Goal: Task Accomplishment & Management: Complete application form

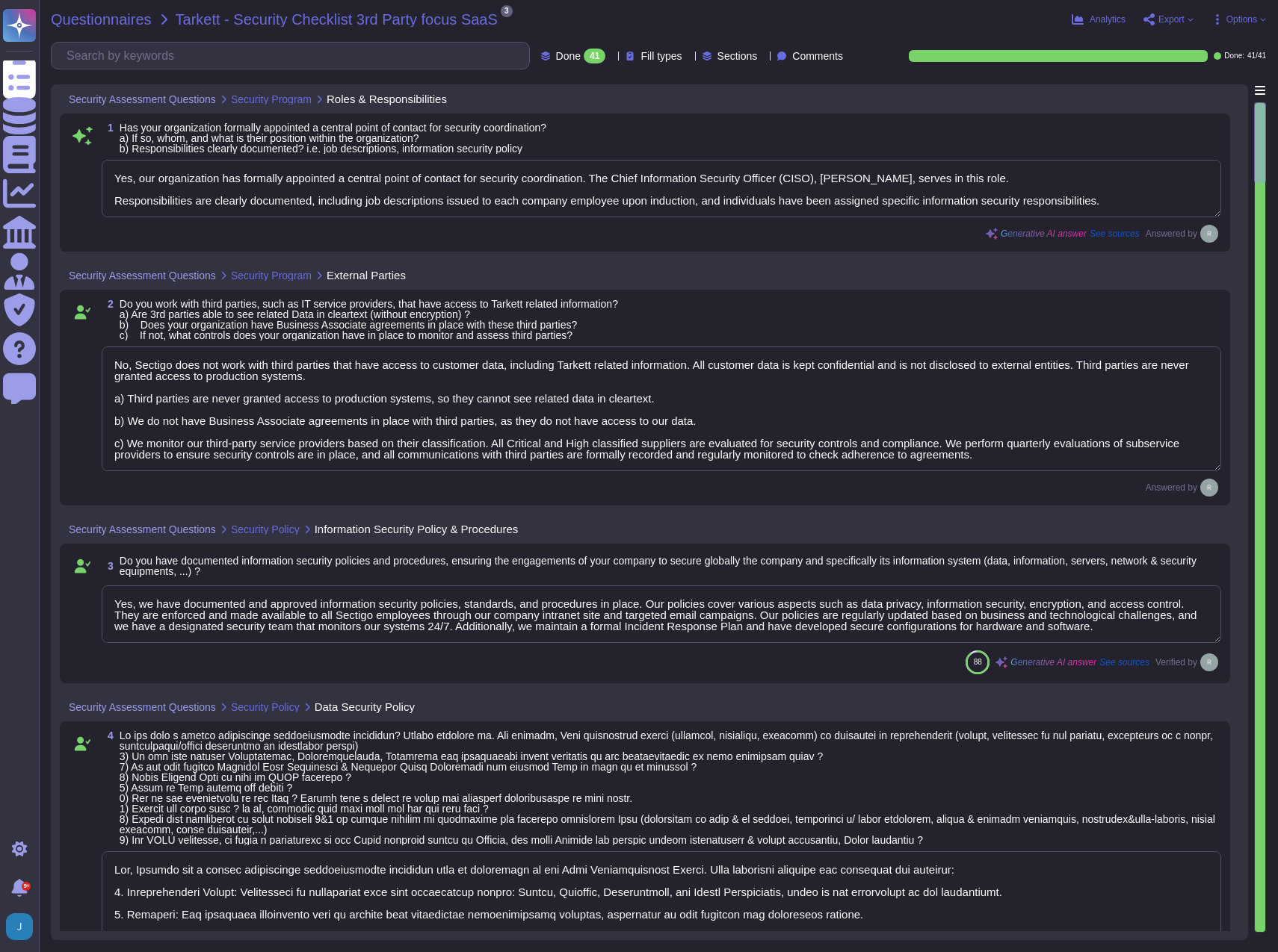
type textarea "Yes, our organization has formally appointed a central point of contact for sec…"
type textarea "No, Sectigo does not work with third parties that have access to customer data,…"
type textarea "Yes, we have documented and approved information security policies, standards, …"
type textarea "Yes, Sectigo has a formal information classification procedure that is document…"
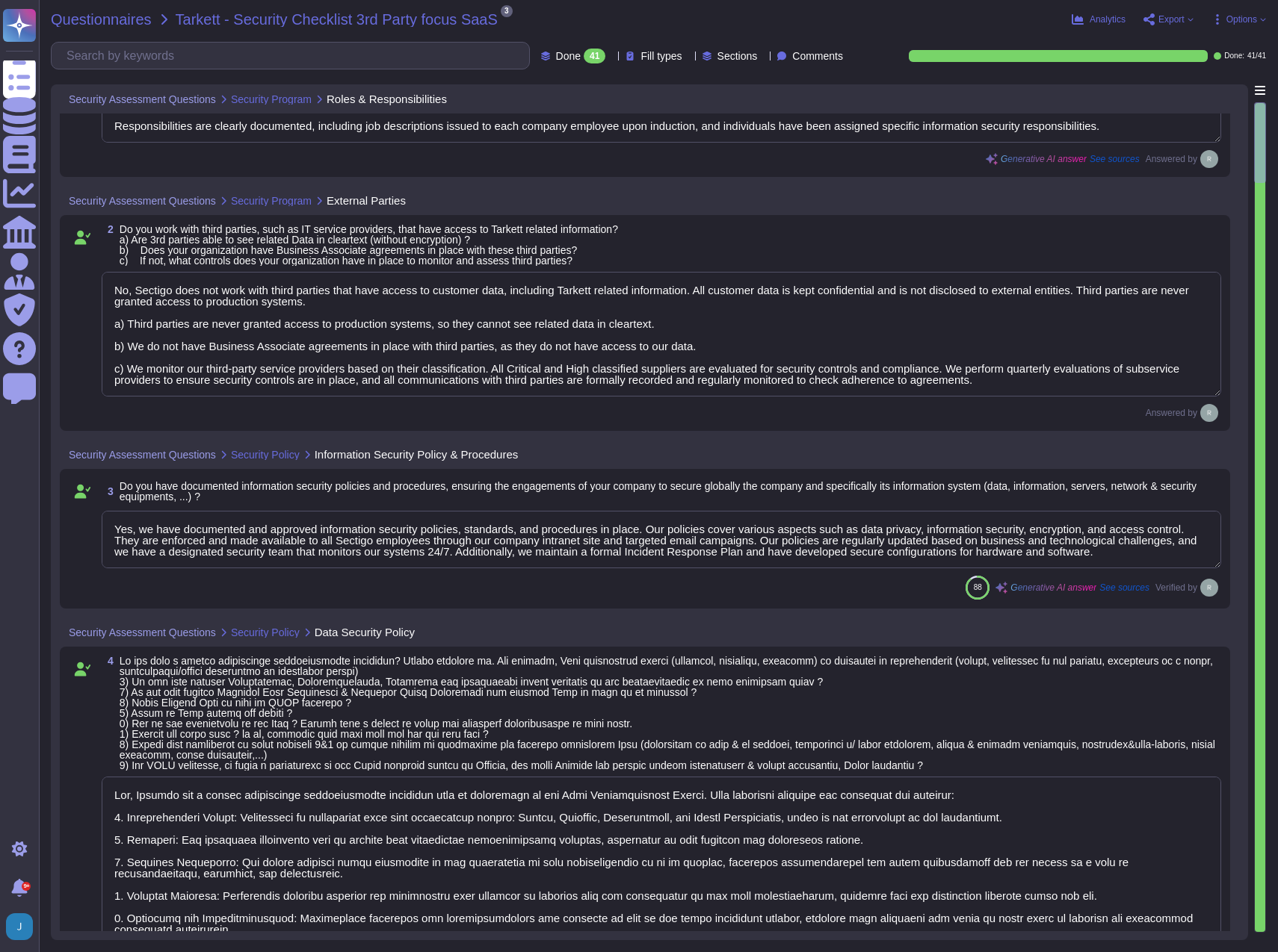
click at [96, 21] on span "Questionnaires" at bounding box center [101, 19] width 101 height 15
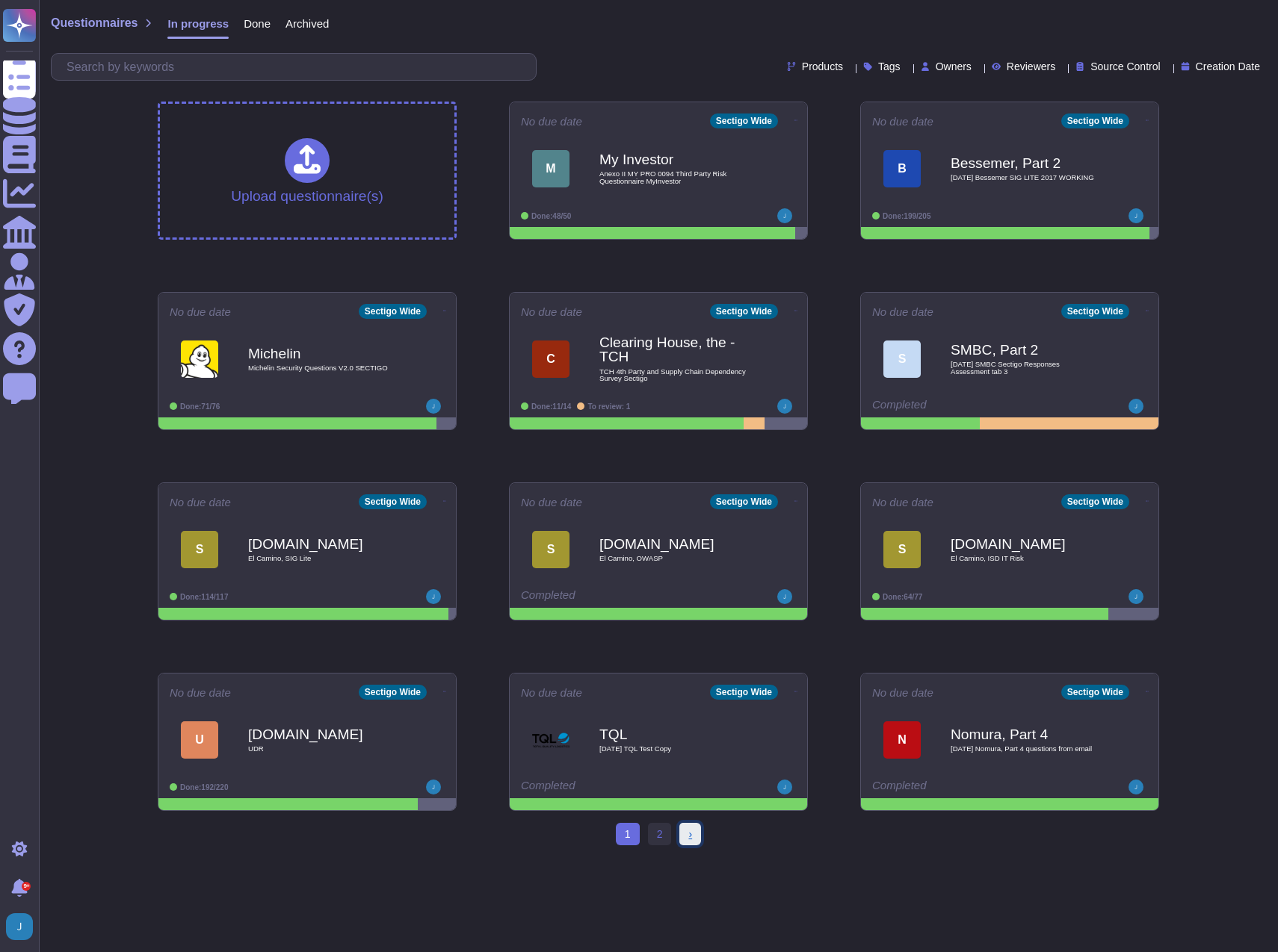
click at [688, 839] on span "›" at bounding box center [690, 835] width 3 height 12
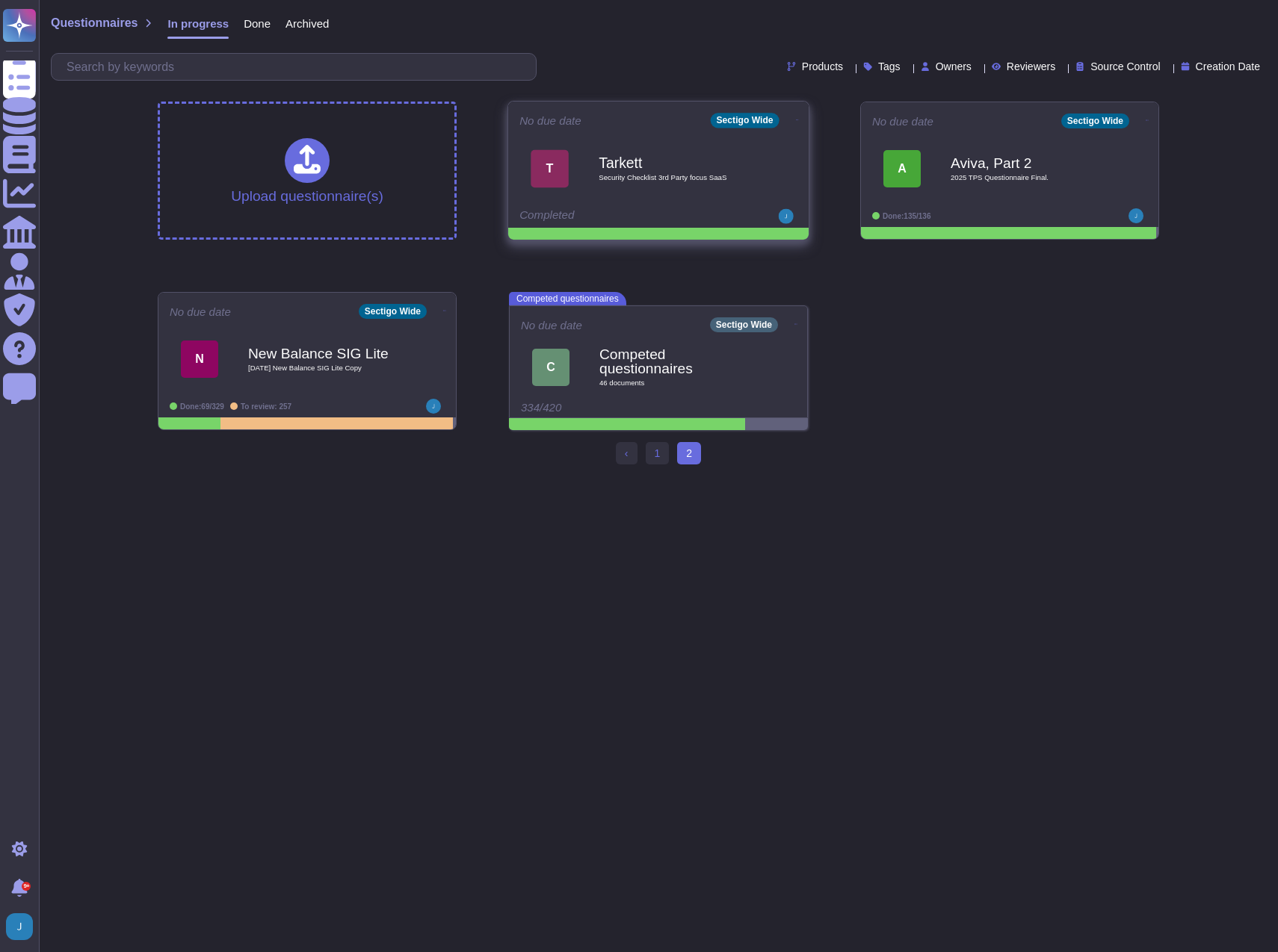
click at [795, 119] on icon at bounding box center [796, 120] width 3 height 3
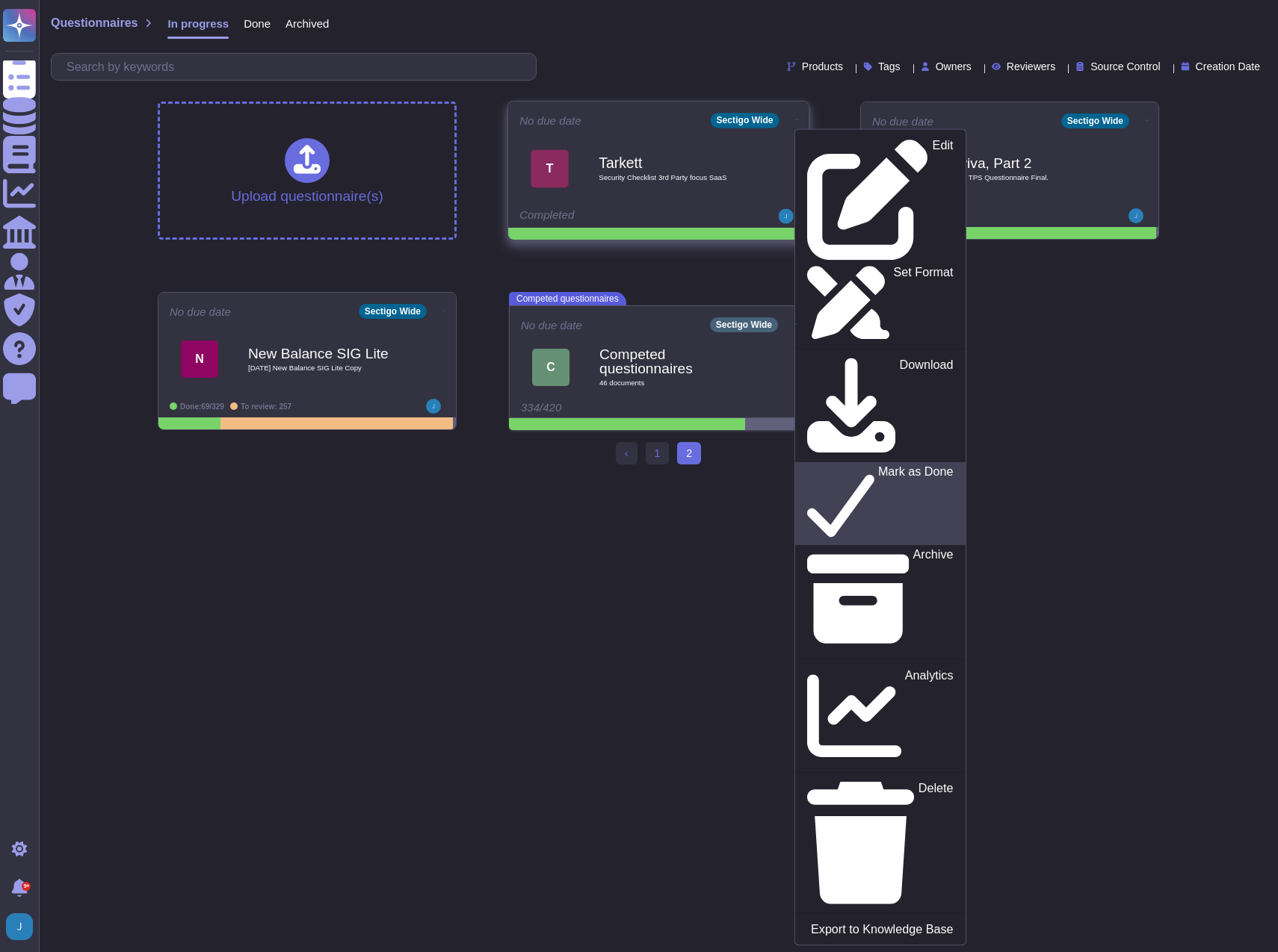
click at [878, 466] on p "Mark as Done" at bounding box center [915, 504] width 75 height 76
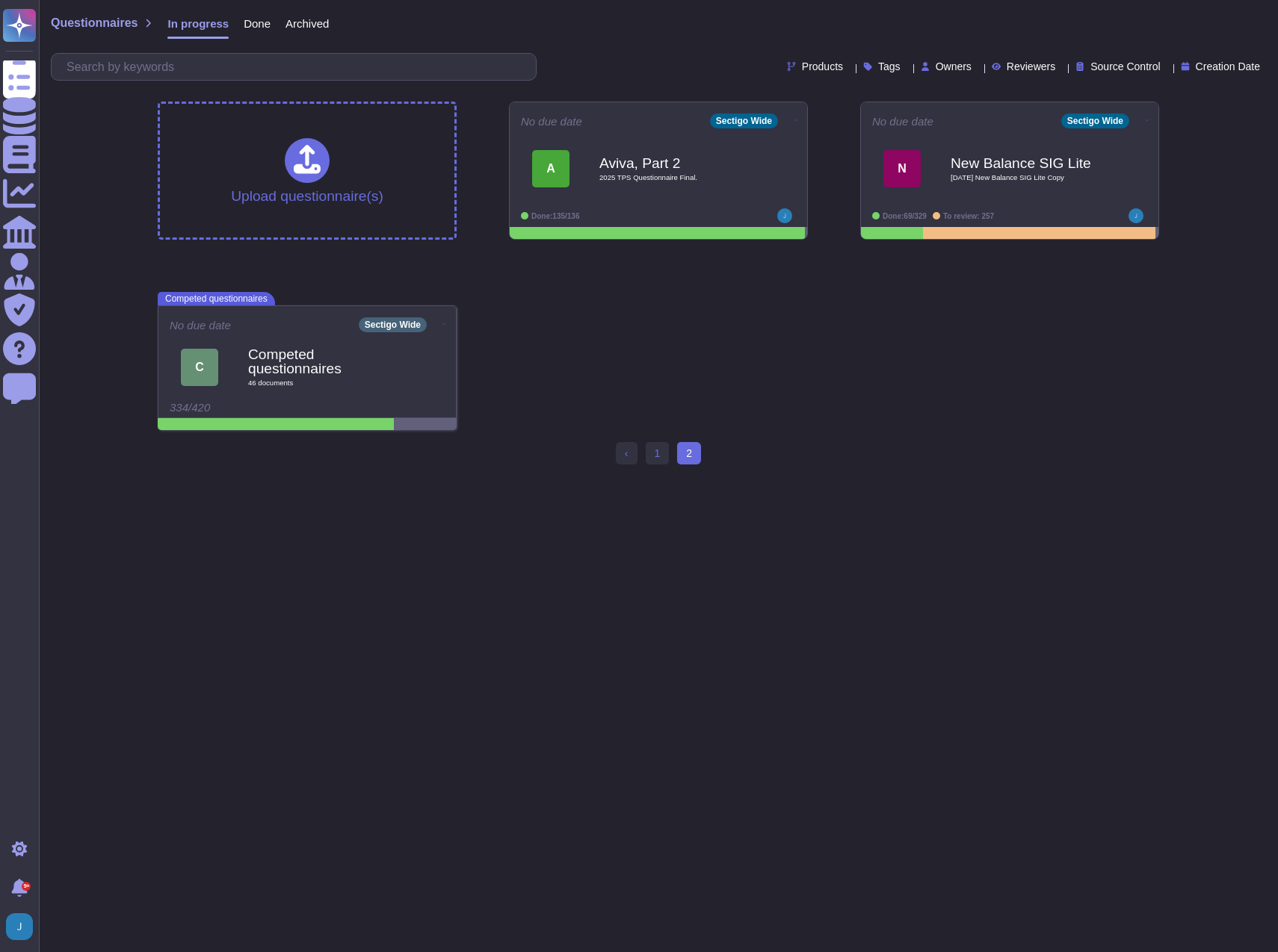
click at [191, 26] on span "In progress" at bounding box center [197, 23] width 61 height 11
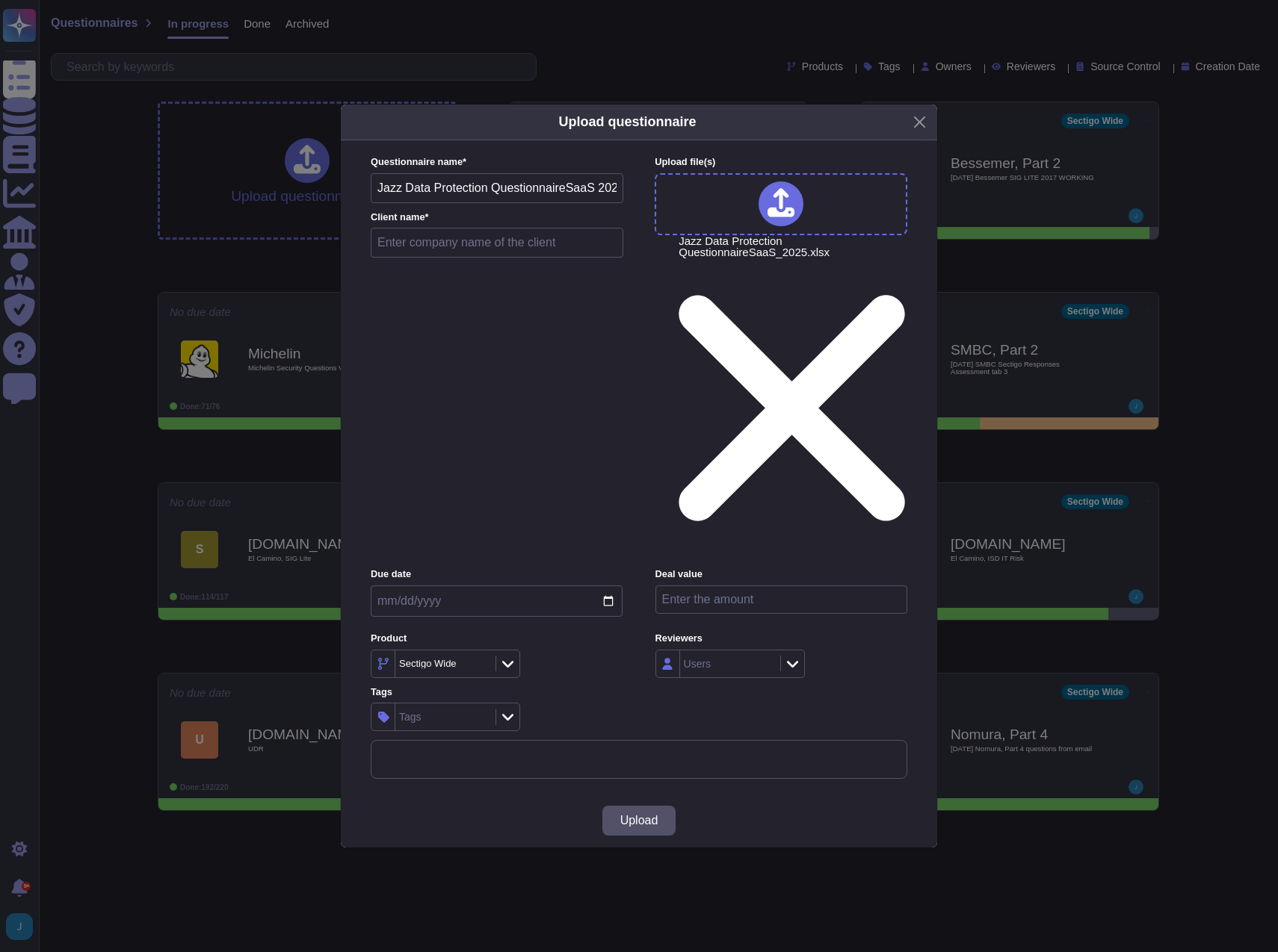
drag, startPoint x: 519, startPoint y: 364, endPoint x: 516, endPoint y: 386, distance: 22.2
click at [517, 266] on div "Questionnaire name * Jazz Data Protection QuestionnaireSaaS 2025 Client name *" at bounding box center [496, 210] width 253 height 111
click at [515, 258] on input "text" at bounding box center [496, 242] width 253 height 30
type input "Jazz Data"
click at [616, 806] on button "Upload" at bounding box center [639, 821] width 74 height 30
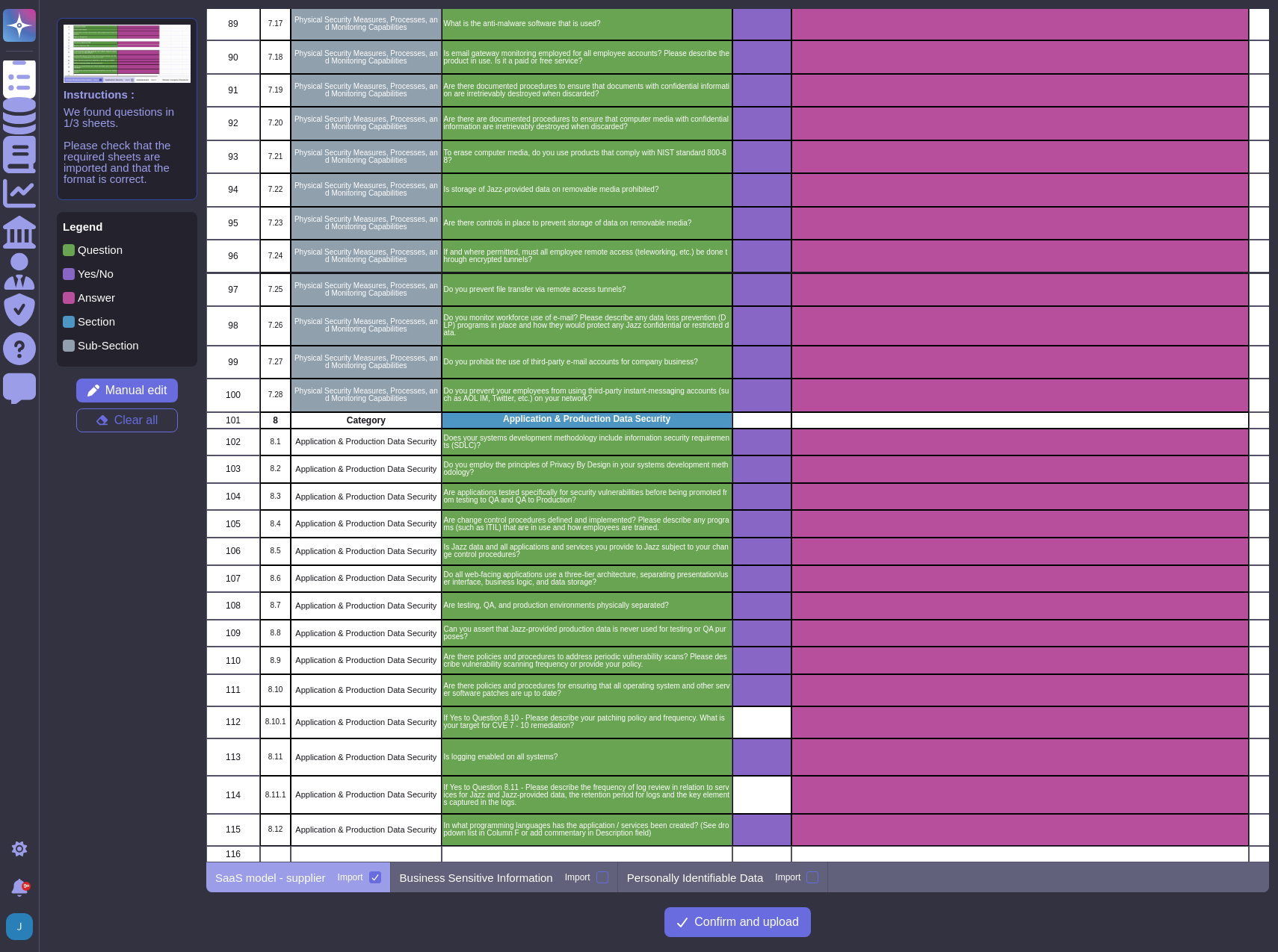
scroll to position [2803, 0]
click at [778, 925] on span "Confirm and upload" at bounding box center [747, 923] width 105 height 12
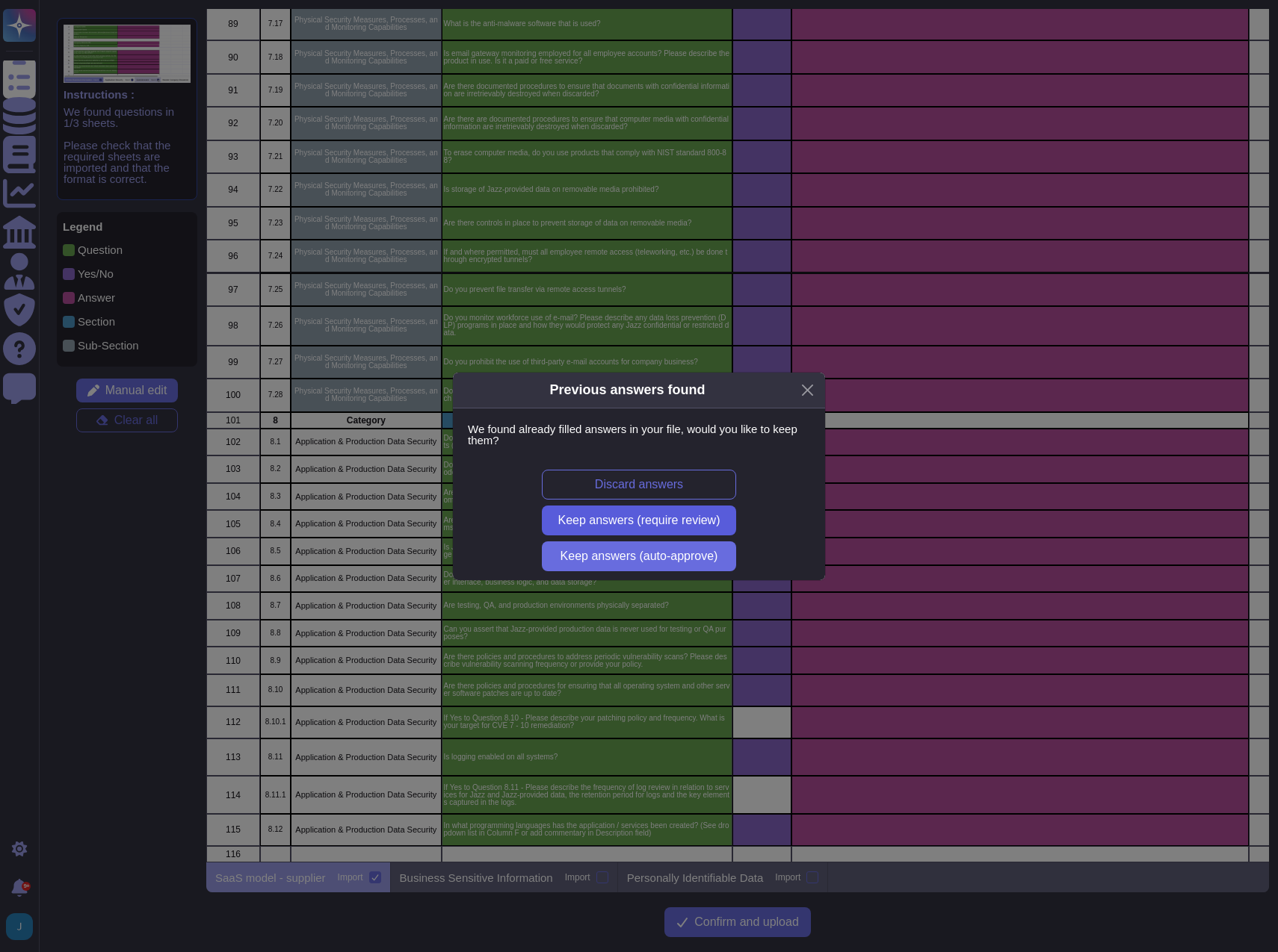
click at [679, 520] on span "Keep answers (require review)" at bounding box center [639, 521] width 162 height 12
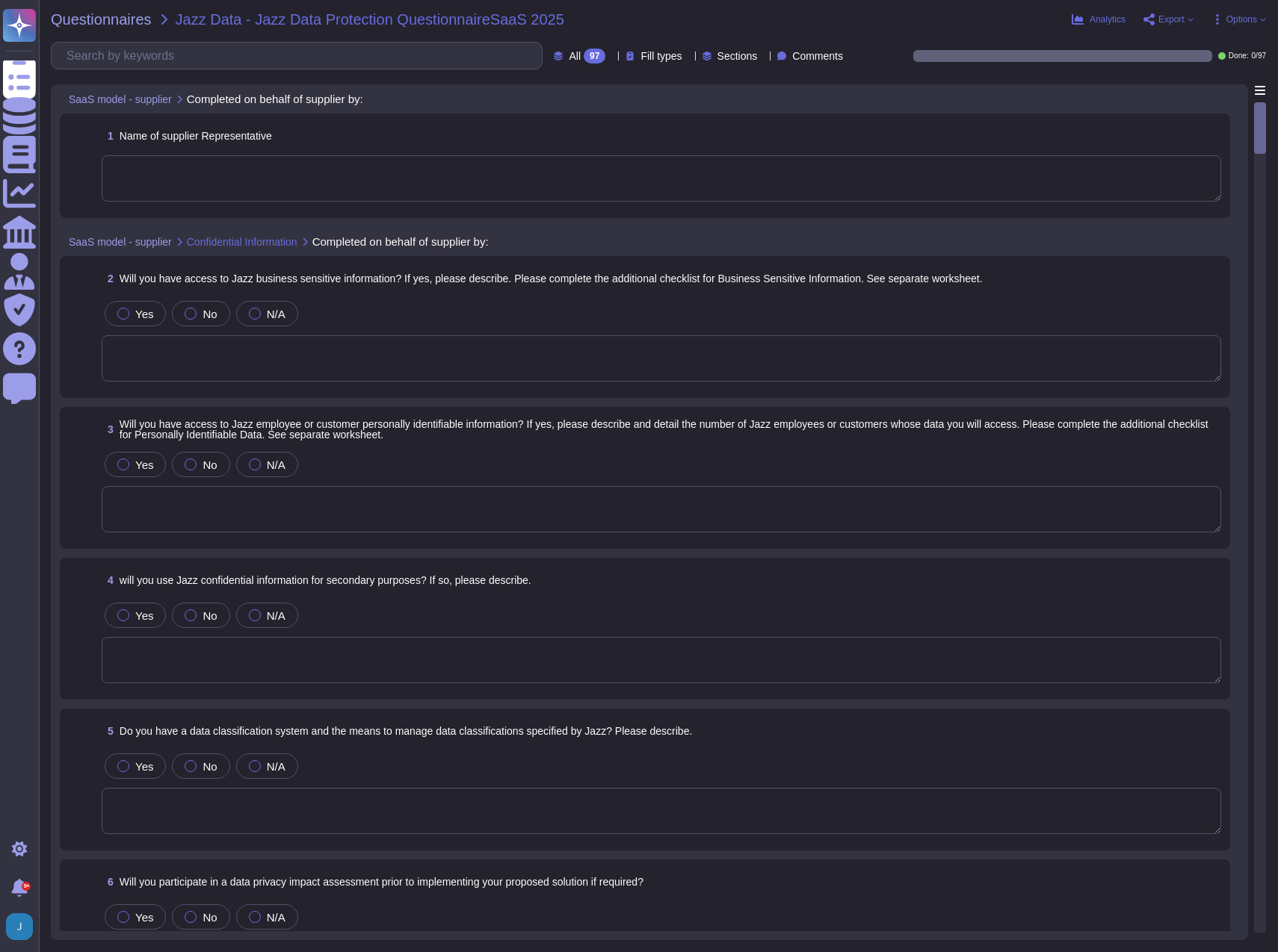
click at [391, 171] on textarea at bounding box center [662, 178] width 1119 height 46
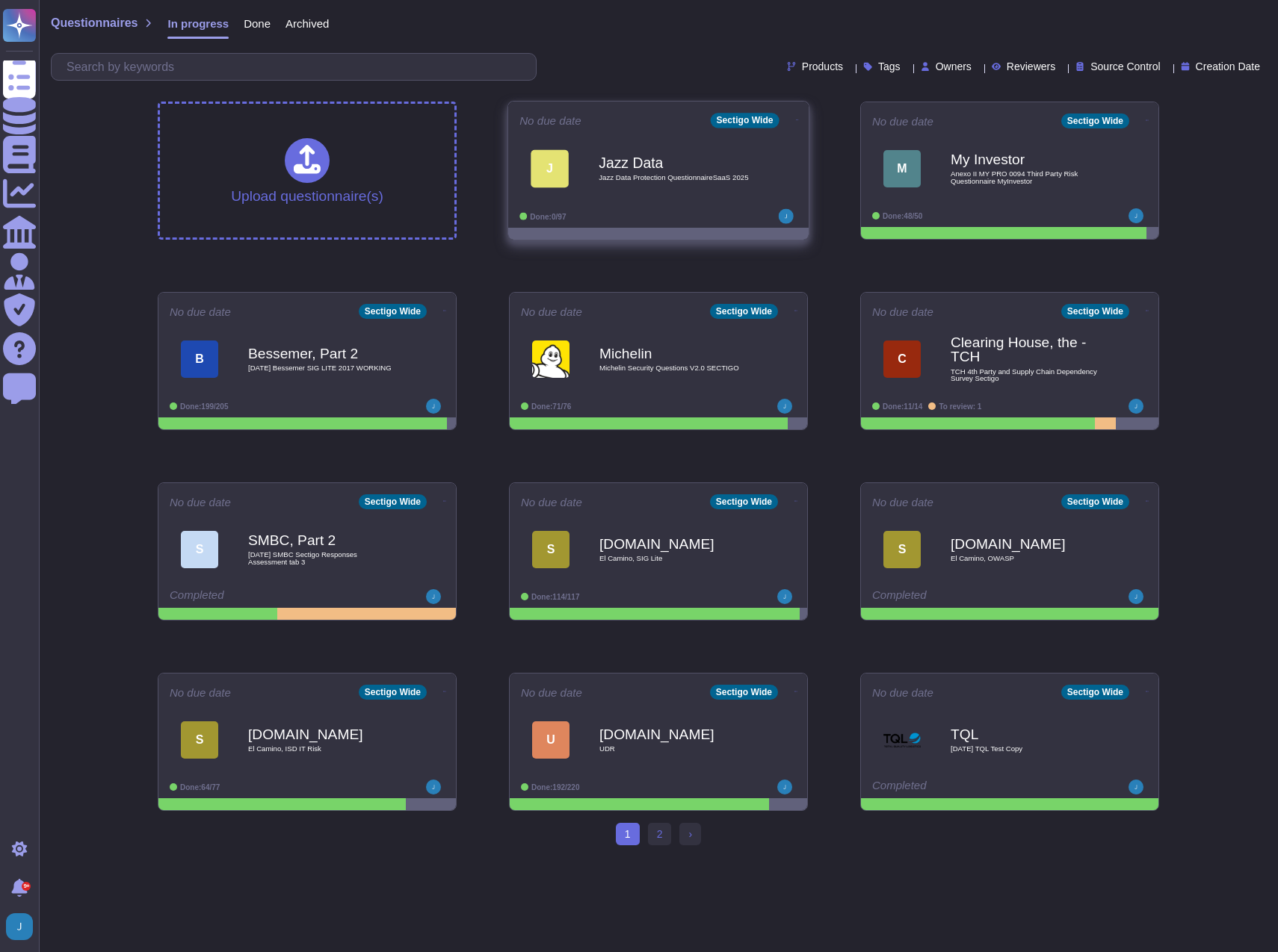
click at [700, 165] on b "Jazz Data" at bounding box center [674, 162] width 151 height 15
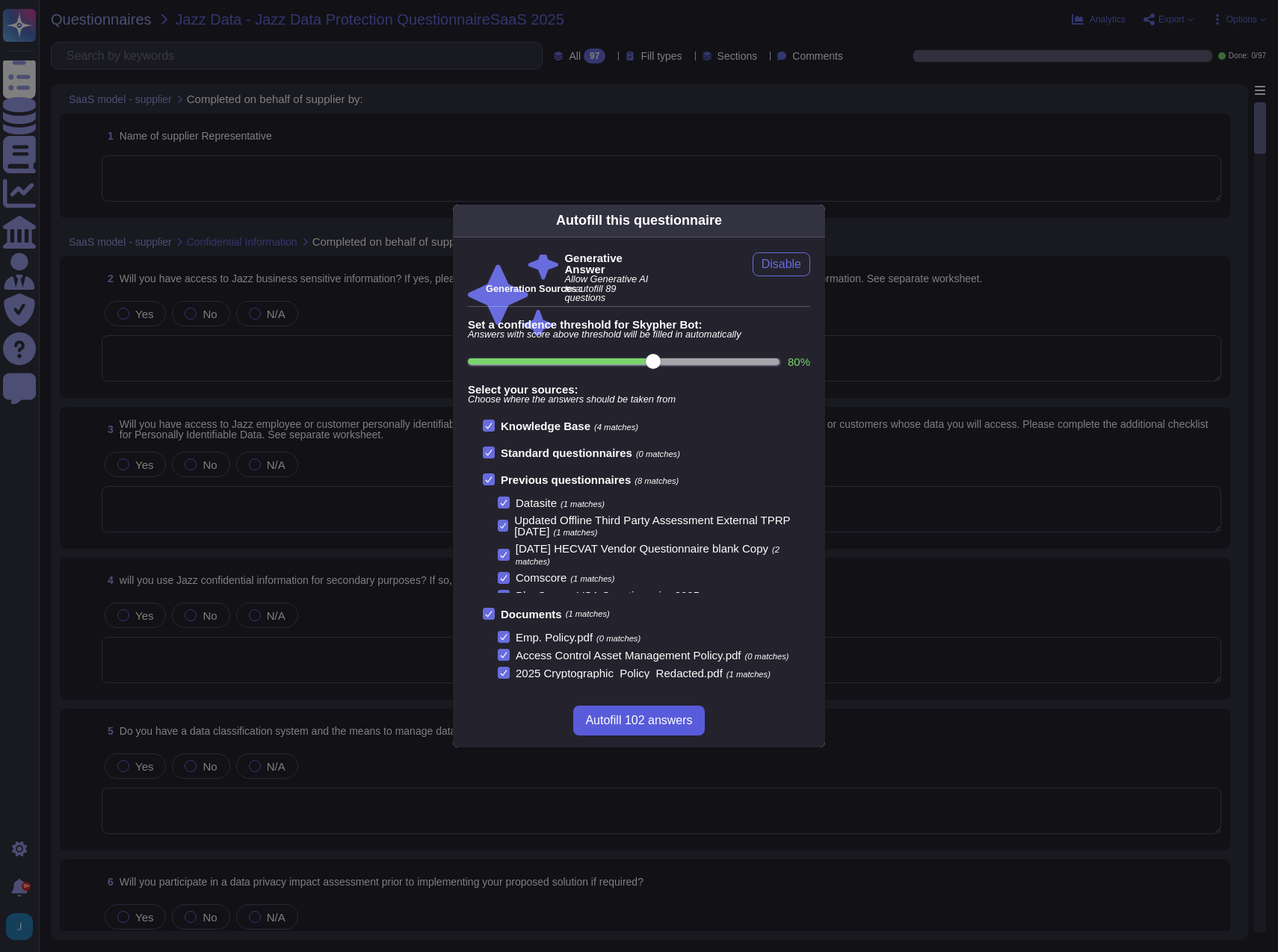
click at [662, 718] on span "Autofill 102 answers" at bounding box center [639, 721] width 107 height 12
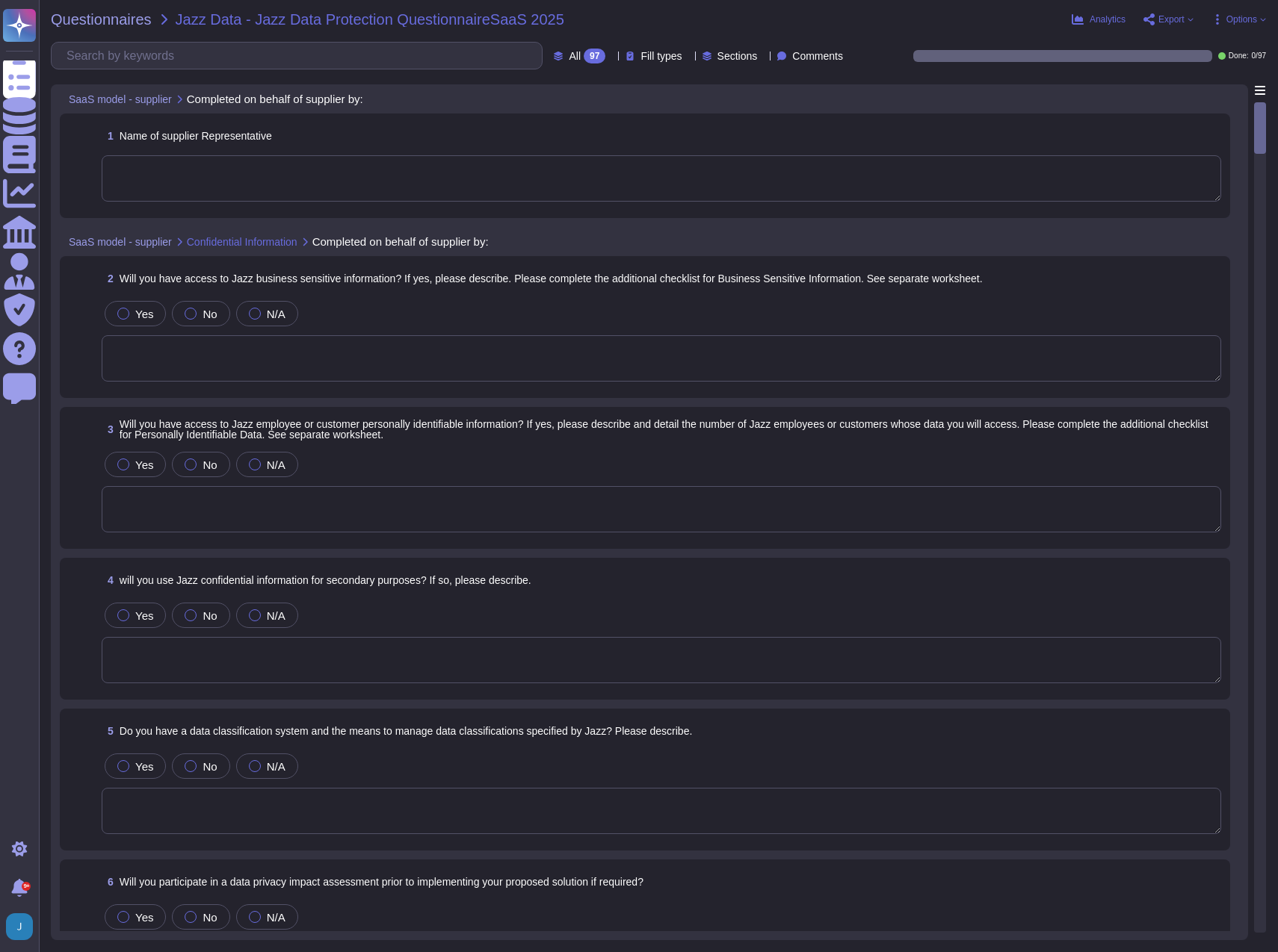
type textarea "The supplier representatives are [PERSON_NAME], [PERSON_NAME], and [PERSON_NAME…"
type textarea "Sectigo does not require access to any type of sensitive data."
type textarea "No, Sectigo does not require access to any type of sensitive data, including pe…"
type textarea "No, we do not use PII data for any secondary purpose. Additionally, we do not d…"
type textarea "Yes, Sectigo has a comprehensive Data Classification Policy that categorizes in…"
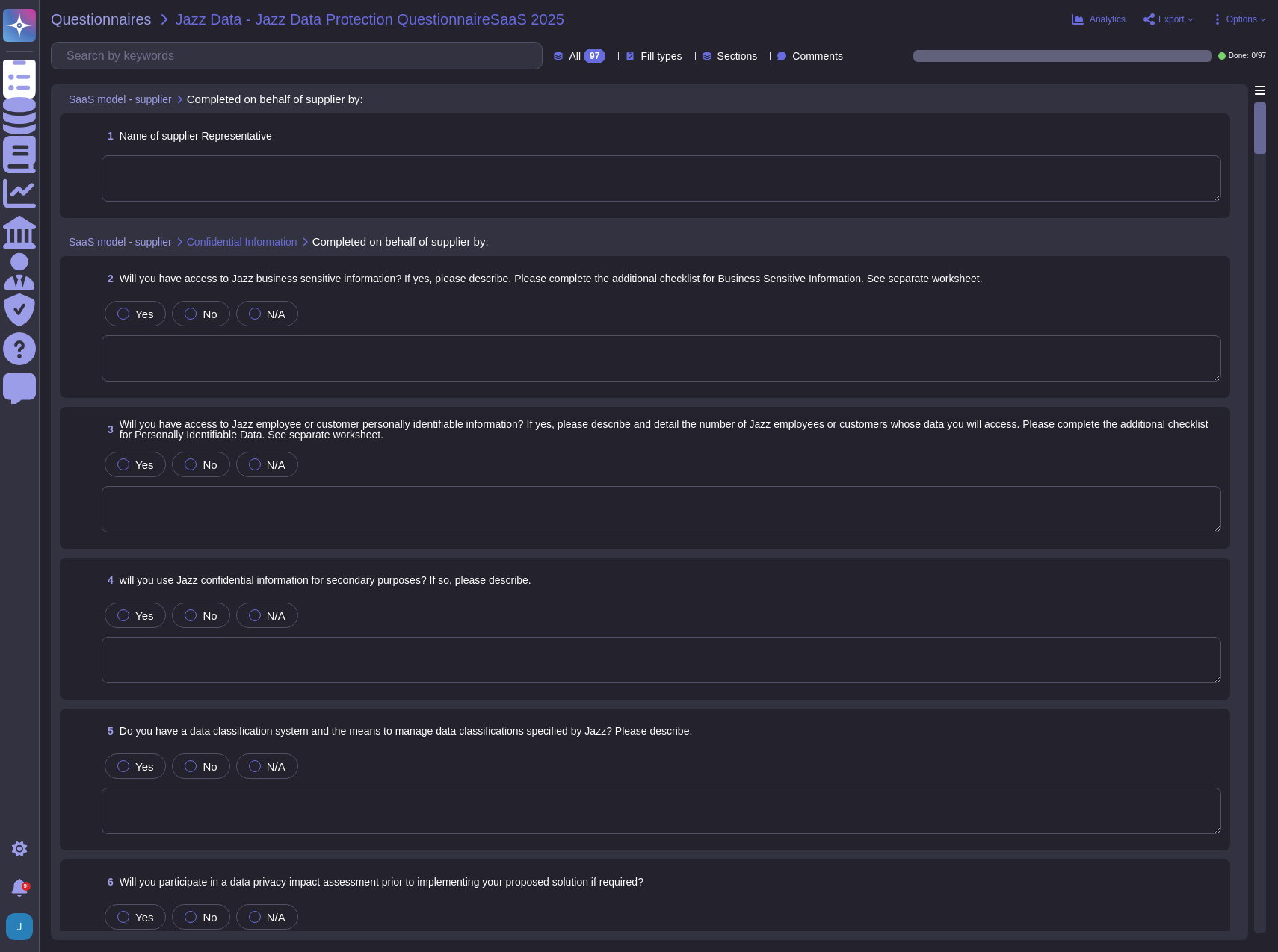
type textarea "Yes, we conduct privacy impact assessments (DPIAs) in connection with new produ…"
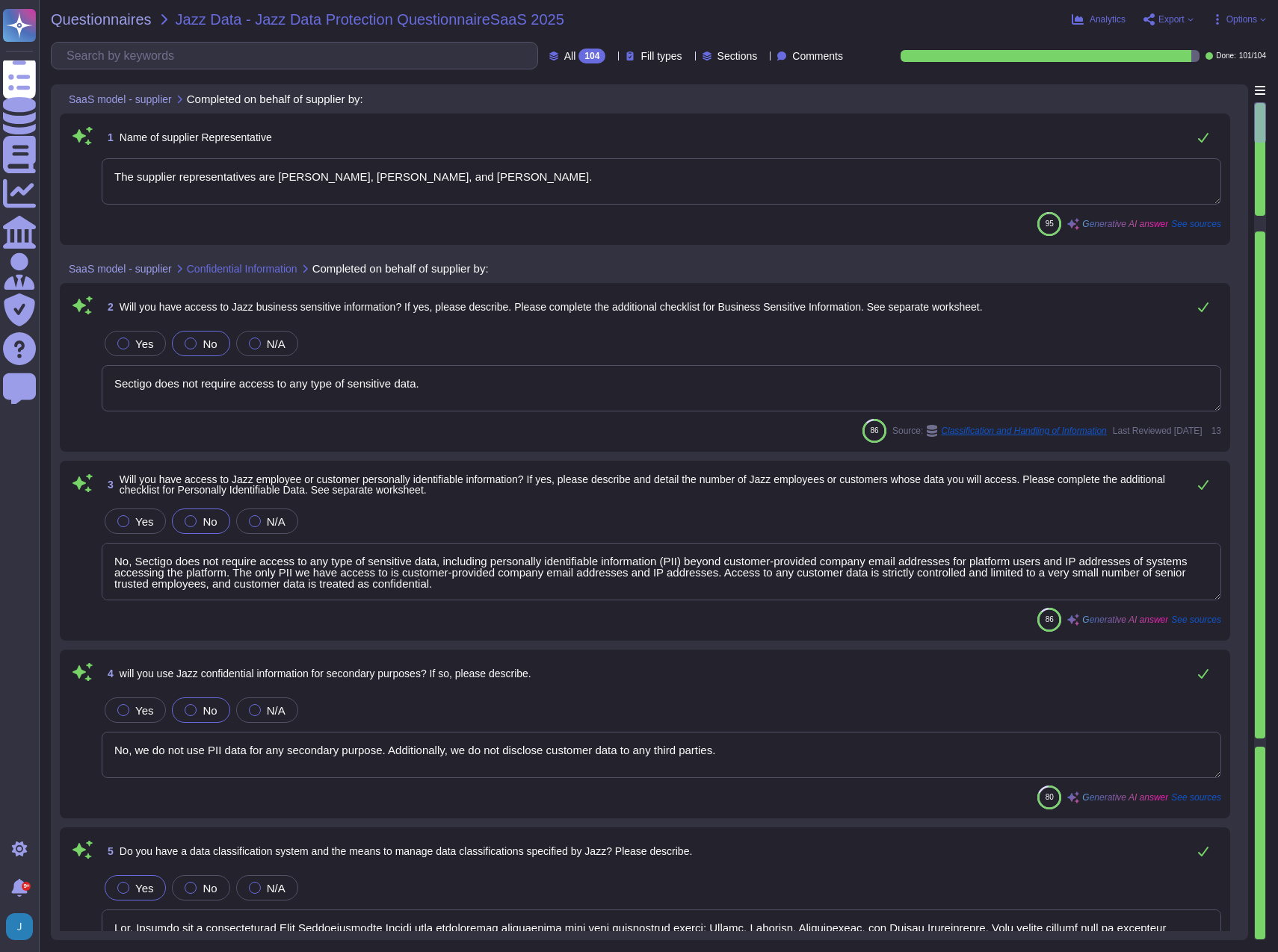
drag, startPoint x: 534, startPoint y: 182, endPoint x: 256, endPoint y: 178, distance: 278.0
click at [256, 178] on textarea "The supplier representatives are [PERSON_NAME], [PERSON_NAME], and [PERSON_NAME…" at bounding box center [662, 182] width 1119 height 46
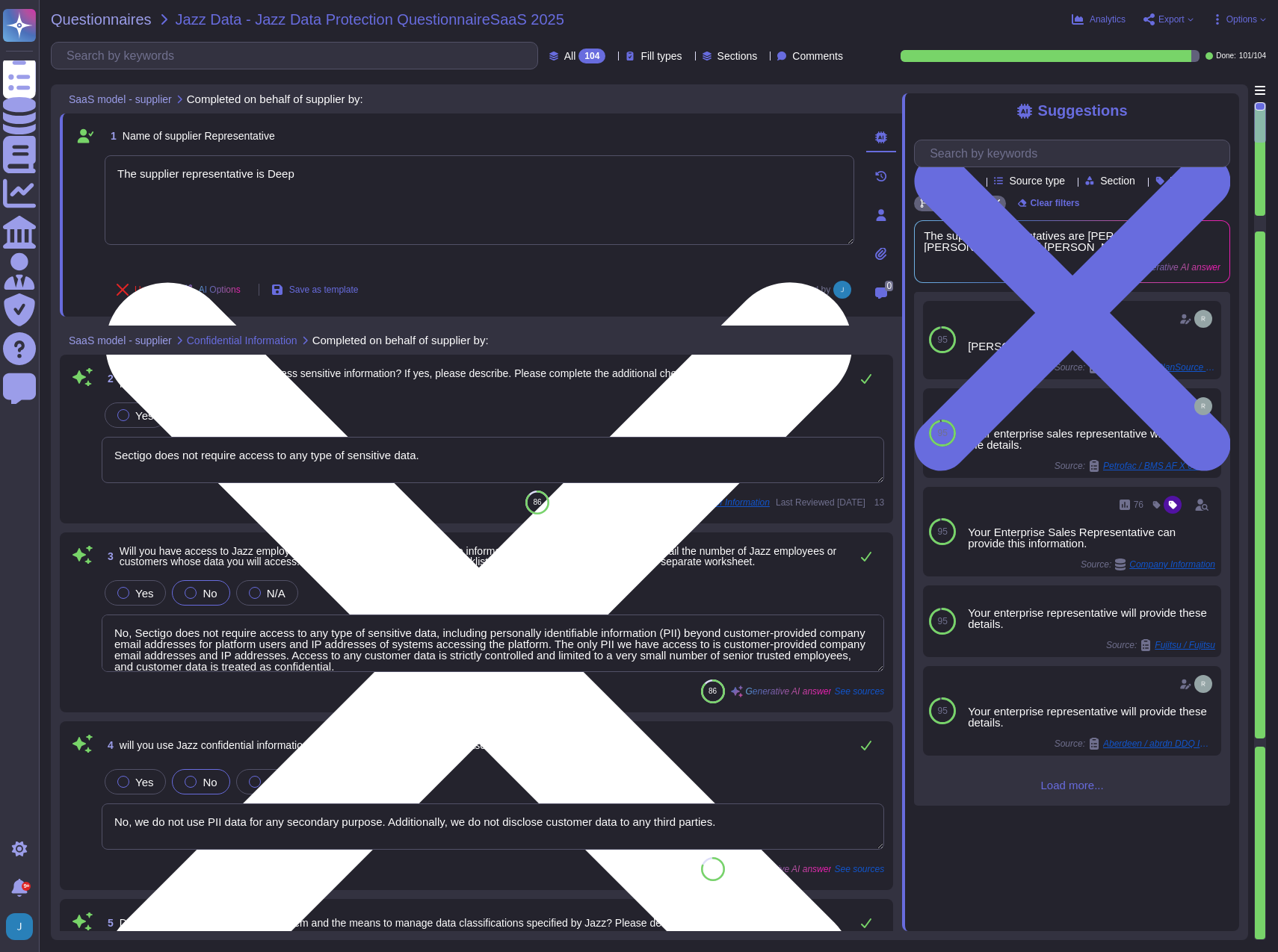
click at [484, 180] on textarea "The supplier representative is Deep" at bounding box center [479, 200] width 749 height 90
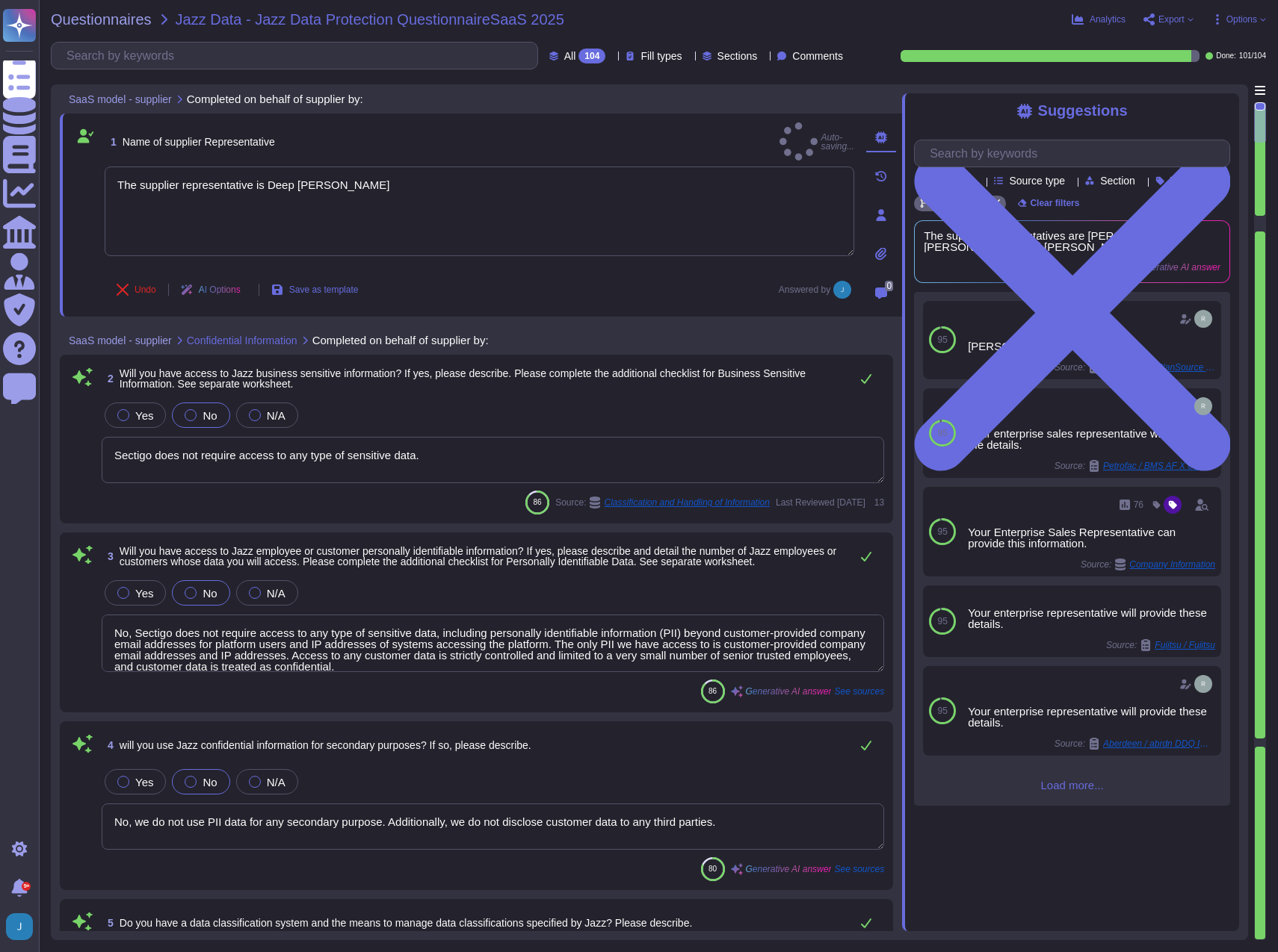
type textarea "The supplier representative is Deep [PERSON_NAME]"
click at [580, 392] on div "2 Will you have access to Jazz business sensitive information? If yes, please d…" at bounding box center [493, 379] width 783 height 30
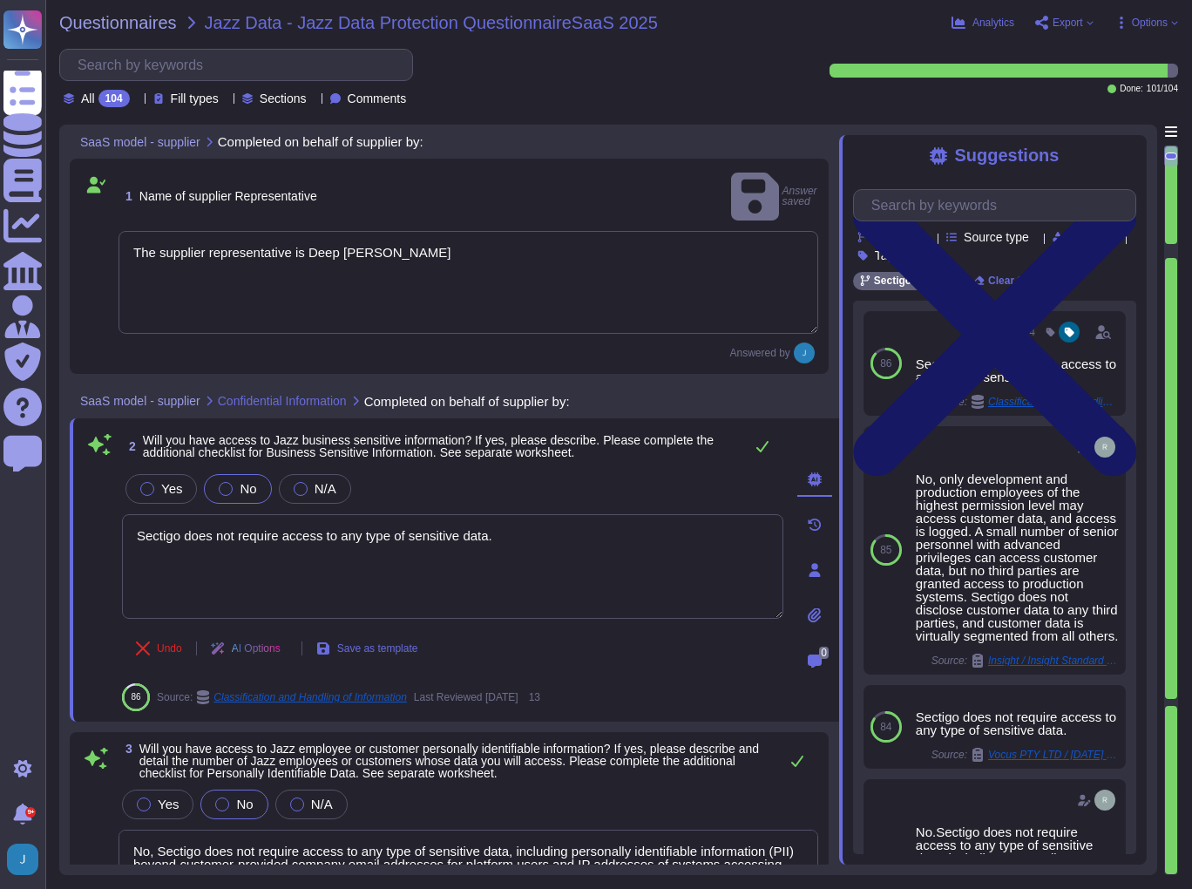
click at [1131, 153] on icon at bounding box center [994, 335] width 283 height 378
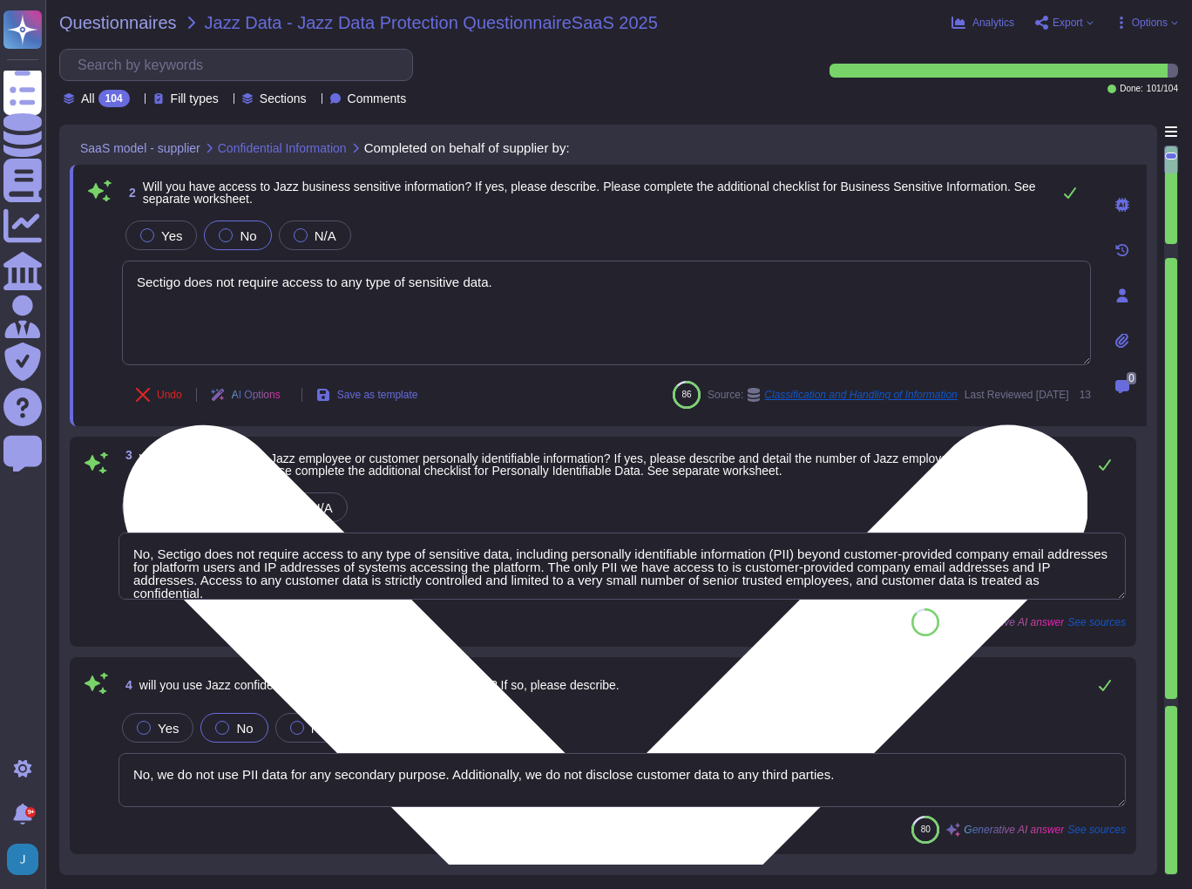
scroll to position [279, 0]
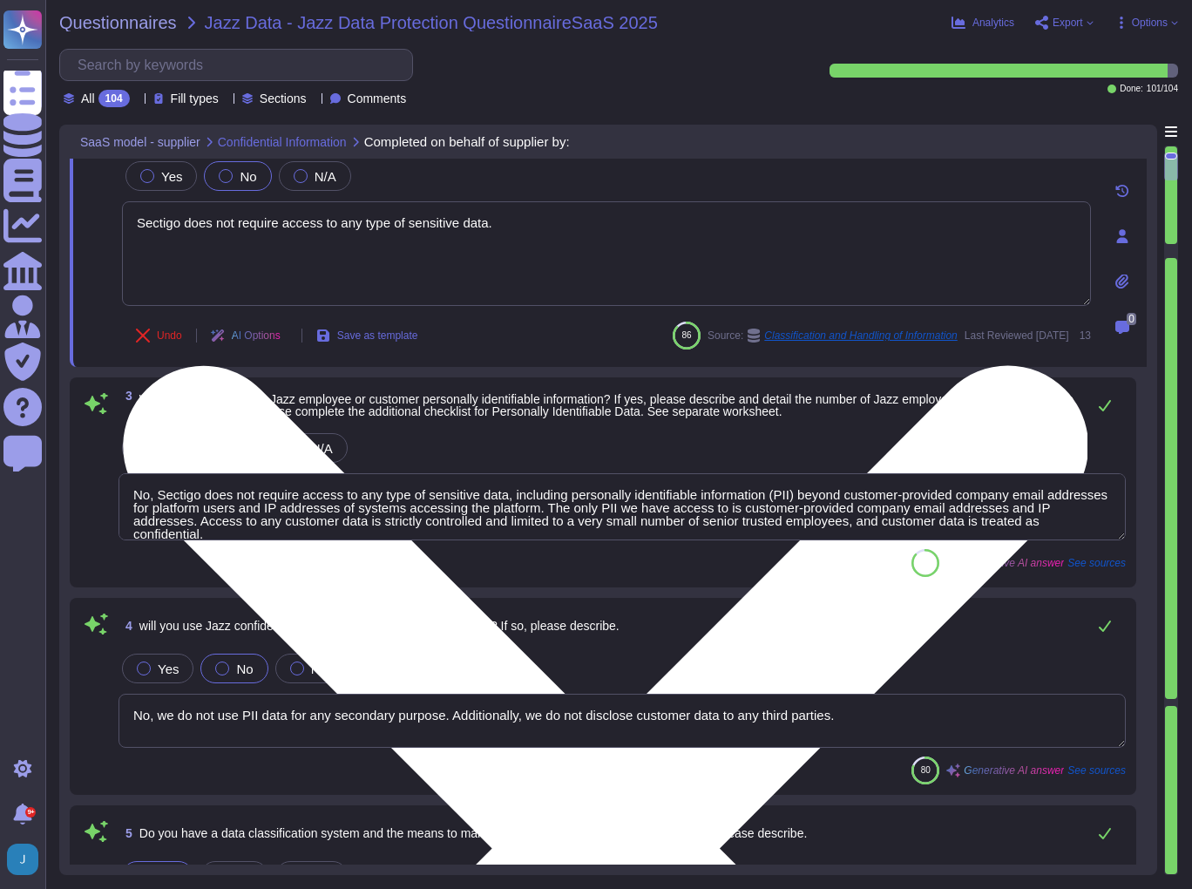
type textarea "Yes, we conduct privacy impact assessments (DPIAs) in connection with new produ…"
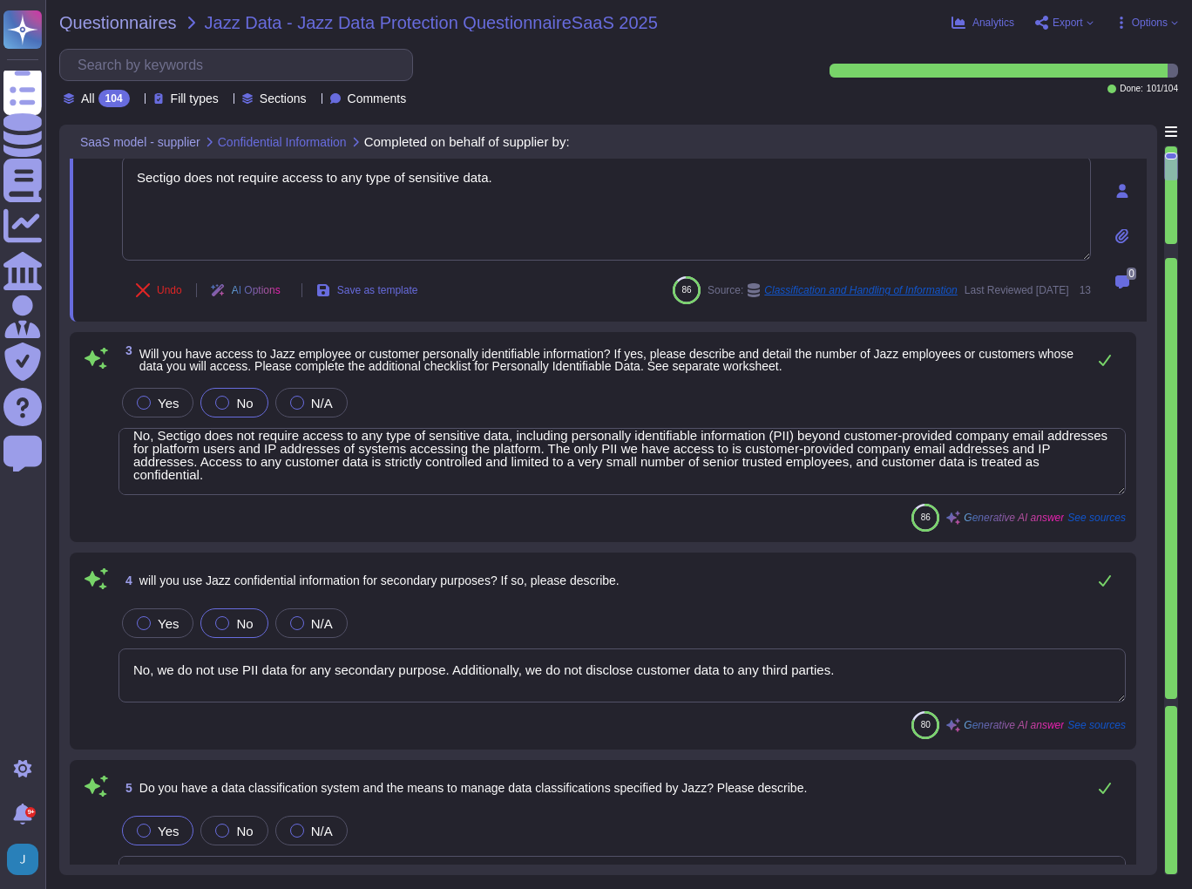
scroll to position [349, 0]
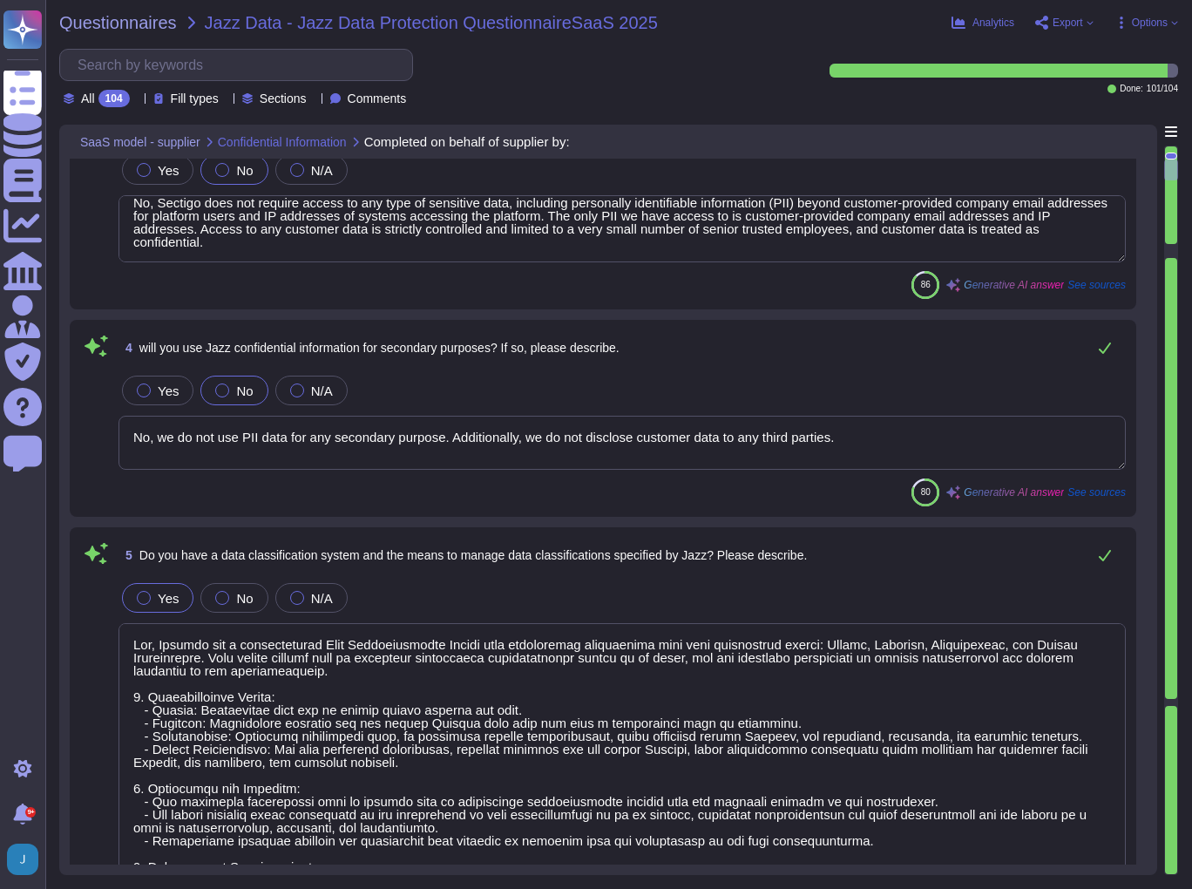
type textarea "We support file transfer via HTTPS and SFTP, ensuring secure data transfer. All…"
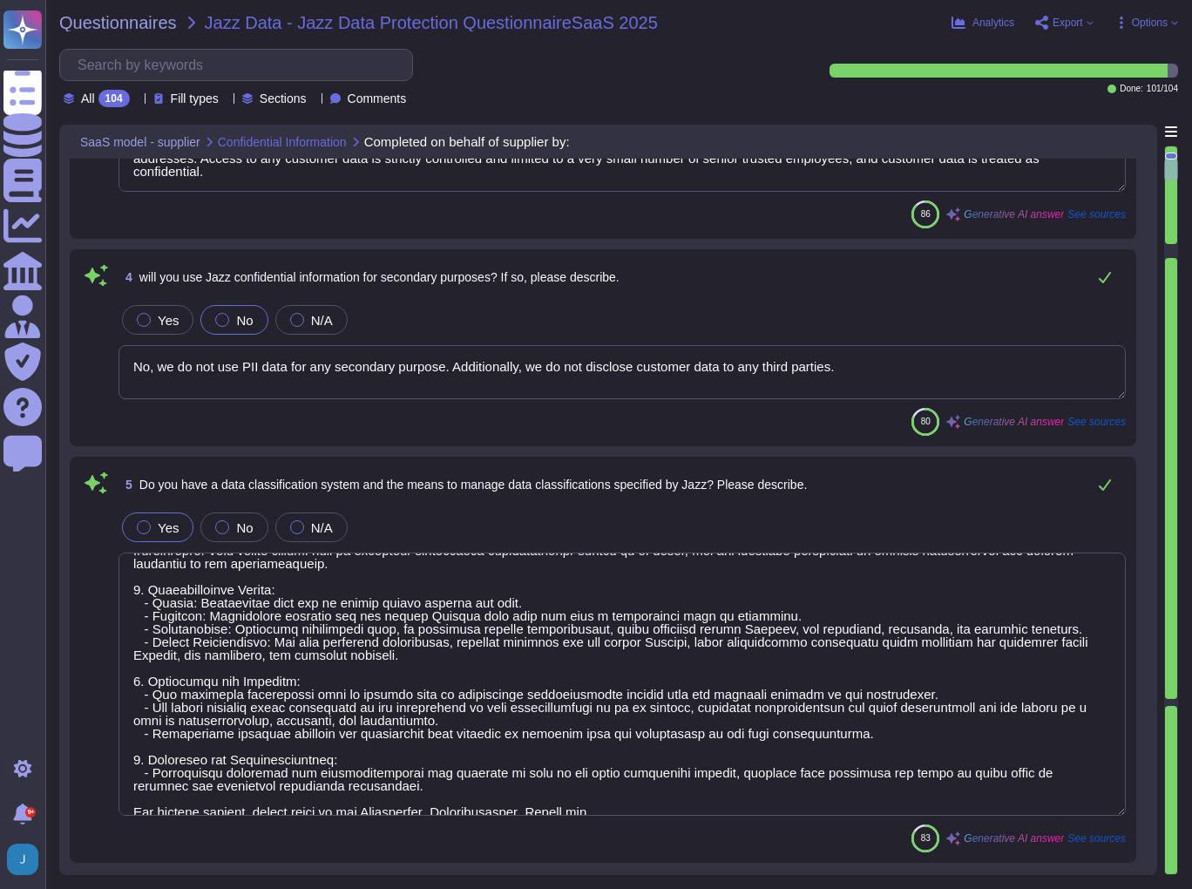
scroll to position [53, 0]
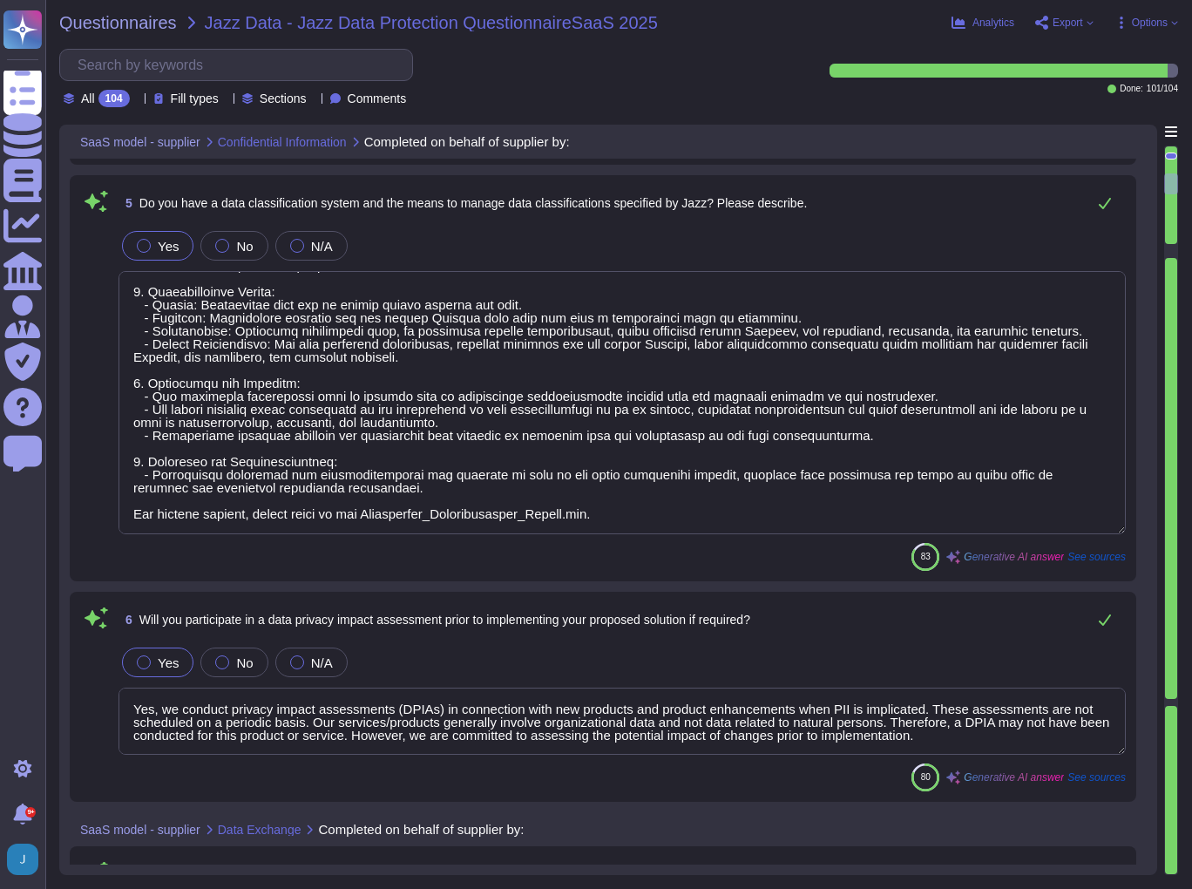
type textarea "No. The use of writable, removable media is restricted in organizational system…"
type textarea "No."
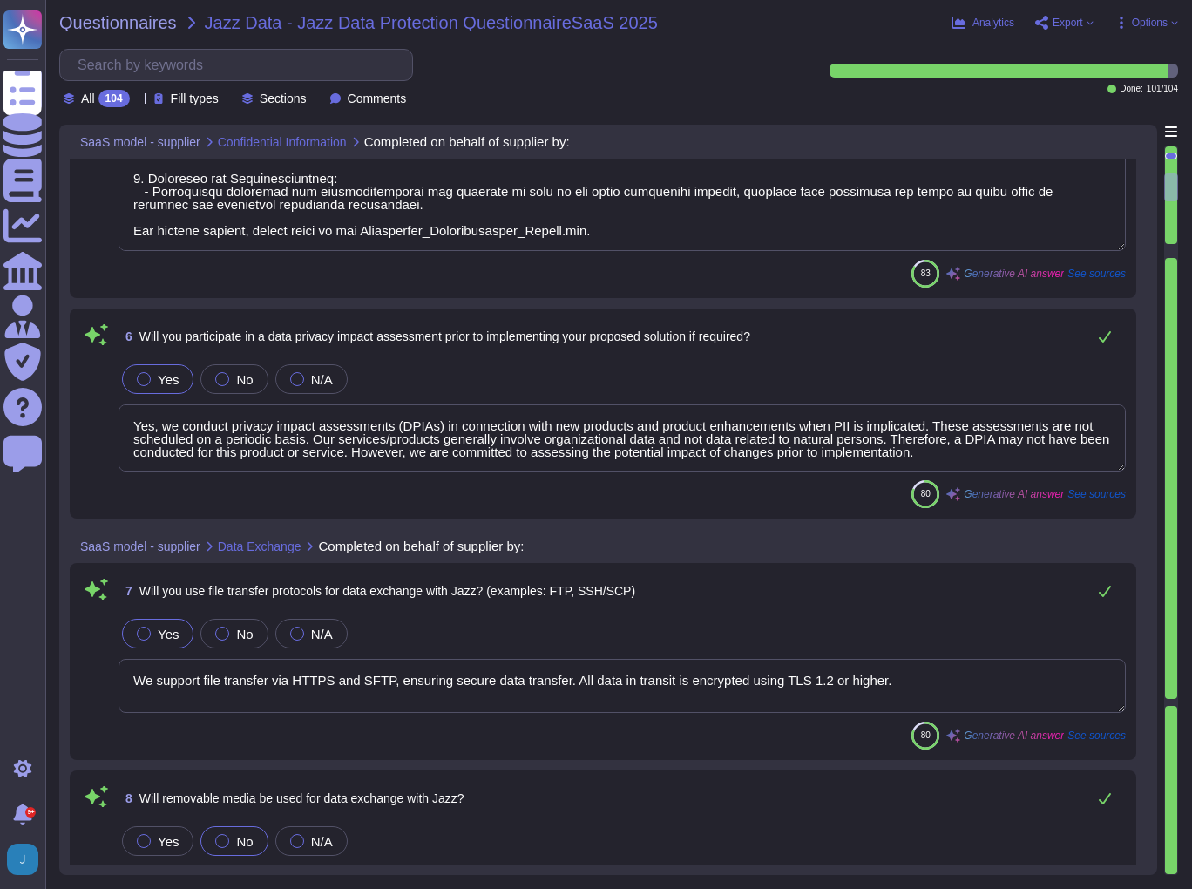
type textarea "No, our SCM is a SaaS product that is accessible through popular browsers and i…"
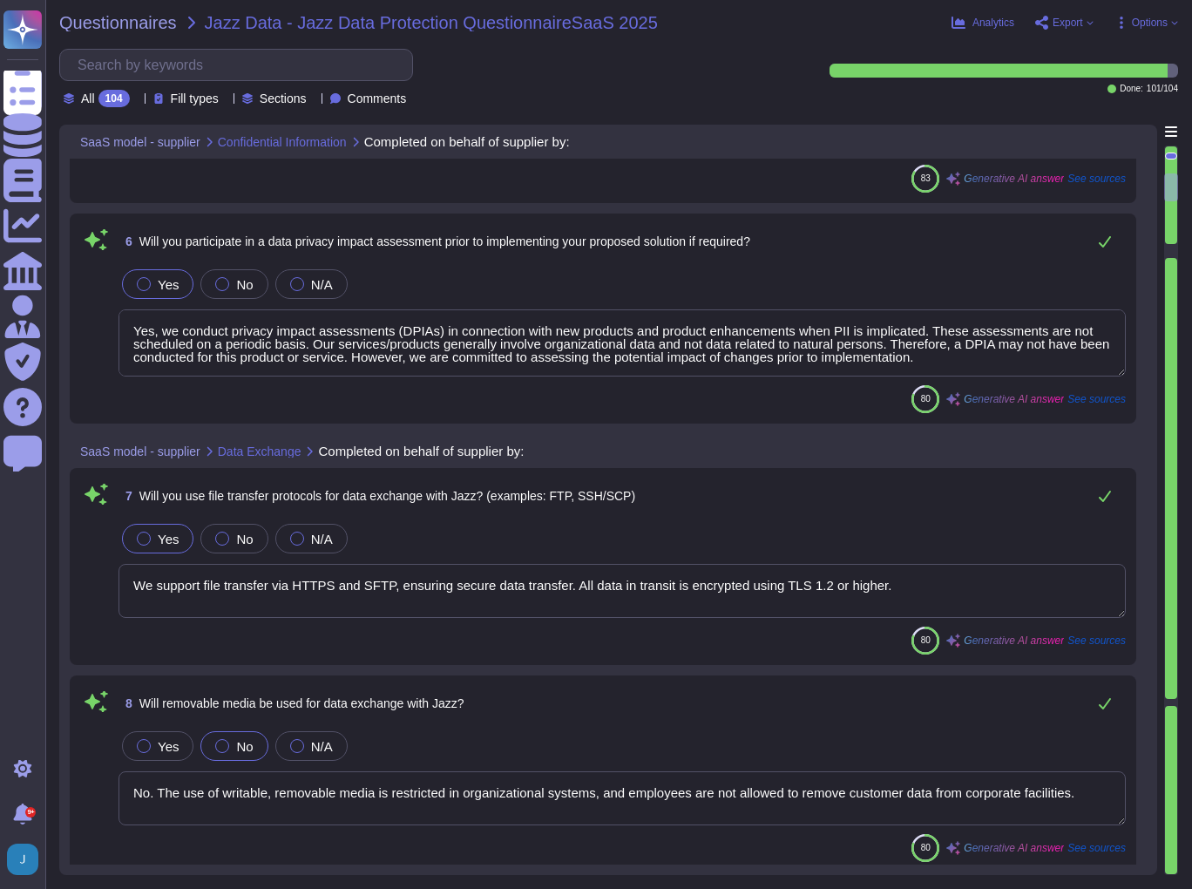
scroll to position [1325, 0]
type textarea "The proposed solution employs the following methods of data exchange: 1. File T…"
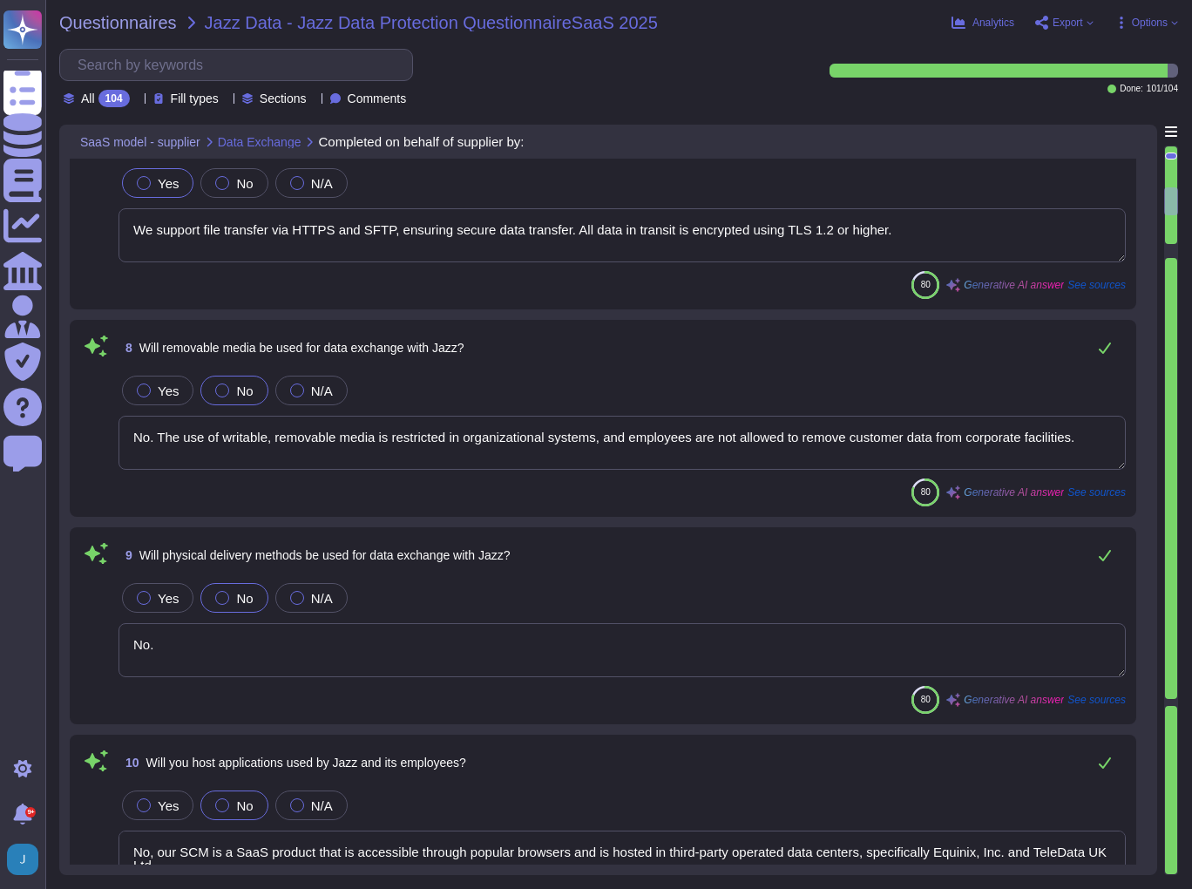
scroll to position [1743, 0]
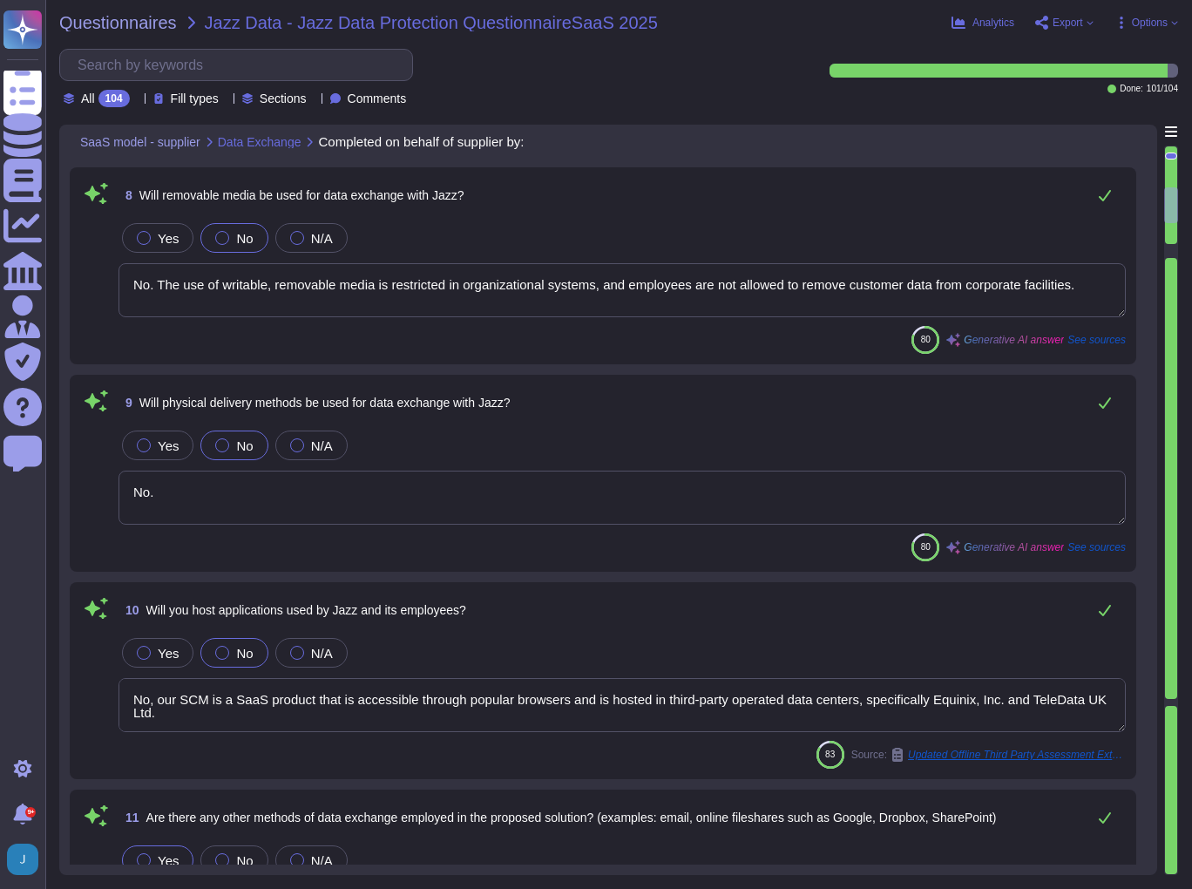
type textarea "We will not host data in [GEOGRAPHIC_DATA]. Data will be hosted in colocation c…"
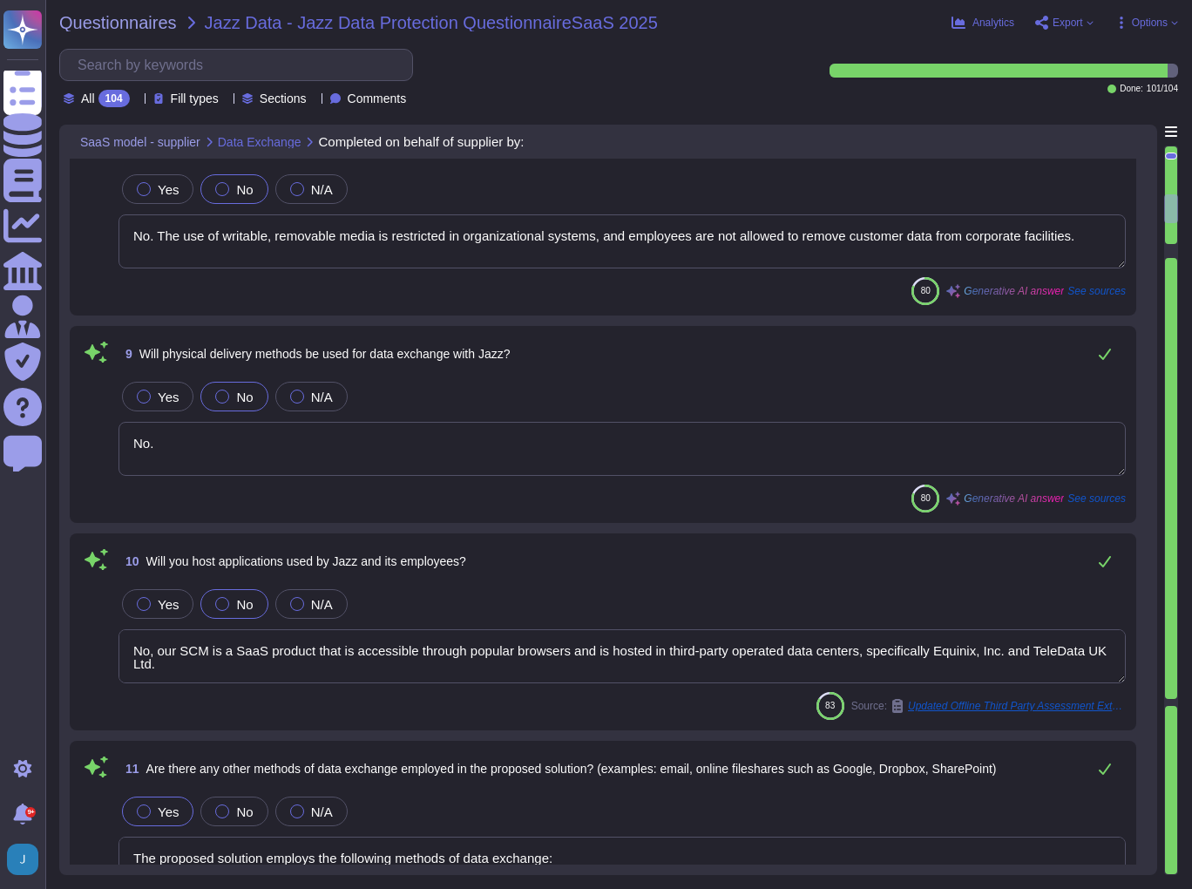
type textarea "The data centers are operated by independent commercial organizations, specific…"
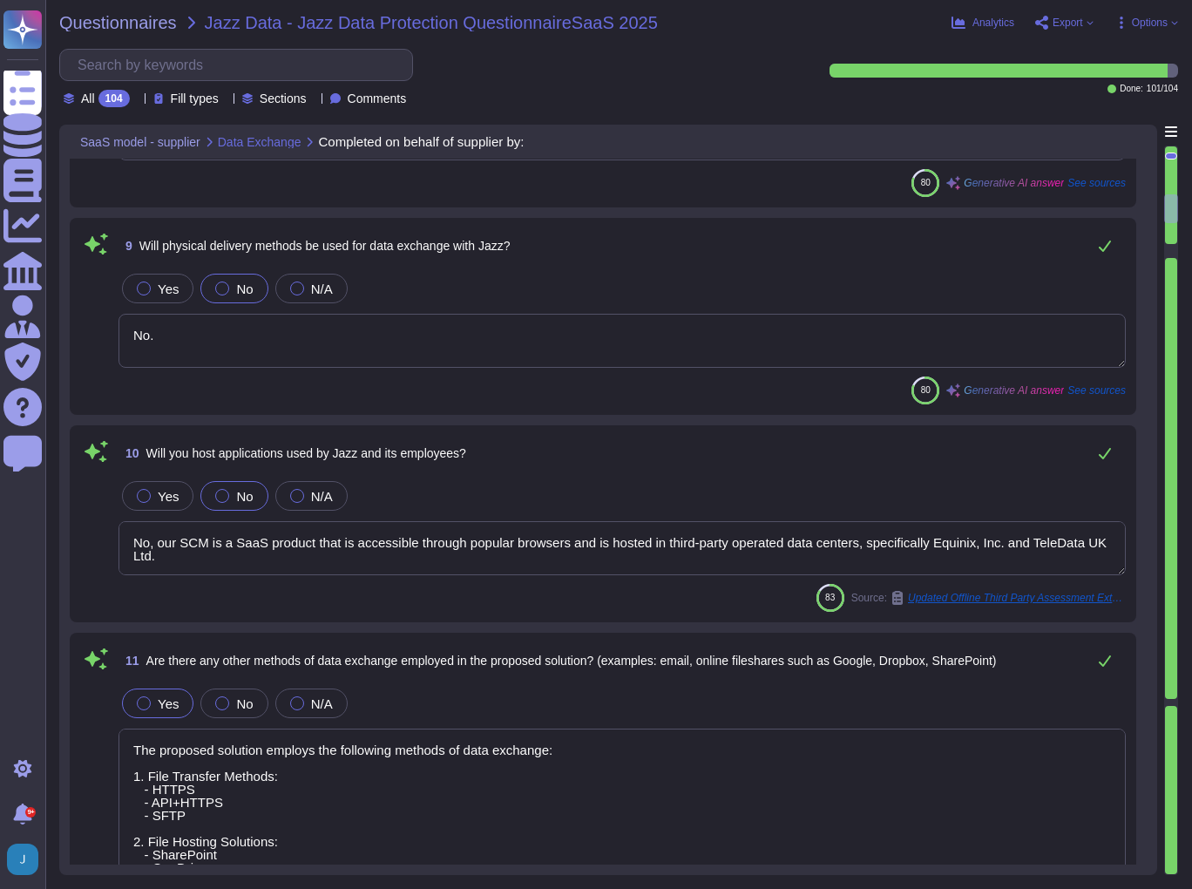
scroll to position [1953, 0]
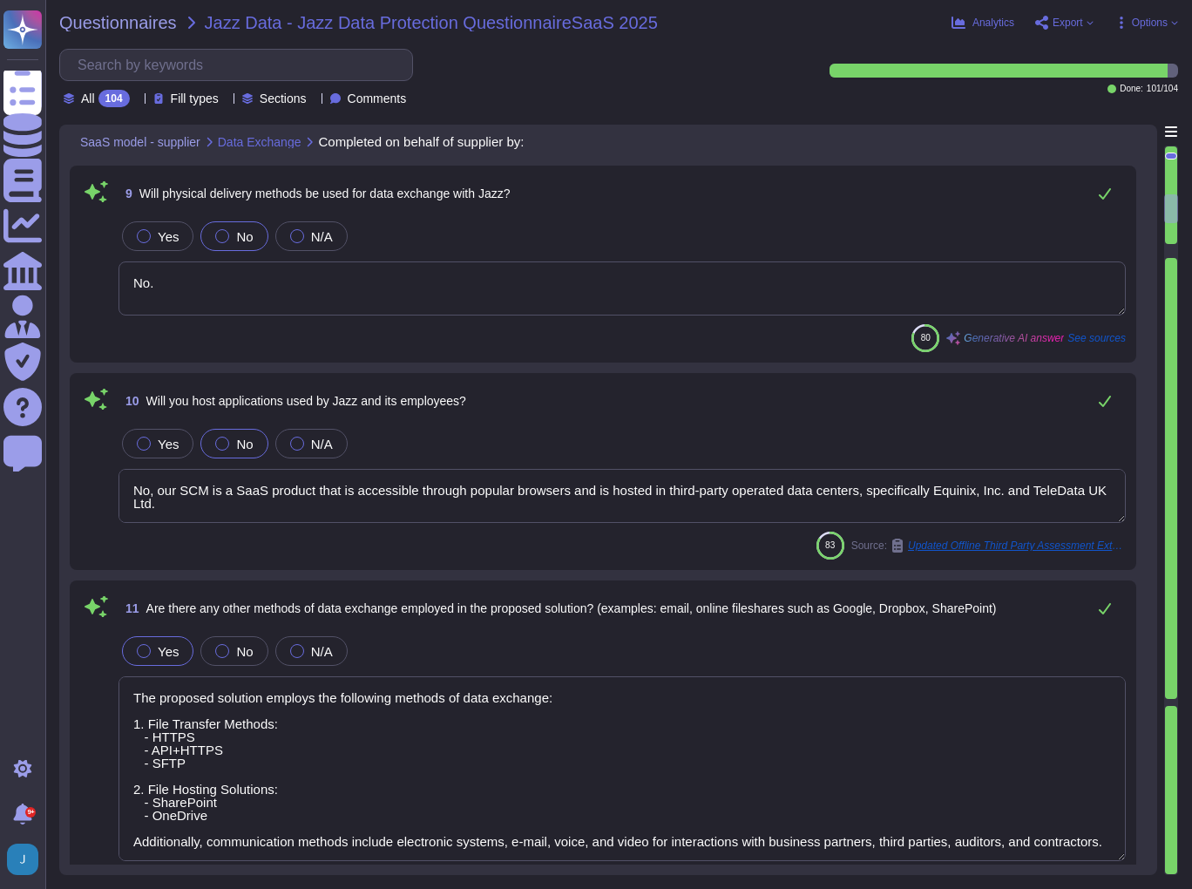
drag, startPoint x: 205, startPoint y: 283, endPoint x: 101, endPoint y: 288, distance: 103.8
click at [101, 288] on div "9 Will physical delivery methods be used for data exchange with Jazz? Yes No N/…" at bounding box center [603, 264] width 1046 height 176
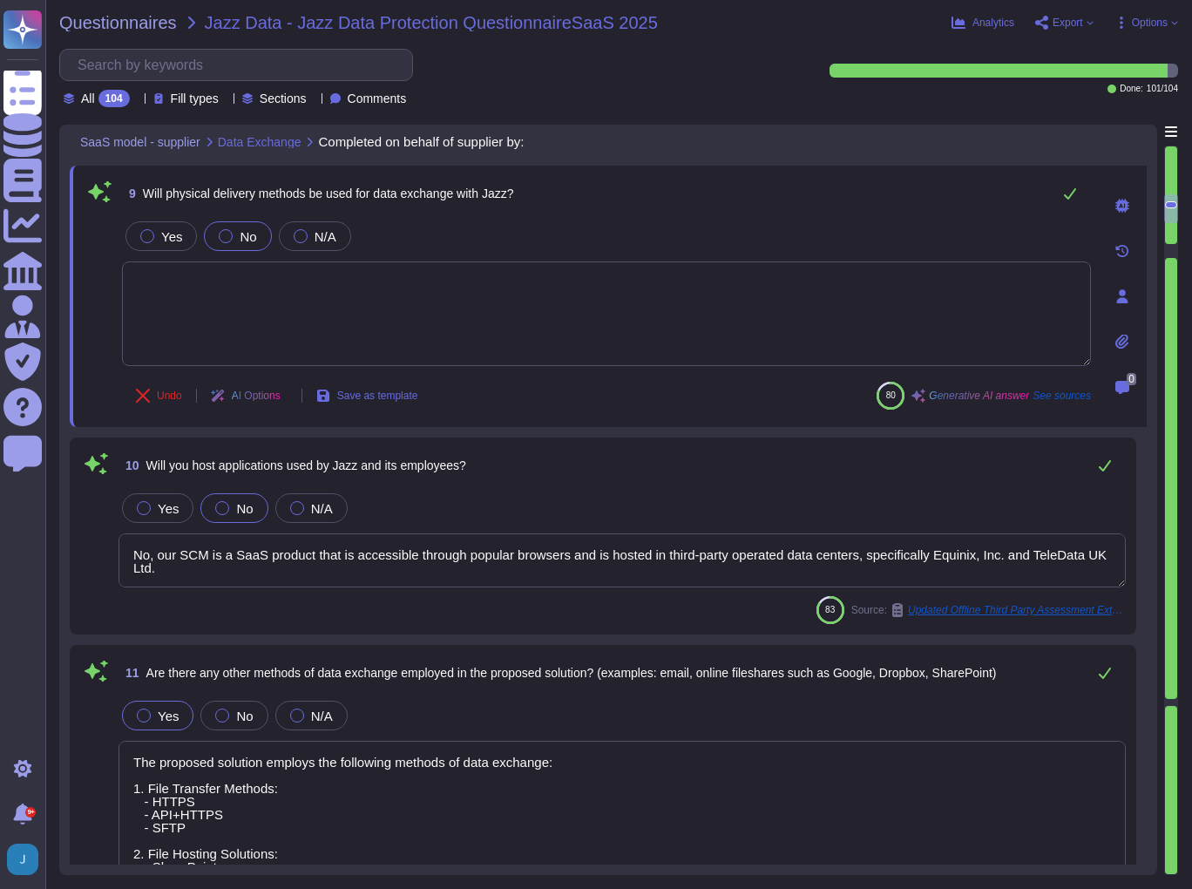
click at [308, 561] on textarea "No, our SCM is a SaaS product that is accessible through popular browsers and i…" at bounding box center [623, 560] width 1008 height 54
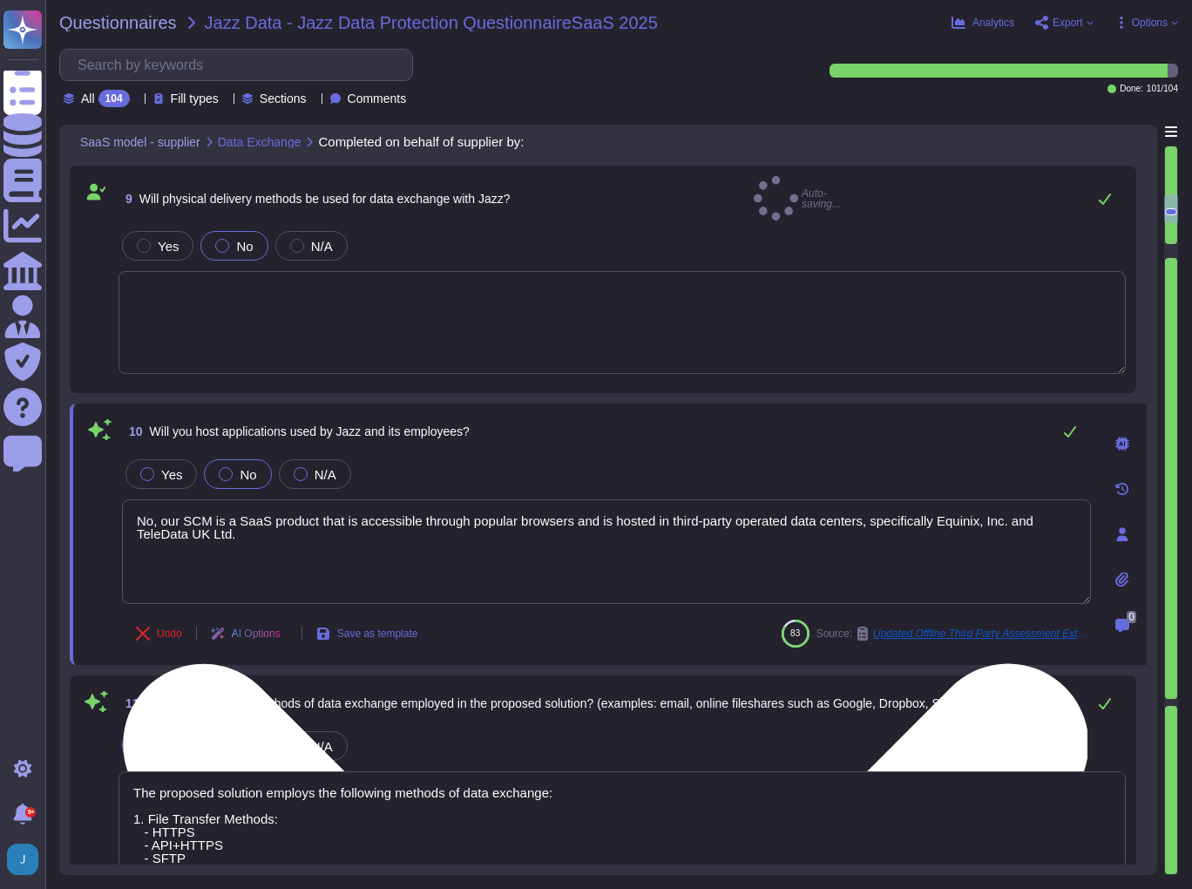
type textarea "The data centers are operated by independent commercial organizations, specific…"
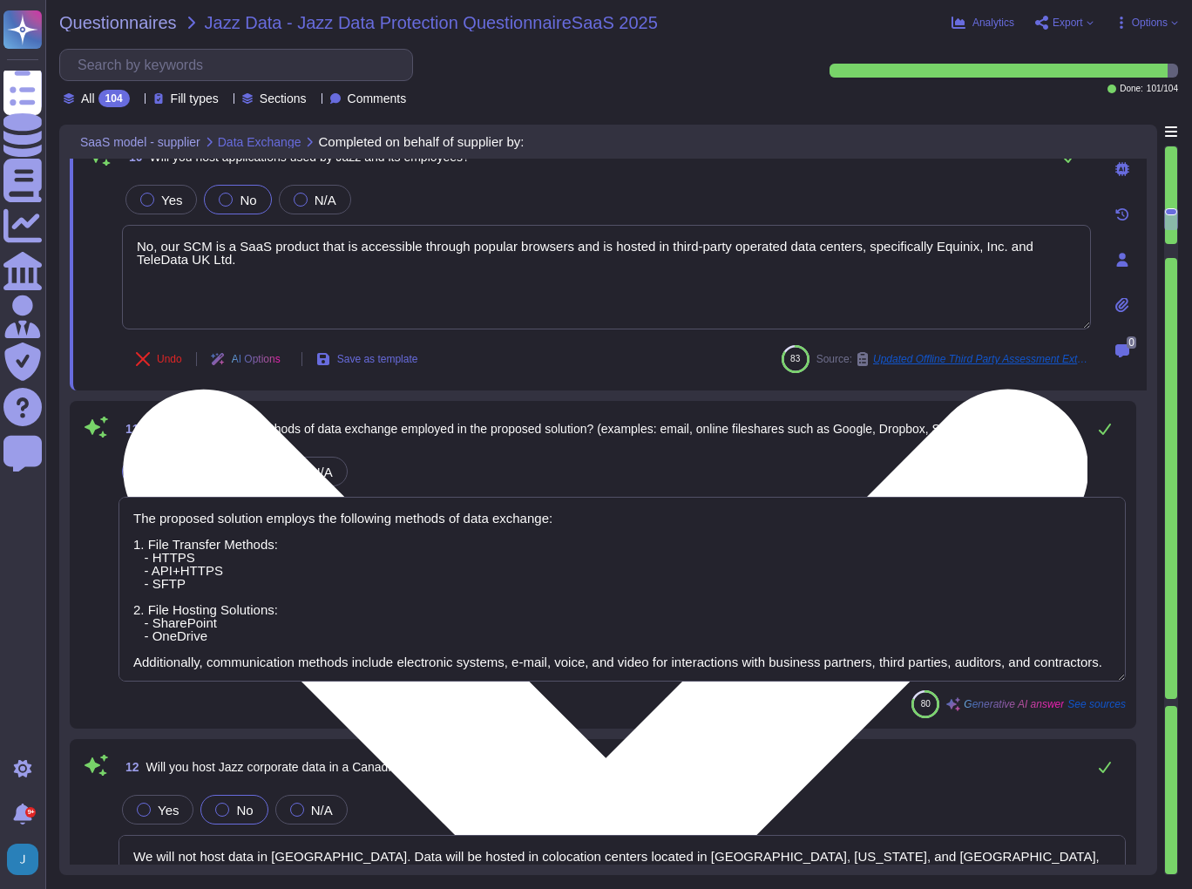
scroll to position [2232, 0]
type textarea "No. Our SCM is a SaaS offering. It can be accessed through internet."
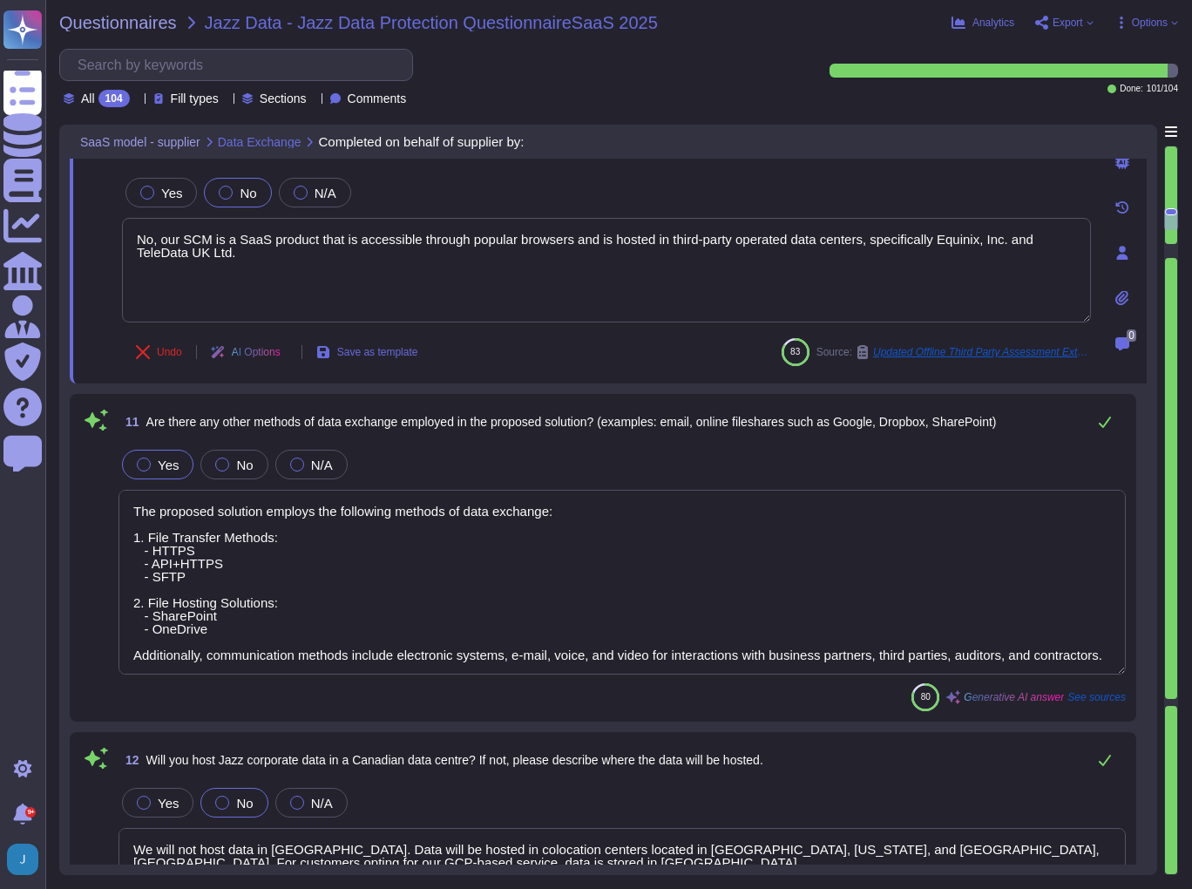
scroll to position [1, 0]
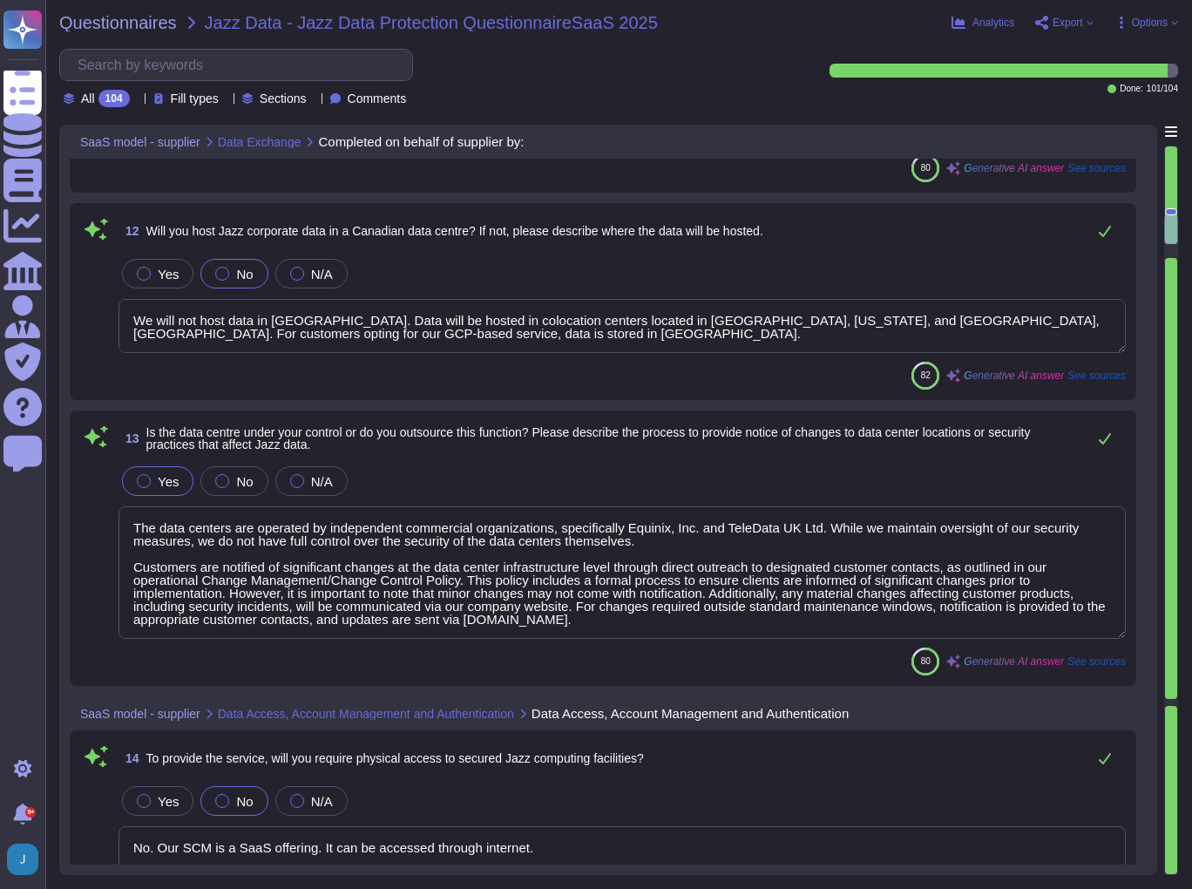
type textarea "no"
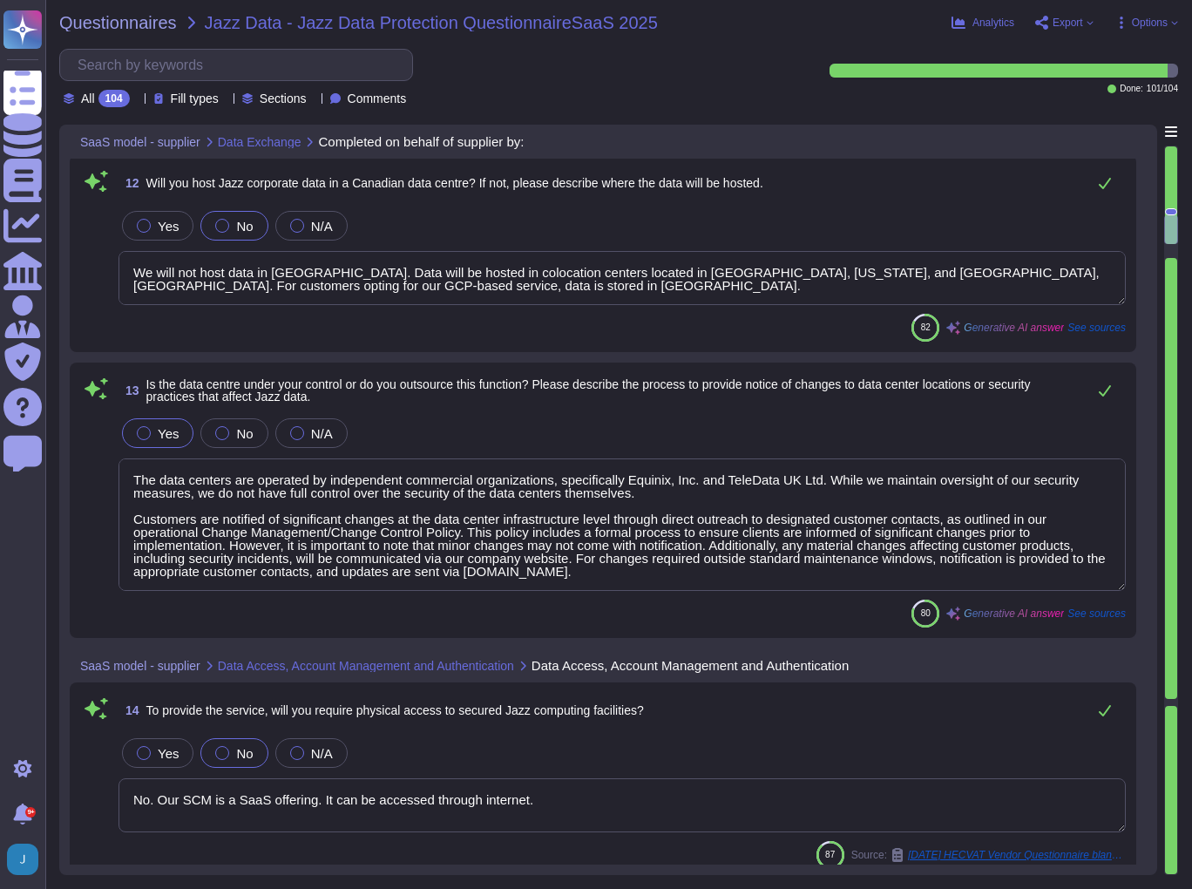
scroll to position [2789, 0]
drag, startPoint x: 903, startPoint y: 272, endPoint x: 903, endPoint y: 286, distance: 13.9
click at [903, 286] on textarea "We will not host data in [GEOGRAPHIC_DATA]. Data will be hosted in colocation c…" at bounding box center [623, 276] width 1008 height 54
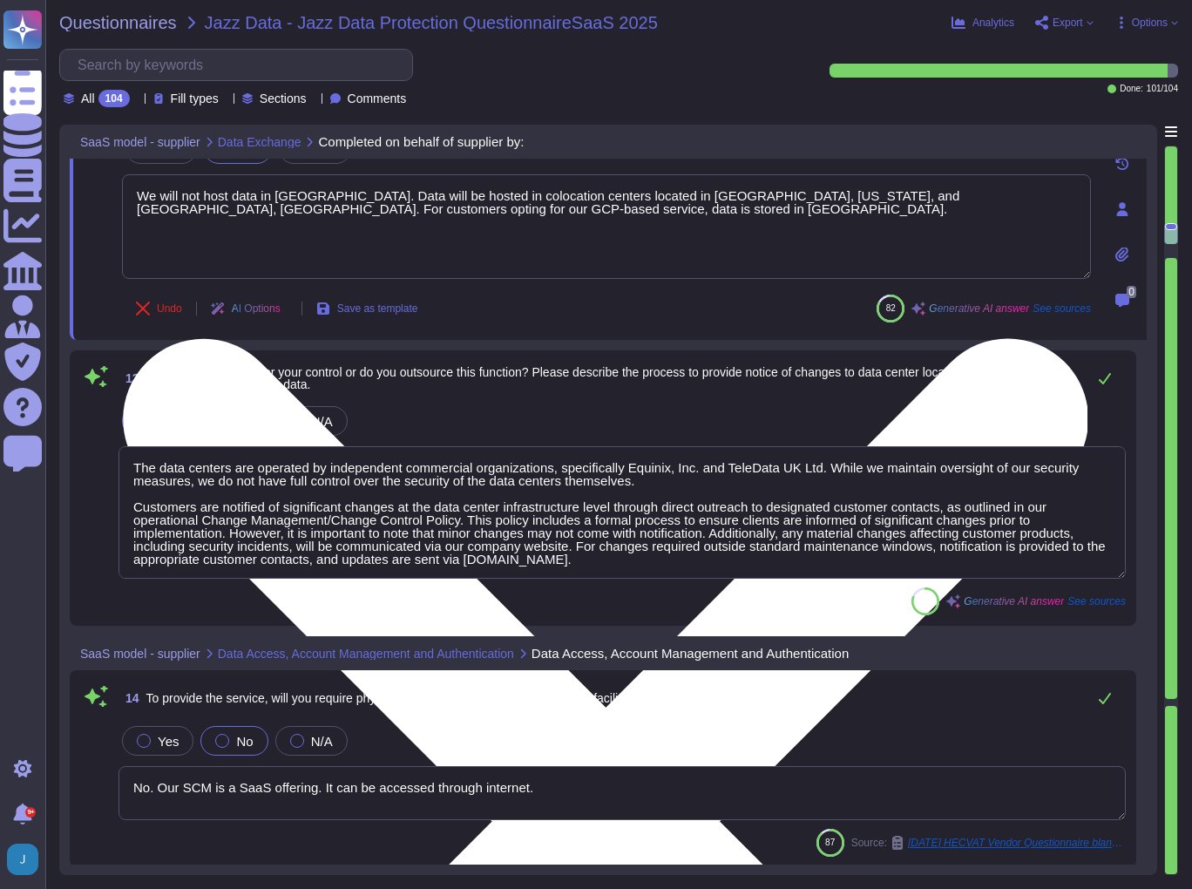
type textarea "We will not host data in [GEOGRAPHIC_DATA]. Data will be hosted in colocation c…"
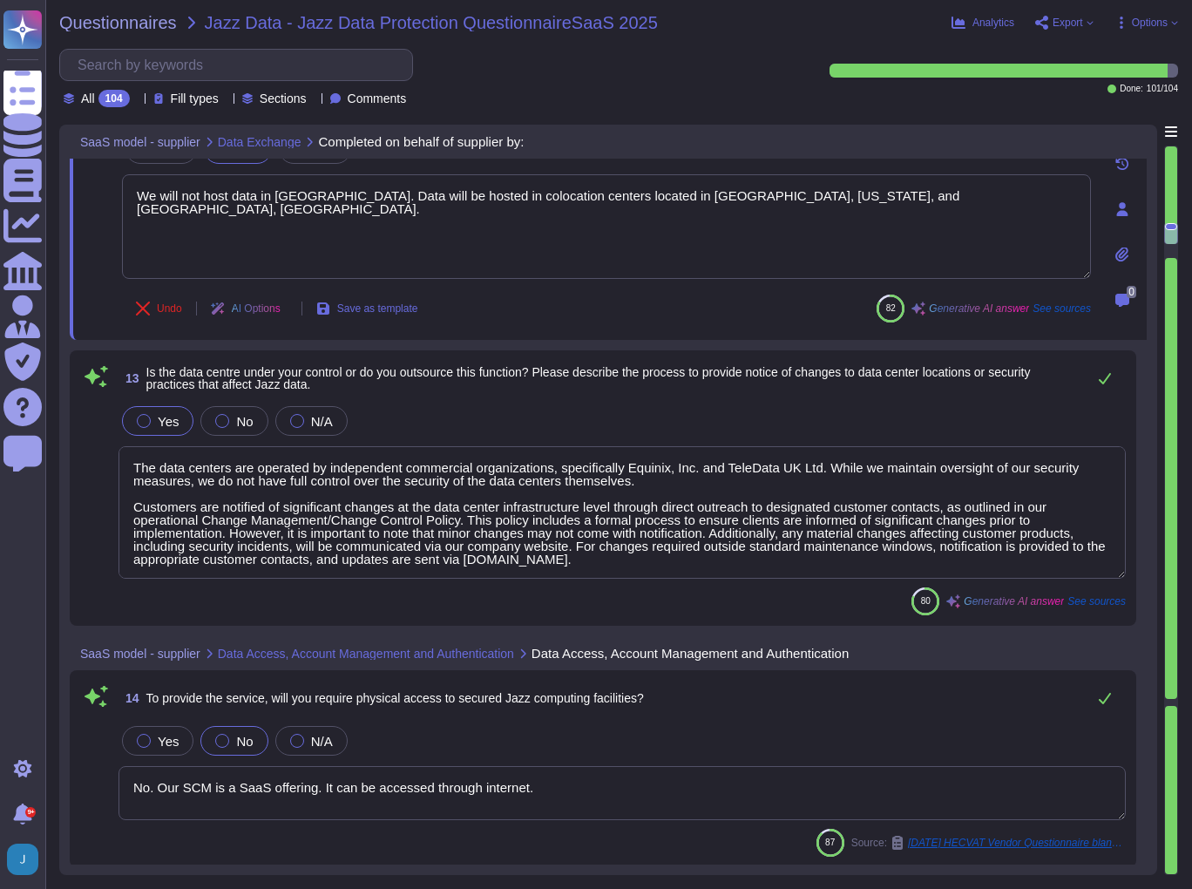
scroll to position [1, 0]
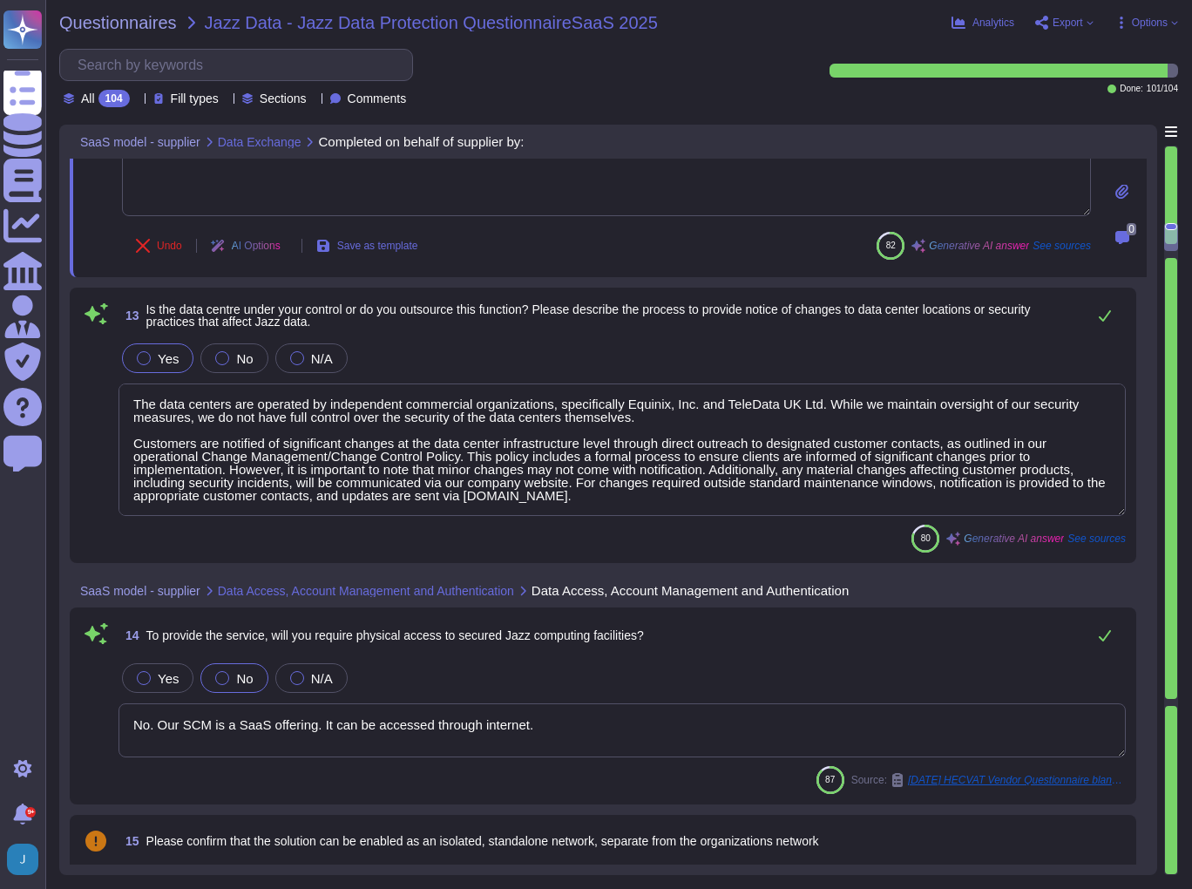
type textarea "Lo, ipsu dolors ametc adip elitsed doeiusmodt inc utla etdolo ma aliquaenim adm…"
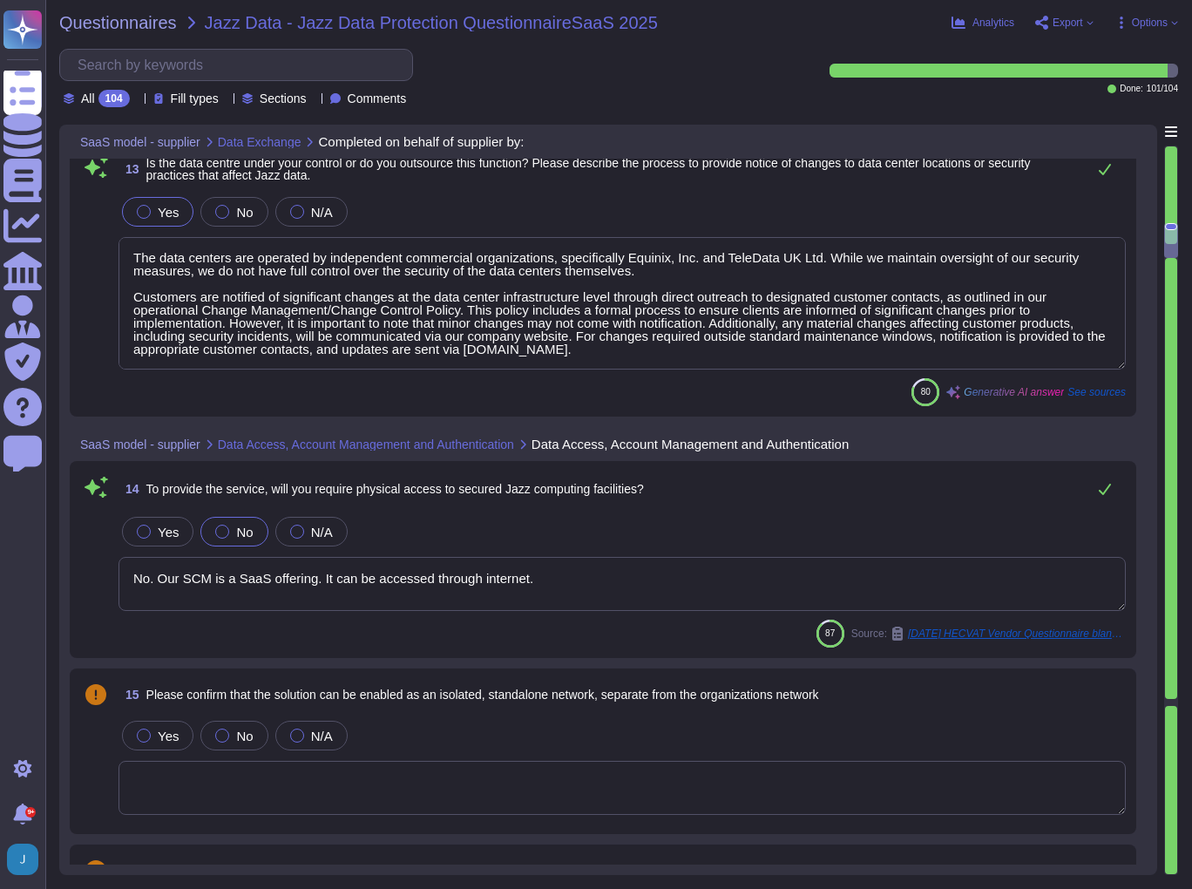
type textarea "We will not host data in [GEOGRAPHIC_DATA]. Data will be hosted in colocation c…"
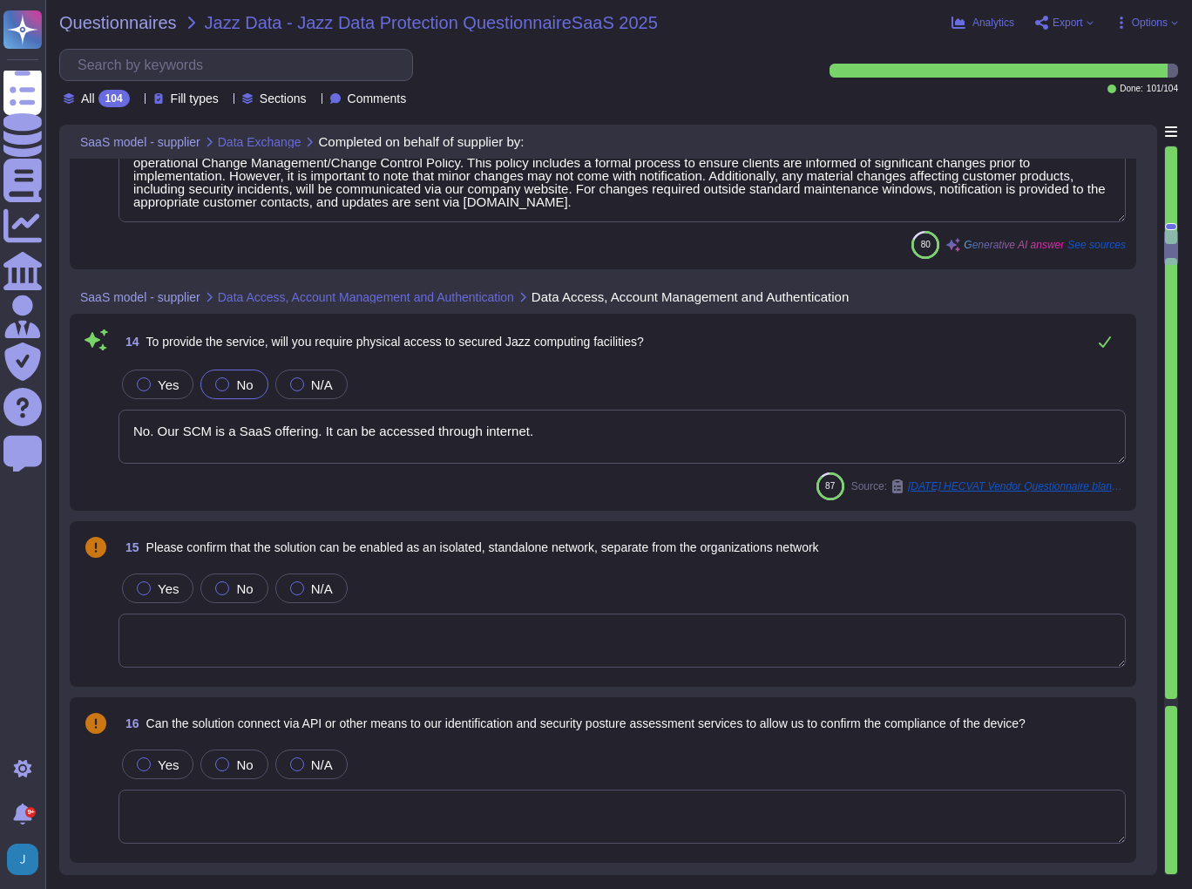
scroll to position [3208, 0]
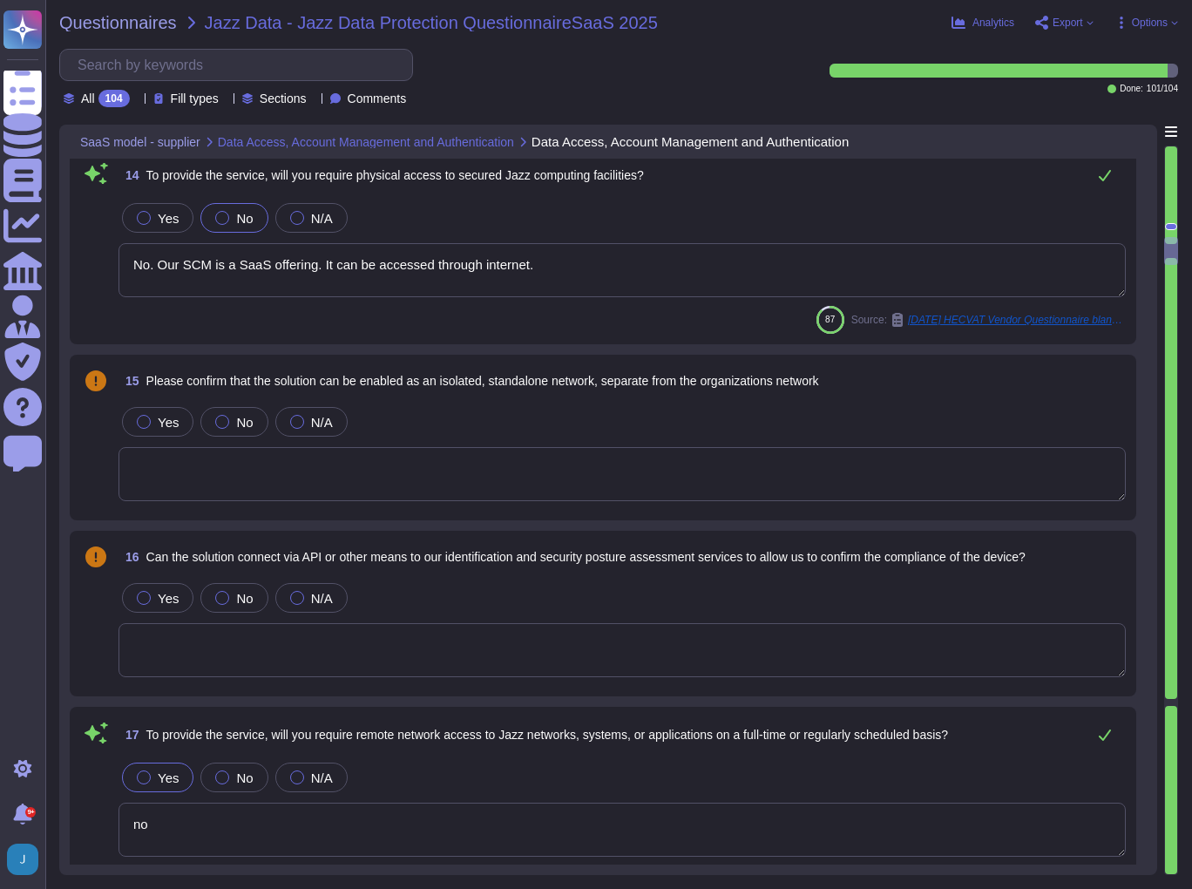
type textarea "Yes, we operate on the principle of least privilege. Access to resources is pro…"
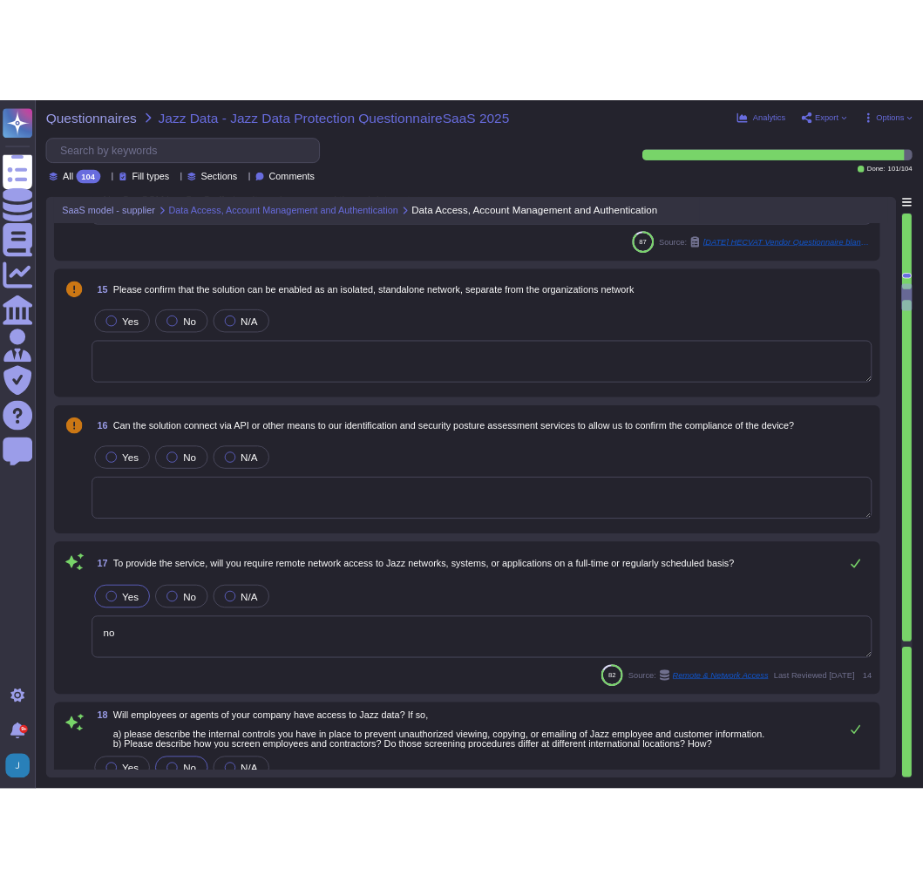
scroll to position [3417, 0]
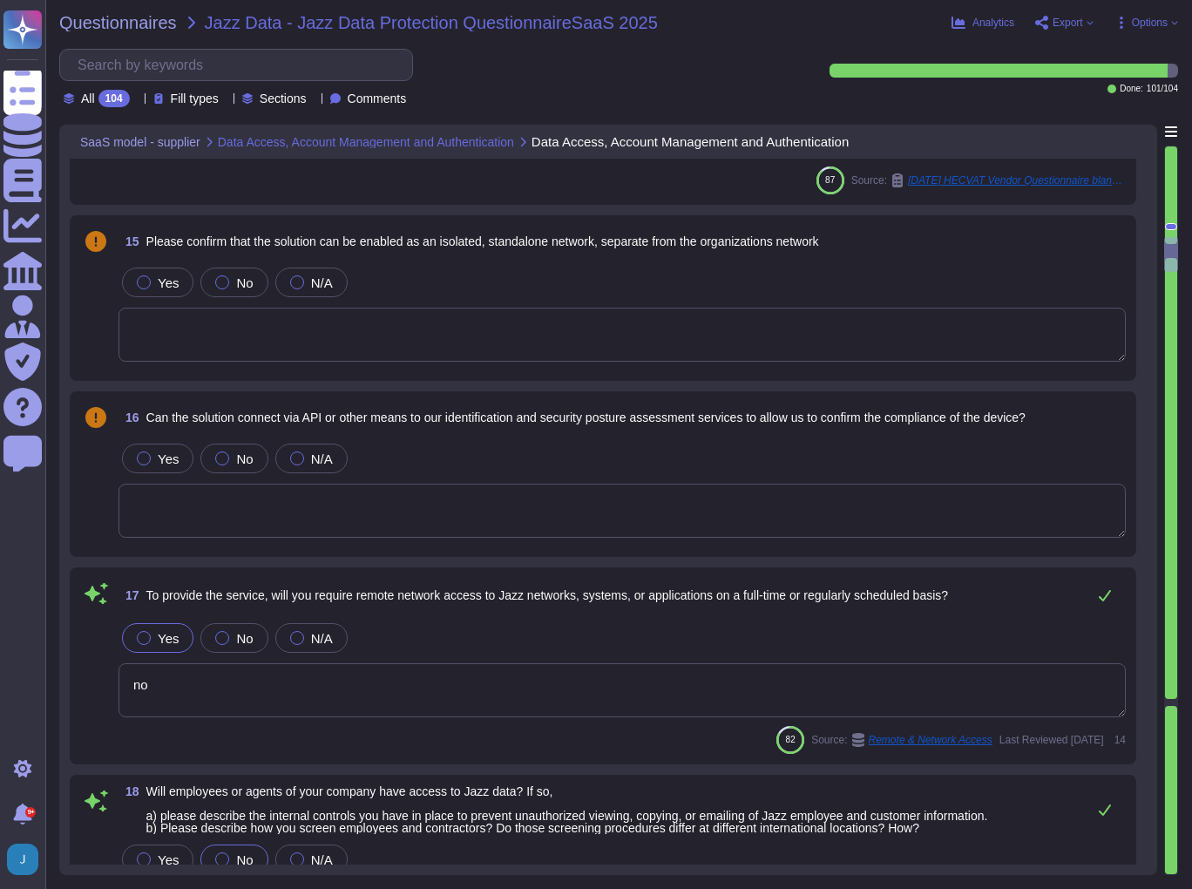
click at [844, 242] on div "15 Please confirm that the solution can be enabled as an isolated, standalone n…" at bounding box center [623, 241] width 1008 height 31
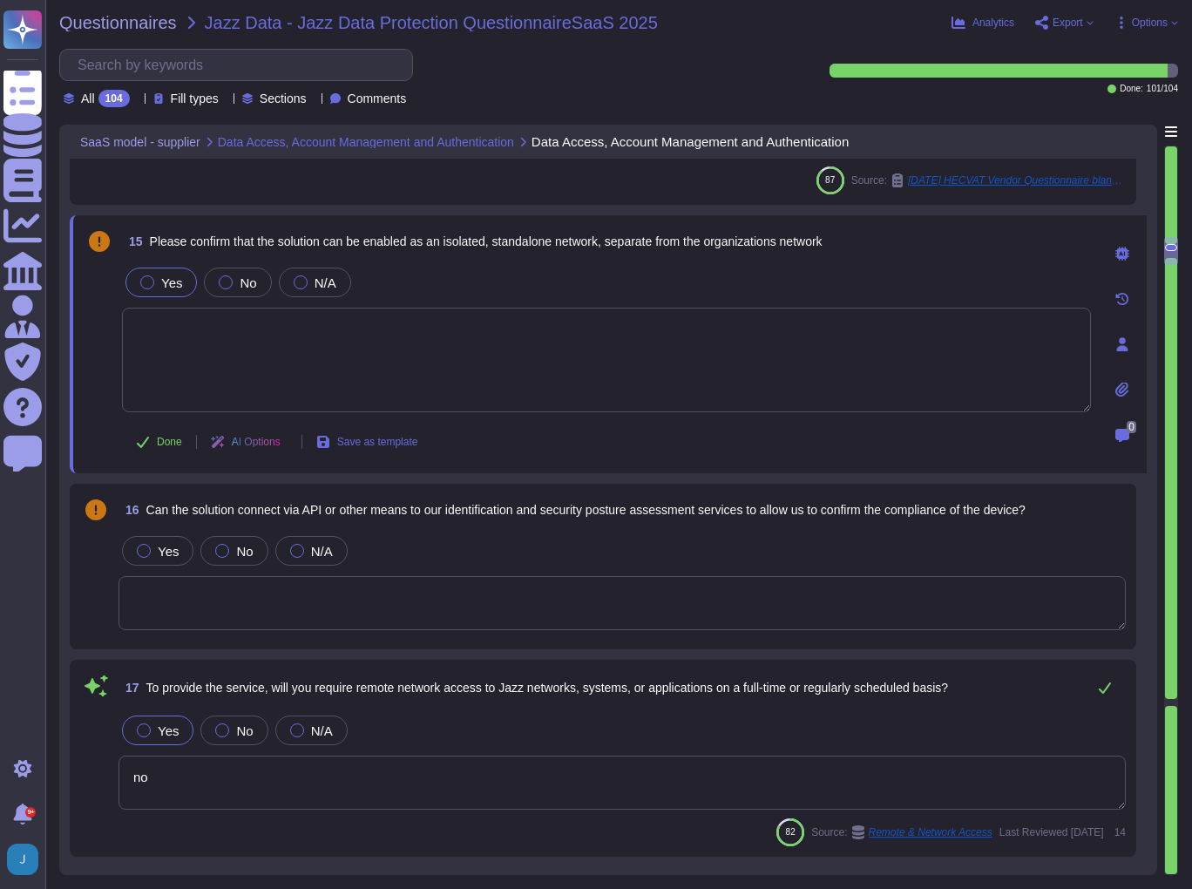
click at [161, 276] on span "Yes" at bounding box center [171, 282] width 21 height 15
drag, startPoint x: 824, startPoint y: 241, endPoint x: 861, endPoint y: 248, distance: 38.0
click at [861, 248] on div "15 Please confirm that the solution can be enabled as an isolated, standalone n…" at bounding box center [606, 241] width 969 height 31
click at [858, 248] on div "15 Please confirm that the solution can be enabled as an isolated, standalone n…" at bounding box center [606, 241] width 969 height 31
click at [151, 280] on div at bounding box center [147, 282] width 14 height 14
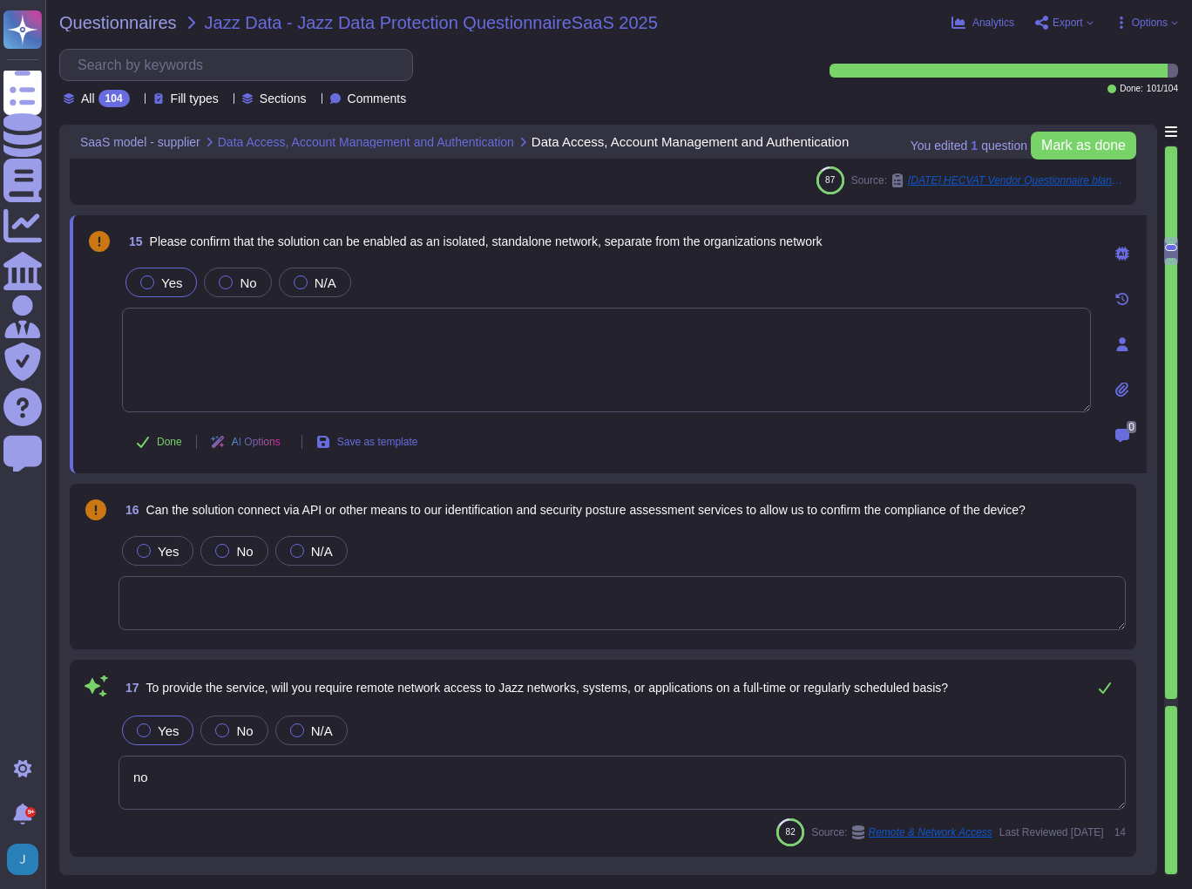
click at [317, 509] on span "Can the solution connect via API or other means to our identification and secur…" at bounding box center [586, 510] width 880 height 14
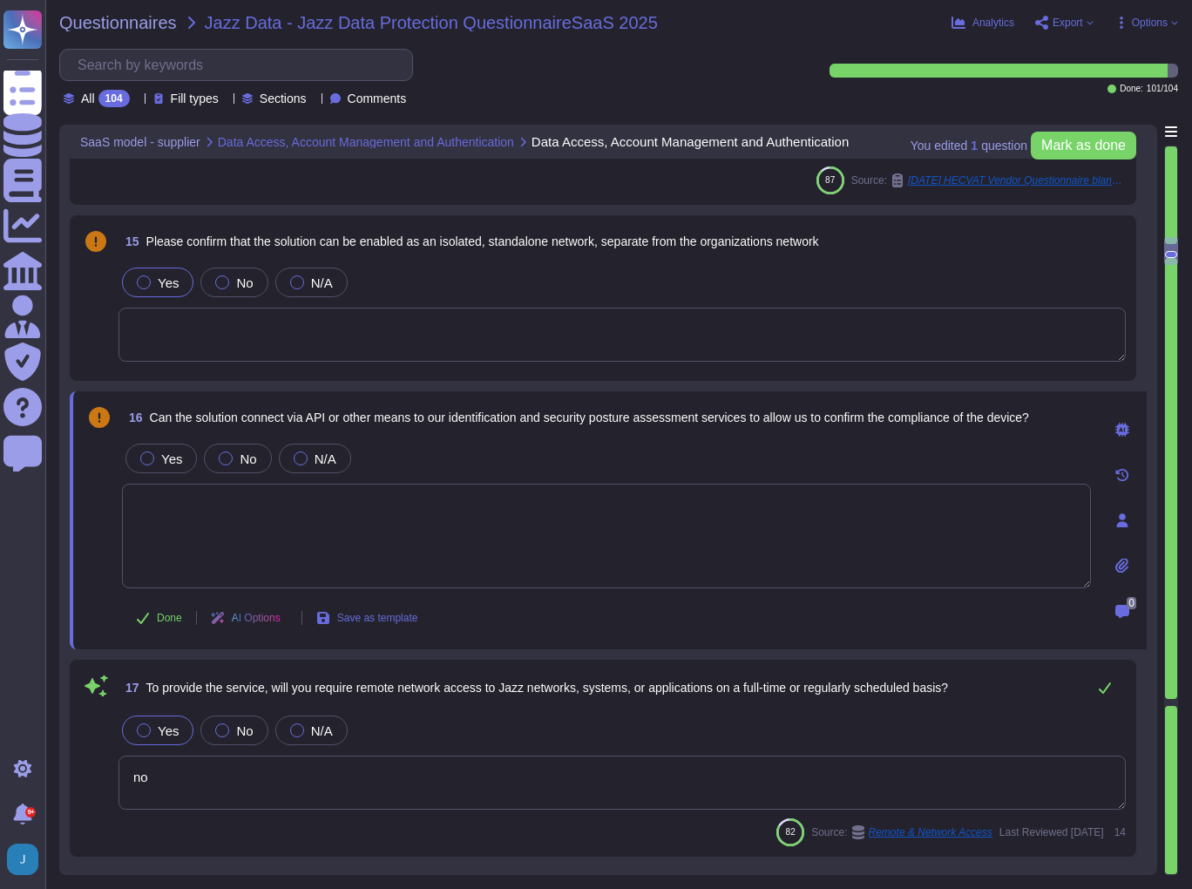
click at [317, 509] on textarea at bounding box center [606, 536] width 969 height 105
click at [317, 411] on span "Can the solution connect via API or other means to our identification and secur…" at bounding box center [590, 418] width 880 height 14
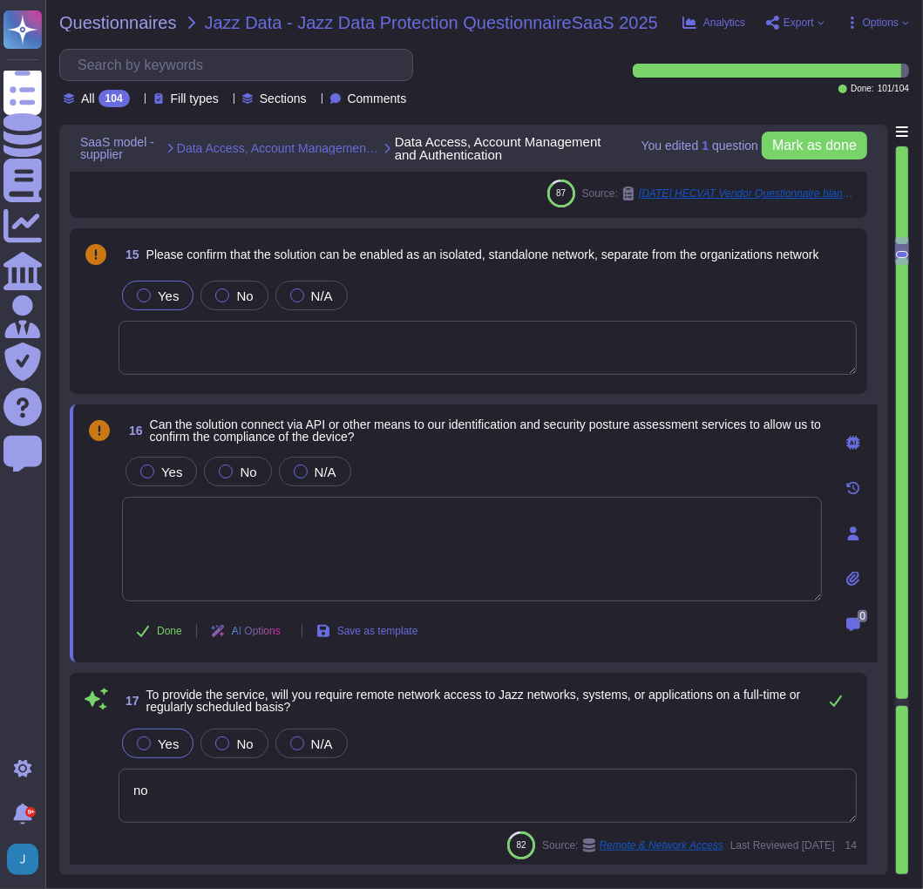
click at [210, 507] on textarea at bounding box center [472, 549] width 700 height 105
click at [156, 465] on label "Yes" at bounding box center [161, 472] width 42 height 14
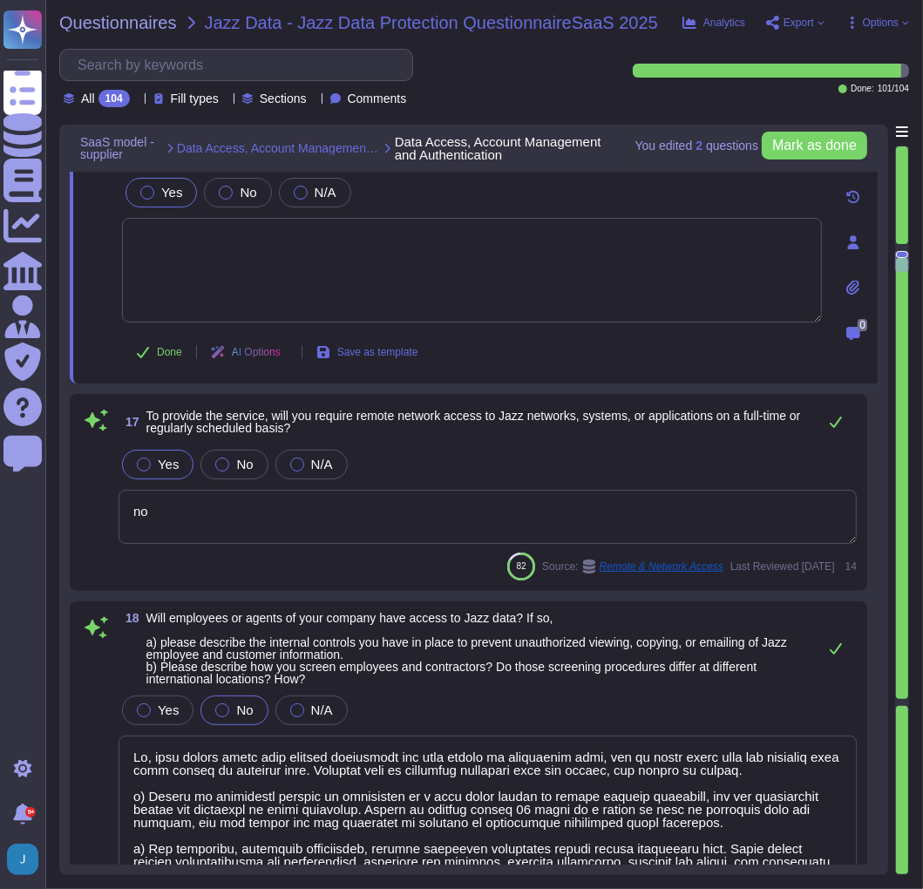
type textarea "Yes, individuals holding both administrator and regular roles are required to h…"
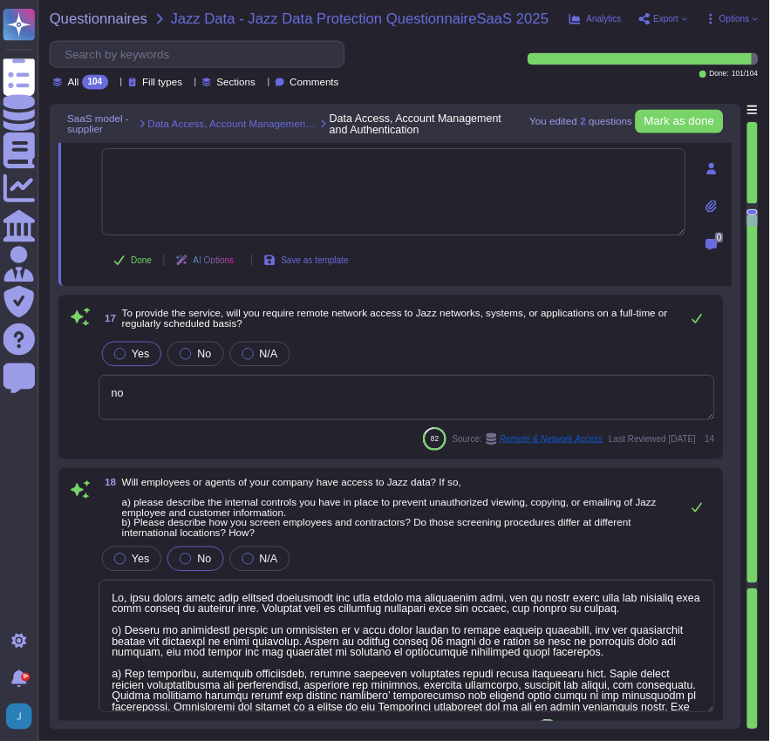
scroll to position [3766, 0]
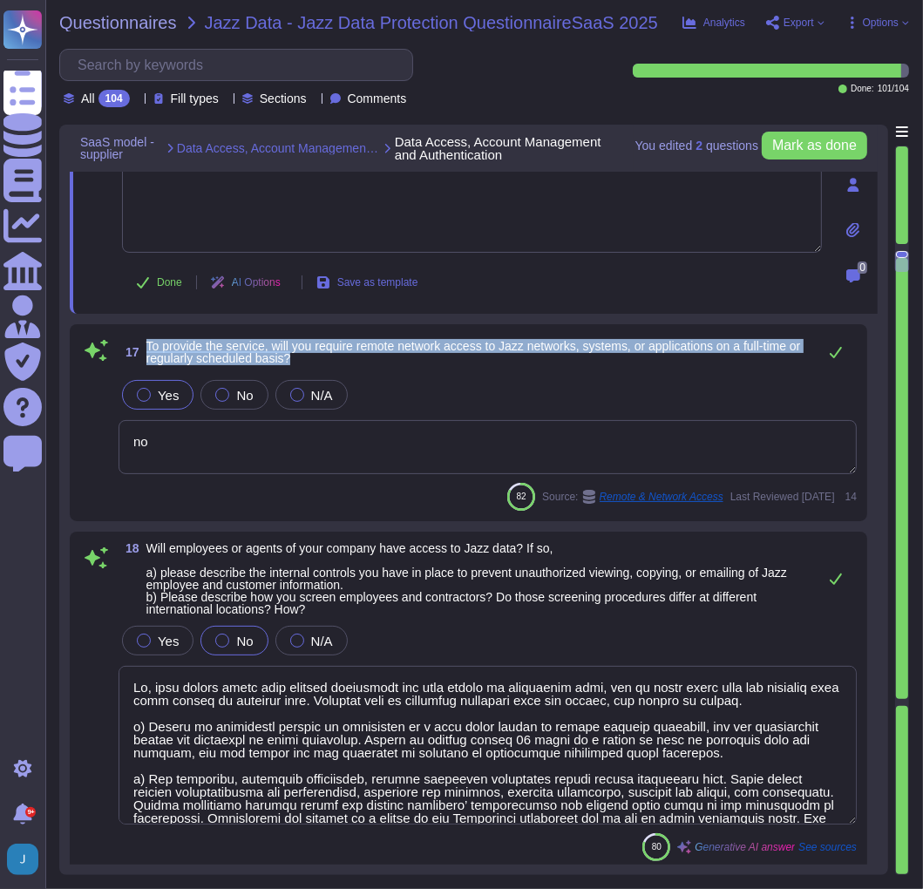
drag, startPoint x: 307, startPoint y: 357, endPoint x: 146, endPoint y: 339, distance: 161.4
click at [146, 340] on span "To provide the service, will you require remote network access to Jazz networks…" at bounding box center [477, 352] width 662 height 24
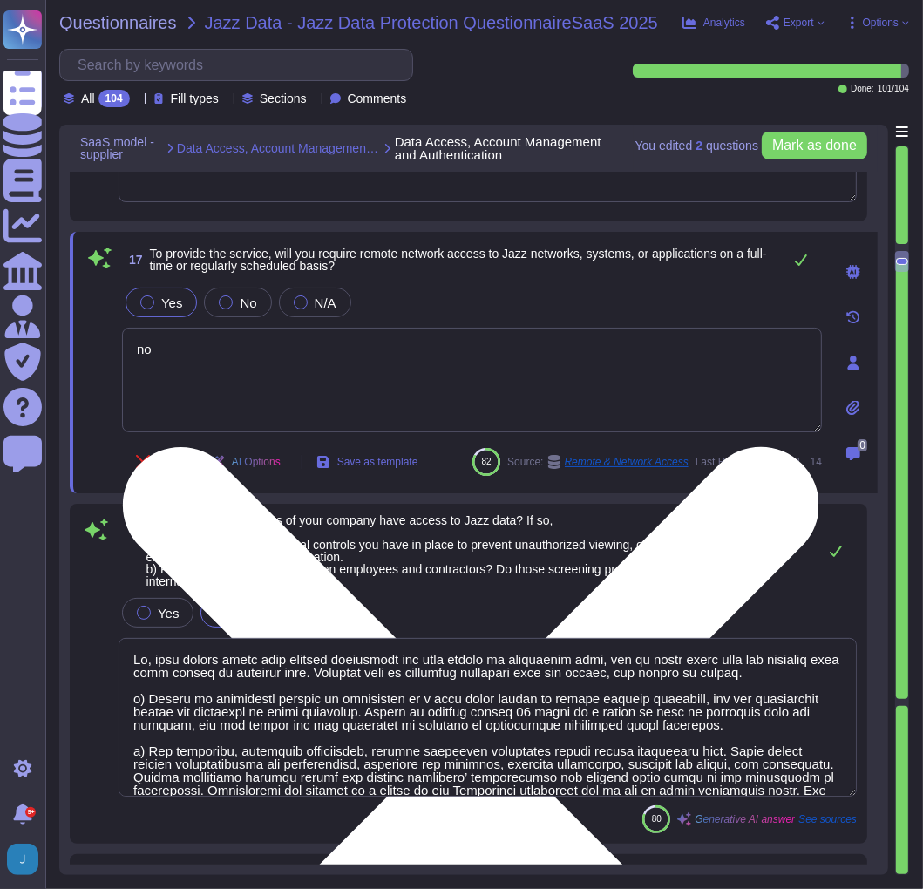
type textarea "Yes, individuals holding both administrator and regular roles are required to h…"
click at [373, 391] on textarea "no" at bounding box center [472, 380] width 700 height 105
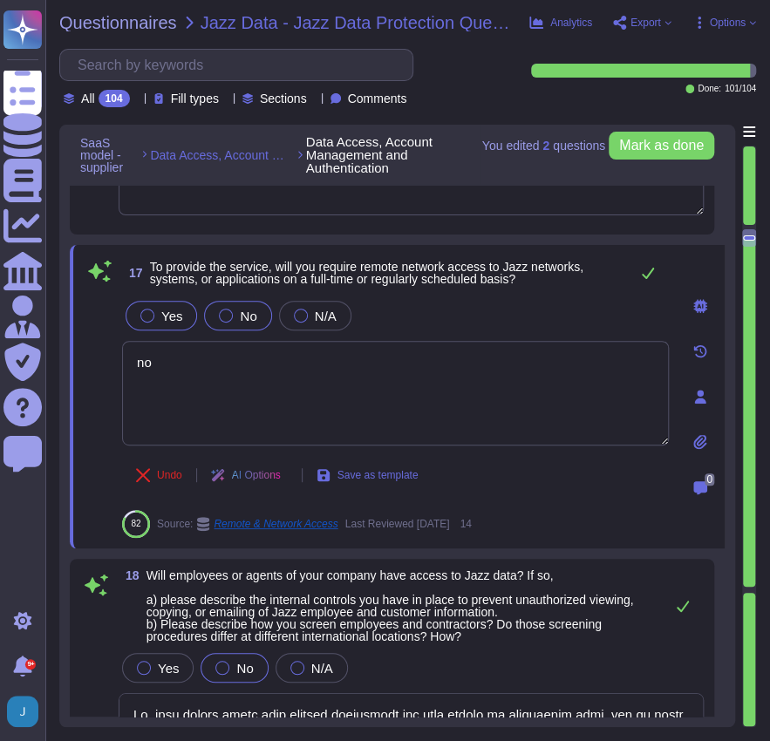
click at [234, 316] on label "No" at bounding box center [237, 316] width 37 height 14
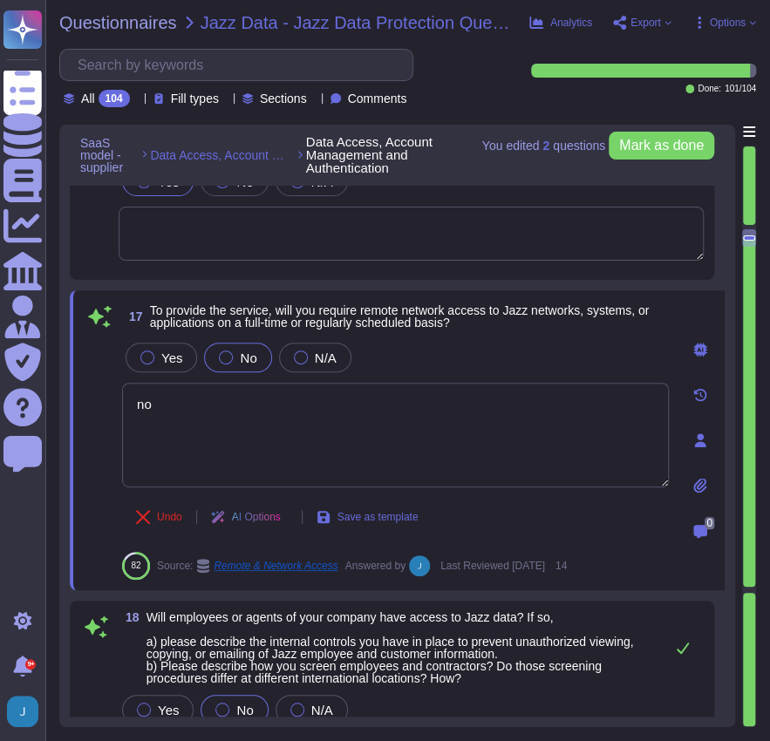
scroll to position [3707, 0]
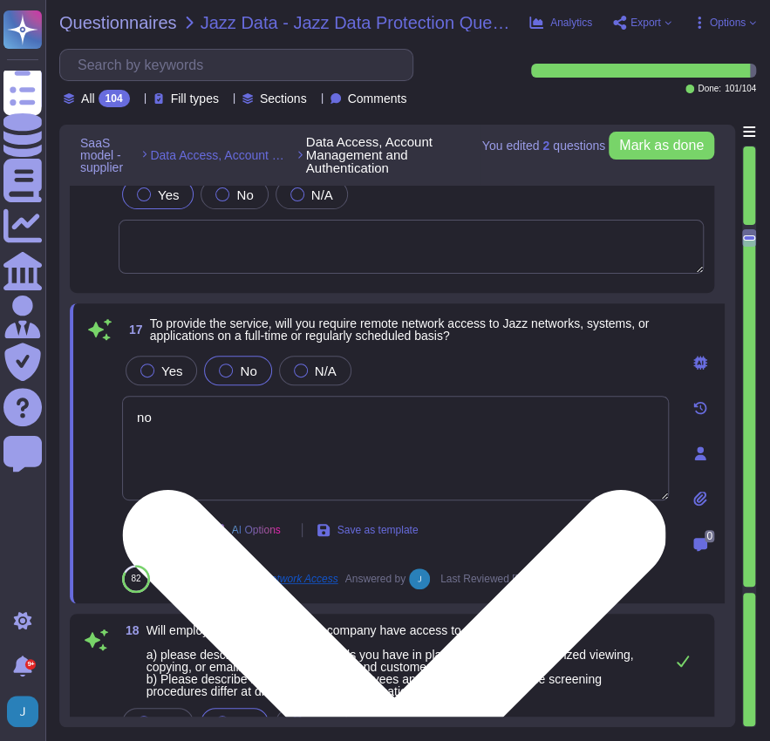
click at [228, 408] on textarea "no" at bounding box center [395, 448] width 547 height 105
type textarea "n"
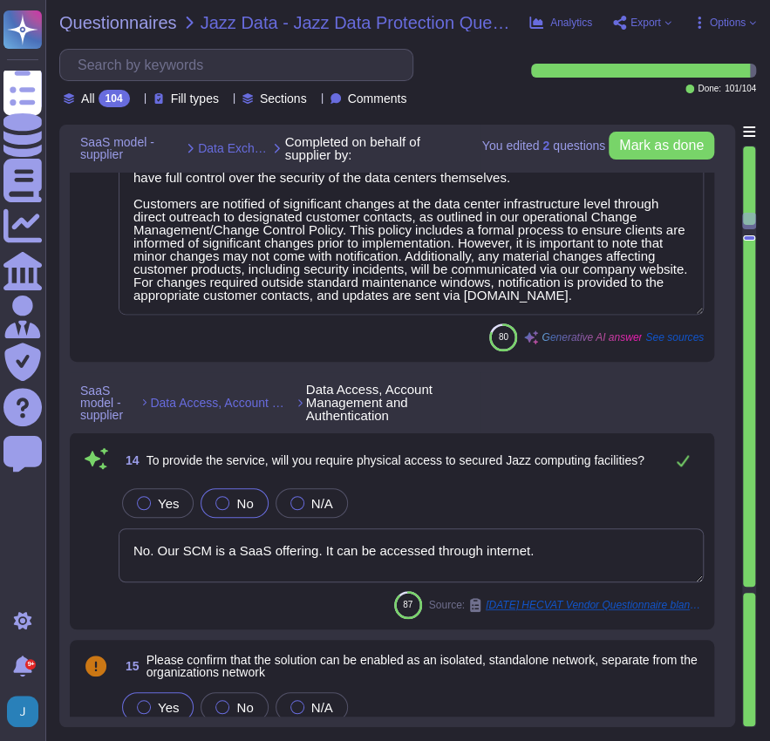
type textarea "We will not host data in [GEOGRAPHIC_DATA]. Data will be hosted in colocation c…"
type textarea "The data centers are operated by independent commercial organizations, specific…"
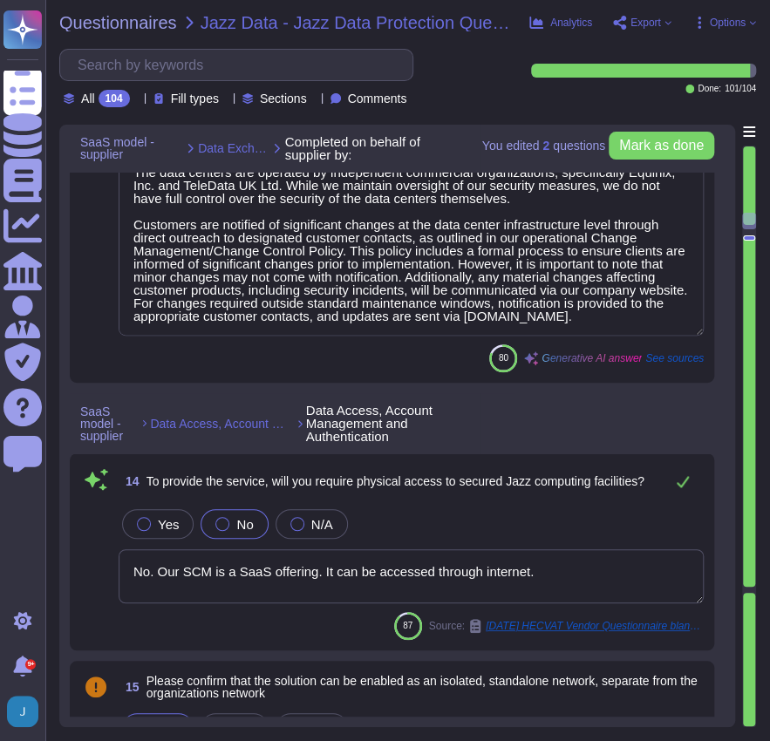
type textarea "The proposed solution employs the following methods of data exchange: 1. File T…"
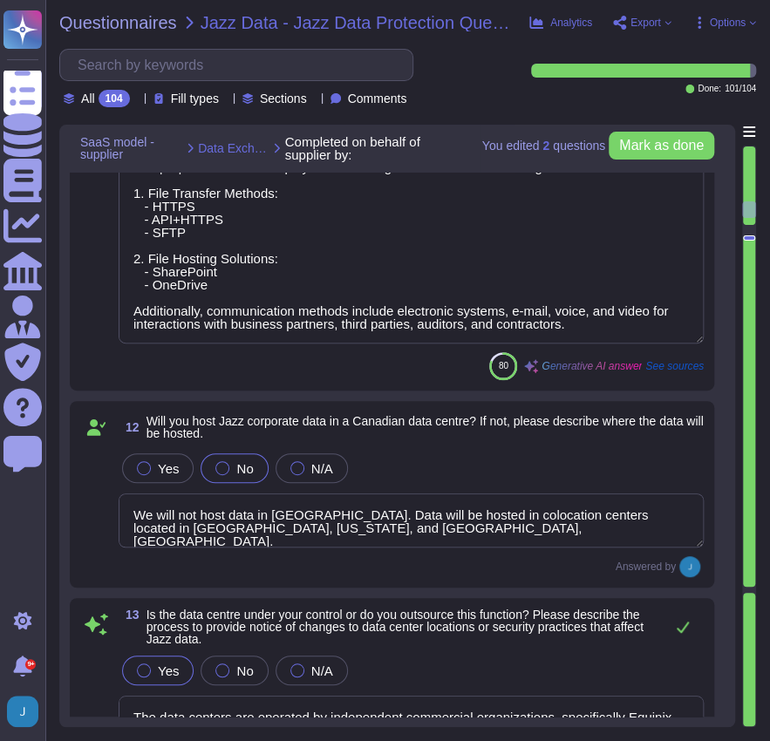
type textarea "No, our SCM is a SaaS product that is accessible through popular browsers and i…"
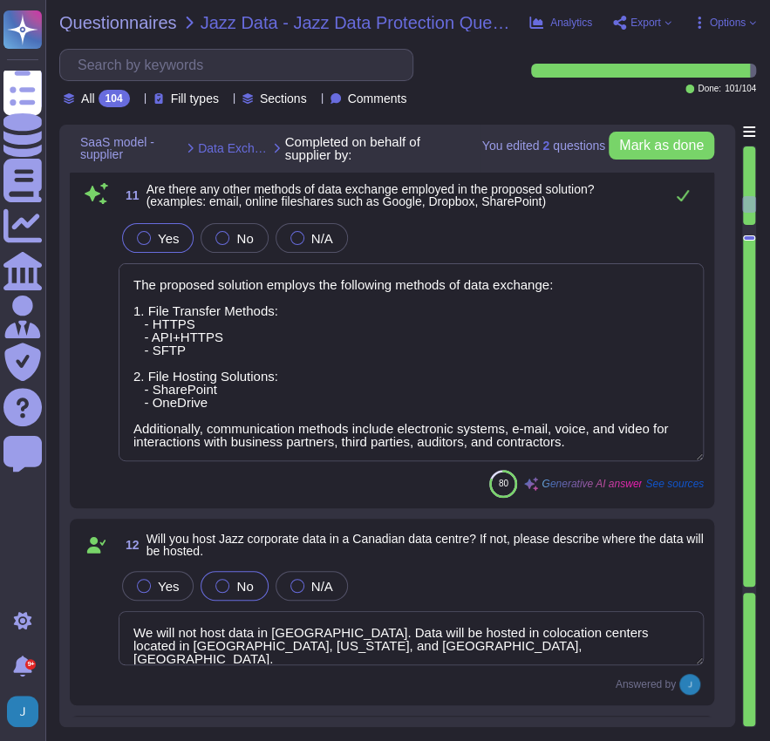
type textarea "No. The use of writable, removable media is restricted in organizational system…"
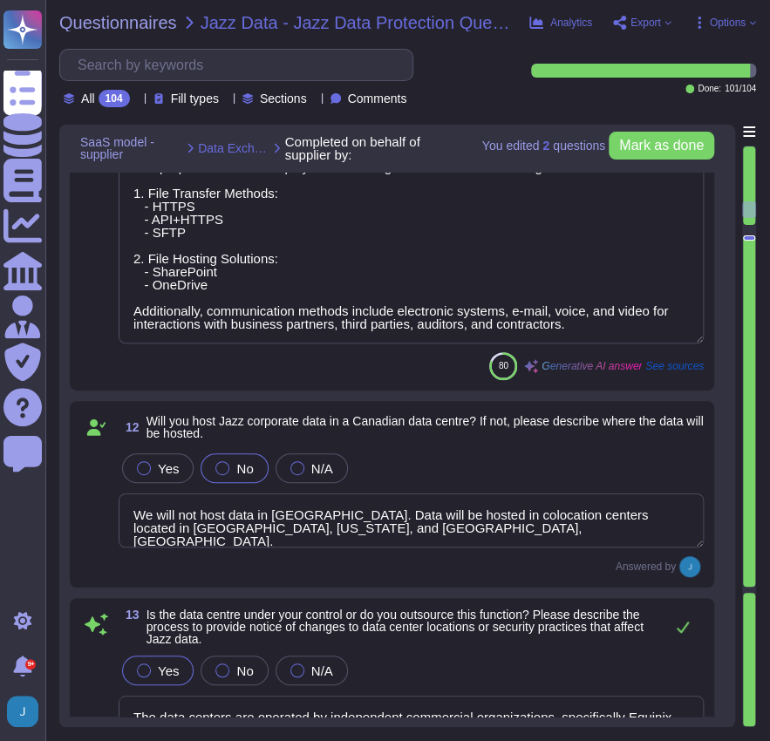
type textarea "No. Our SCM is a SaaS offering. It can be accessed through internet."
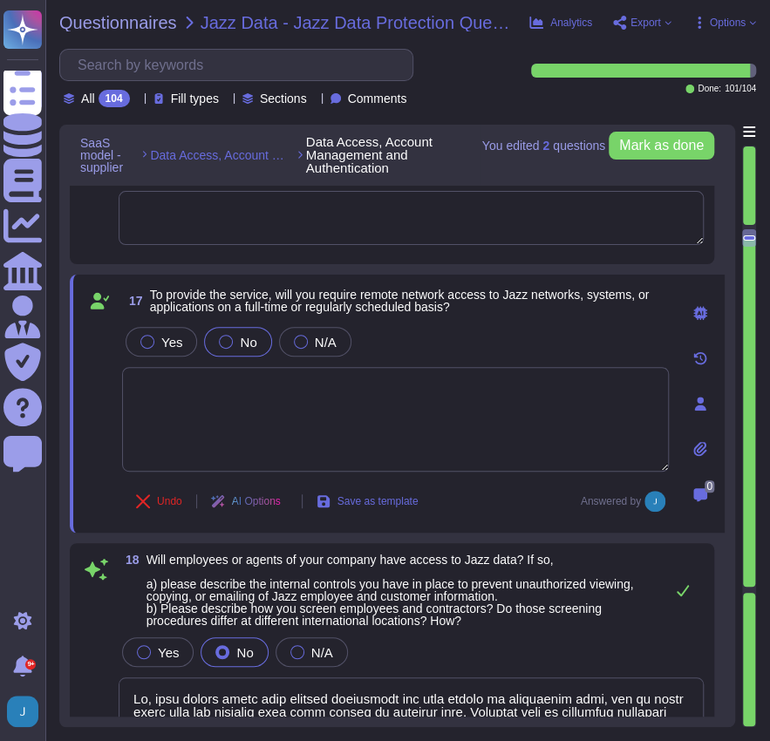
type textarea "Lo, ipsu dolors ametc adip elitsed doeiusmodt inc utla etdolo ma aliquaenim adm…"
type textarea "Yes, we operate on the principle of least privilege. Access to resources is pro…"
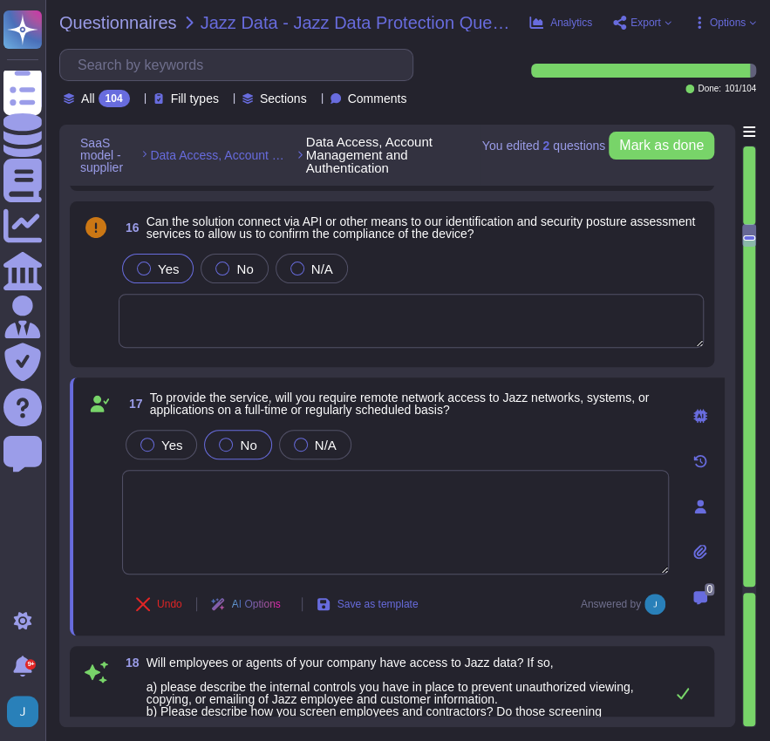
scroll to position [3633, 0]
type textarea "Yes, we operate on the principle of least privilege. Access to resources is pro…"
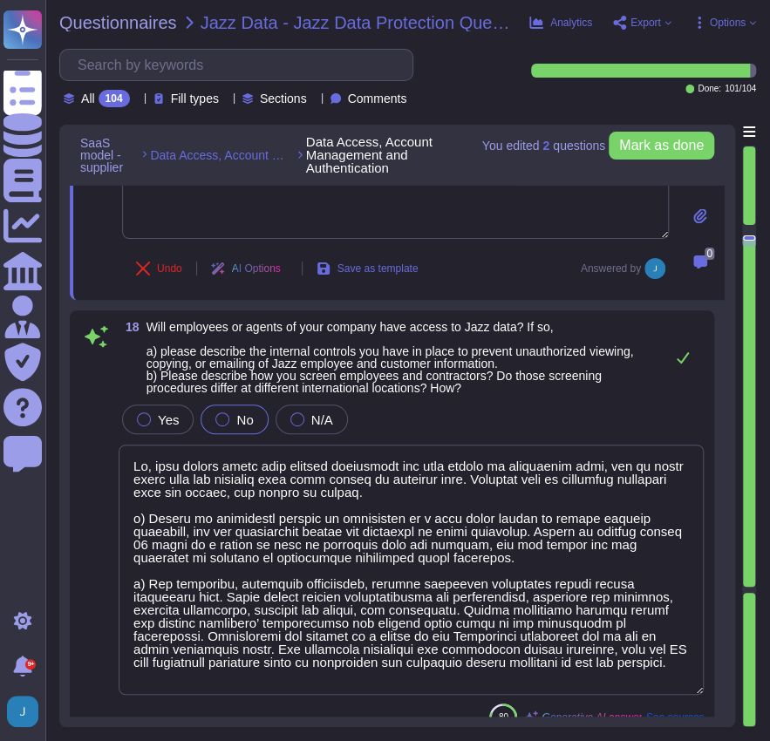
scroll to position [1, 0]
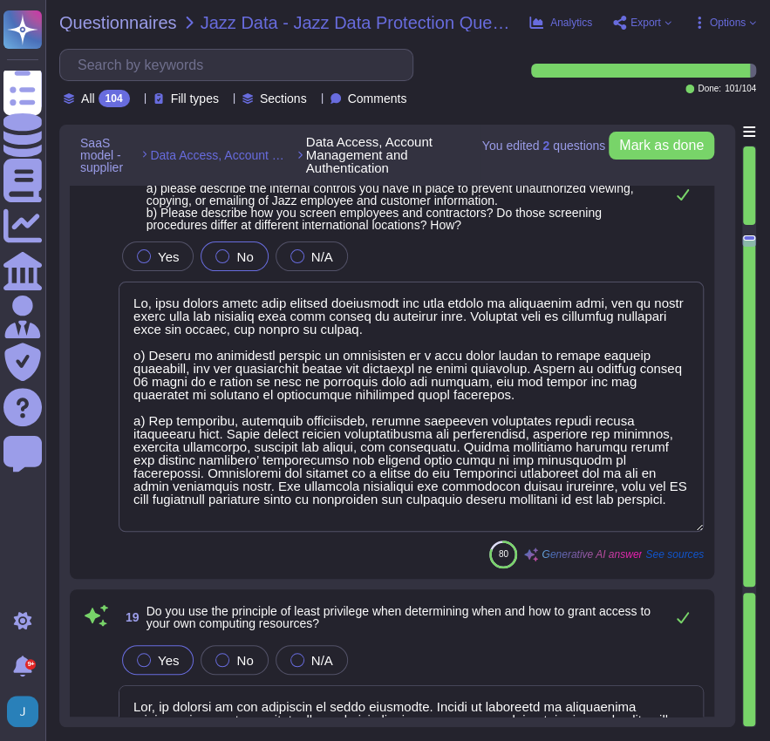
type textarea "Yes, individuals holding both administrator and regular roles are required to h…"
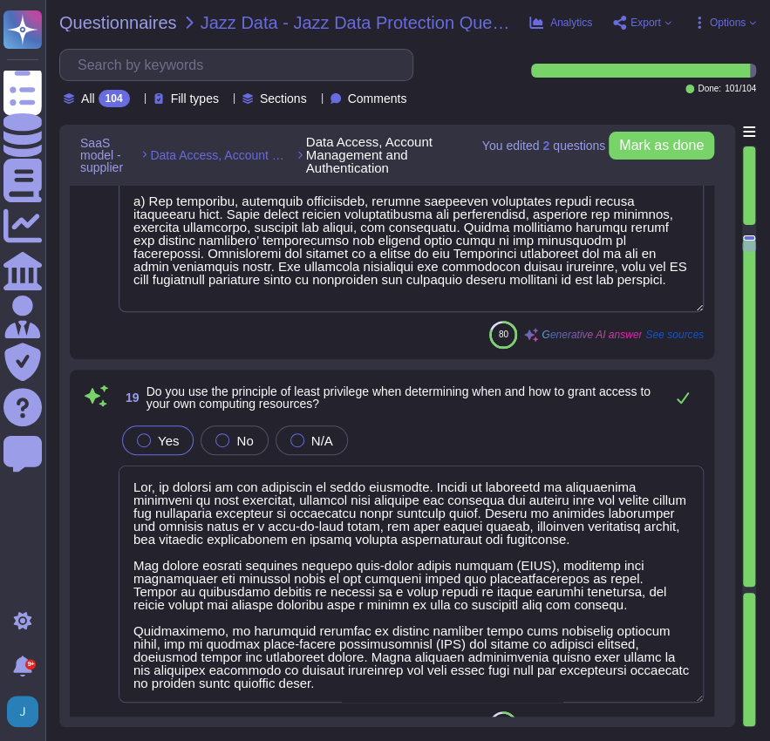
type textarea "Yes, multi-factor authentication (MFA) is required for admin level accounts on …"
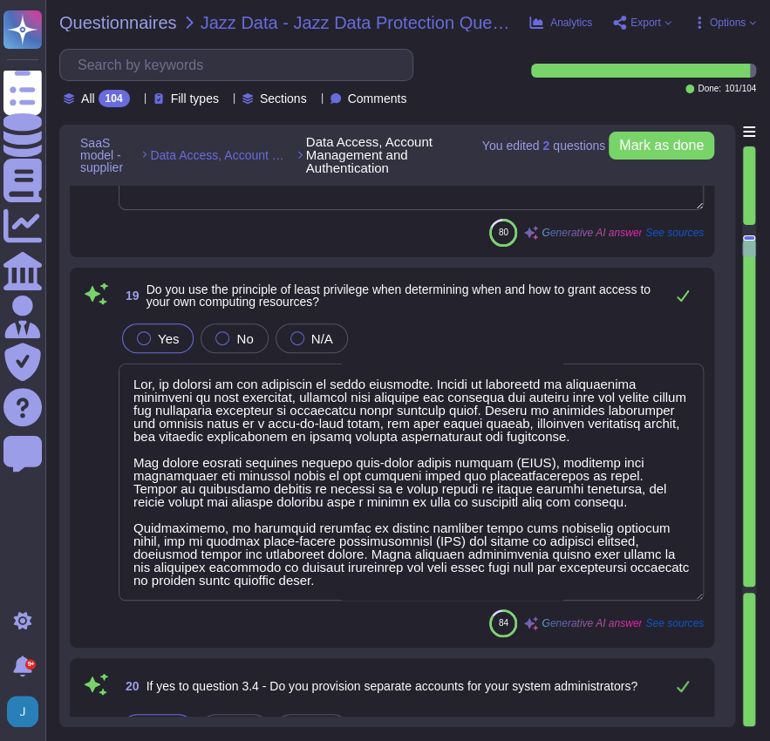
type textarea "For administrator accounts, the password policy includes the following key poin…"
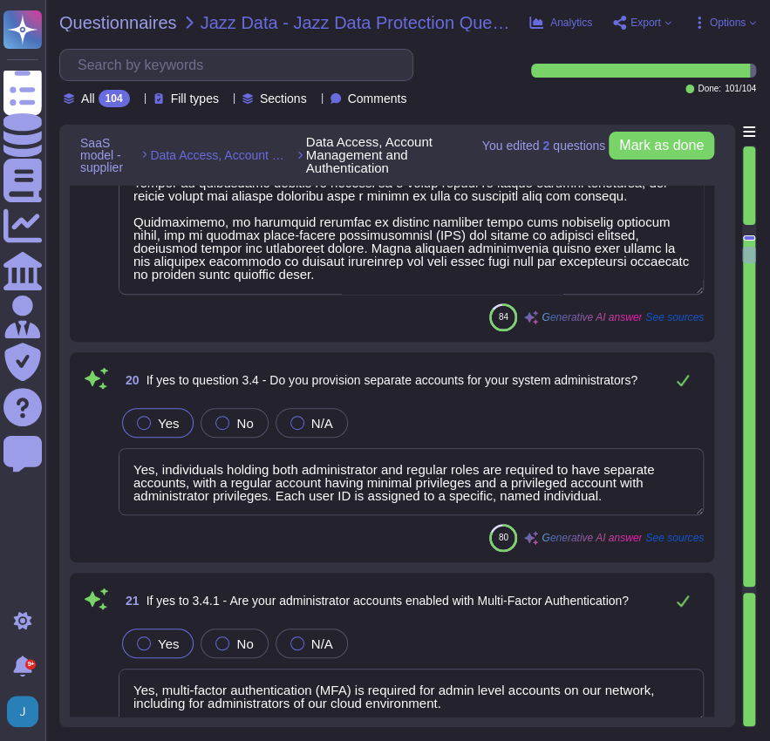
type textarea "Access to information and systems is denied by default unless explicitly author…"
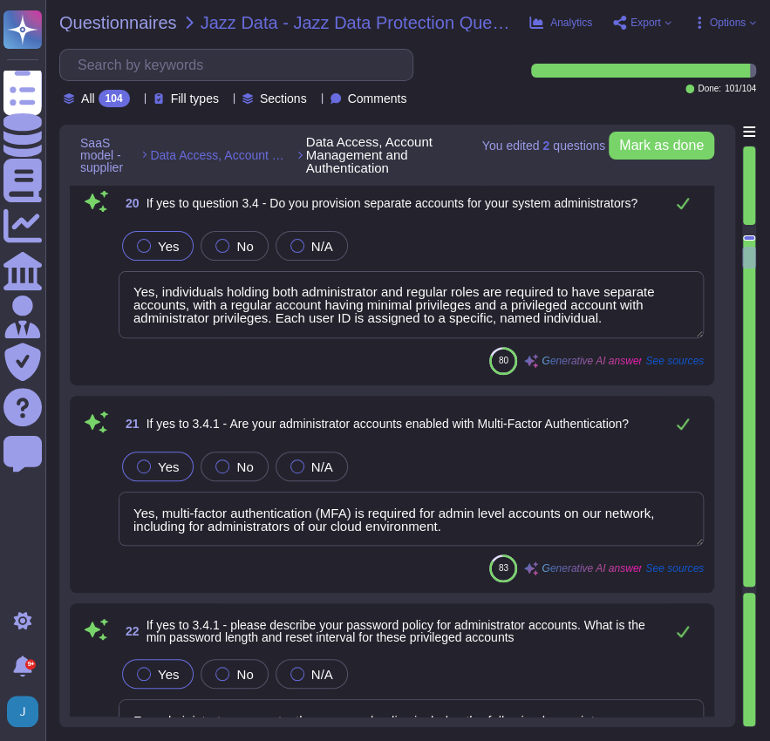
type textarea "Our company has formal provisioning procedures in place to ensure that only aut…"
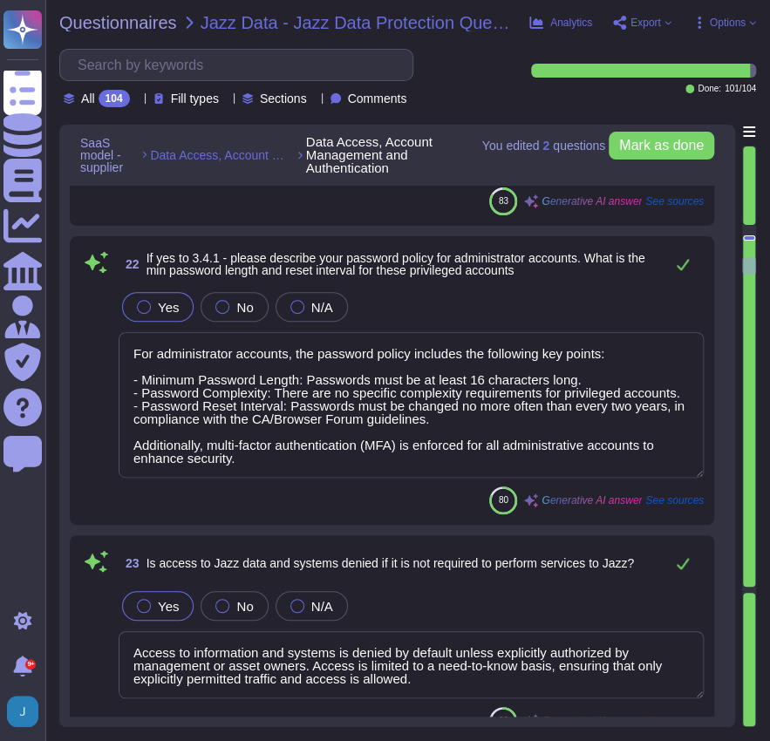
type textarea "Yes, our policy prohibits sharing of passwords. Users are required to keep pass…"
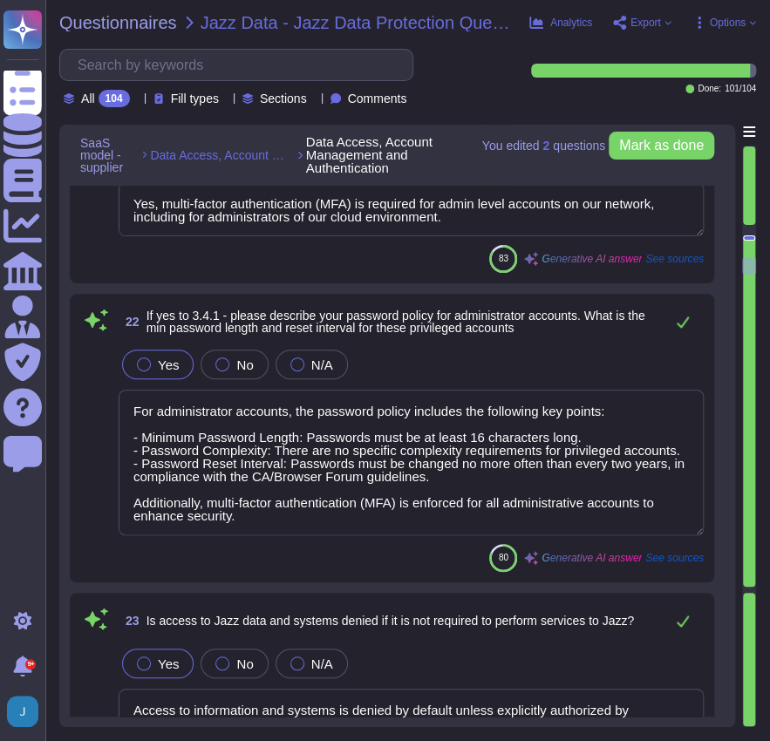
scroll to position [1, 0]
click at [445, 659] on div "Yes No N/A" at bounding box center [411, 663] width 585 height 37
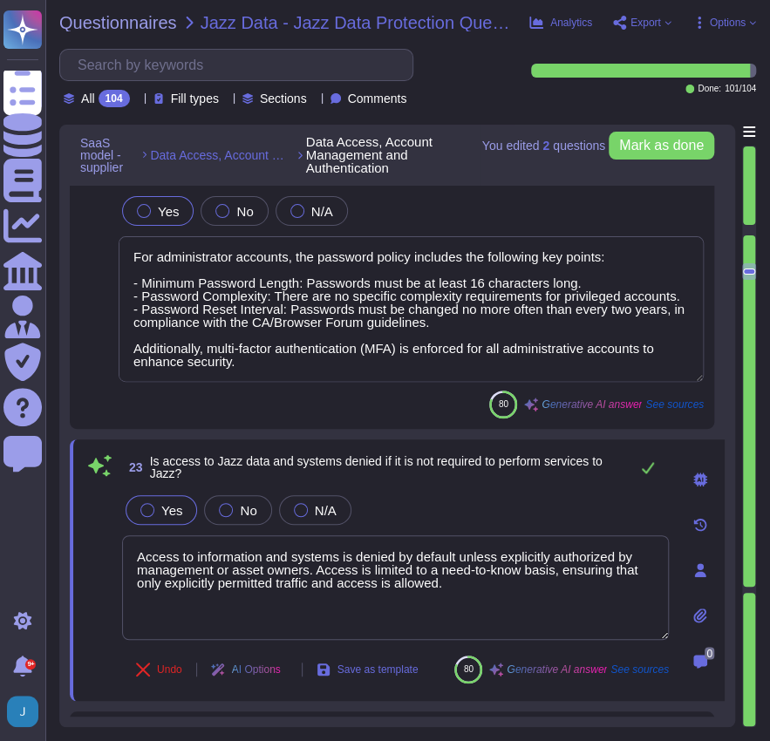
type textarea "Yes, our policy prohibits sharing of passwords. Users are required to keep pass…"
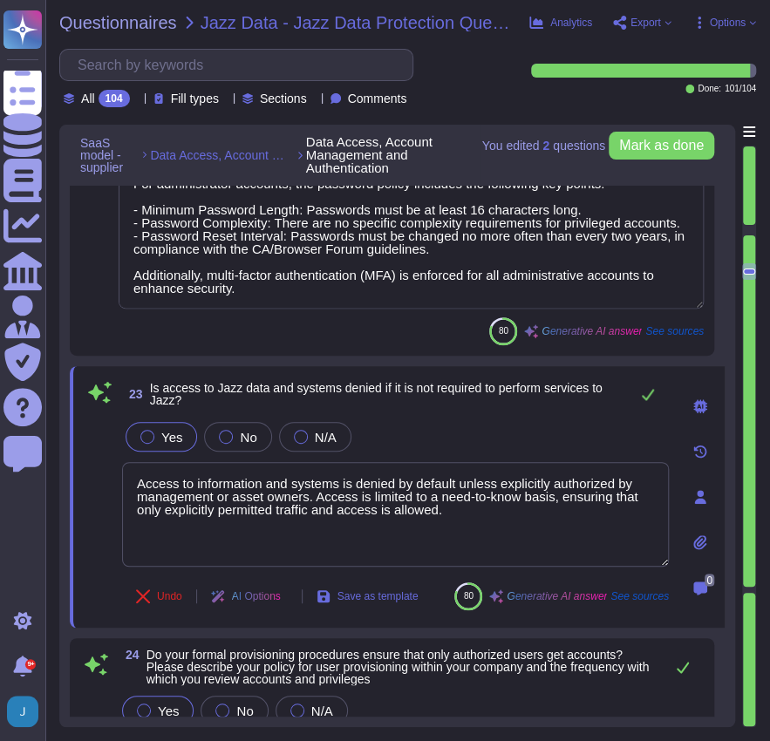
scroll to position [5377, 0]
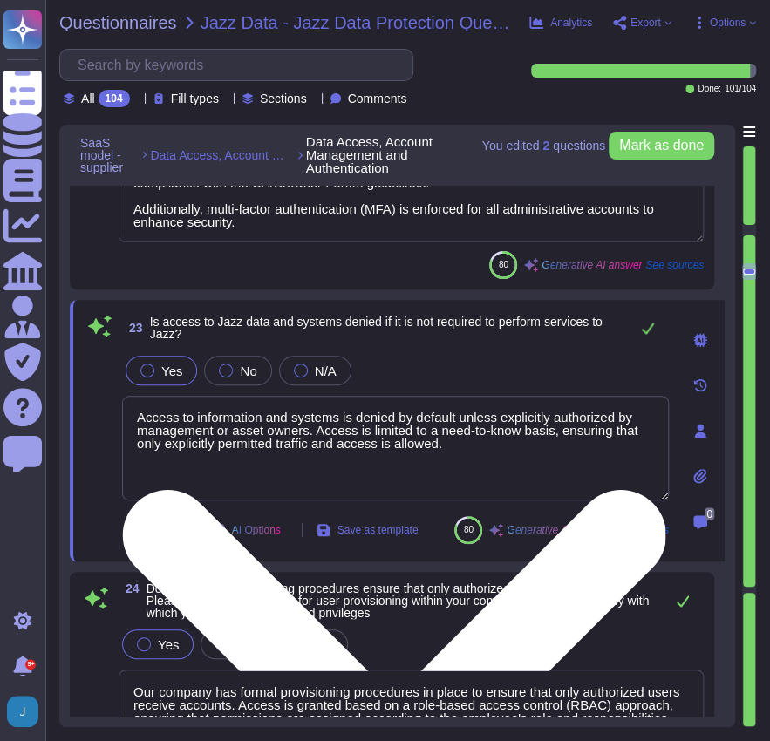
type textarea "System-to-system accounts are exempt from the user registration process and are…"
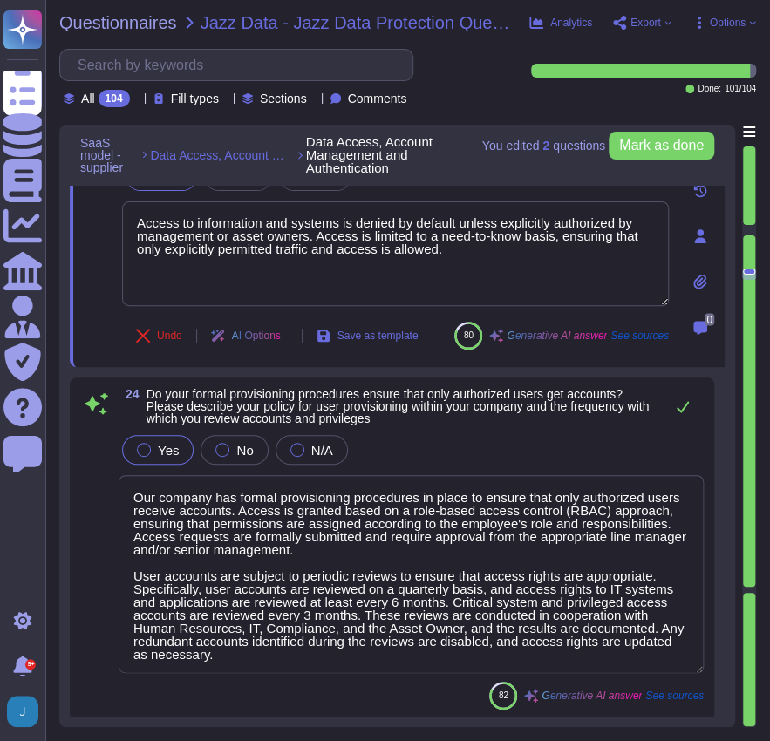
scroll to position [1, 0]
click at [395, 617] on textarea "Our company has formal provisioning procedures in place to ensure that only aut…" at bounding box center [411, 574] width 585 height 198
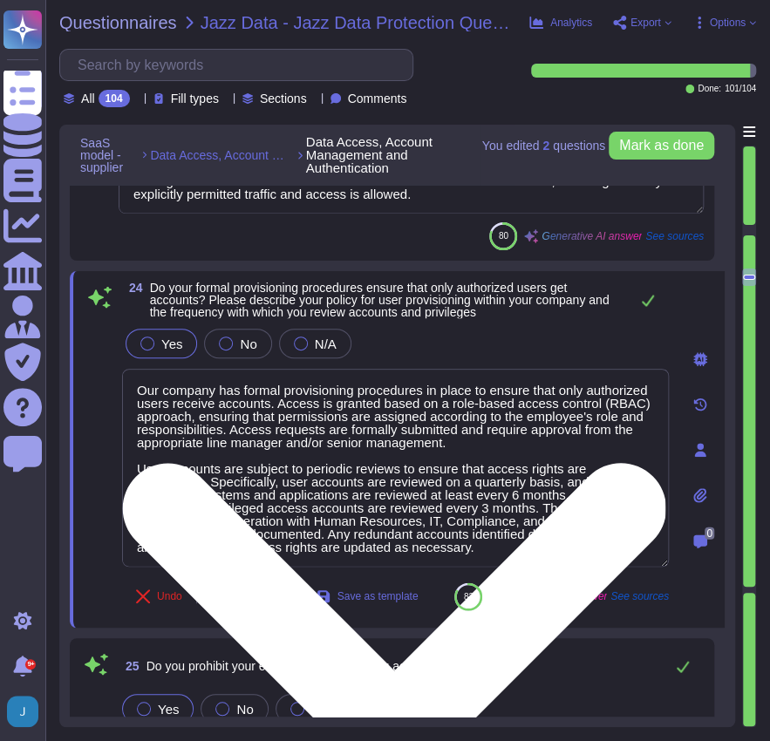
type textarea "Our access management procedures ensure that access for terminated employees is…"
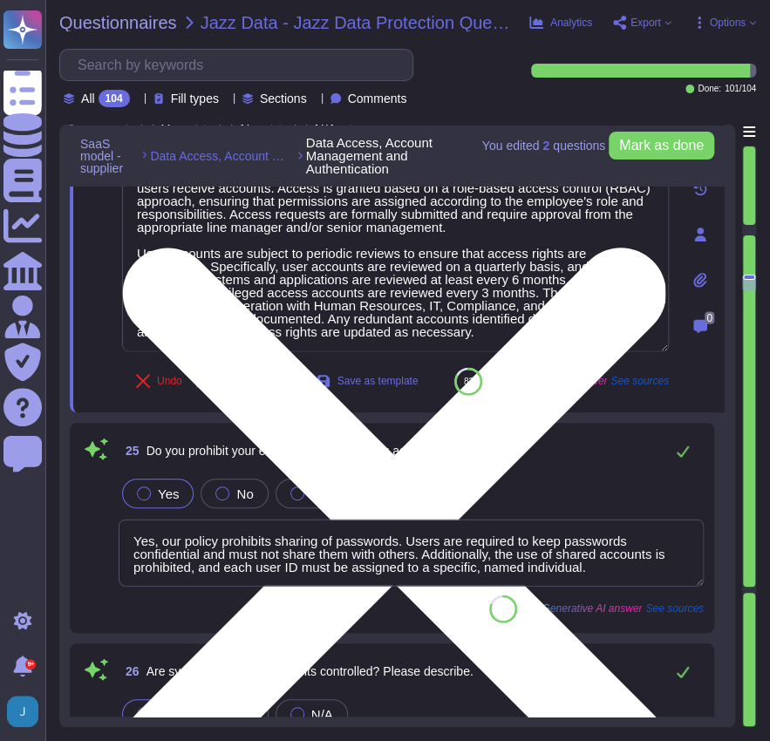
type textarea "a) The minimum password length for our internal systems is 12 characters. b) Fo…"
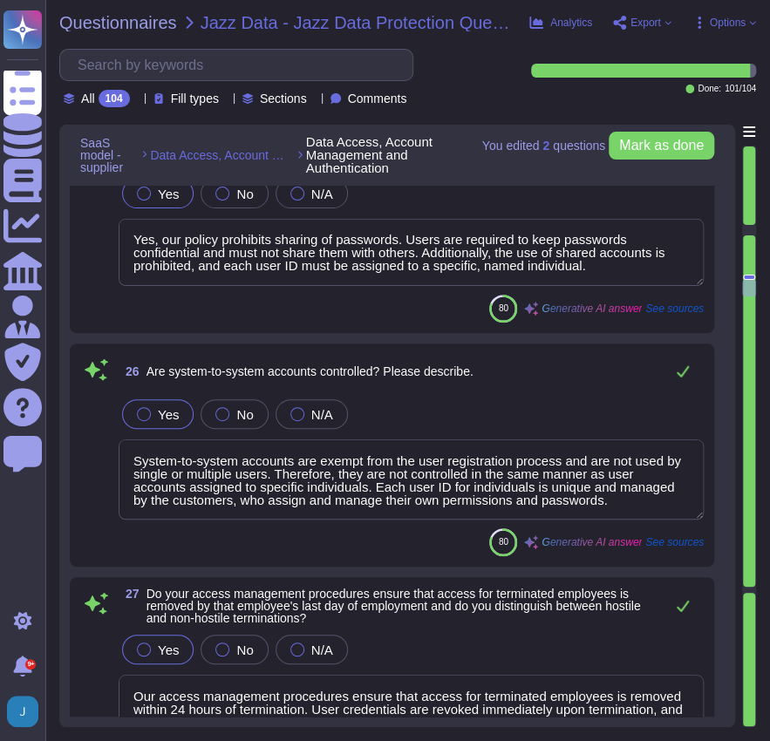
scroll to position [6190, 0]
type textarea "Mandatory password updates occur no more often than every two years, in complia…"
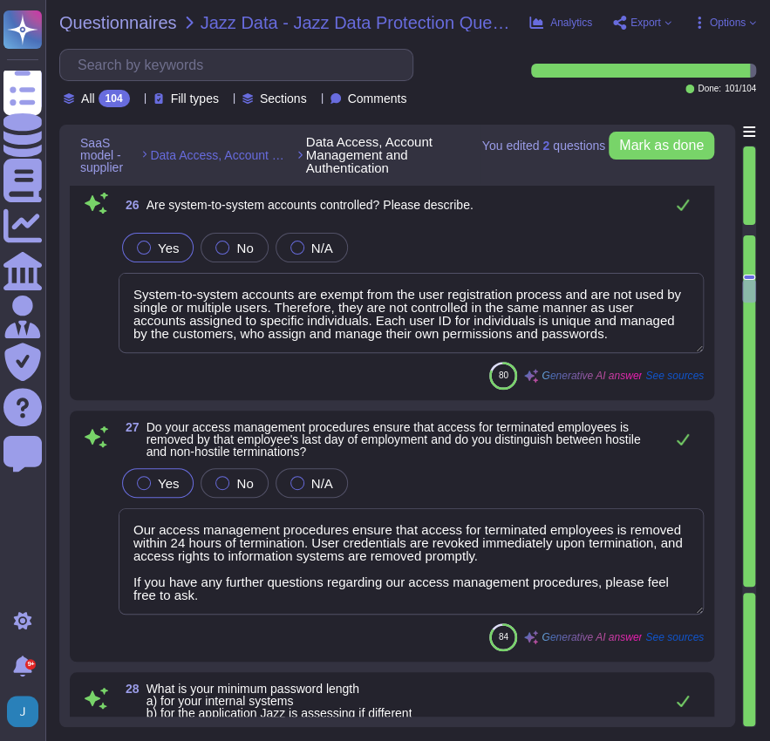
type textarea "Yes, our company requires multi-factor authentication (MFA) for access to our i…"
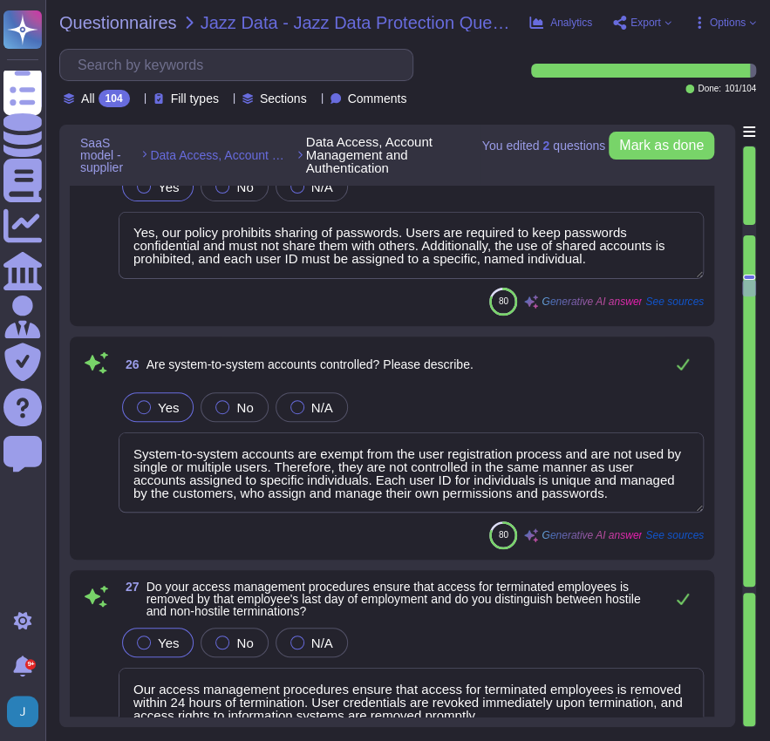
scroll to position [6132, 0]
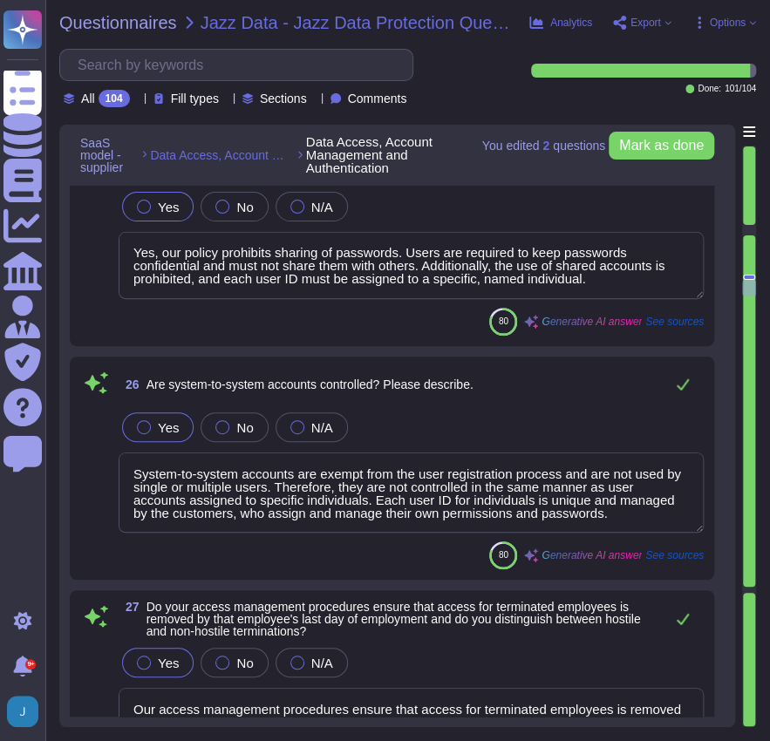
click at [629, 501] on textarea "System-to-system accounts are exempt from the user registration process and are…" at bounding box center [411, 492] width 585 height 80
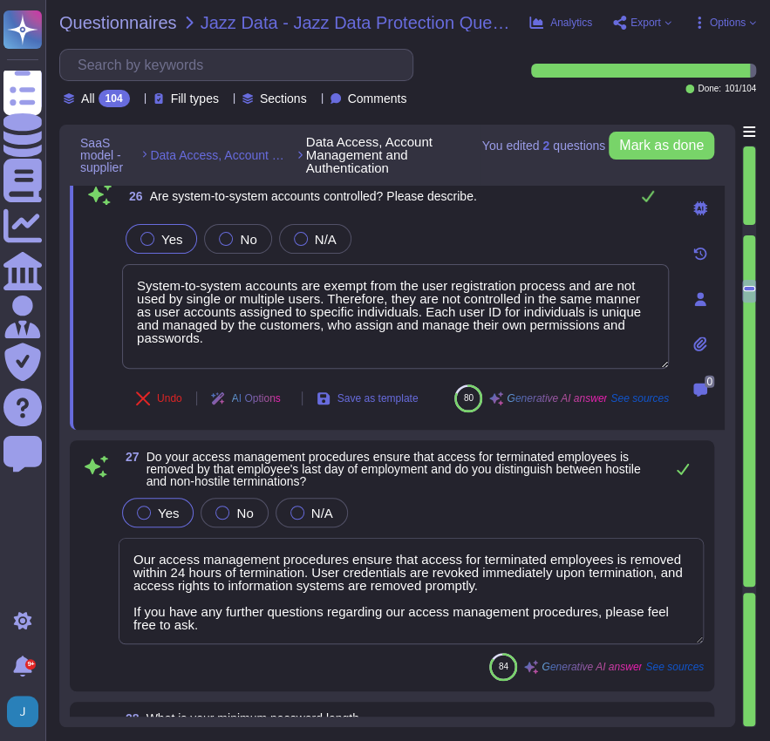
scroll to position [1, 0]
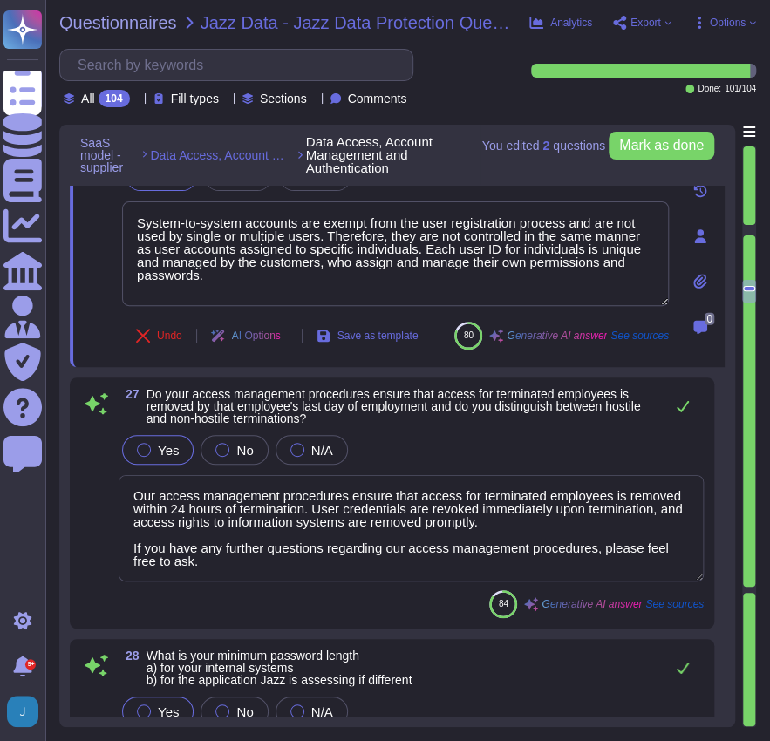
type textarea "Yes, our company requires multi-factor authentication (MFA) for access to our i…"
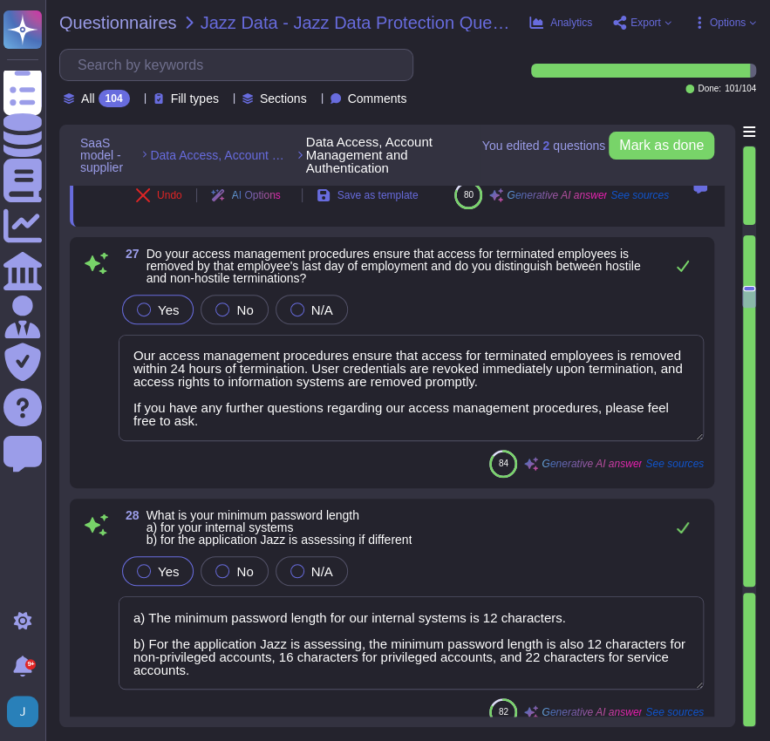
scroll to position [6597, 0]
type textarea "Yes, Multi-Factor Authentication (MFA) is required for network access, privileg…"
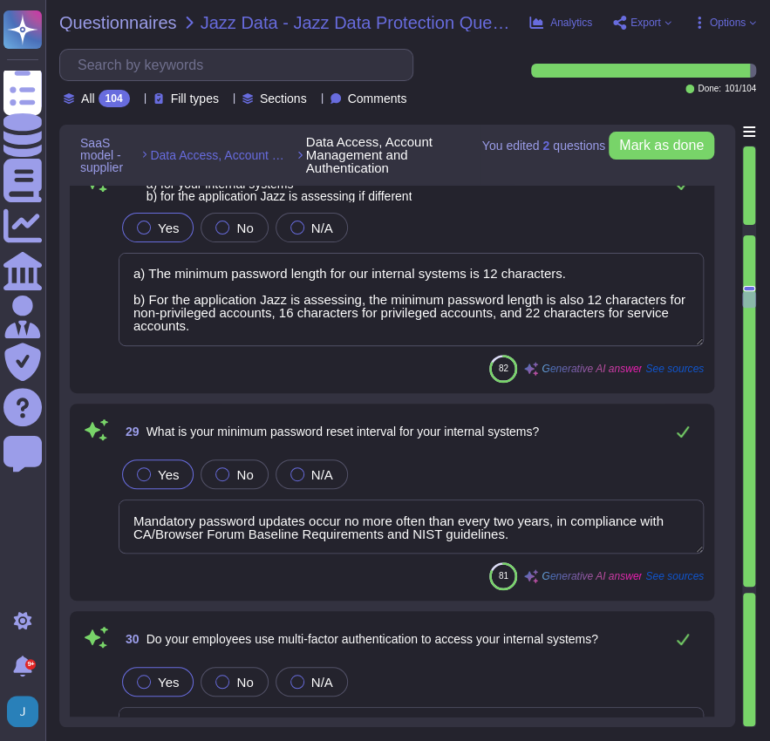
scroll to position [6887, 0]
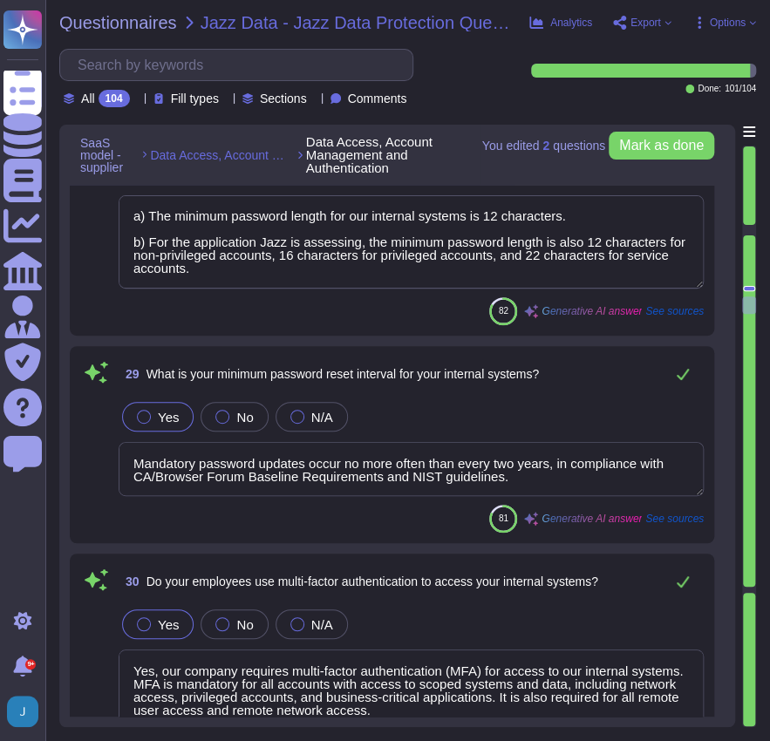
type textarea "Yes, multi-factor authentication (MFA) is applied to VPN access. All remote acc…"
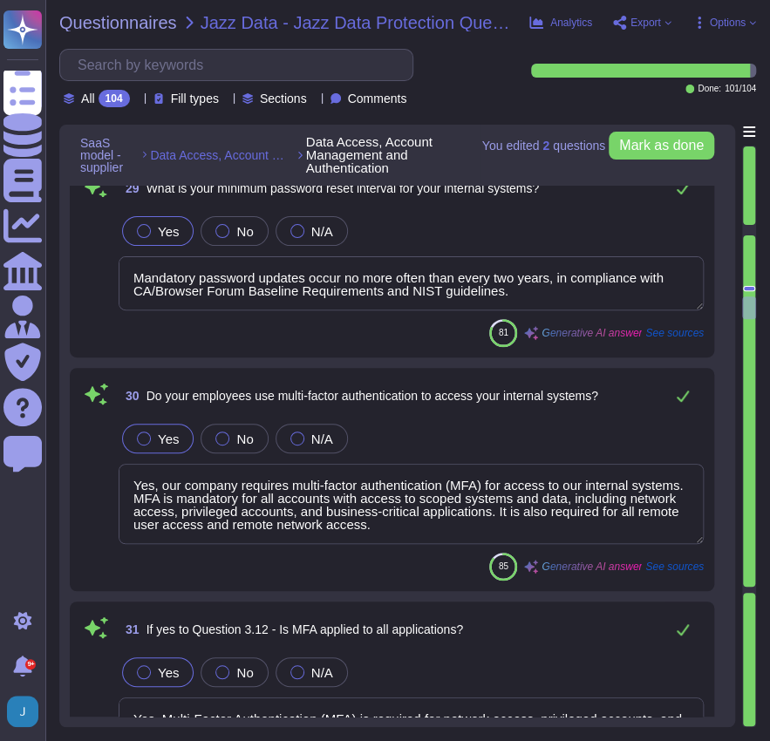
type textarea "Yes, we maintain an Information Security Policy that has been documented, appro…"
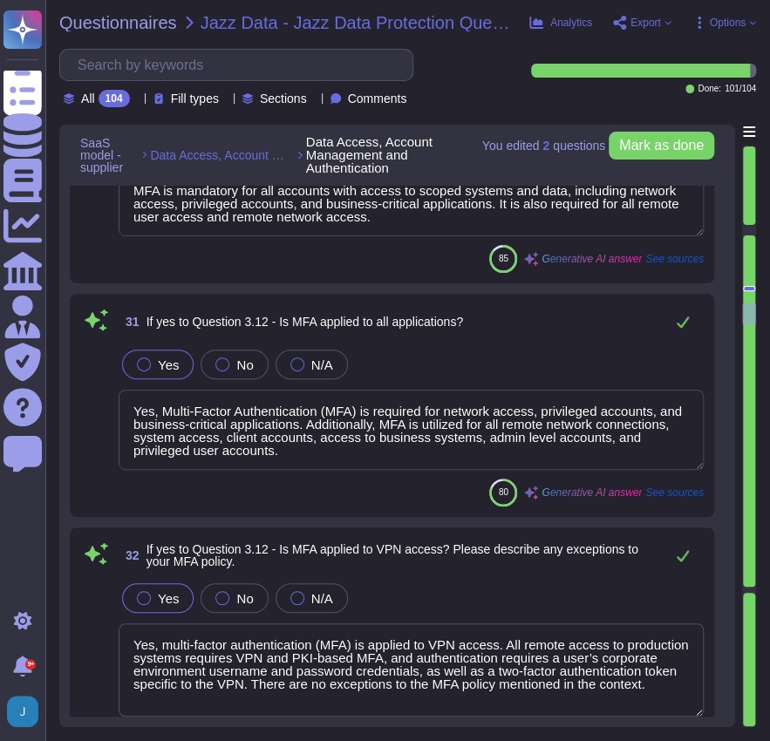
scroll to position [7410, 0]
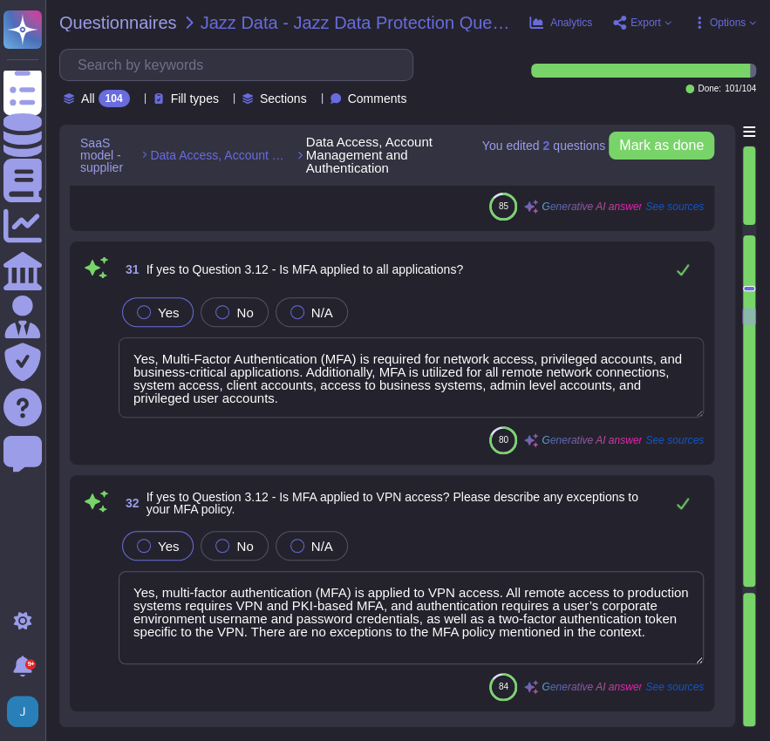
type textarea "Yes, we have a dedicated information security team composed of qualified IT sec…"
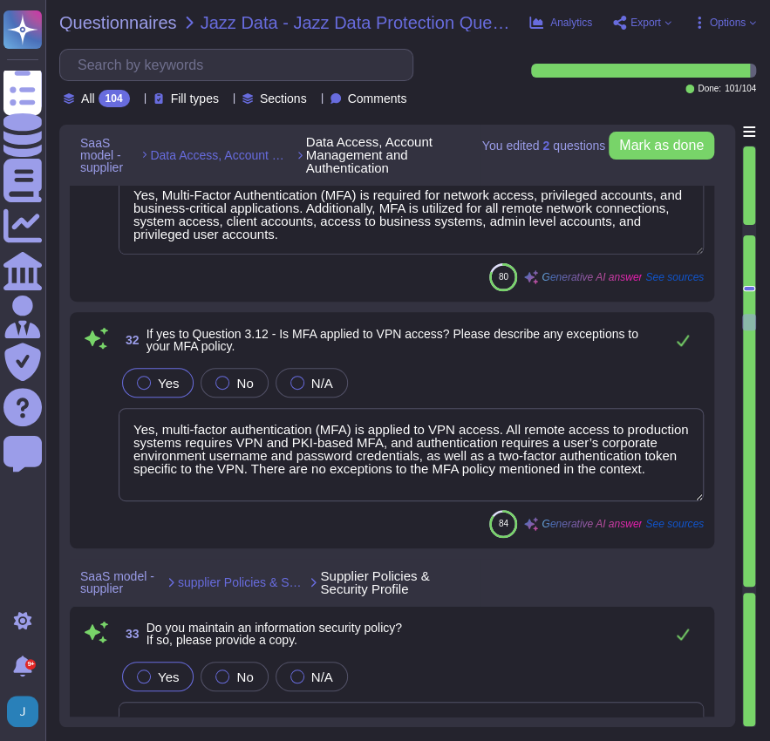
type textarea "We have not encountered a data security breach in the last 12 months, and there…"
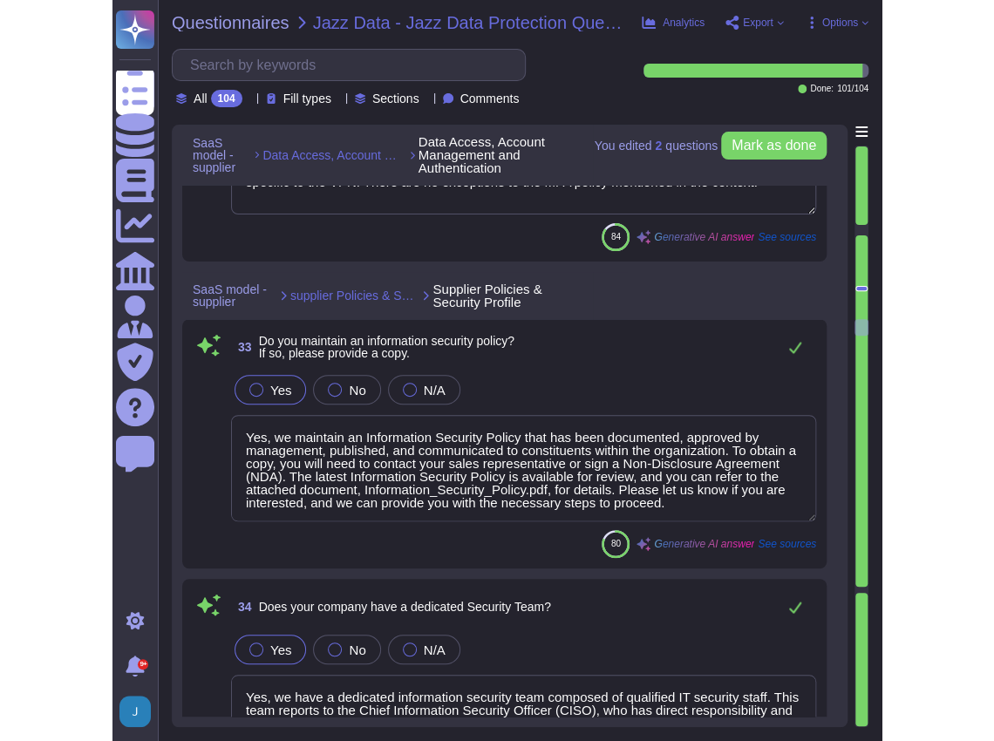
scroll to position [7875, 0]
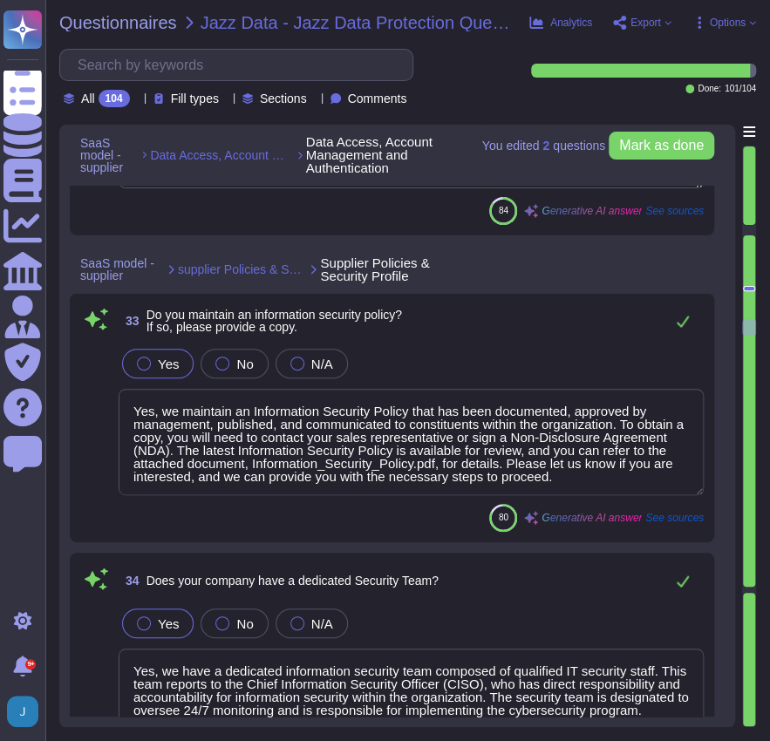
click at [725, 413] on div "You edited 2 question s [PERSON_NAME] as done SaaS model - supplier Data Access…" at bounding box center [397, 426] width 676 height 602
click at [547, 335] on div "33 Do you maintain an information security policy? If so, please provide a copy…" at bounding box center [391, 417] width 623 height 228
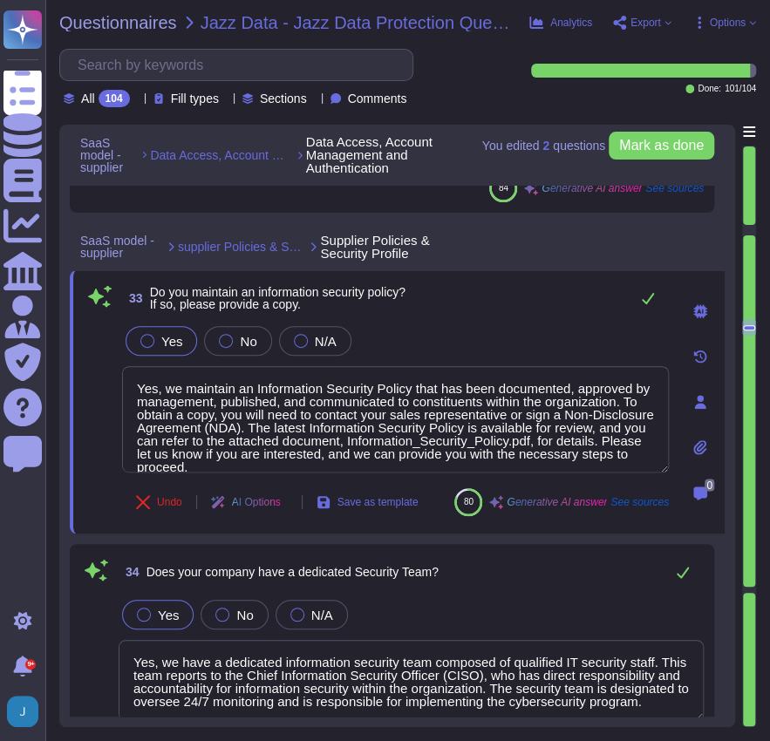
type textarea "We have not encountered a data security breach in the last 12 months, and there…"
click at [700, 445] on icon at bounding box center [699, 446] width 13 height 15
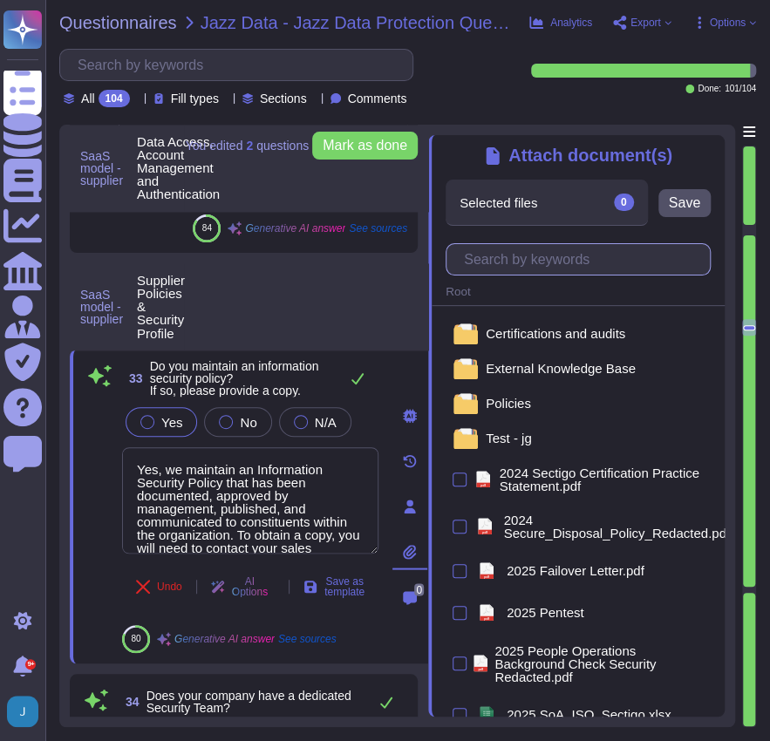
click at [560, 264] on input "text" at bounding box center [582, 259] width 255 height 31
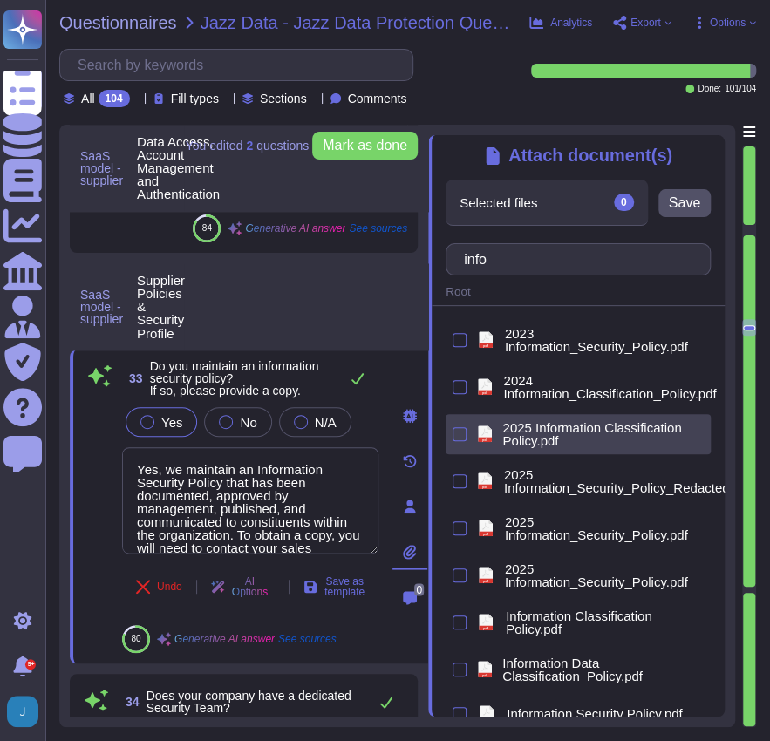
type input "info"
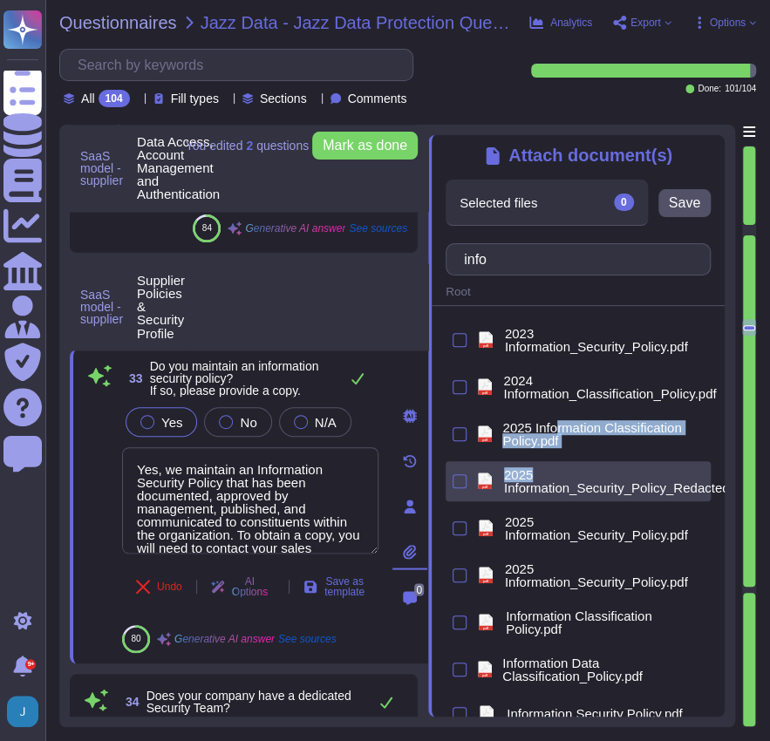
drag, startPoint x: 557, startPoint y: 424, endPoint x: 643, endPoint y: 473, distance: 99.6
click at [643, 473] on div "pdf 2023 Information_Security_Policy.pdf pdf 2024 Information_Classification_Po…" at bounding box center [577, 570] width 265 height 500
click at [473, 479] on div "pdf" at bounding box center [485, 481] width 24 height 21
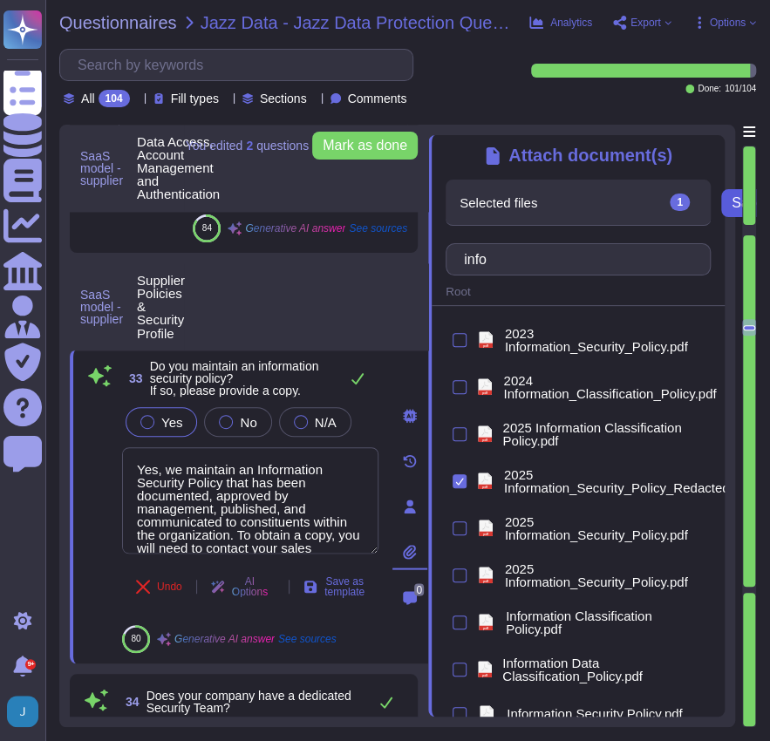
click at [736, 208] on span "Save" at bounding box center [746, 203] width 31 height 14
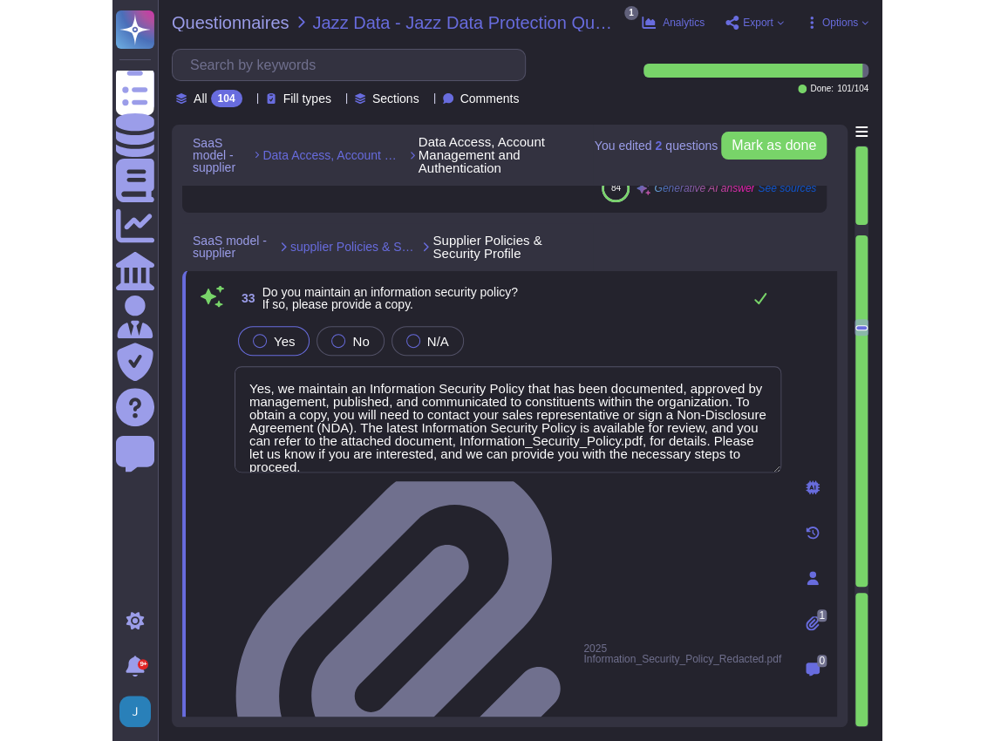
scroll to position [0, 0]
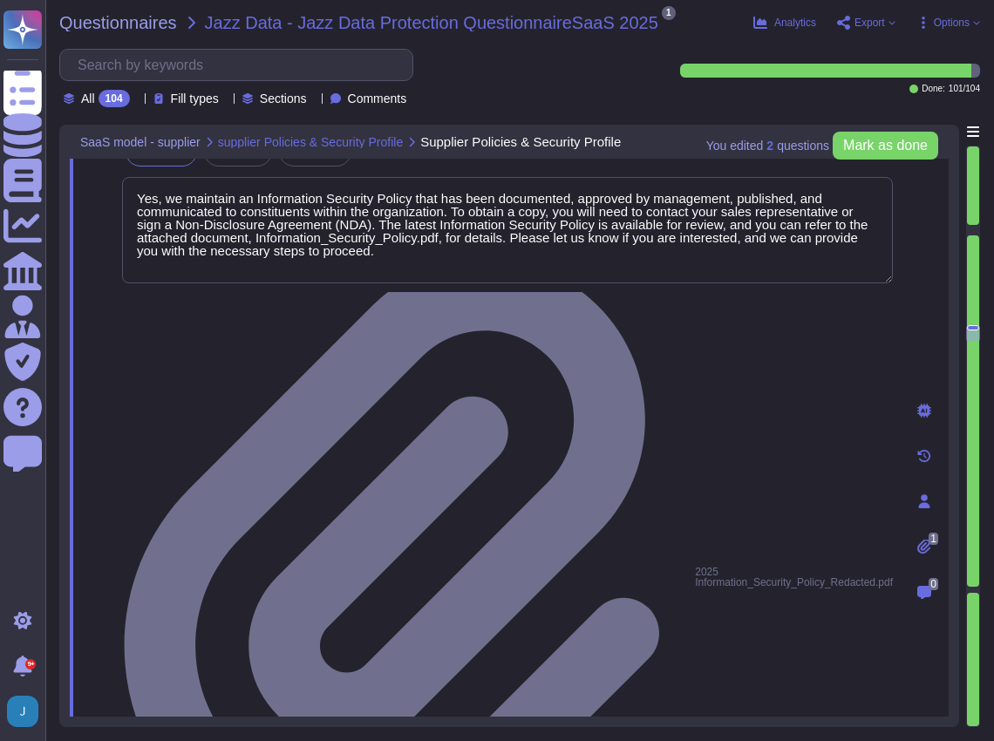
type textarea "Yes, our organization is certified by independent third parties for compliance …"
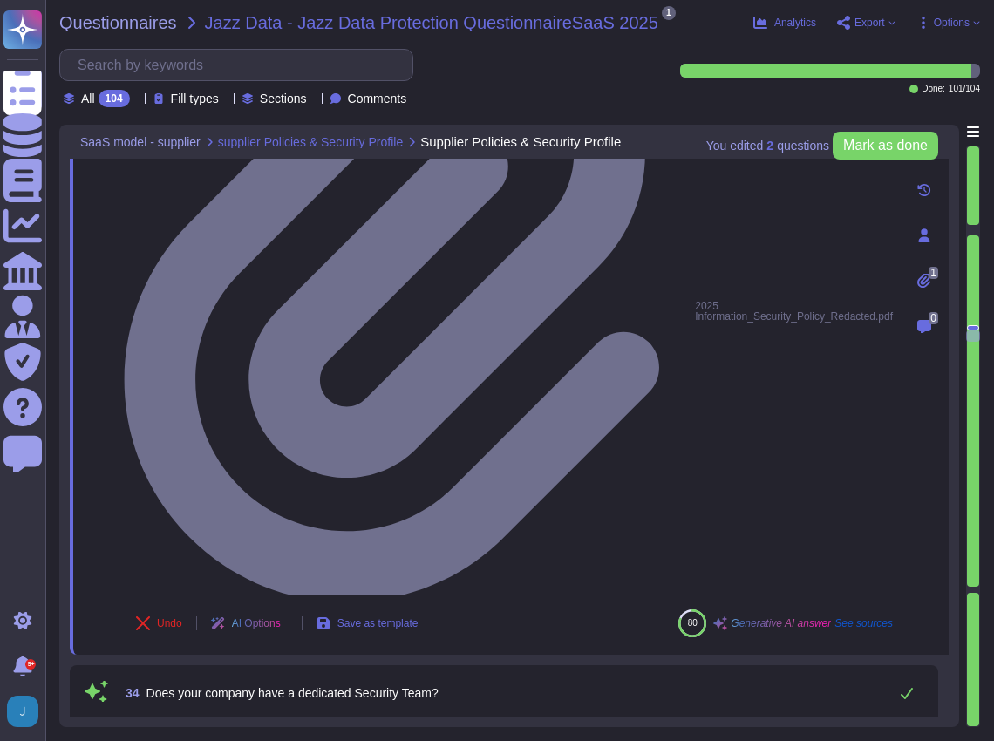
scroll to position [8282, 0]
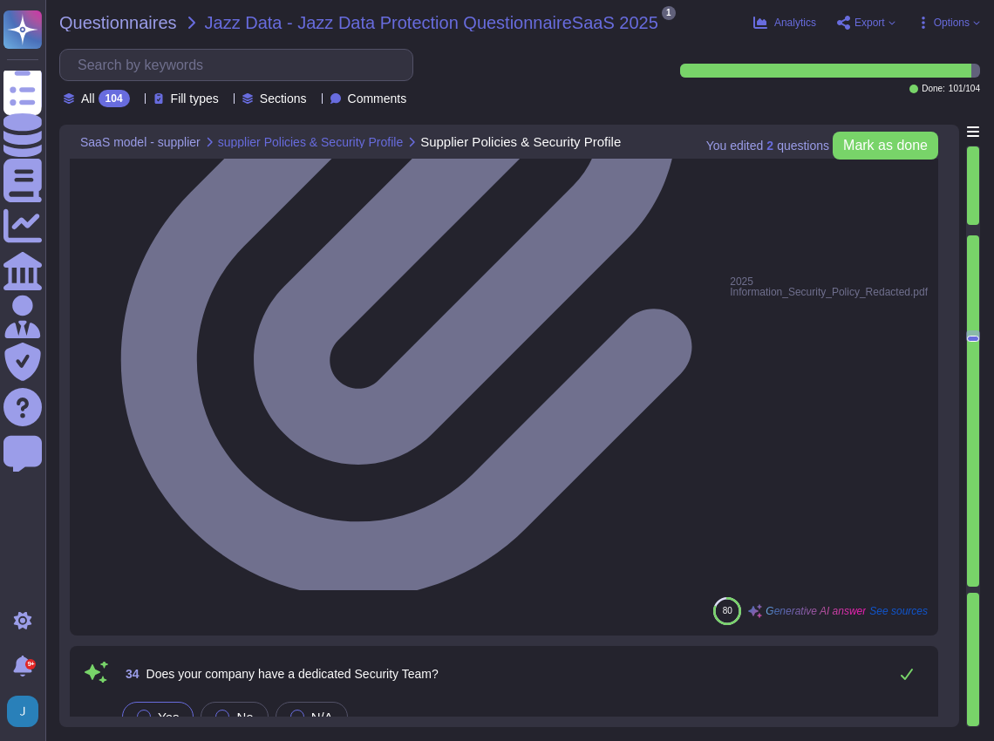
type textarea "We provide service reports within ten (10) business days at the end of every th…"
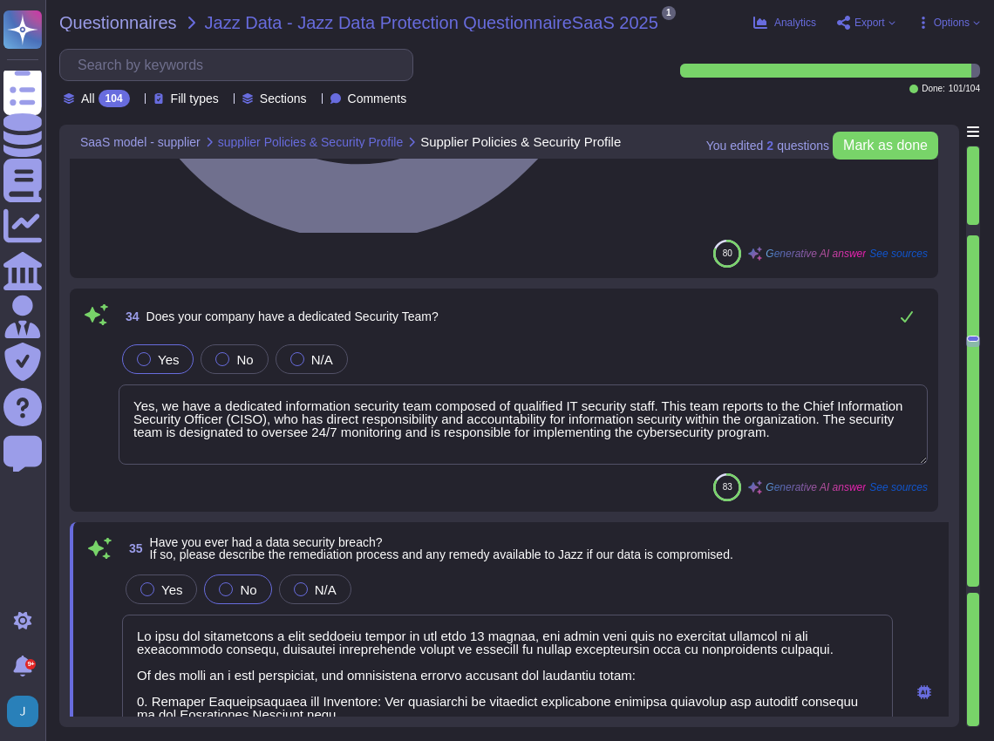
scroll to position [8689, 0]
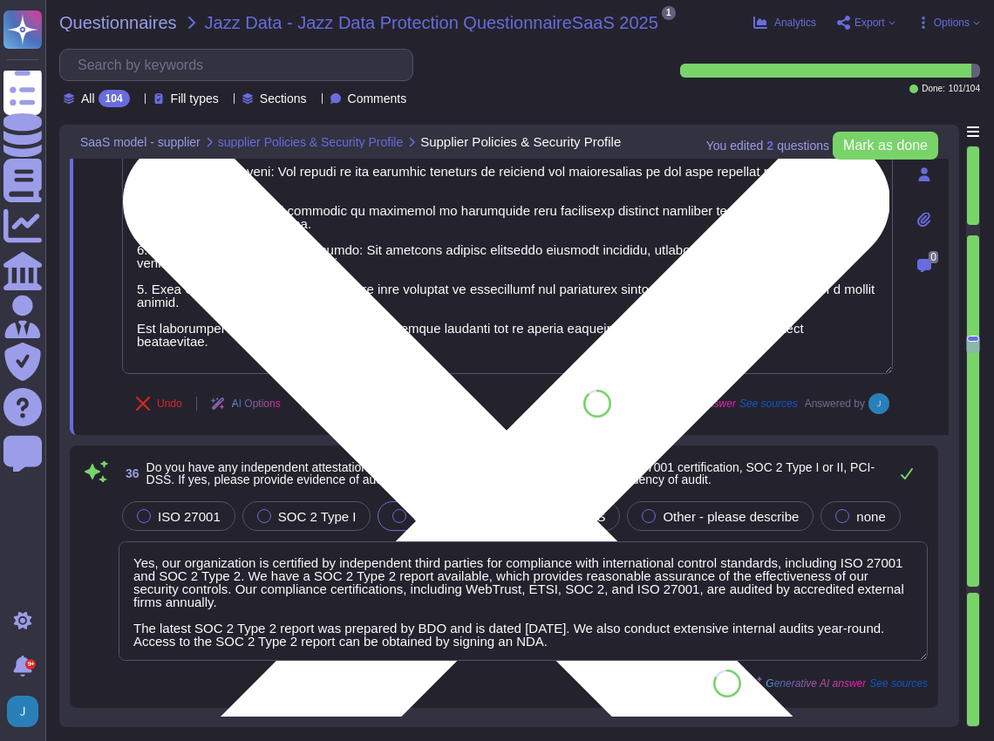
type textarea "Yes, we perform penetration testing with third-party auditors. - Frequency of T…"
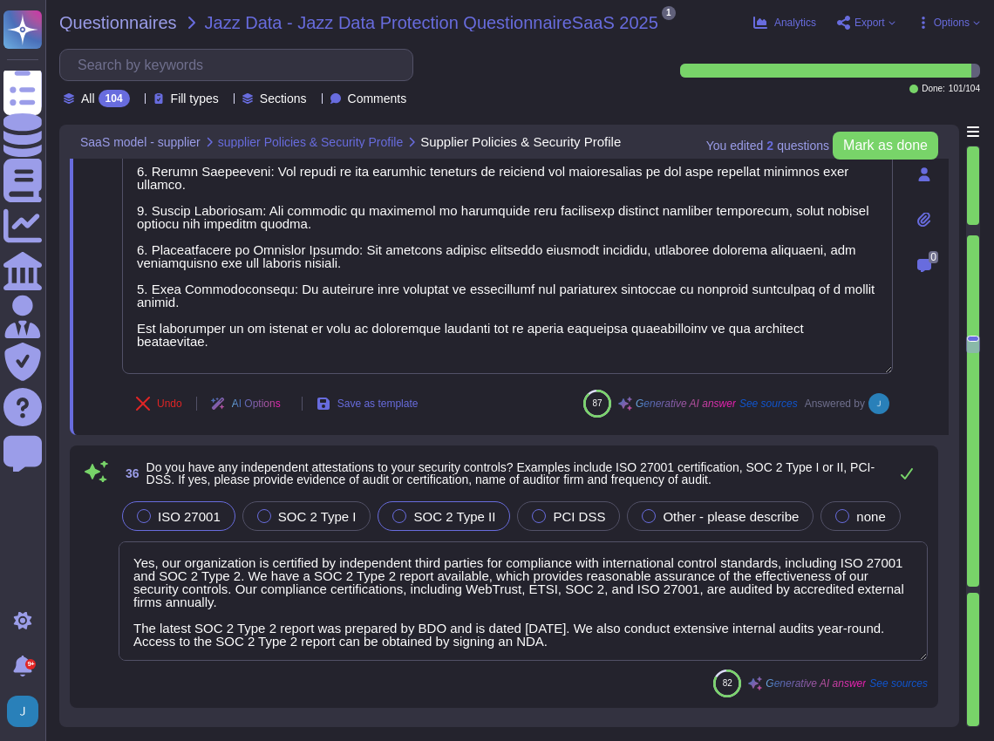
click at [143, 509] on div at bounding box center [144, 516] width 14 height 14
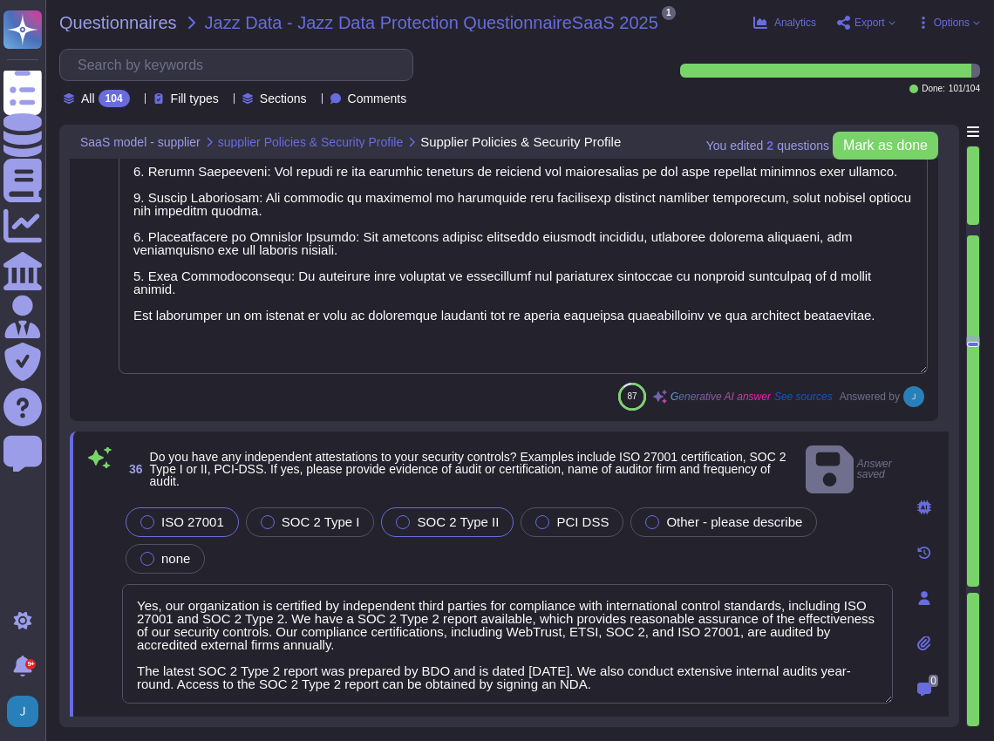
click at [448, 514] on span "SOC 2 Type II" at bounding box center [458, 521] width 82 height 15
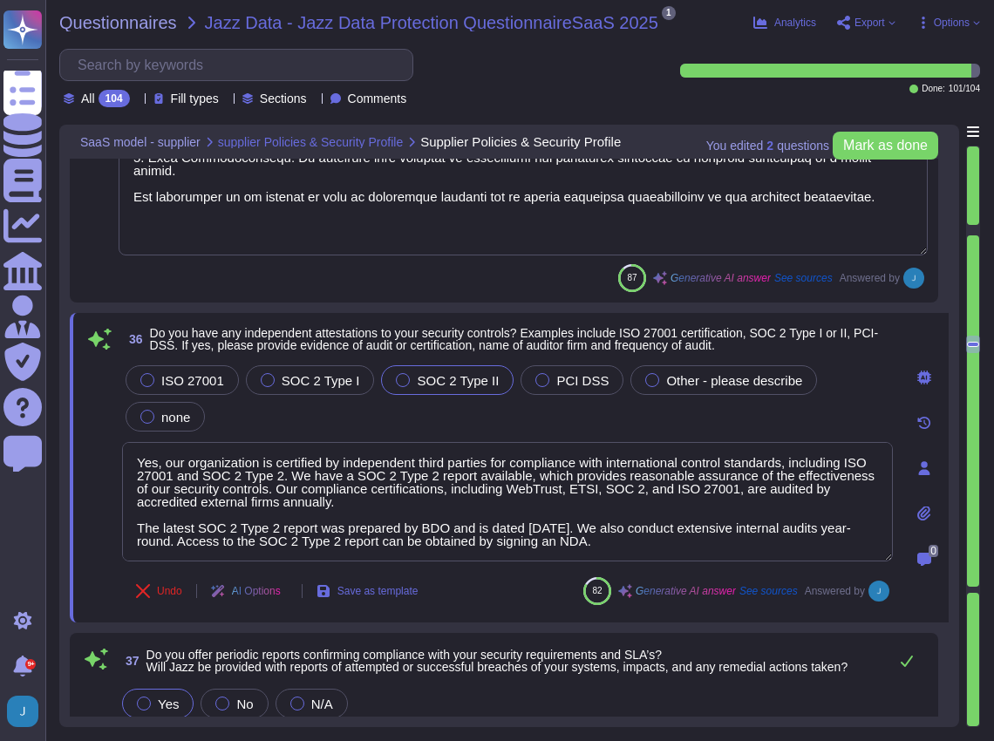
scroll to position [8805, 0]
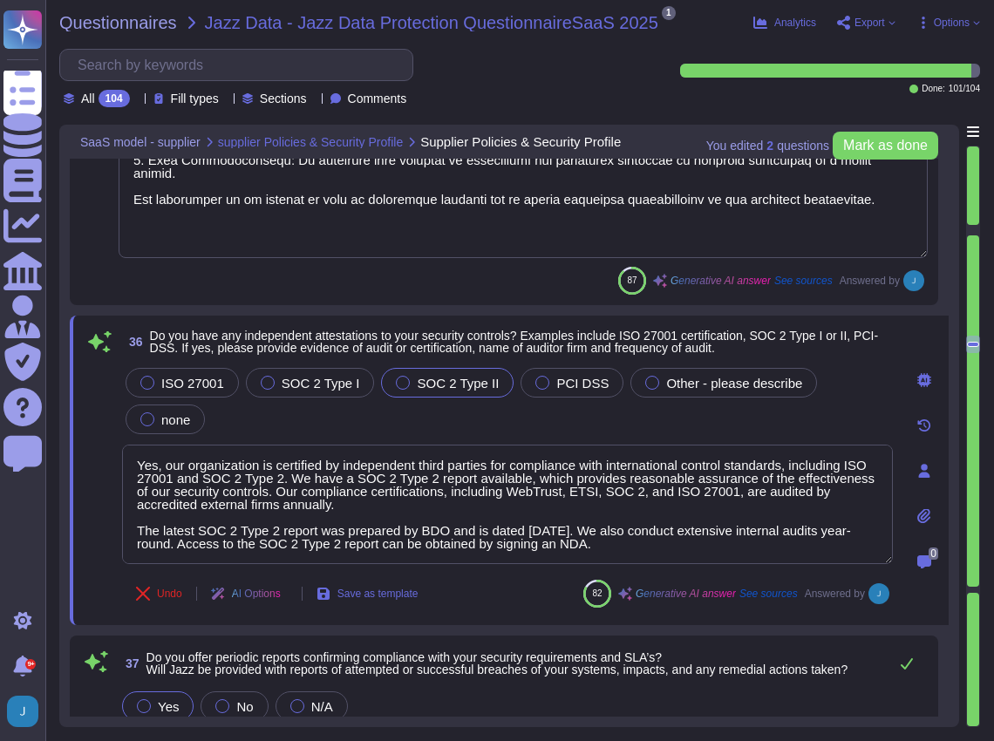
click at [911, 408] on div at bounding box center [924, 425] width 35 height 35
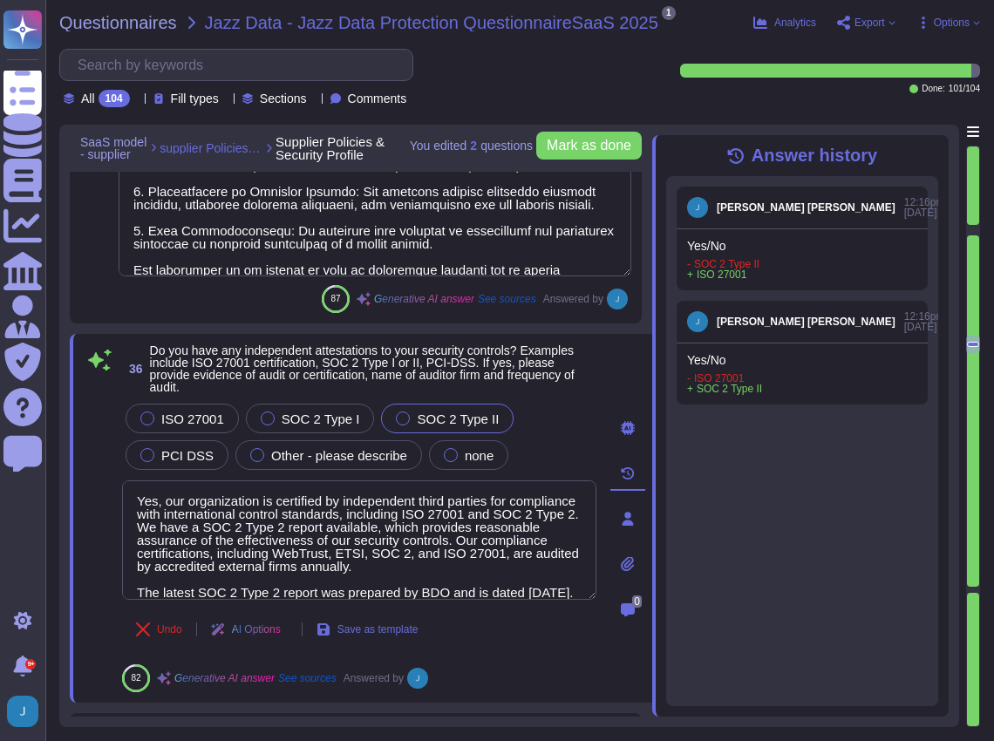
click at [938, 146] on icon at bounding box center [938, 146] width 0 height 0
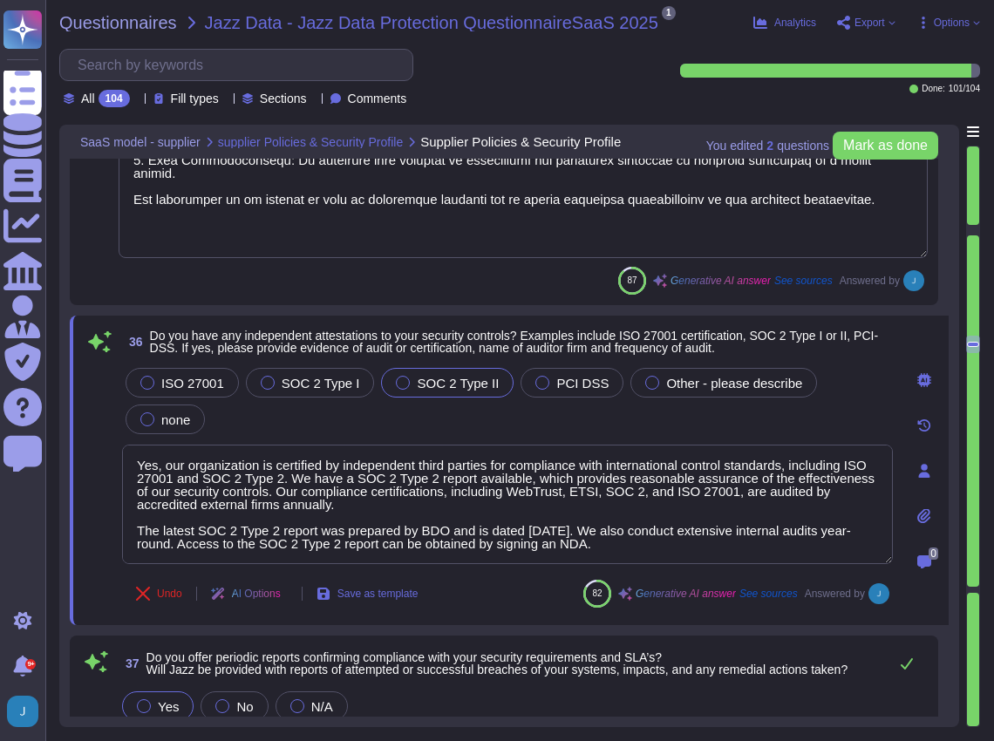
click at [893, 387] on div "36 Do you have any independent attestations to your security controls? Examples…" at bounding box center [509, 470] width 879 height 309
click at [920, 509] on icon at bounding box center [924, 516] width 14 height 14
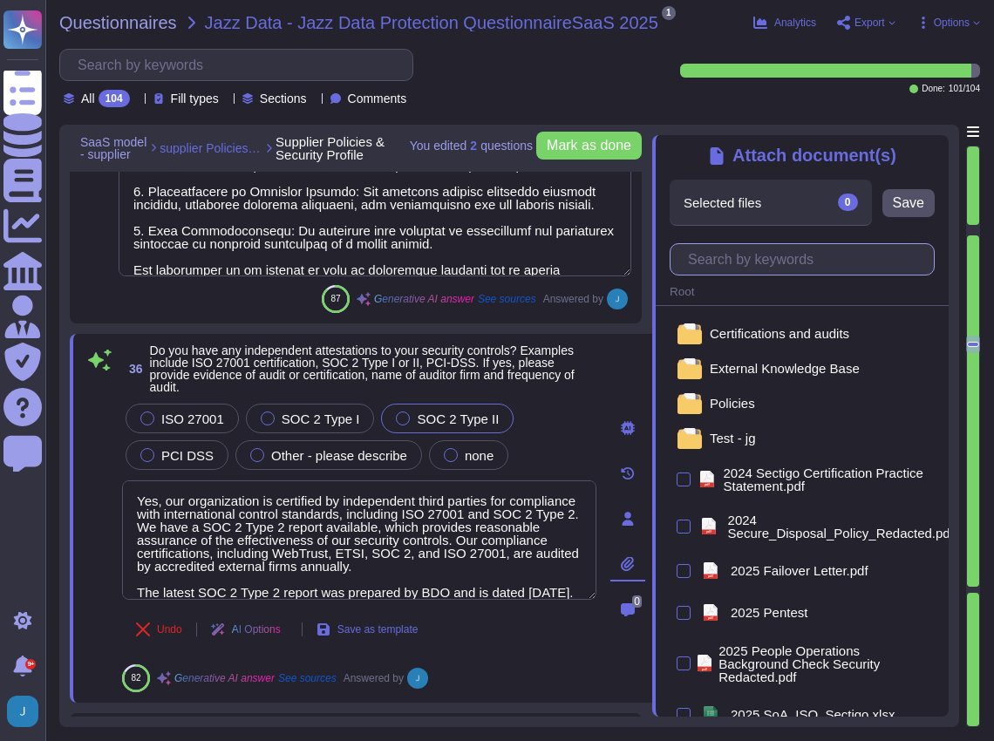
click at [795, 261] on input "text" at bounding box center [806, 259] width 255 height 31
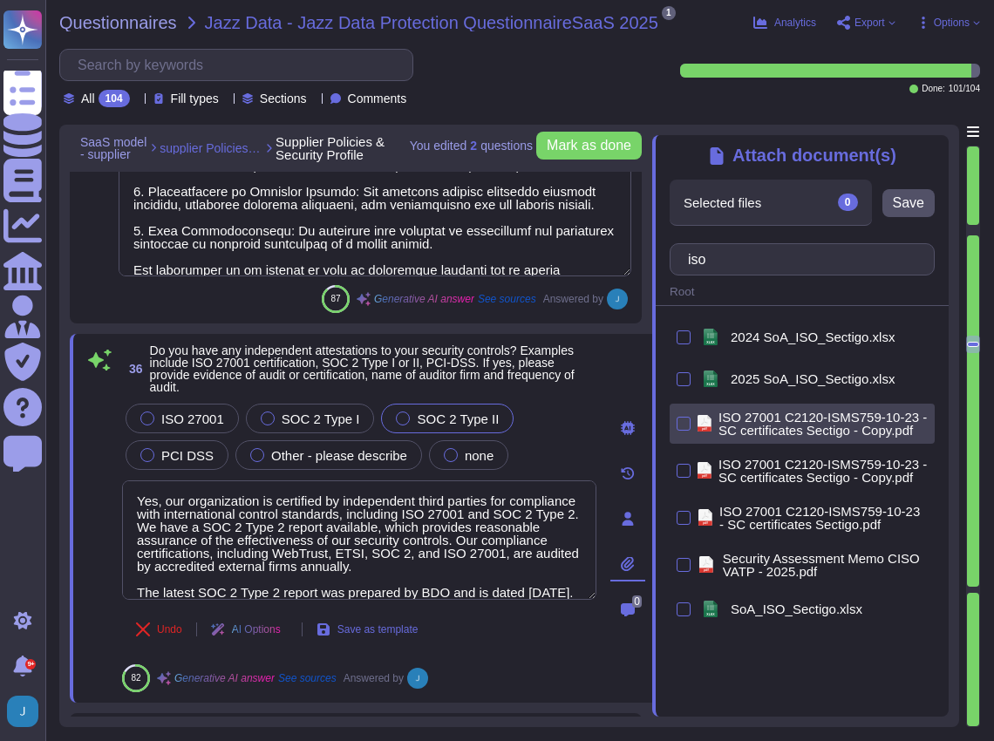
type input "iso"
click at [764, 417] on span "ISO 27001 C2120-ISMS759-10-23 - SC certificates Sectigo - Copy.pdf" at bounding box center [822, 424] width 209 height 26
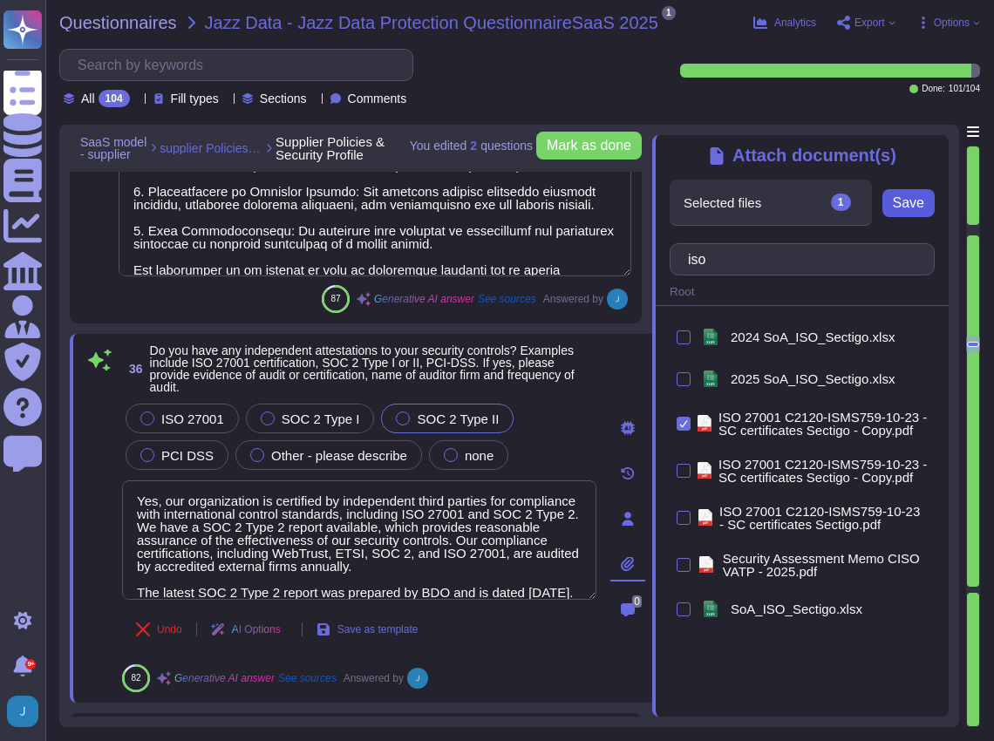
click at [915, 207] on span "Save" at bounding box center [908, 203] width 31 height 14
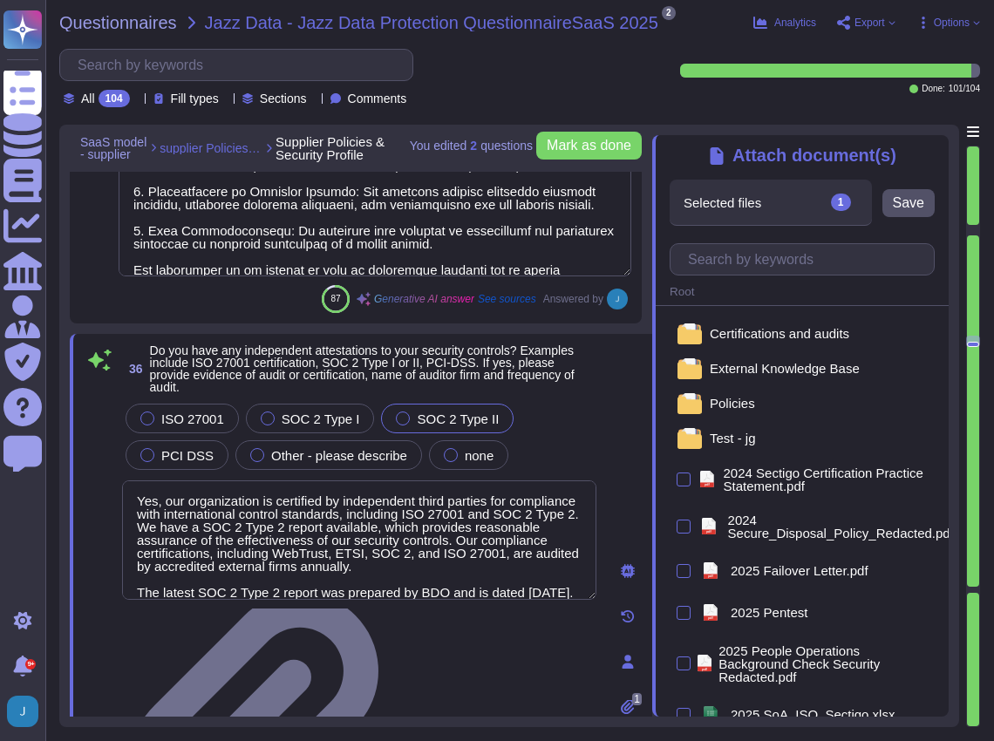
click at [814, 244] on div at bounding box center [802, 259] width 293 height 39
click at [813, 263] on input "text" at bounding box center [806, 259] width 255 height 31
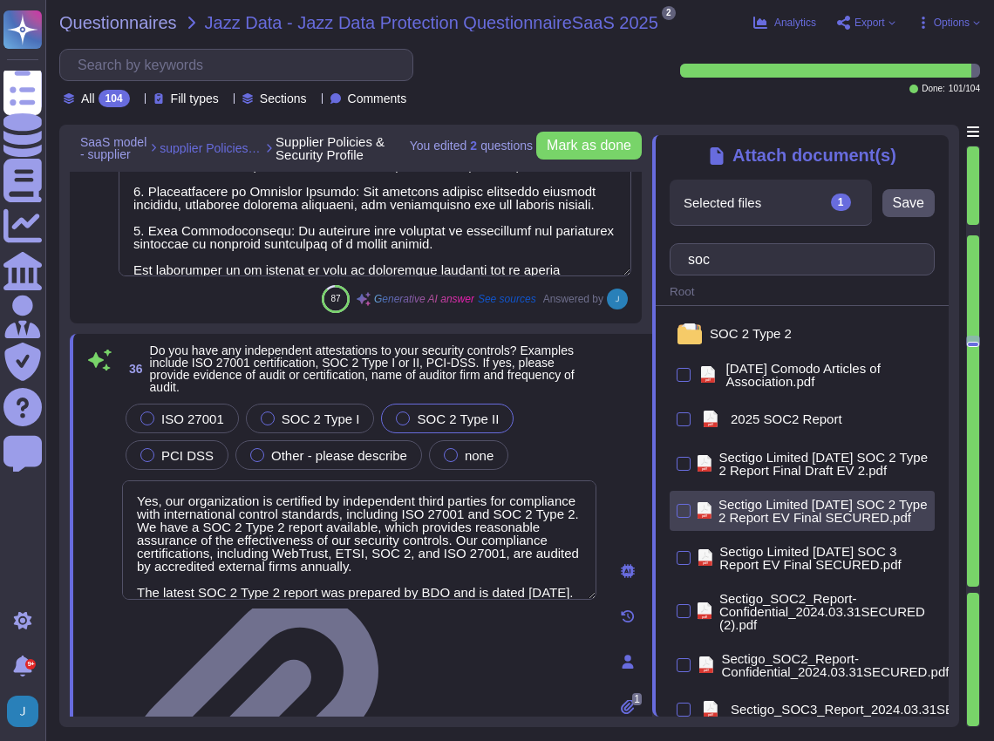
type input "soc"
click at [810, 513] on span "Sectigo Limited [DATE] SOC 2 Type 2 Report EV Final SECURED.pdf" at bounding box center [822, 511] width 209 height 26
click at [678, 516] on div at bounding box center [683, 511] width 14 height 14
click at [0, 0] on input "checkbox" at bounding box center [0, 0] width 0 height 0
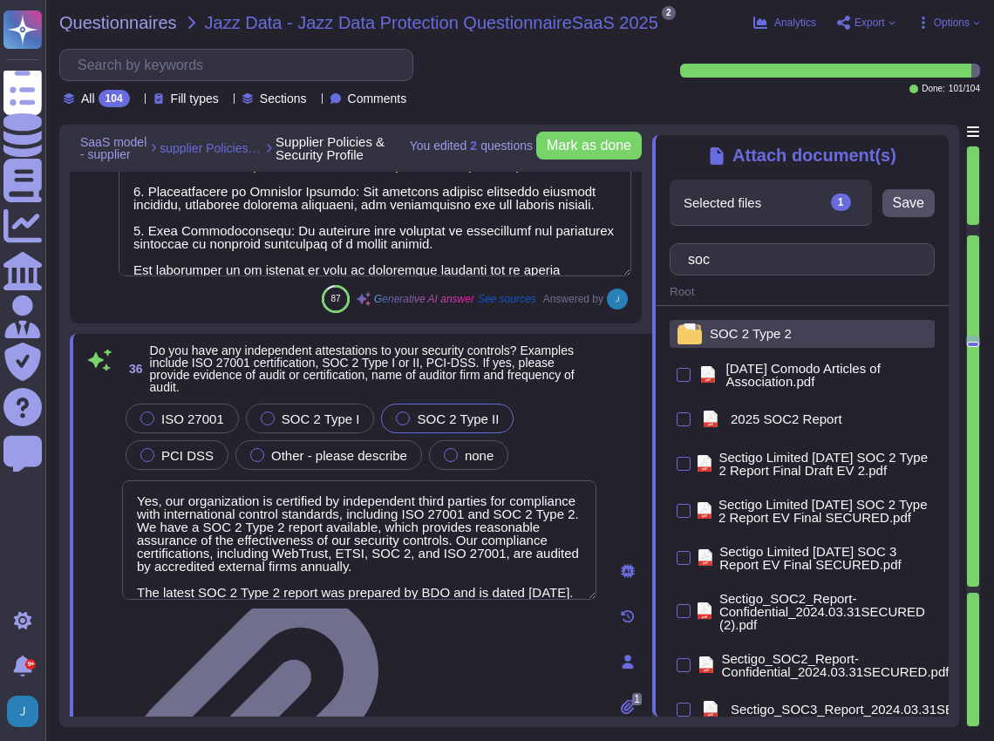
click at [769, 330] on span "SOC 2 Type 2" at bounding box center [751, 333] width 82 height 13
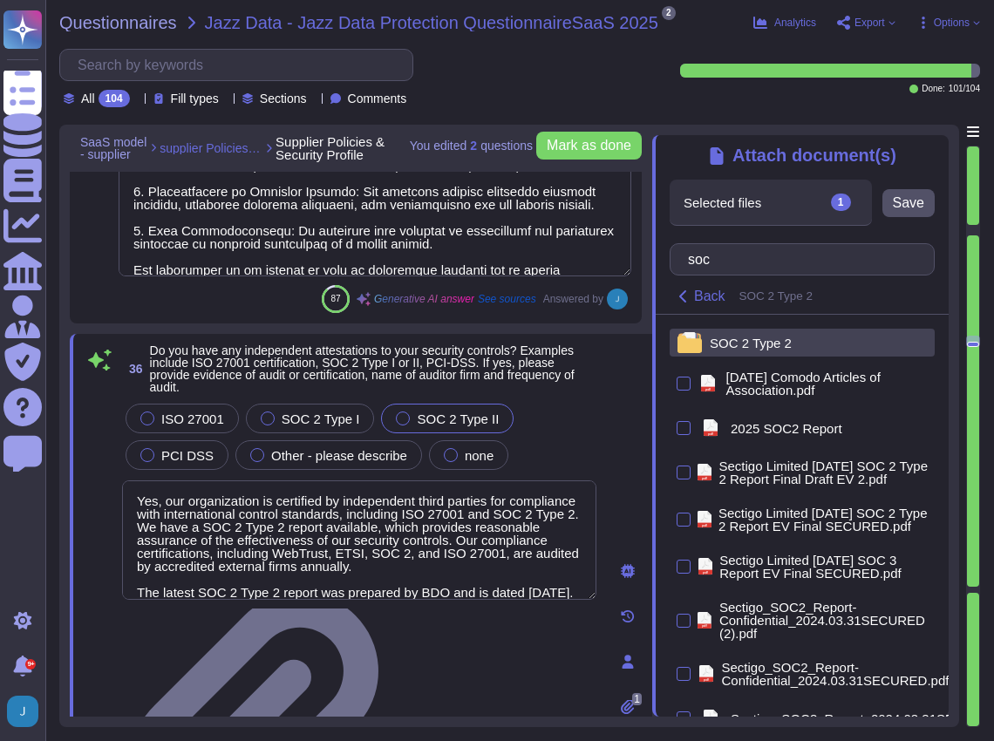
click at [769, 350] on span "SOC 2 Type 2" at bounding box center [751, 342] width 82 height 13
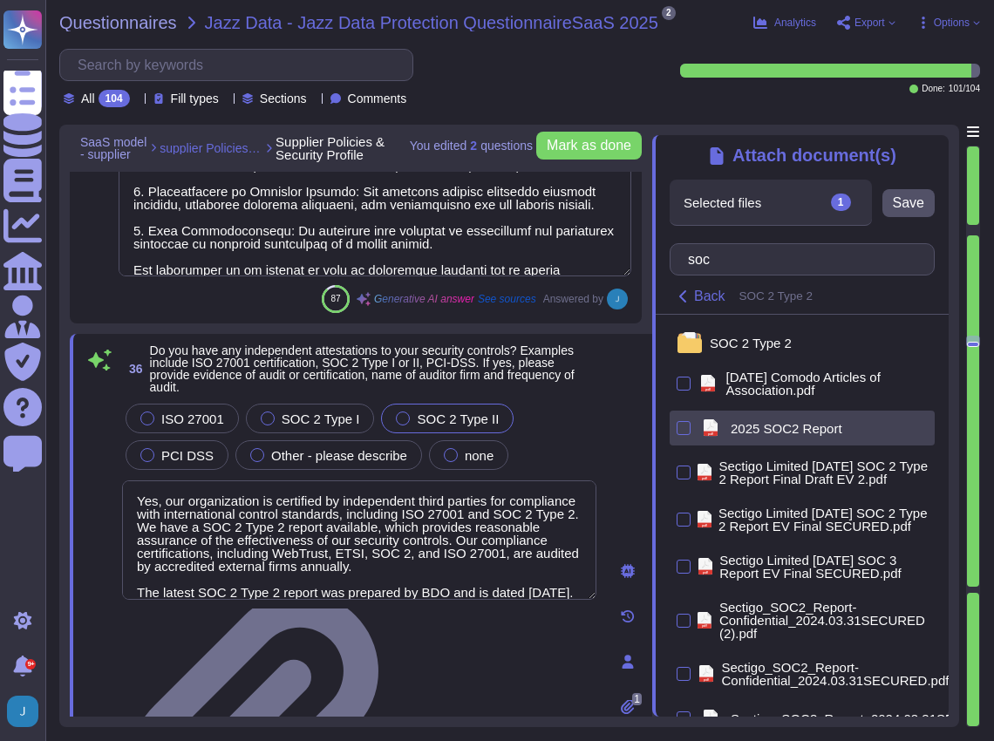
click at [792, 425] on span "2025 SOC2 Report" at bounding box center [786, 428] width 112 height 13
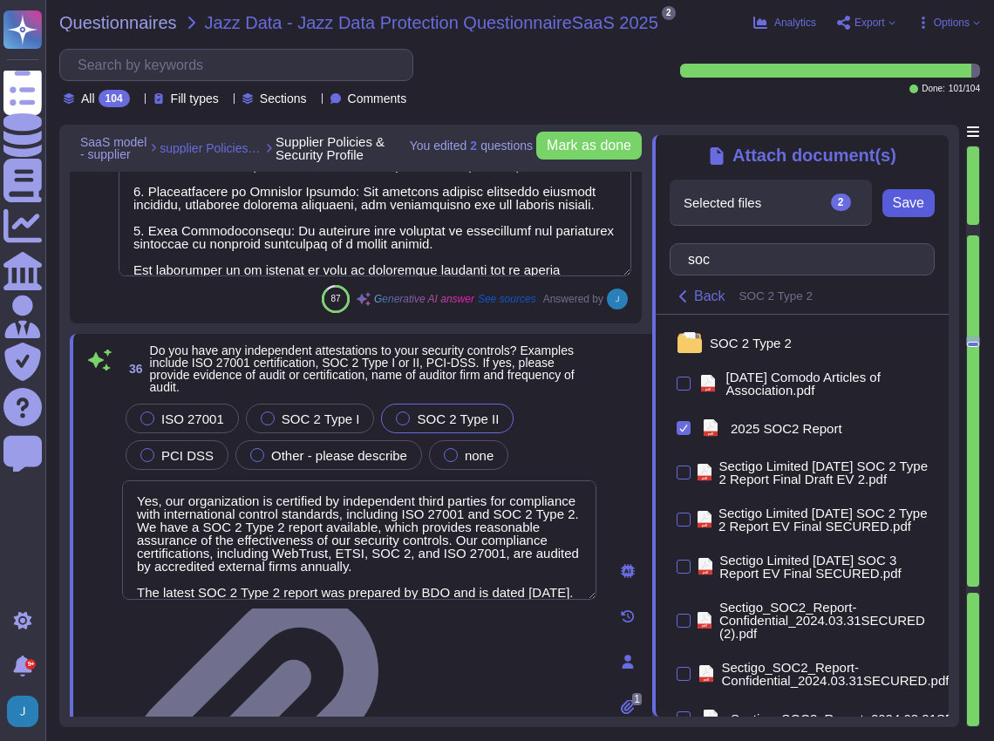
click at [914, 207] on span "Save" at bounding box center [908, 203] width 31 height 14
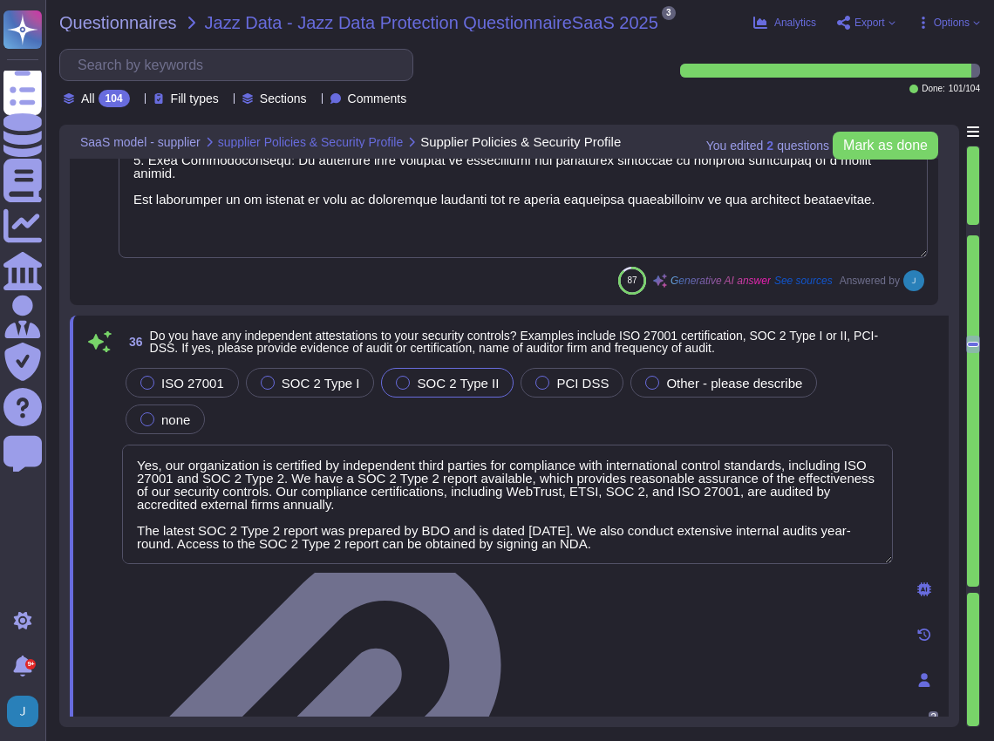
type textarea "Yes, we perform penetration testing with third-party auditors. - Frequency of T…"
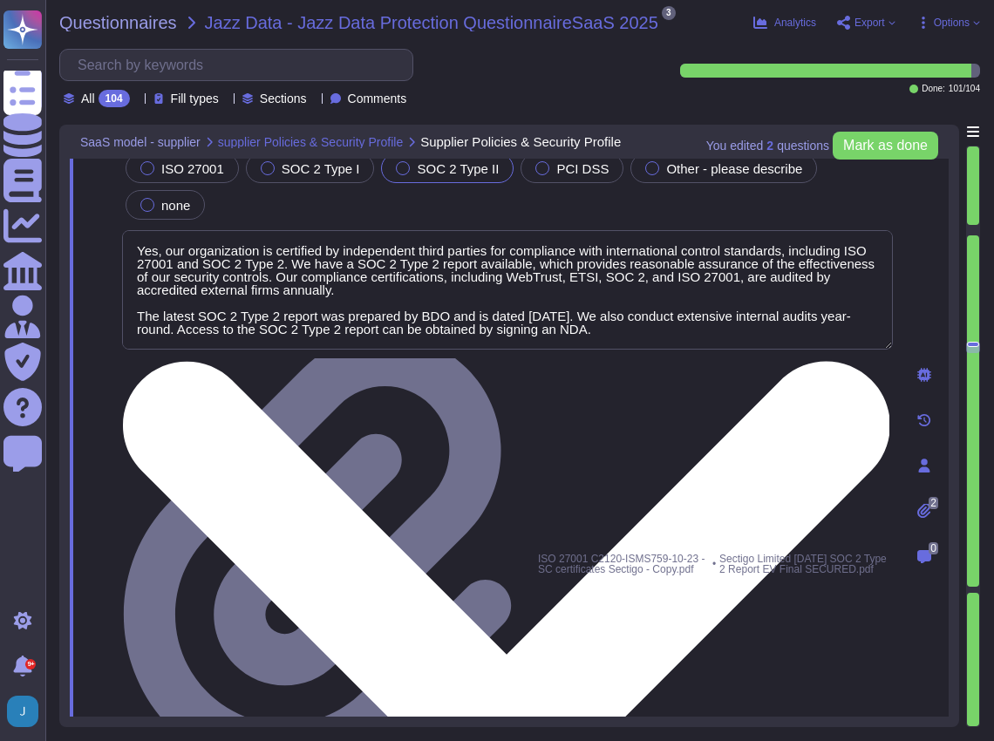
scroll to position [9038, 0]
type textarea "We conduct regular oversight of our service providers and perform due diligence…"
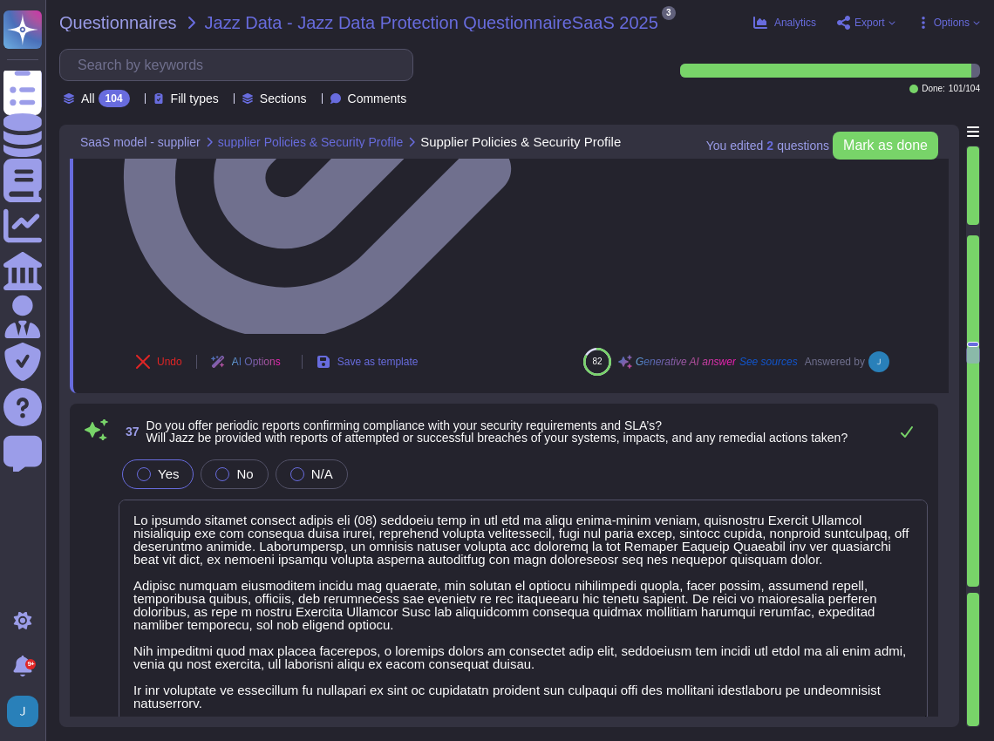
scroll to position [9444, 0]
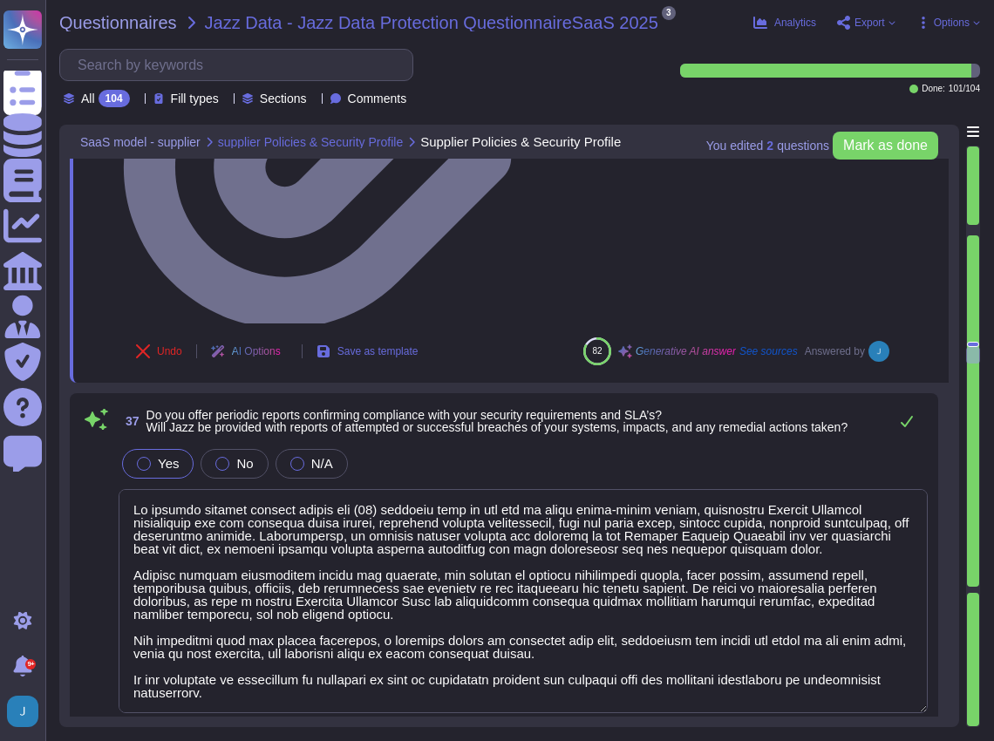
type textarea "Yes, we can negotiate a Service Level Agreement (SLA) with Jazz that outlines t…"
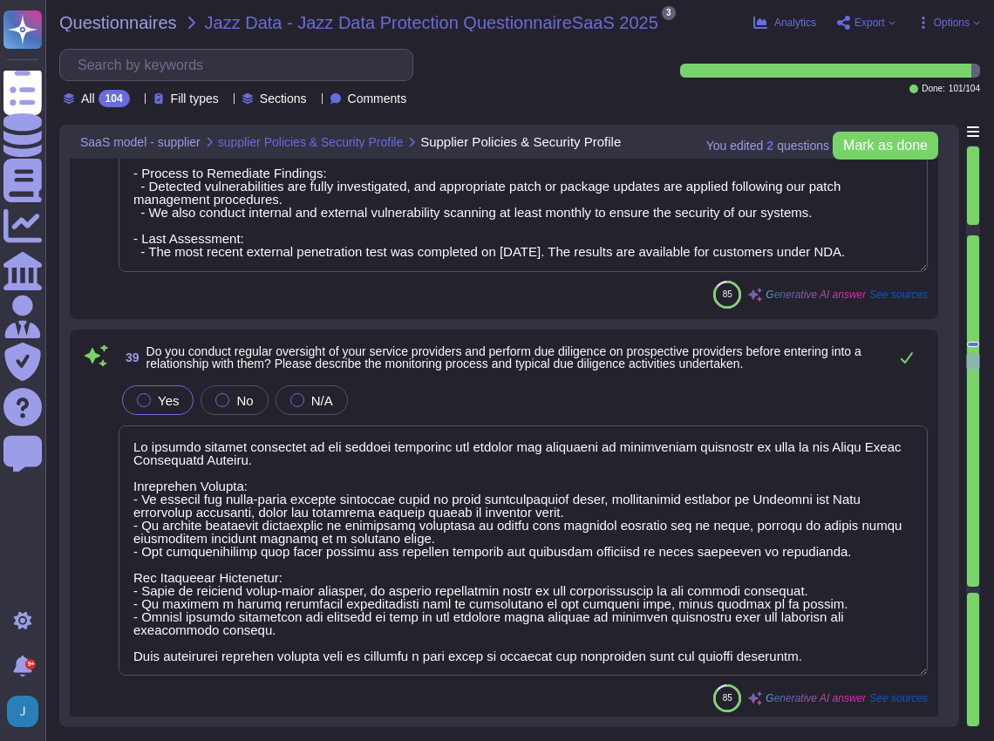
scroll to position [9851, 0]
type textarea "No, customer instances are logically separated, ensuring that no party other th…"
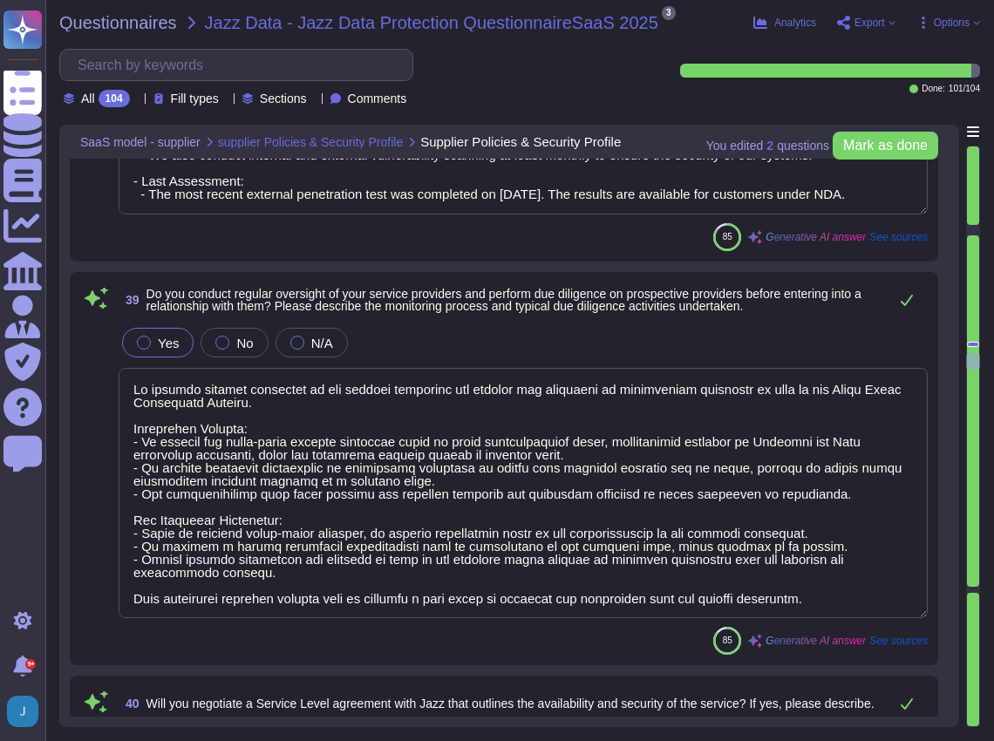
scroll to position [1, 0]
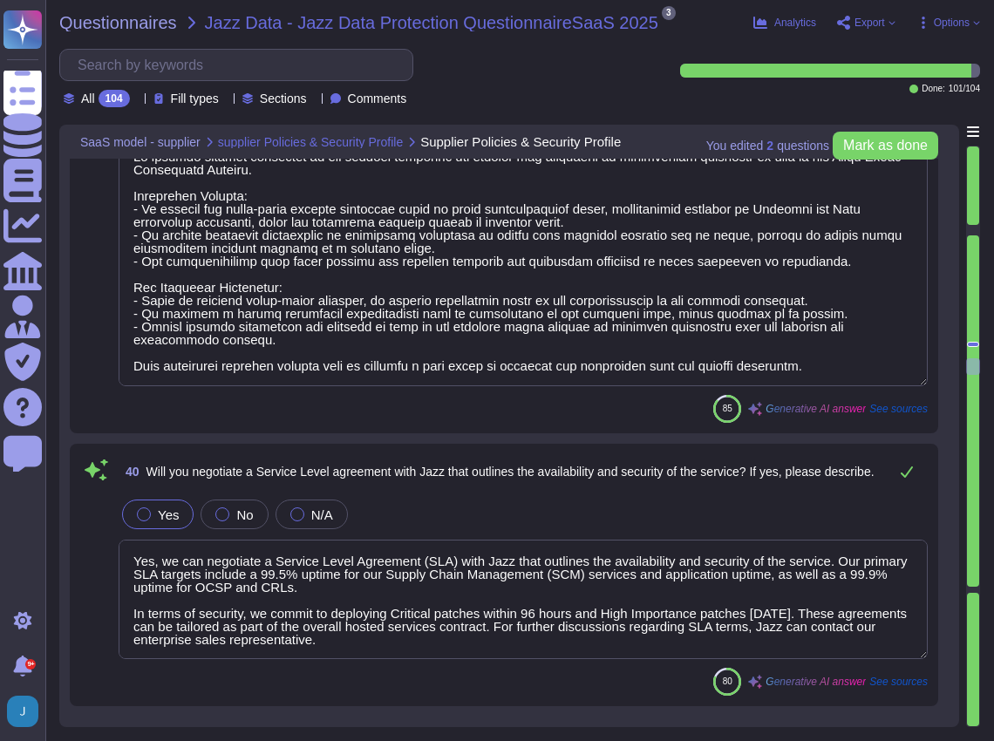
type textarea "We do not guarantee data deletion at the point of service termination. However,…"
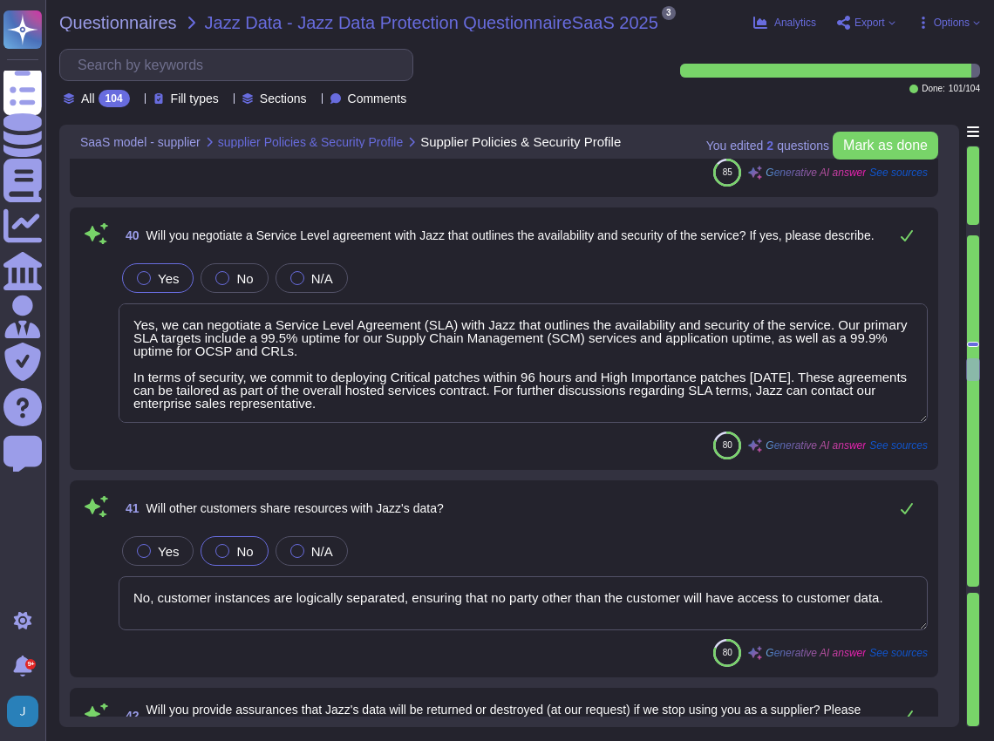
type textarea "Yes, we have a formalized data security training and awareness program that is …"
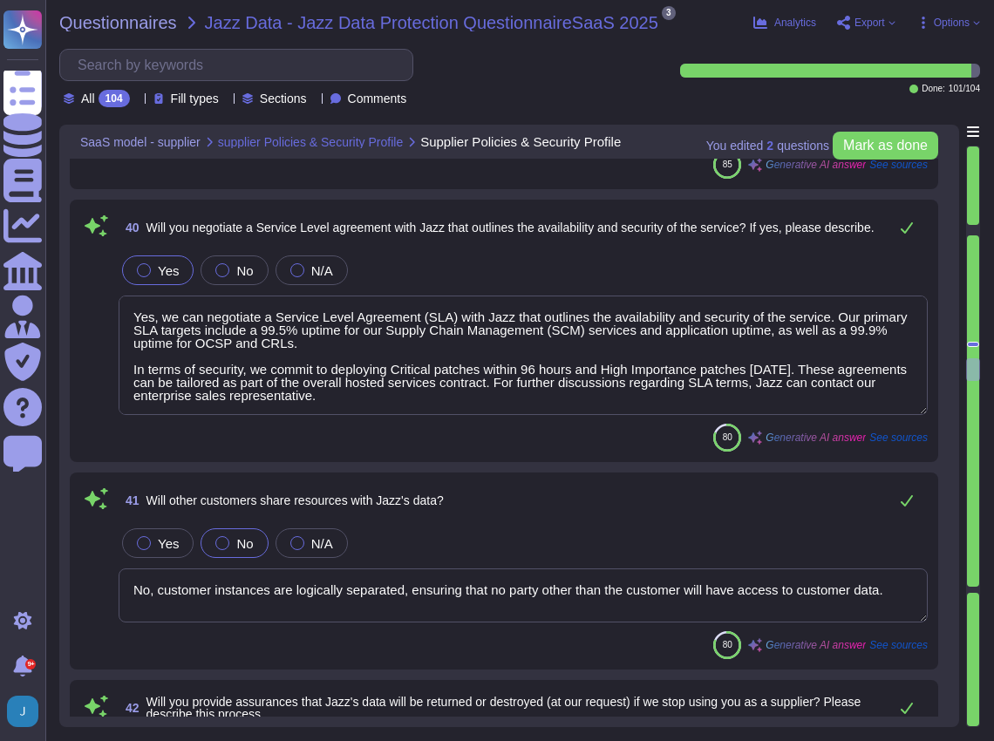
drag, startPoint x: 394, startPoint y: 399, endPoint x: 101, endPoint y: 305, distance: 307.6
click at [101, 305] on div "40 Will you negotiate a Service Level agreement with Jazz that outlines the ava…" at bounding box center [503, 330] width 847 height 241
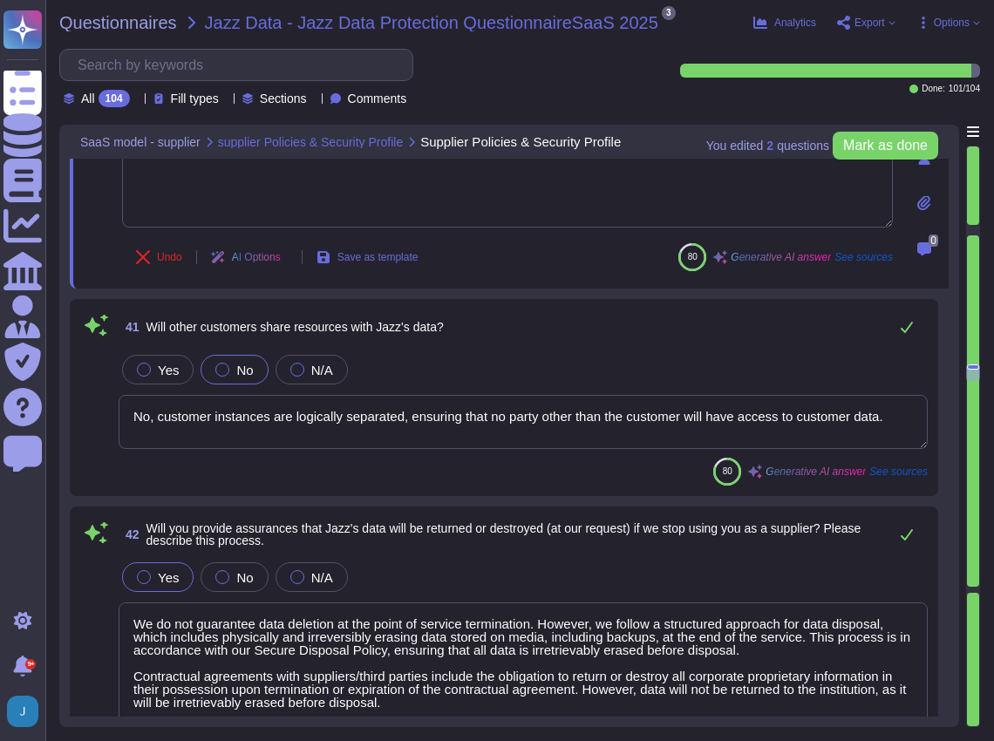
scroll to position [10490, 0]
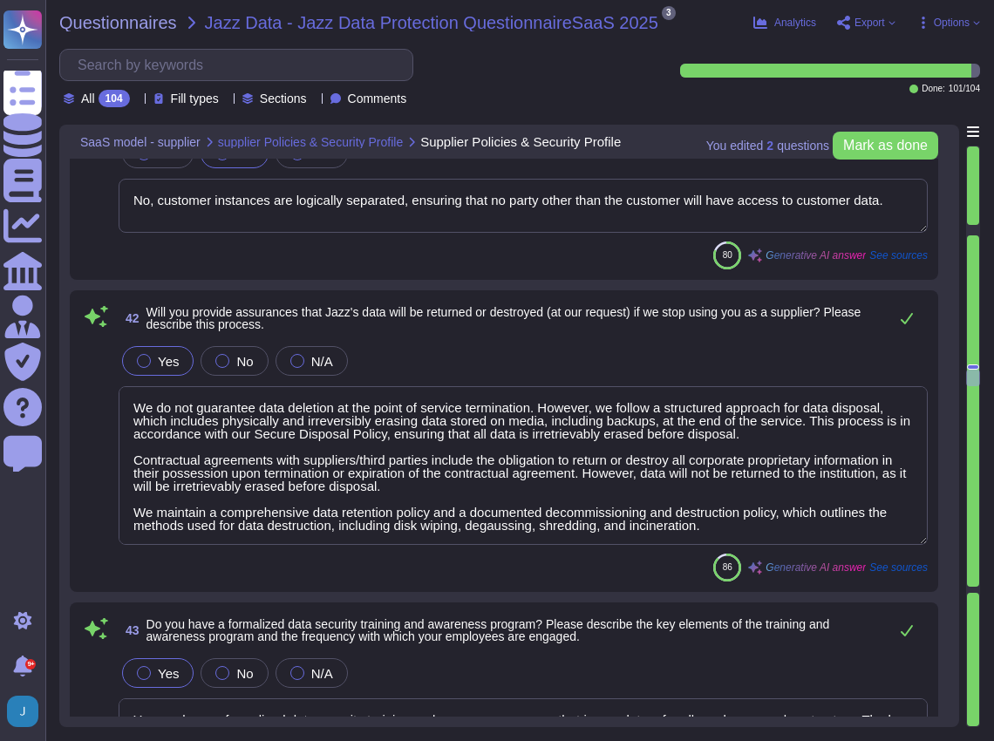
type textarea "Yes, our organization has an Acceptable Use Policy (AUP) that governs the use o…"
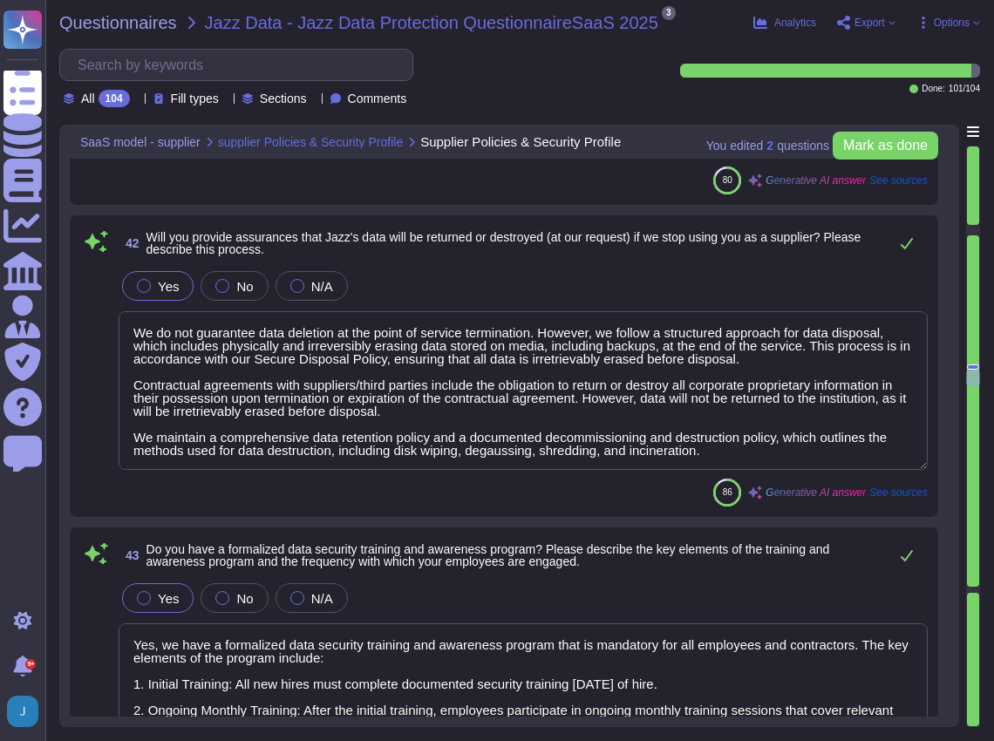
scroll to position [10781, 0]
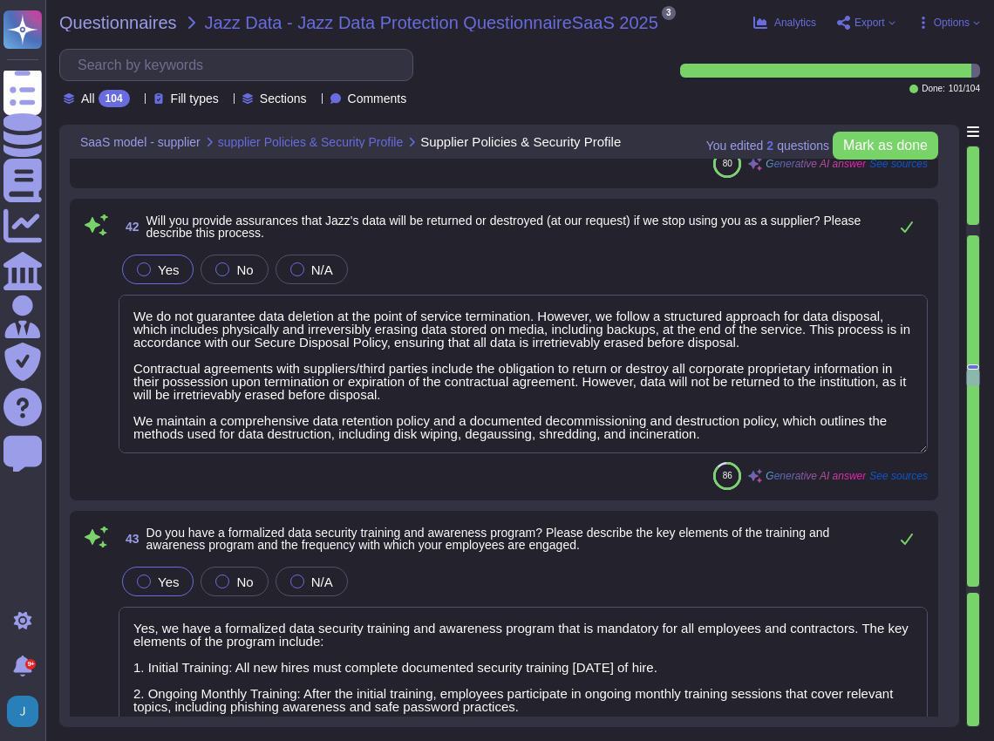
click at [942, 408] on div "42 Will you provide assurances that Jazz's data will be returned or destroyed (…" at bounding box center [509, 350] width 879 height 302
click at [798, 271] on div "Yes No N/A" at bounding box center [523, 269] width 809 height 37
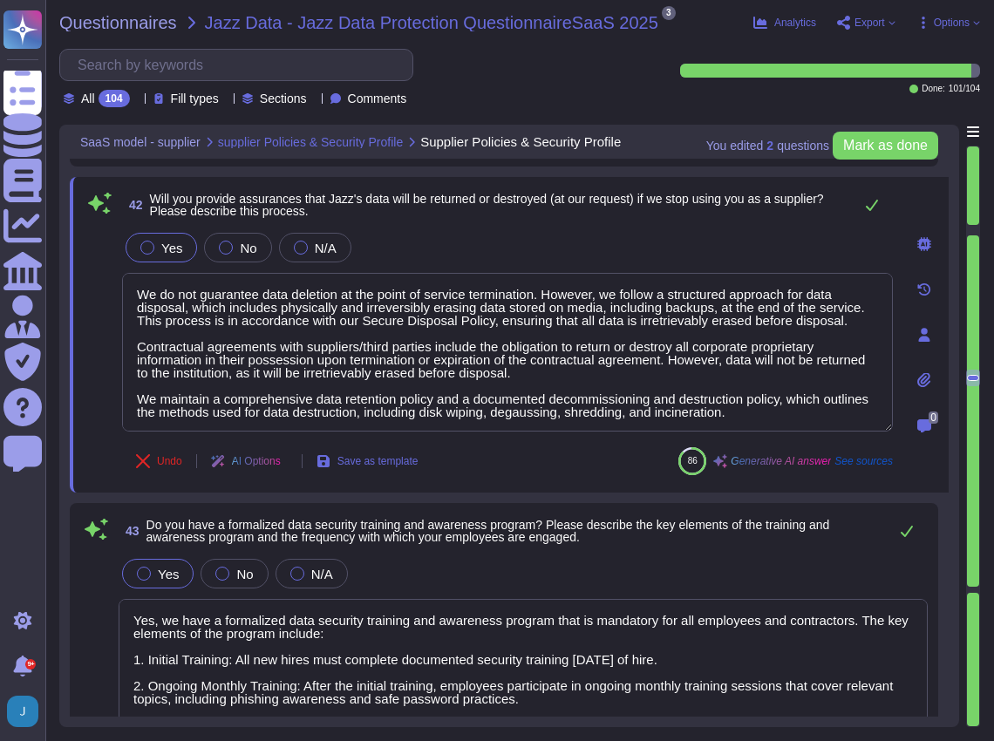
click at [922, 376] on icon at bounding box center [923, 379] width 13 height 15
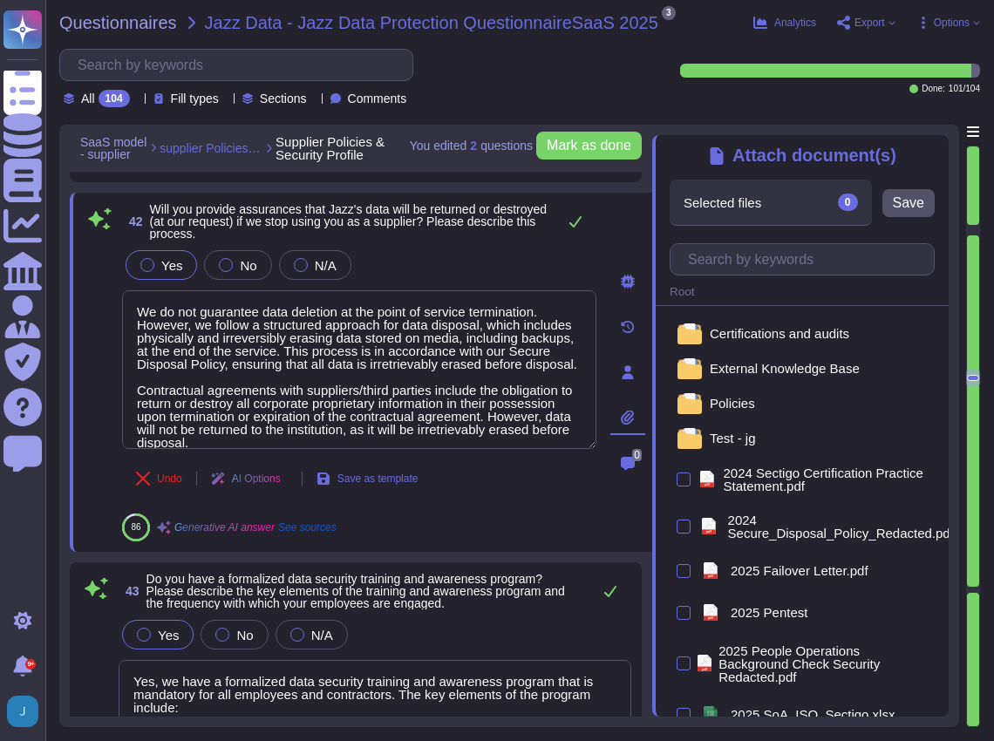
click at [750, 245] on div at bounding box center [802, 259] width 293 height 39
drag, startPoint x: 745, startPoint y: 256, endPoint x: 742, endPoint y: 265, distance: 9.4
click at [742, 265] on input "text" at bounding box center [806, 259] width 255 height 31
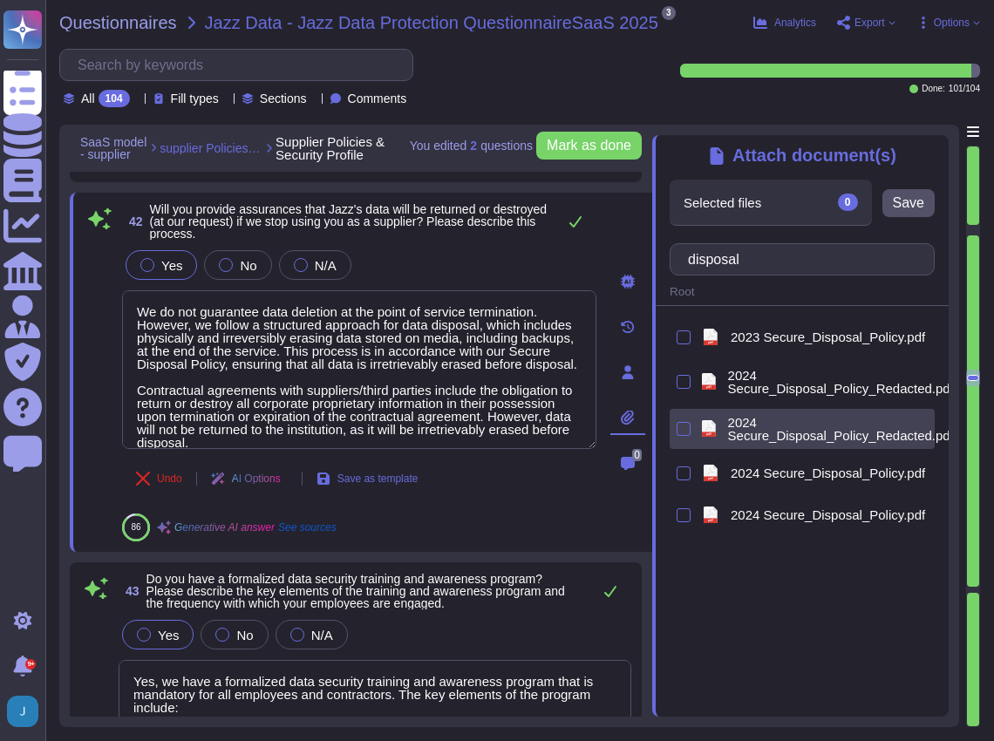
type input "disposal"
click at [731, 425] on span "2024 Secure_Disposal_Policy_Redacted.pdf" at bounding box center [842, 429] width 229 height 26
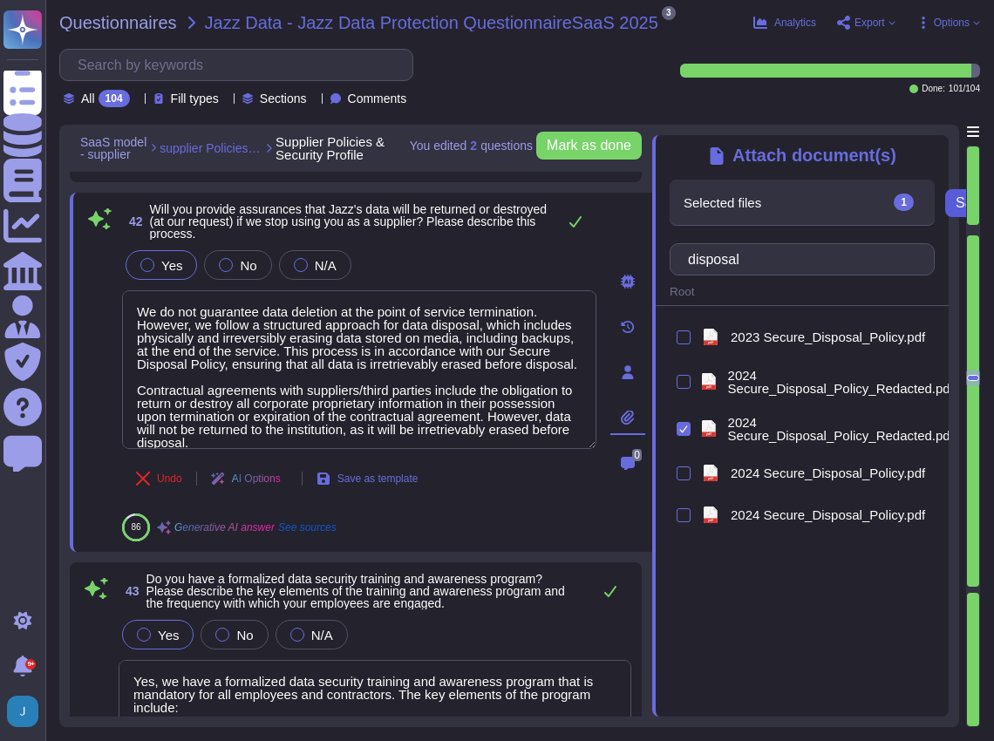
click at [961, 202] on span "Save" at bounding box center [970, 203] width 31 height 14
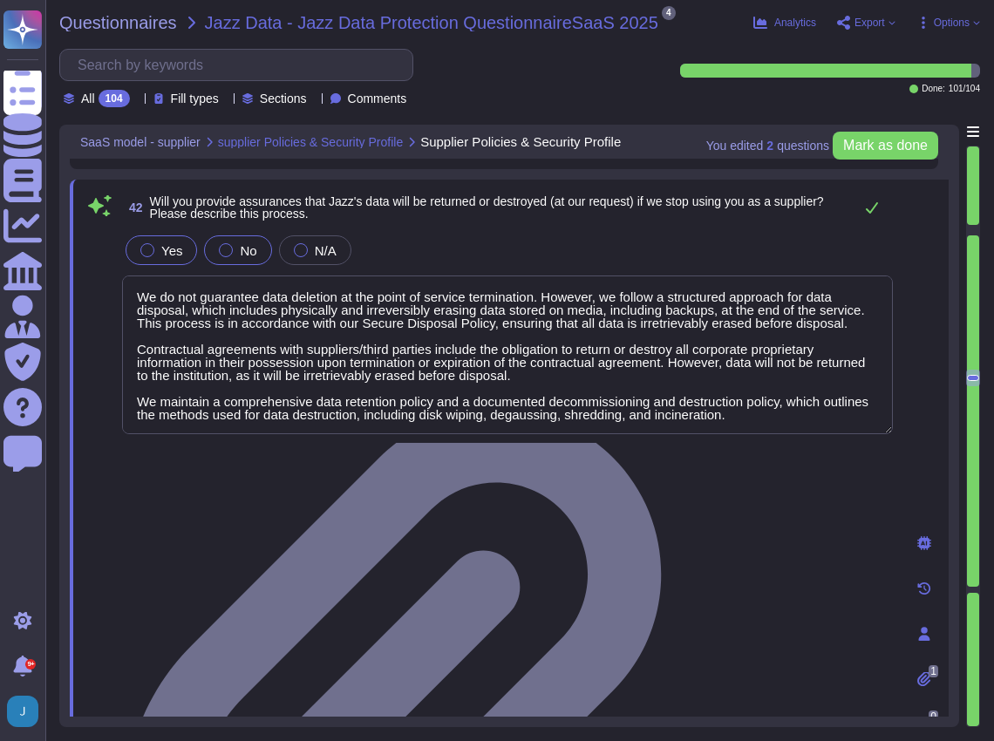
click at [229, 244] on label "No" at bounding box center [237, 250] width 37 height 14
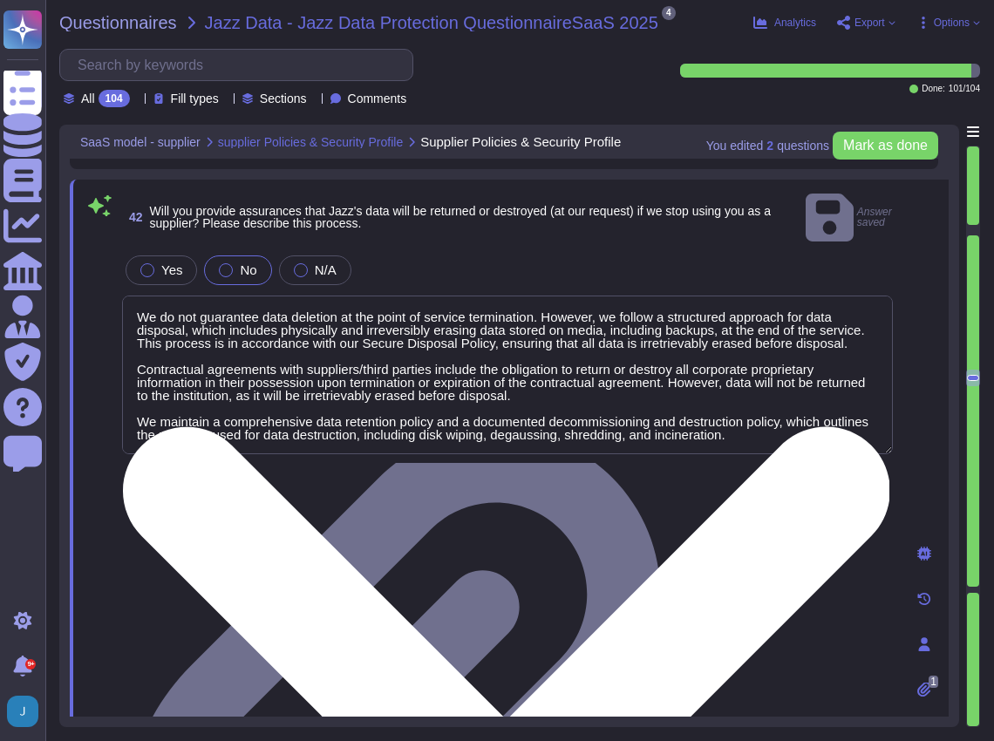
scroll to position [1, 0]
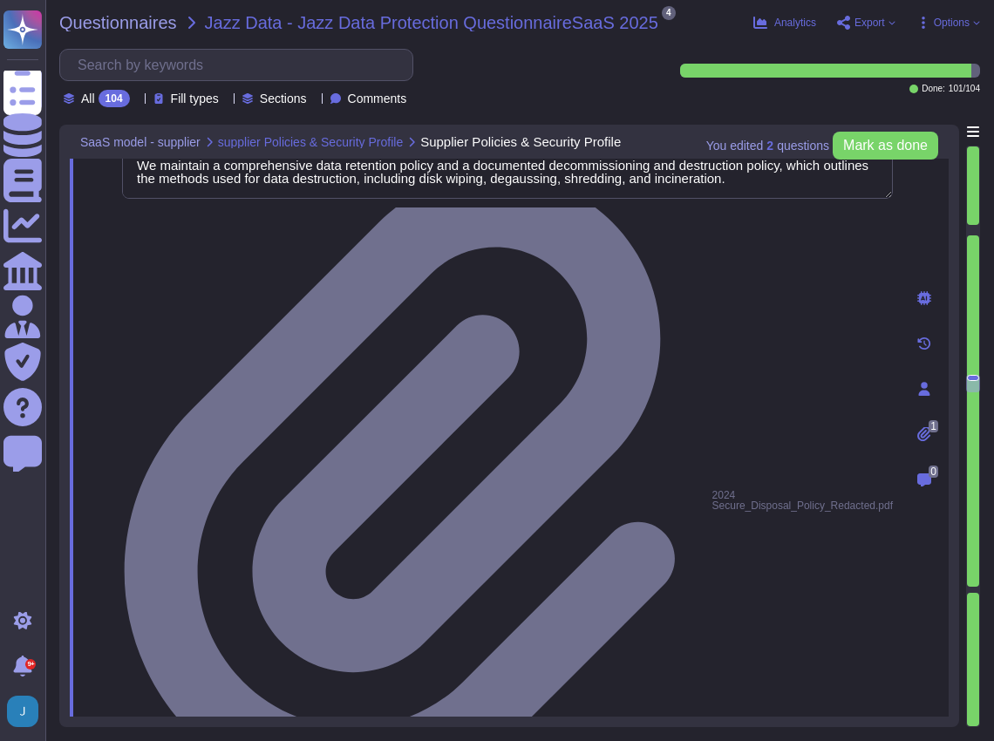
type textarea "Yes, Sectigo maintains cyber insurance coverage that includes protection agains…"
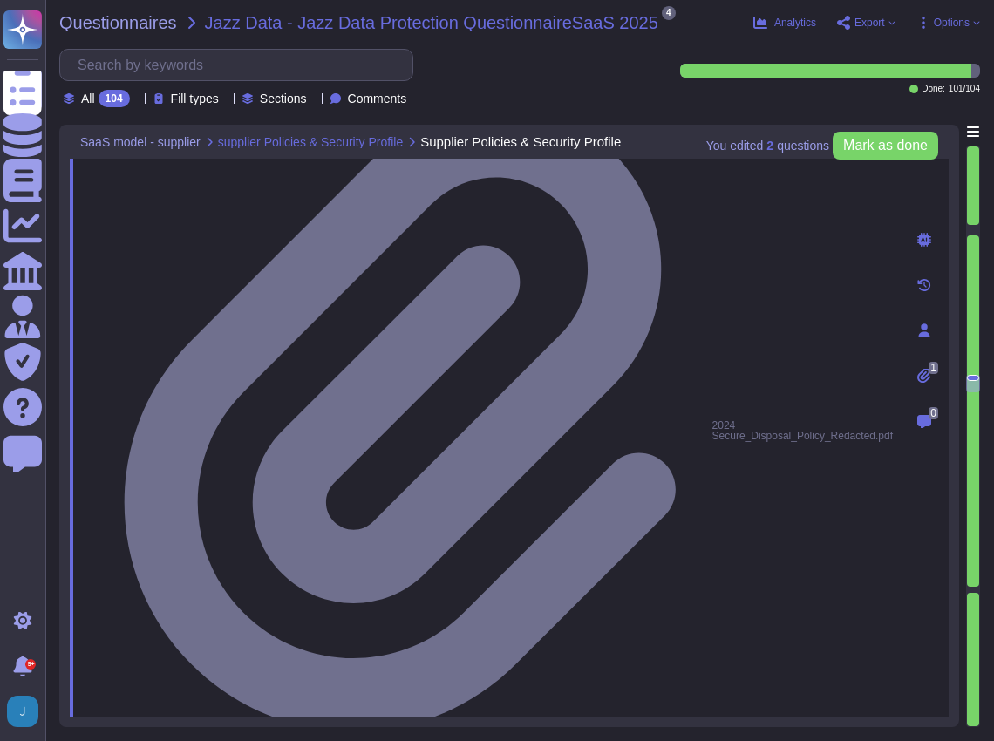
type textarea "Yes, we have a formal Incident Response Plan with documented policies and proce…"
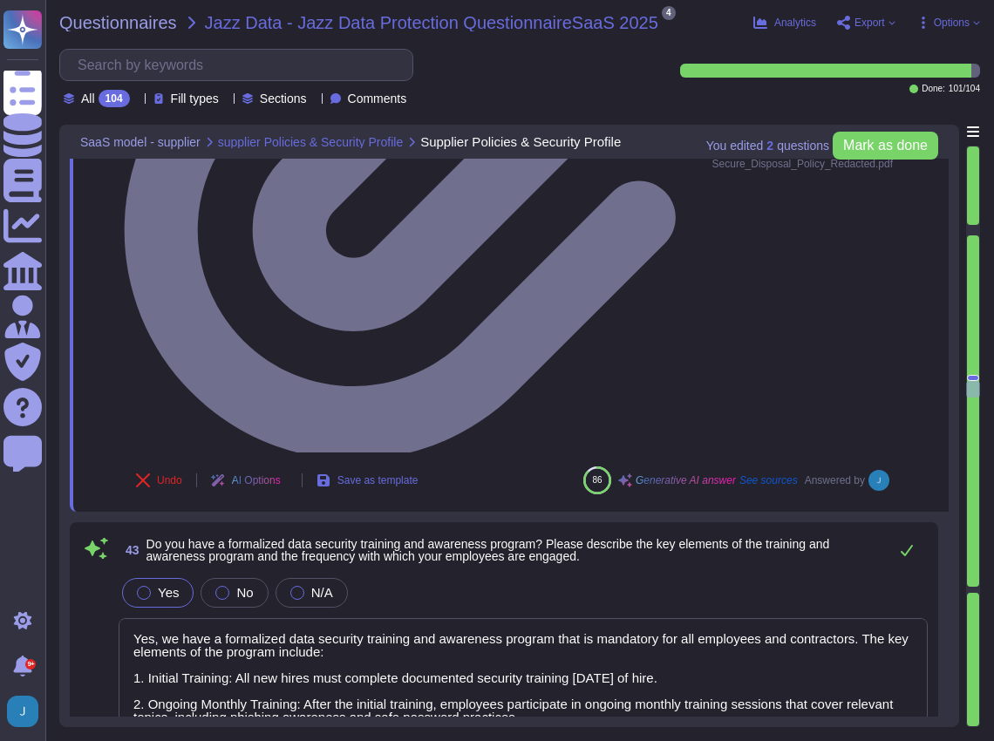
scroll to position [11420, 0]
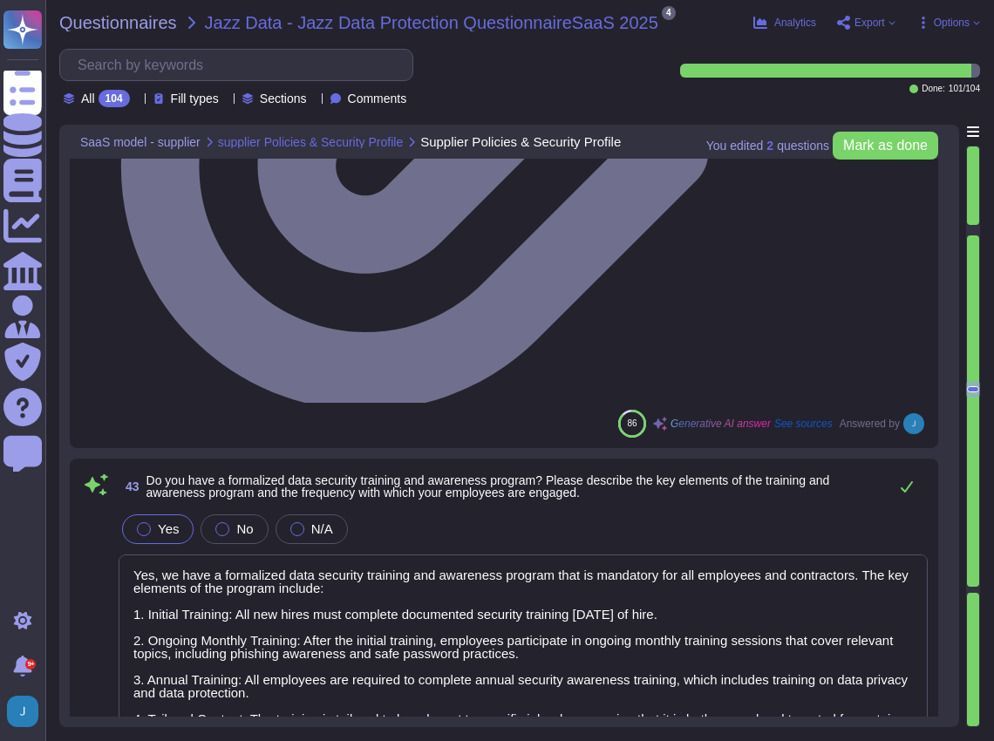
type textarea "Yes, we have a formal Incident Response Plan with documented policies and proce…"
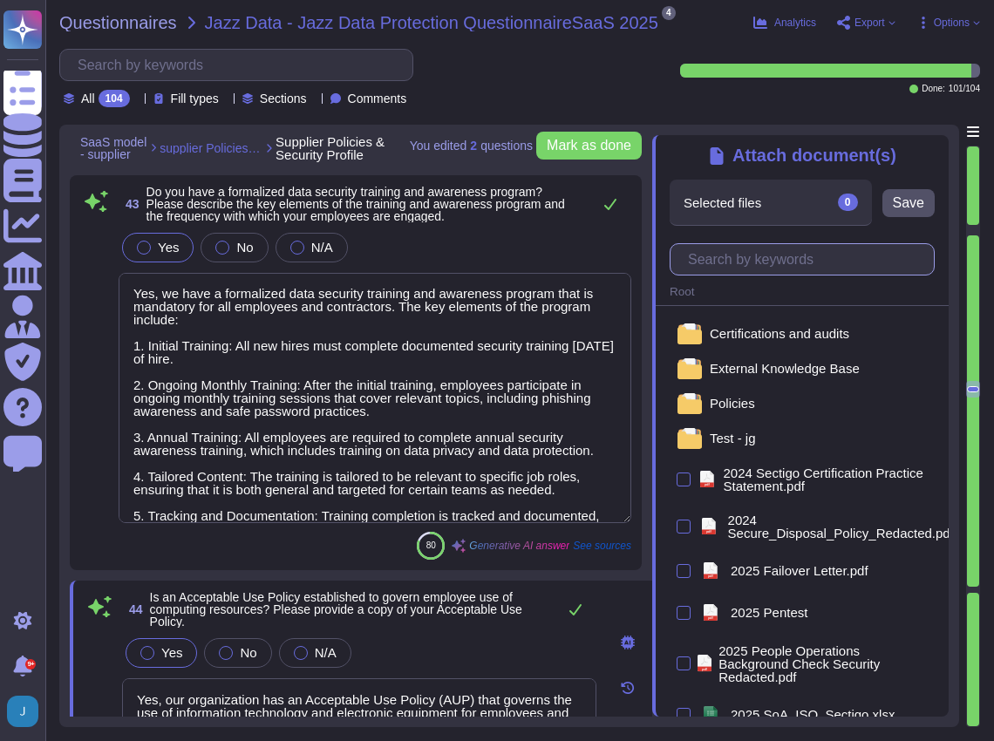
click at [772, 247] on input "text" at bounding box center [806, 259] width 255 height 31
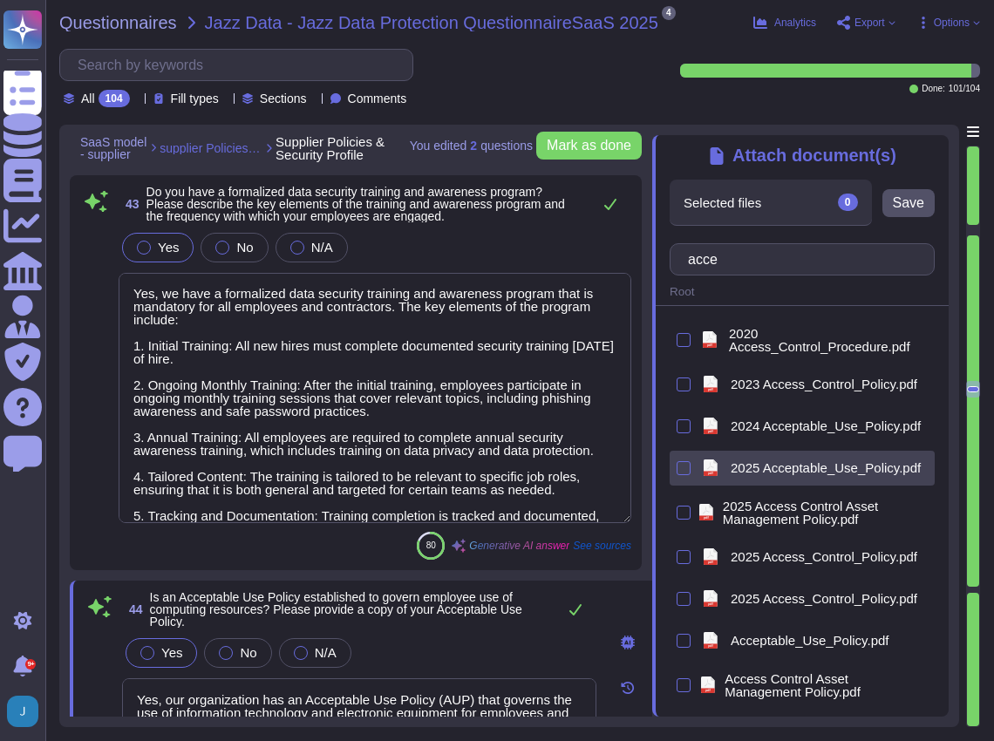
type input "acce"
click at [809, 474] on span "2025 Acceptable_Use_Policy.pdf" at bounding box center [825, 467] width 190 height 13
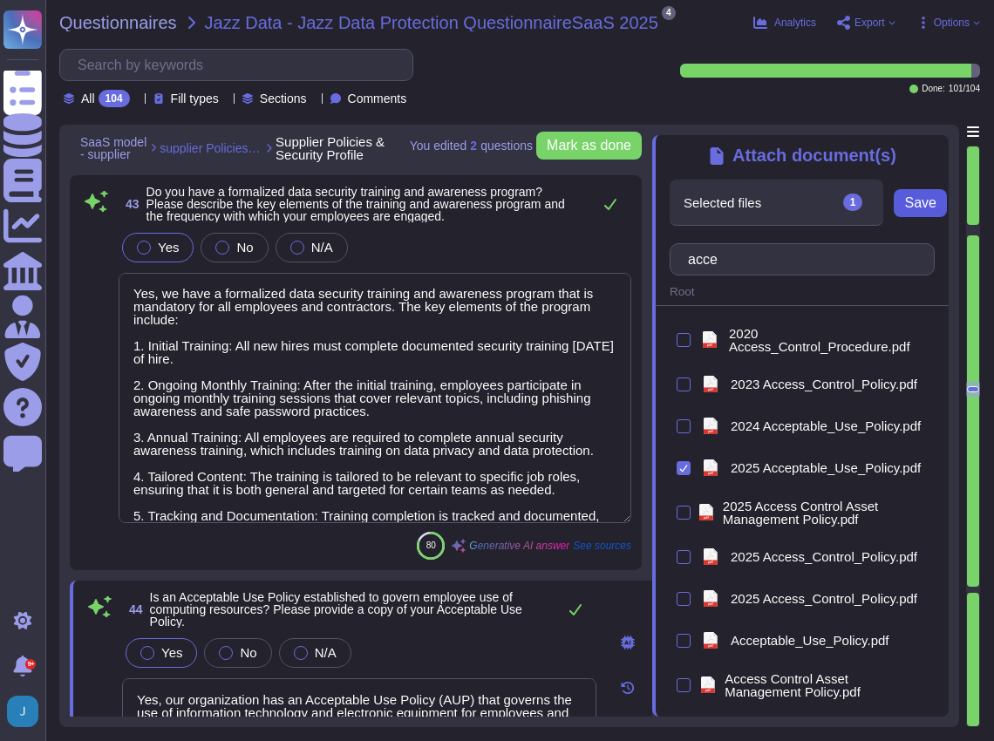
click at [931, 210] on span "Save" at bounding box center [919, 203] width 31 height 14
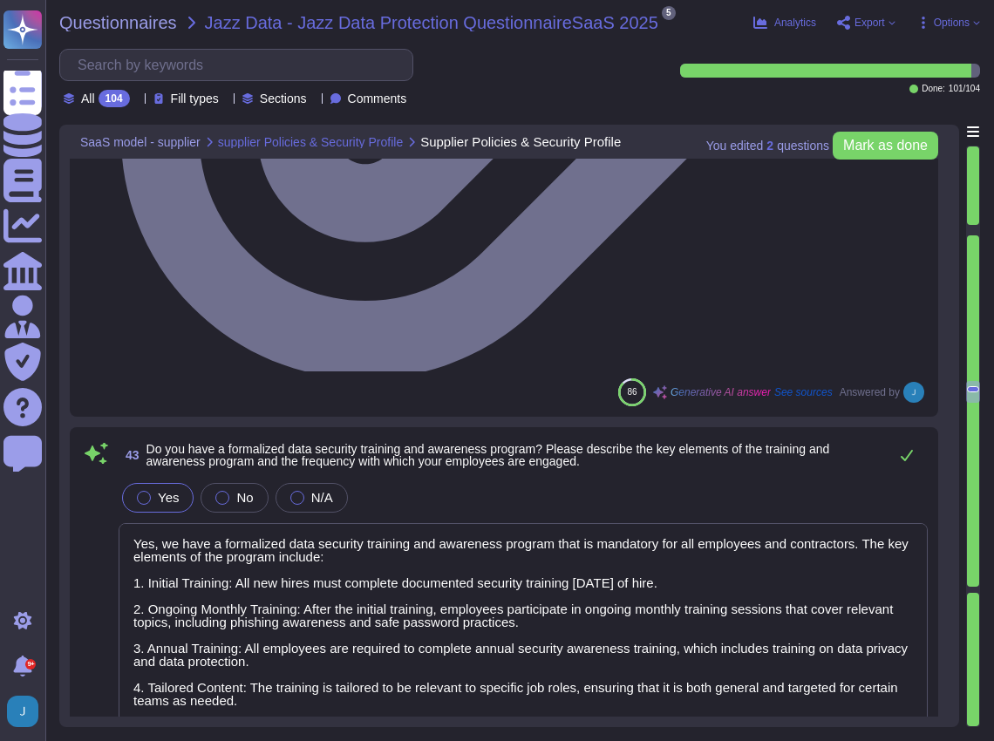
type textarea "Yes, we have a comprehensive Business Continuity Plan (BCP) and a well-document…"
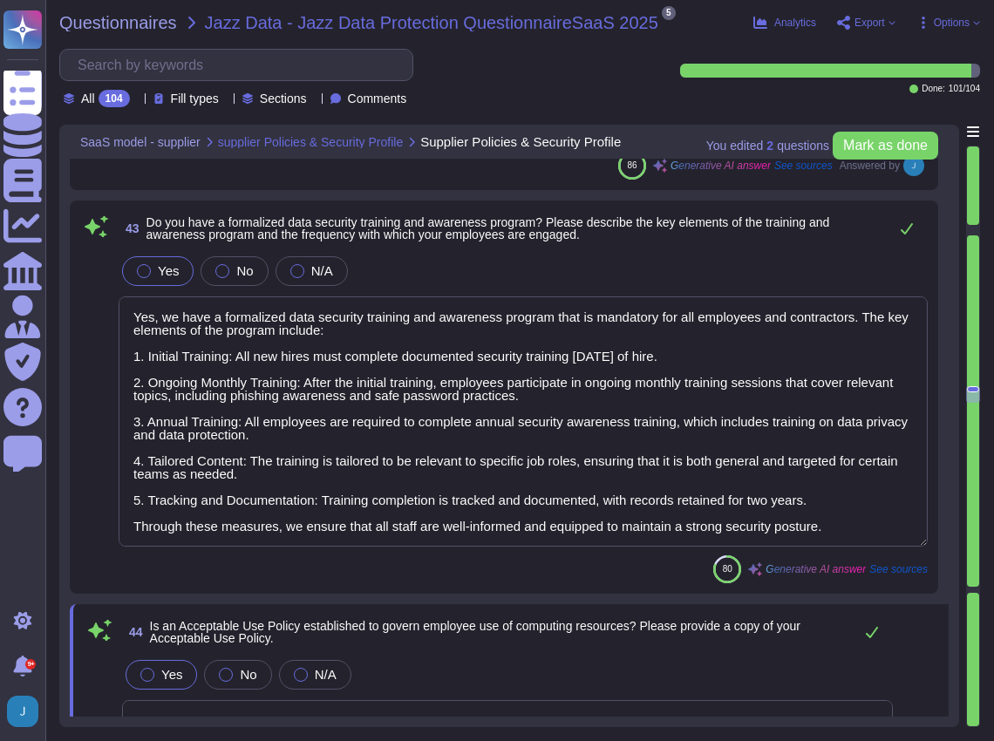
scroll to position [11710, 0]
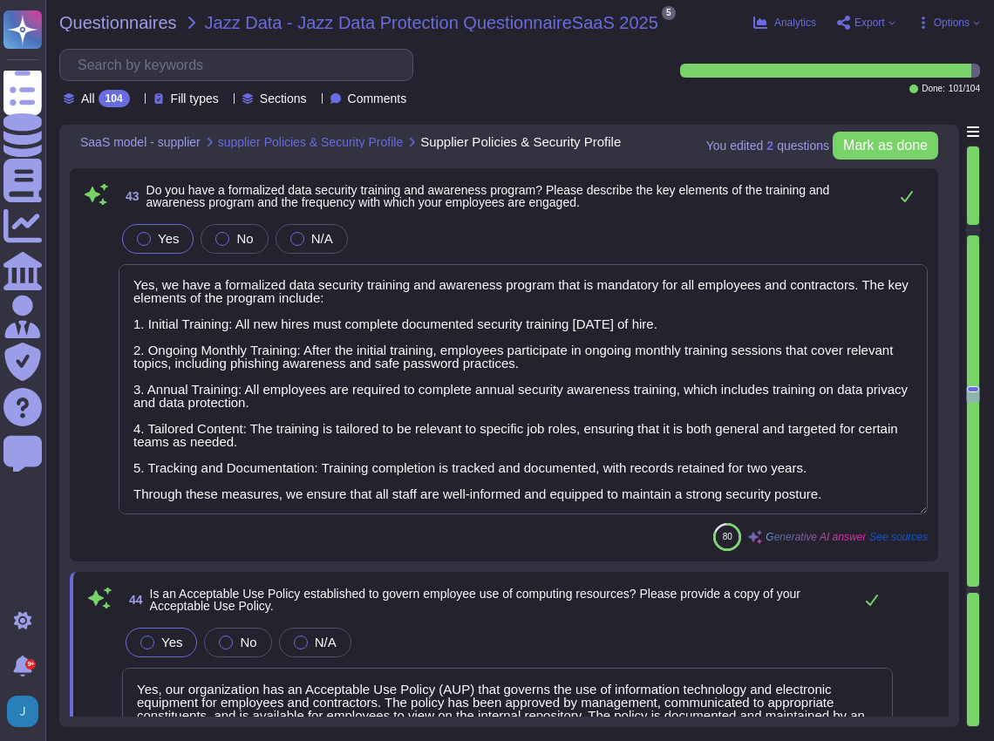
drag, startPoint x: 722, startPoint y: 366, endPoint x: 722, endPoint y: 391, distance: 25.3
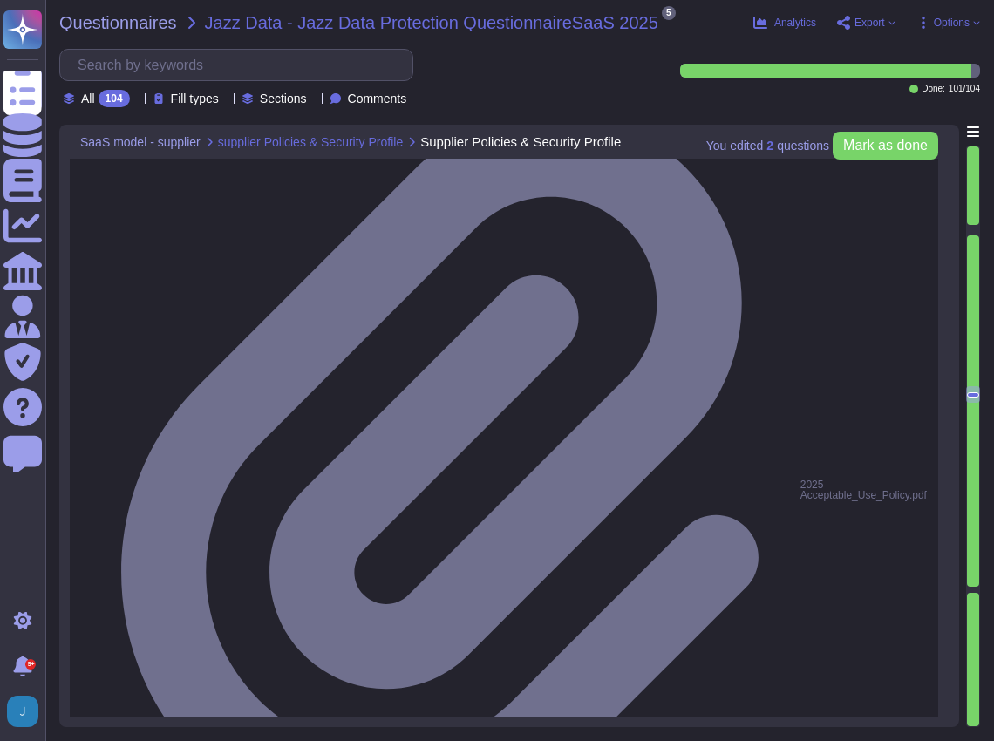
type textarea "Yes, we have a comprehensive Business Continuity Plan (BCP) and a well-document…"
type textarea "Yes, Sectigo maintains cyber insurance coverage that includes protection agains…"
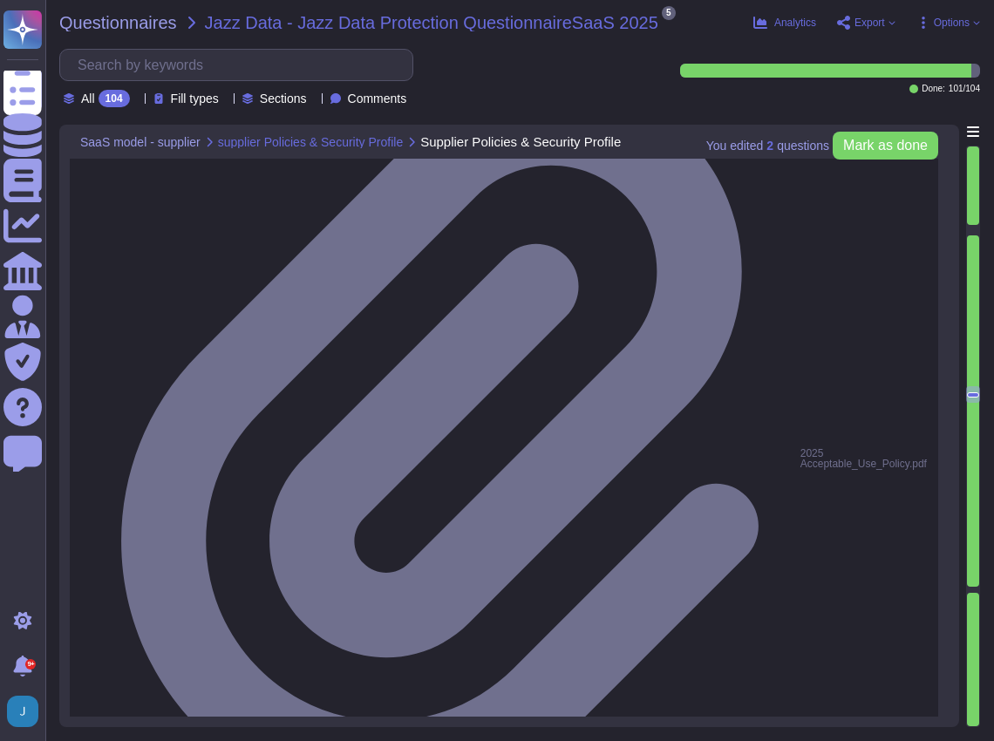
scroll to position [11769, 0]
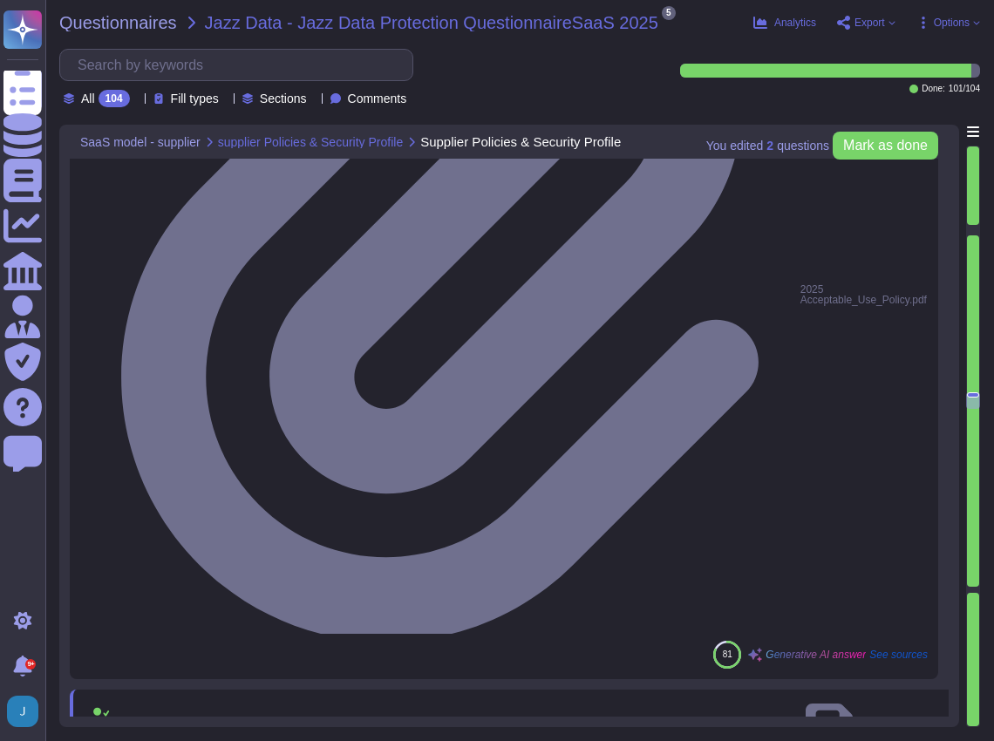
type textarea "The procedure includes specific timeframes for resolution based on the severity…"
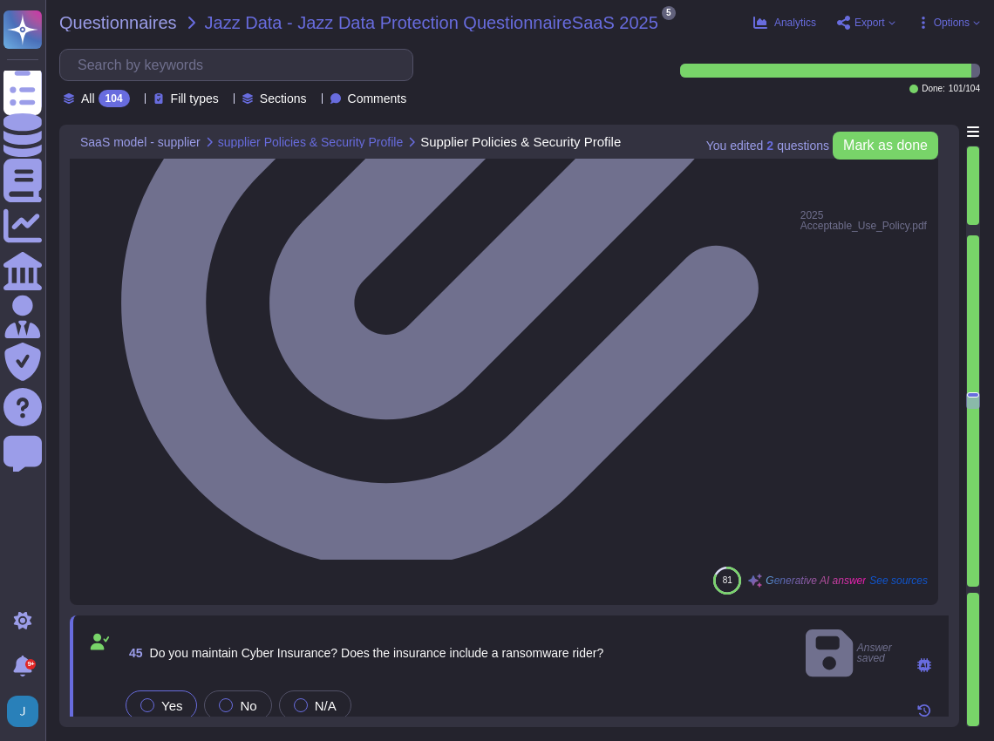
scroll to position [12002, 0]
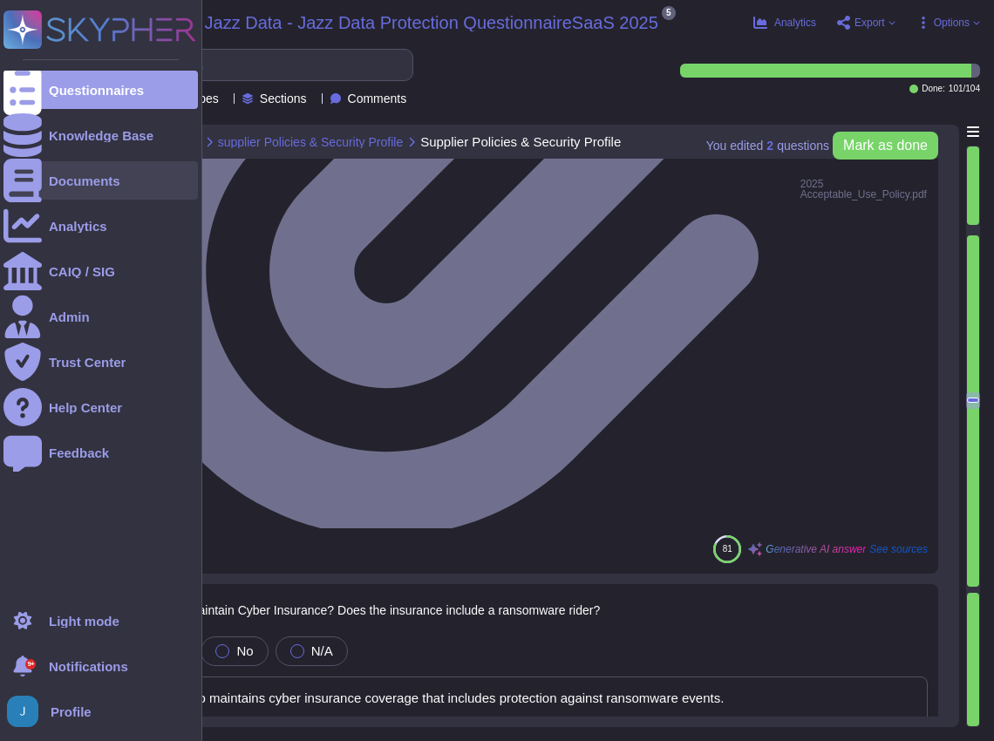
click at [90, 183] on div "Documents" at bounding box center [84, 180] width 71 height 13
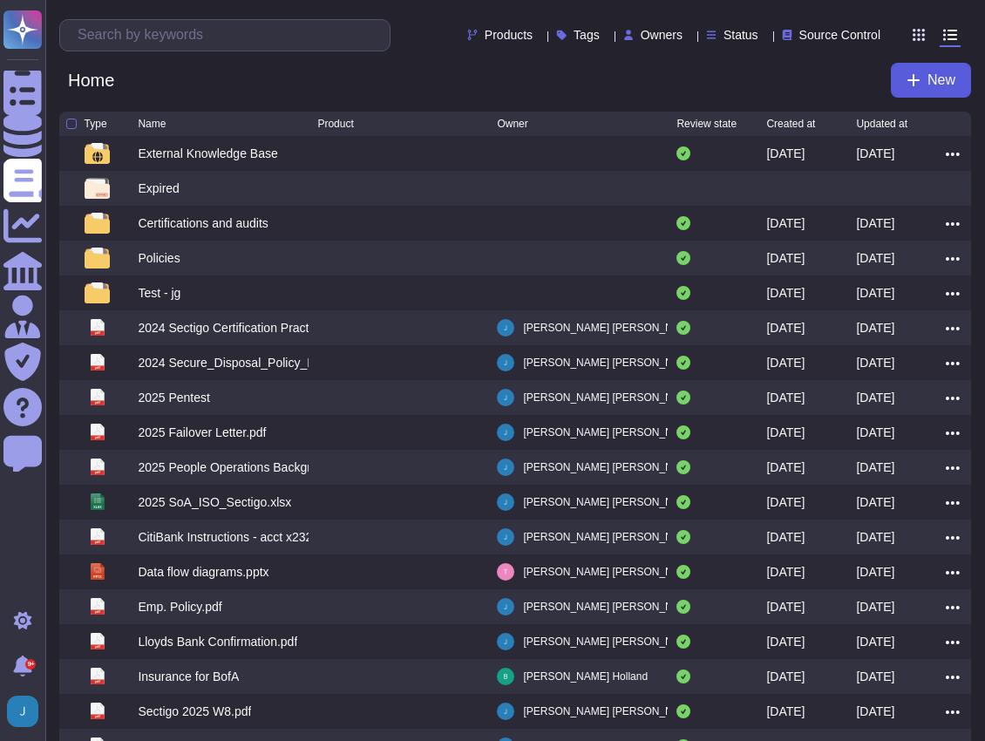
click at [922, 74] on button "New" at bounding box center [931, 80] width 80 height 35
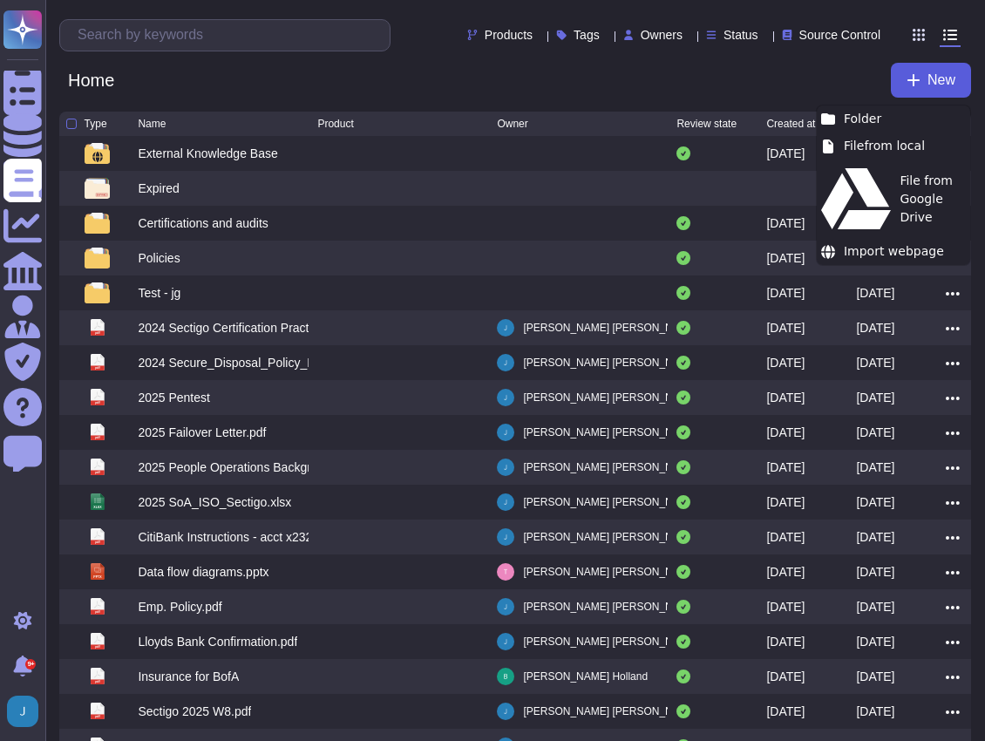
click at [914, 78] on icon at bounding box center [913, 80] width 12 height 12
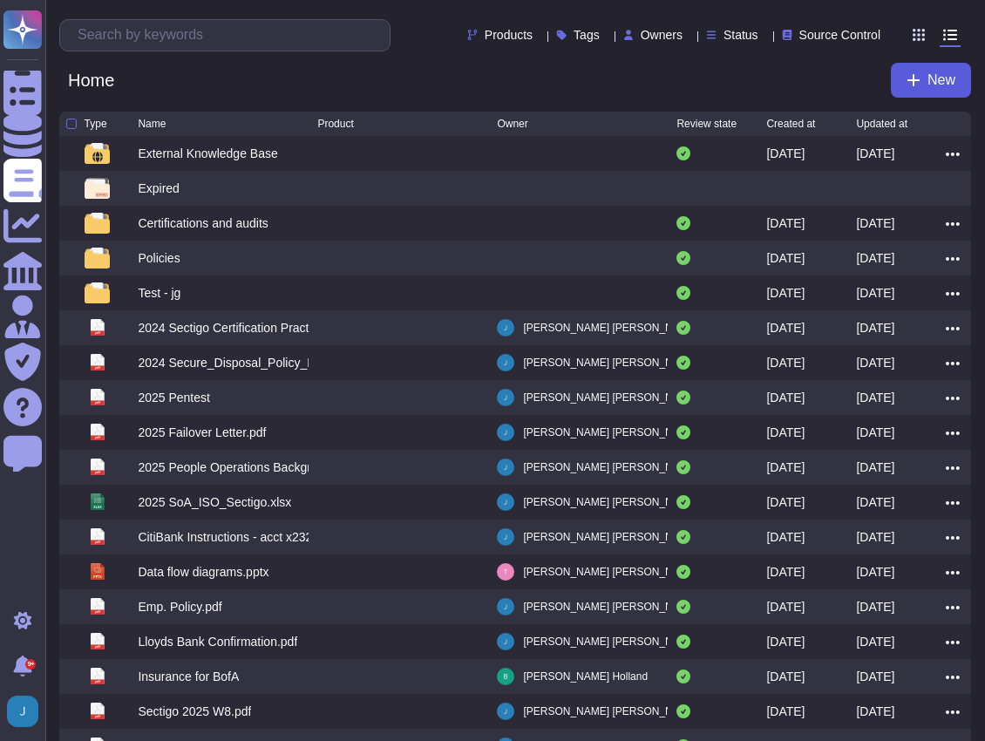
click at [914, 78] on icon at bounding box center [913, 80] width 12 height 12
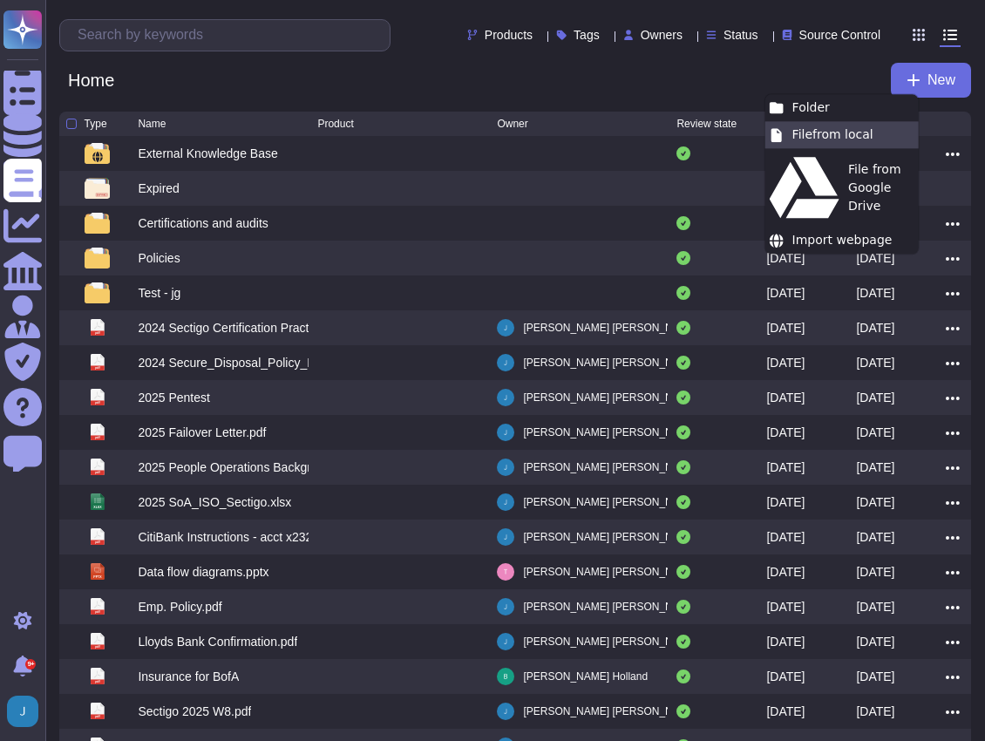
click at [822, 138] on div "File from local" at bounding box center [841, 134] width 153 height 27
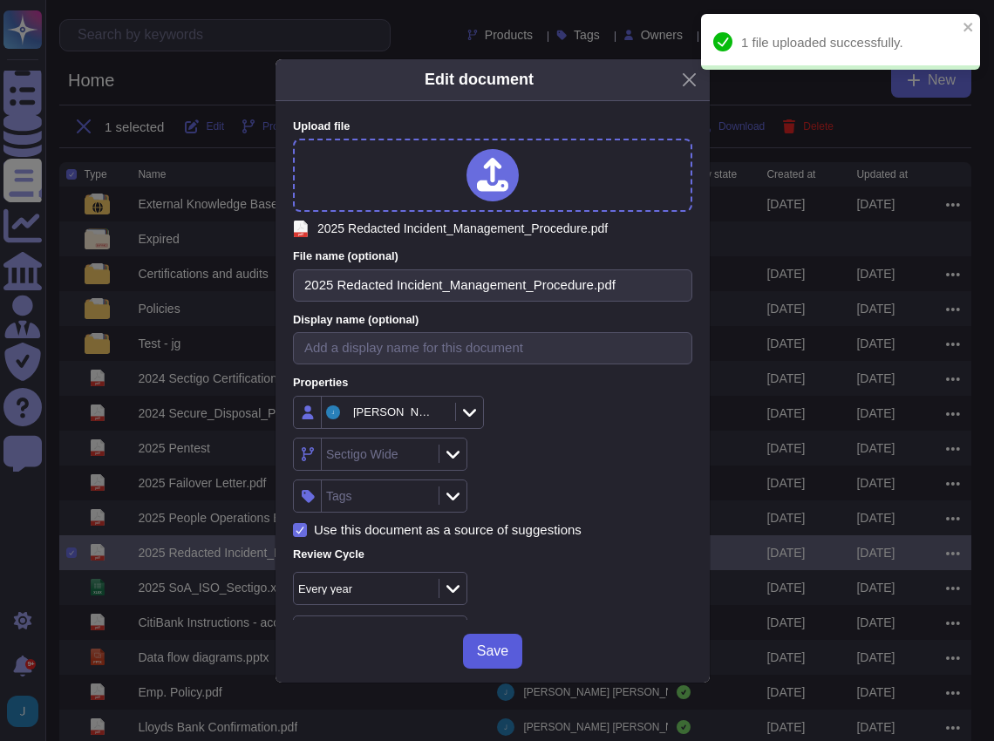
click at [504, 649] on span "Save" at bounding box center [492, 651] width 31 height 14
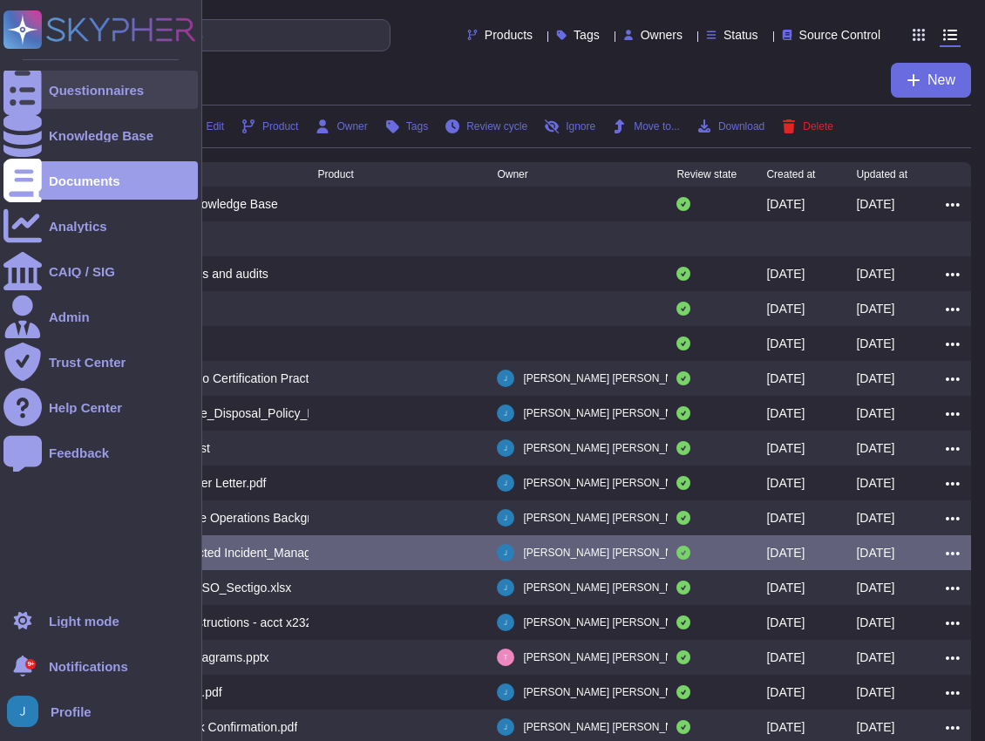
click at [114, 89] on div "Questionnaires" at bounding box center [96, 90] width 95 height 13
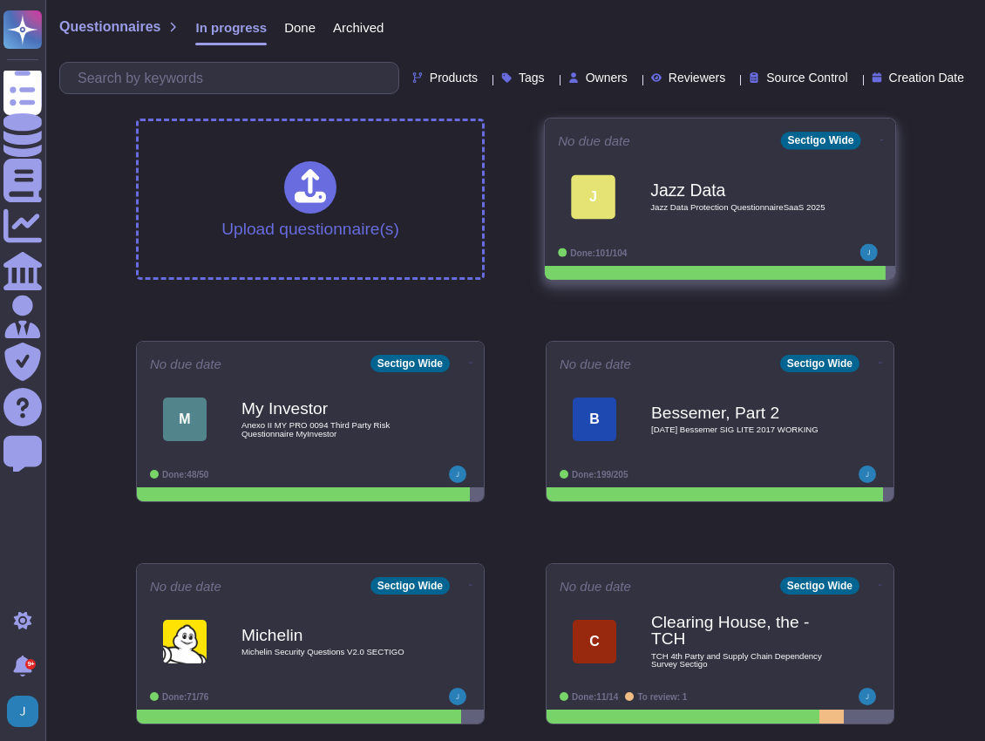
click at [742, 207] on span "Jazz Data Protection QuestionnaireSaaS 2025" at bounding box center [738, 207] width 176 height 9
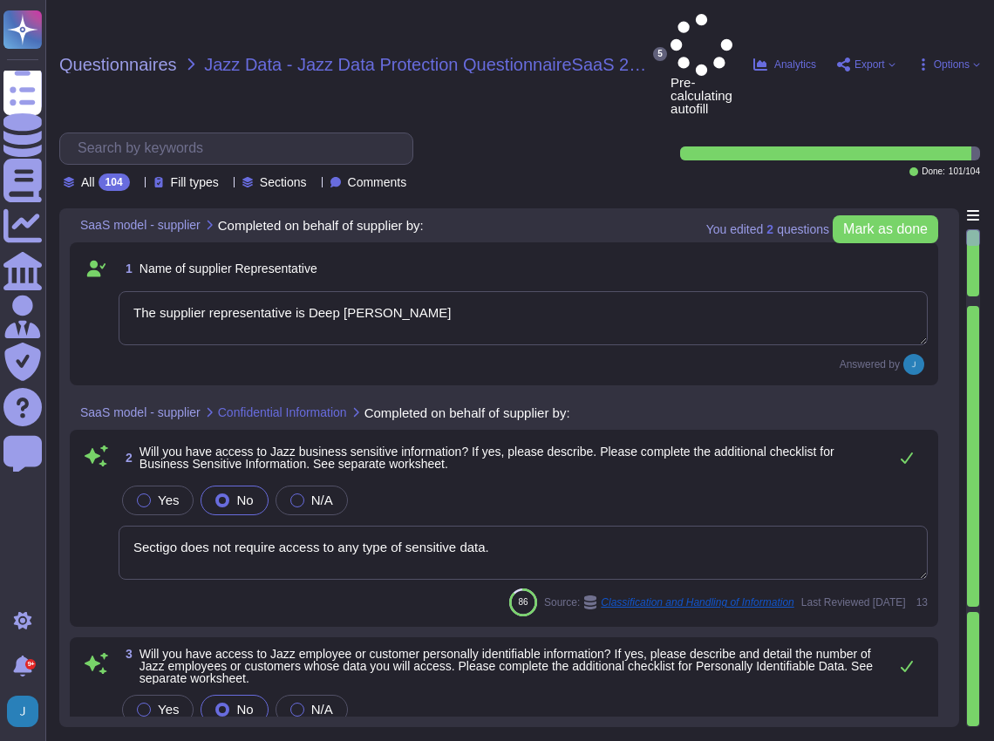
type textarea "The supplier representative is Deep [PERSON_NAME]"
type textarea "Sectigo does not require access to any type of sensitive data."
type textarea "No, Sectigo does not require access to any type of sensitive data, including pe…"
type textarea "No, we do not use PII data for any secondary purpose. Additionally, we do not d…"
type textarea "Yes, Sectigo has a comprehensive Data Classification Policy that categorizes in…"
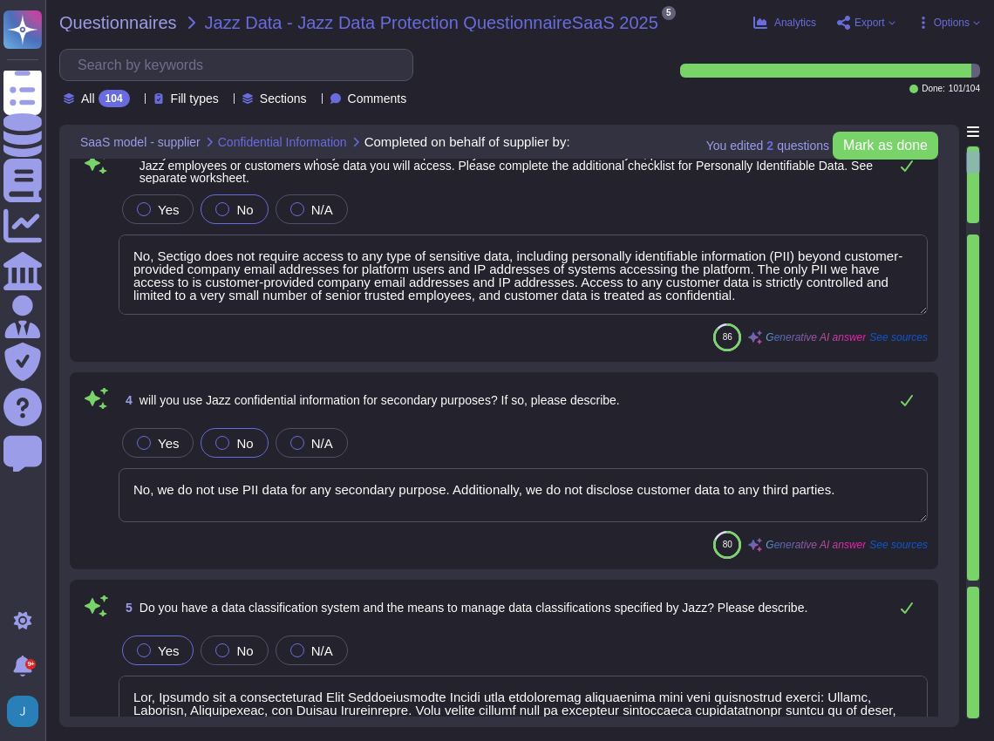
type textarea "Yes, we conduct privacy impact assessments (DPIAs) in connection with new produ…"
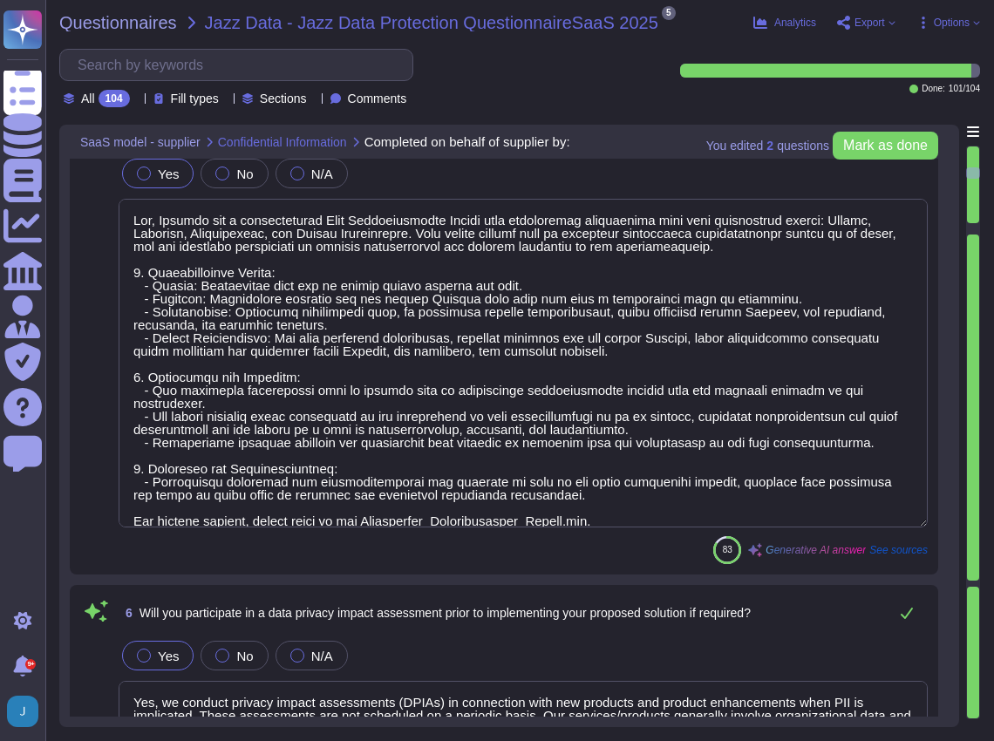
type textarea "We support file transfer via HTTPS and SFTP, ensuring secure data transfer. All…"
type textarea "No. The use of writable, removable media is restricted in organizational system…"
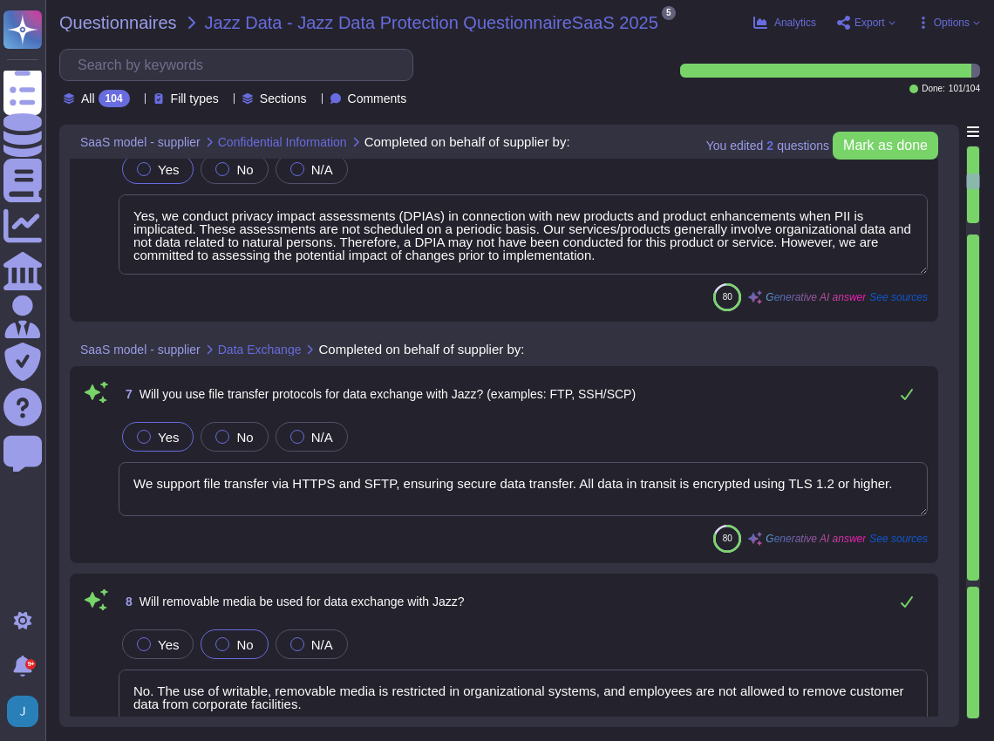
type textarea "No, our SCM is a SaaS product that is accessible through popular browsers and i…"
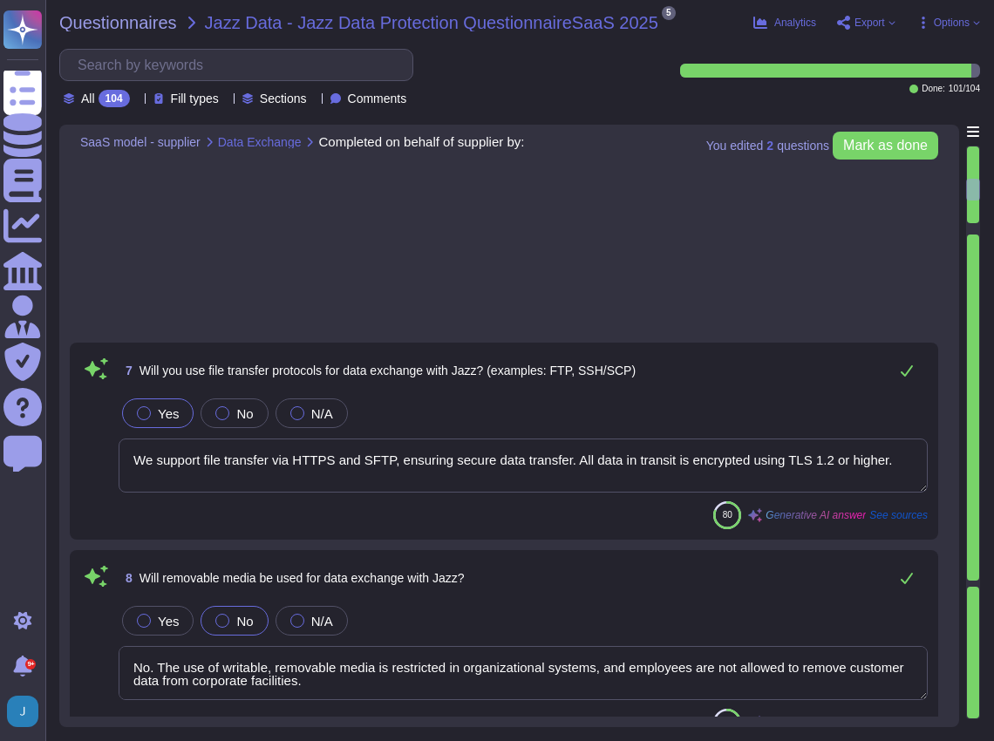
type textarea "The proposed solution employs the following methods of data exchange: 1. File T…"
type textarea "We will not host data in [GEOGRAPHIC_DATA]. Data will be hosted in colocation c…"
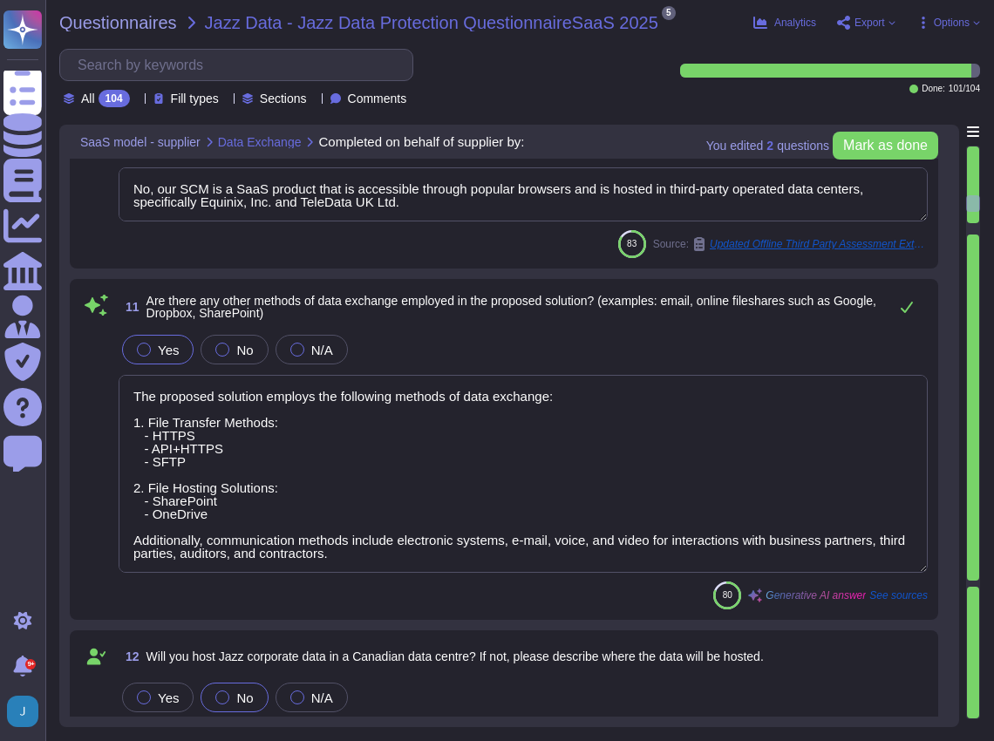
type textarea "The data centers are operated by independent commercial organizations, specific…"
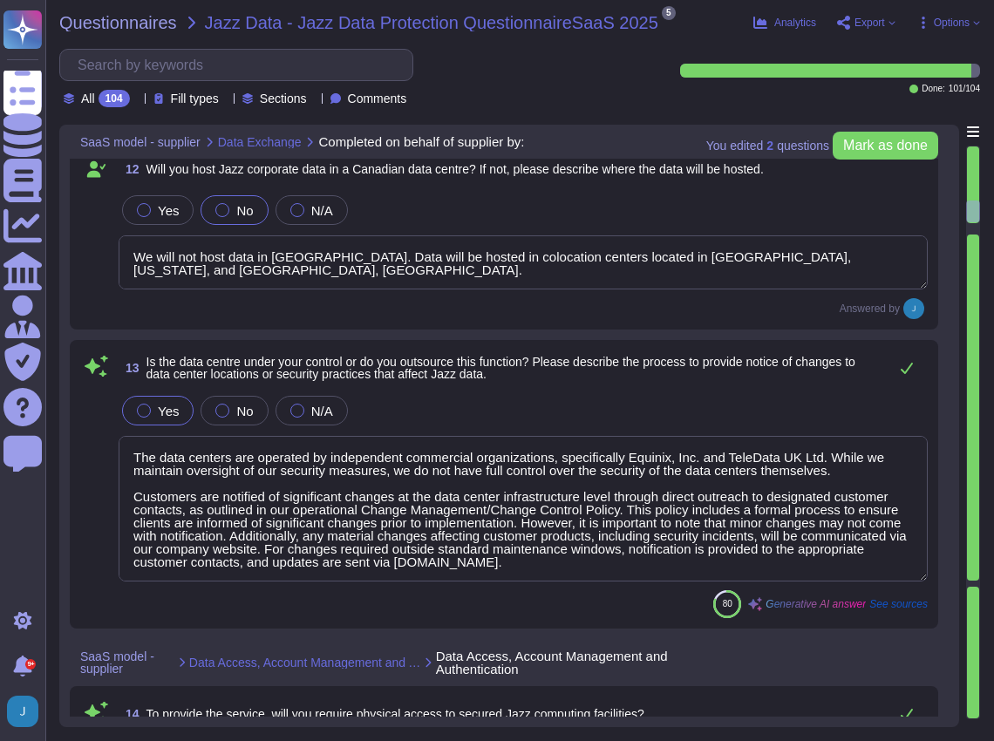
type textarea "No. Our SCM is a SaaS offering. It can be accessed through internet."
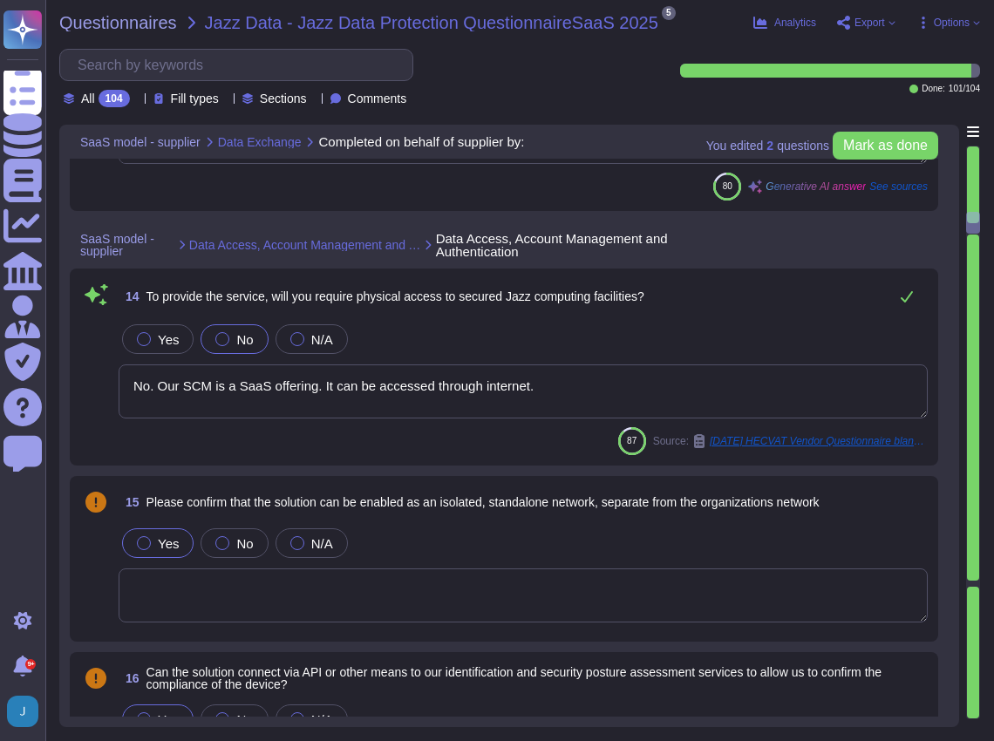
type textarea "Lo, ipsu dolors ametc adip elitsed doeiusmodt inc utla etdolo ma aliquaenim adm…"
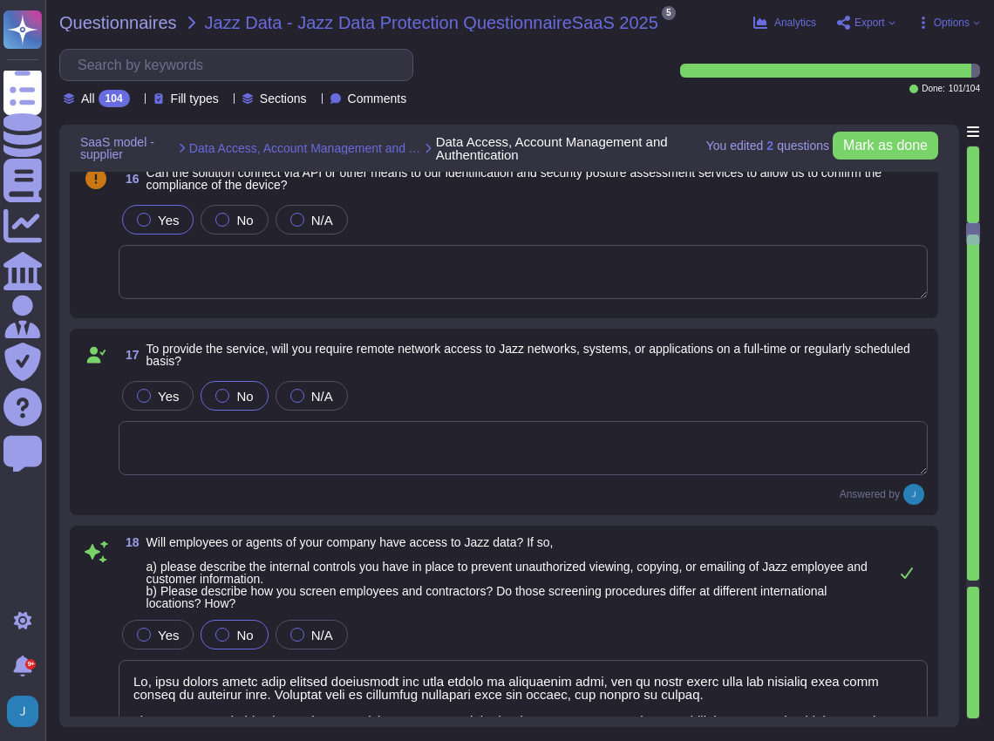
type textarea "Yes, we operate on the principle of least privilege. Access to resources is pro…"
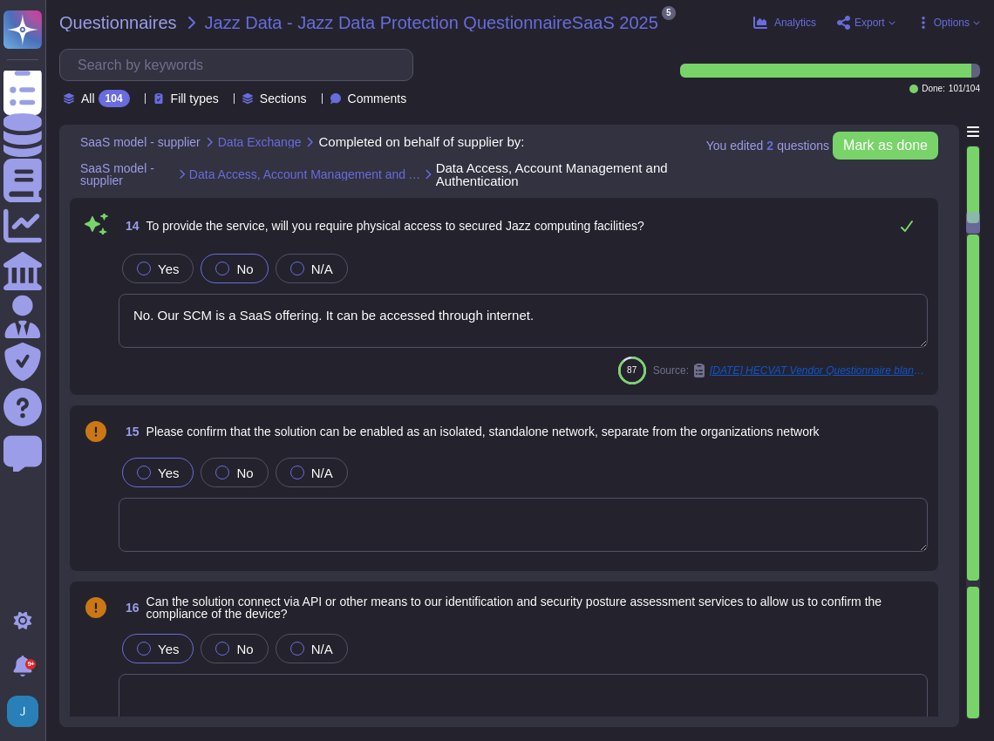
type textarea "We will not host data in [GEOGRAPHIC_DATA]. Data will be hosted in colocation c…"
type textarea "The data centers are operated by independent commercial organizations, specific…"
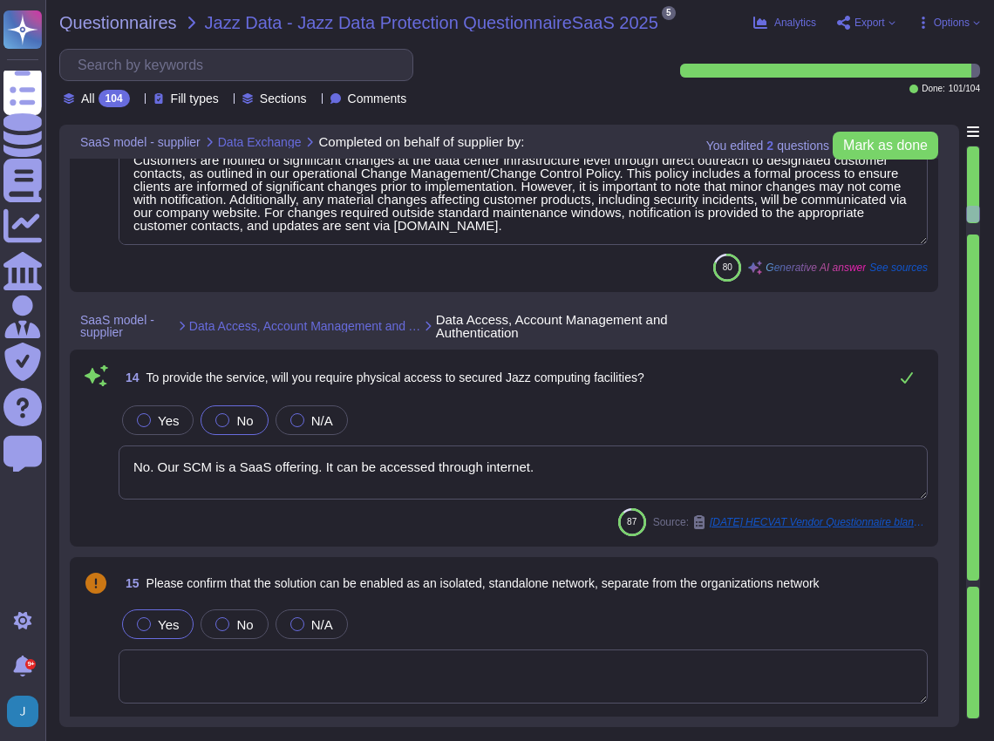
scroll to position [2789, 0]
type textarea "The proposed solution employs the following methods of data exchange: 1. File T…"
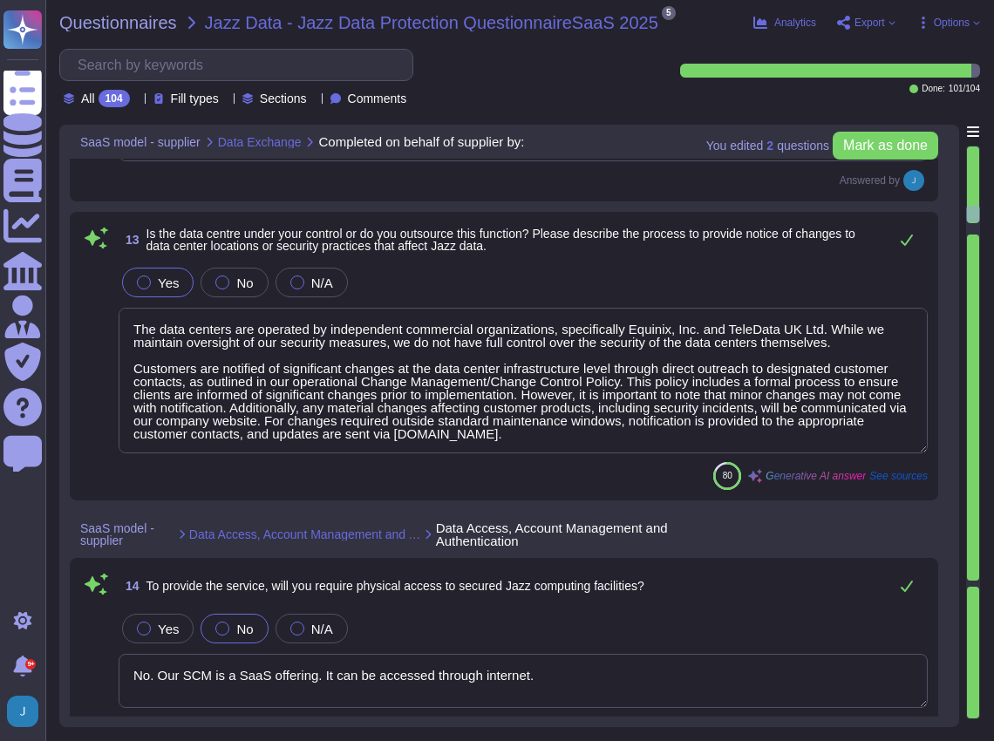
scroll to position [1, 0]
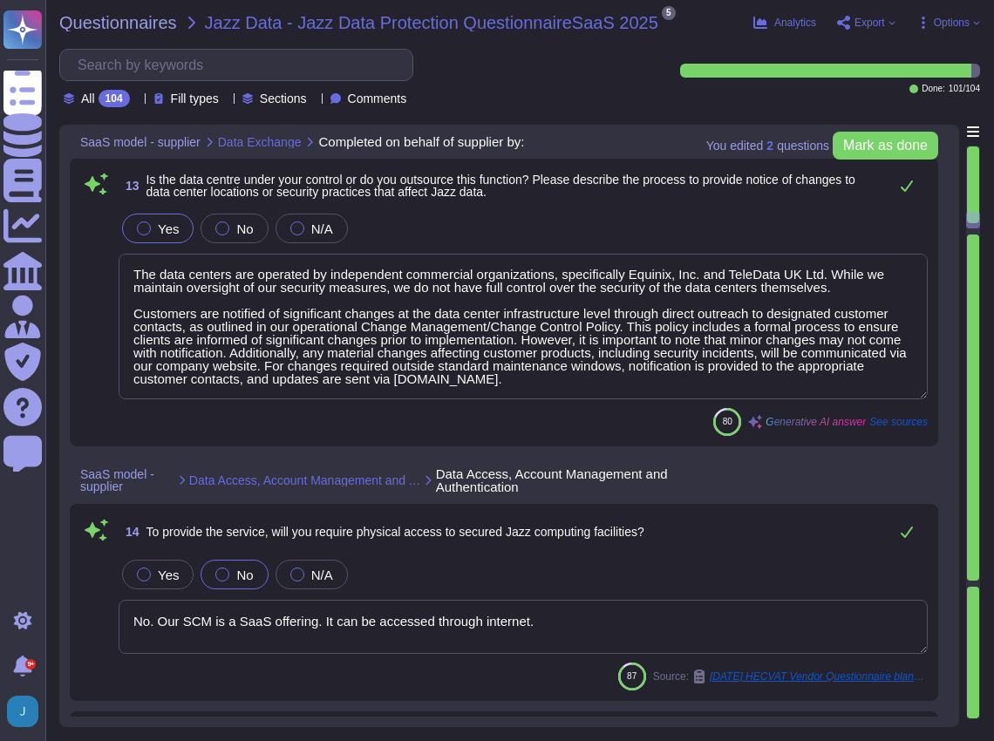
type textarea "Lo, ipsu dolors ametc adip elitsed doeiusmodt inc utla etdolo ma aliquaenim adm…"
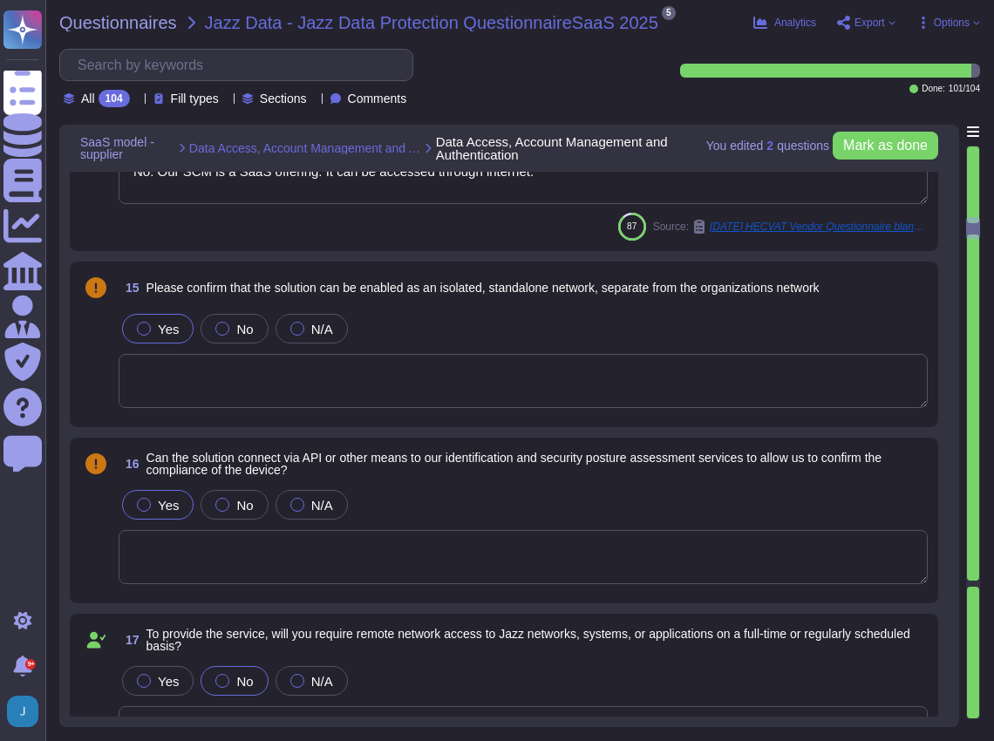
scroll to position [3312, 0]
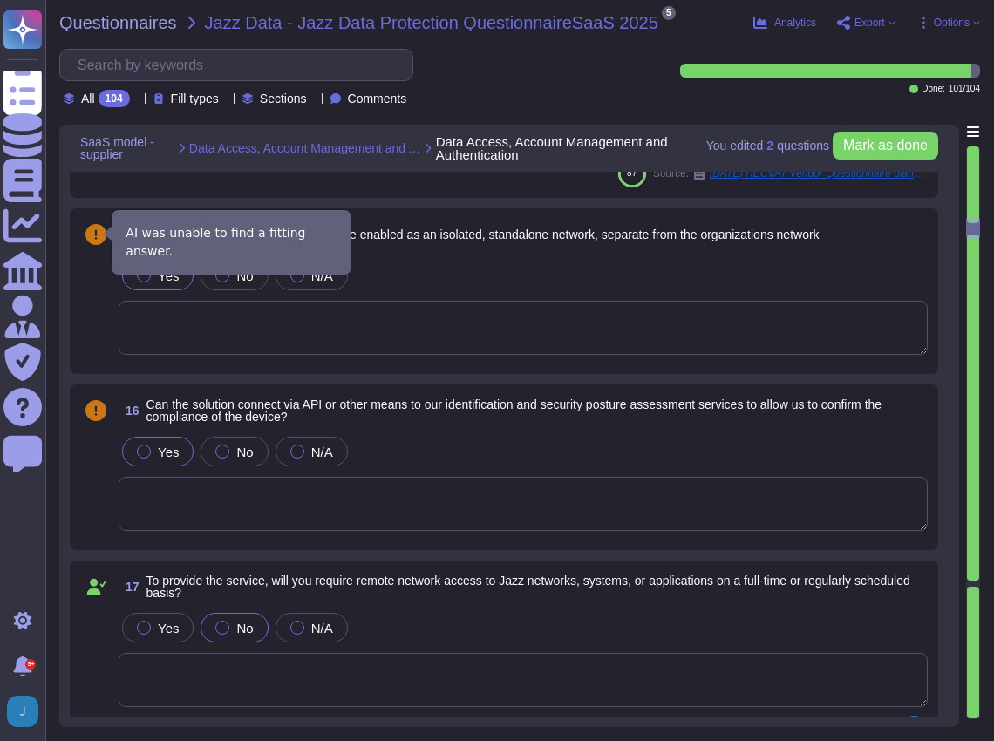
click at [98, 239] on icon at bounding box center [95, 234] width 21 height 21
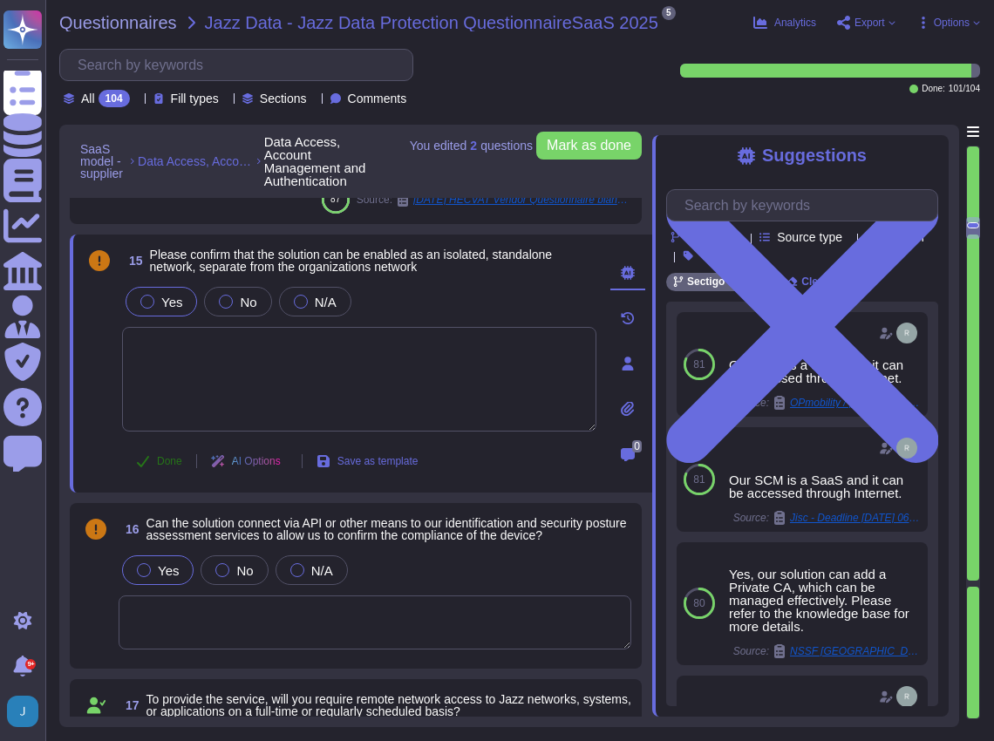
click at [160, 457] on span "Done" at bounding box center [169, 461] width 25 height 10
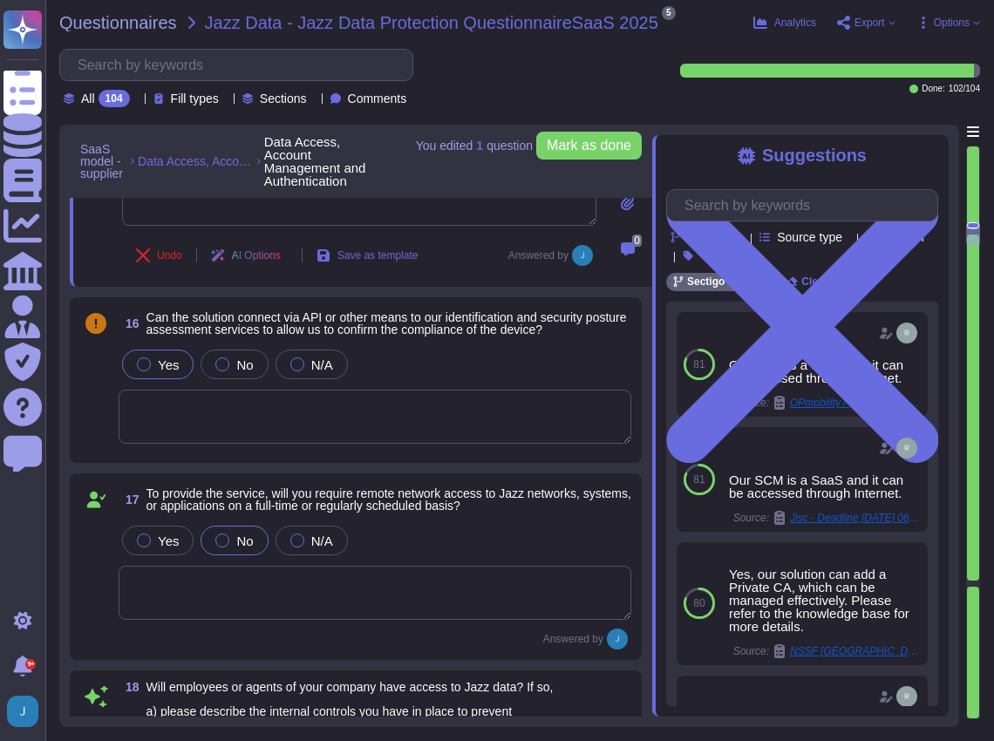
type textarea "Yes, we operate on the principle of least privilege. Access to resources is pro…"
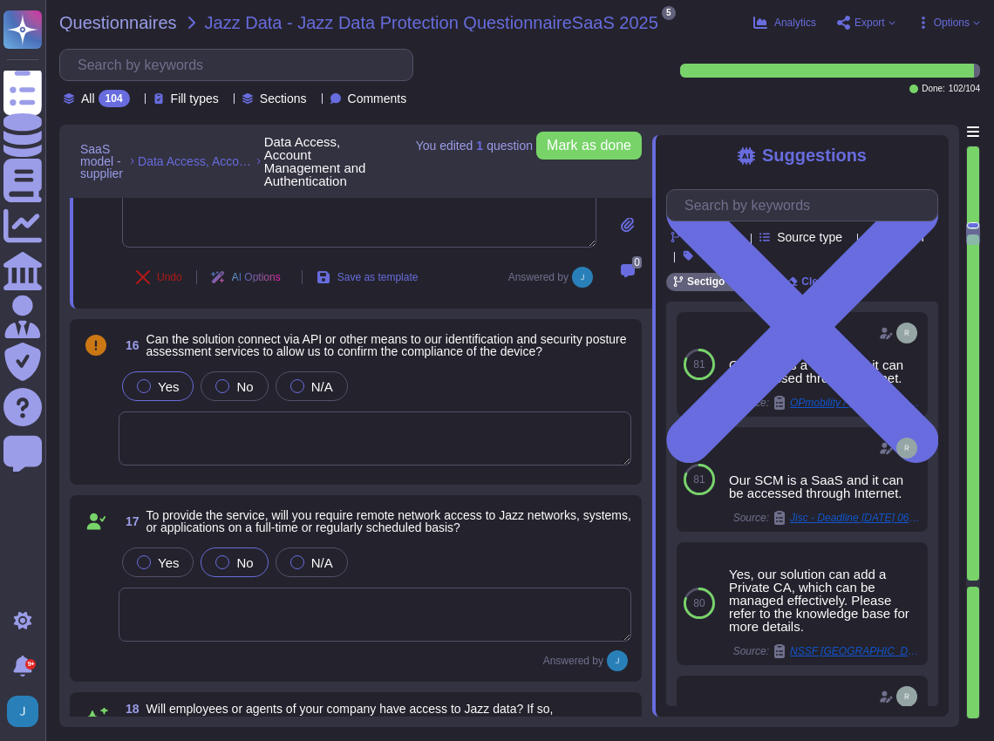
scroll to position [3487, 0]
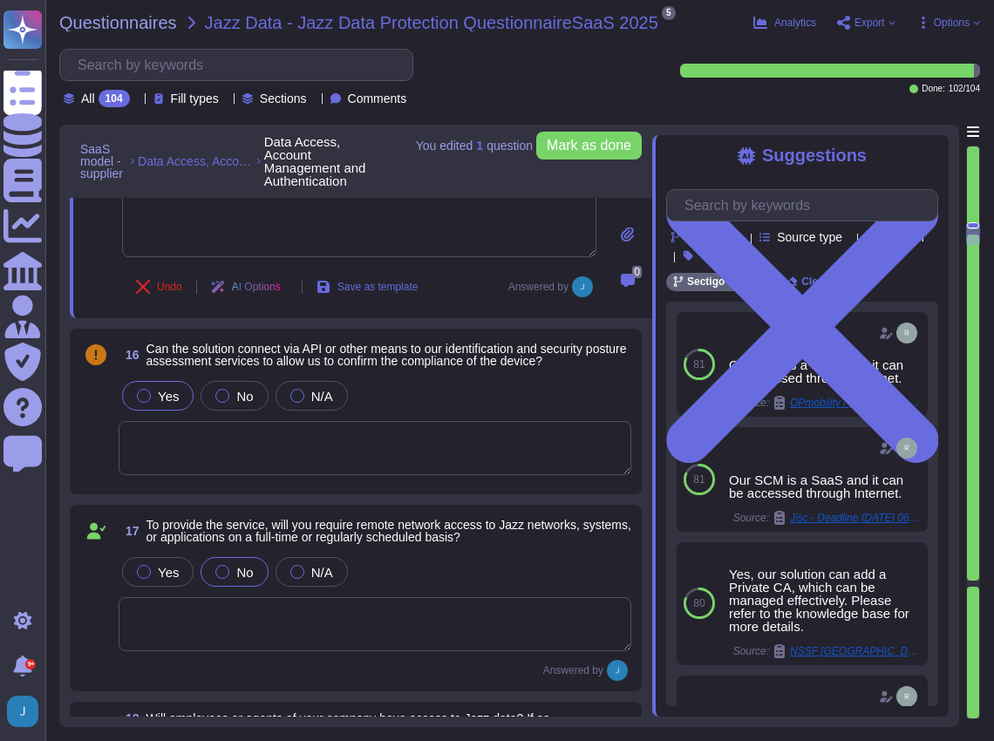
click at [151, 427] on textarea at bounding box center [375, 448] width 513 height 54
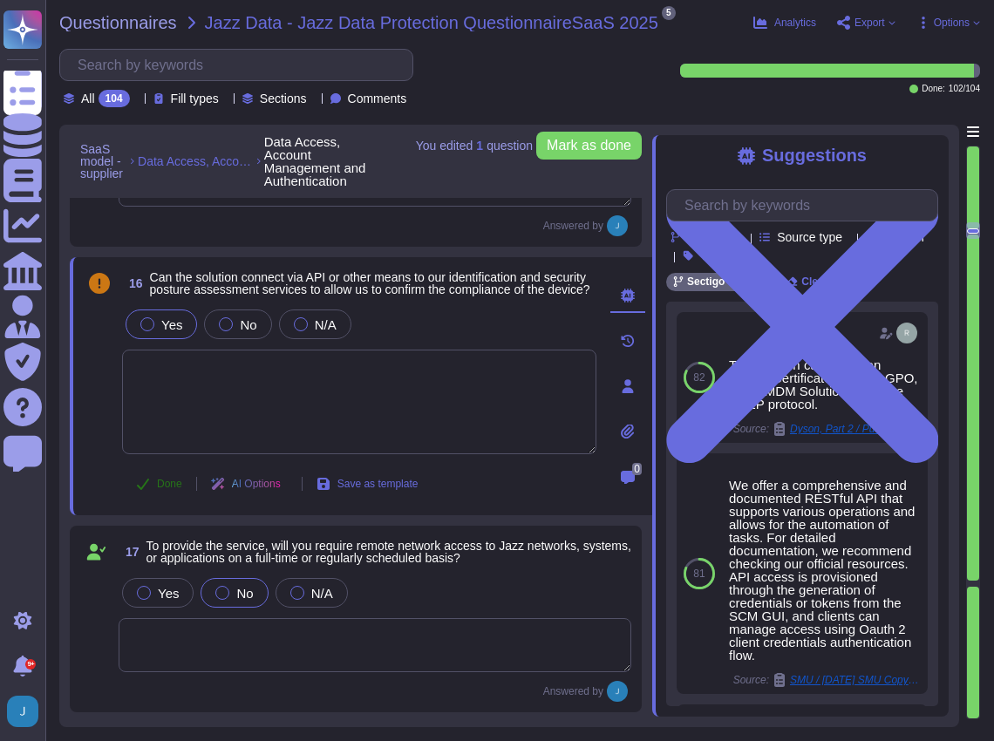
click at [167, 488] on span "Done" at bounding box center [169, 484] width 25 height 10
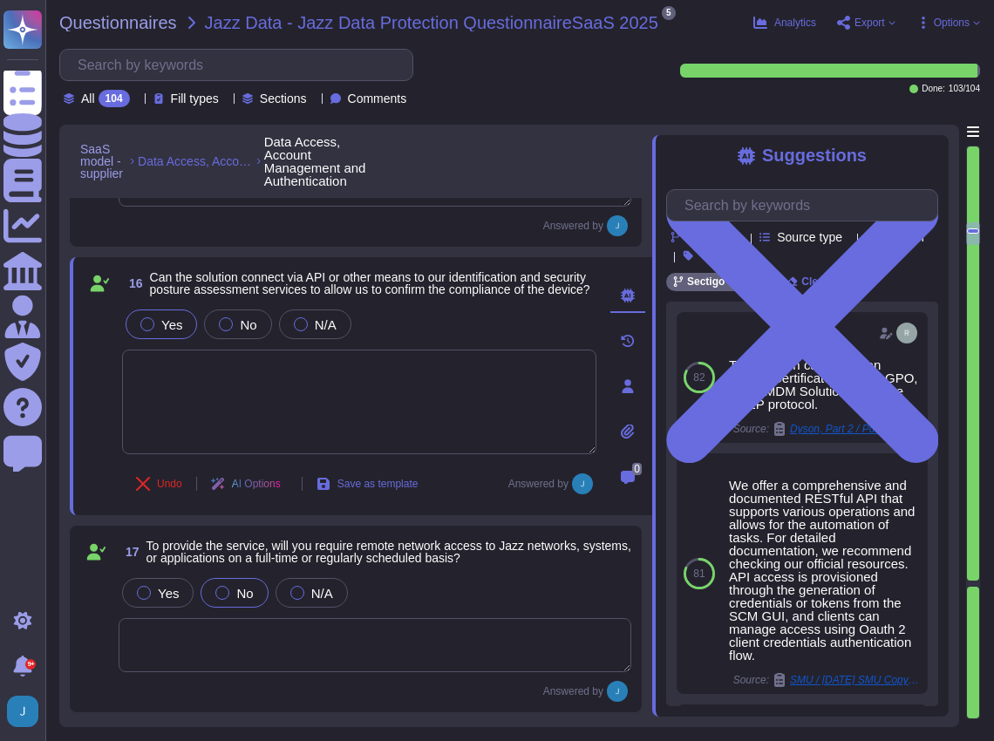
type textarea "Yes, we operate on the principle of least privilege. Access to resources is pro…"
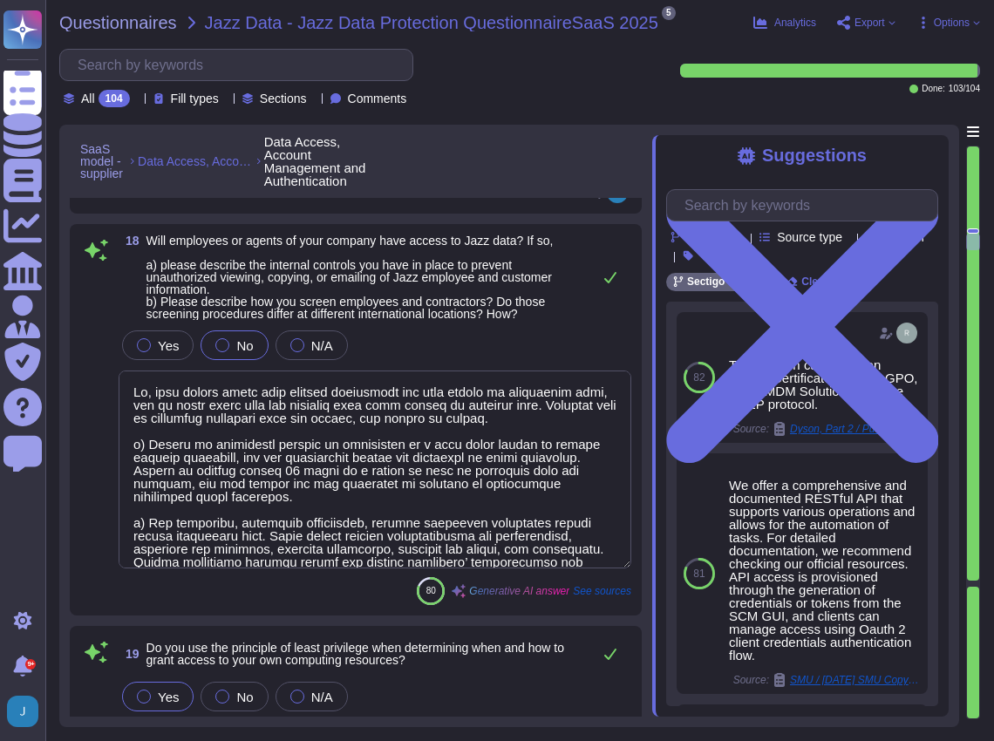
scroll to position [4010, 0]
type textarea "Yes, individuals holding both administrator and regular roles are required to h…"
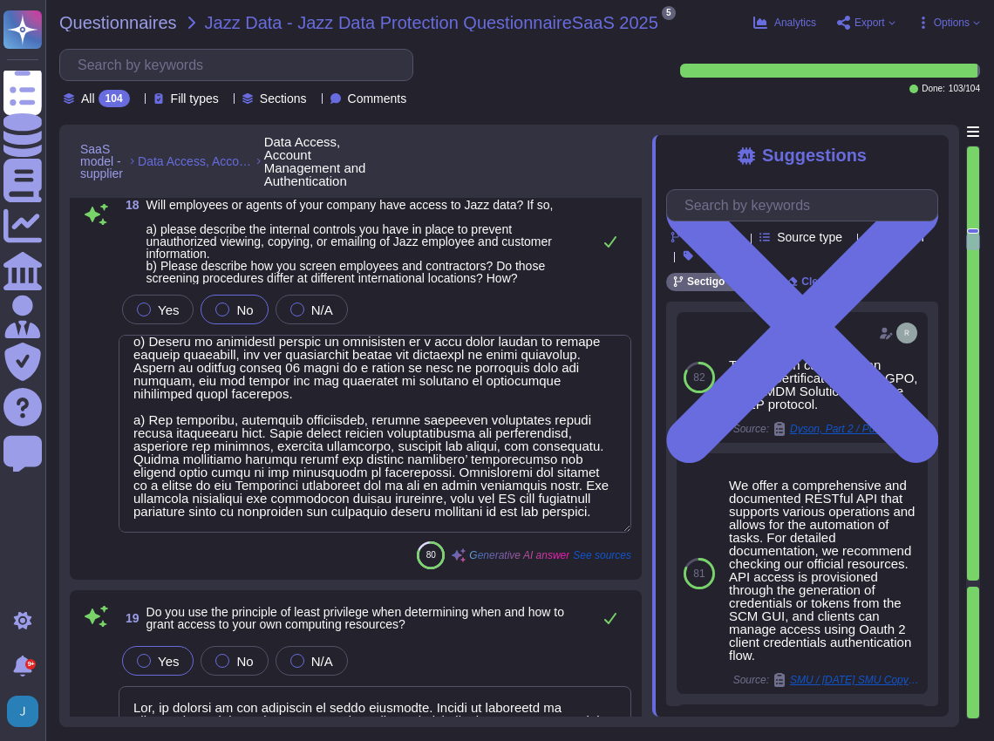
scroll to position [79, 0]
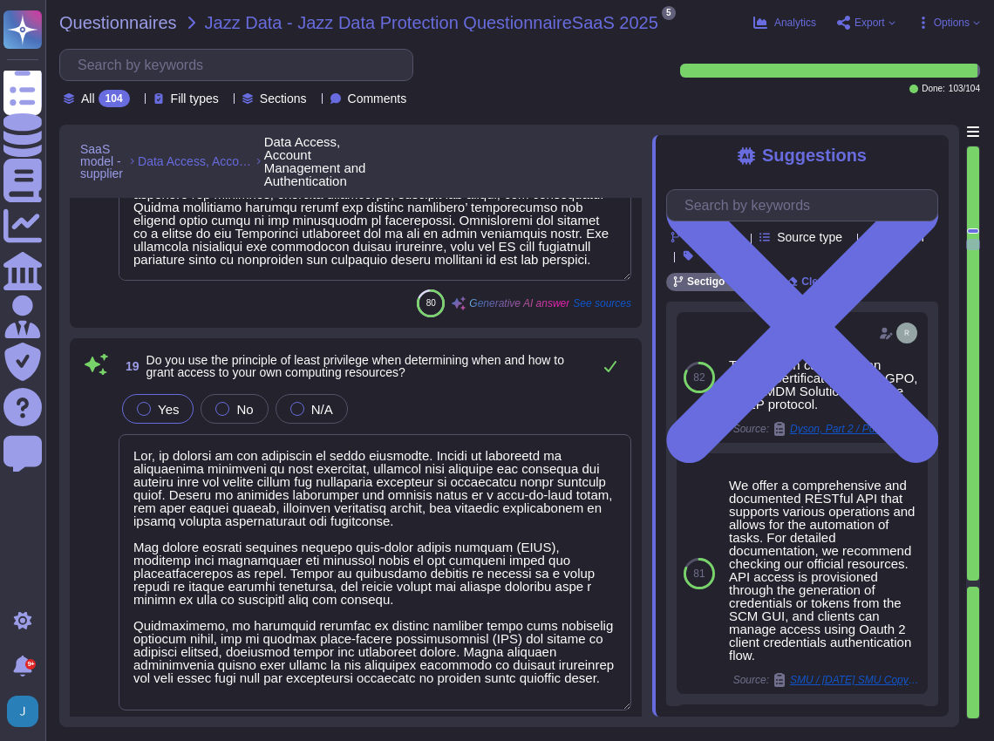
type textarea "Yes, multi-factor authentication (MFA) is required for admin level accounts on …"
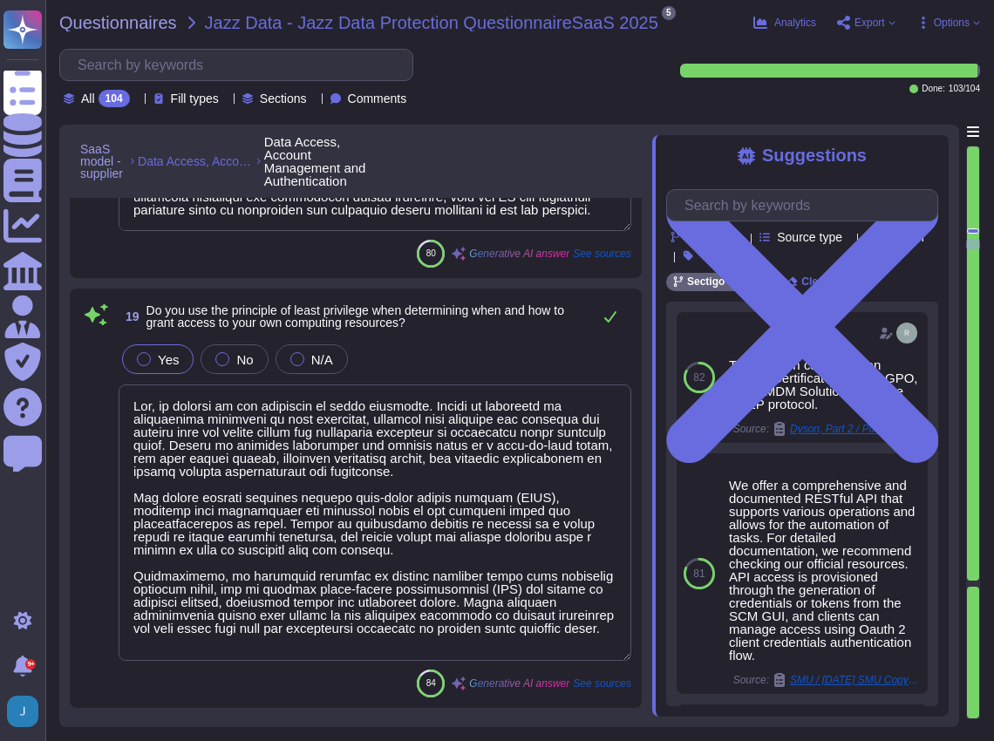
scroll to position [1, 0]
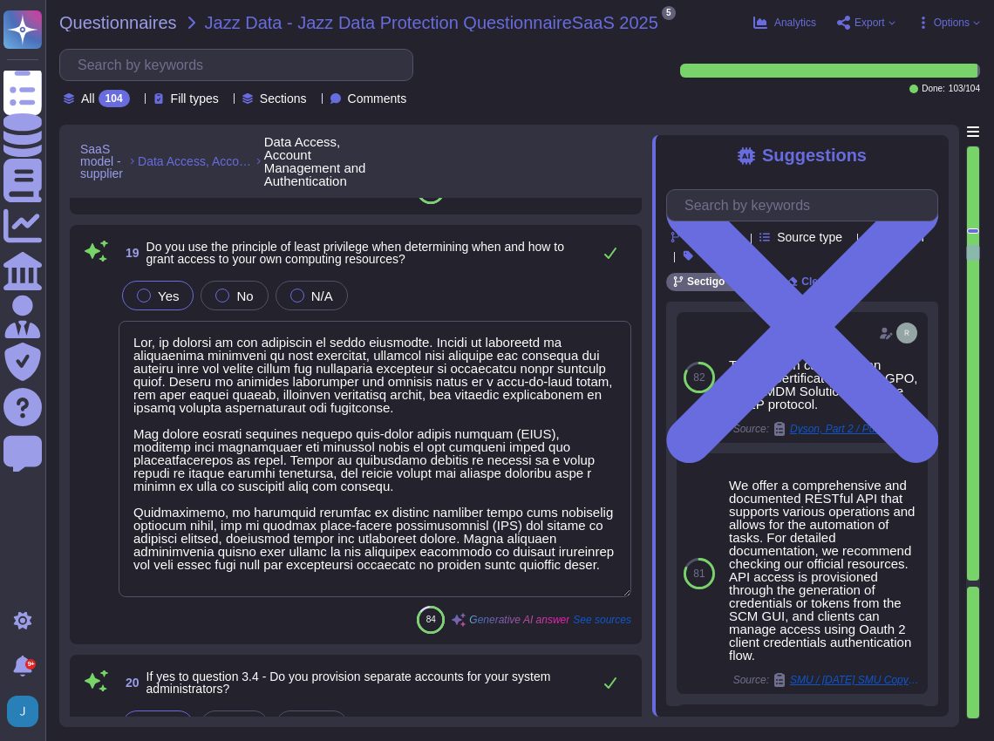
type textarea "For administrator accounts, the password policy includes the following key poin…"
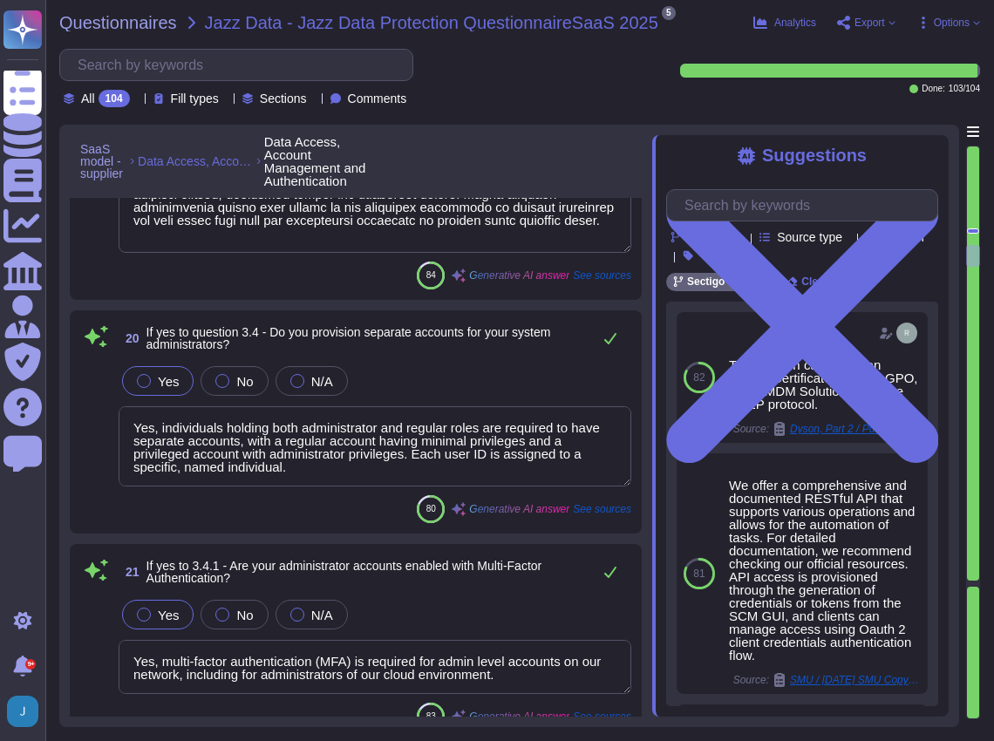
type textarea "Access to information and systems is denied by default unless explicitly author…"
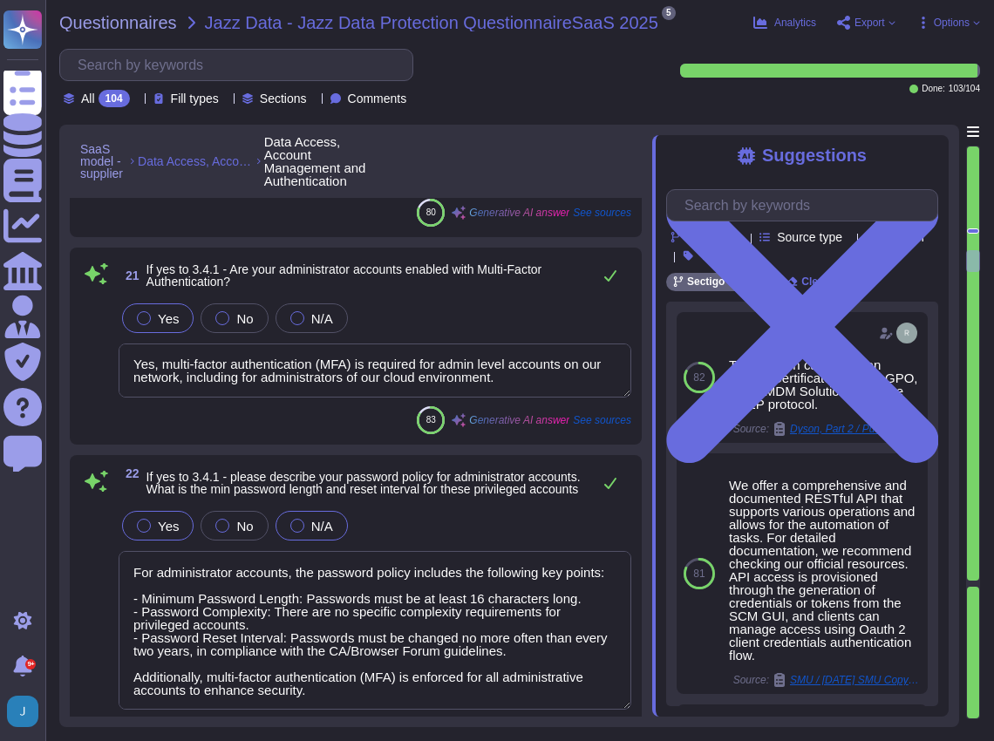
type textarea "Our company has formal provisioning procedures in place to ensure that only aut…"
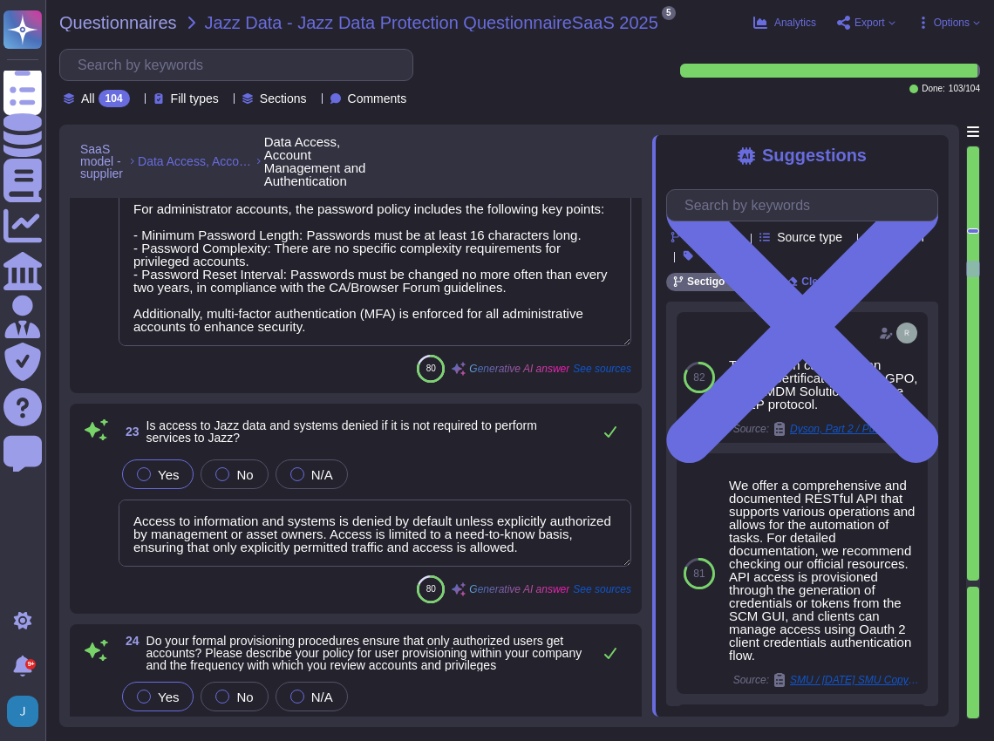
type textarea "Yes, our policy prohibits sharing of passwords. Users are required to keep pass…"
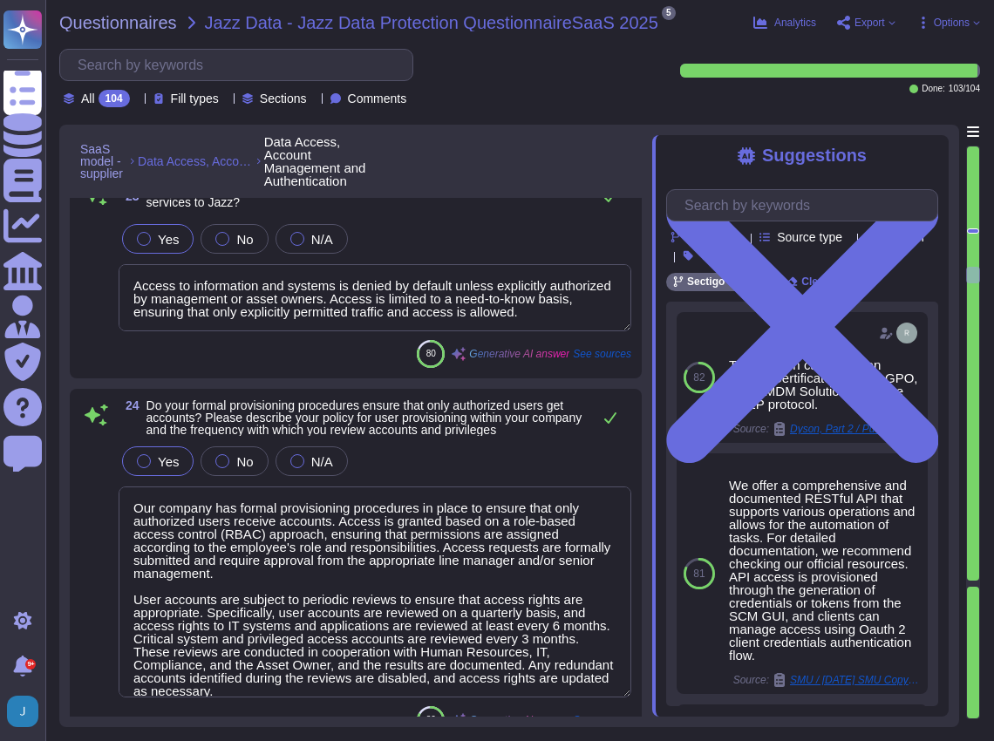
type textarea "System-to-system accounts are exempt from the user registration process and are…"
type textarea "Our access management procedures ensure that access for terminated employees is…"
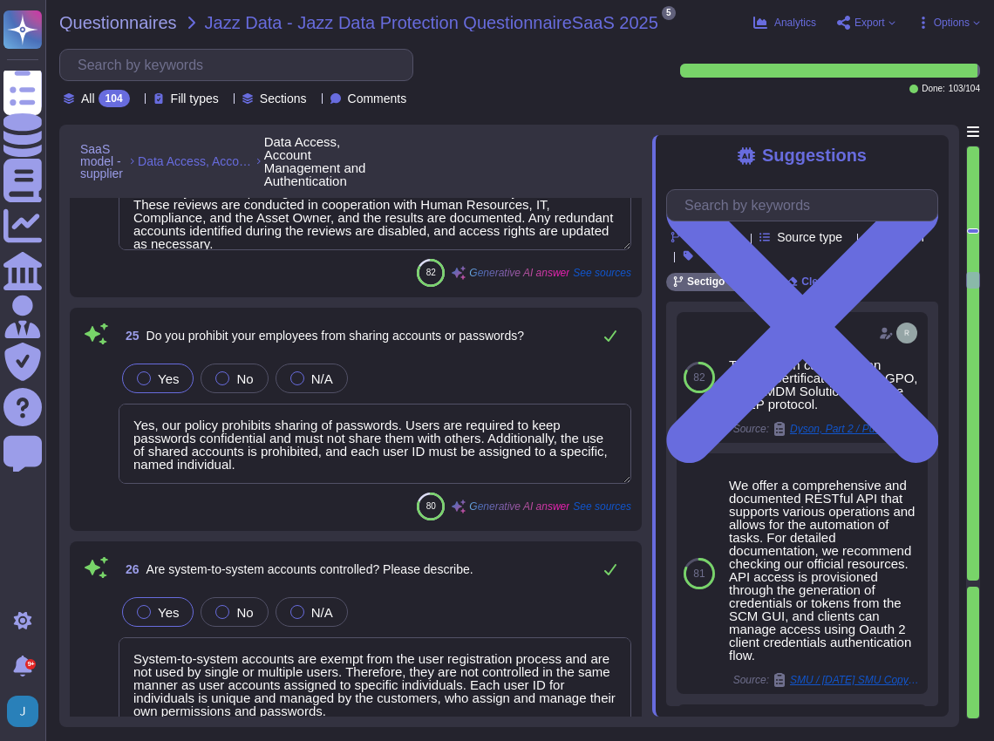
type textarea "a) The minimum password length for our internal systems is 12 characters. b) Fo…"
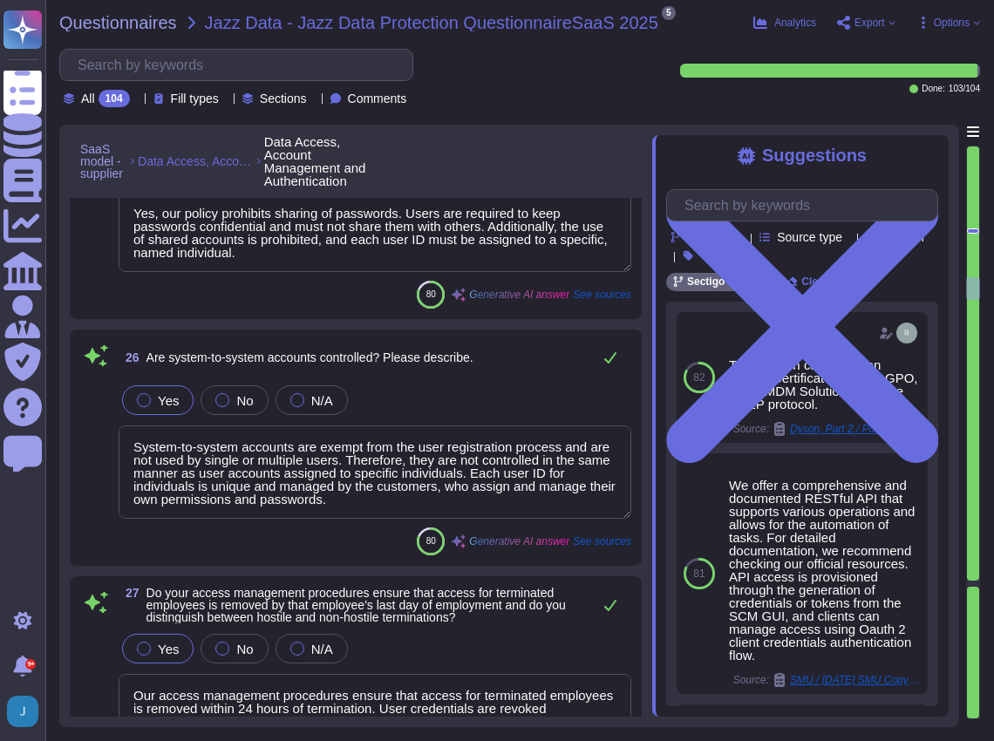
scroll to position [6334, 0]
type textarea "Mandatory password updates occur no more often than every two years, in complia…"
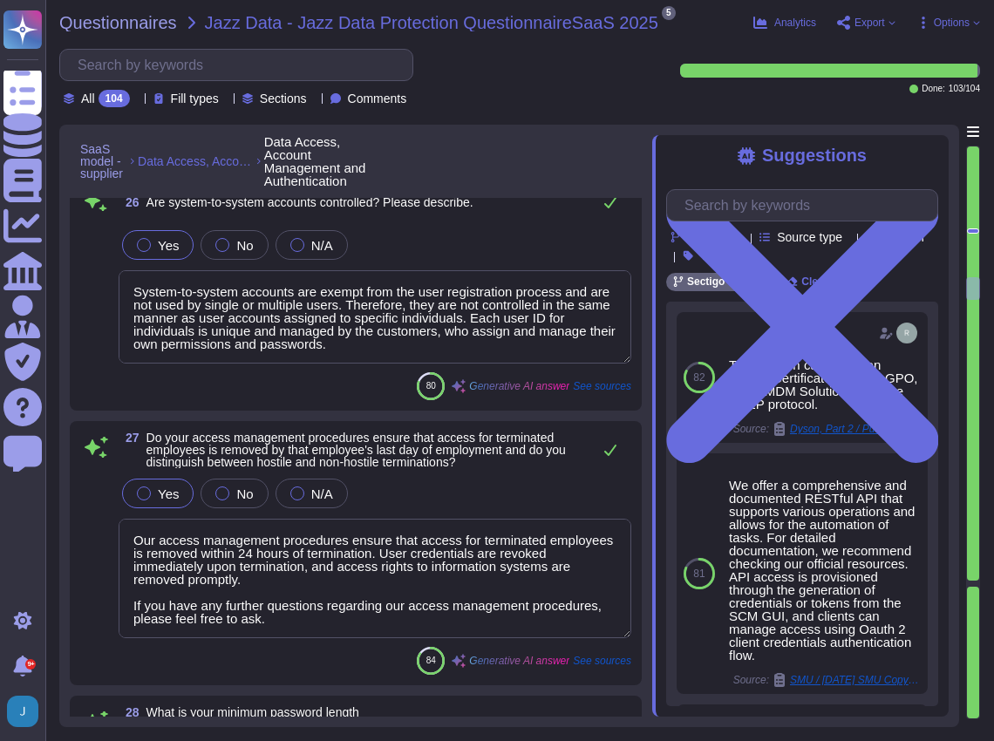
scroll to position [1, 0]
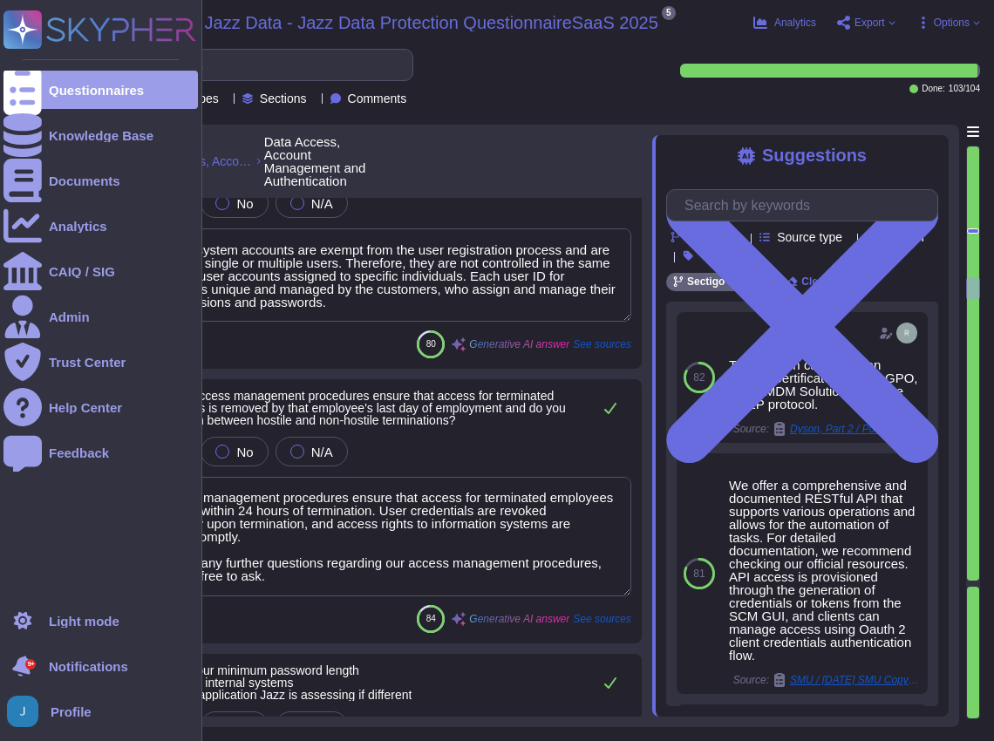
type textarea "Yes, our company requires multi-factor authentication (MFA) for access to our i…"
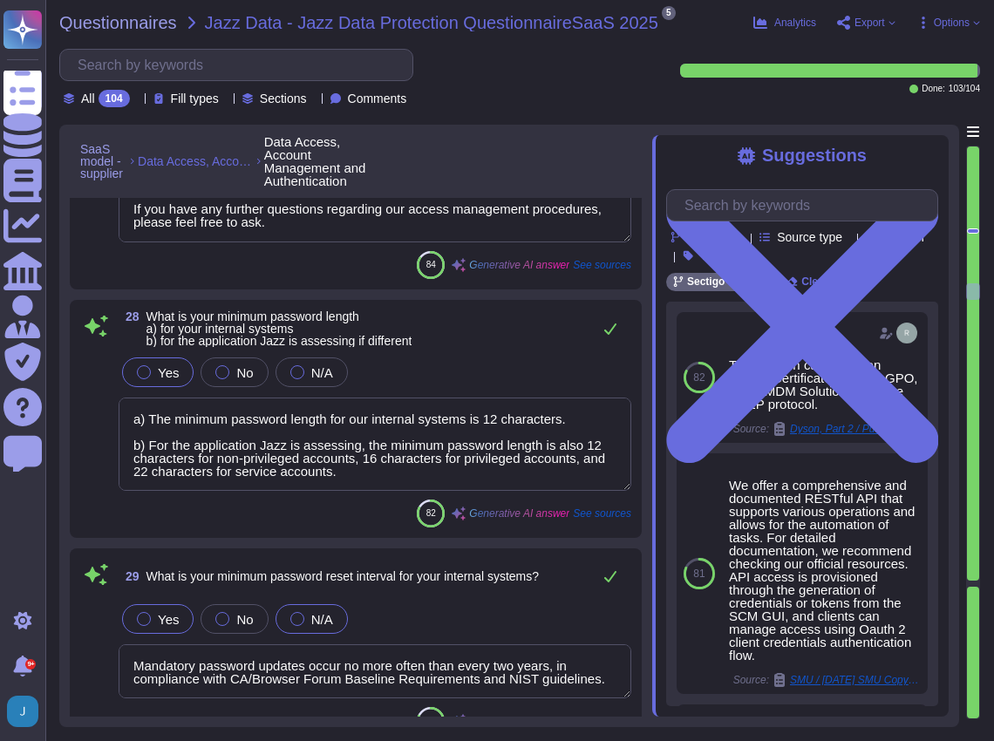
scroll to position [6741, 0]
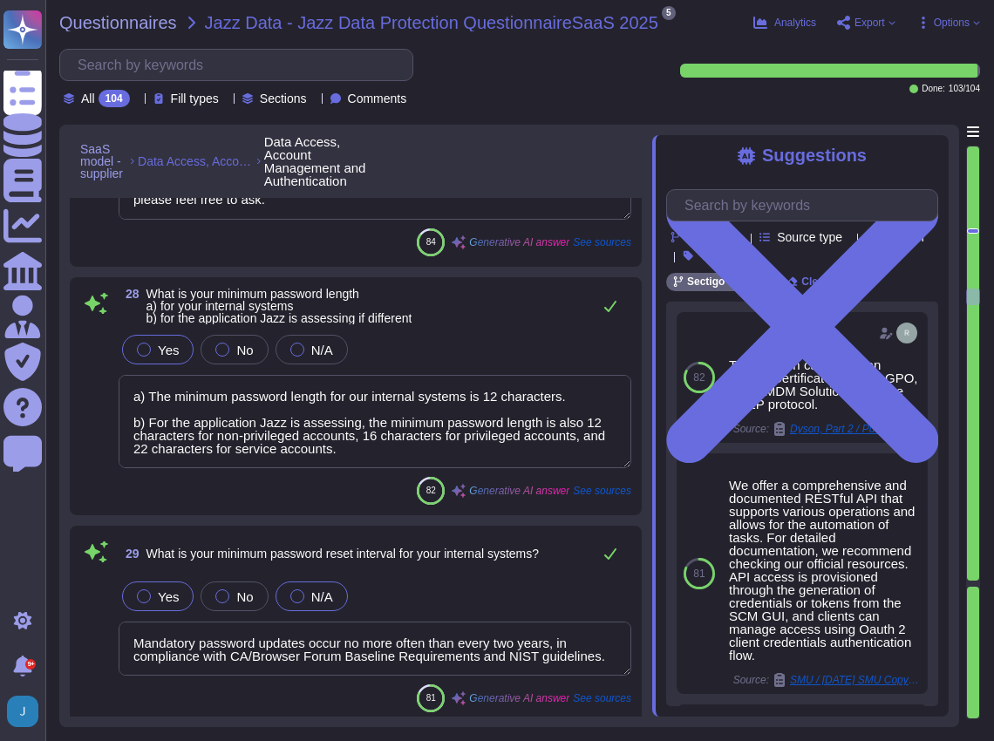
type textarea "Yes, Multi-Factor Authentication (MFA) is required for network access, privileg…"
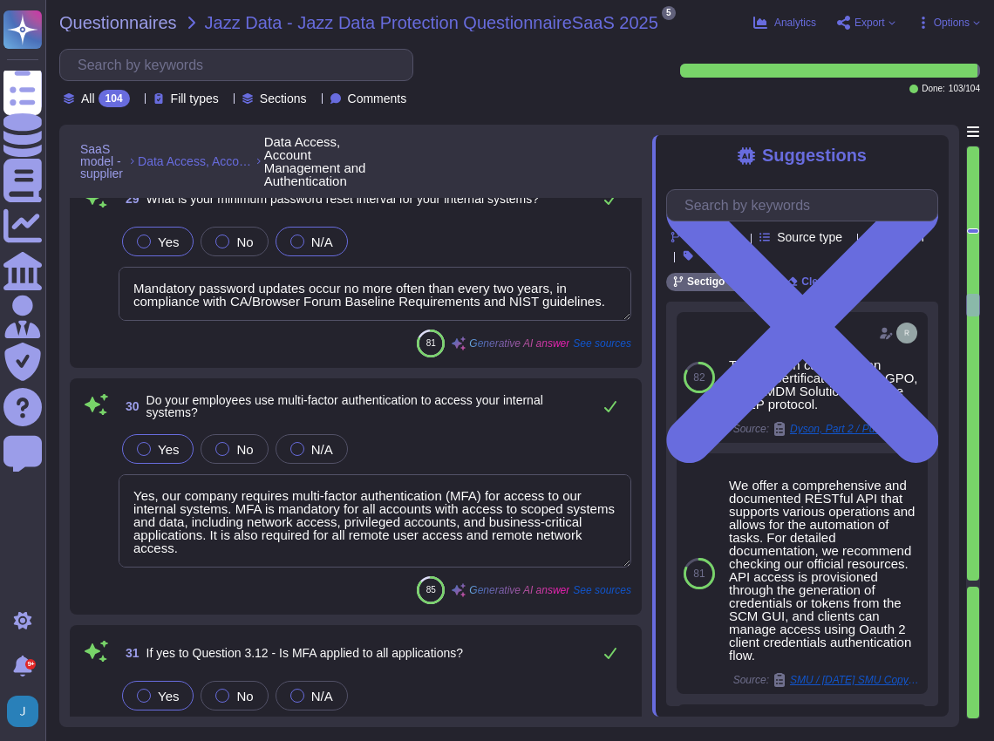
scroll to position [7090, 0]
type textarea "Yes, multi-factor authentication (MFA) is applied to VPN access. All remote acc…"
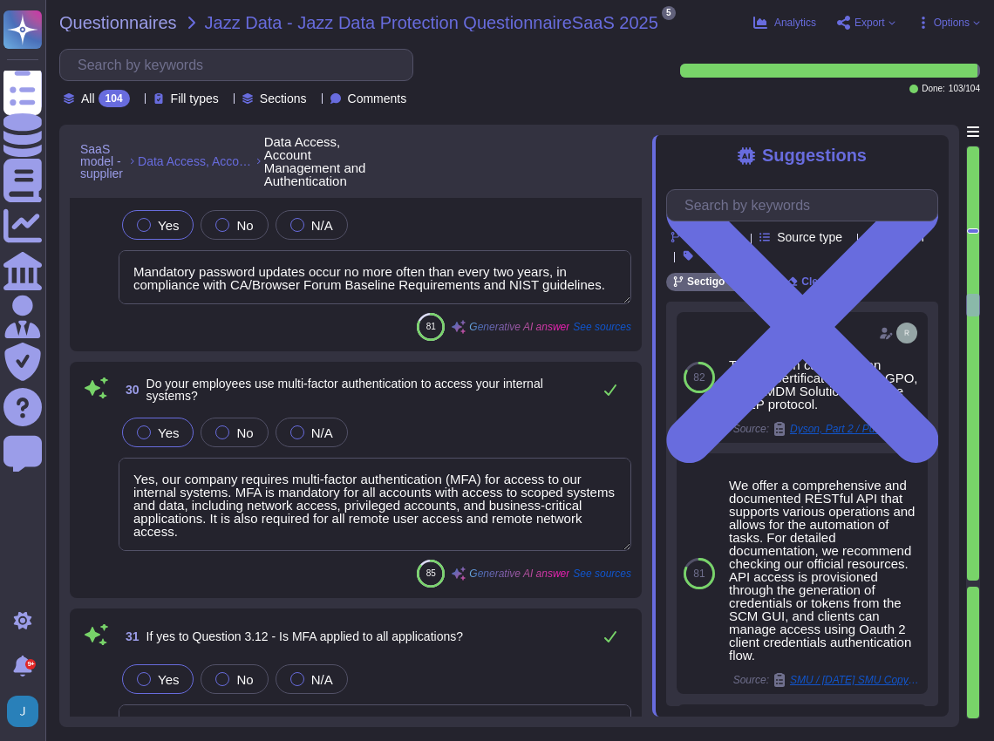
type textarea "Yes, we maintain an Information Security Policy that has been documented, appro…"
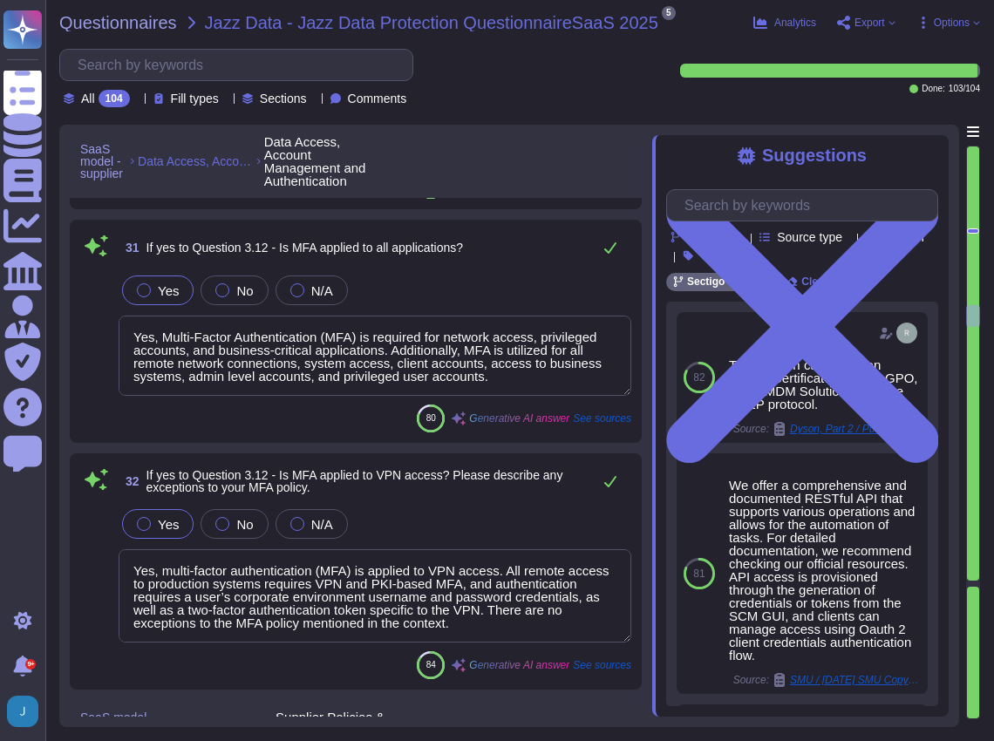
scroll to position [7497, 0]
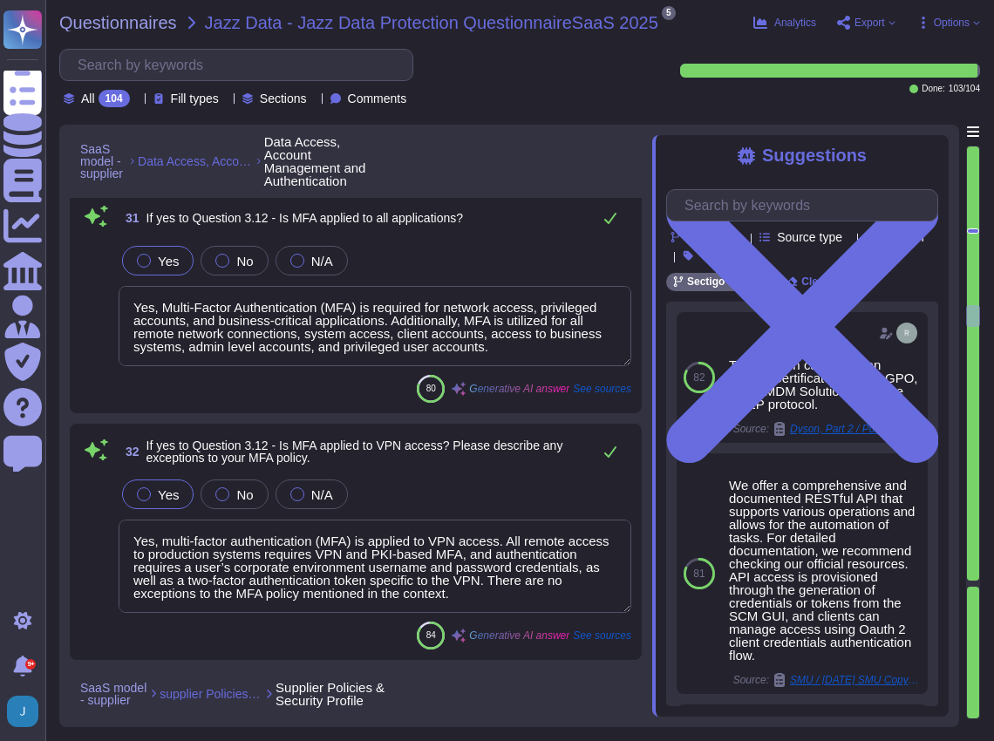
type textarea "Yes, we have a dedicated information security team composed of qualified IT sec…"
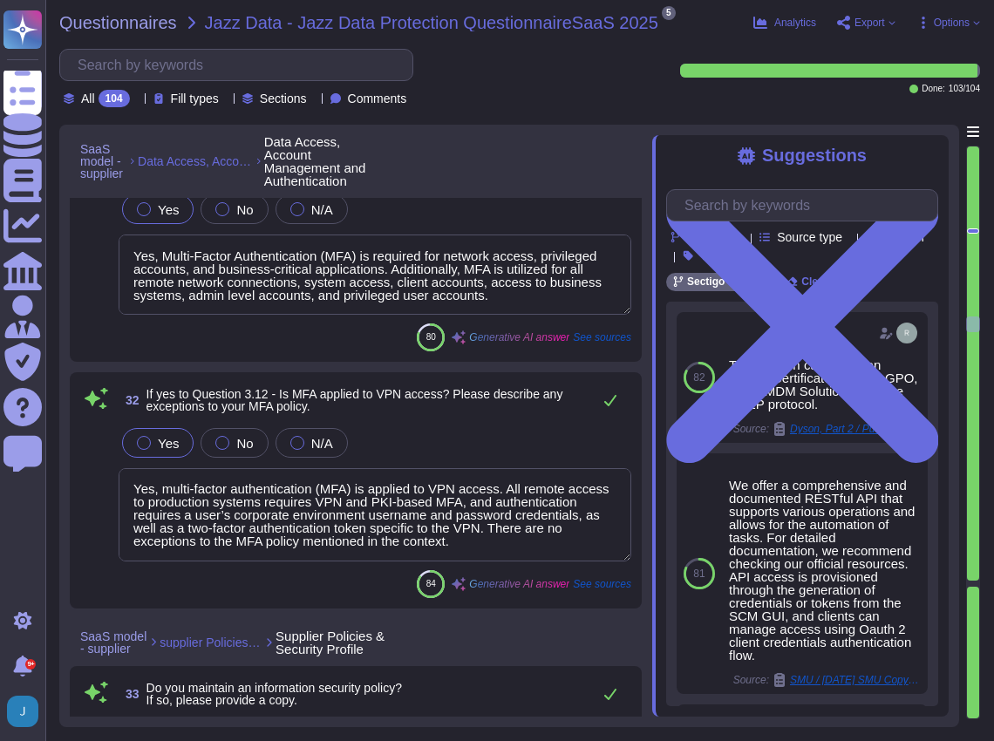
type textarea "We have not encountered a data security breach in the last 12 months, and there…"
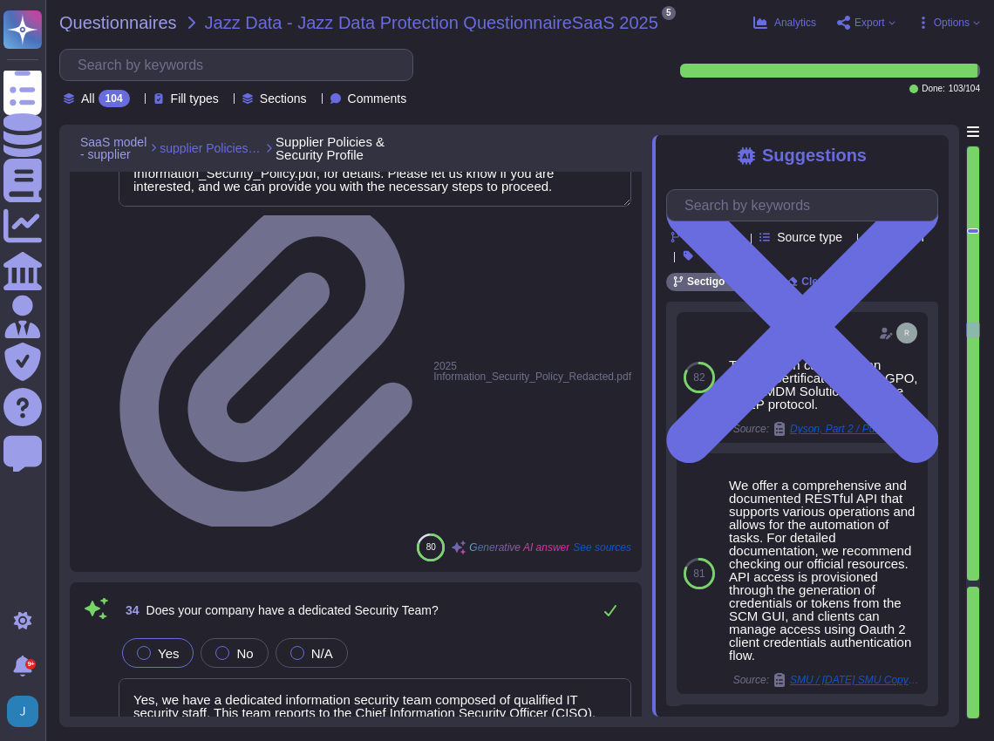
scroll to position [8194, 0]
type textarea "Yes, our organization is certified by independent third parties for compliance …"
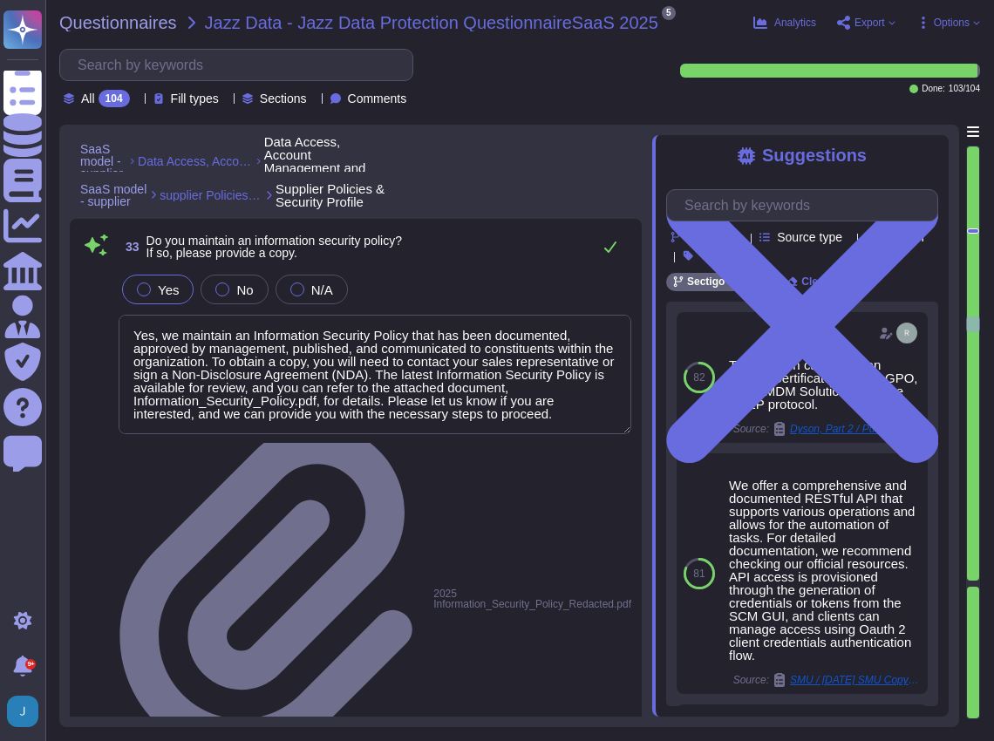
type textarea "Yes, Multi-Factor Authentication (MFA) is required for network access, privileg…"
type textarea "Yes, multi-factor authentication (MFA) is applied to VPN access. All remote acc…"
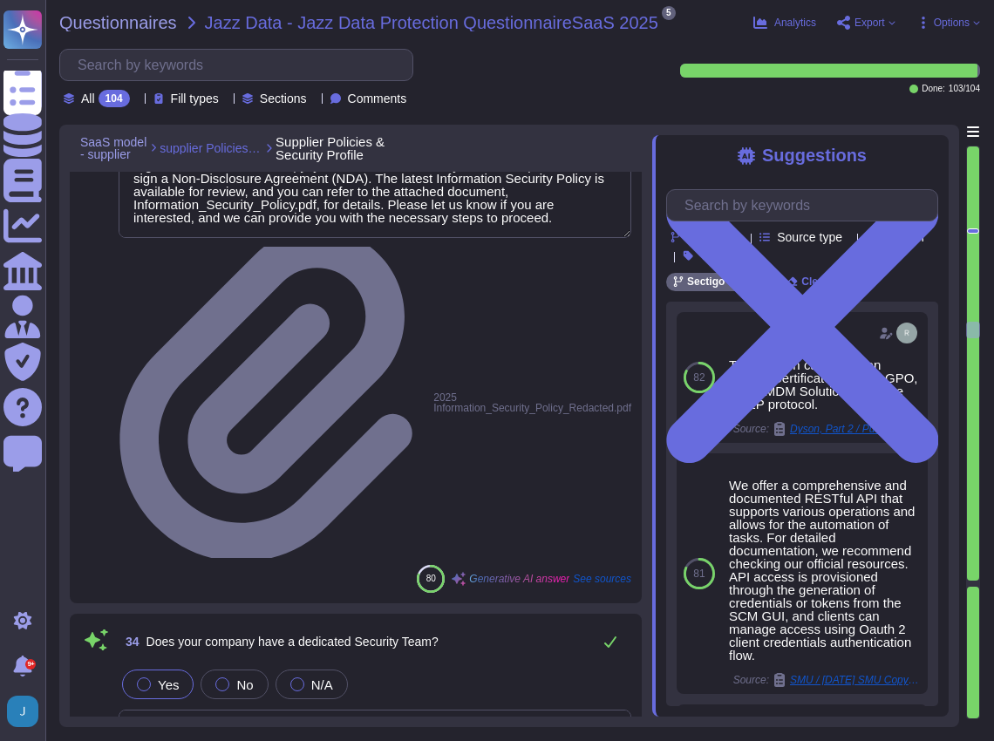
scroll to position [8136, 0]
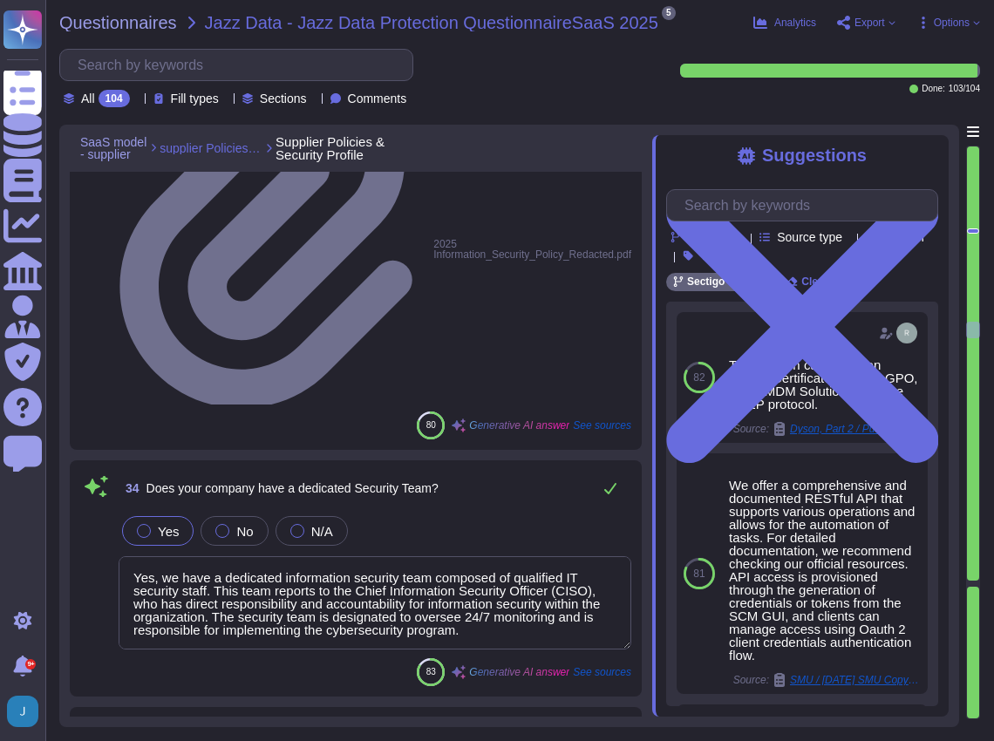
type textarea "Yes, our organization is certified by independent third parties for compliance …"
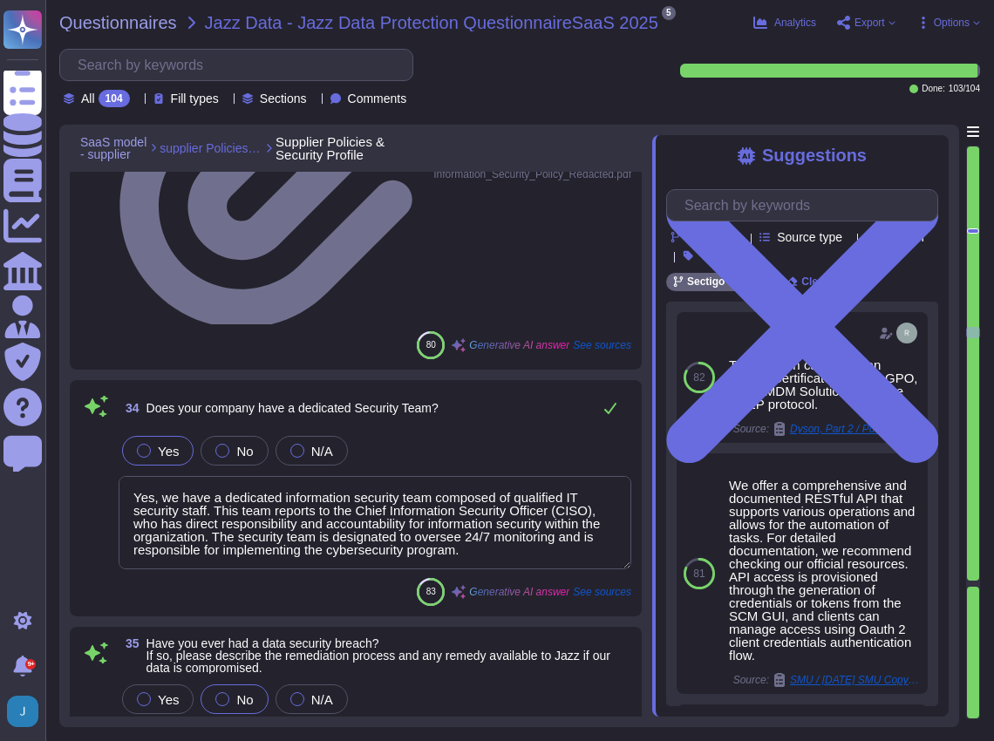
scroll to position [1, 0]
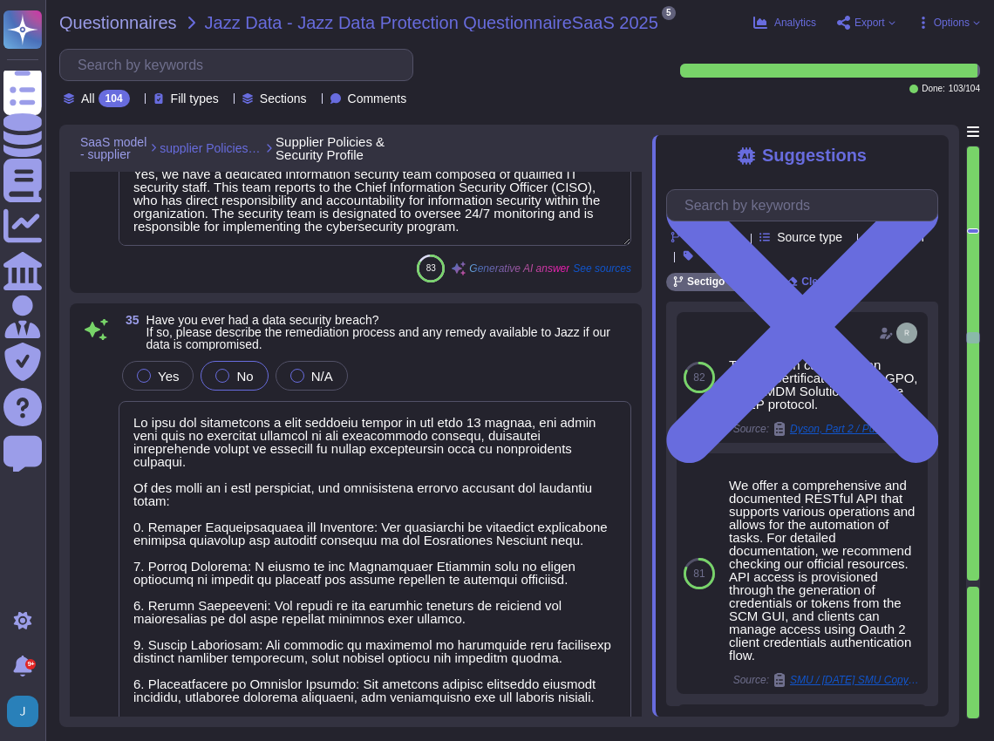
type textarea "We provide service reports within ten (10) business days at the end of every th…"
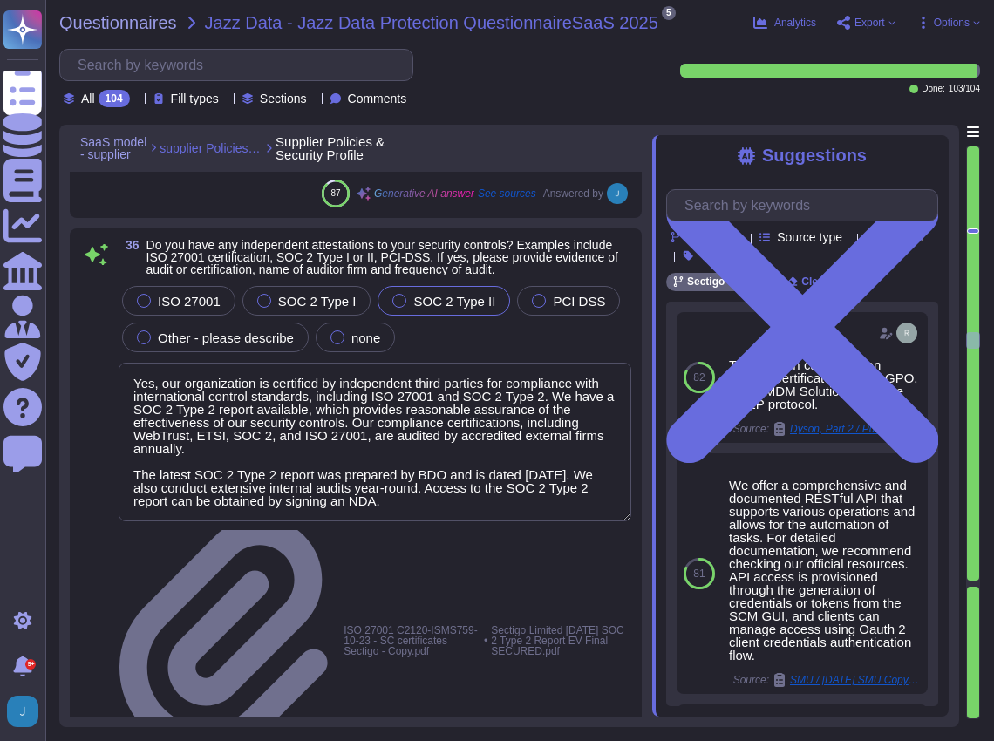
type textarea "Yes, we perform penetration testing with third-party auditors. - Frequency of T…"
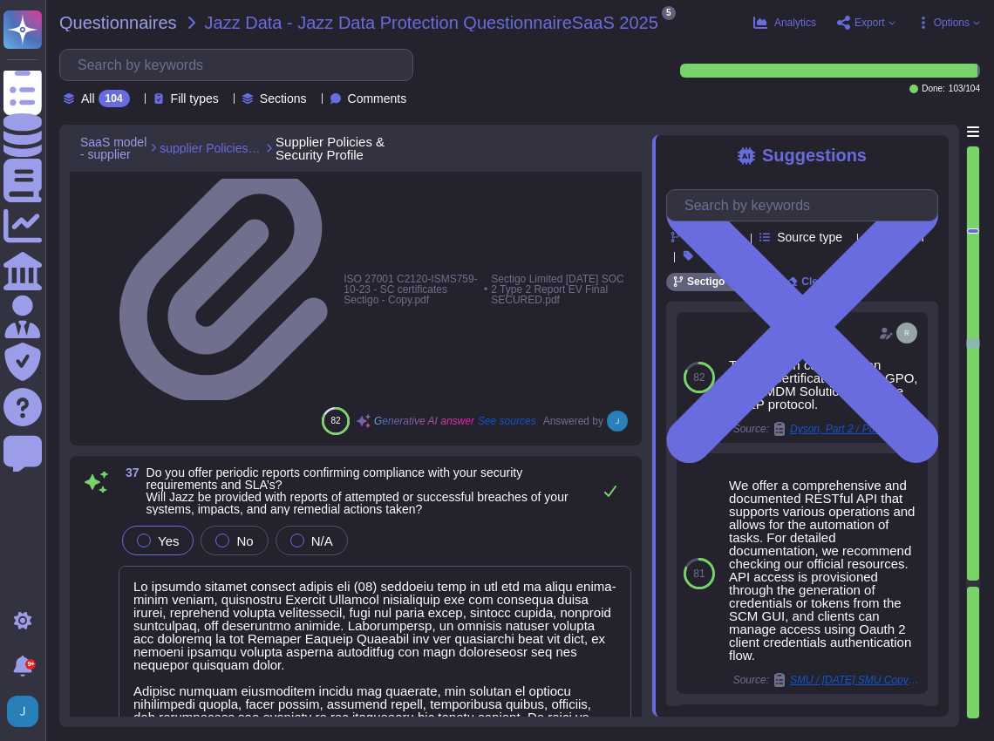
type textarea "We conduct regular oversight of our service providers and perform due diligence…"
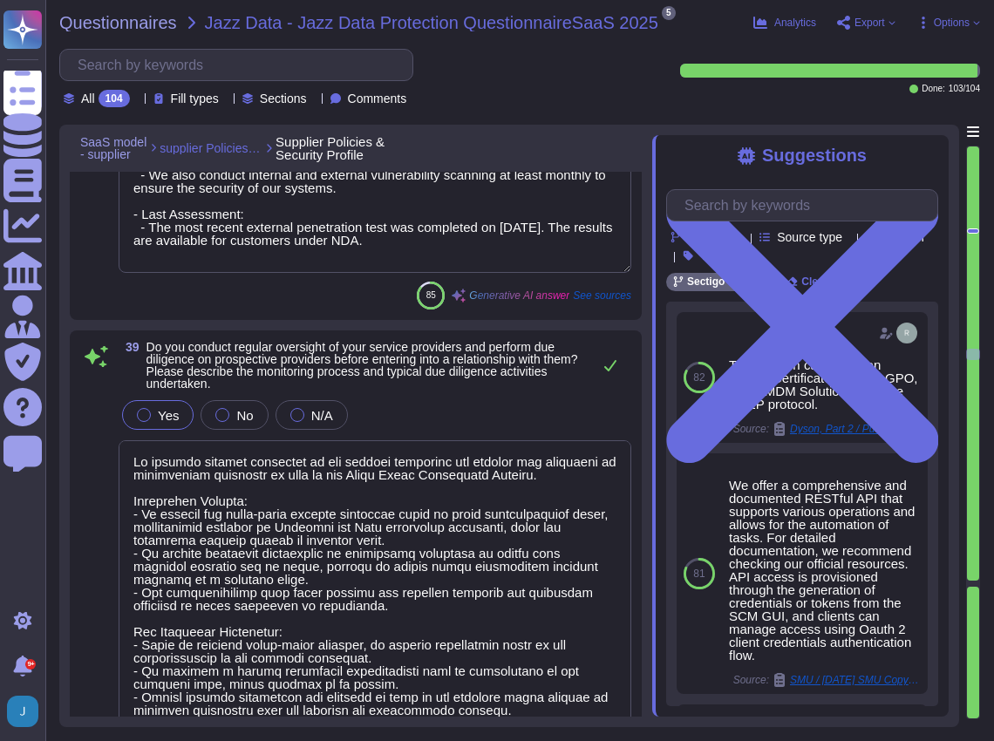
scroll to position [10169, 0]
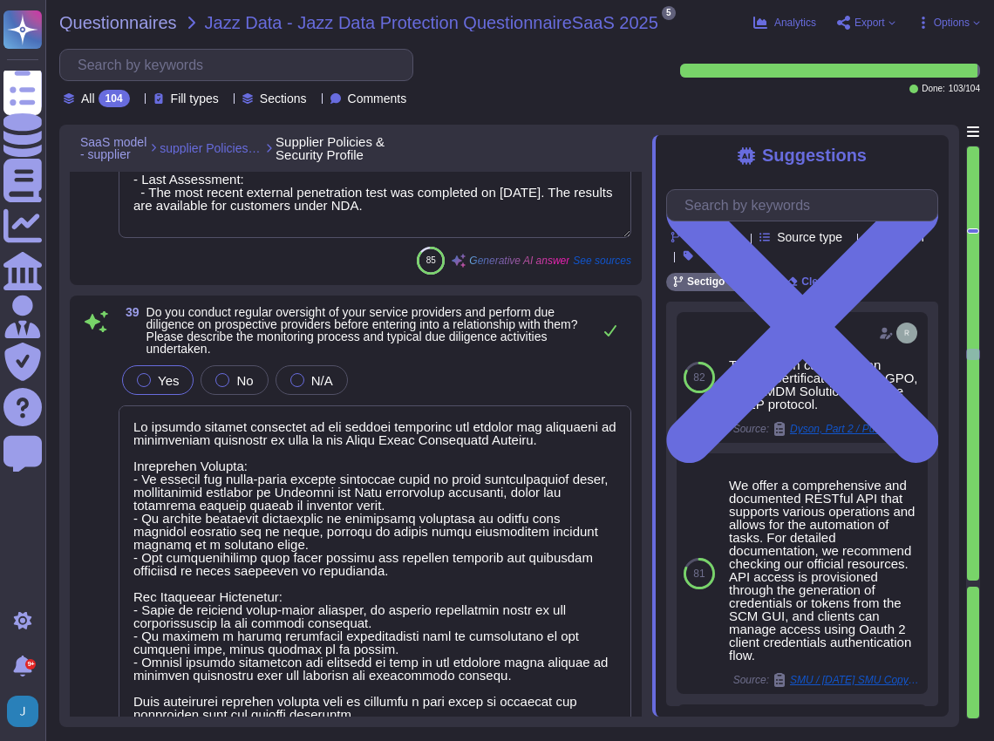
type textarea "No, customer instances are logically separated, ensuring that no party other th…"
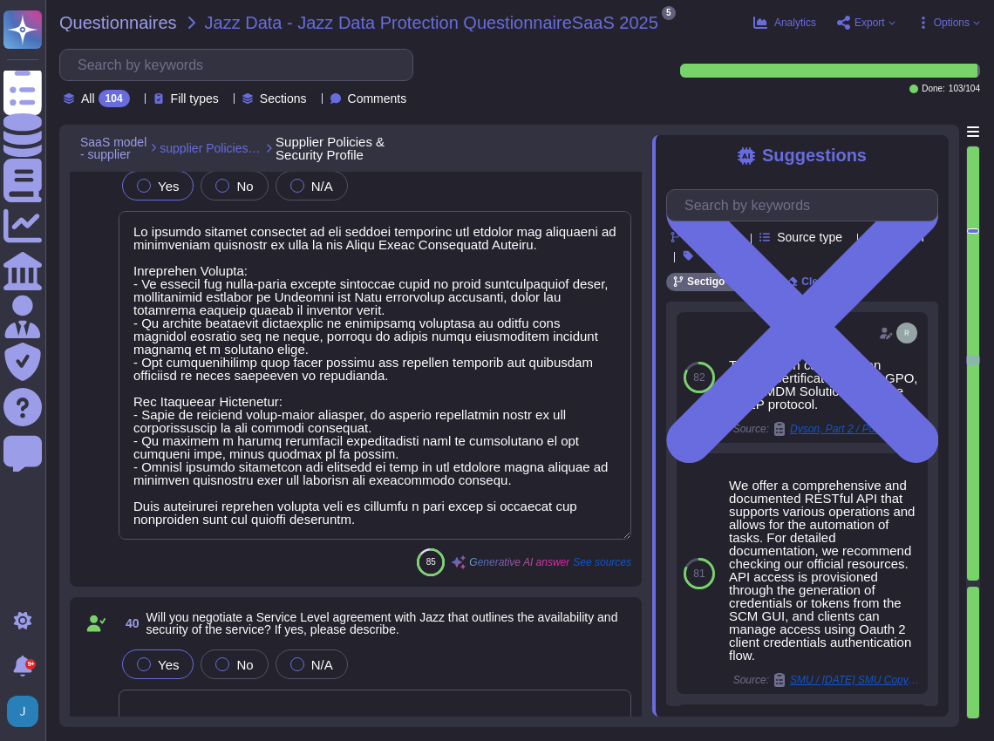
type textarea "We do not guarantee data deletion at the point of service termination. However,…"
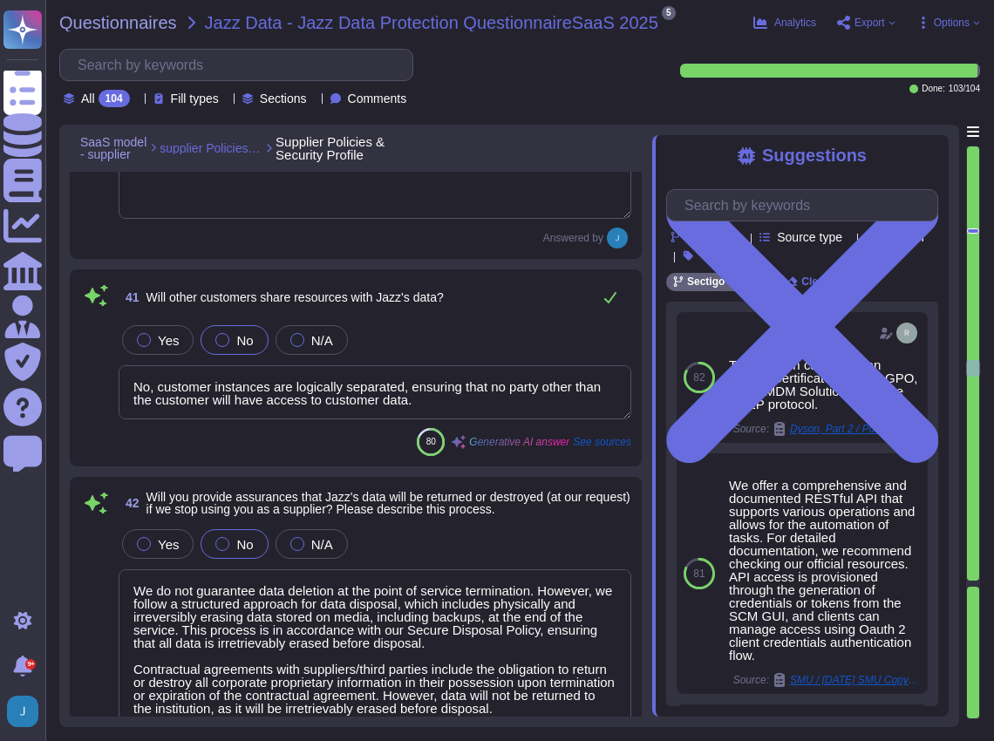
scroll to position [10867, 0]
type textarea "Yes, we have a formalized data security training and awareness program that is …"
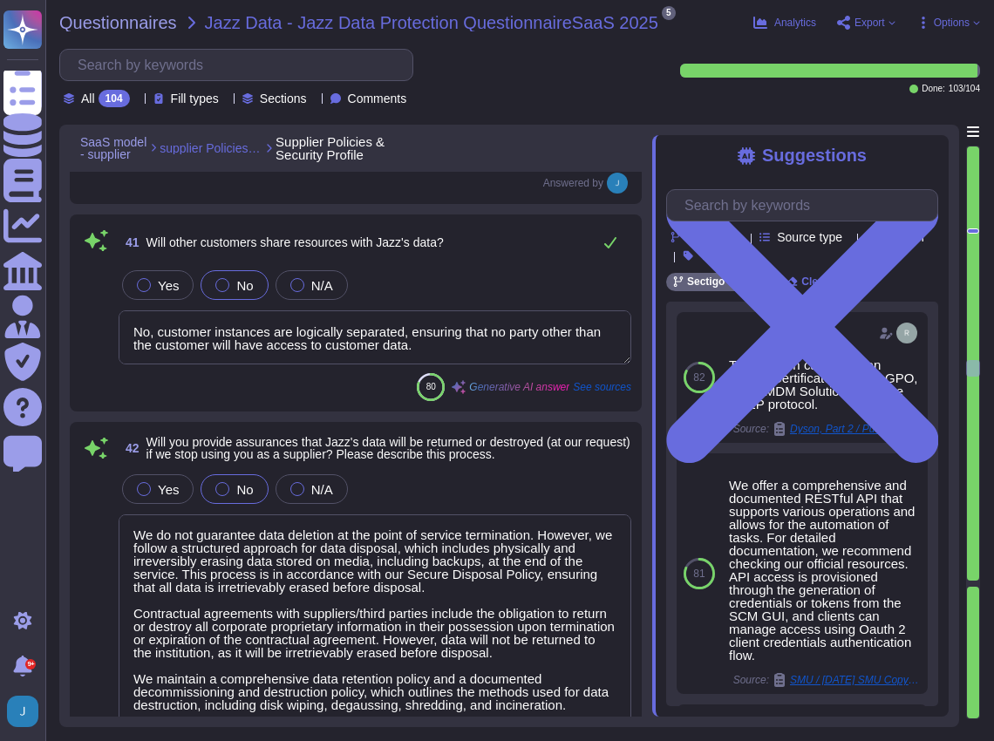
scroll to position [11215, 0]
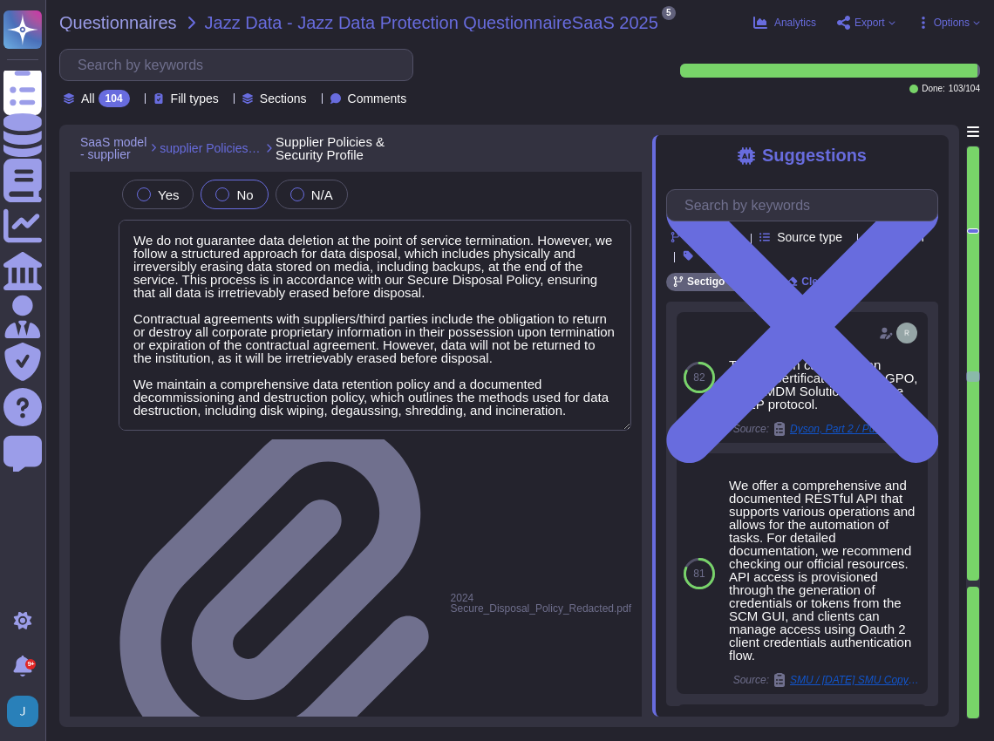
type textarea "Yes, our organization has an Acceptable Use Policy (AUP) that governs the use o…"
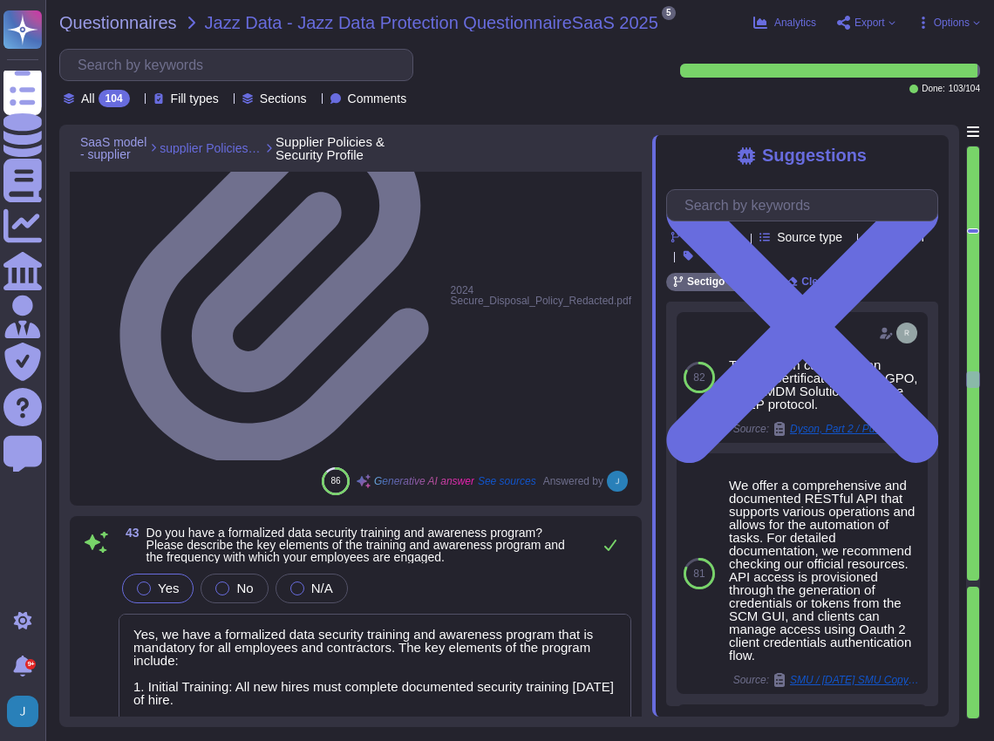
type textarea "Yes, Sectigo maintains cyber insurance coverage that includes protection agains…"
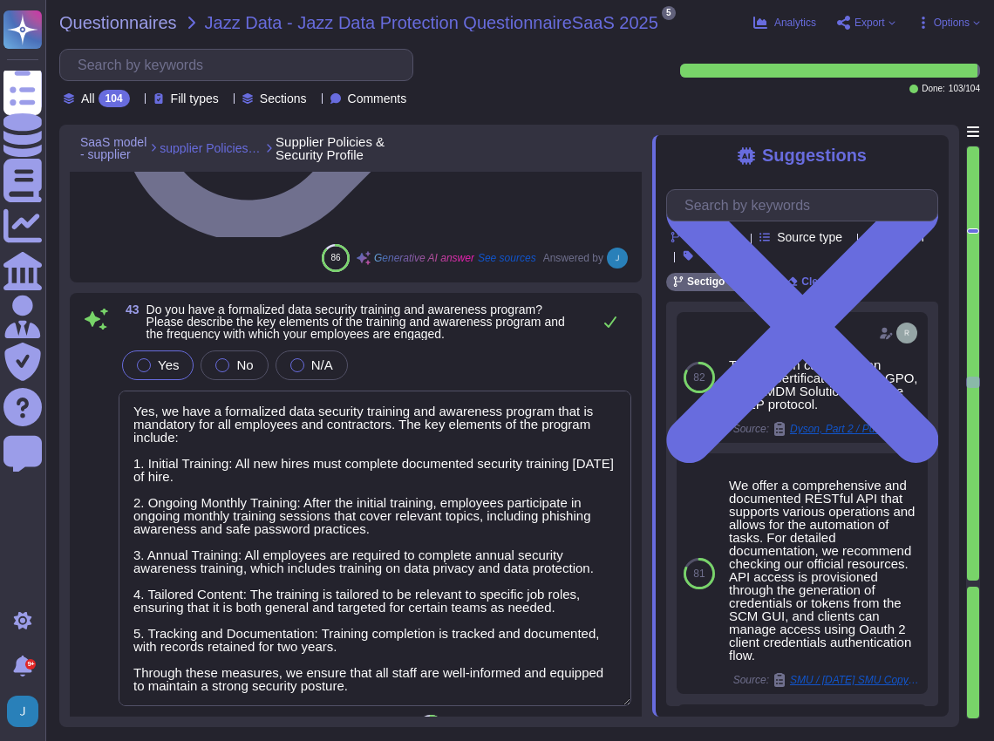
type textarea "Yes, we have a formal Incident Response Plan with documented policies and proce…"
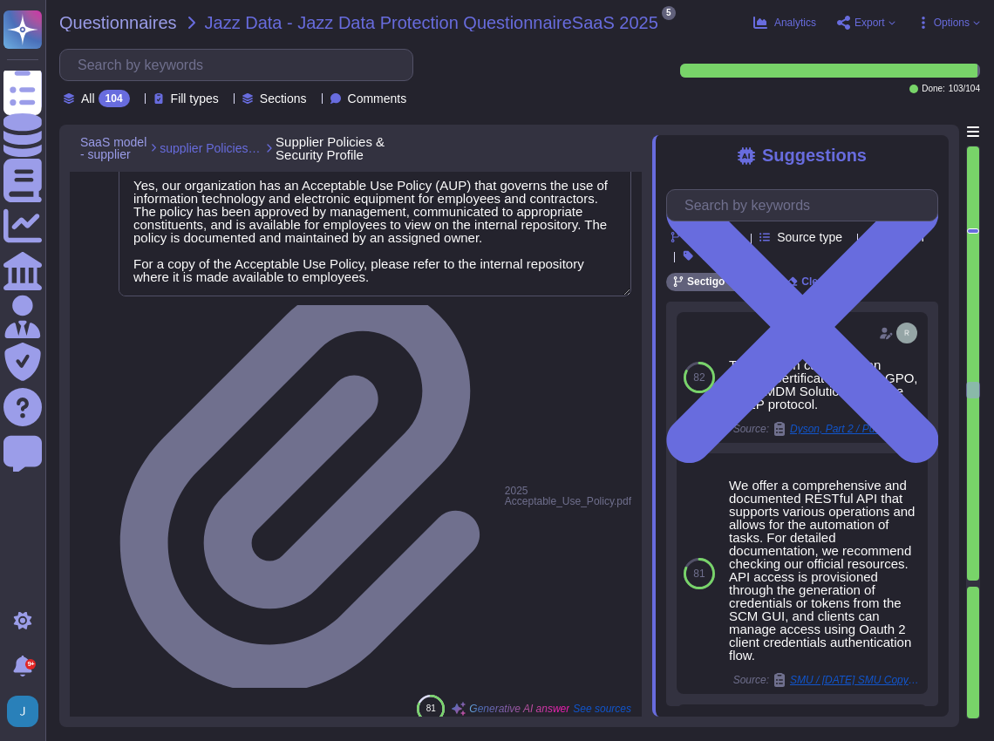
type textarea "Yes, we have a comprehensive Business Continuity Plan (BCP) and a well-document…"
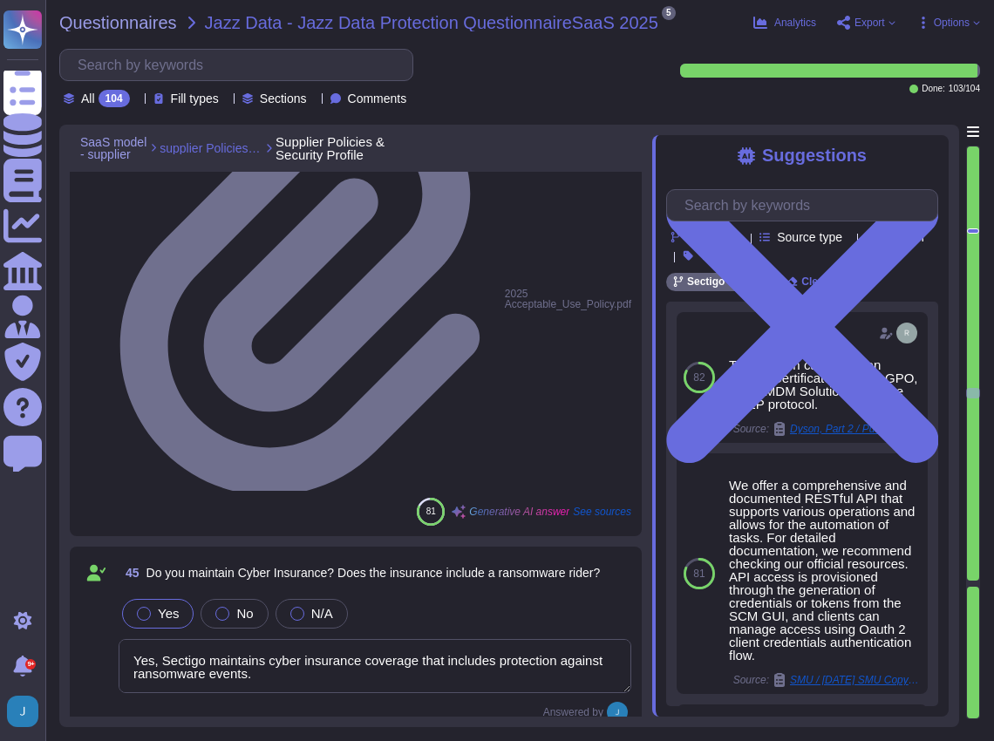
scroll to position [12378, 0]
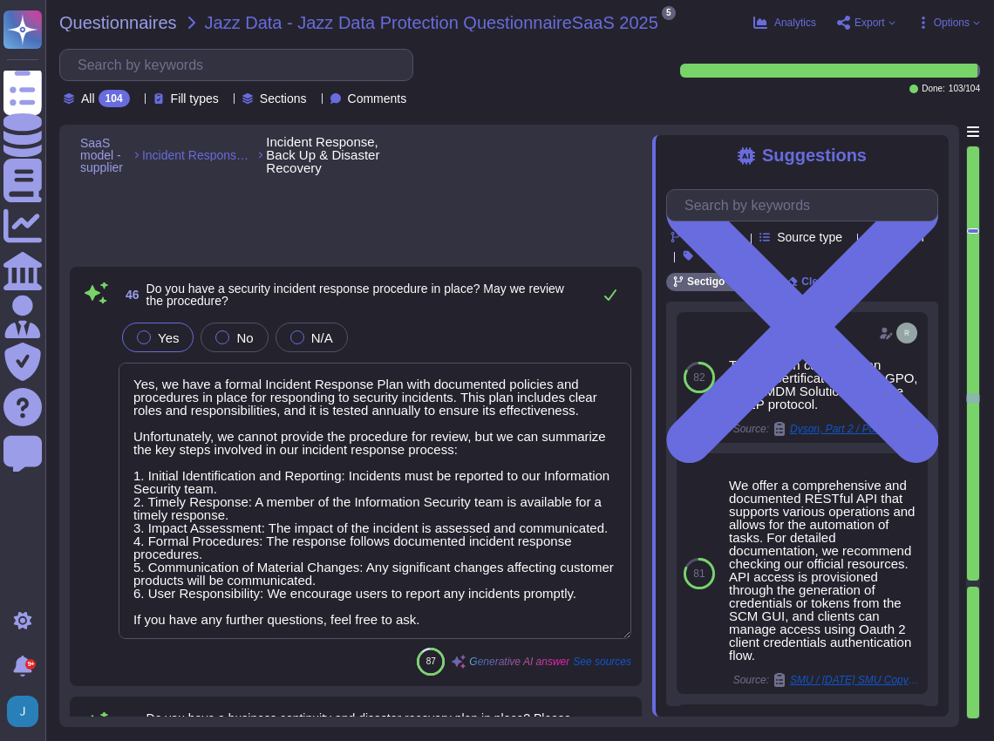
type textarea "The procedure includes specific timeframes for resolution based on the severity…"
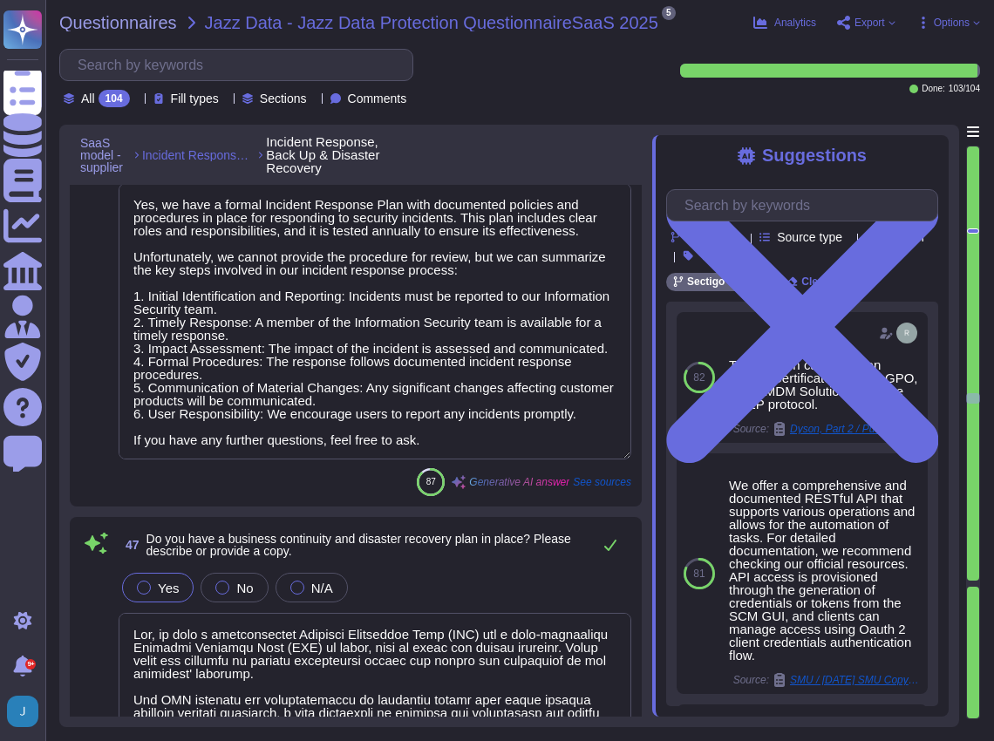
scroll to position [12610, 0]
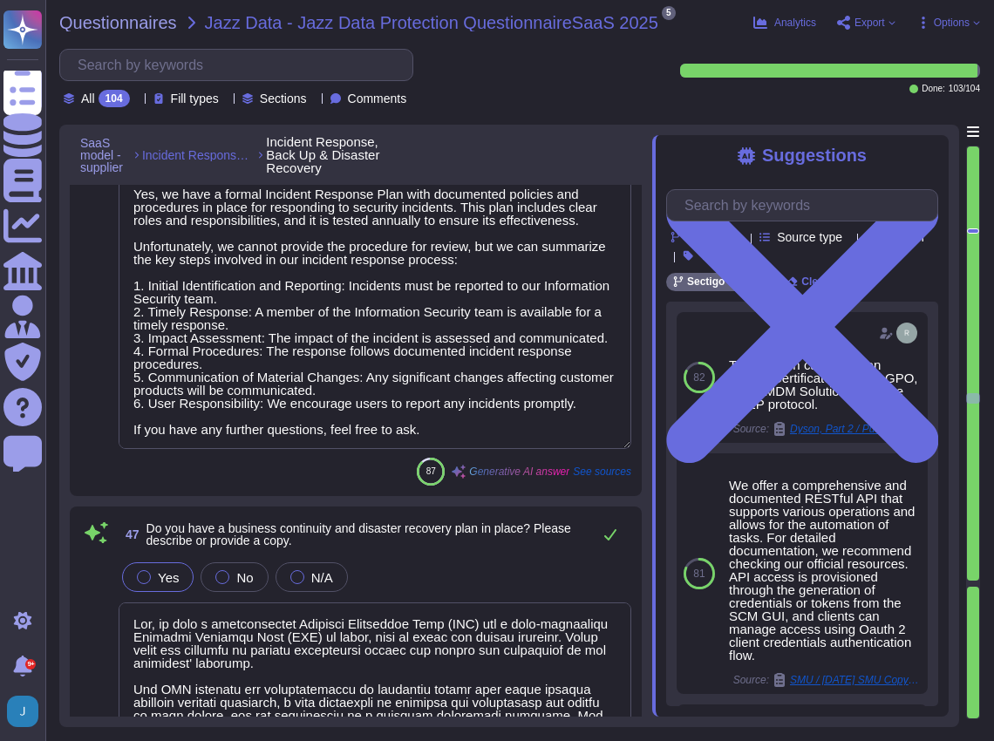
click at [637, 401] on div "46 Do you have a security incident response procedure in place? May we review t…" at bounding box center [356, 286] width 572 height 419
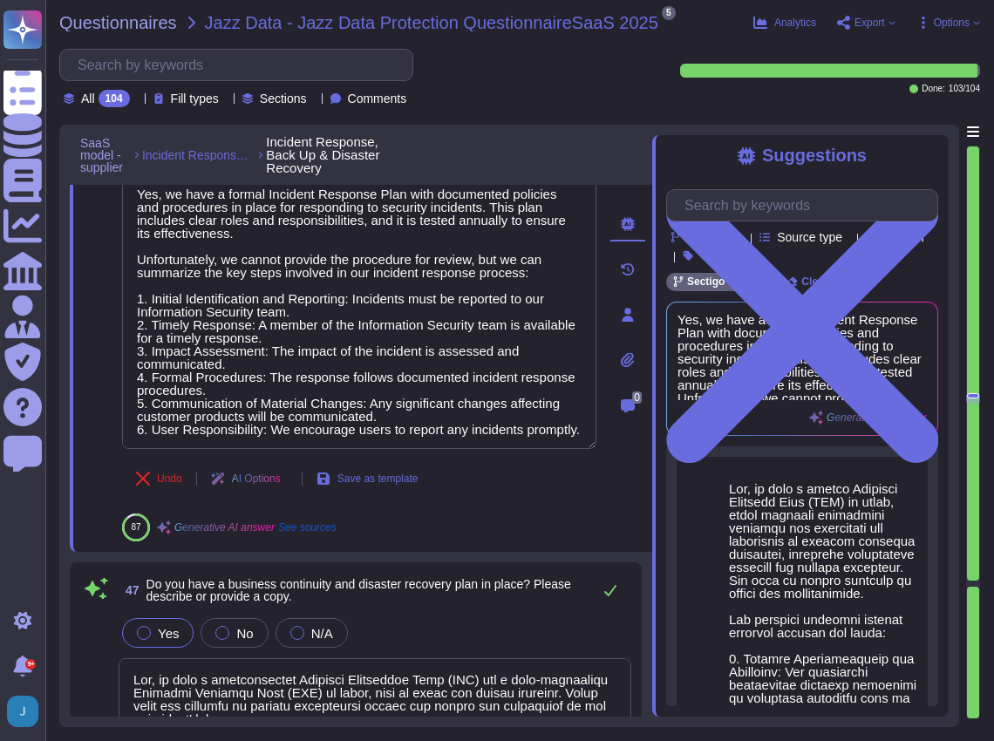
click at [622, 361] on icon at bounding box center [628, 360] width 14 height 14
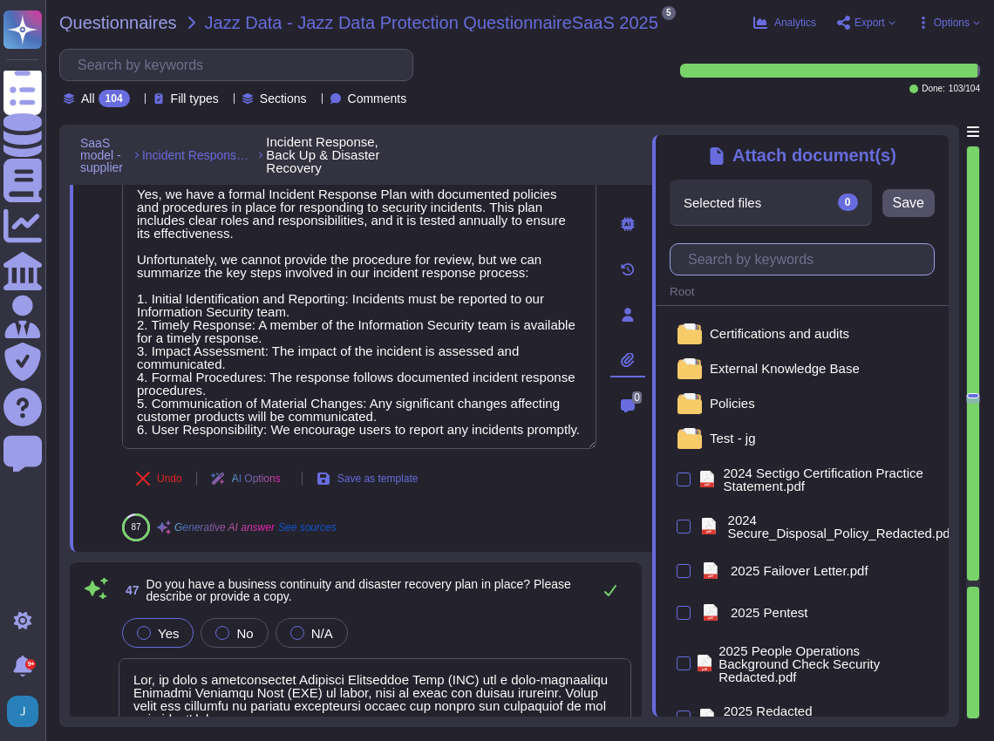
click at [706, 261] on input "text" at bounding box center [806, 259] width 255 height 31
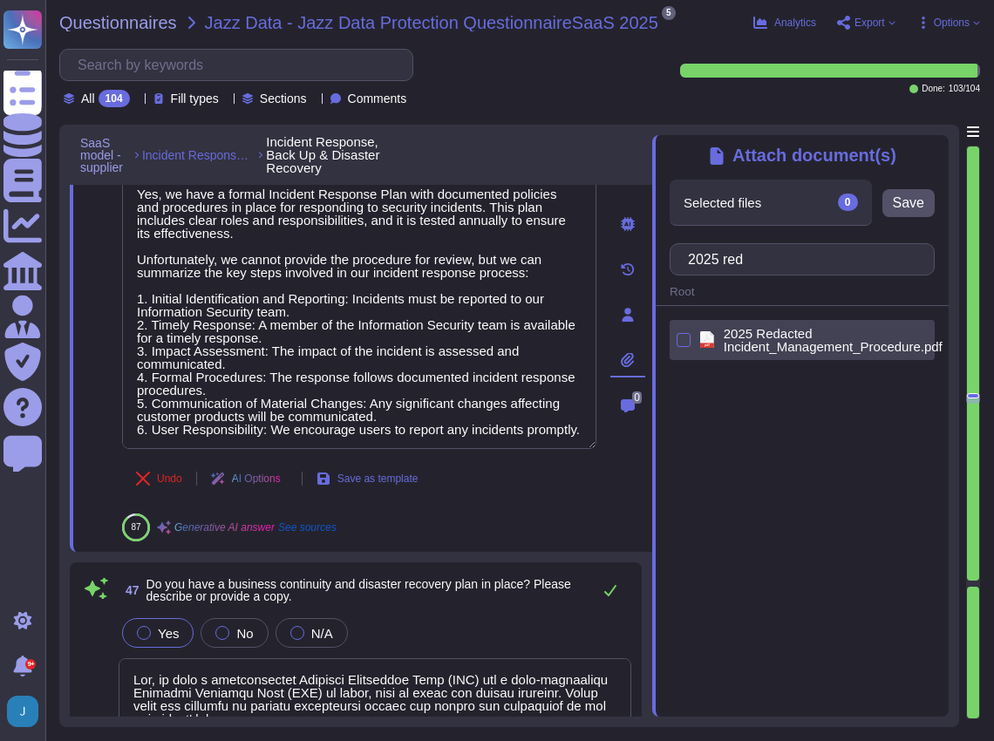
type input "2025 red"
click at [744, 333] on span "2025 Redacted Incident_Management_Procedure.pdf" at bounding box center [837, 340] width 226 height 26
click at [724, 338] on span "2025 Redacted Incident_Management_Procedure.pdf" at bounding box center [837, 340] width 226 height 26
click at [690, 343] on div "pdf 2025 Redacted Incident_Management_Procedure.pdf" at bounding box center [801, 340] width 265 height 40
click at [684, 342] on div at bounding box center [683, 340] width 14 height 14
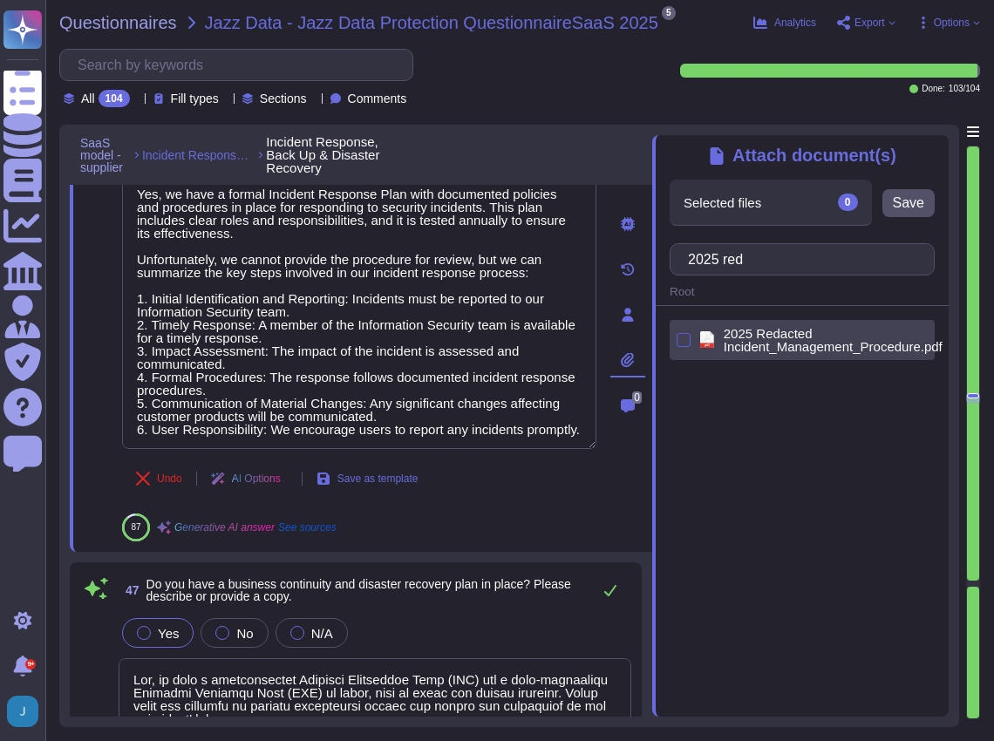
click at [0, 0] on input "checkbox" at bounding box center [0, 0] width 0 height 0
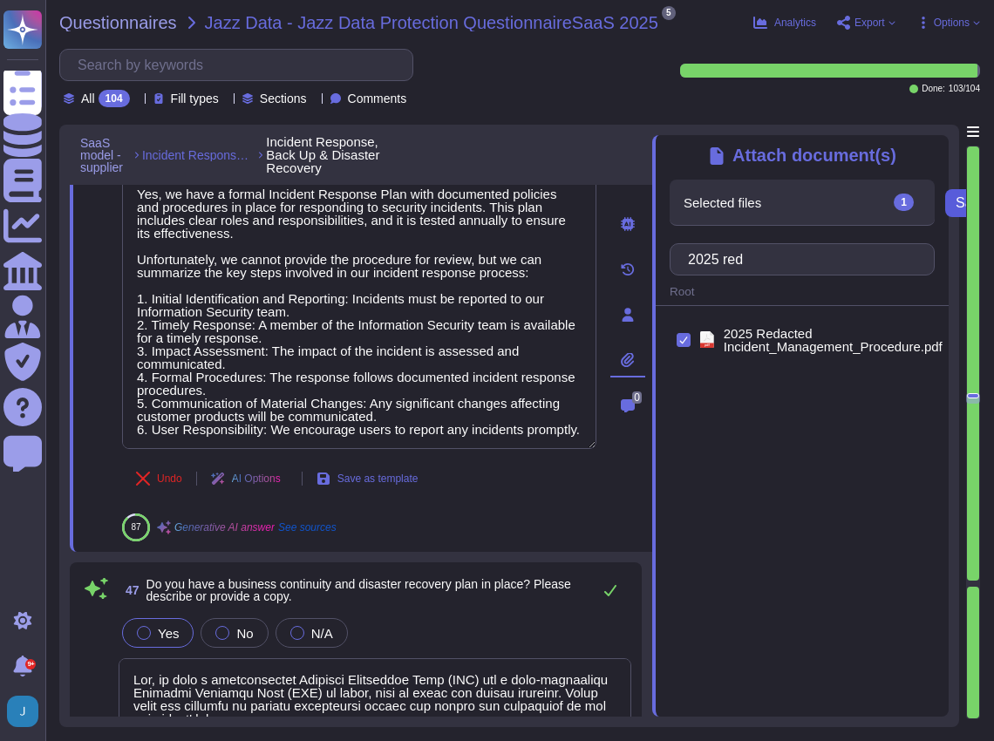
click at [961, 209] on span "Save" at bounding box center [970, 203] width 31 height 14
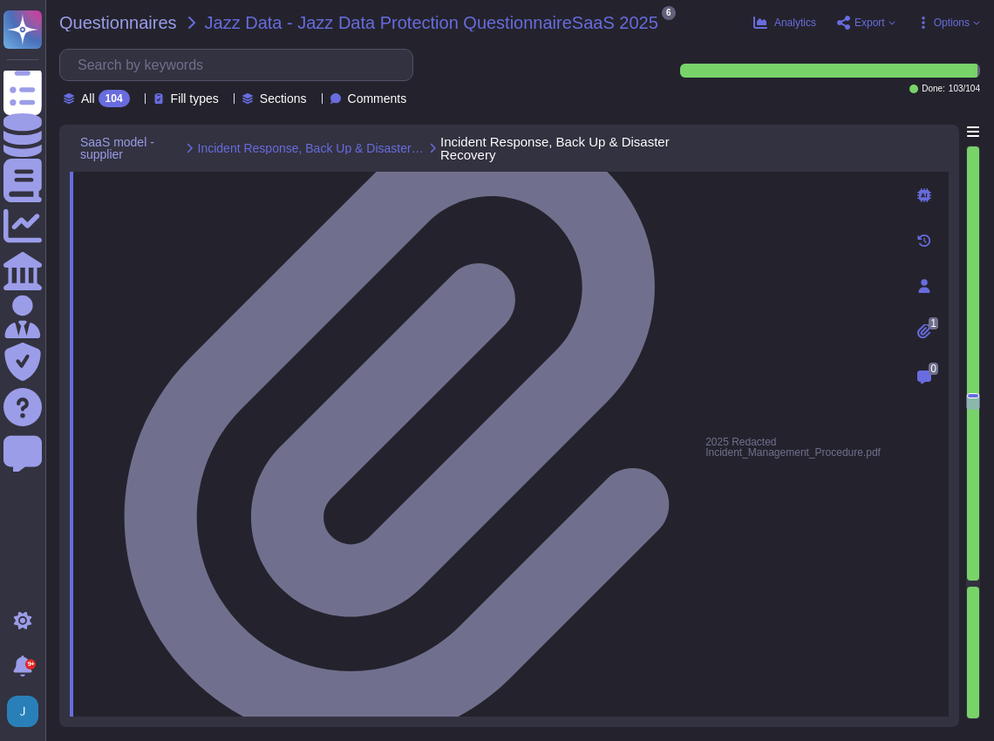
scroll to position [12901, 0]
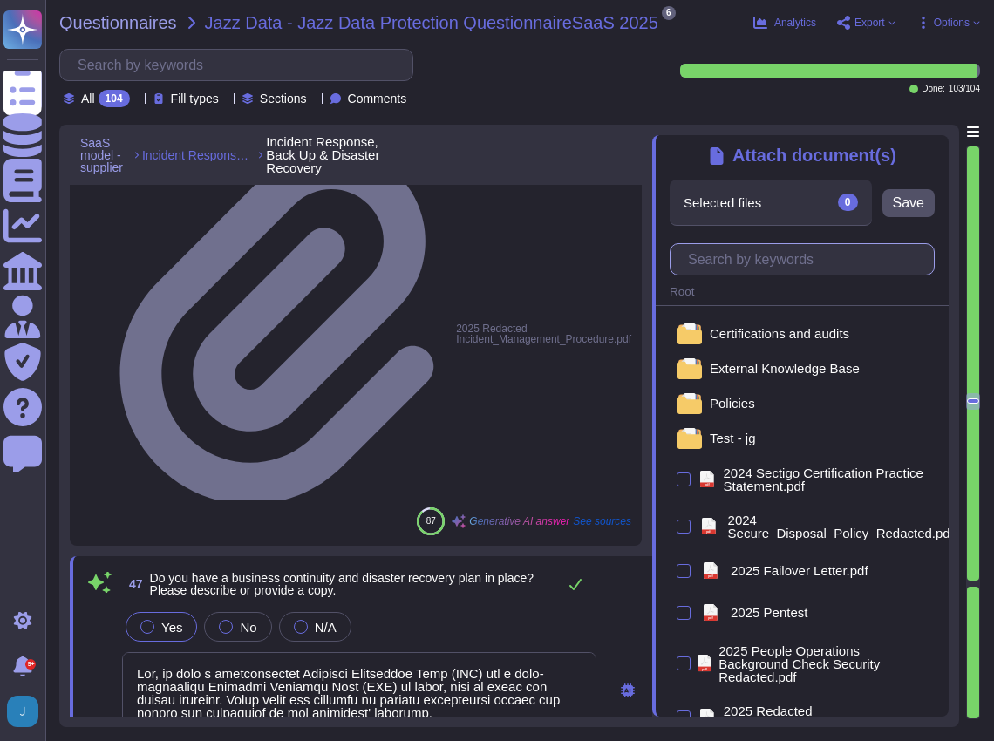
click at [786, 263] on input "text" at bounding box center [806, 259] width 255 height 31
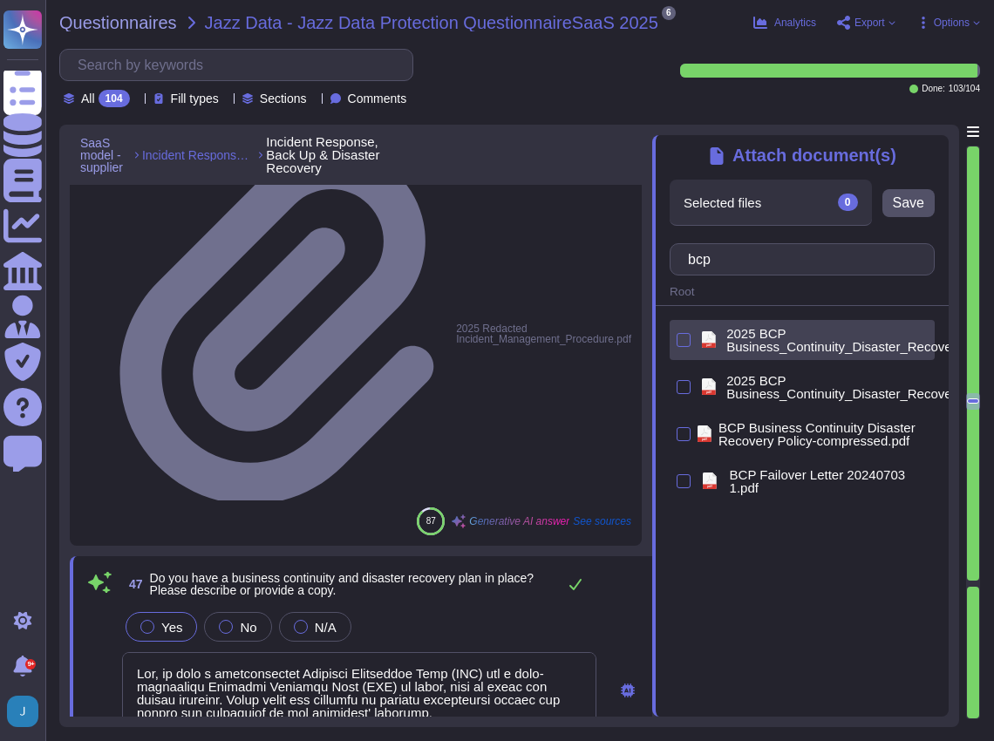
type input "bcp"
click at [779, 343] on span "2025 BCP Business_Continuity_Disaster_Recovery_Policy.pdf" at bounding box center [877, 340] width 303 height 26
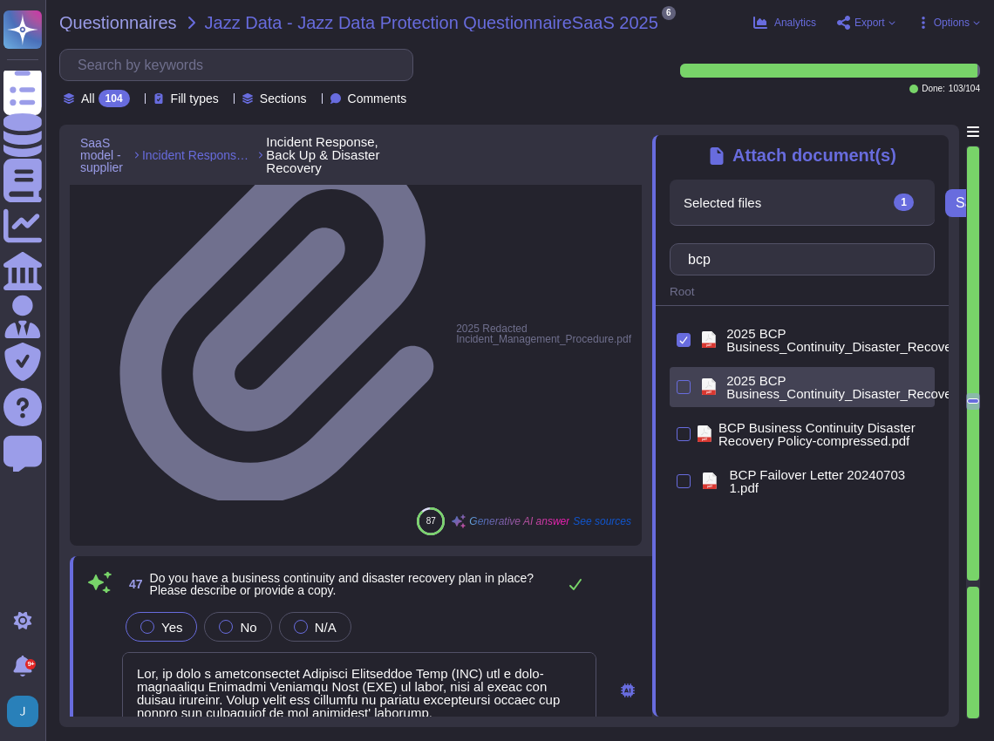
click at [776, 392] on span "2025 BCP Business_Continuity_Disaster_Recovery_Policy.pdf" at bounding box center [877, 387] width 303 height 26
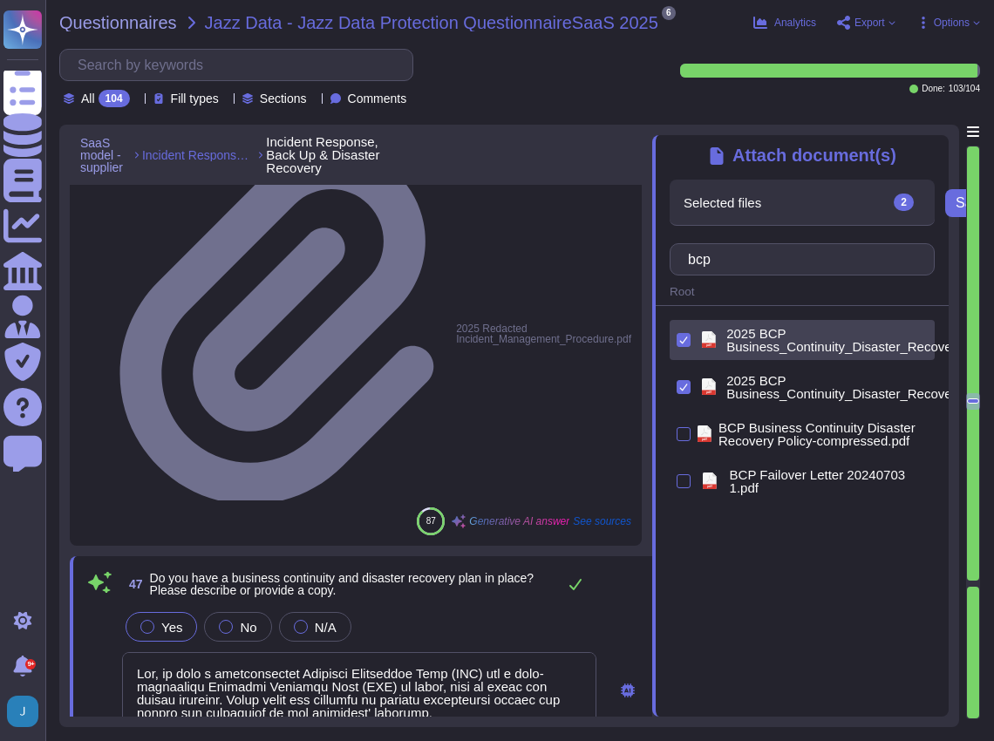
click at [771, 345] on span "2025 BCP Business_Continuity_Disaster_Recovery_Policy.pdf" at bounding box center [877, 340] width 303 height 26
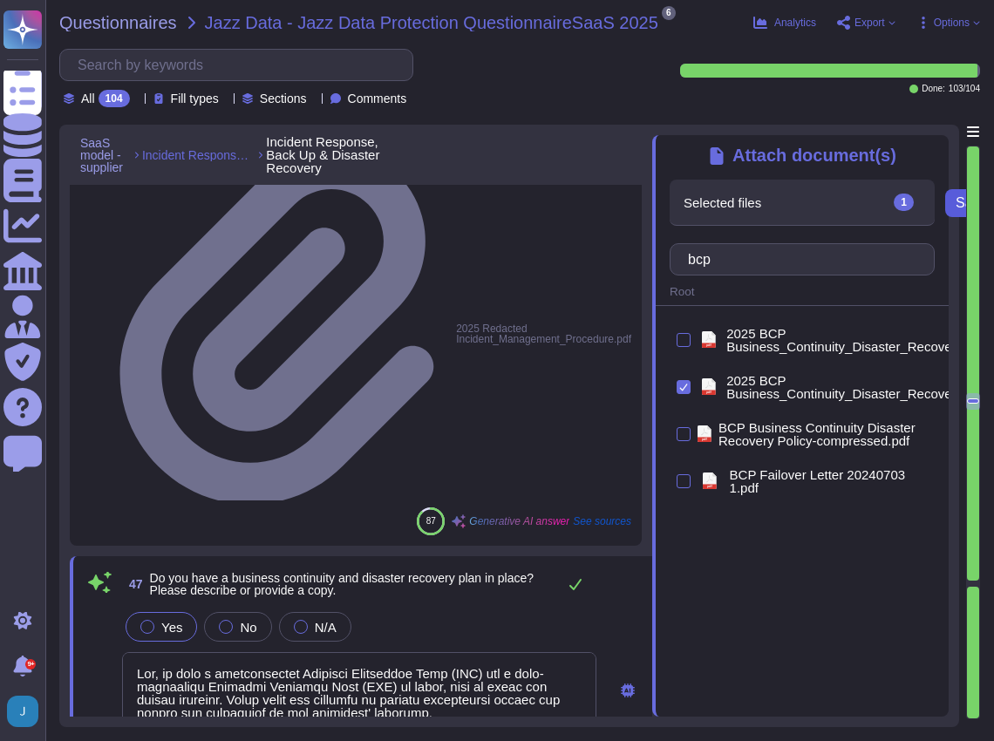
click at [955, 204] on span "Save" at bounding box center [970, 203] width 31 height 14
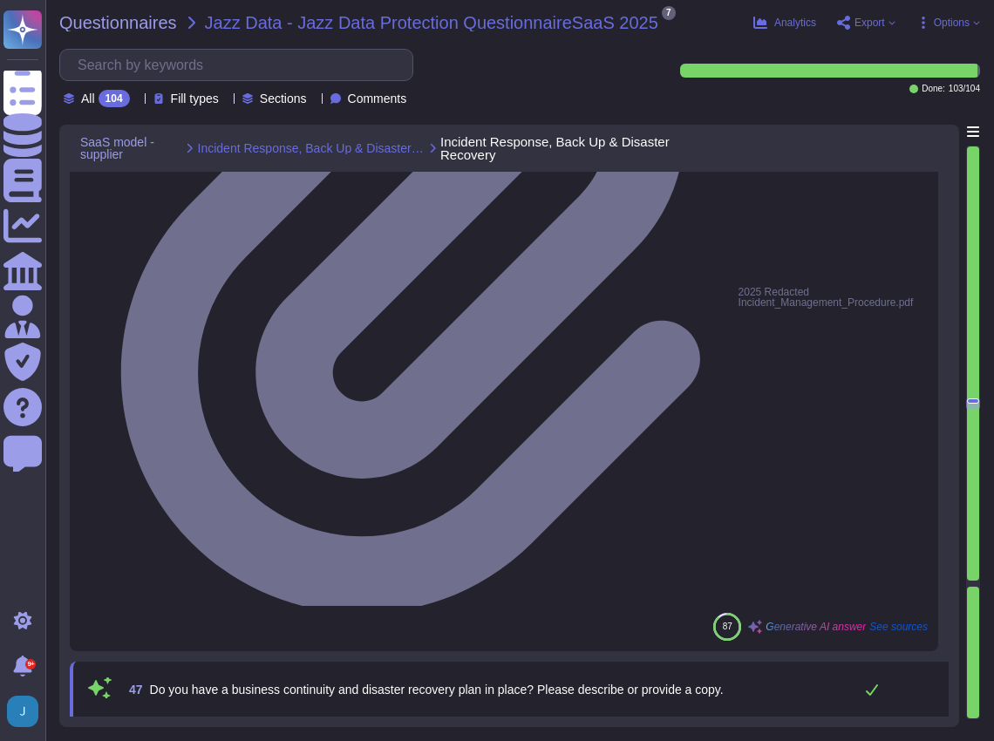
type textarea "Yes, we have an internal incident response team that is overseen by our Chief I…"
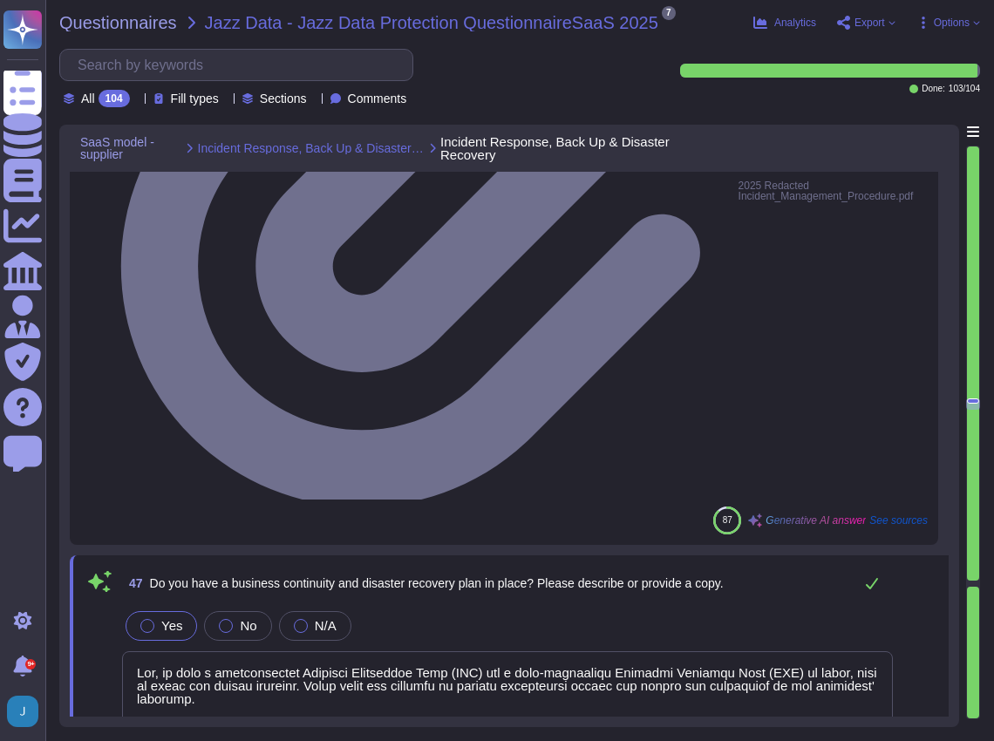
scroll to position [13191, 0]
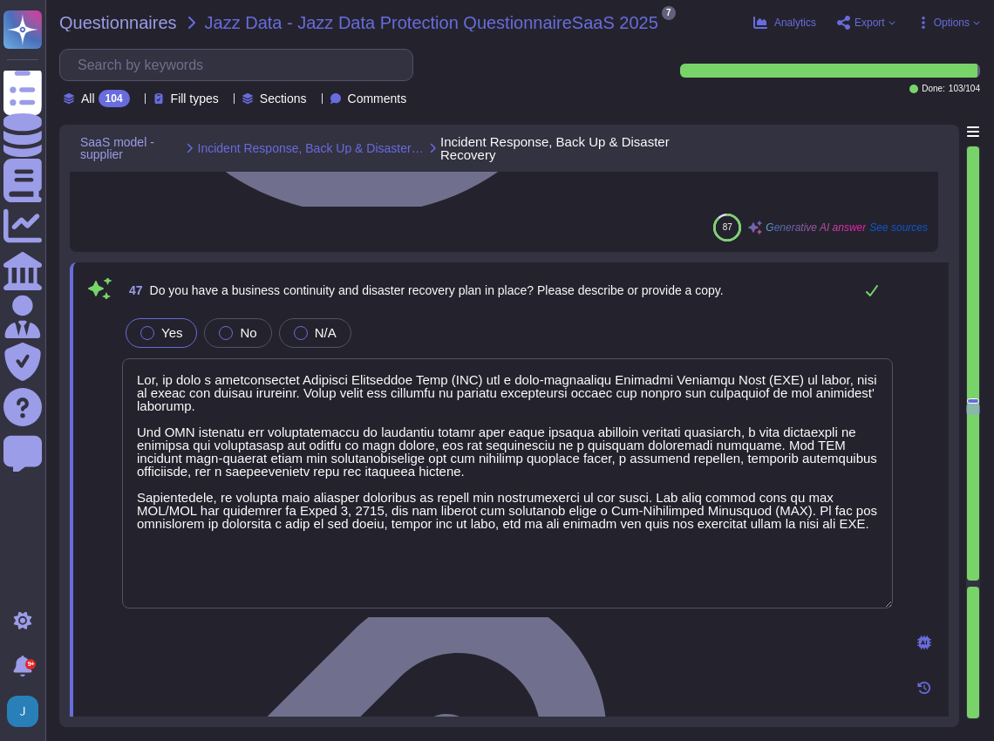
type textarea "We maintain redundant, synched data centers in [GEOGRAPHIC_DATA], [US_STATE] an…"
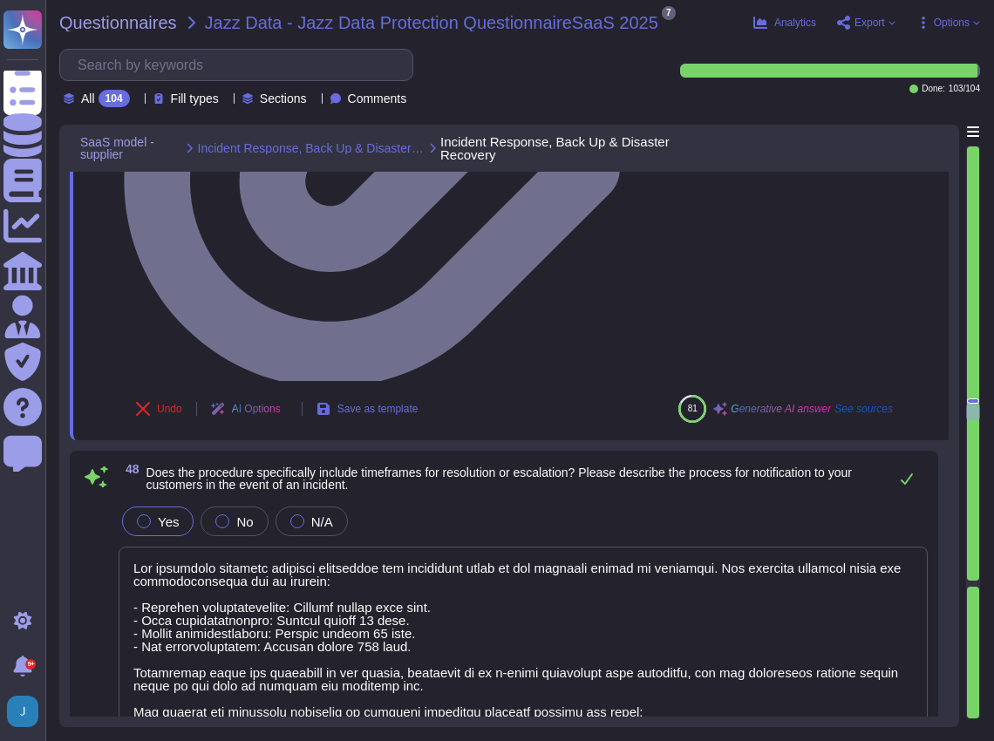
scroll to position [13714, 0]
type textarea "Yes, we receive cyber threat and cyber vulnerability information from third-par…"
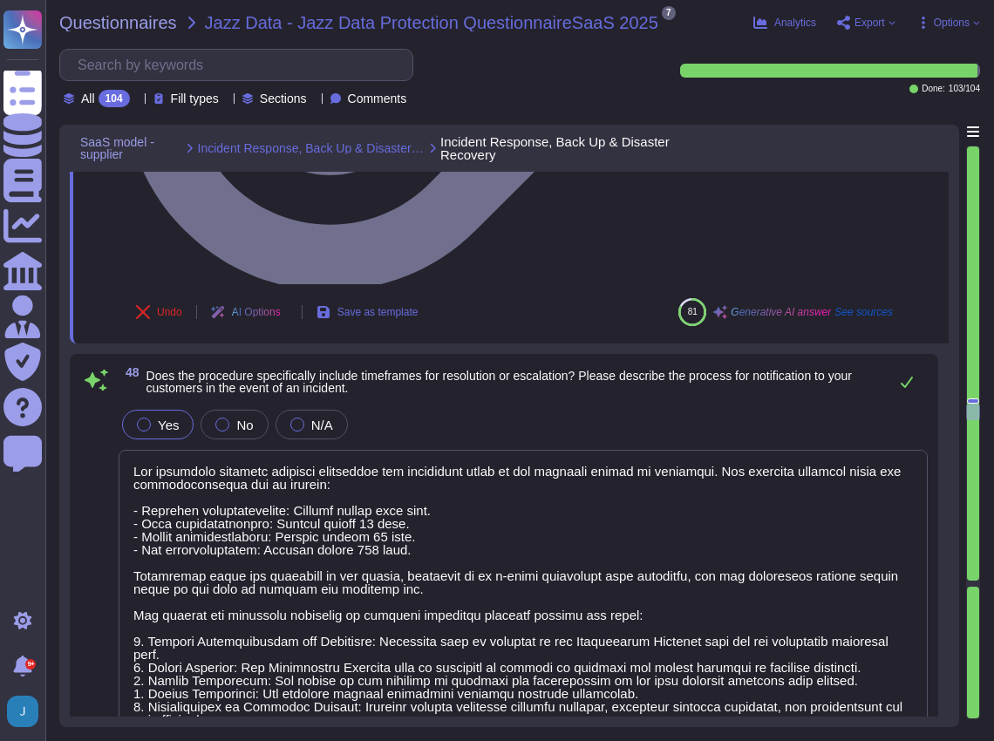
scroll to position [0, 0]
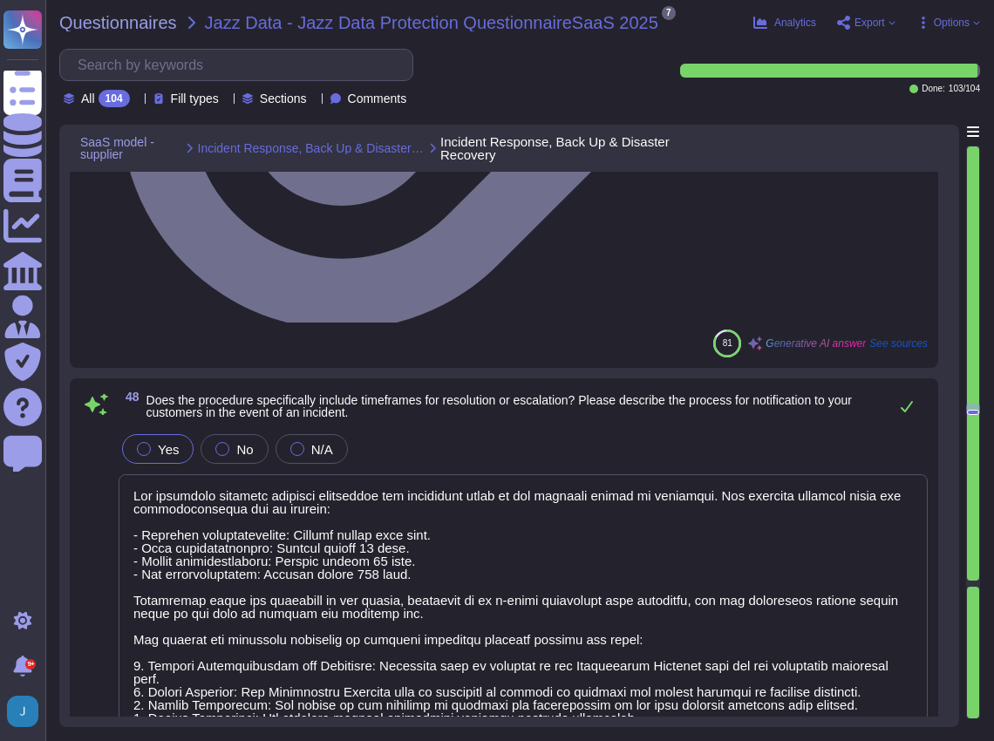
type textarea "Yes, we receive cyber threat and cyber vulnerability information from third-par…"
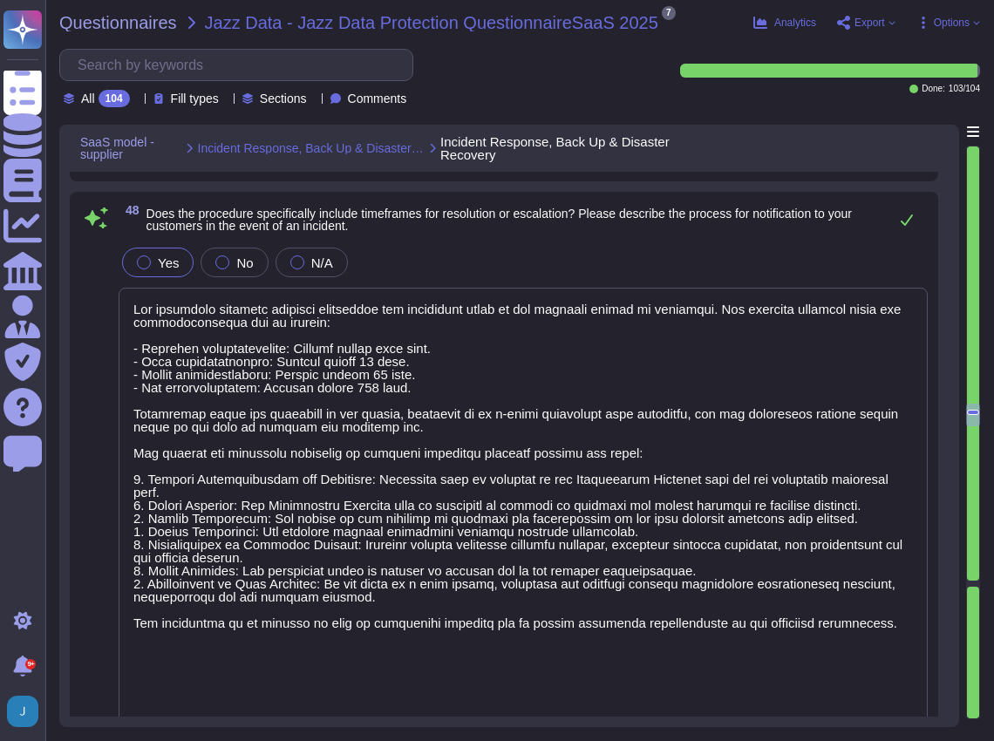
type textarea "Yes, we have a backup and data retention policy in place. - Incremental backups…"
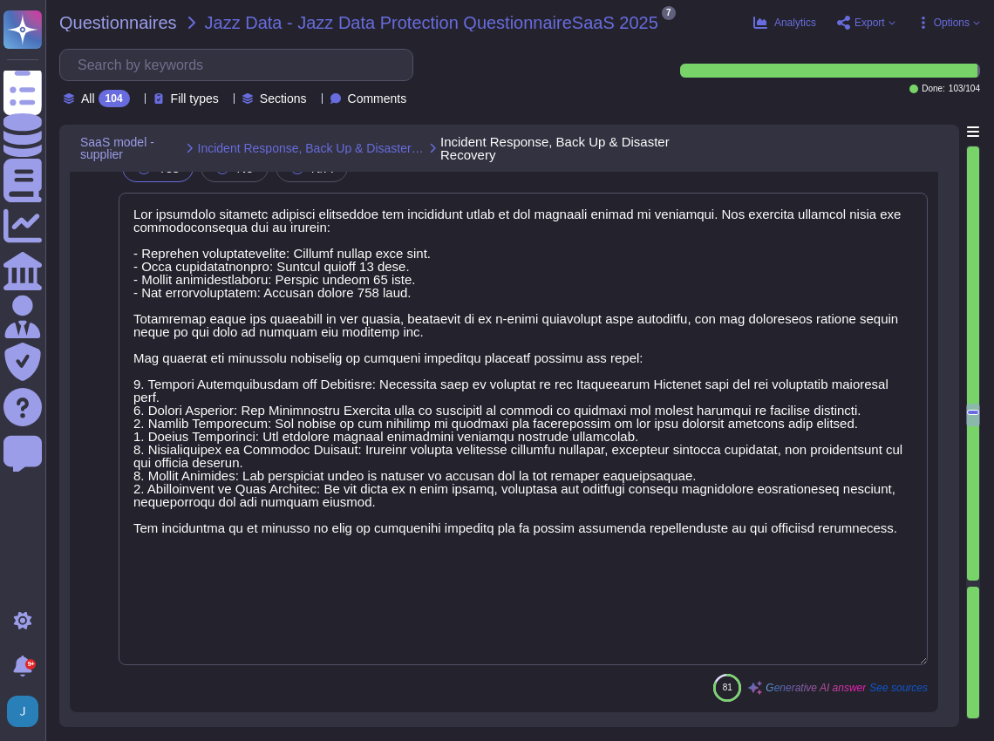
scroll to position [14179, 0]
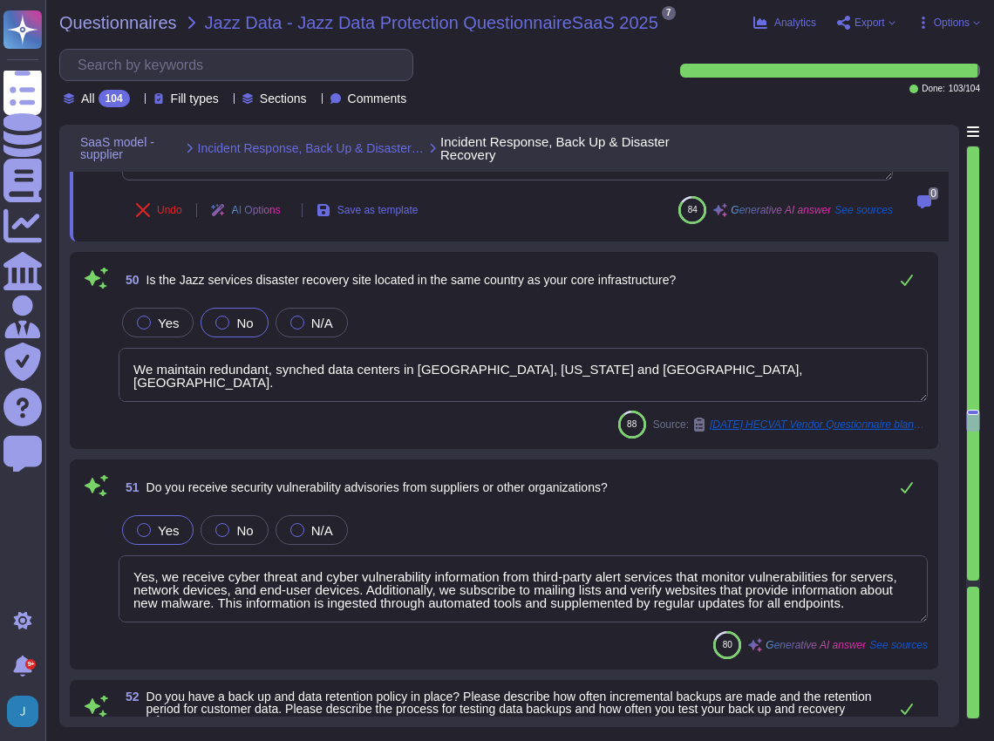
type textarea "Yes, we store data backups offsite. The backups are securely transferred and st…"
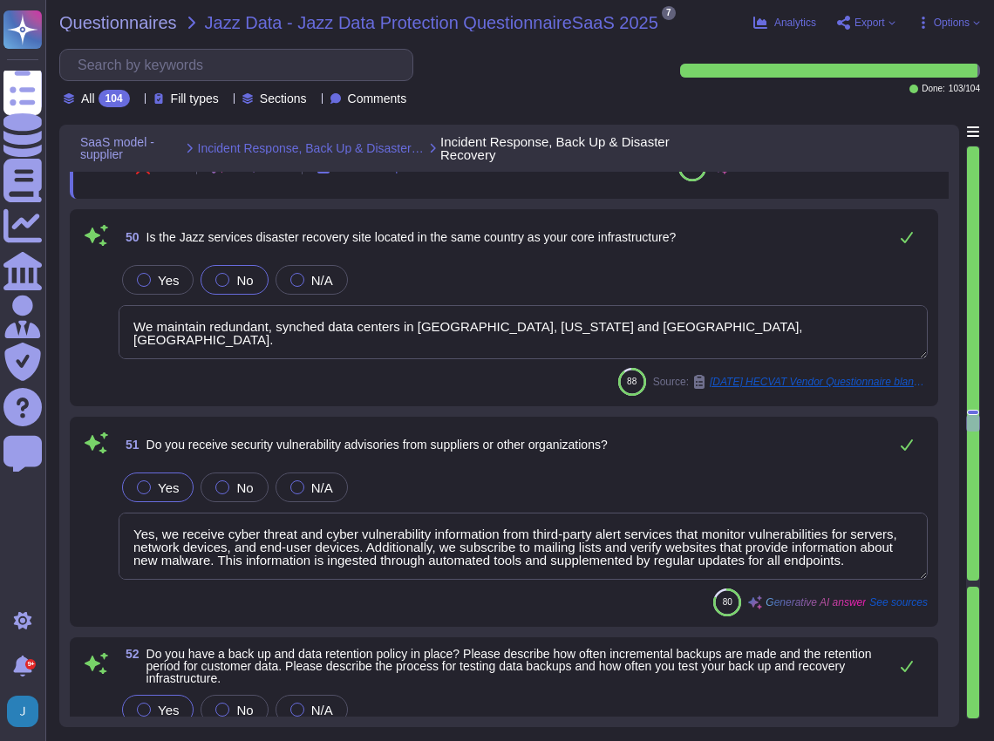
type textarea "Yes, all authentication credentials are encrypted when stored. Passwords are st…"
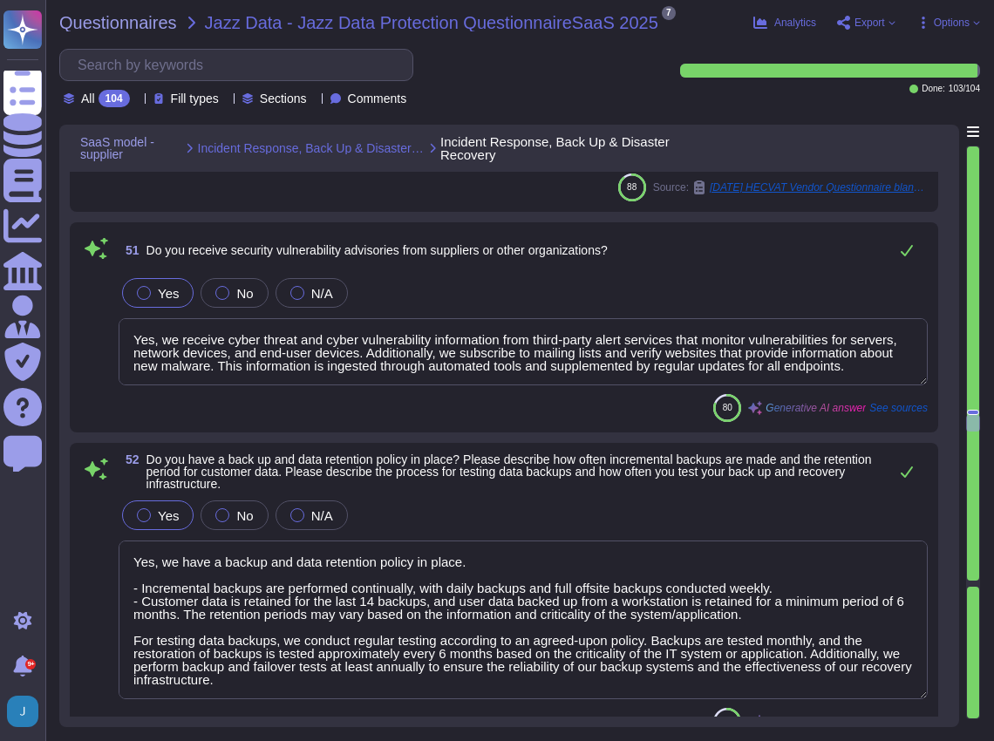
scroll to position [14470, 0]
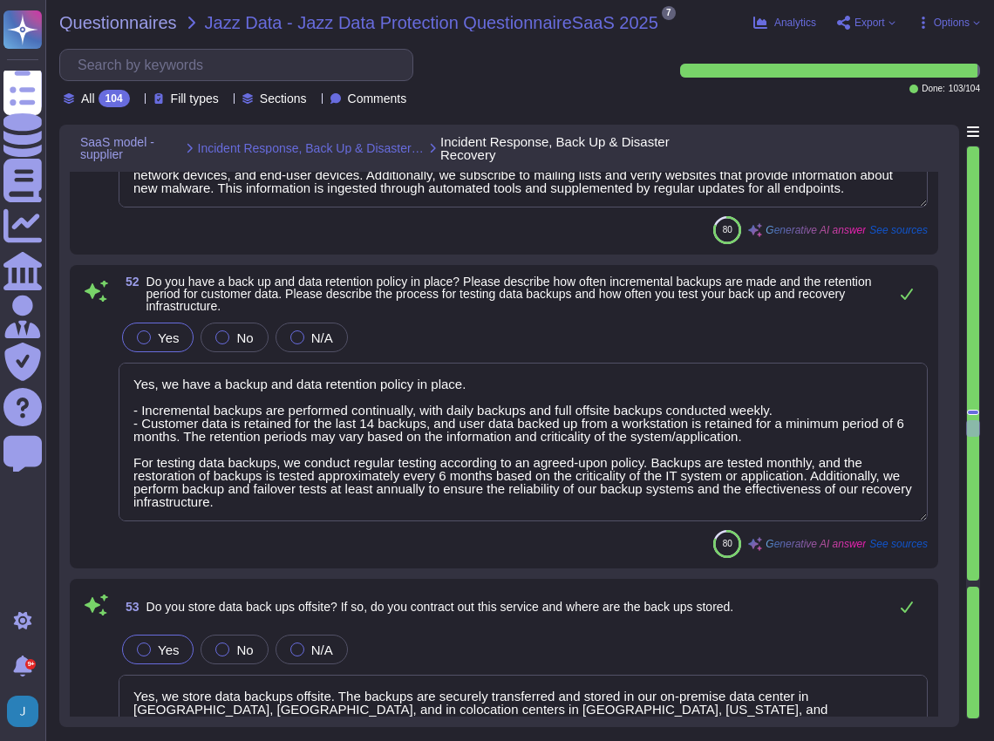
type textarea "Yes, all confidential and highly confidential electronic information is stored …"
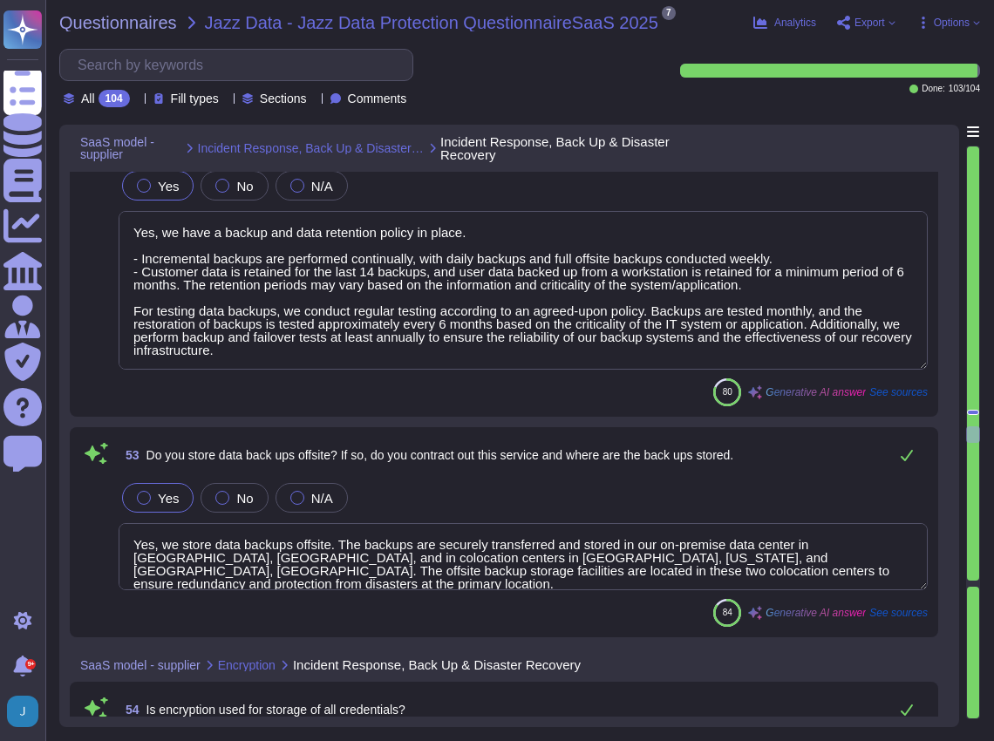
type textarea "Yes, encryption is used for all file transfers, including data in transit, util…"
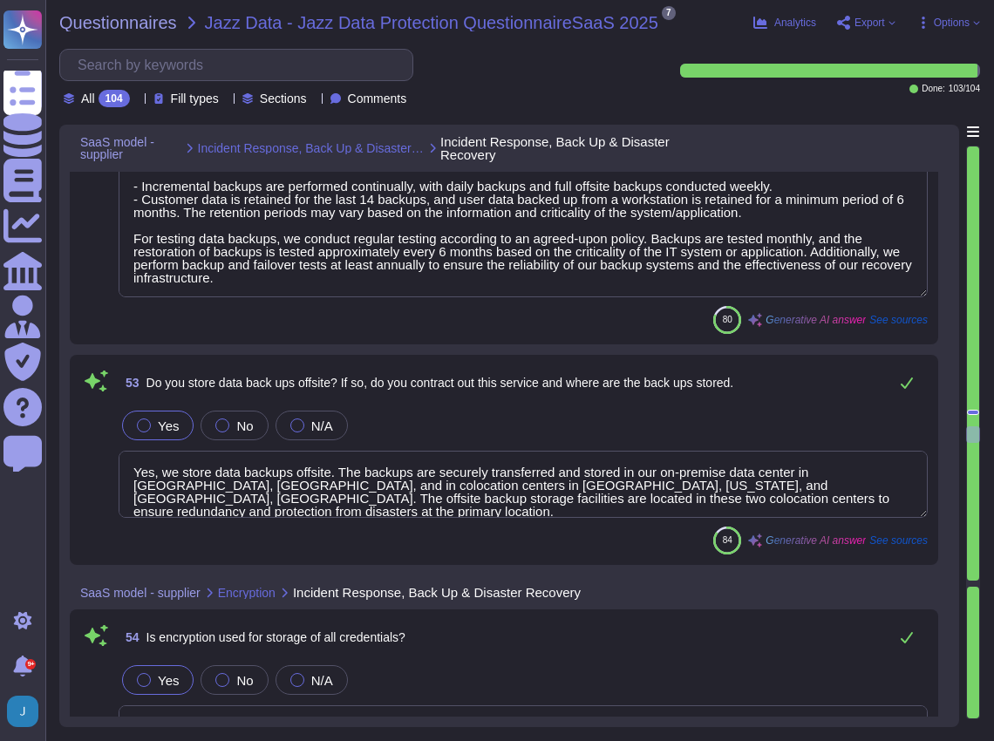
scroll to position [14819, 0]
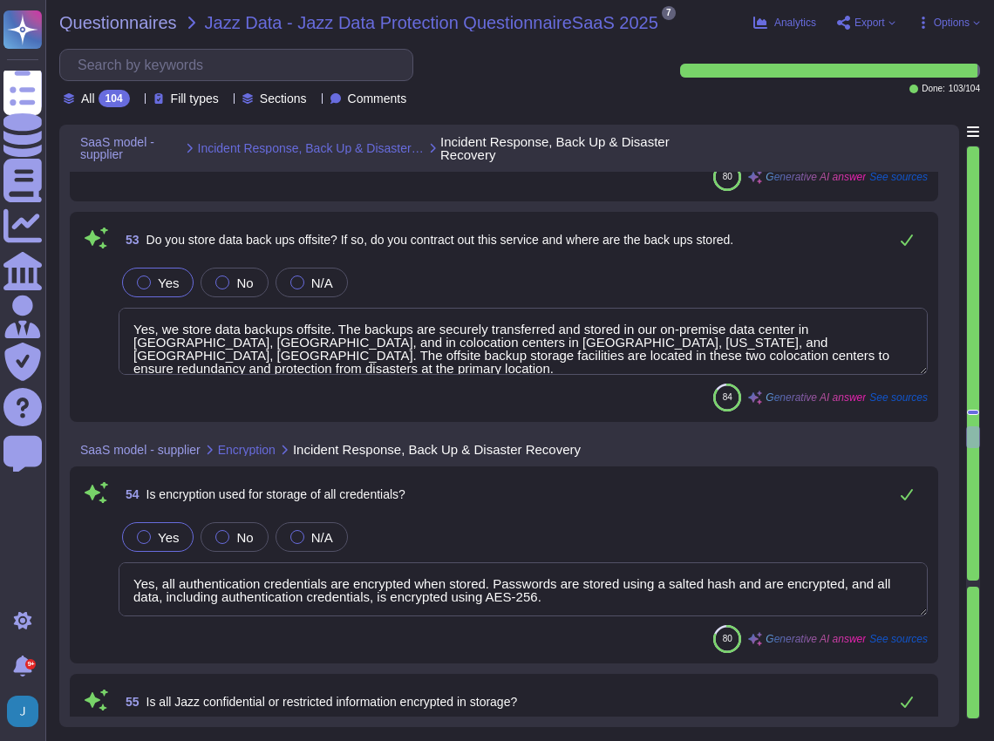
type textarea "Yes, remote access connections must utilize encrypted communications to ensure …"
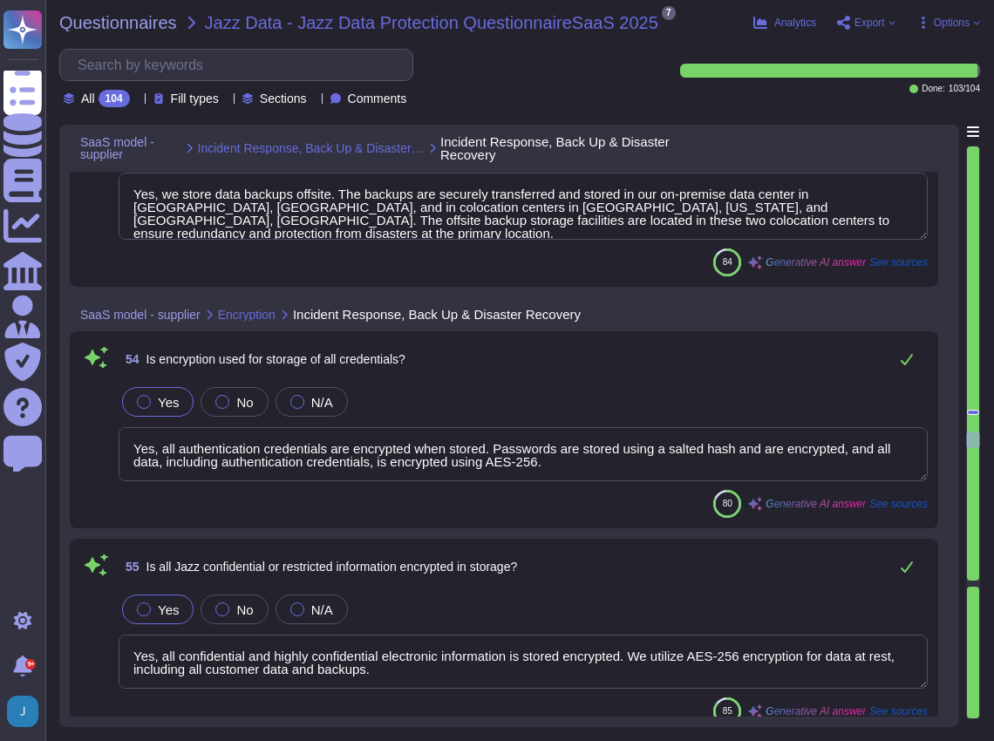
type textarea "Yes, we utilize encryption at rest. All customer data, including backups, is en…"
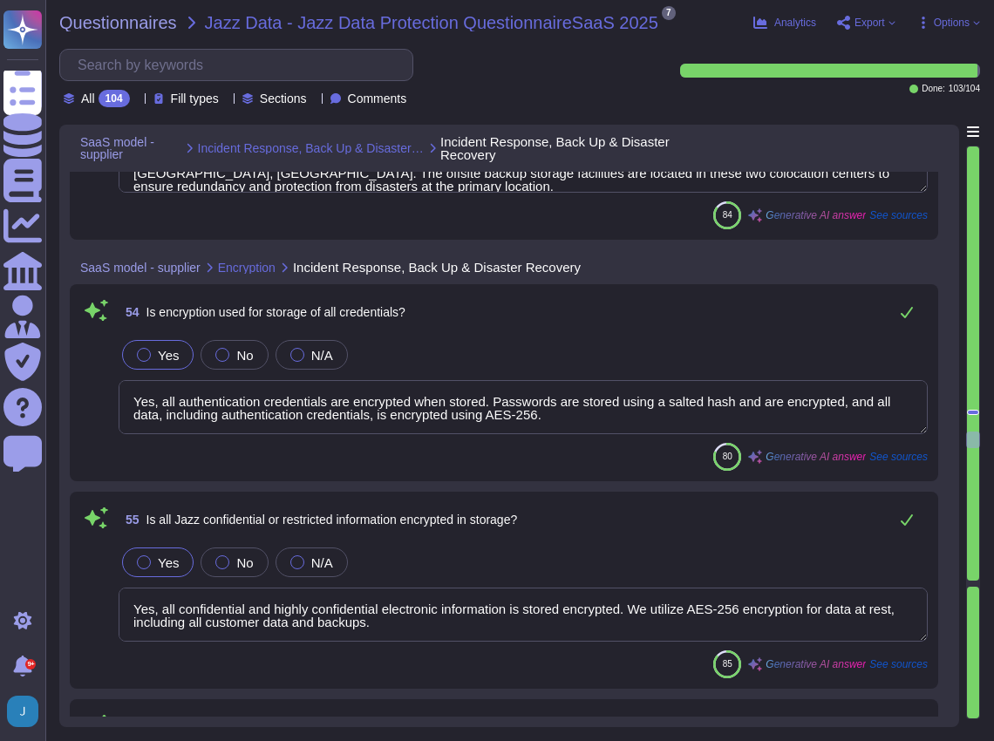
scroll to position [15109, 0]
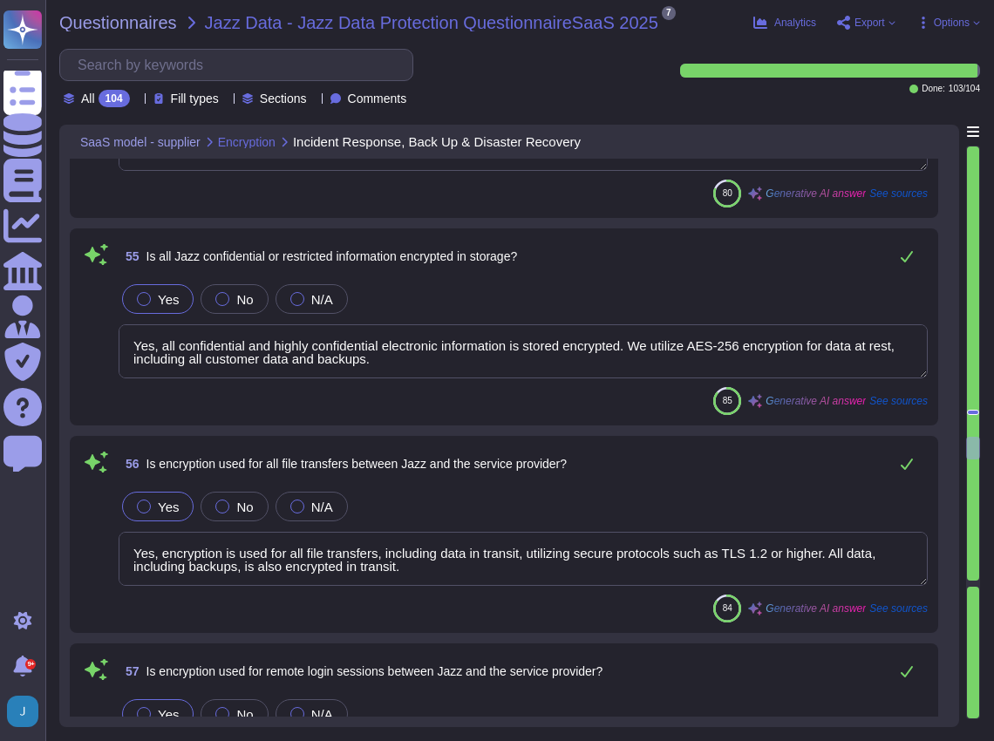
type textarea "Symmetric encryption employs a minimum key length of 256 bits, specifically usi…"
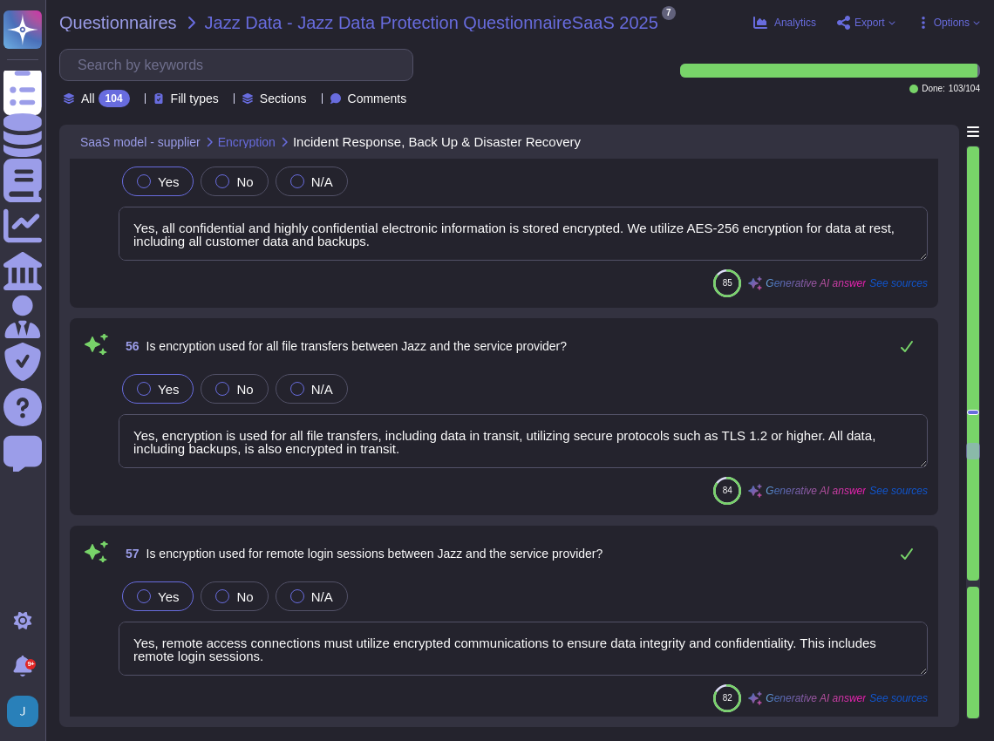
scroll to position [15458, 0]
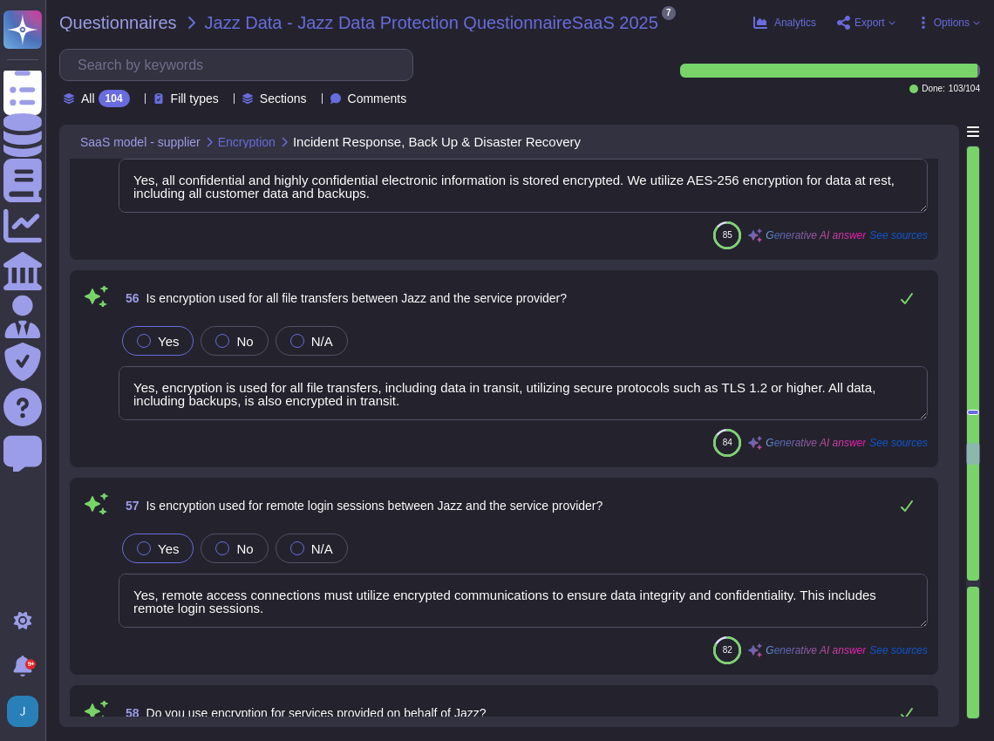
type textarea "Yes. Encryption is used for data in transit, including TLS 1.2 or higher."
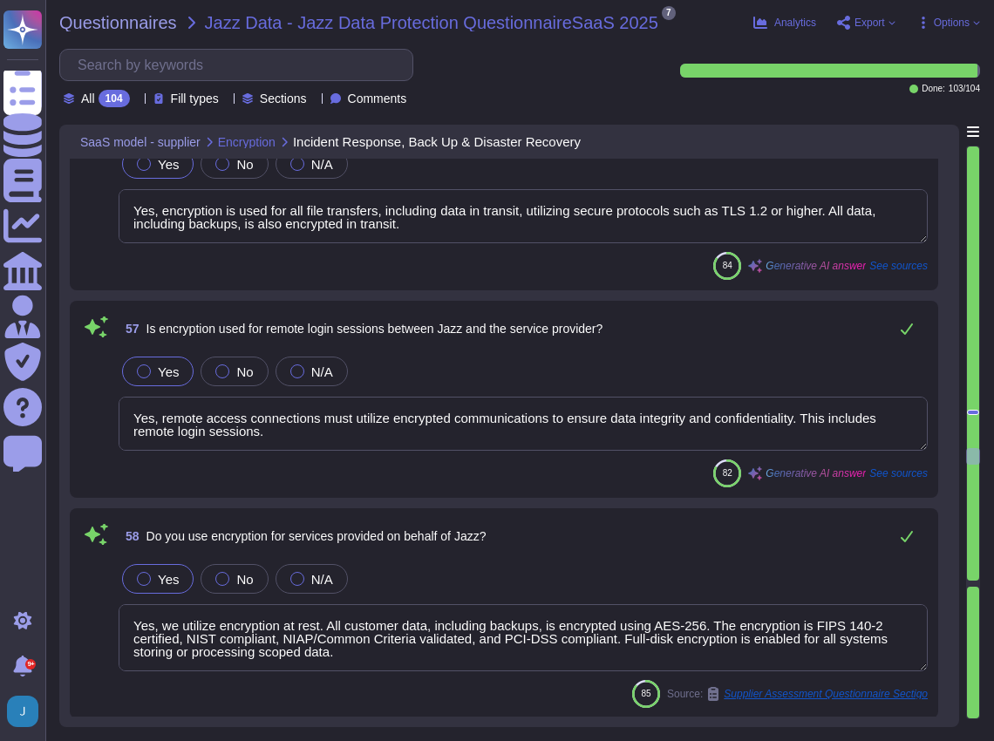
scroll to position [15691, 0]
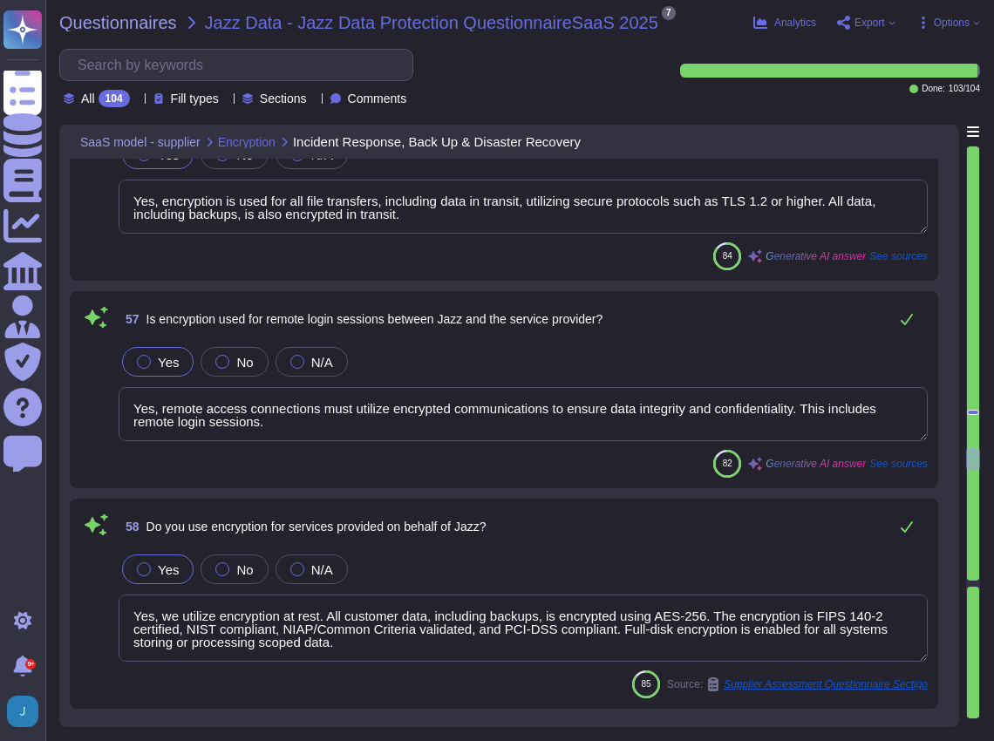
type textarea "Asymmetric algorithm (where two different keys are used, one to encrypt, one to…"
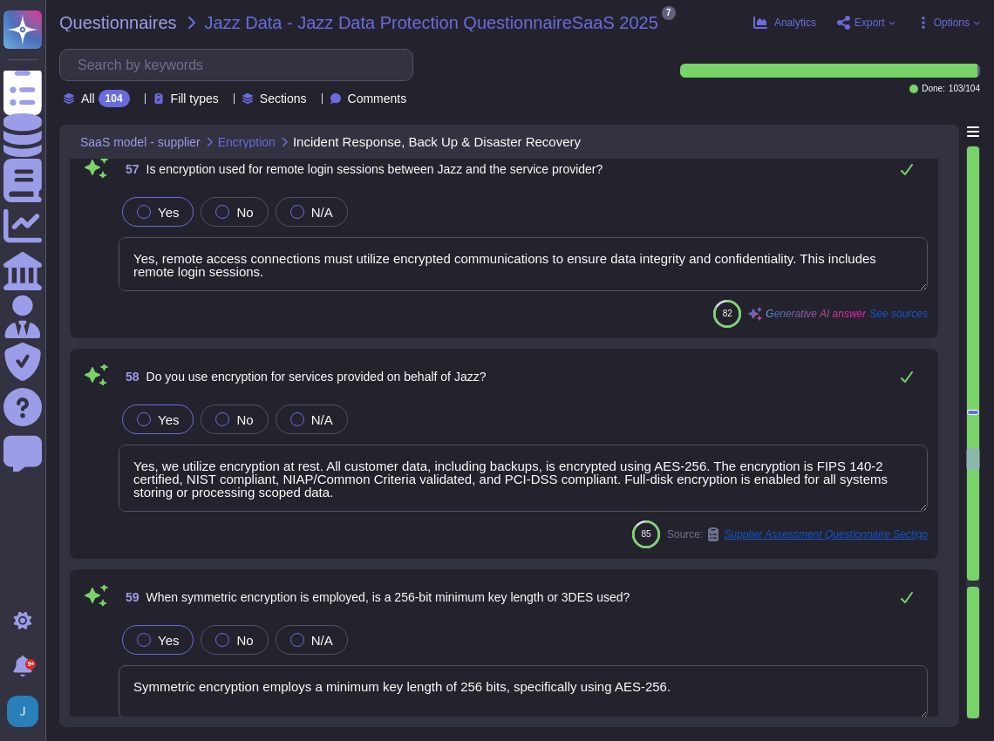
scroll to position [15865, 0]
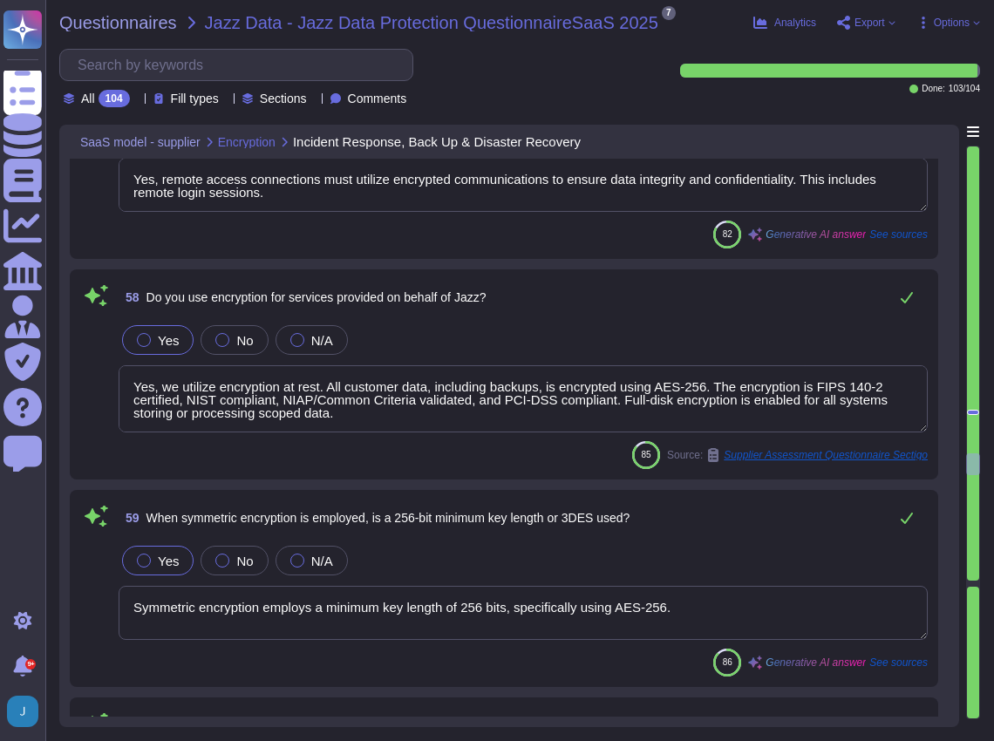
type textarea "Yes, our key management policies specify that keys are updated at least every 1…"
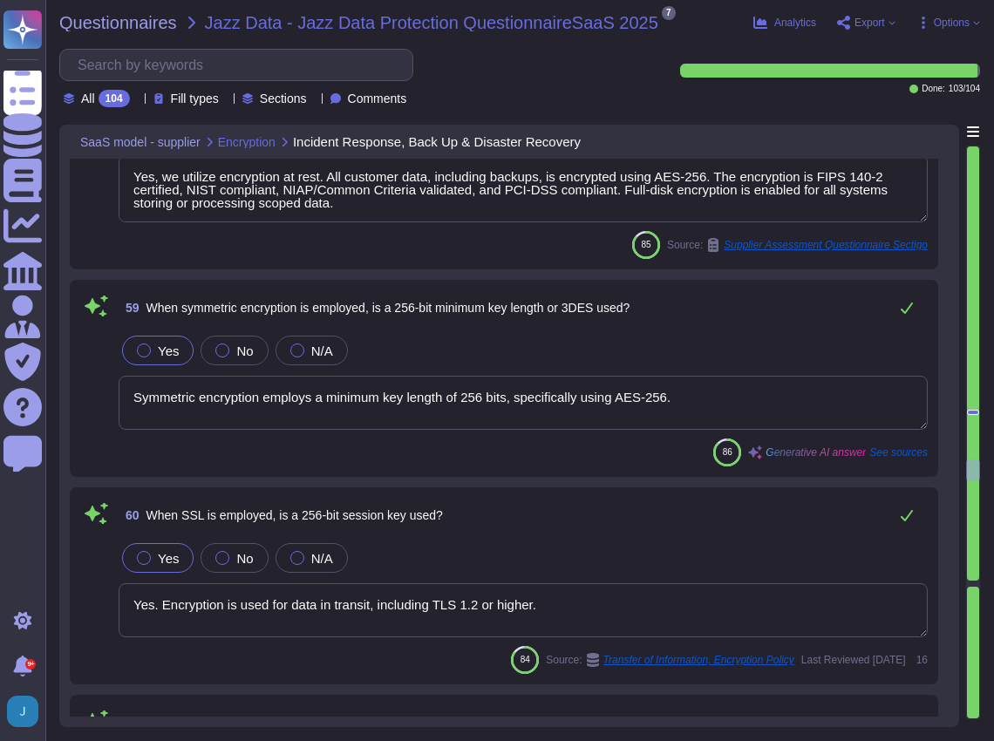
type textarea "Yes, firewalls are in use within our internal systems. They are employed to iso…"
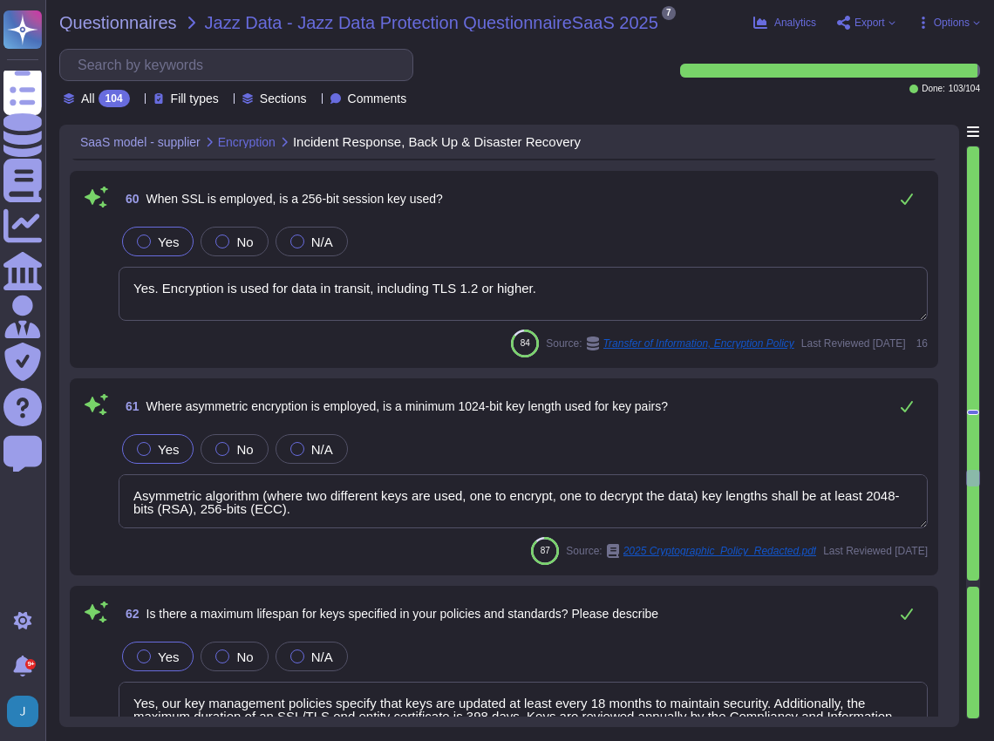
scroll to position [16445, 0]
type textarea "Yes, there is a process to control and limit services, protocols, and ports on …"
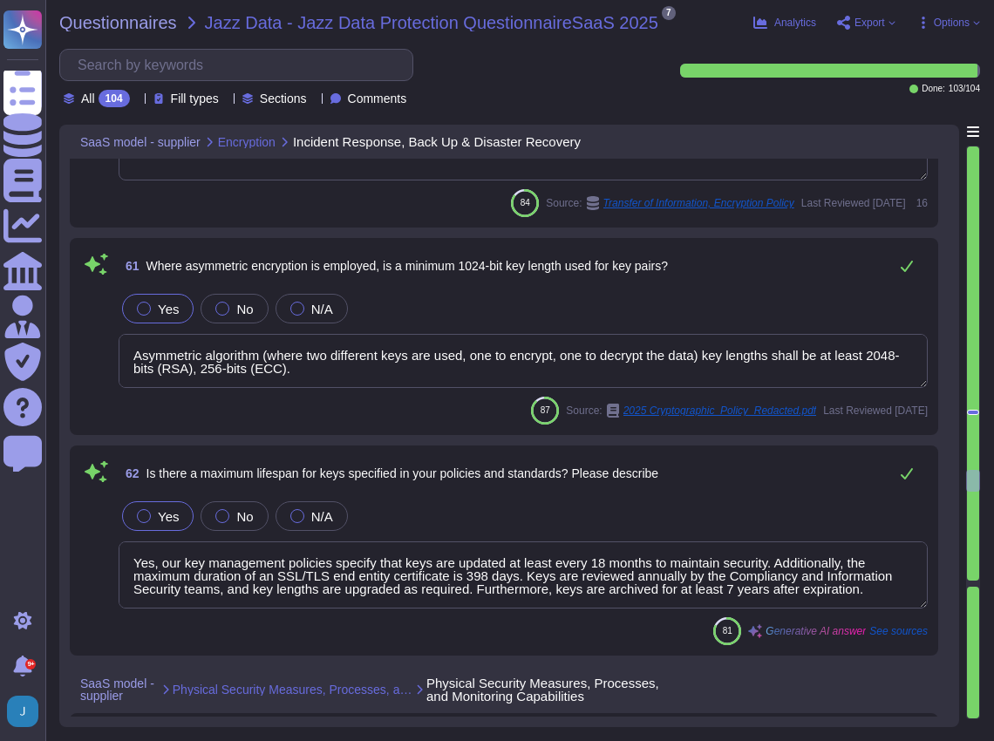
type textarea "Yes, our networks are segmented based on the classification of information stor…"
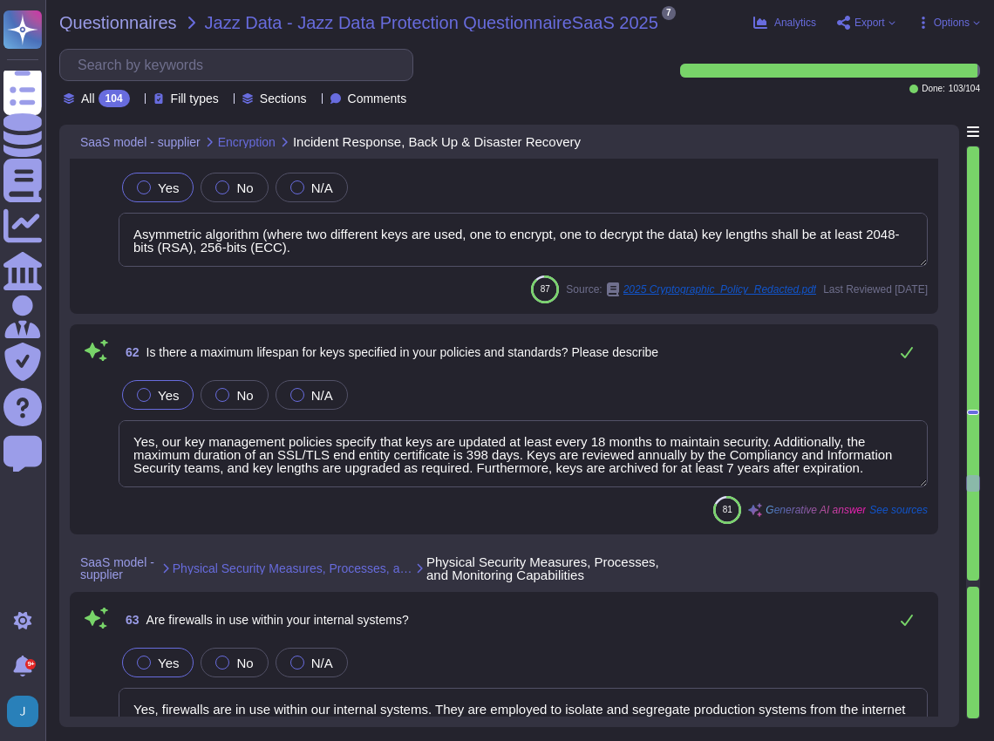
scroll to position [16678, 0]
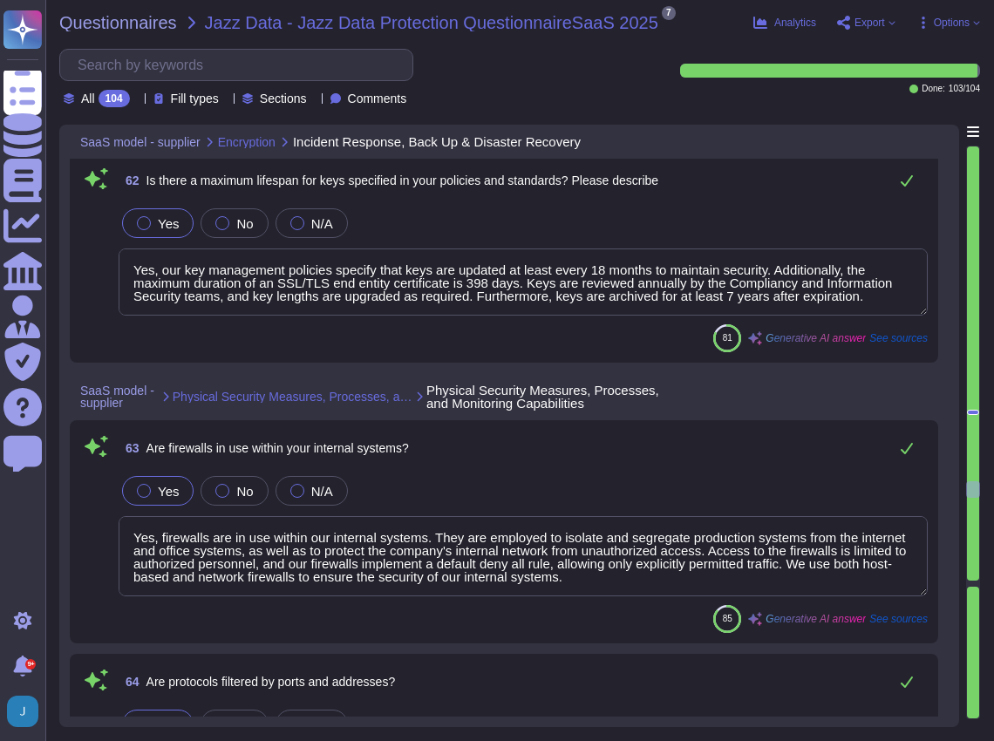
type textarea "Yes, all information with a classification higher than 'Internal' is securely s…"
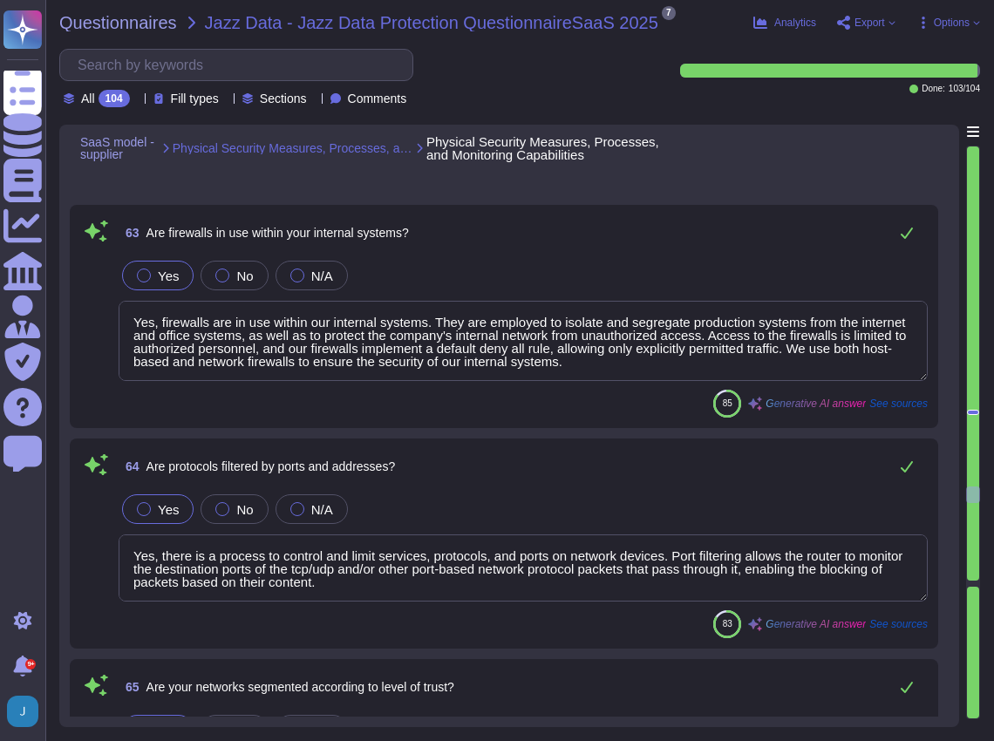
scroll to position [17027, 0]
type textarea "Yes, access can be restricted based on source IP address, and our solution supp…"
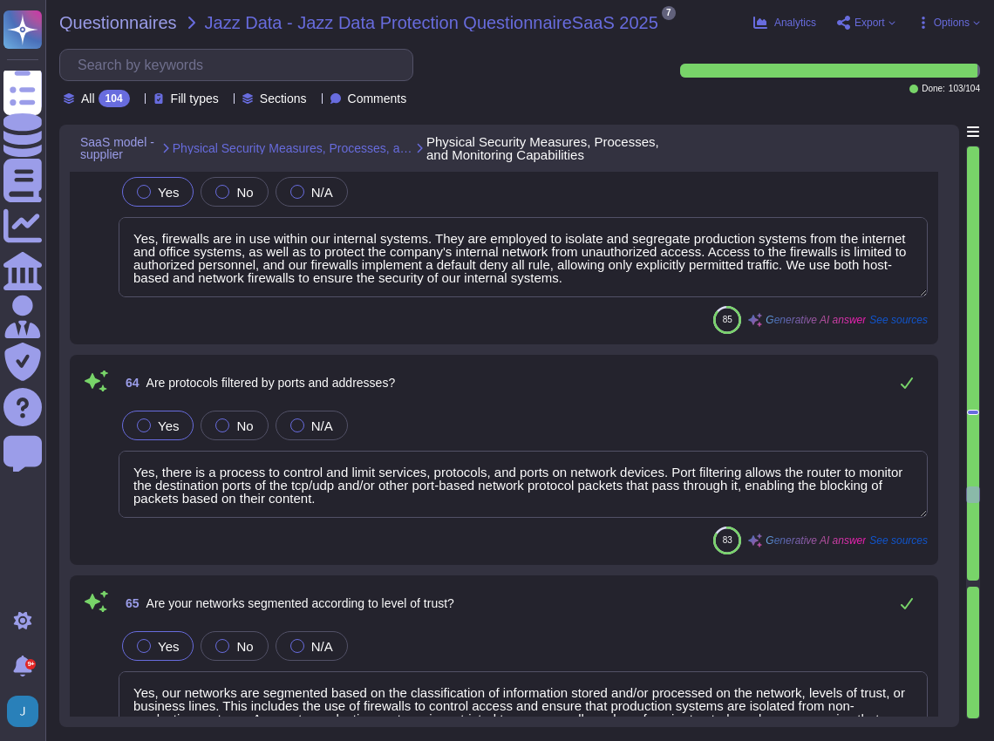
scroll to position [17085, 0]
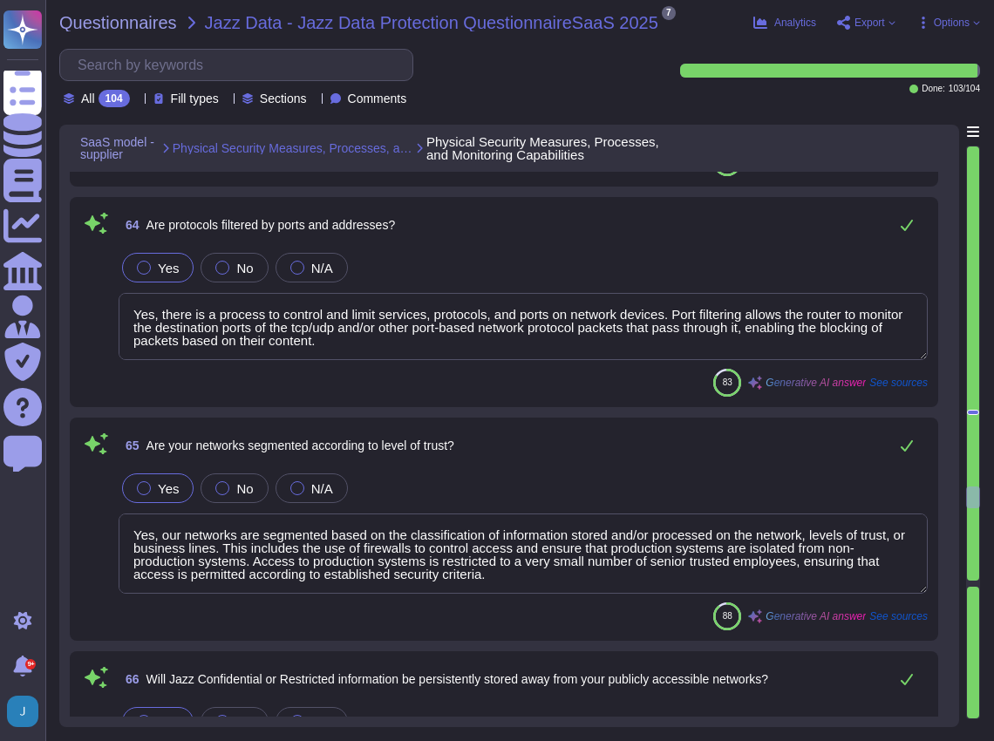
type textarea "Access to Sectigo’s information and information processing systems is primarily…"
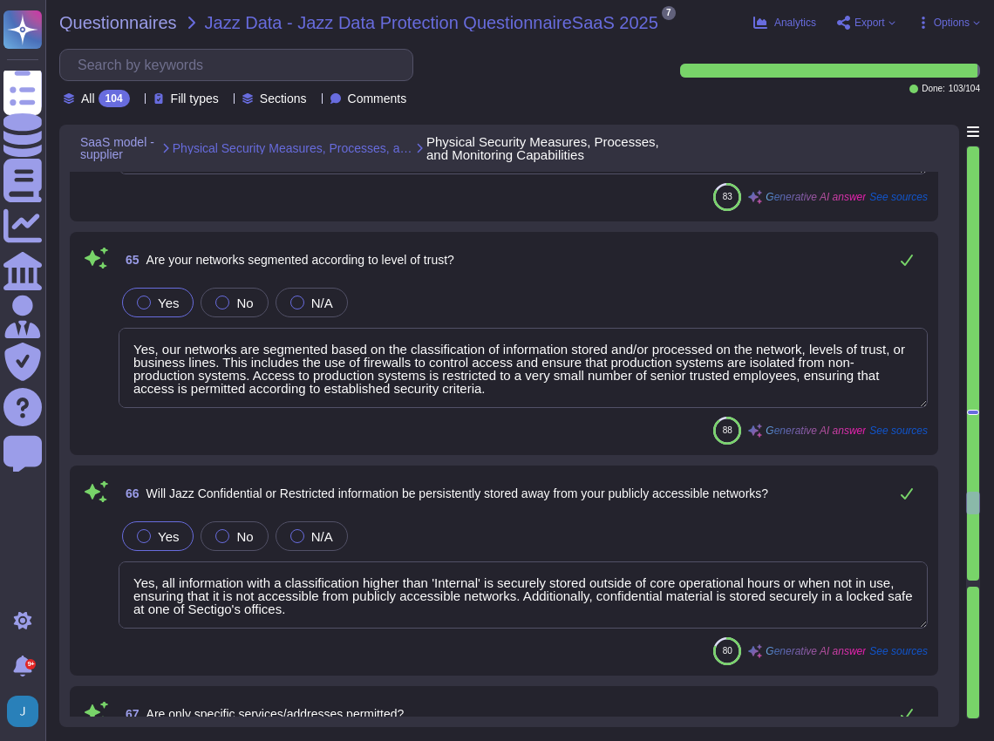
scroll to position [17434, 0]
type textarea "Yes, every connection to an external network is terminated at a firewall, ensur…"
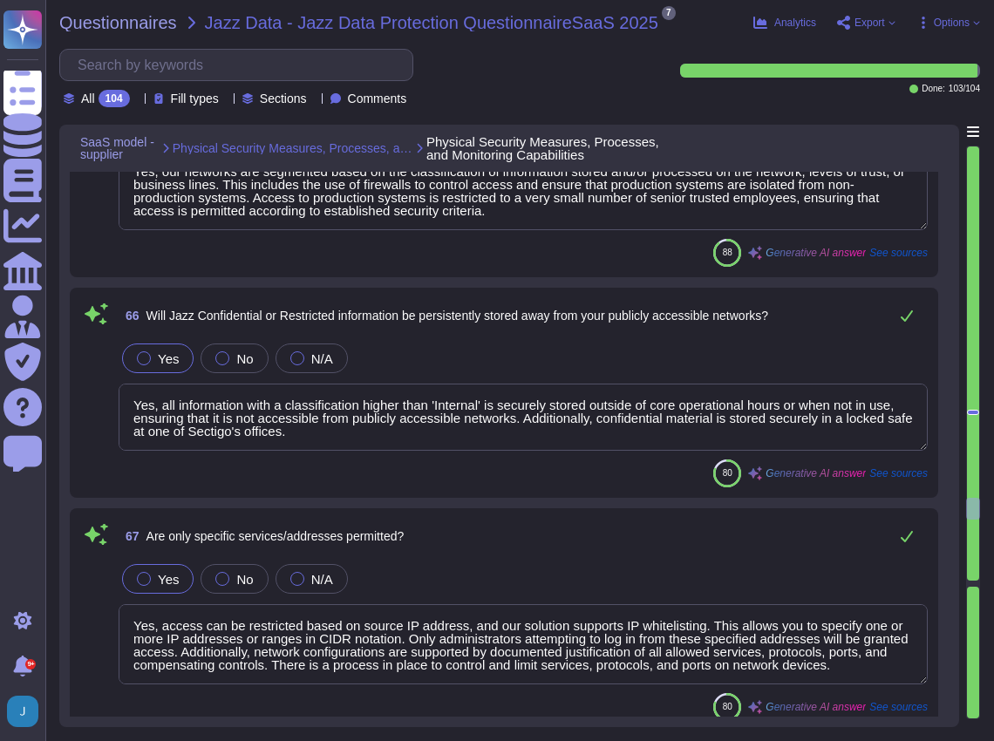
scroll to position [17666, 0]
type textarea "Yes, wireless networks shall not be used within Sectigo's production environmen…"
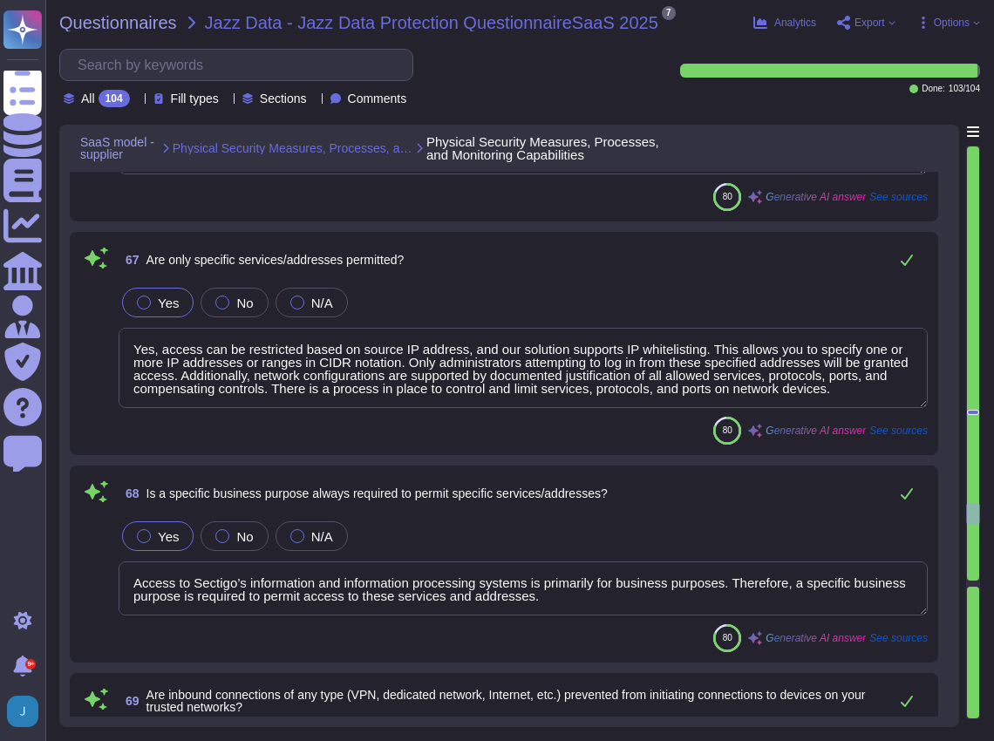
scroll to position [17899, 0]
type textarea "Yes, our company requires the use of encryption for wireless networks. Wireless…"
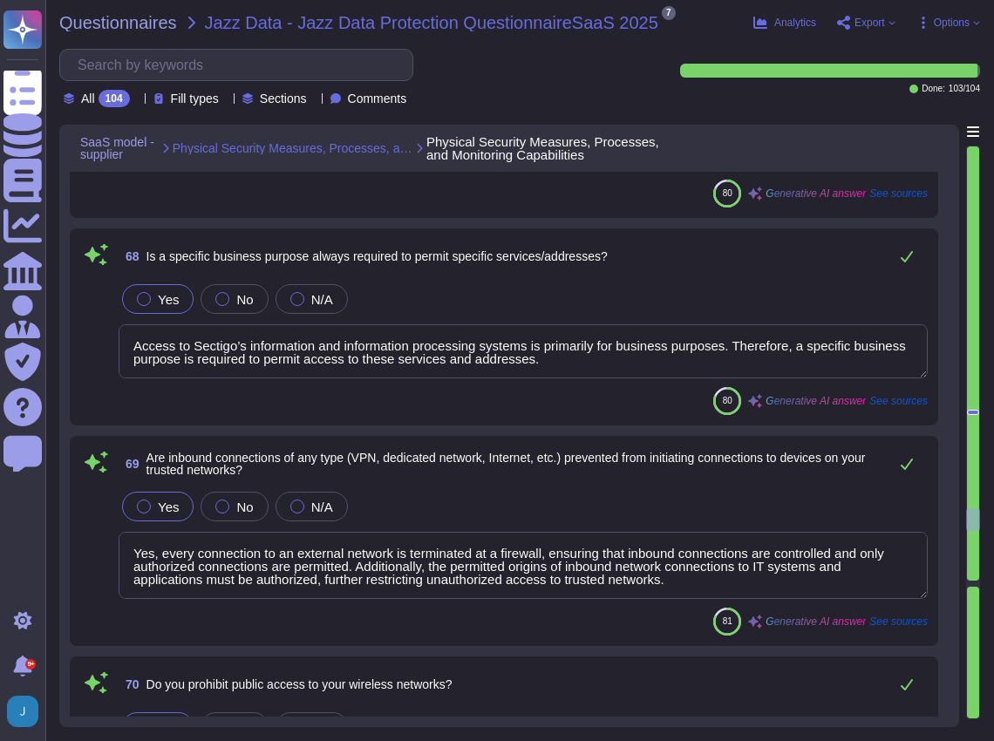
scroll to position [18131, 0]
type textarea "We utilize AES WPA2 for wireless encryption. This protocol is employed for auth…"
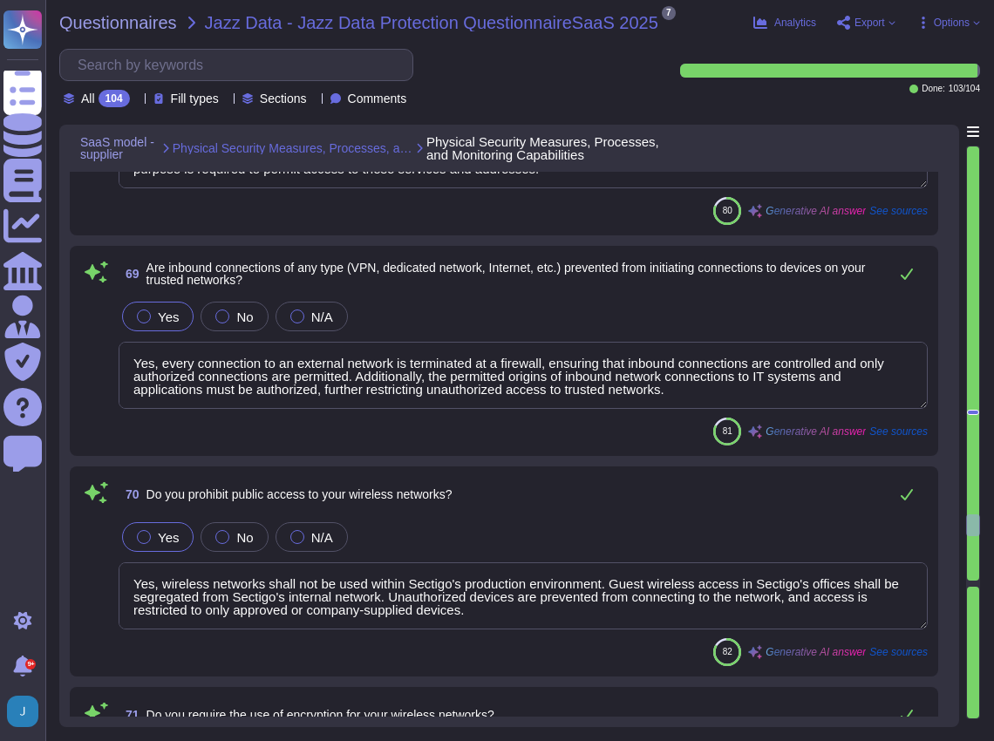
scroll to position [18306, 0]
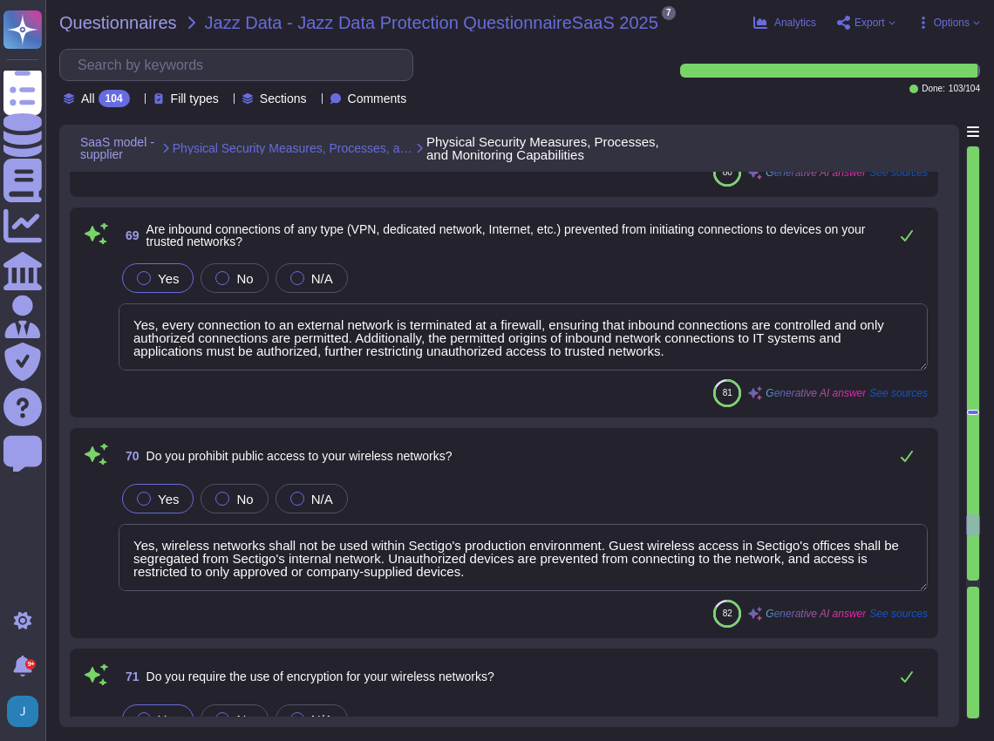
type textarea "Yes, secure encryption is required for all mobile devices, including laptops. A…"
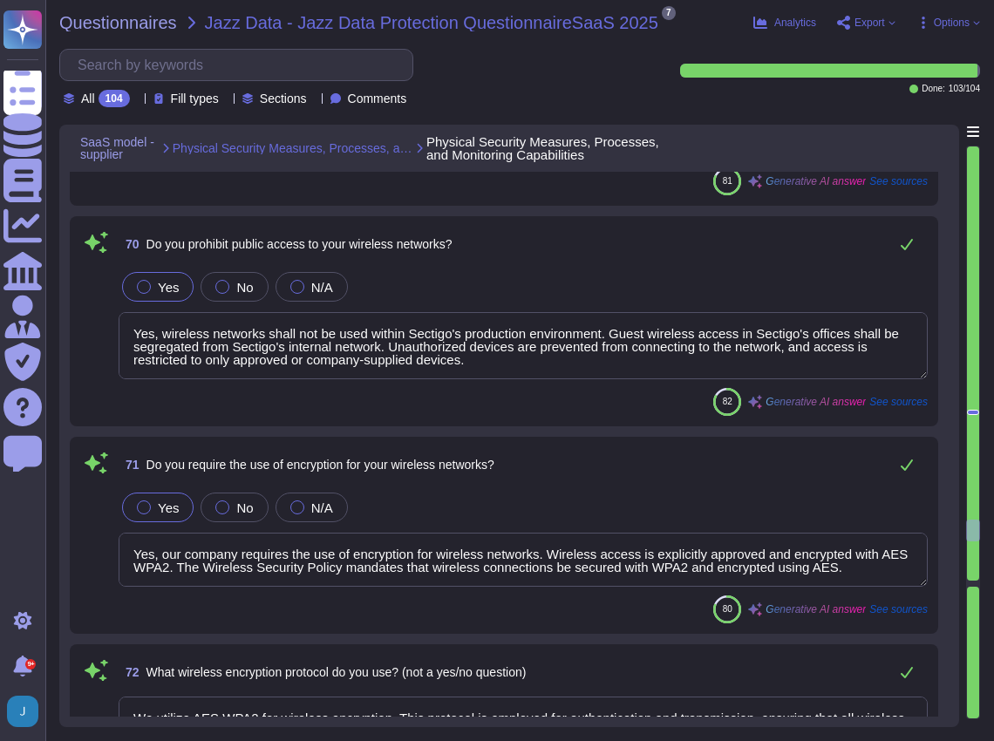
type textarea "Yes, access to our wireless network is restricted to only approved or company-s…"
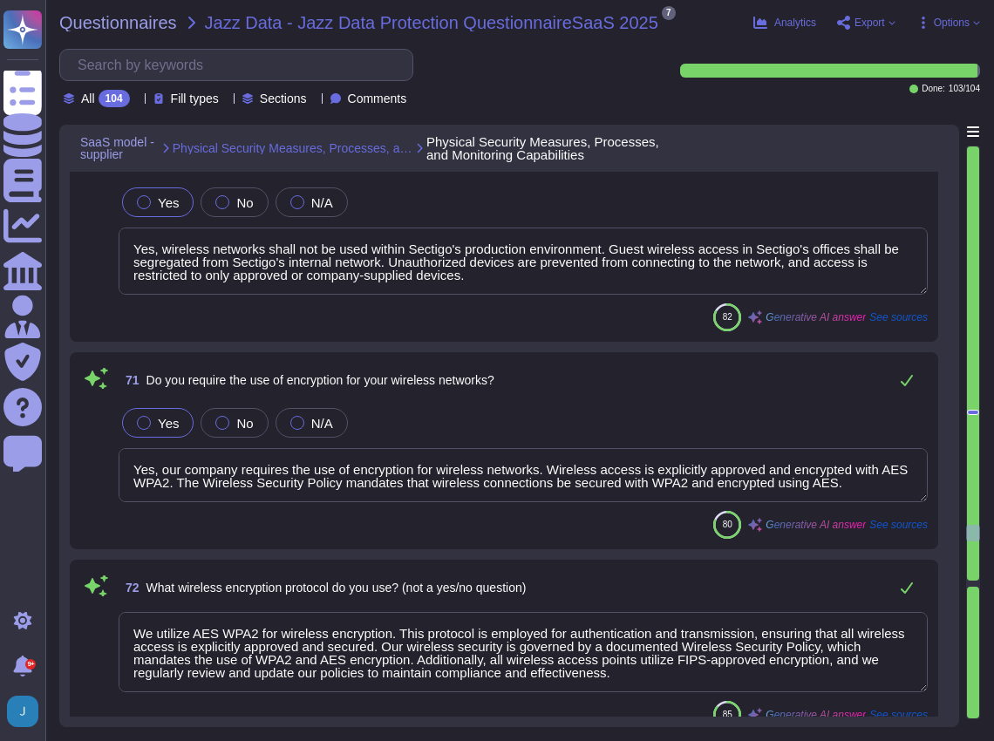
scroll to position [18596, 0]
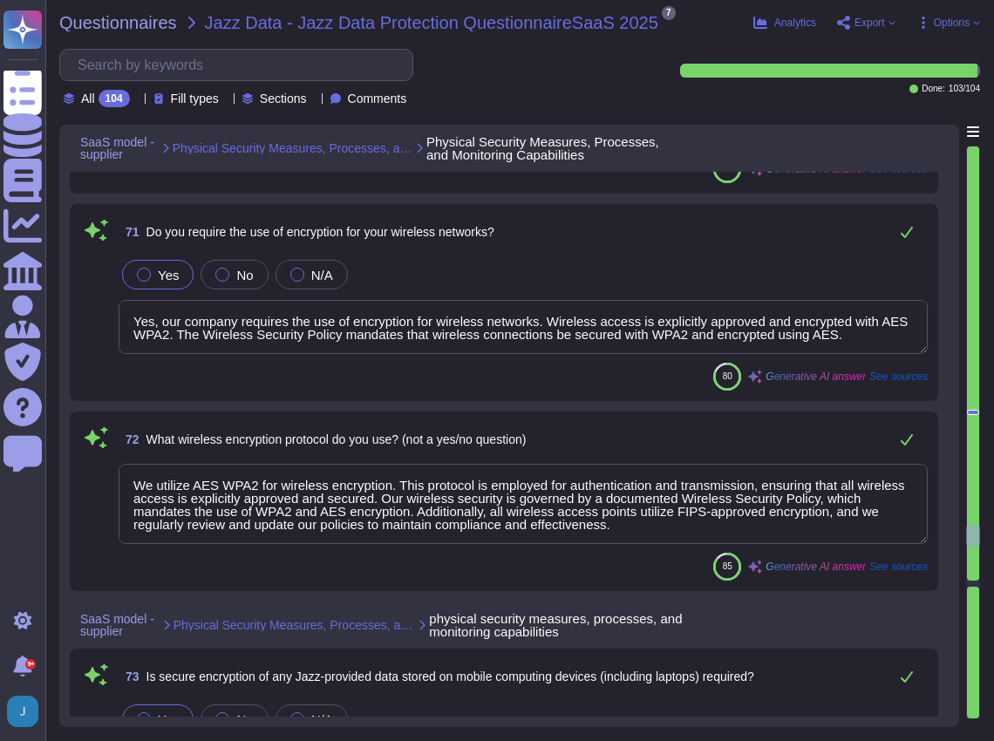
type textarea "Yes, we conduct quarterly scans to identify unauthorized wireless access points…"
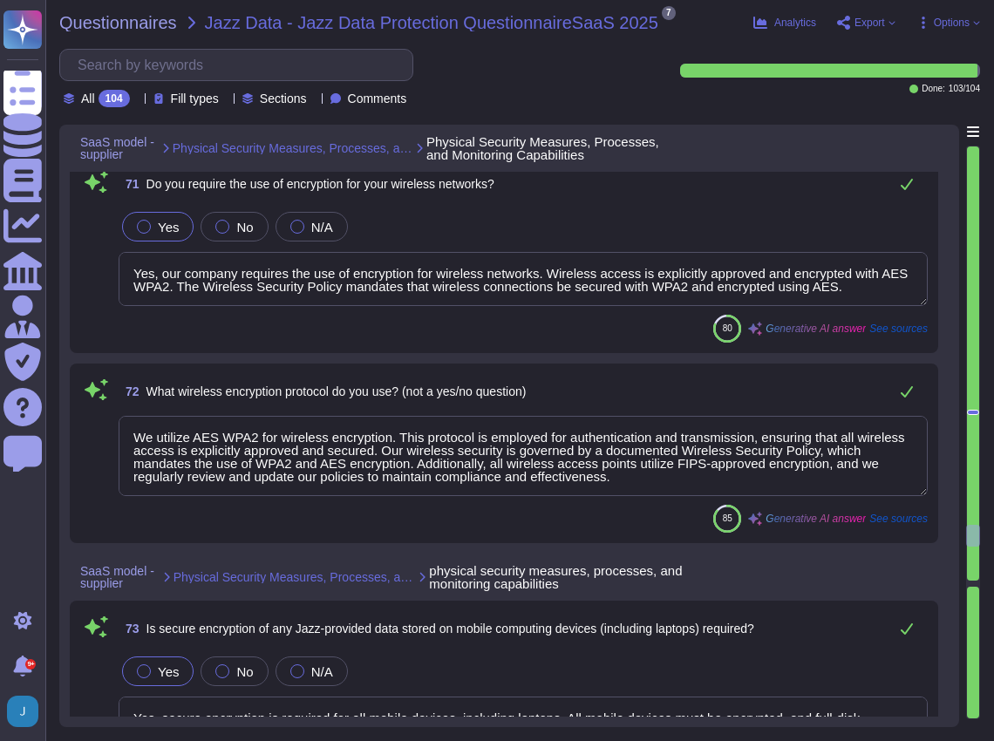
scroll to position [18770, 0]
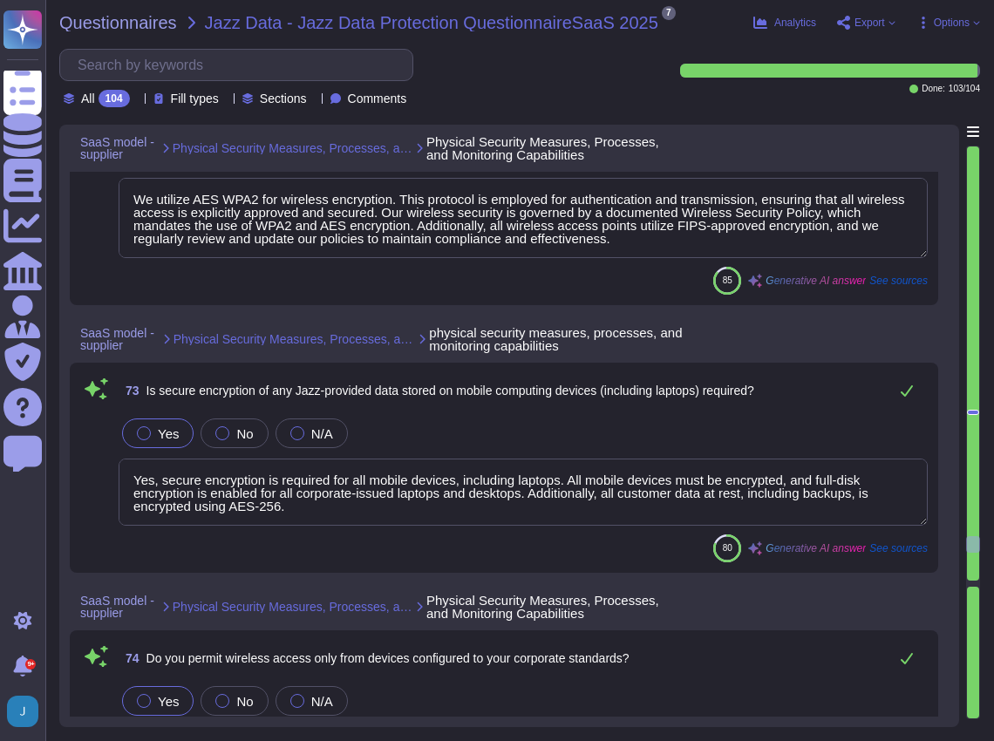
type textarea "Yes, anti-malware controls are in use, including robust solutions such as Crowd…"
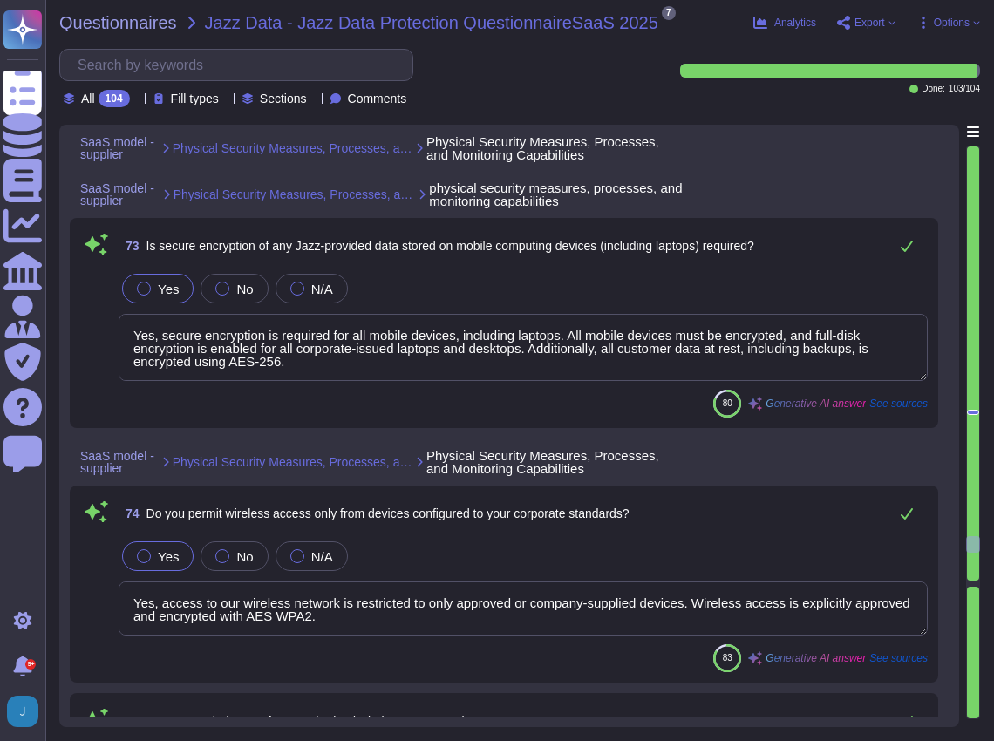
type textarea "Yes, the organization centrally manages anti-malware technologies, ensuring the…"
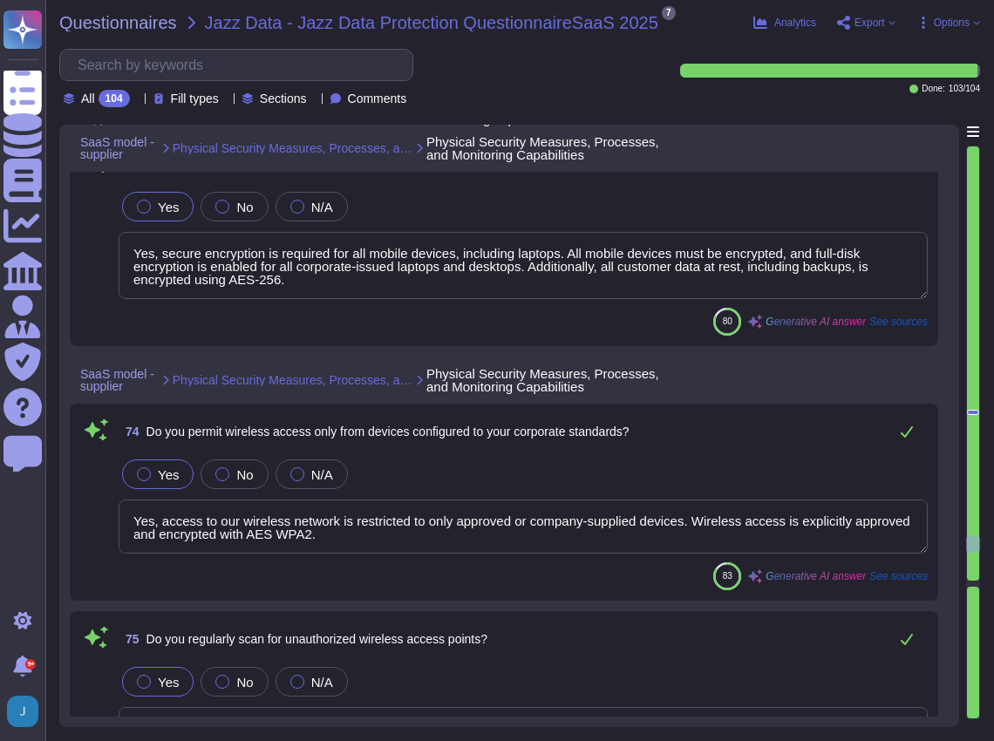
scroll to position [19235, 0]
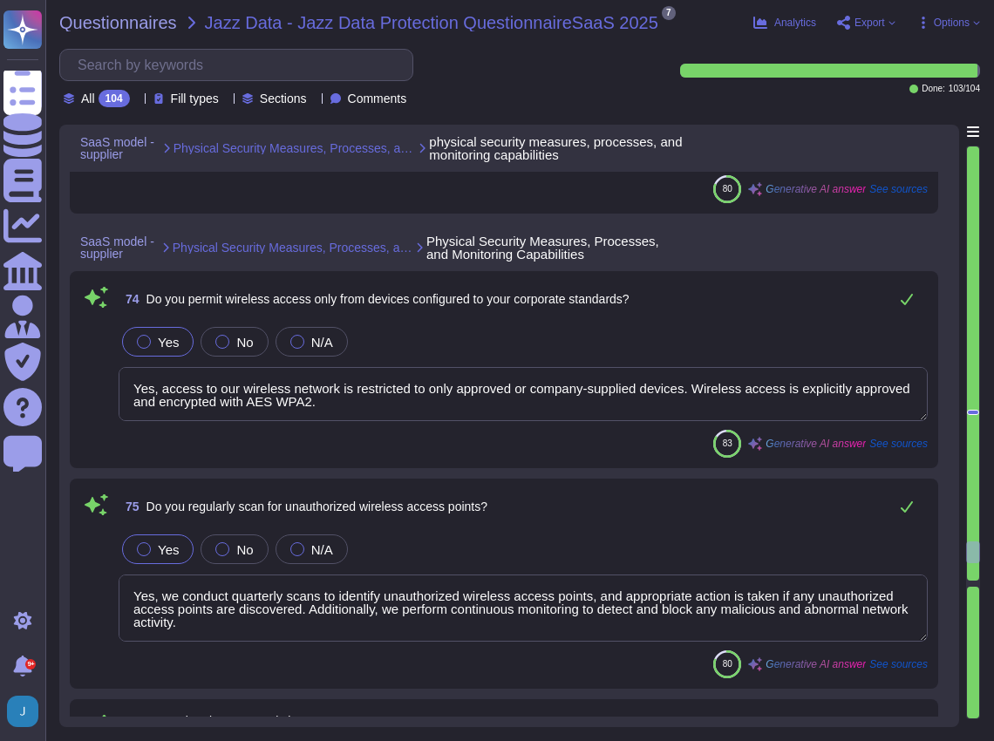
type textarea "Yes, signatures are kept up to date as the anti-virus/anti-malware software is …"
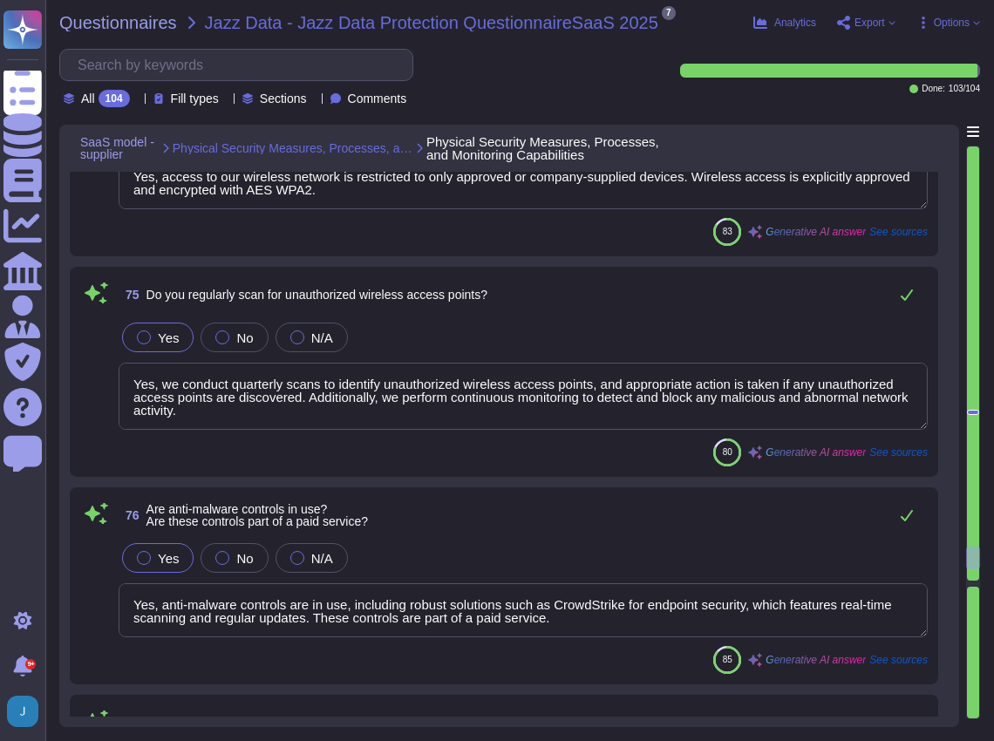
scroll to position [19700, 0]
type textarea "The anti-malware software used is CrowdStrike for endpoint security, which incl…"
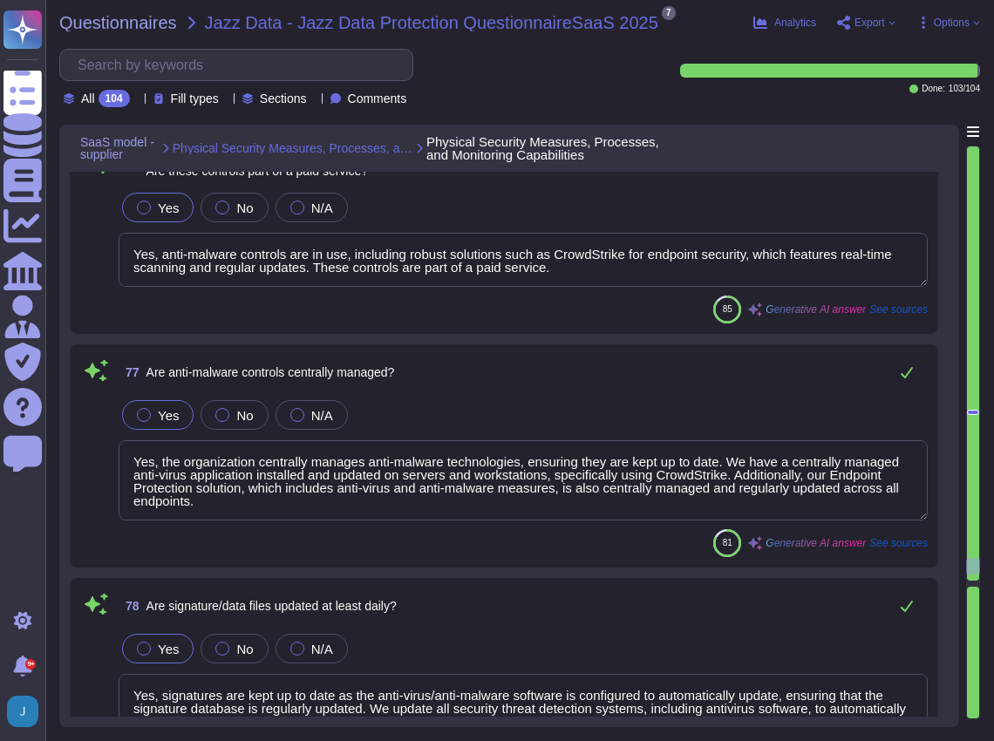
scroll to position [19932, 0]
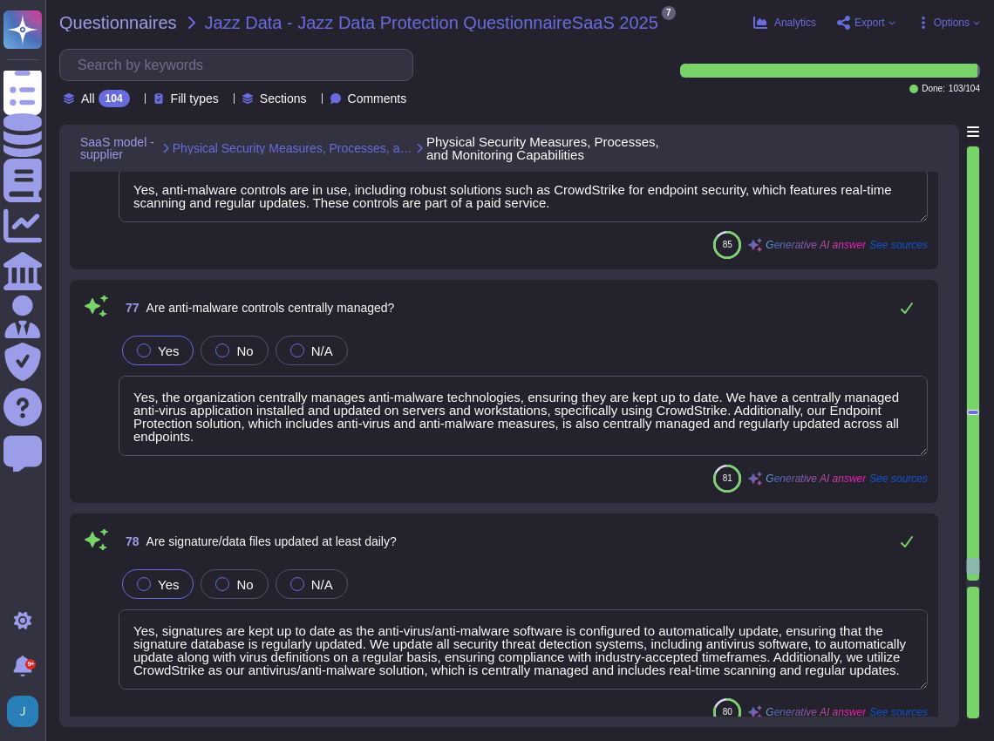
type textarea "Yes, we maintain documented procedures for the secure disposal and destruction …"
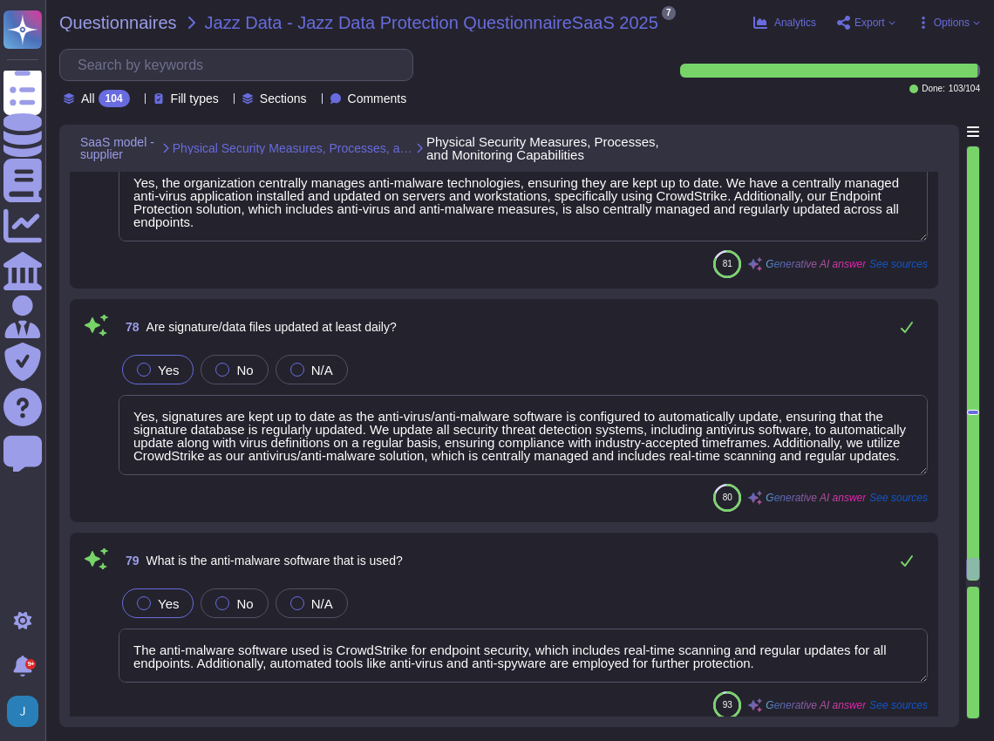
scroll to position [20165, 0]
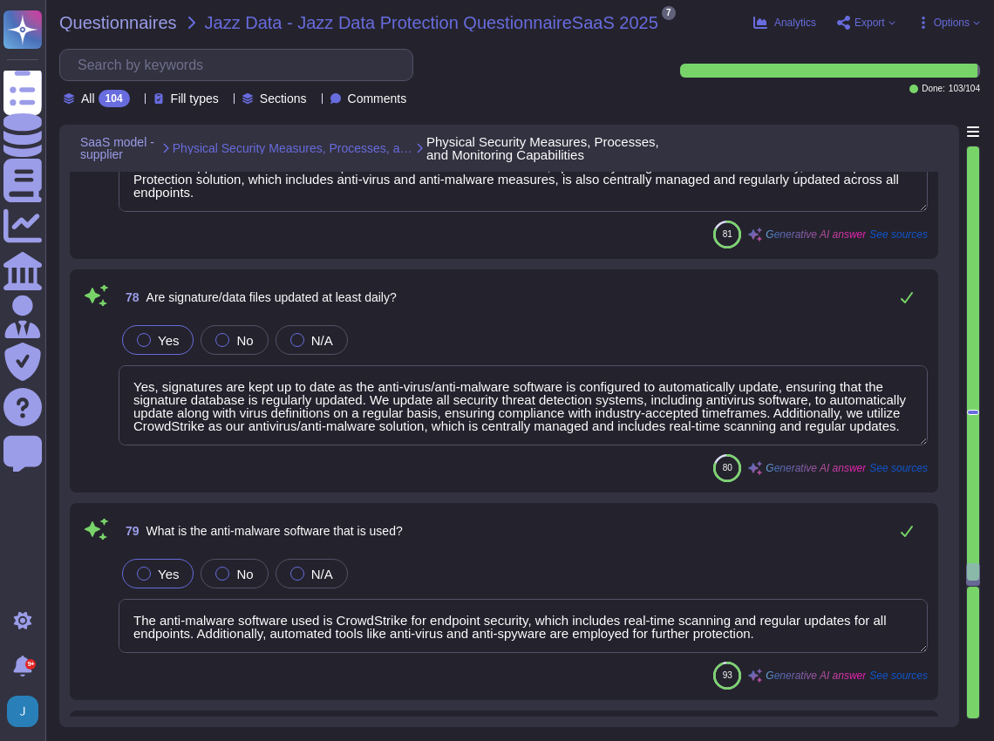
type textarea "Yes, we have documented procedures to ensure that computer media containing con…"
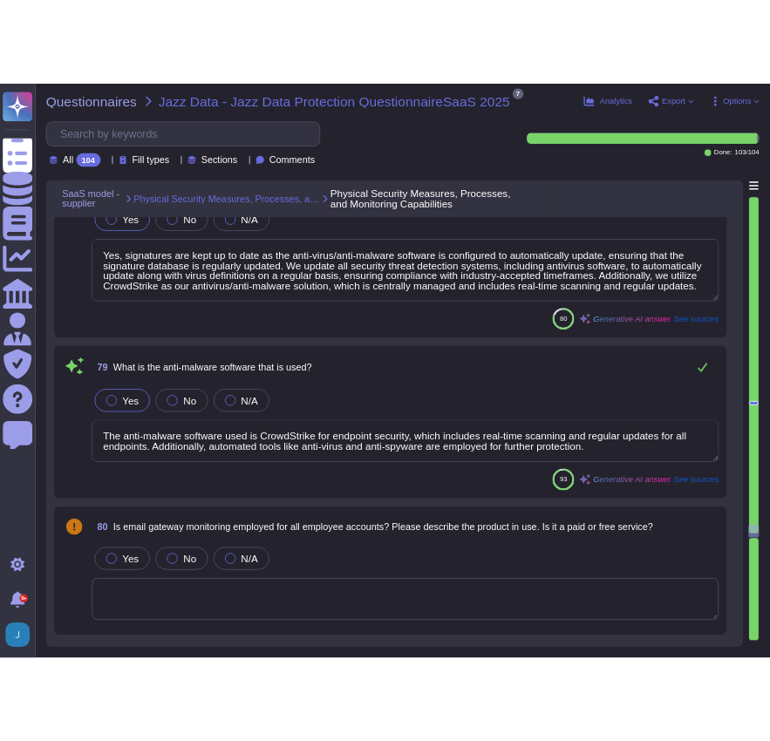
scroll to position [20339, 0]
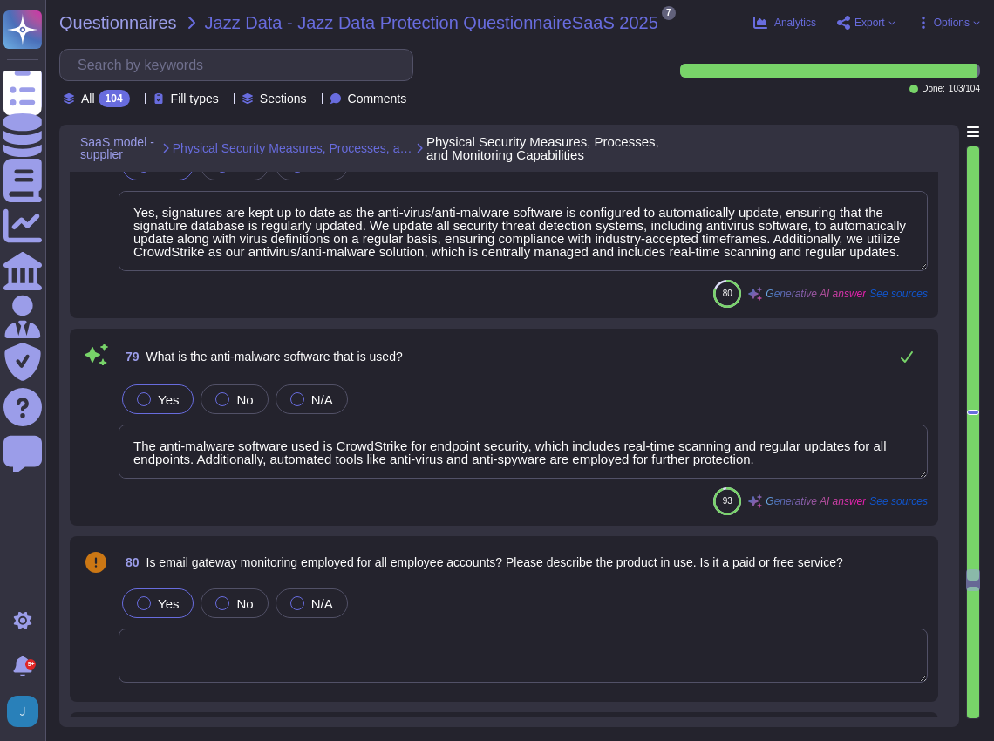
click at [146, 599] on div at bounding box center [144, 603] width 14 height 14
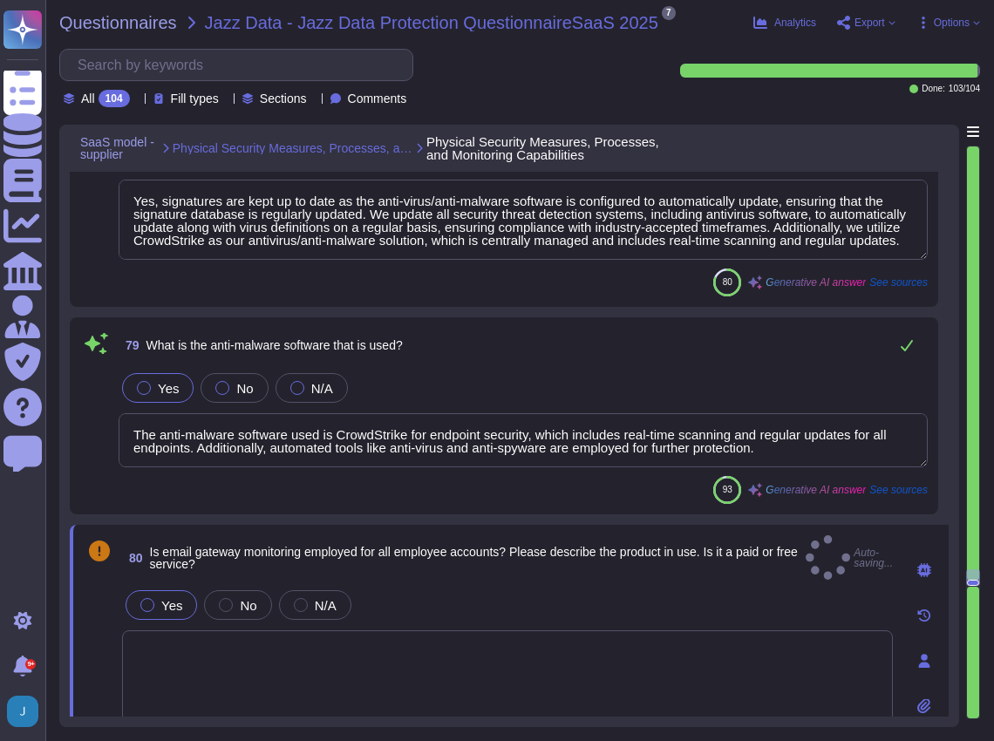
type textarea "Yes, we have documented procedures to ensure that computer media containing con…"
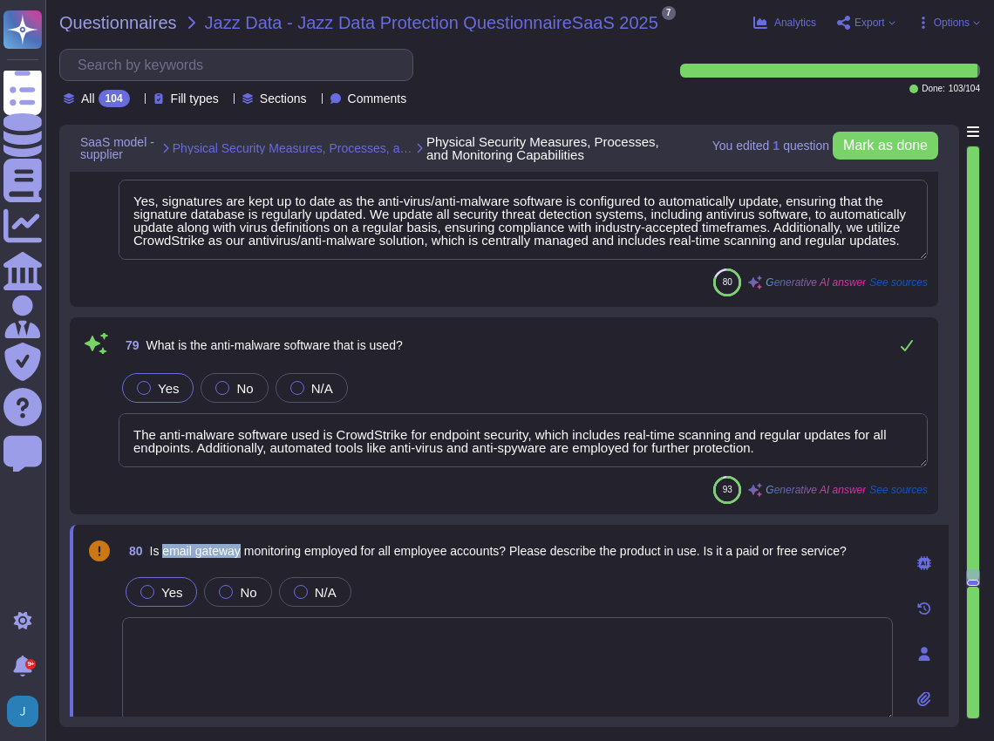
drag, startPoint x: 163, startPoint y: 547, endPoint x: 242, endPoint y: 549, distance: 79.3
click at [242, 549] on span "Is email gateway monitoring employed for all employee accounts? Please describe…" at bounding box center [498, 551] width 696 height 14
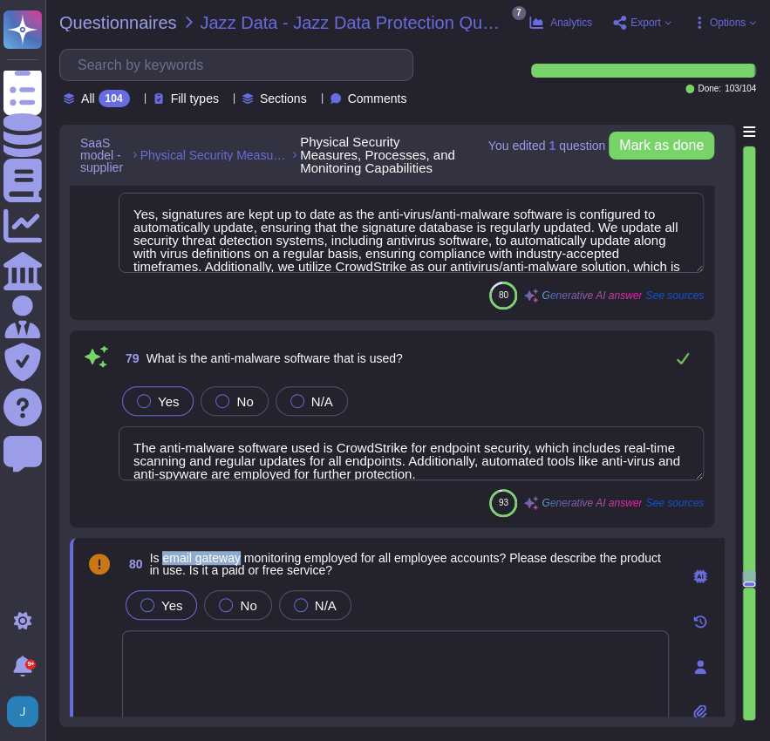
click at [194, 551] on span "Is email gateway monitoring employed for all employee accounts? Please describe…" at bounding box center [405, 564] width 511 height 26
drag, startPoint x: 241, startPoint y: 554, endPoint x: 161, endPoint y: 557, distance: 79.4
click at [161, 557] on span "Is email gateway monitoring employed for all employee accounts? Please describe…" at bounding box center [405, 564] width 511 height 26
click at [330, 657] on textarea at bounding box center [395, 682] width 547 height 105
drag, startPoint x: 195, startPoint y: 554, endPoint x: 309, endPoint y: 554, distance: 113.3
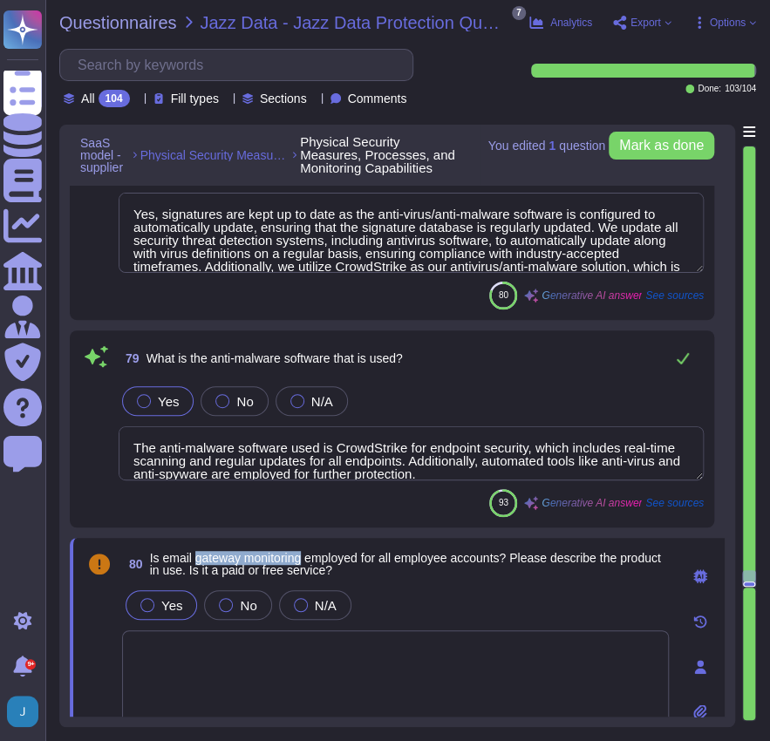
click at [309, 554] on span "Is email gateway monitoring employed for all employee accounts? Please describe…" at bounding box center [405, 564] width 511 height 26
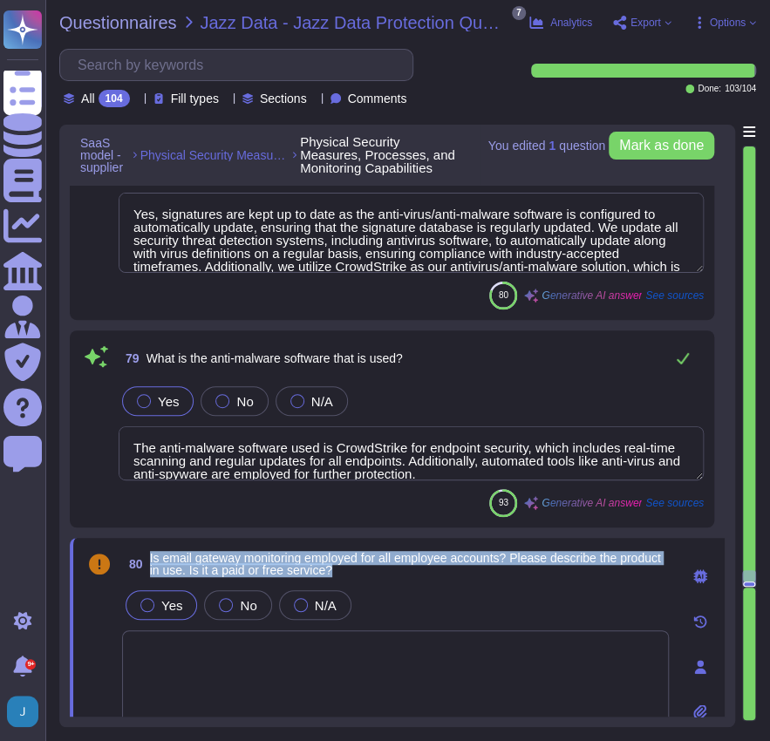
drag, startPoint x: 391, startPoint y: 567, endPoint x: 146, endPoint y: 549, distance: 245.6
click at [146, 549] on span "80 Is email gateway monitoring employed for all employee accounts? Please descr…" at bounding box center [395, 563] width 547 height 31
copy span "Is email gateway monitoring employed for all employee accounts? Please describe…"
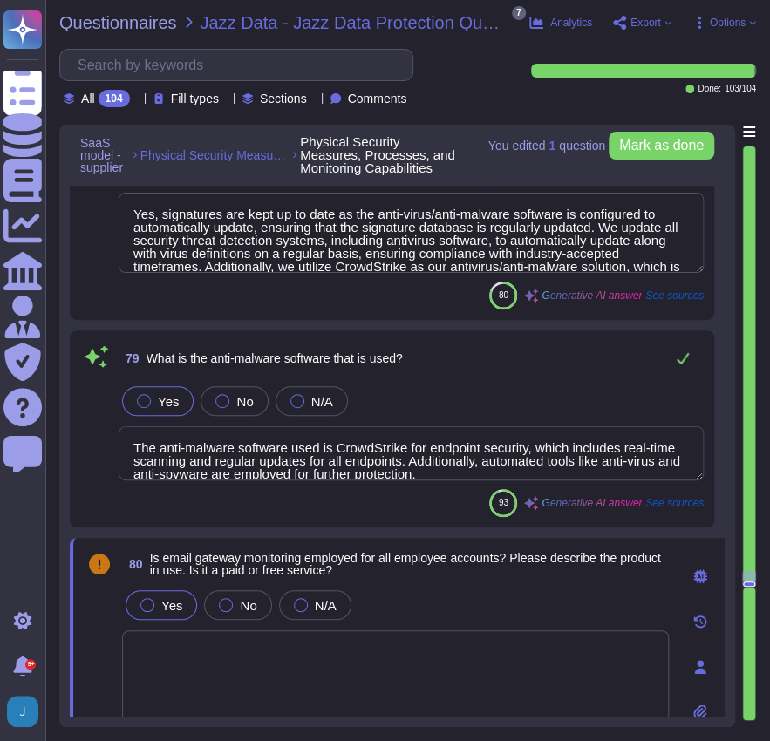
click at [281, 654] on textarea at bounding box center [395, 682] width 547 height 105
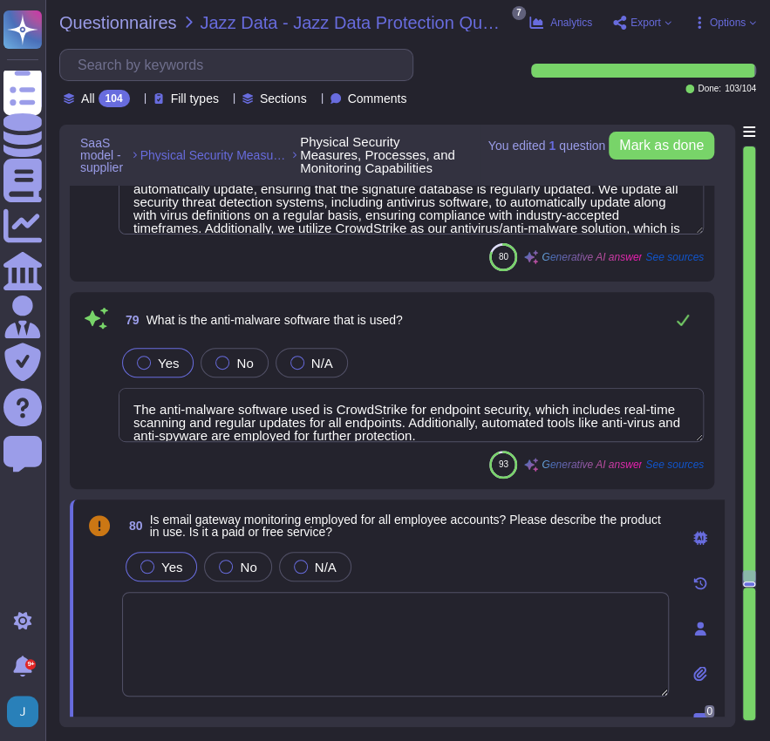
scroll to position [20398, 0]
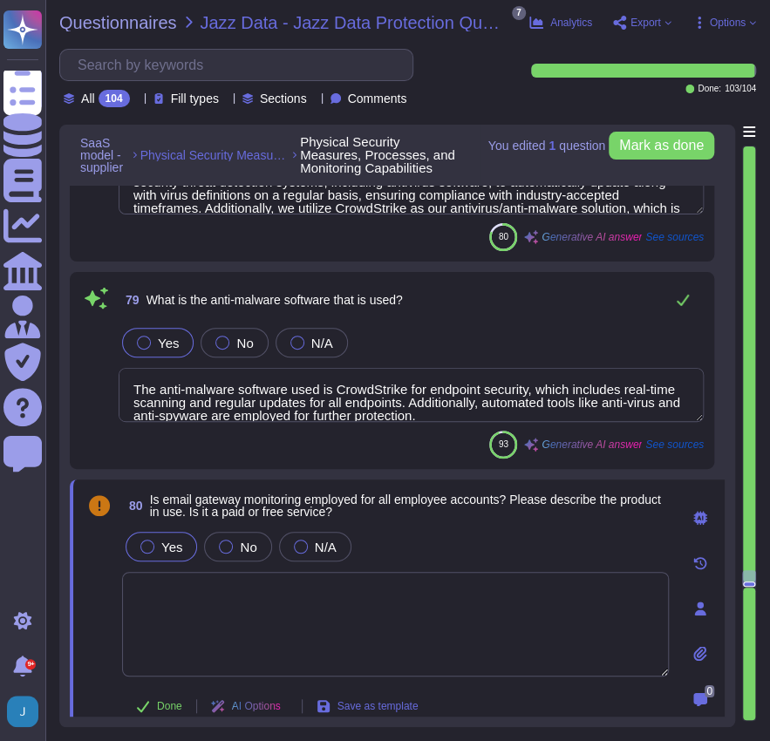
click at [264, 582] on textarea at bounding box center [395, 624] width 547 height 105
type textarea "Proofpoint"
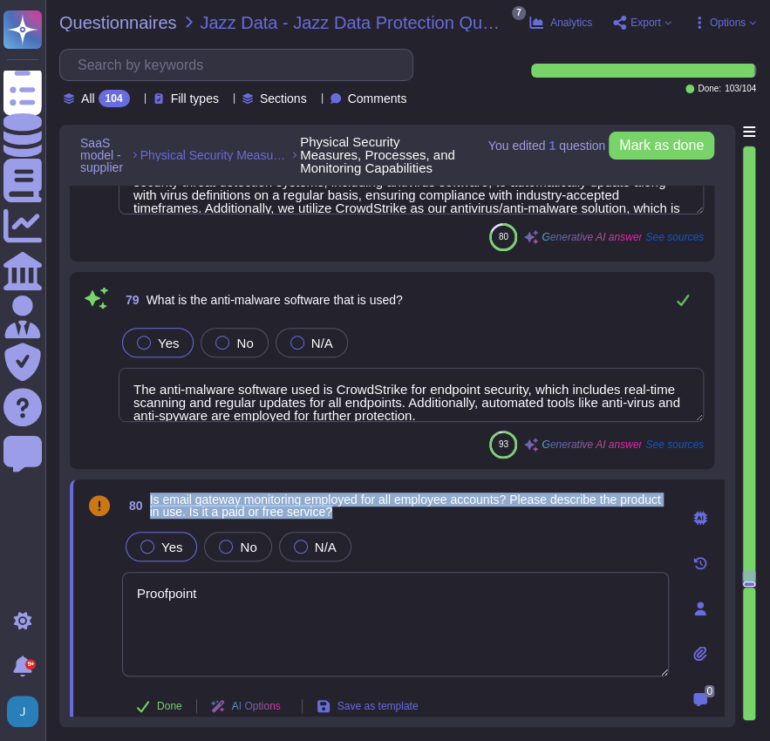
drag, startPoint x: 405, startPoint y: 509, endPoint x: 146, endPoint y: 498, distance: 259.1
click at [146, 498] on span "80 Is email gateway monitoring employed for all employee accounts? Please descr…" at bounding box center [395, 505] width 547 height 31
copy span "Is email gateway monitoring employed for all employee accounts? Please describe…"
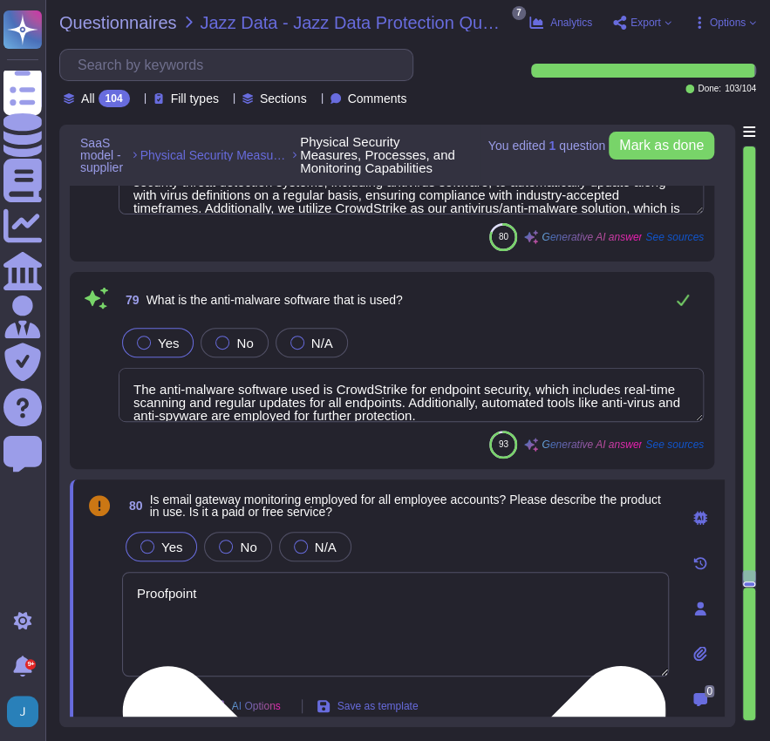
click at [333, 610] on textarea "Proofpoint" at bounding box center [395, 624] width 547 height 105
drag, startPoint x: 216, startPoint y: 594, endPoint x: 133, endPoint y: 586, distance: 83.2
click at [133, 586] on textarea "Proofpoint" at bounding box center [395, 624] width 547 height 105
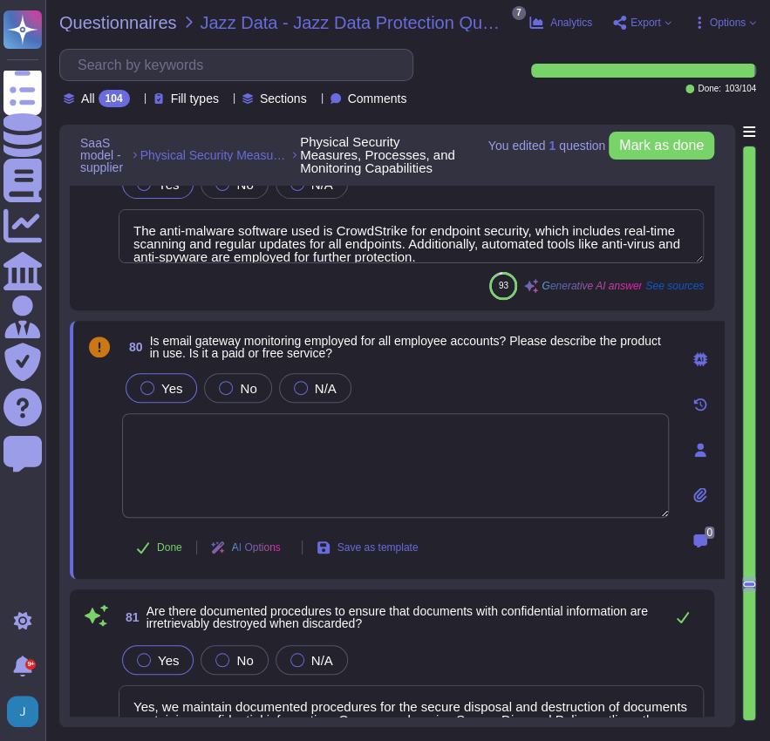
type textarea "Yes, we utilize methods for data destruction that comply with NIST 800-88 “Medi…"
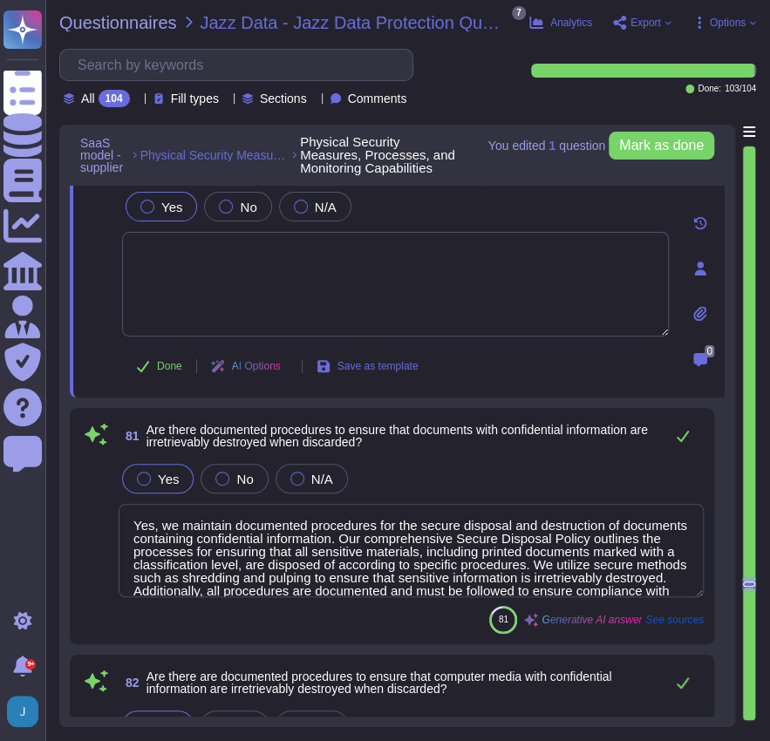
scroll to position [20746, 0]
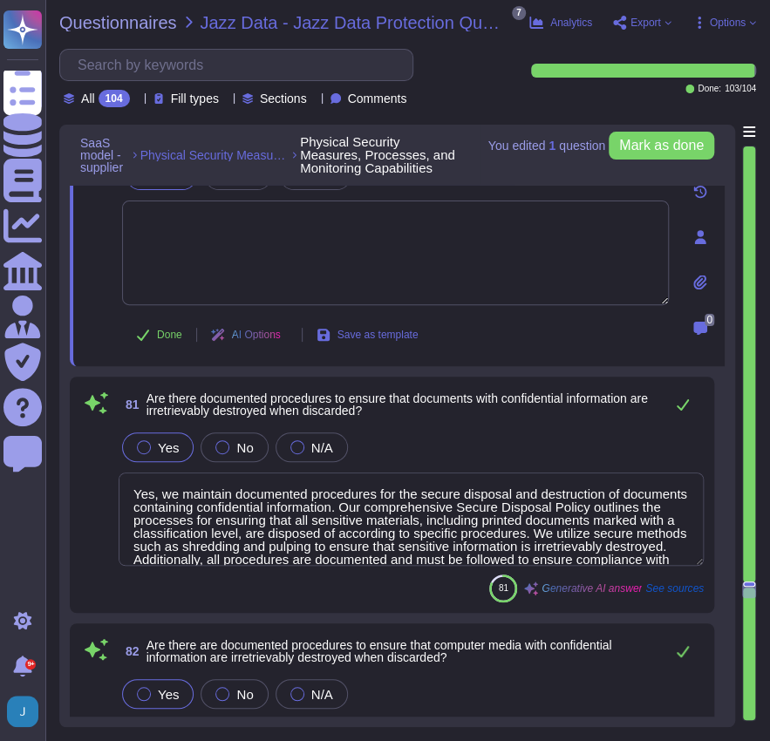
type textarea "Yes, sensitive information stored on removable media must be protected using au…"
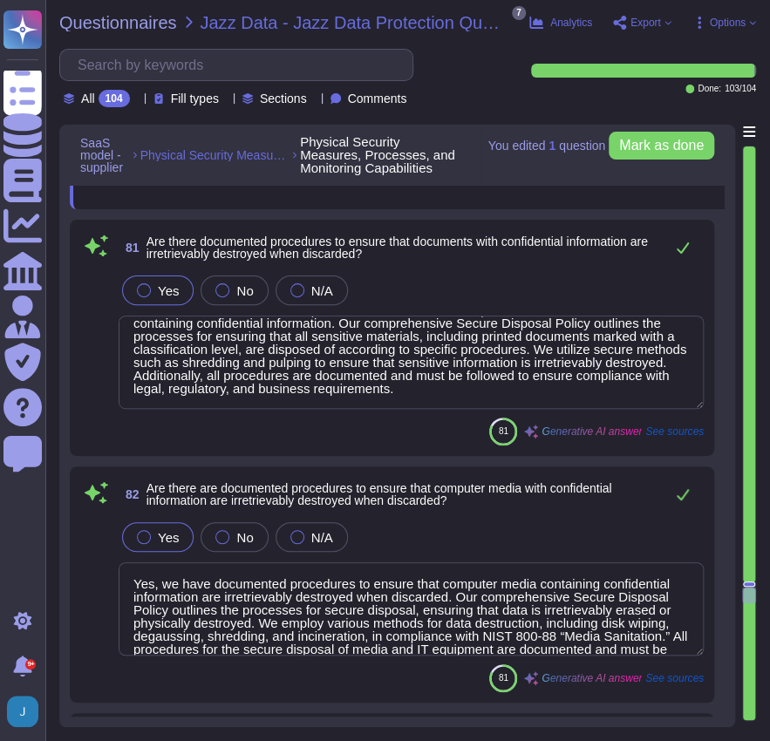
scroll to position [20978, 0]
type textarea "Yes, there are controls in place to prevent the storage of data on removable me…"
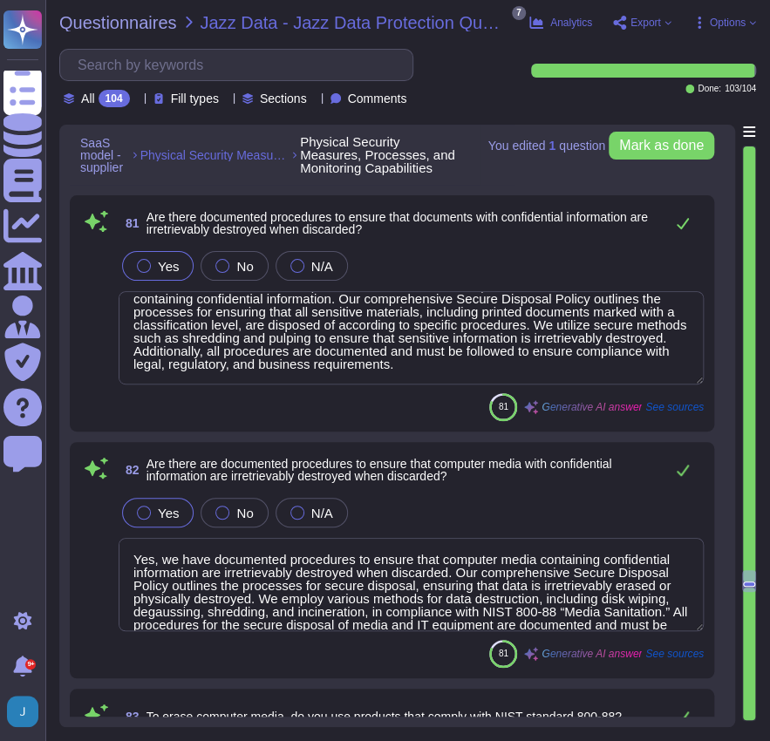
type textarea "Yes, the organization centrally manages anti-malware technologies, ensuring the…"
type textarea "Yes, signatures are kept up to date as the anti-virus/anti-malware software is …"
type textarea "Yes, we utilize methods for data destruction that comply with NIST 800-88 “Medi…"
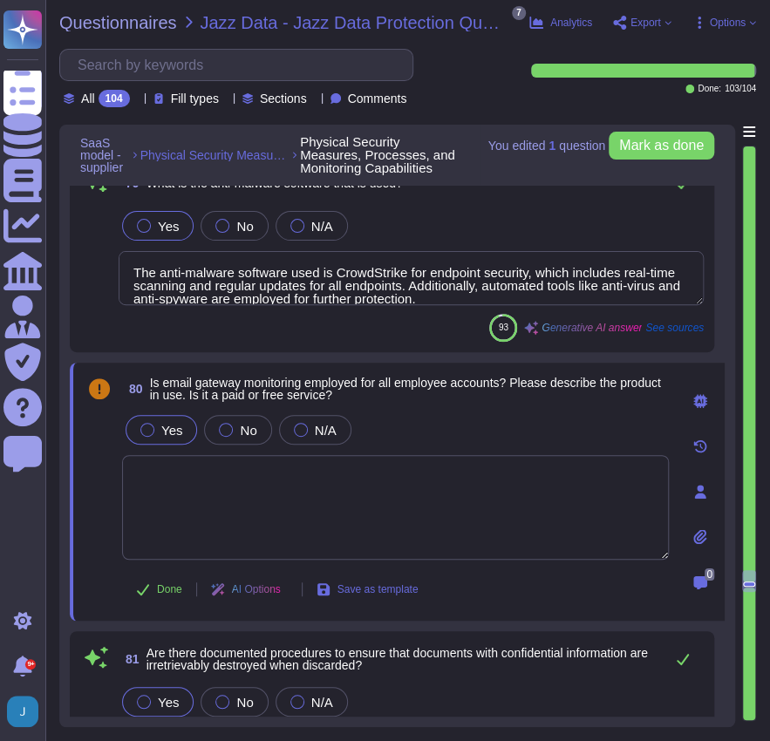
scroll to position [20523, 0]
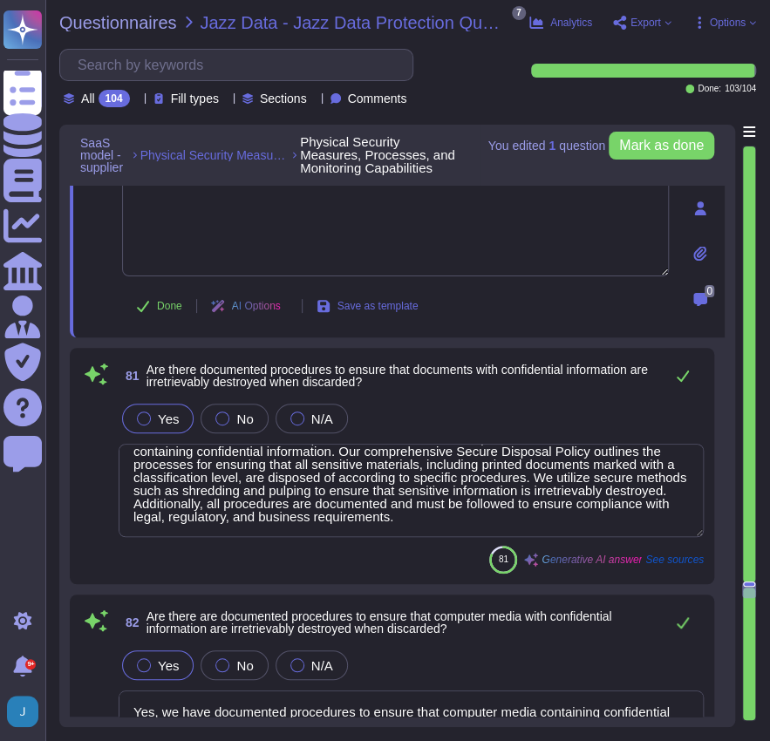
type textarea "Yes, sensitive information stored on removable media must be protected using au…"
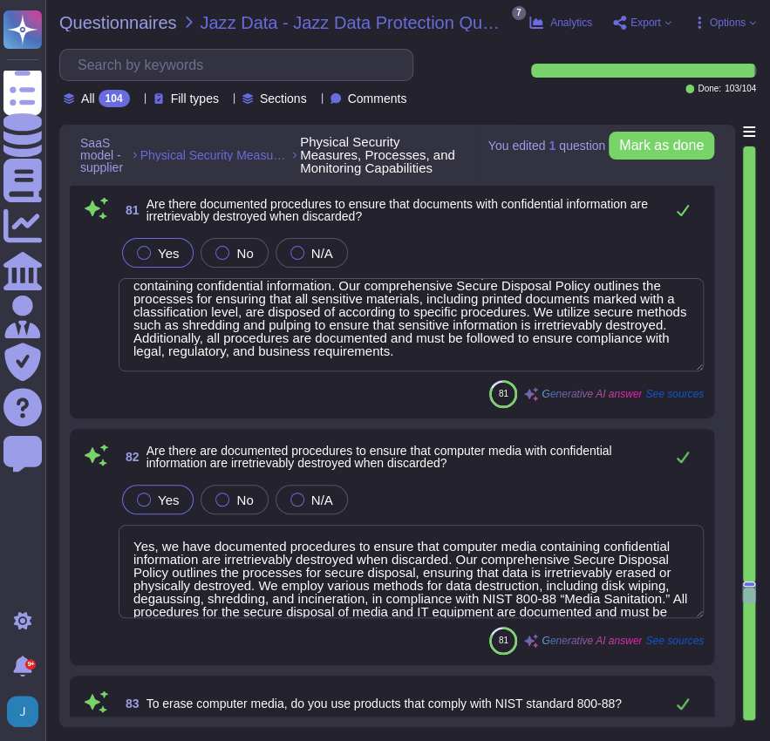
scroll to position [20989, 0]
type textarea "Yes, there are controls in place to prevent the storage of data on removable me…"
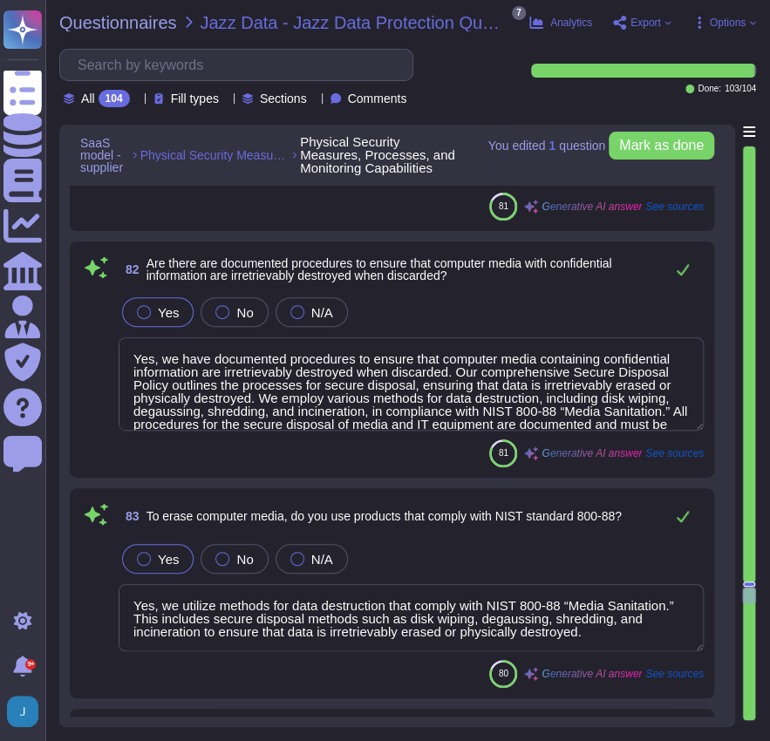
scroll to position [21221, 0]
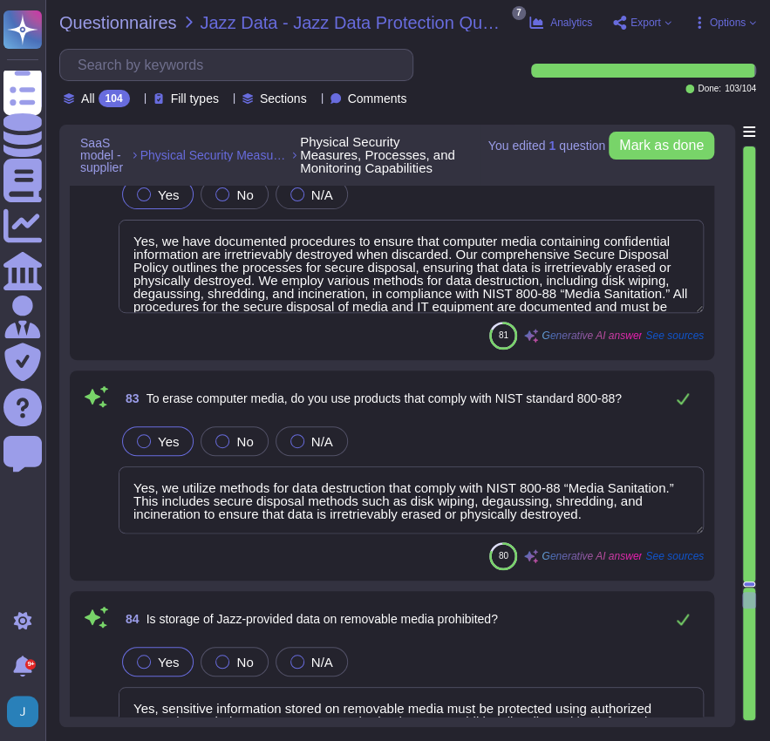
type textarea "Yes, all employee remote access must be done through encrypted communications. …"
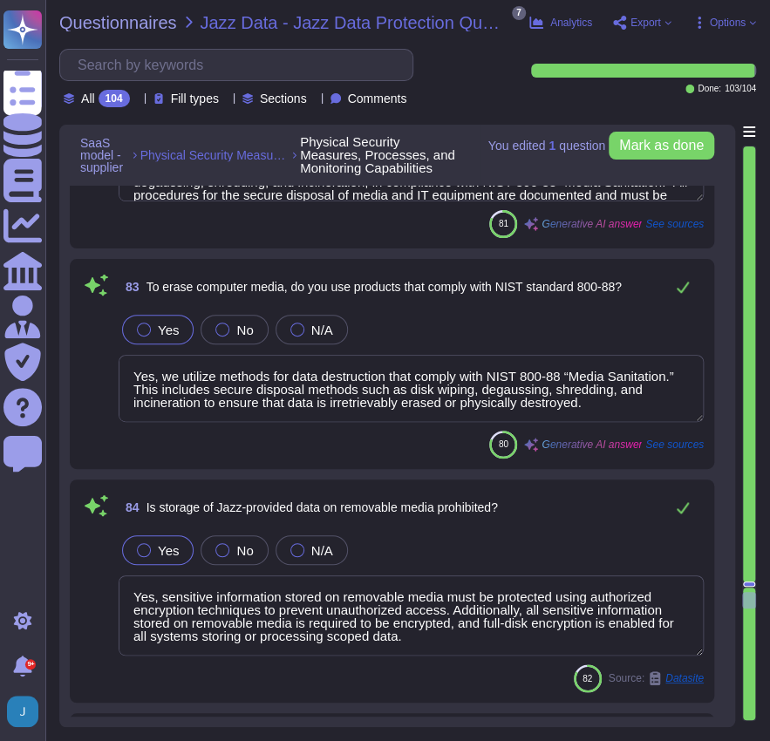
scroll to position [21512, 0]
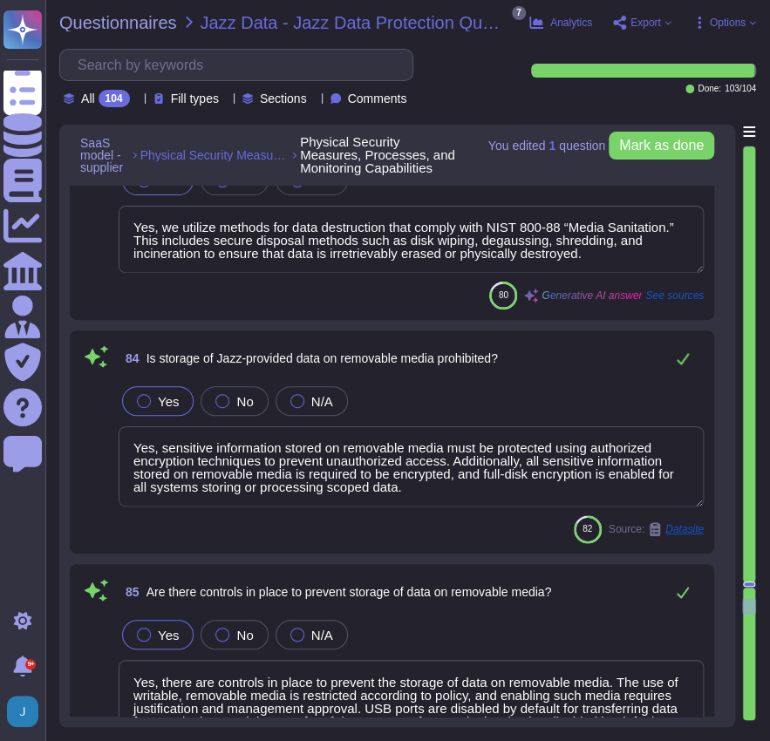
type textarea "Yes. We have defined an authorisation management devices. An authorisation conc…"
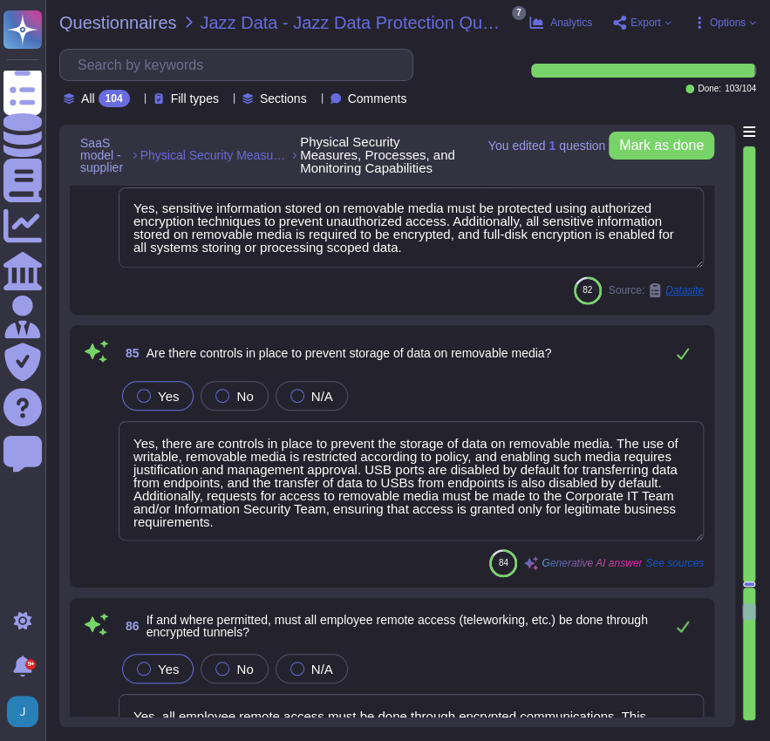
type textarea "We monitor workforce use of email, and employees should expect that email commu…"
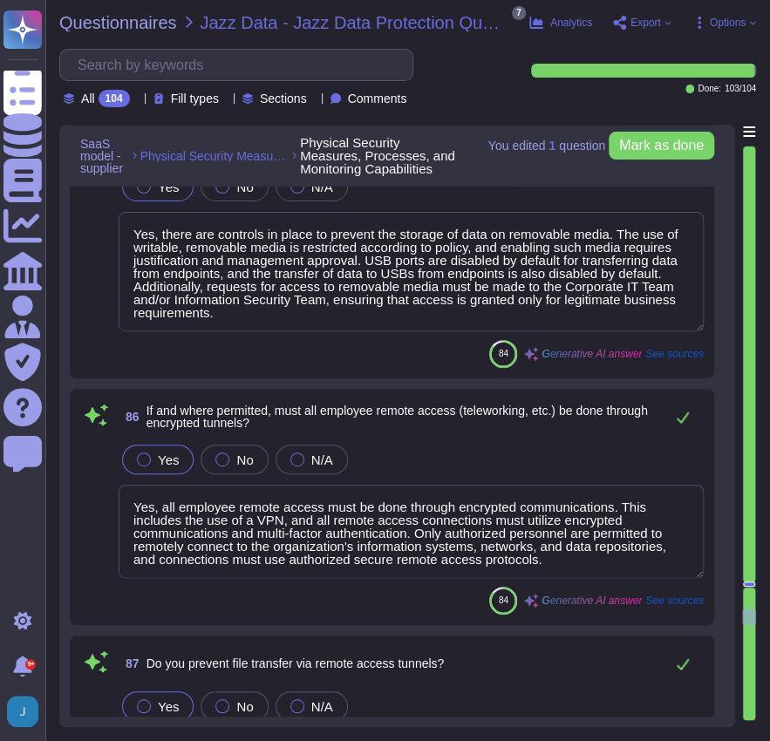
scroll to position [21976, 0]
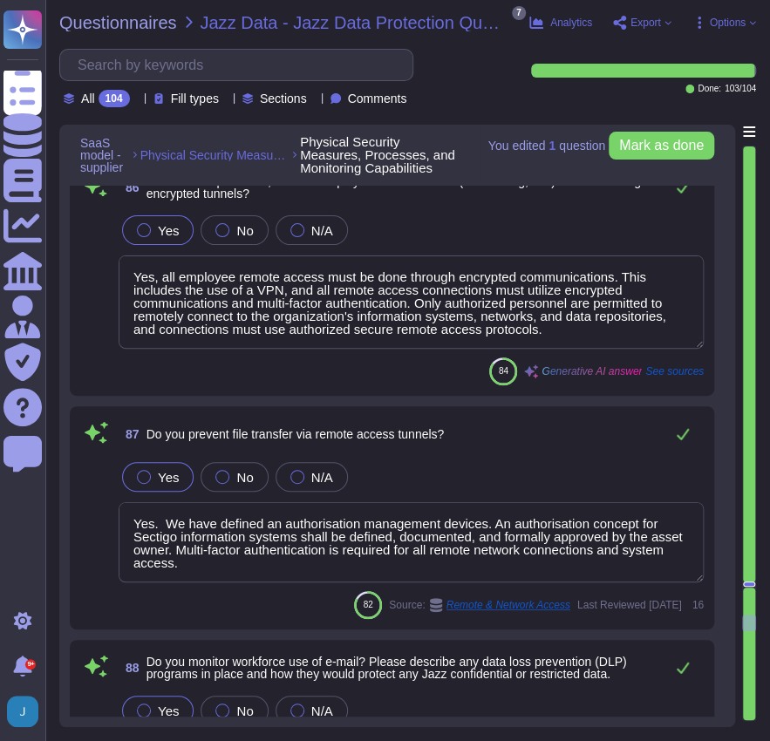
type textarea "Yes, personnel should limit personal use of email systems, and corporate emails…"
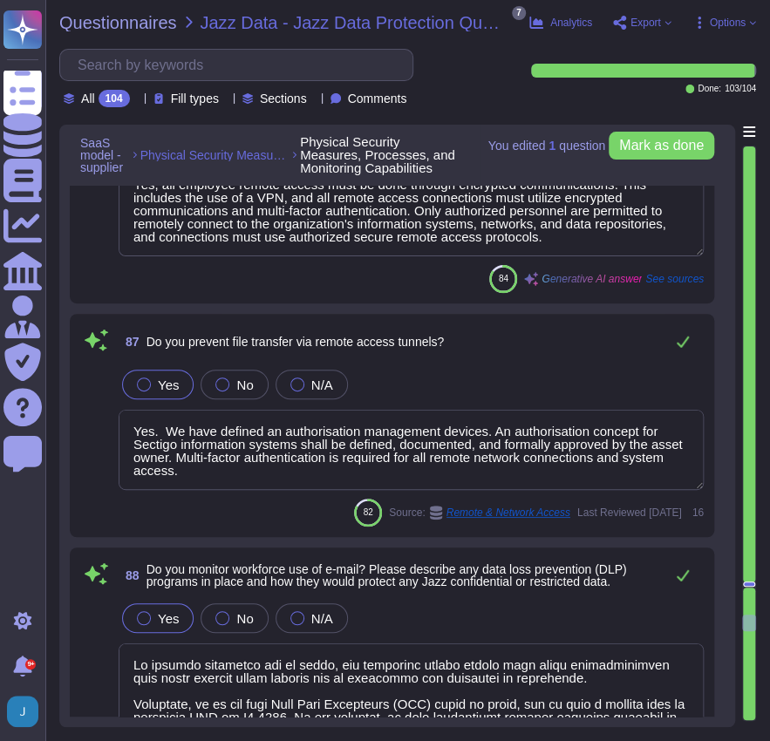
scroll to position [22267, 0]
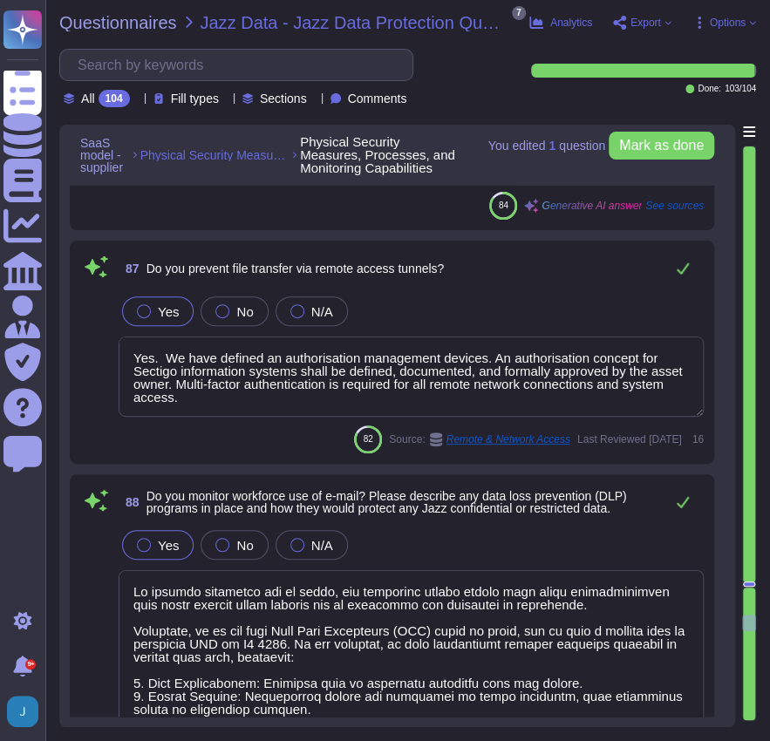
type textarea "Yes, personnel shall use only approved instant messaging systems on Sectigo Sys…"
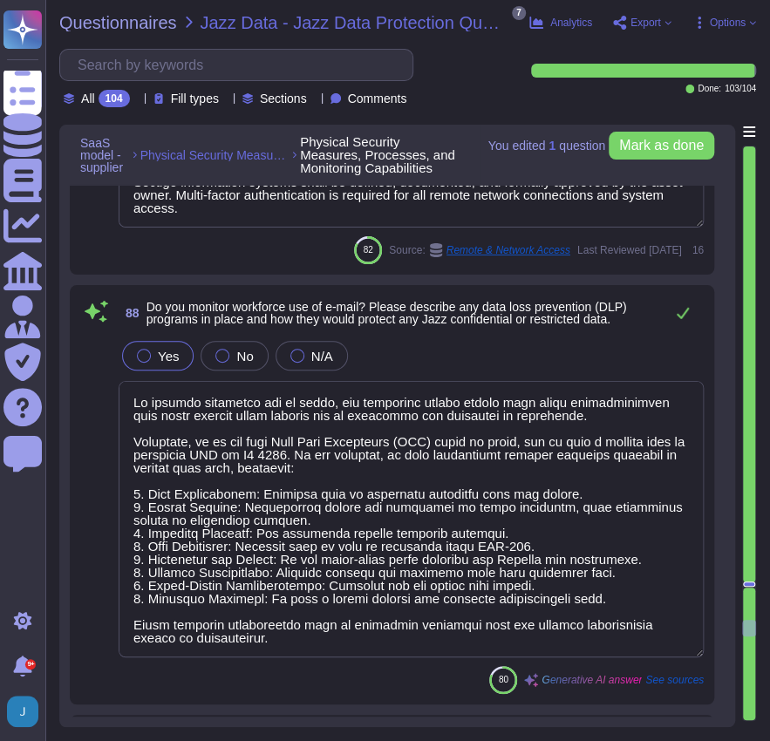
scroll to position [22499, 0]
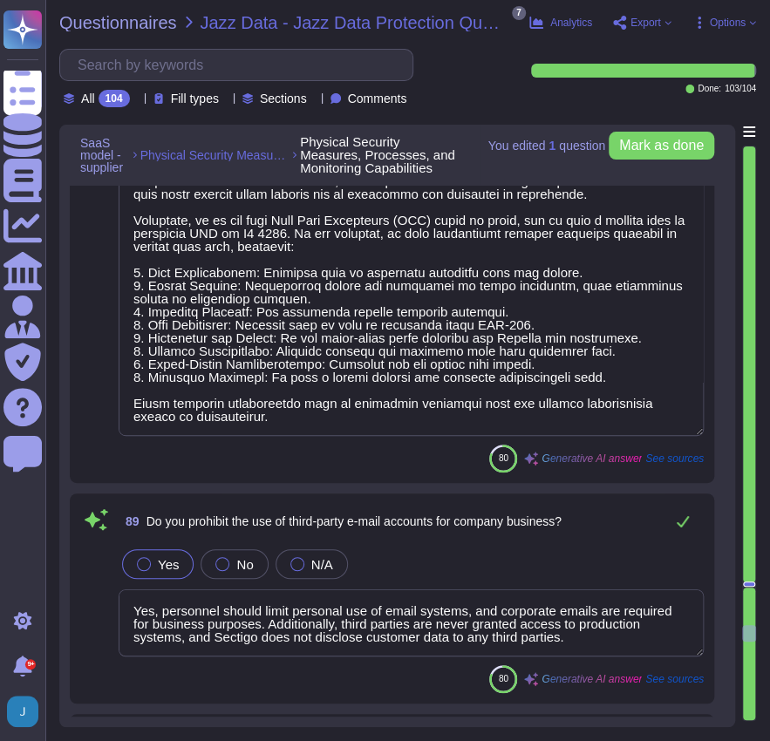
type textarea "All developments for and by Sectigo shall be performed in accordance with a for…"
type textarea "At [GEOGRAPHIC_DATA], we have established a formal Software Development Lifecyc…"
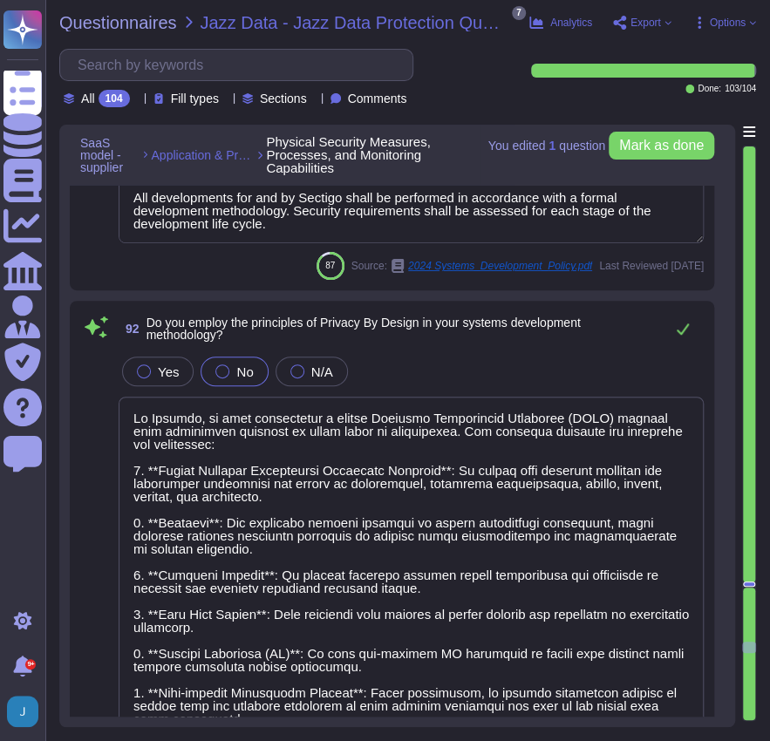
scroll to position [23604, 0]
type textarea "Yes, applications are tested specifically for security vulnerabilities before b…"
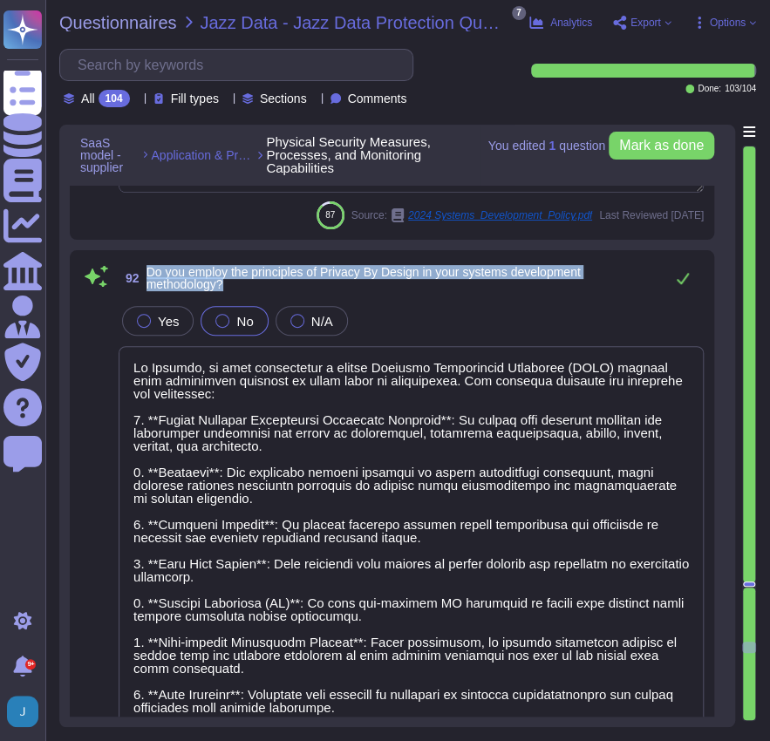
drag, startPoint x: 234, startPoint y: 281, endPoint x: 143, endPoint y: 267, distance: 91.7
click at [143, 267] on span "92 Do you employ the principles of Privacy By Design in your systems developmen…" at bounding box center [387, 277] width 536 height 31
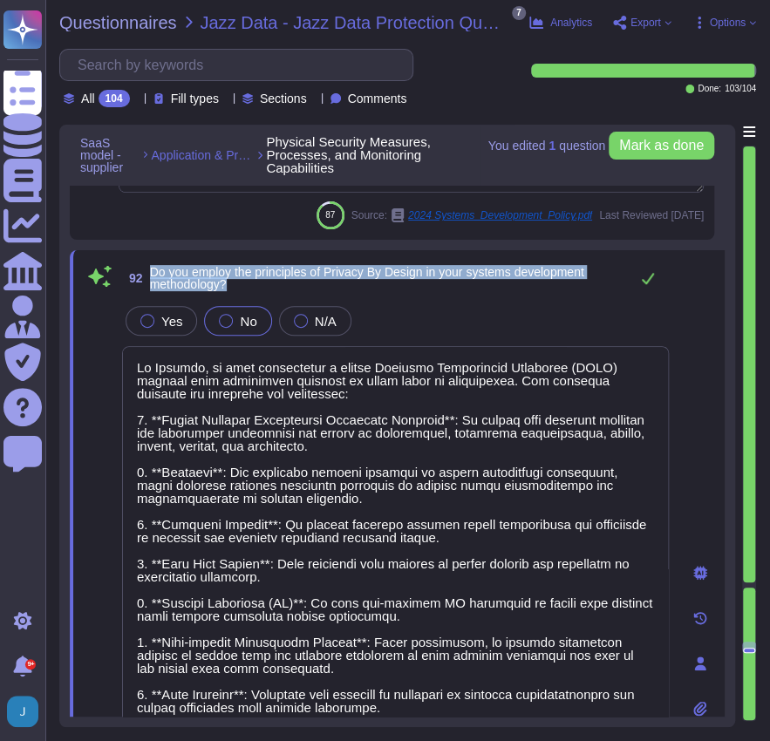
drag, startPoint x: 236, startPoint y: 282, endPoint x: 153, endPoint y: 270, distance: 83.6
click at [153, 270] on span "Do you employ the principles of Privacy By Design in your systems development m…" at bounding box center [385, 278] width 470 height 24
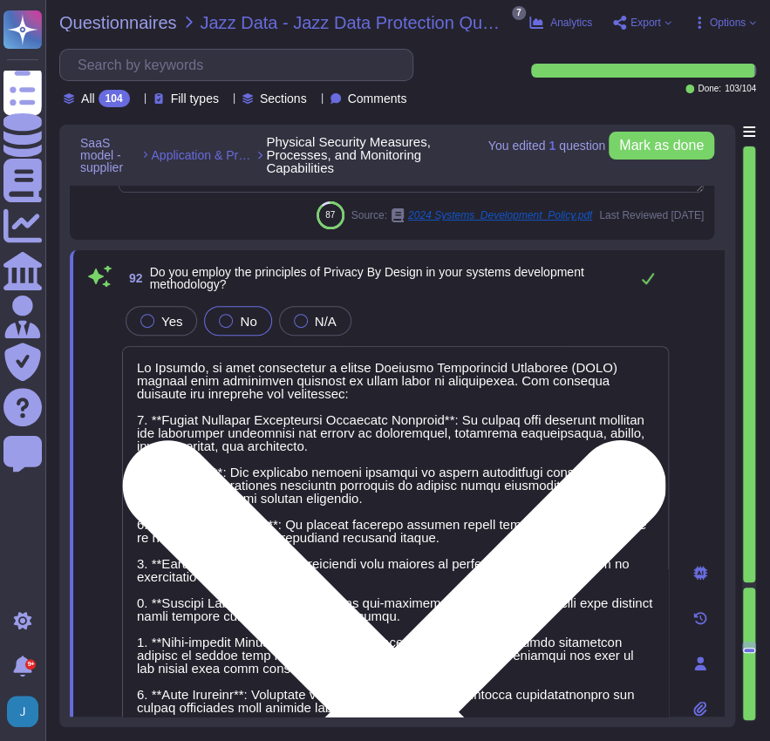
click at [209, 384] on textarea at bounding box center [395, 680] width 547 height 669
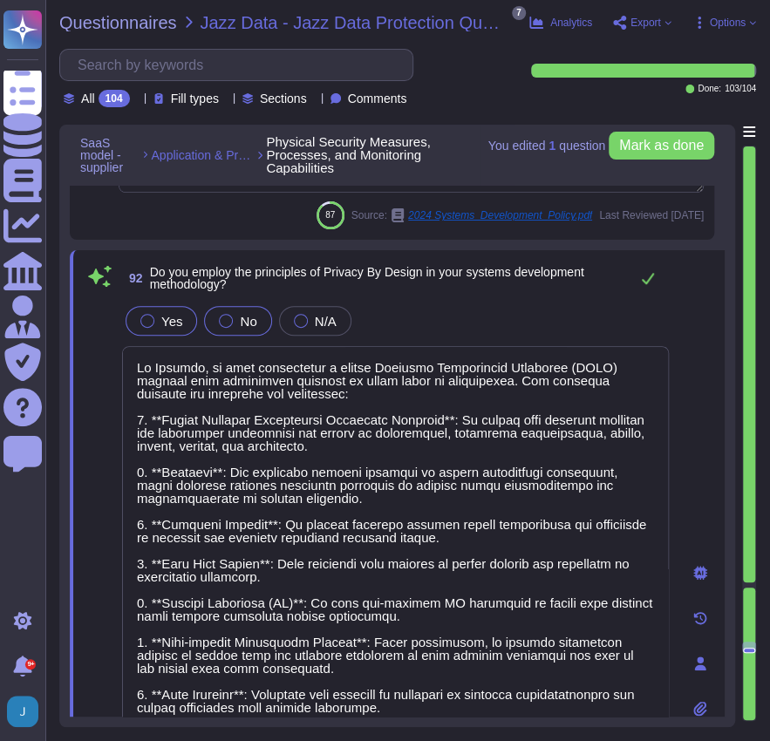
click at [154, 323] on label "Yes" at bounding box center [161, 321] width 42 height 14
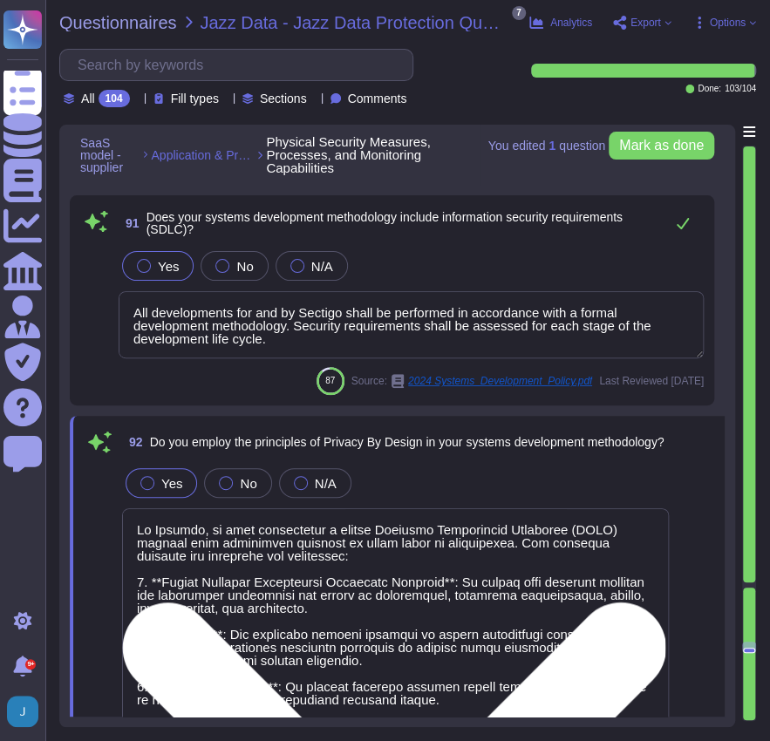
scroll to position [23255, 0]
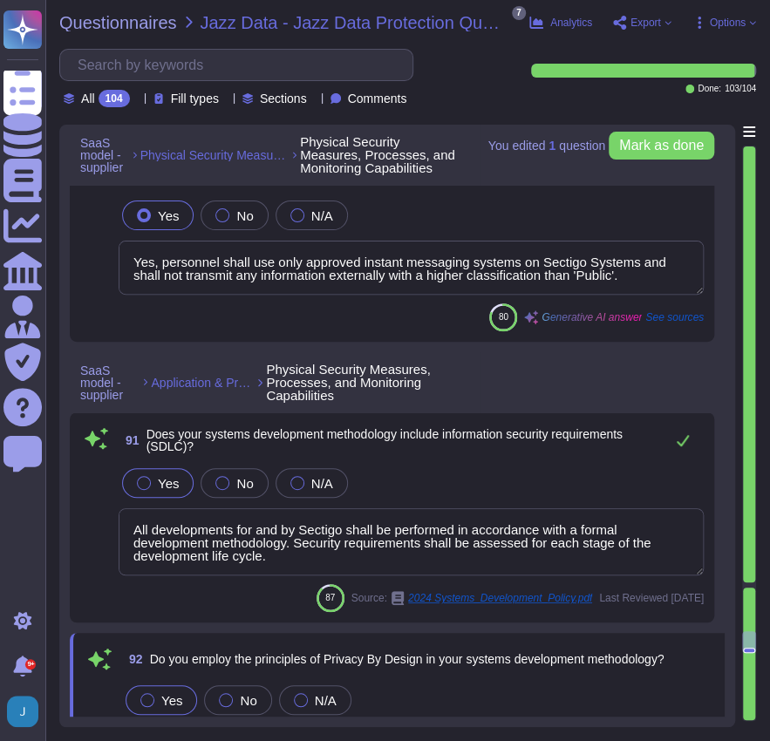
type textarea "We monitor workforce use of email, and employees should expect that email commu…"
type textarea "Yes, personnel should limit personal use of email systems, and corporate emails…"
type textarea "Yes, personnel shall use only approved instant messaging systems on Sectigo Sys…"
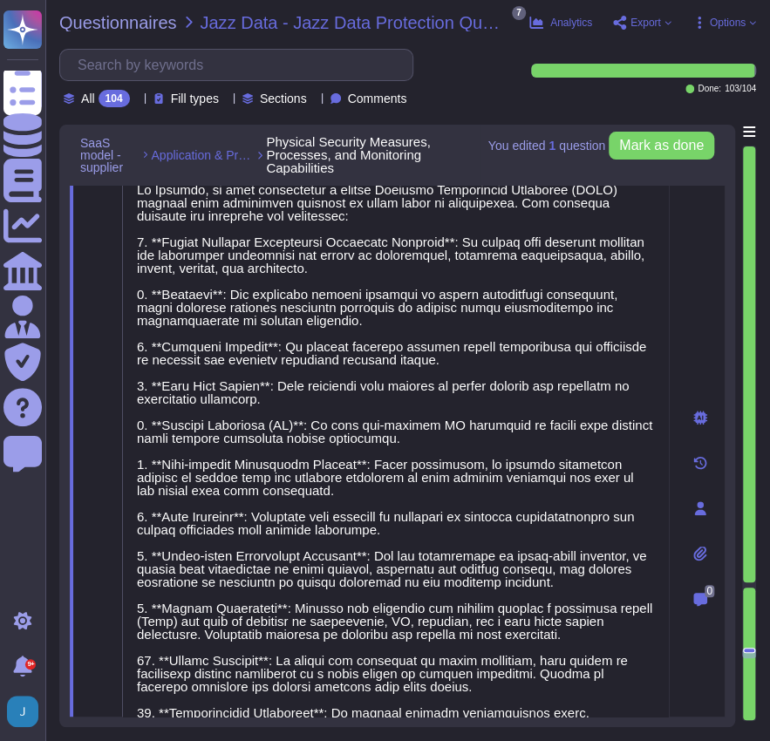
type textarea "Yes, applications are tested specifically for security vulnerabilities before b…"
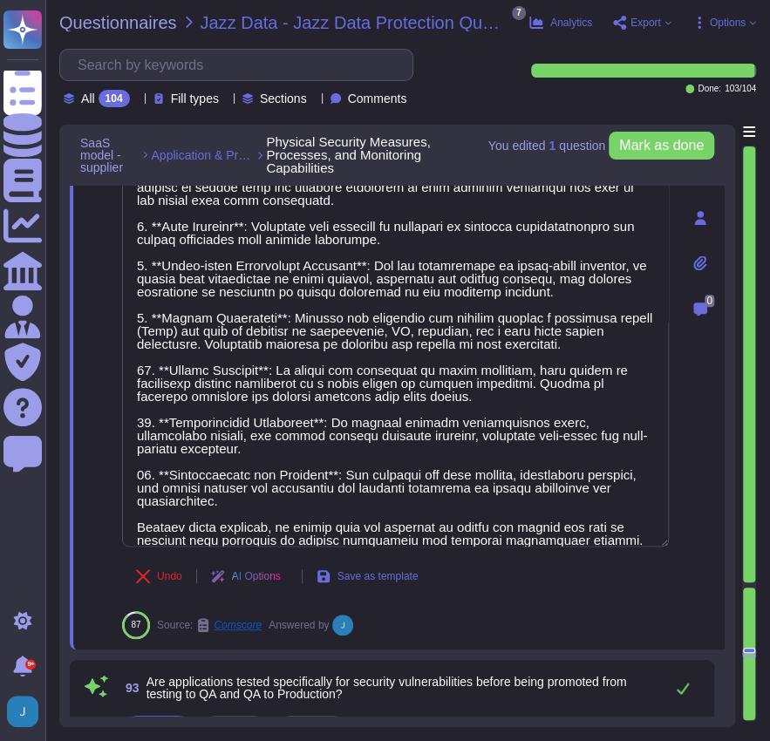
type textarea "Yes, change control procedures are defined and implemented at Sectigo. We have …"
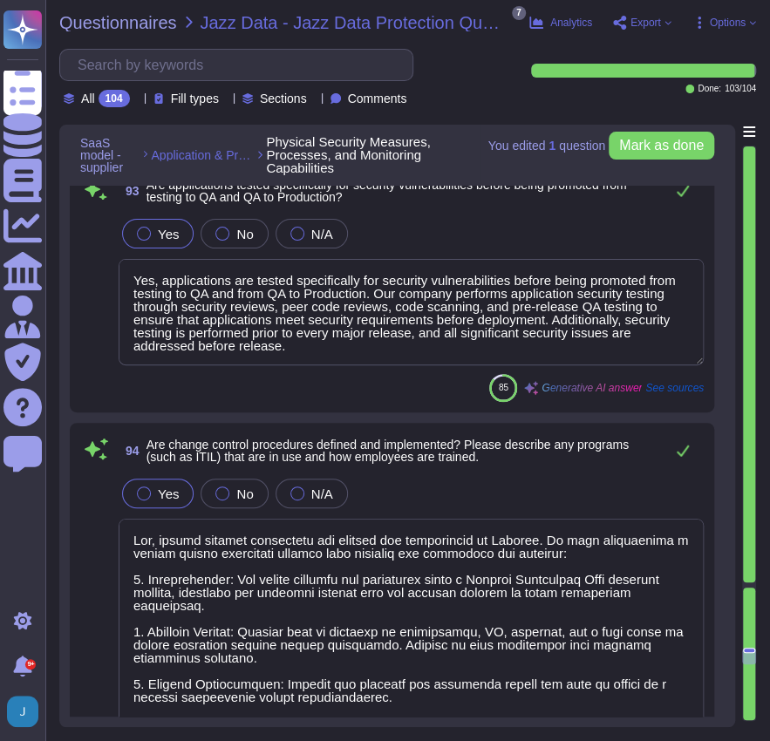
scroll to position [24592, 0]
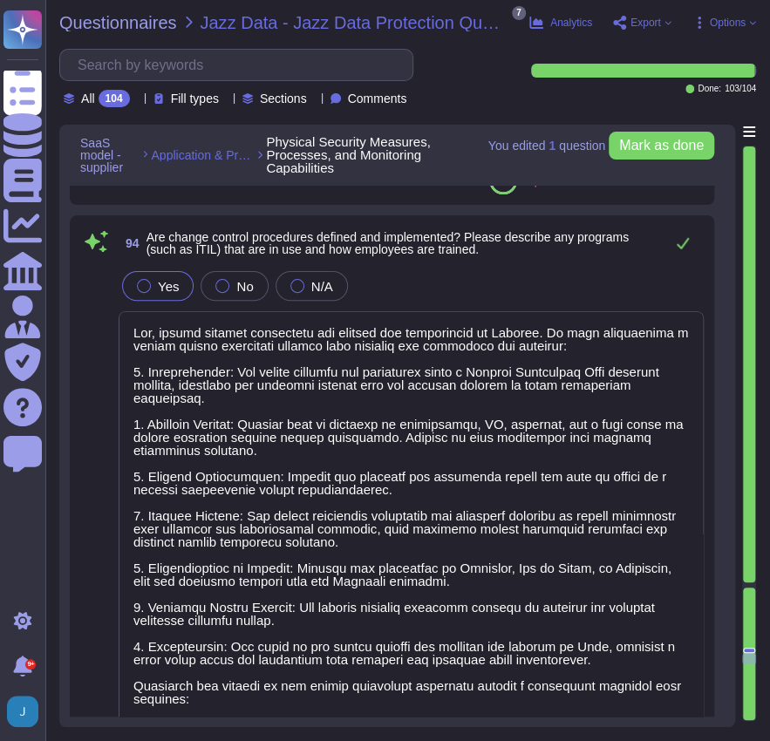
type textarea "Yes, all changes to the production environment, including applications and serv…"
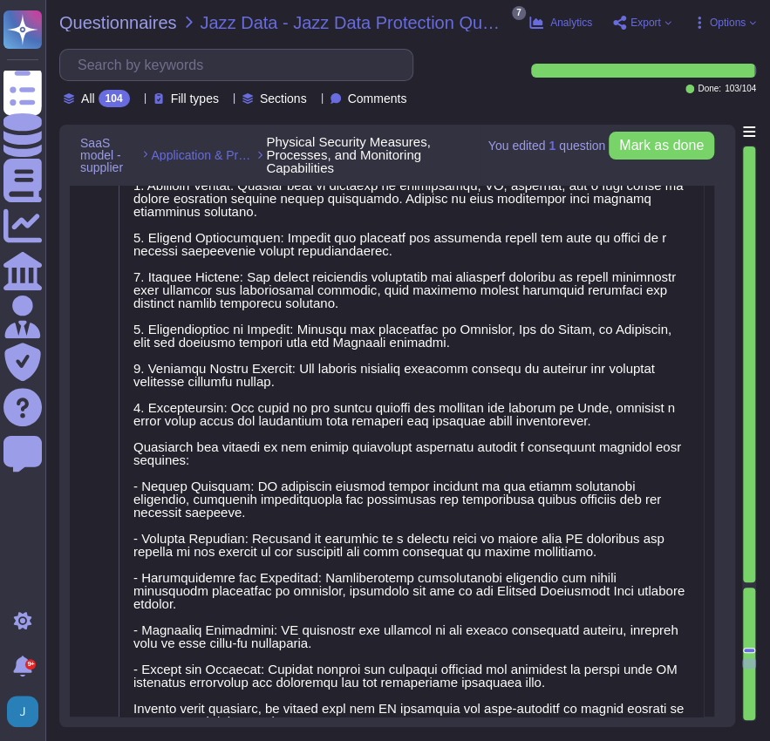
type textarea "Yes, Sectigo has an architectural diagram internally that demonstrates the logi…"
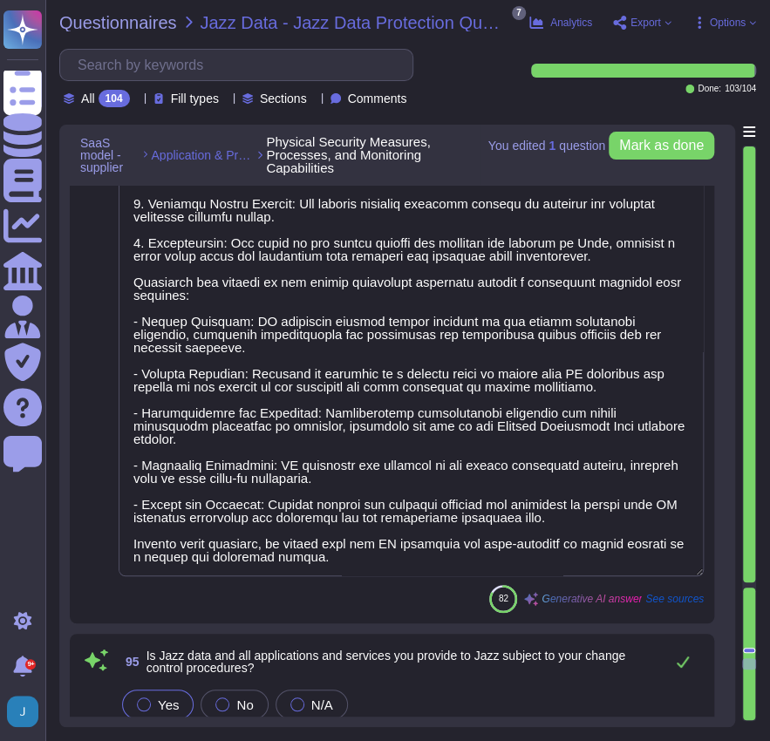
type textarea "Yes, testing, QA, and production environments are physically separated. This se…"
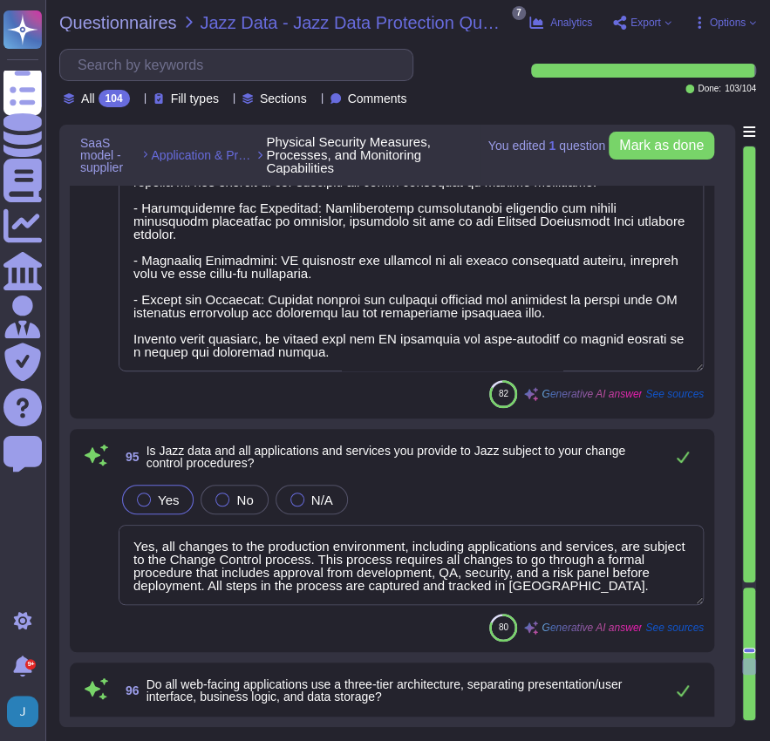
type textarea "No, production data is not used in test, development, or QA environments. Sensi…"
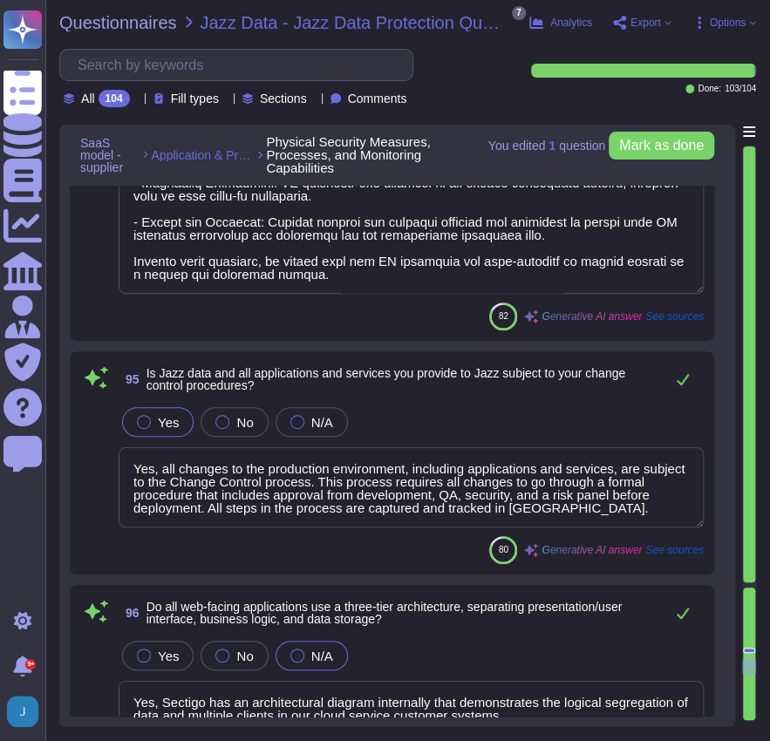
scroll to position [25405, 0]
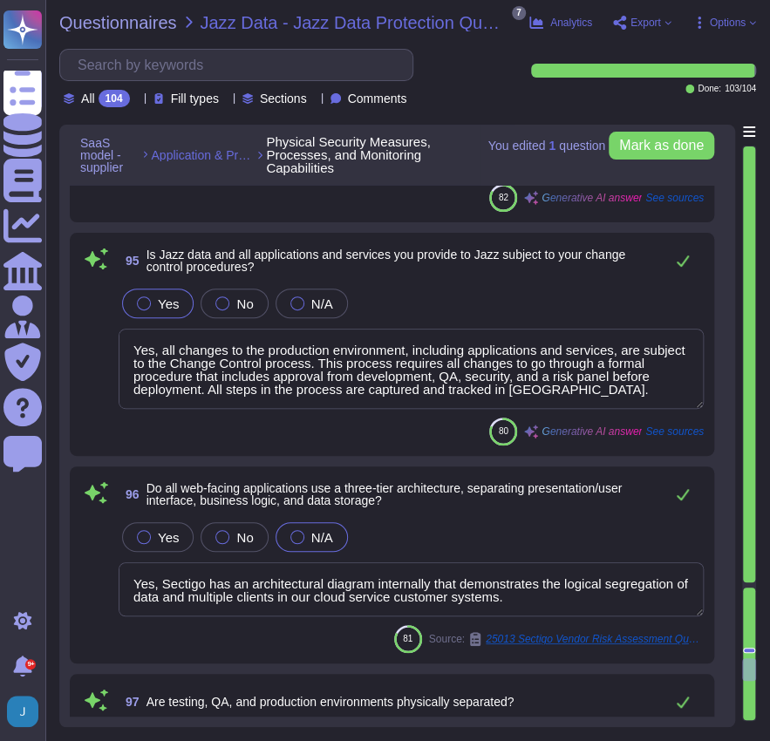
type textarea "Yes, we have established policies and procedures to address periodic vulnerabil…"
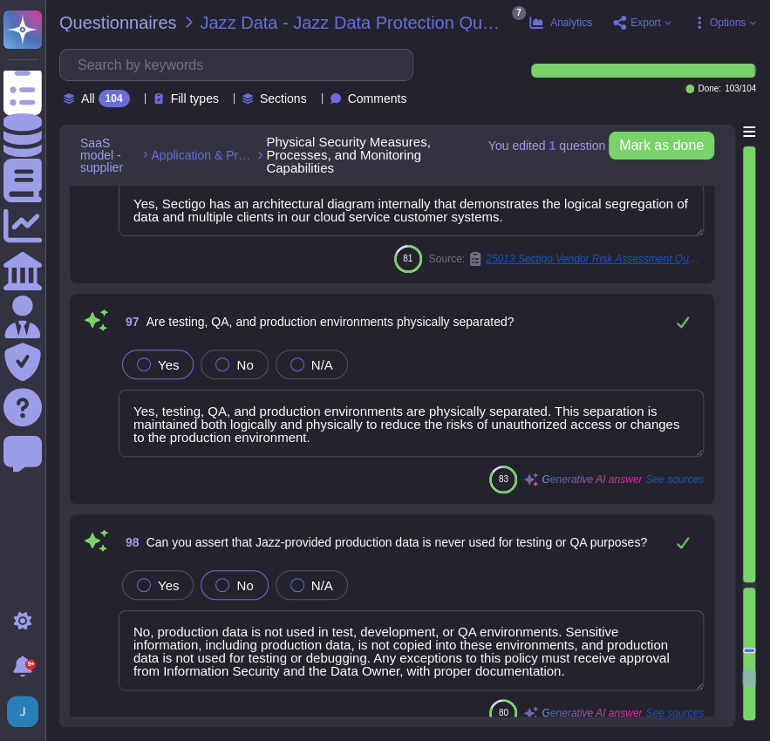
scroll to position [25928, 0]
type textarea "Yes, we have documented policies and procedures for patching all systems, serve…"
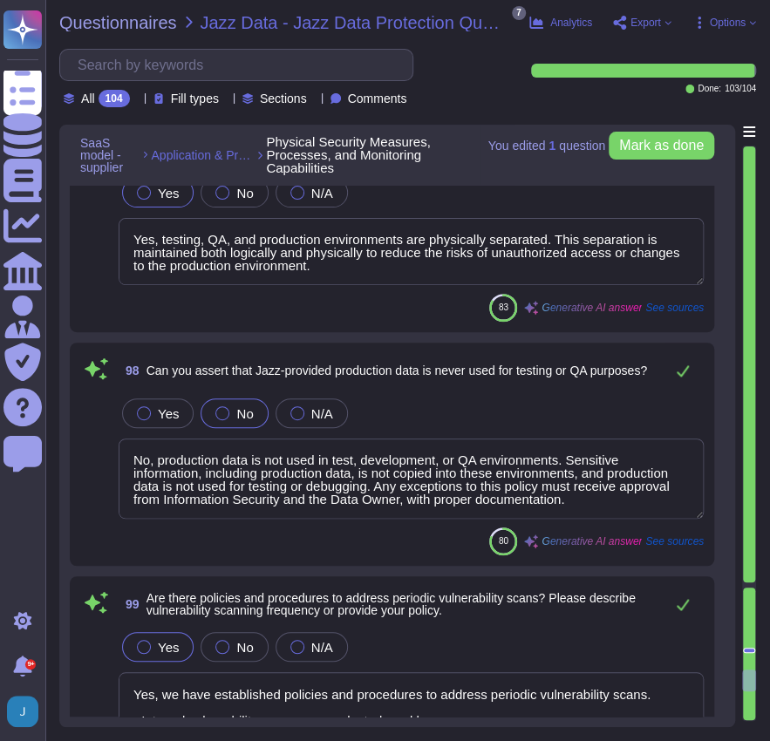
scroll to position [26102, 0]
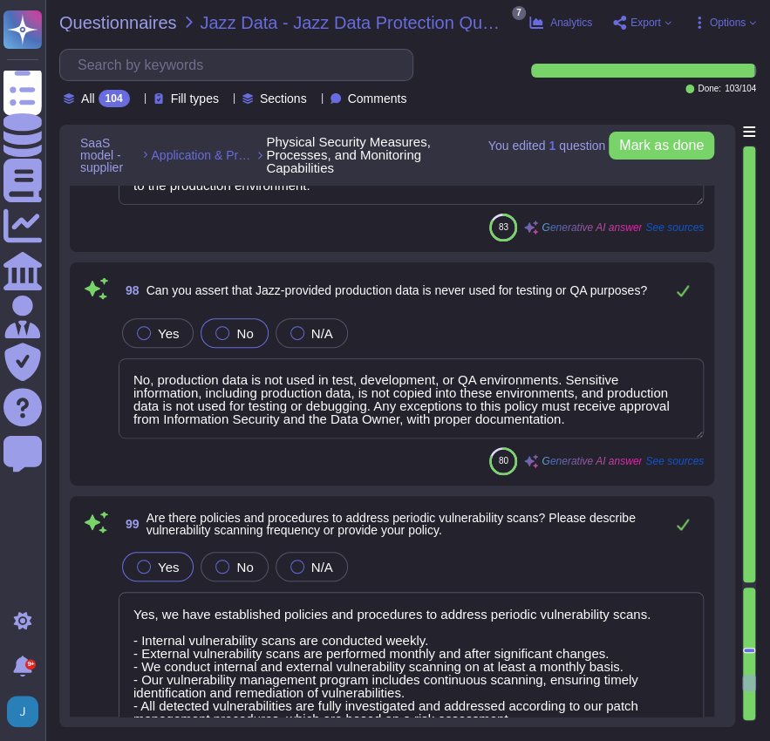
type textarea "At Sectigo, our patching policy is comprehensive and systematic, ensuring the s…"
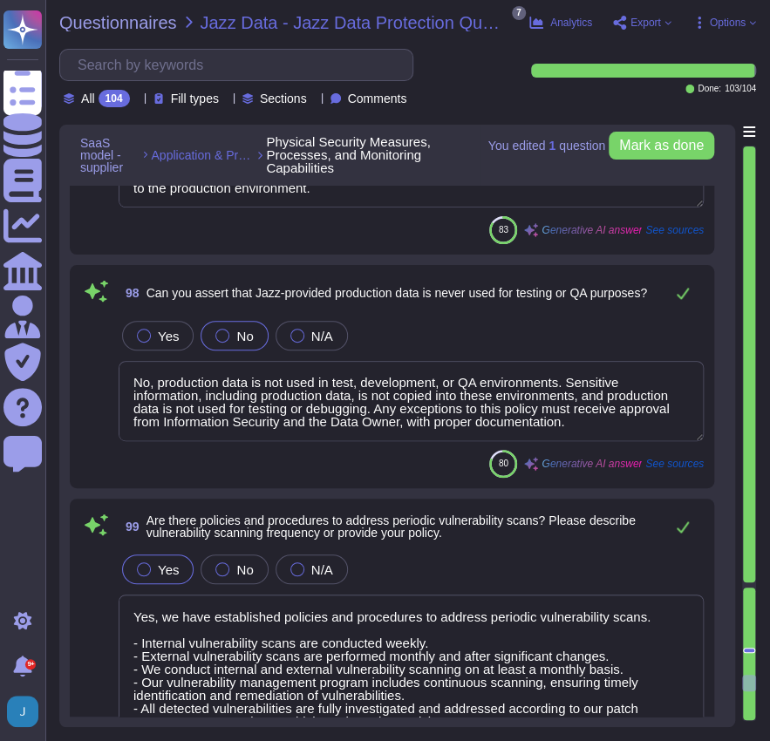
scroll to position [26161, 0]
click at [148, 330] on div at bounding box center [144, 337] width 14 height 14
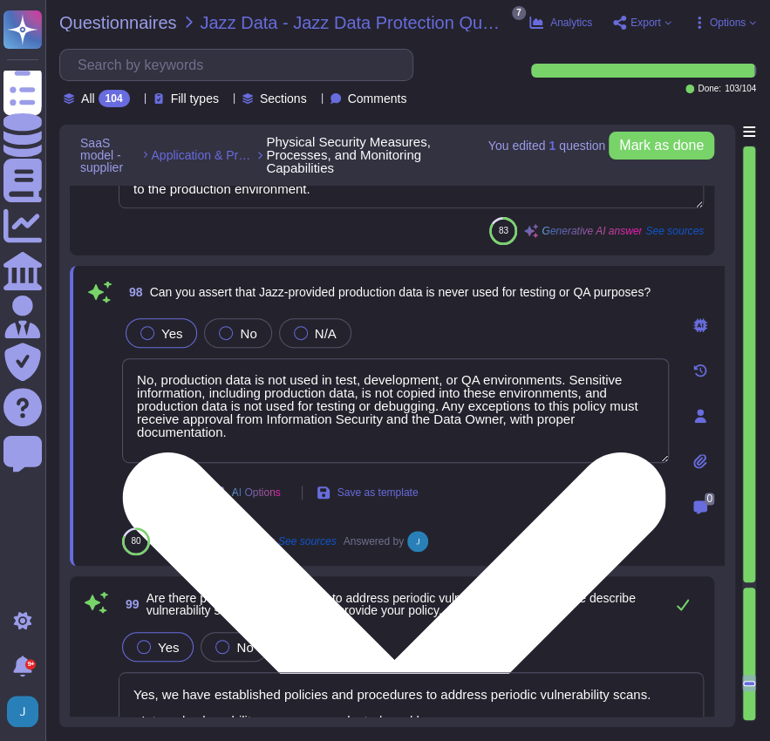
drag, startPoint x: 161, startPoint y: 374, endPoint x: 130, endPoint y: 372, distance: 31.4
click at [130, 372] on textarea "No, production data is not used in test, development, or QA environments. Sensi…" at bounding box center [395, 410] width 547 height 105
type textarea "Production data is not used in test, development, or QA environments. Sensitive…"
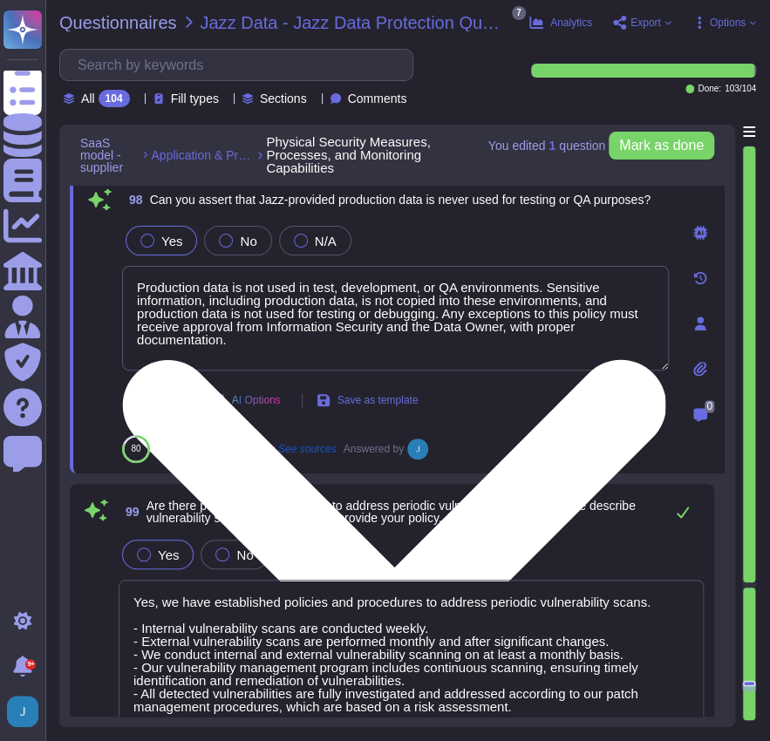
type textarea "At Sectigo, our patching policy is comprehensive and systematic, ensuring the s…"
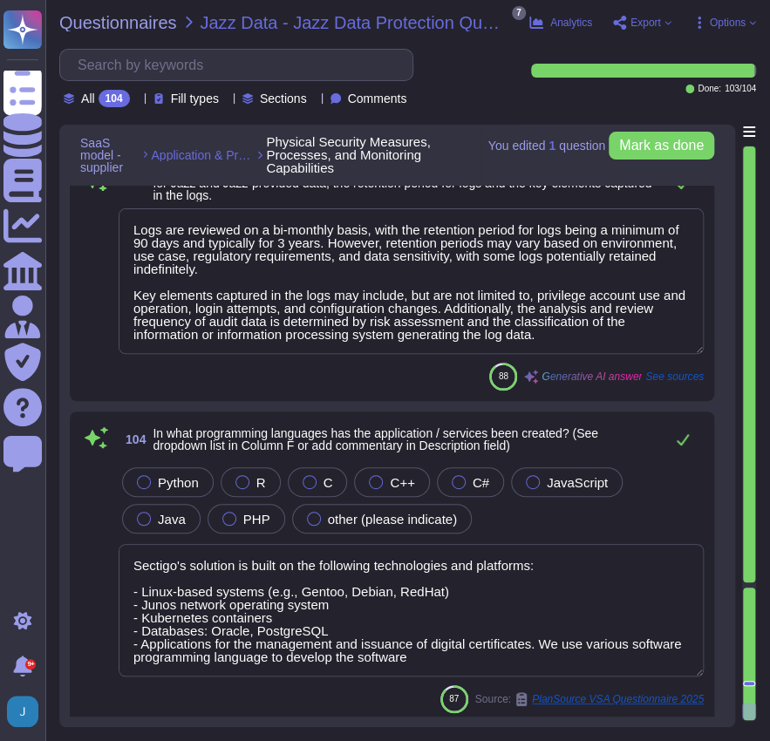
scroll to position [27807, 0]
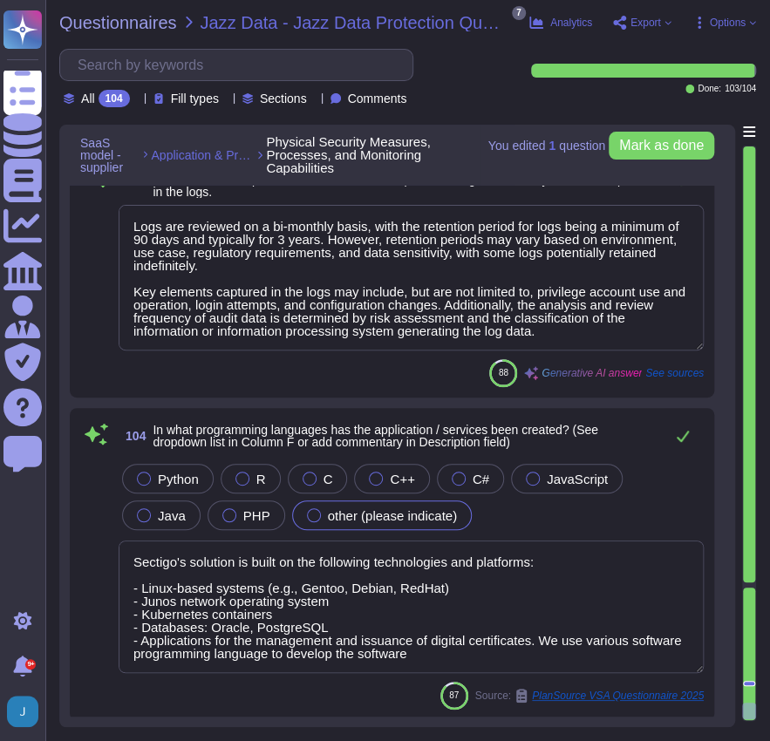
click at [307, 511] on div at bounding box center [314, 515] width 14 height 14
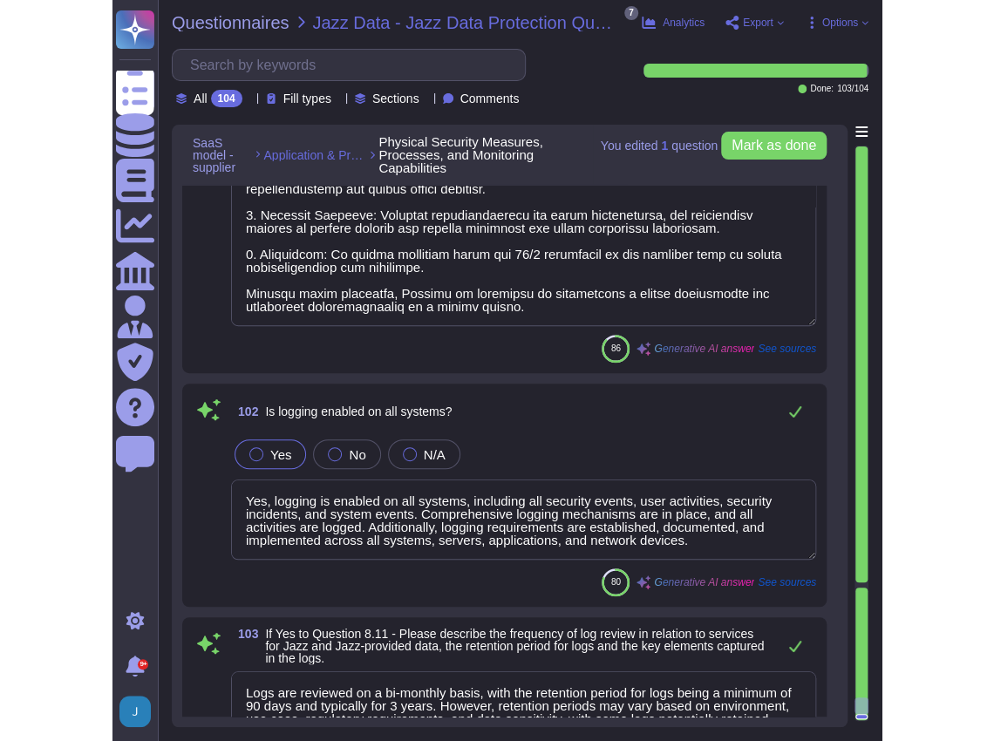
scroll to position [27336, 0]
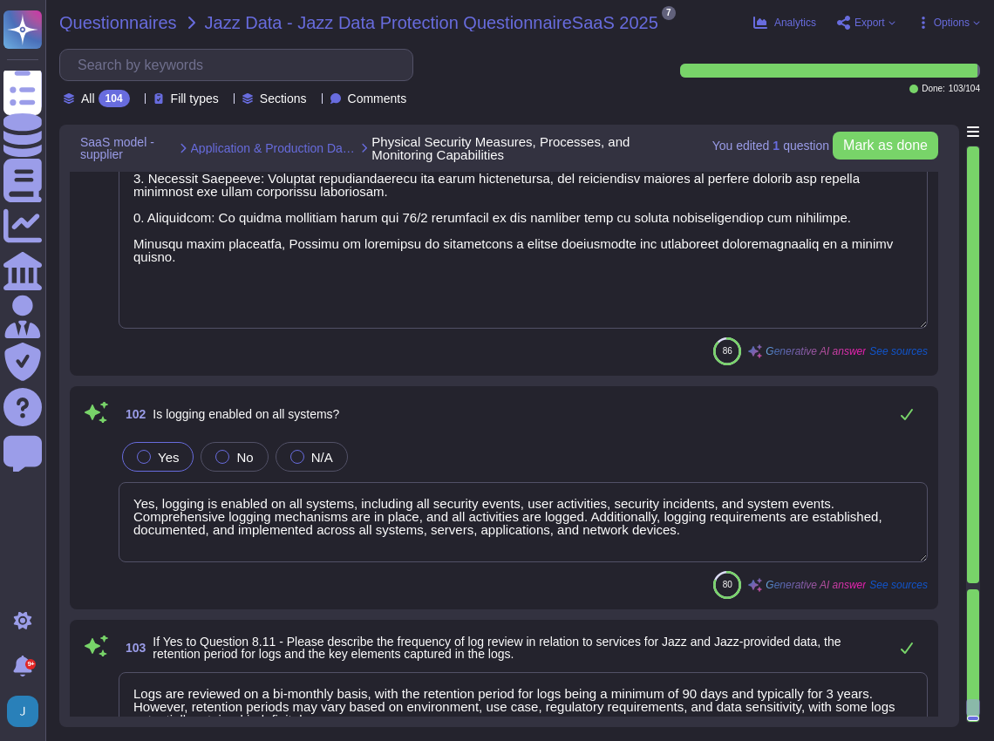
click at [119, 21] on span "Questionnaires" at bounding box center [118, 22] width 118 height 17
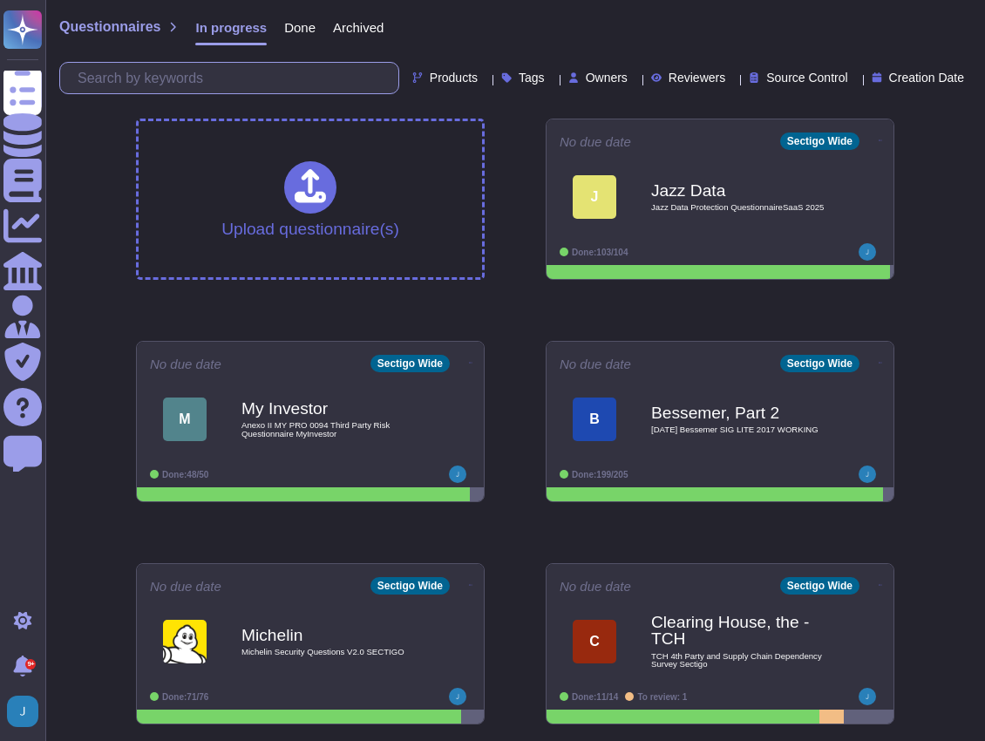
click at [187, 78] on input "text" at bounding box center [234, 78] width 330 height 31
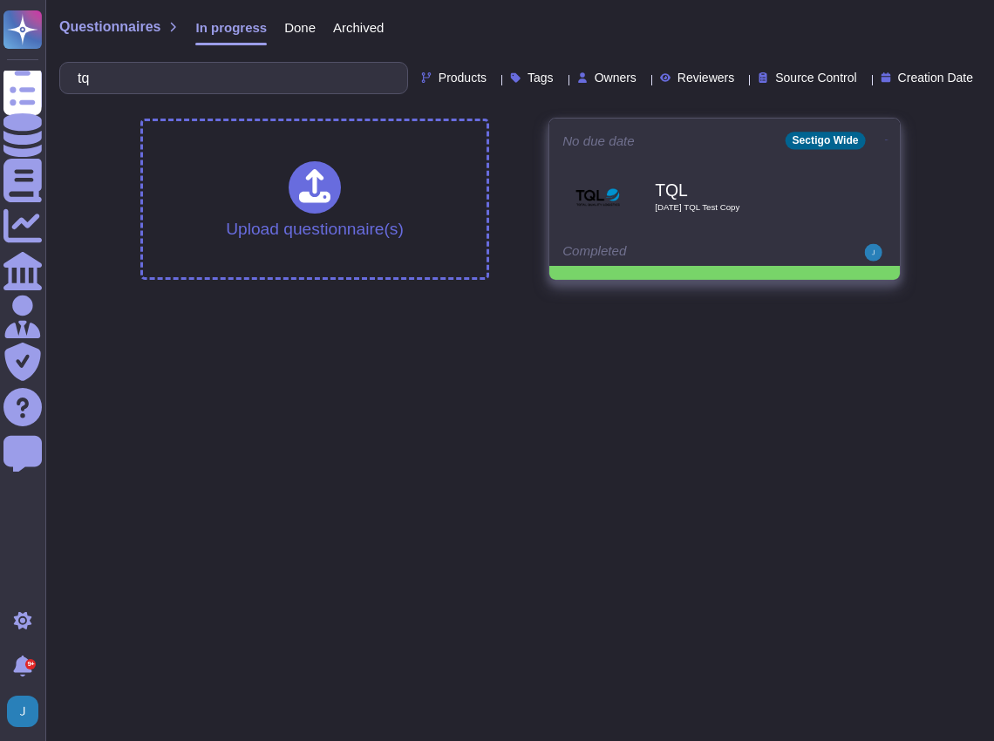
click at [885, 141] on icon at bounding box center [886, 140] width 3 height 4
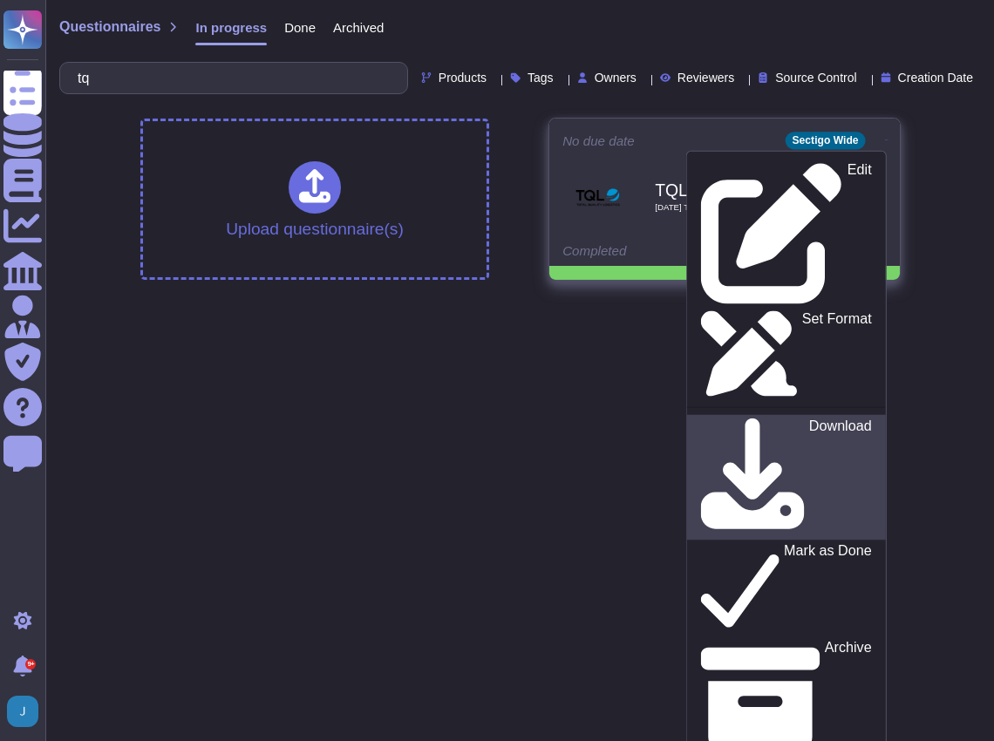
click at [775, 418] on div "Download" at bounding box center [786, 477] width 170 height 119
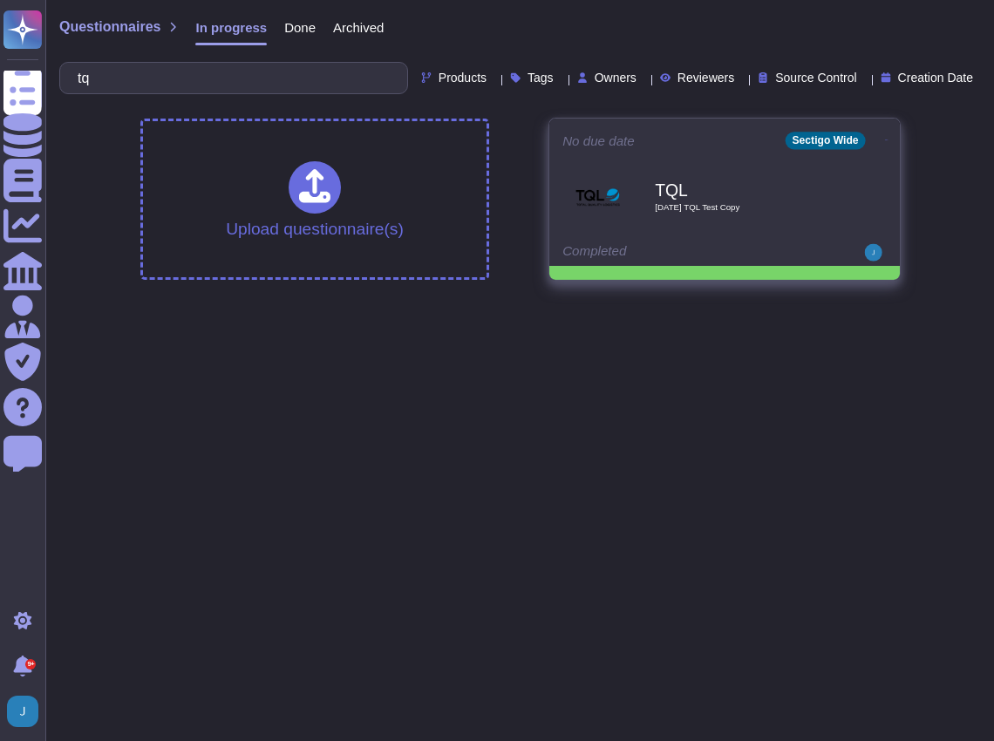
click at [655, 224] on div "TQL [DATE] TQL Test Copy" at bounding box center [743, 196] width 176 height 71
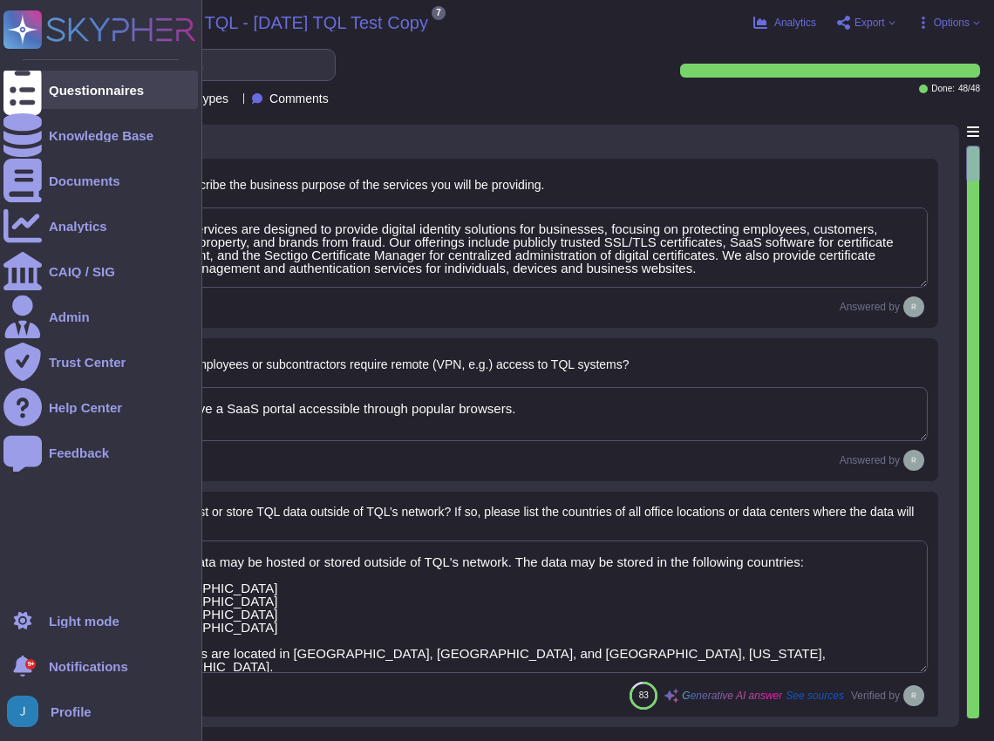
click at [77, 81] on div "Questionnaires" at bounding box center [100, 90] width 194 height 38
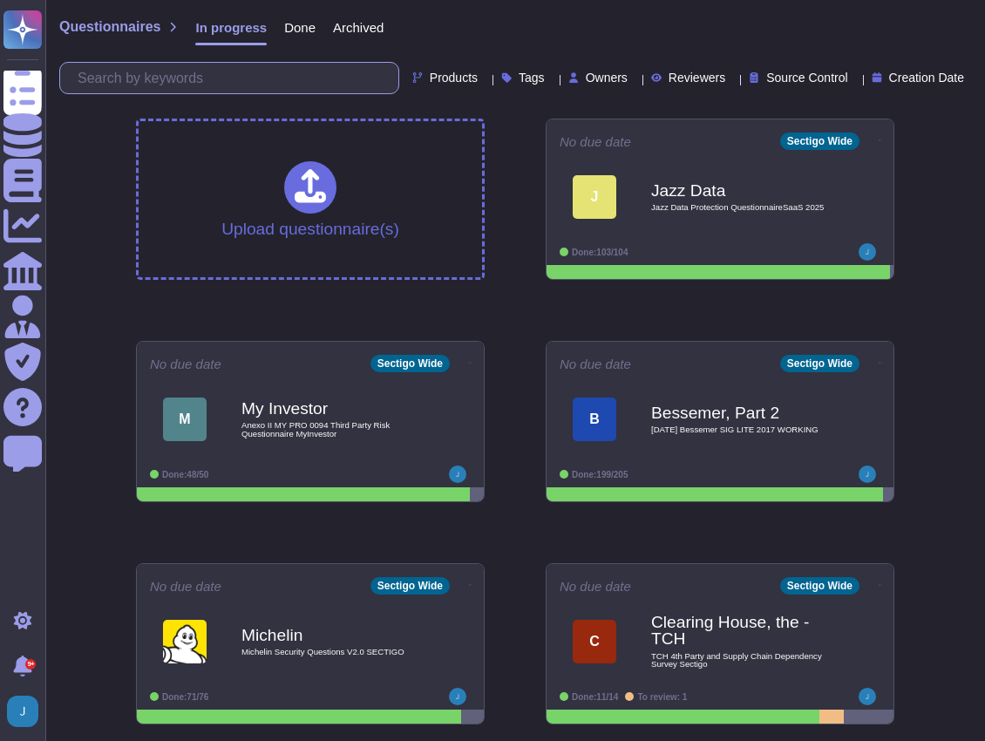
click at [199, 74] on input "text" at bounding box center [234, 78] width 330 height 31
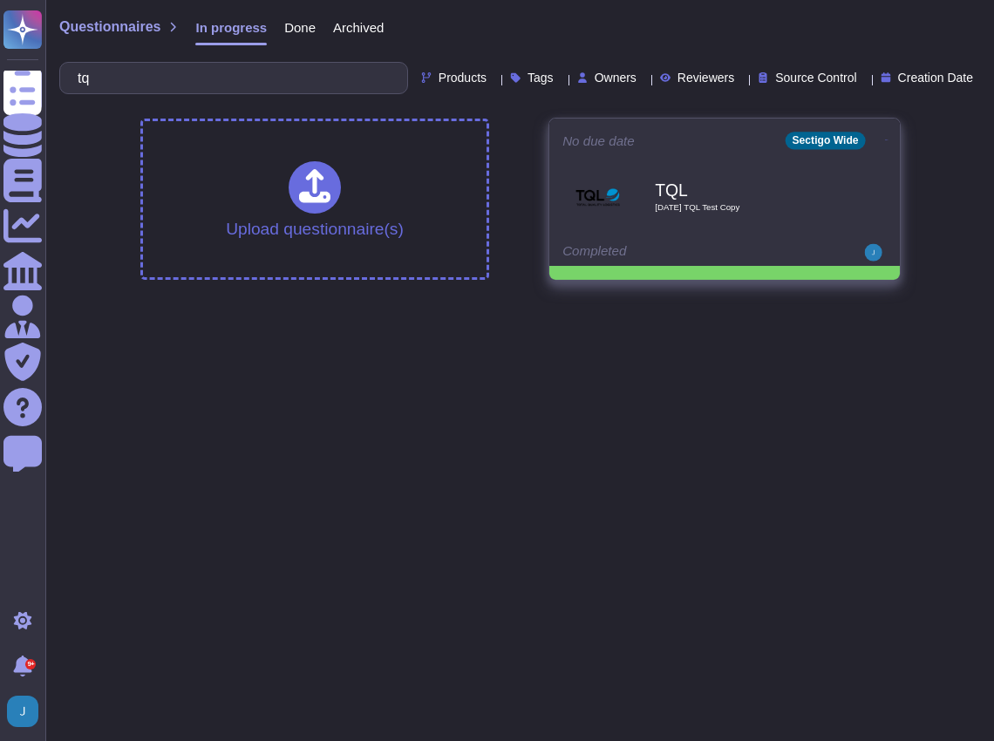
click at [885, 139] on icon at bounding box center [886, 140] width 3 height 4
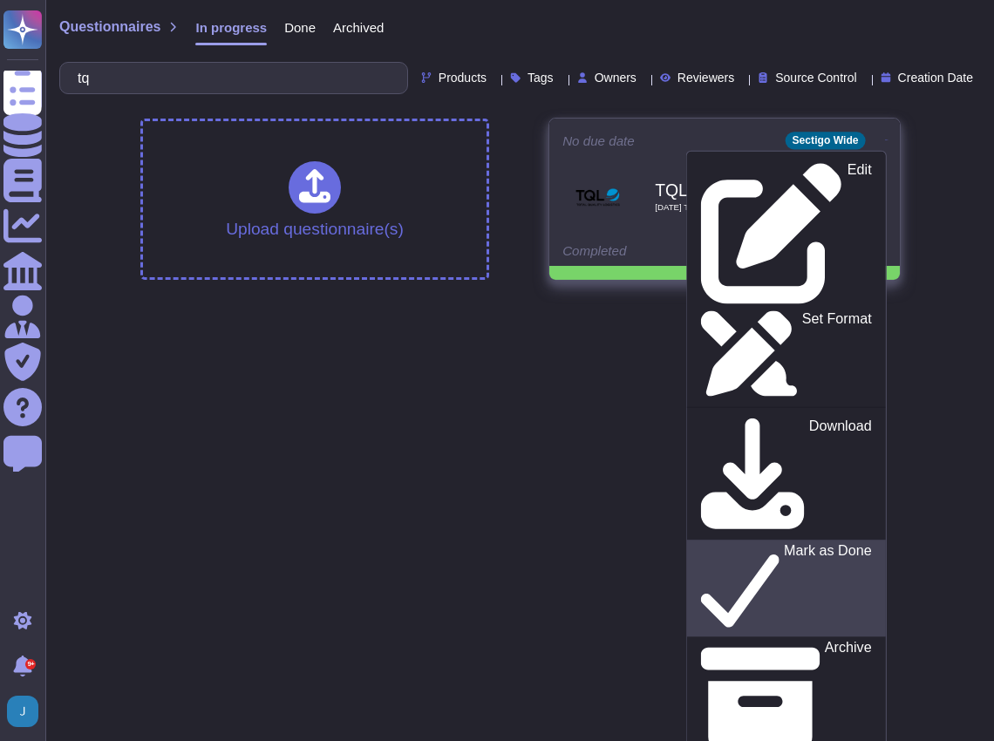
click at [784, 545] on p "Mark as Done" at bounding box center [828, 589] width 88 height 89
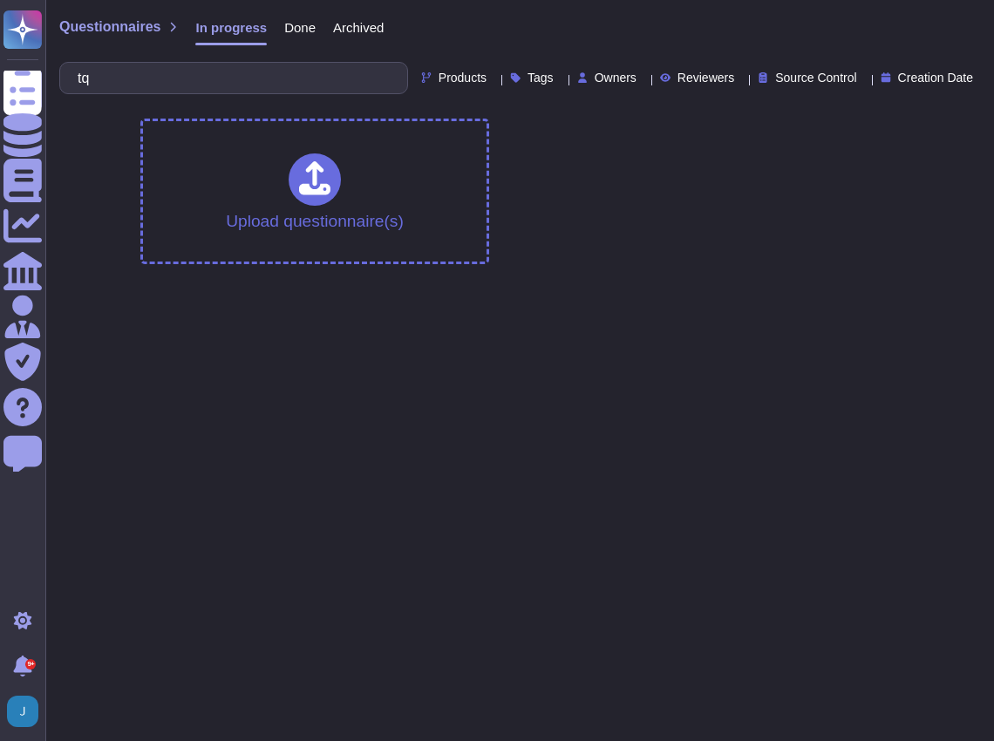
click at [225, 28] on span "In progress" at bounding box center [230, 27] width 71 height 13
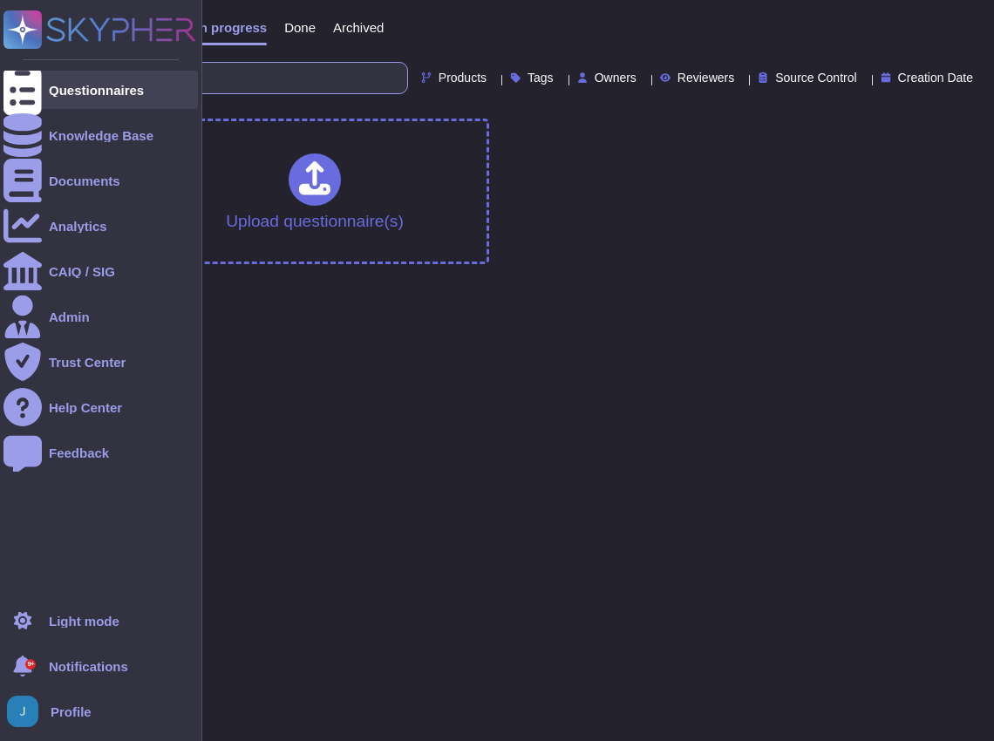
drag, startPoint x: 120, startPoint y: 84, endPoint x: 38, endPoint y: 80, distance: 82.0
click at [38, 80] on div "Questionnaires Knowledge Base Documents Analytics CAIQ / SIG Admin Trust Center…" at bounding box center [497, 139] width 994 height 278
click at [117, 94] on div "Questionnaires" at bounding box center [96, 90] width 95 height 13
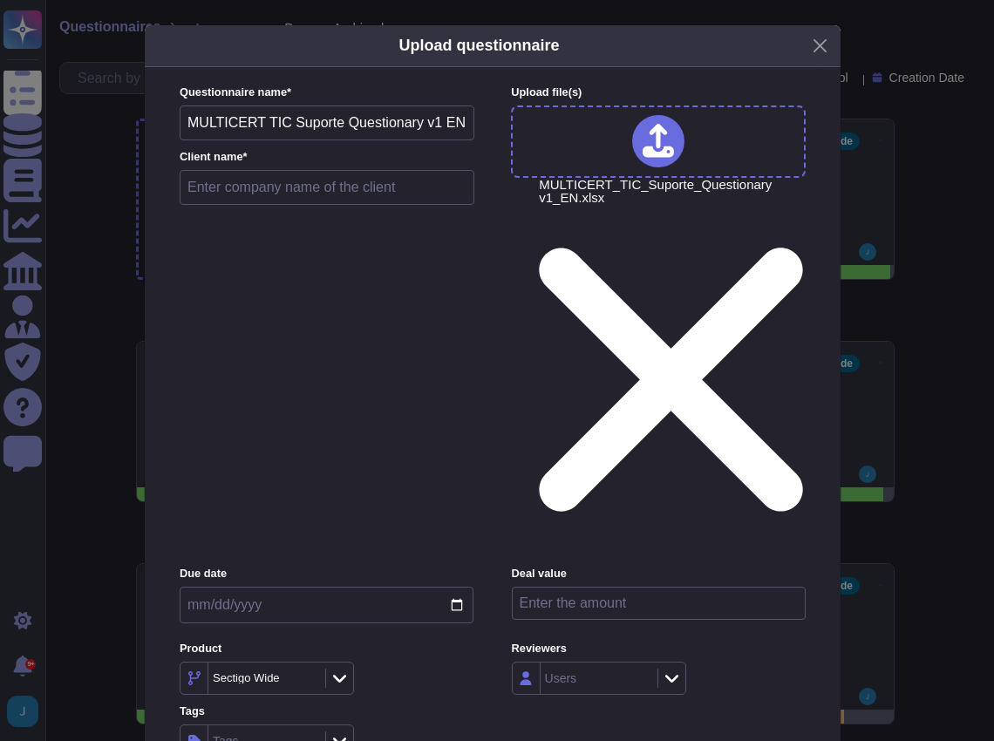
click at [275, 214] on div "Questionnaire name * MULTICERT TIC Suporte Questionary v1 EN Client name *" at bounding box center [327, 149] width 295 height 129
click at [277, 205] on input "text" at bounding box center [327, 187] width 295 height 35
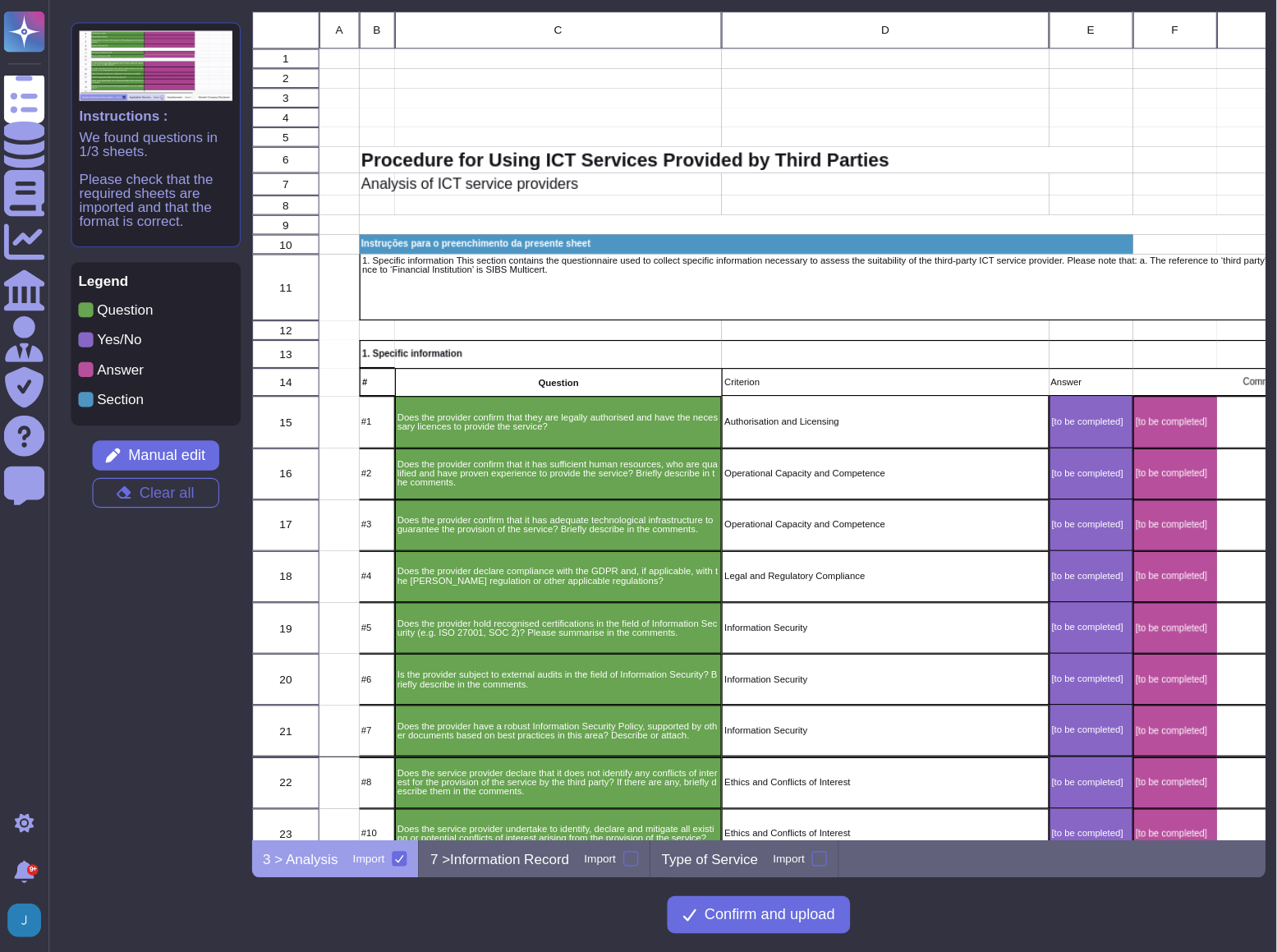
scroll to position [832, 1031]
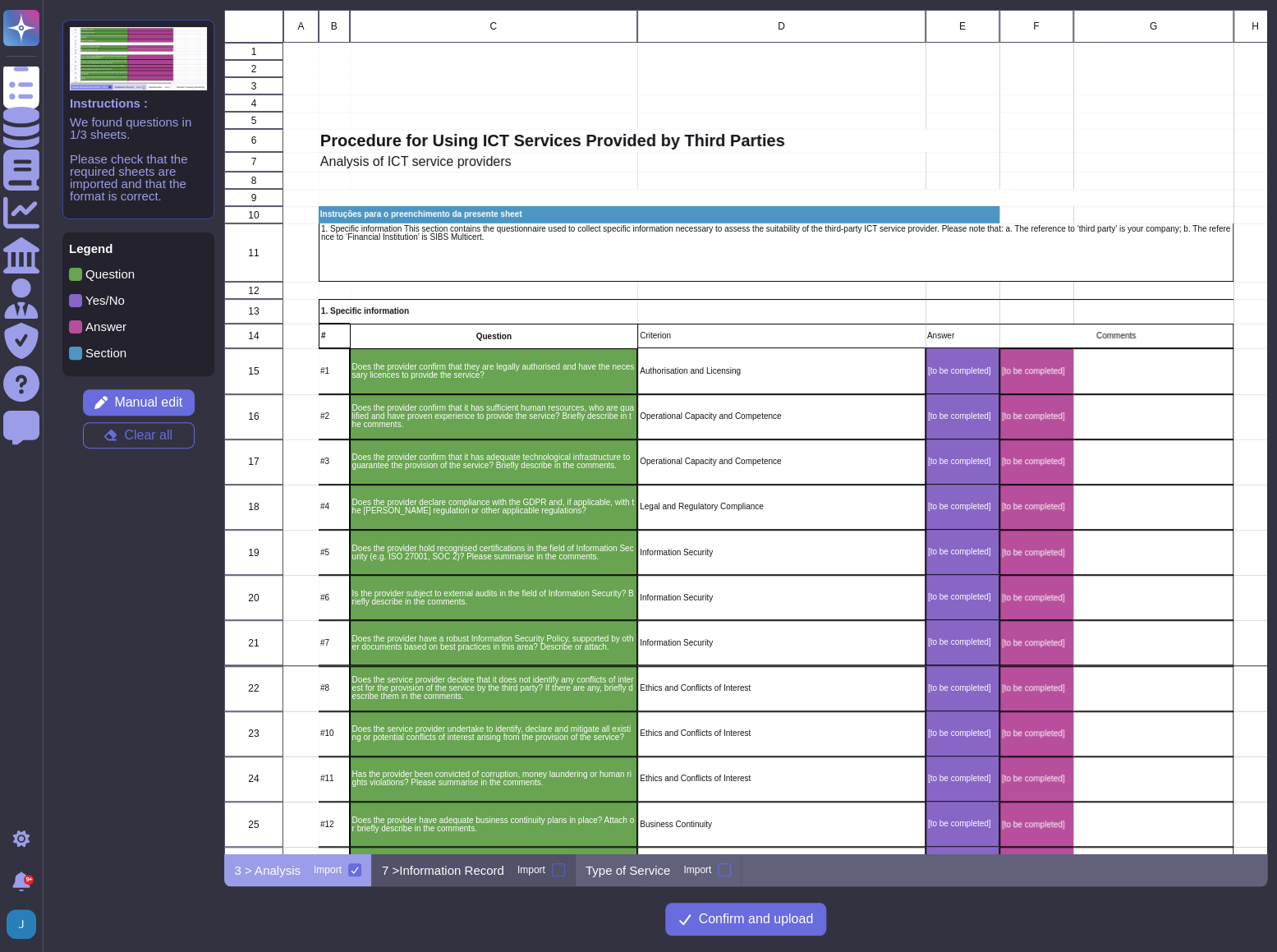
click at [565, 875] on div at bounding box center [559, 870] width 13 height 13
click at [0, 0] on input "Import" at bounding box center [0, 0] width 0 height 0
click at [490, 875] on p "7 >Information Record" at bounding box center [443, 870] width 123 height 12
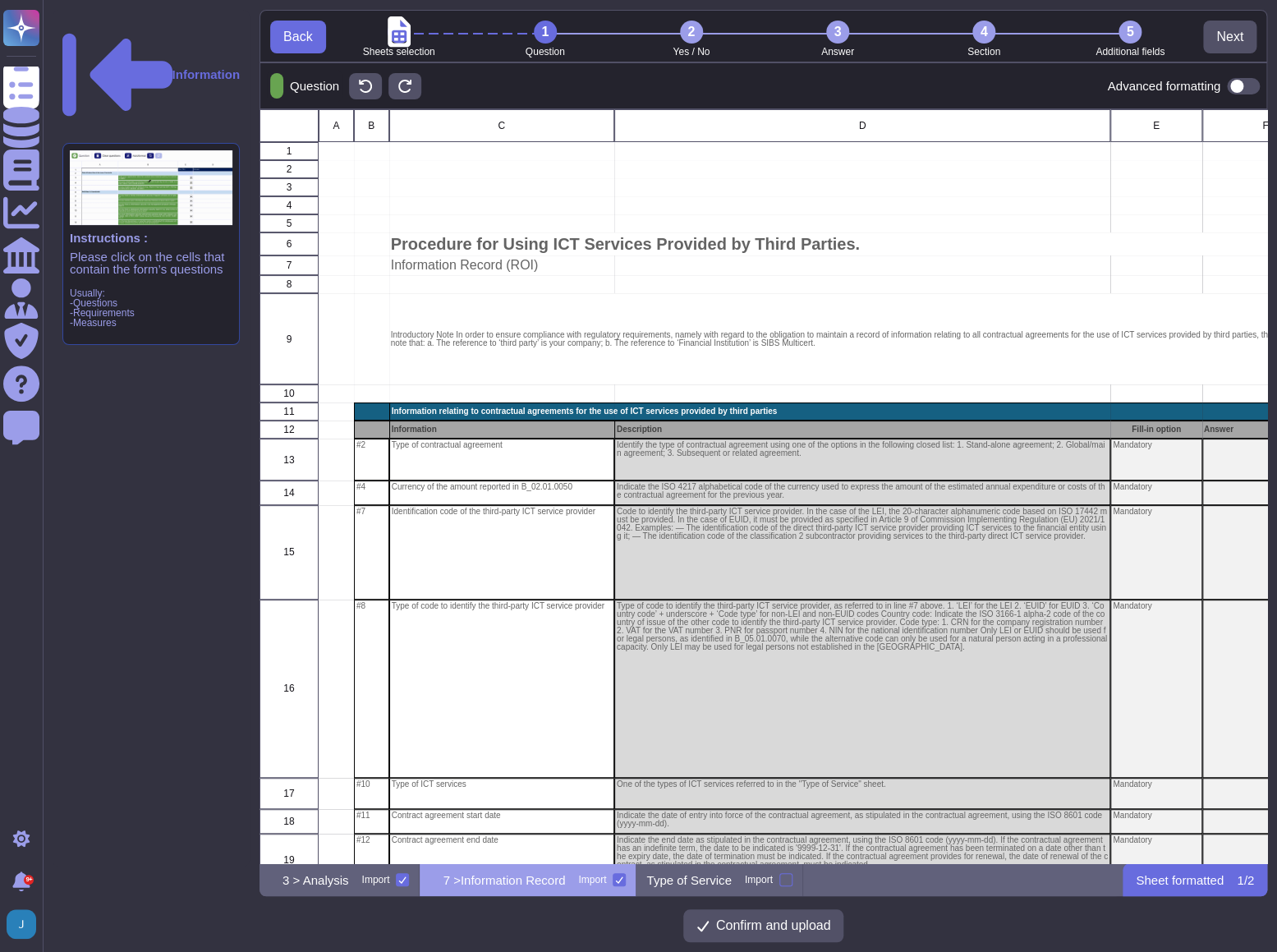
scroll to position [742, 996]
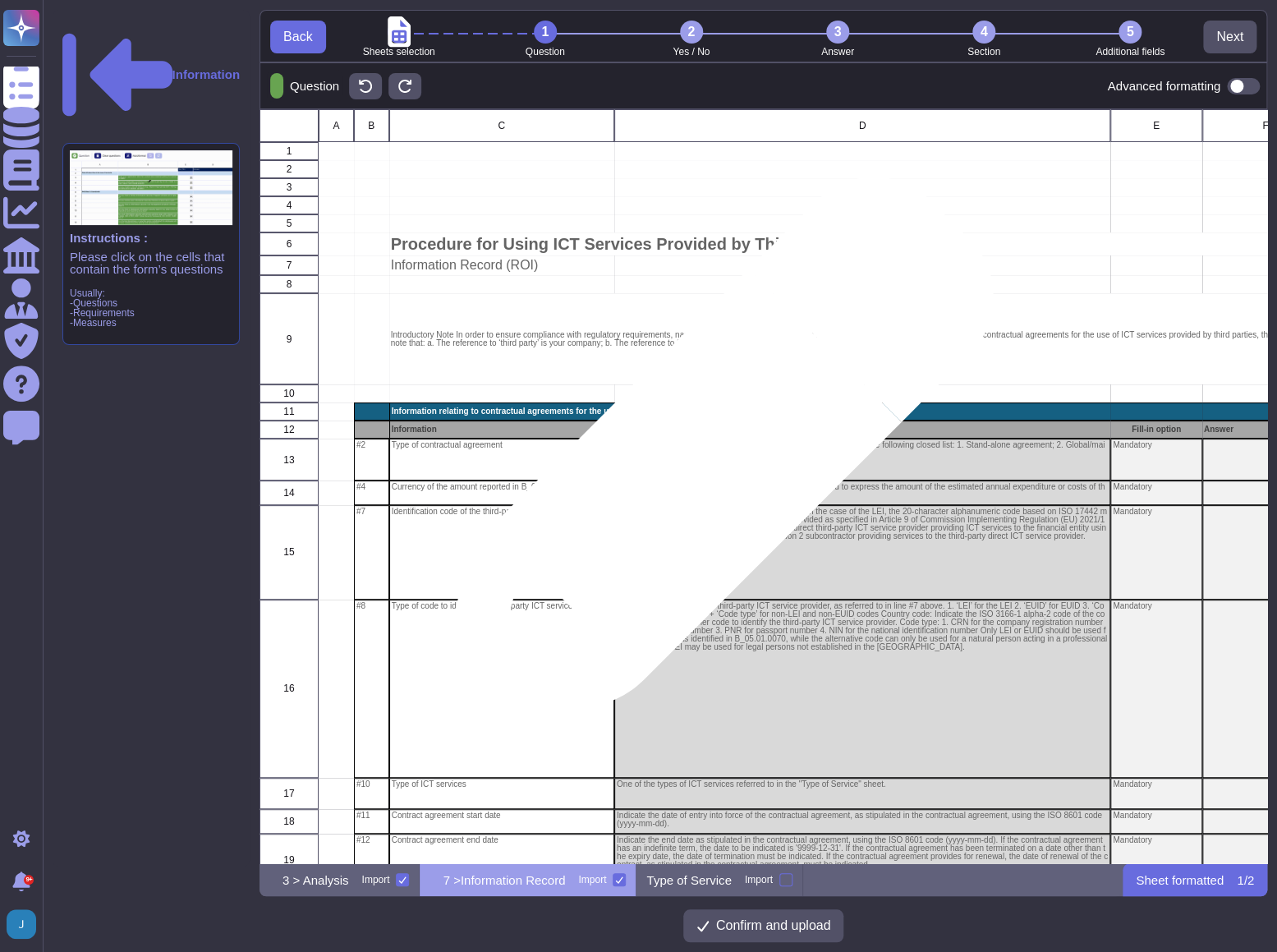
click at [703, 469] on div "Identify the type of contractual agreement using one of the options in the foll…" at bounding box center [862, 459] width 497 height 41
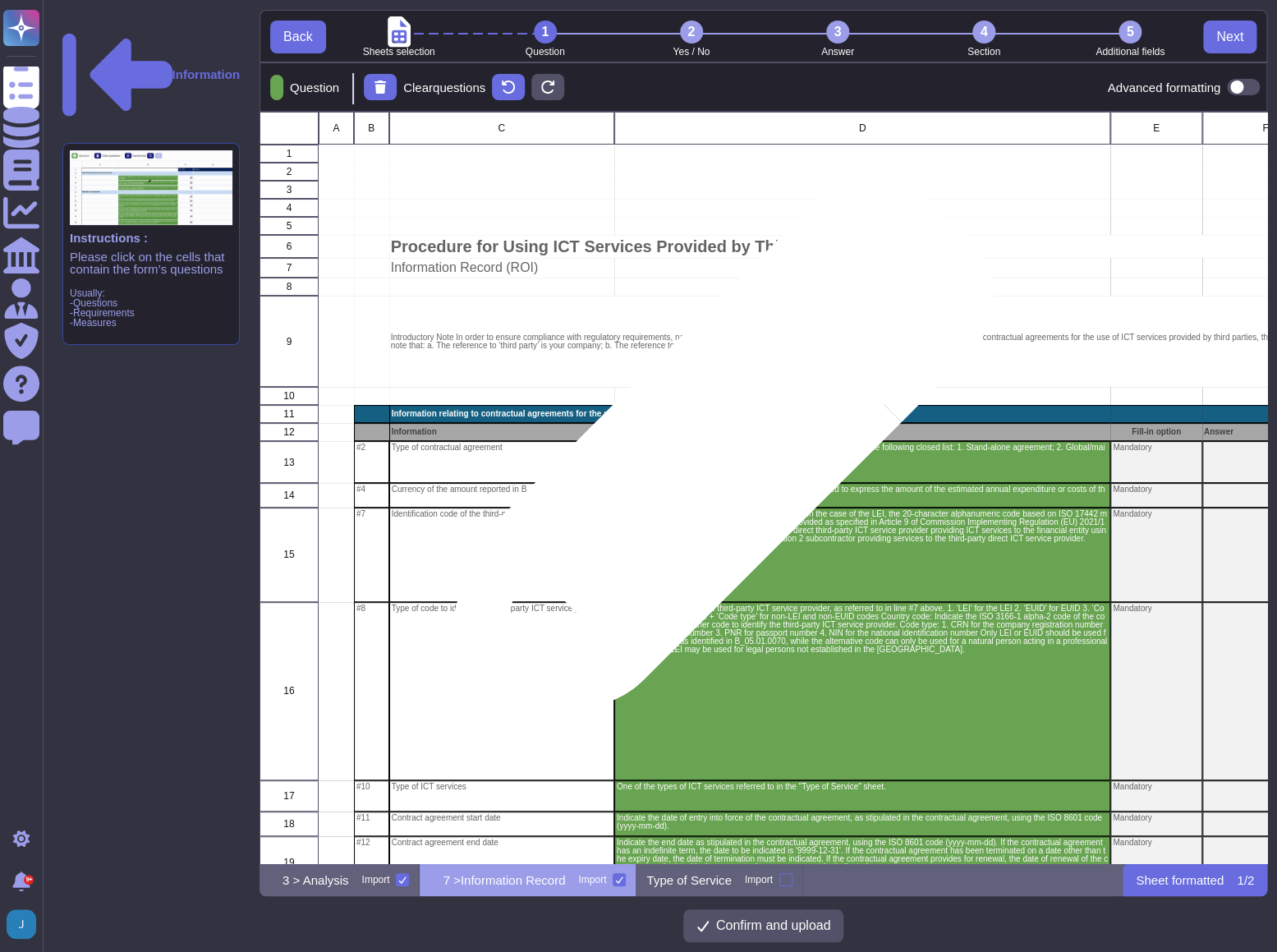
scroll to position [740, 996]
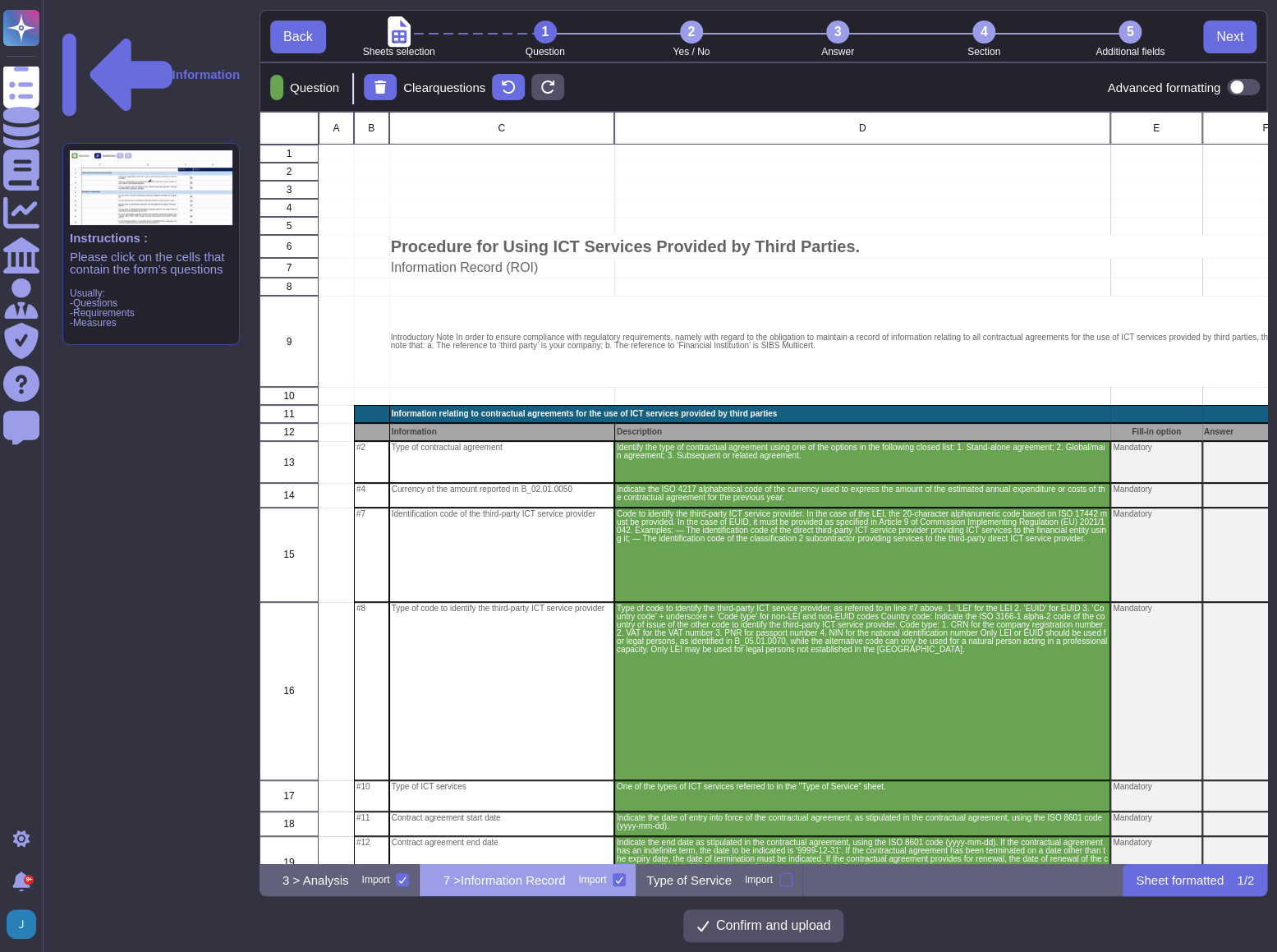
click at [690, 33] on div "2" at bounding box center [692, 32] width 23 height 23
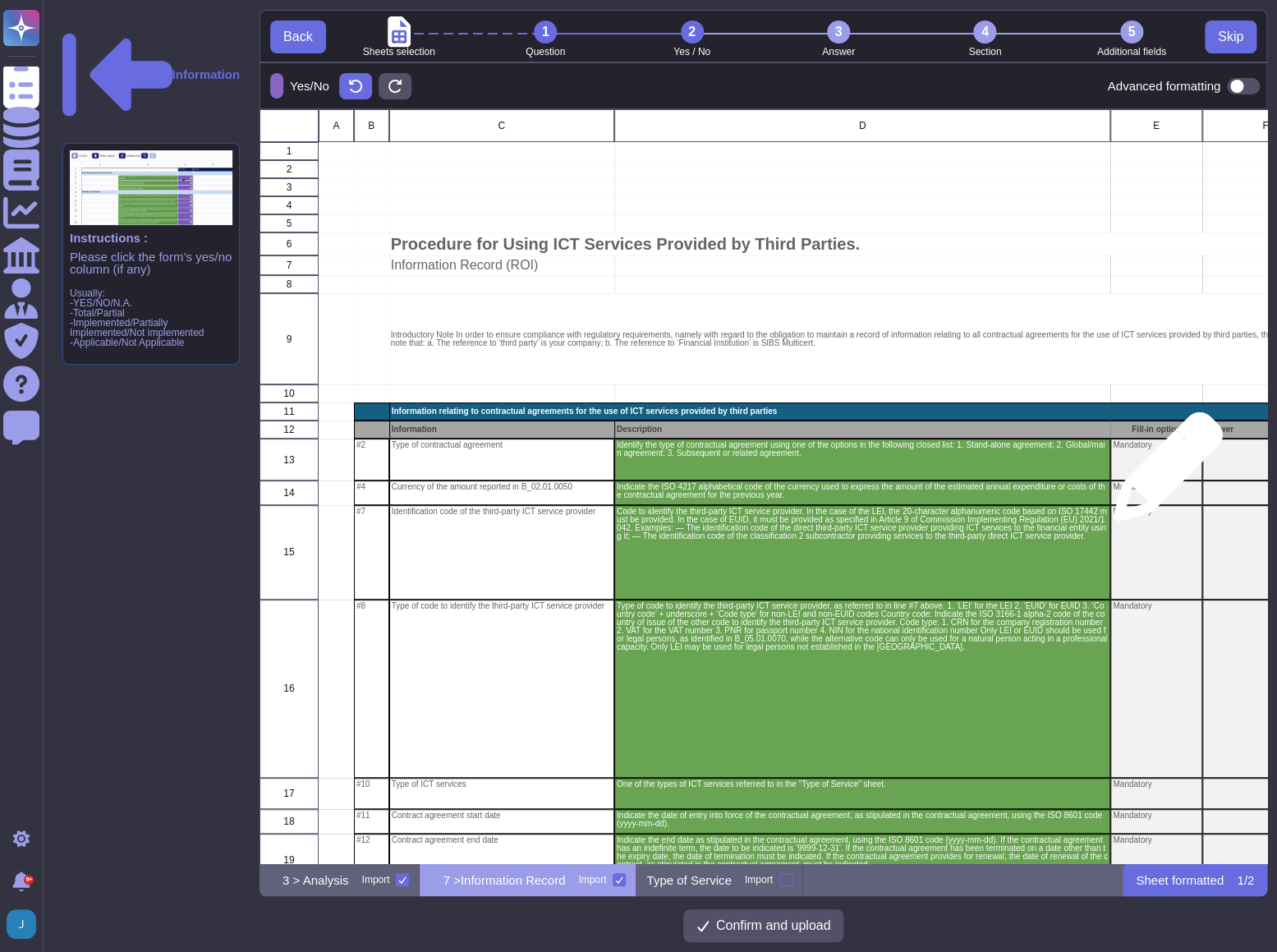
click at [1162, 475] on div "Mandatory" at bounding box center [1156, 459] width 91 height 41
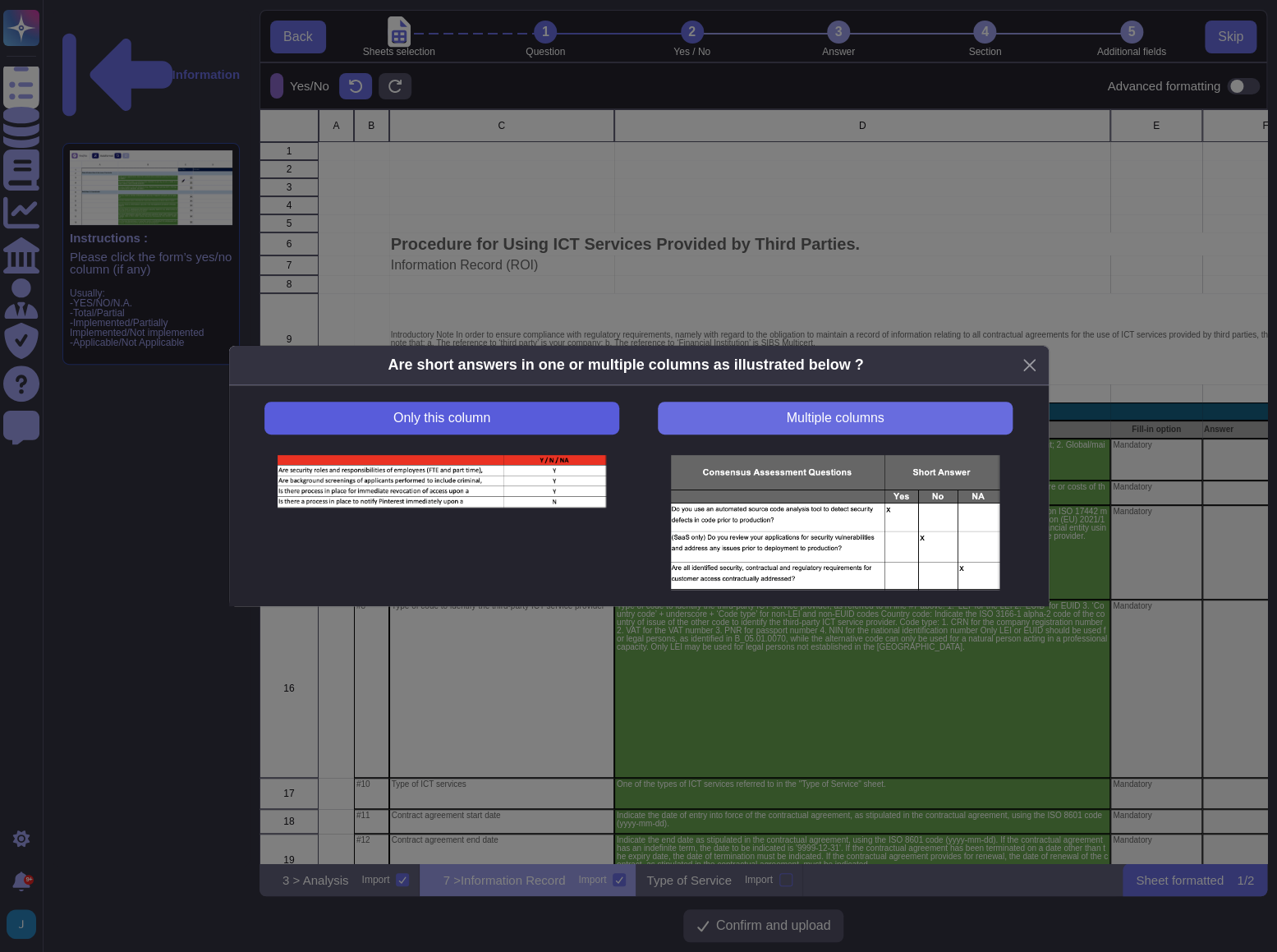
click at [515, 422] on button "Only this column" at bounding box center [442, 418] width 354 height 33
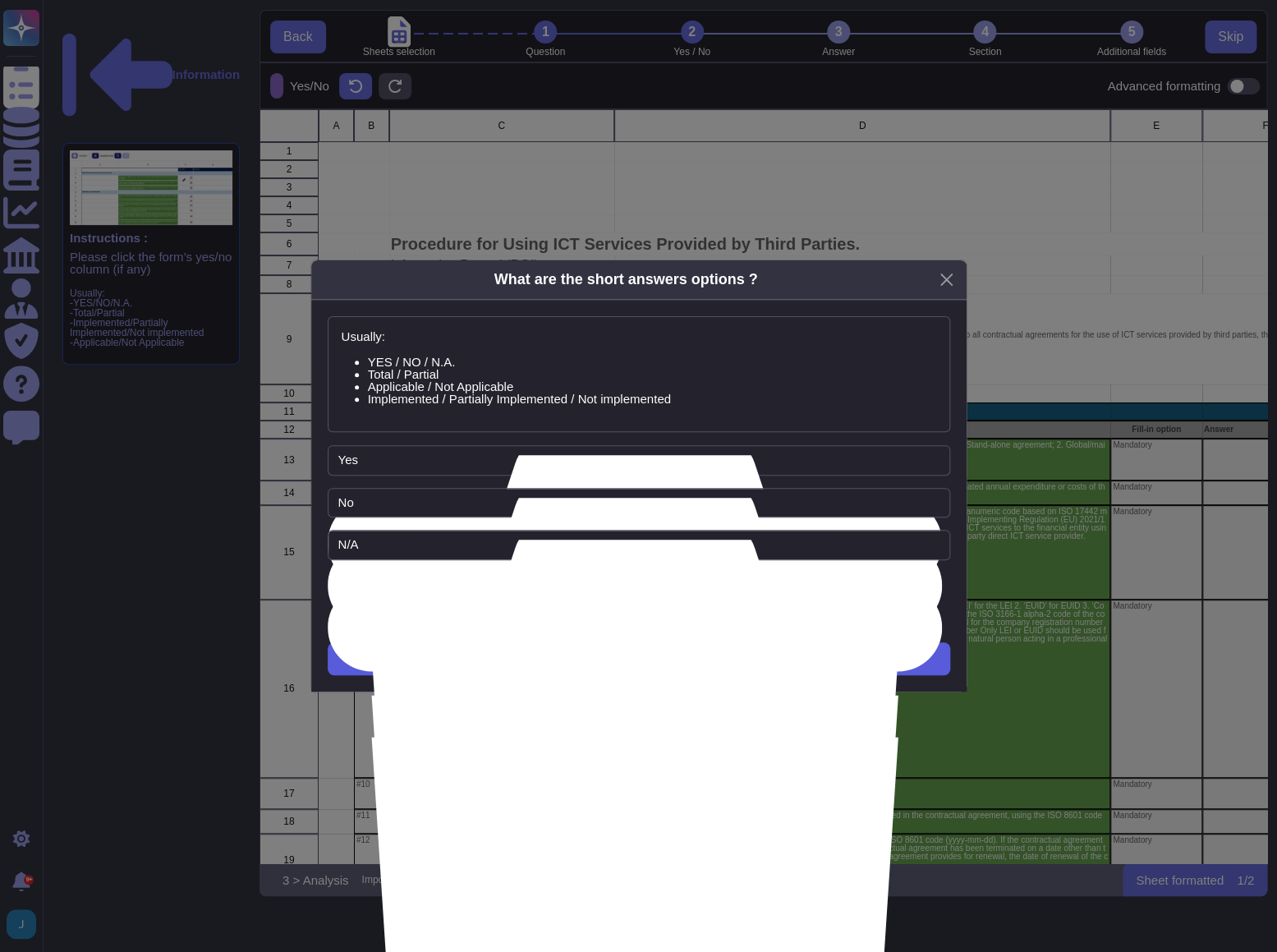
click at [584, 667] on button "Next" at bounding box center [639, 659] width 623 height 33
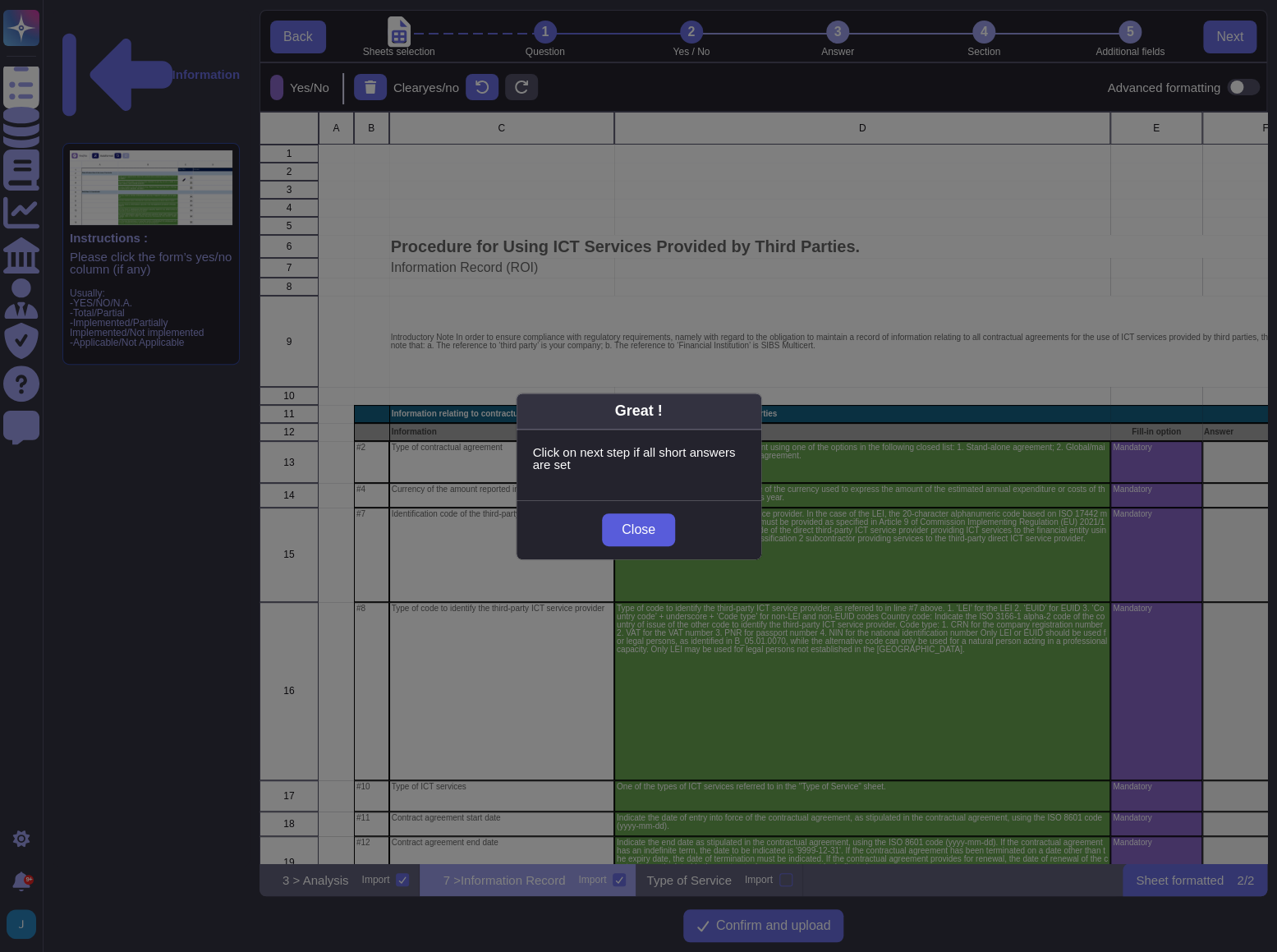
click at [639, 527] on span "Close" at bounding box center [639, 530] width 34 height 13
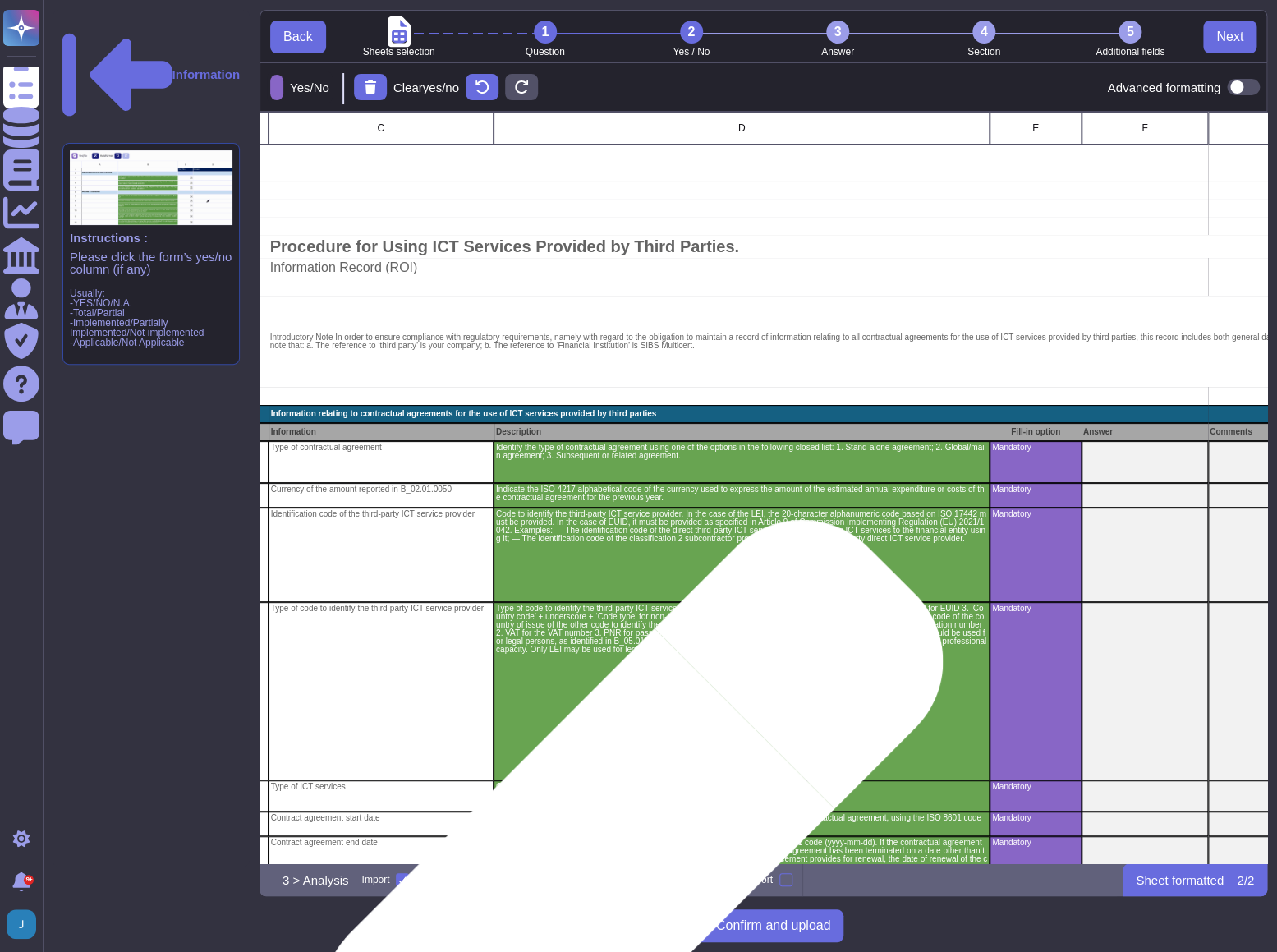
scroll to position [0, 136]
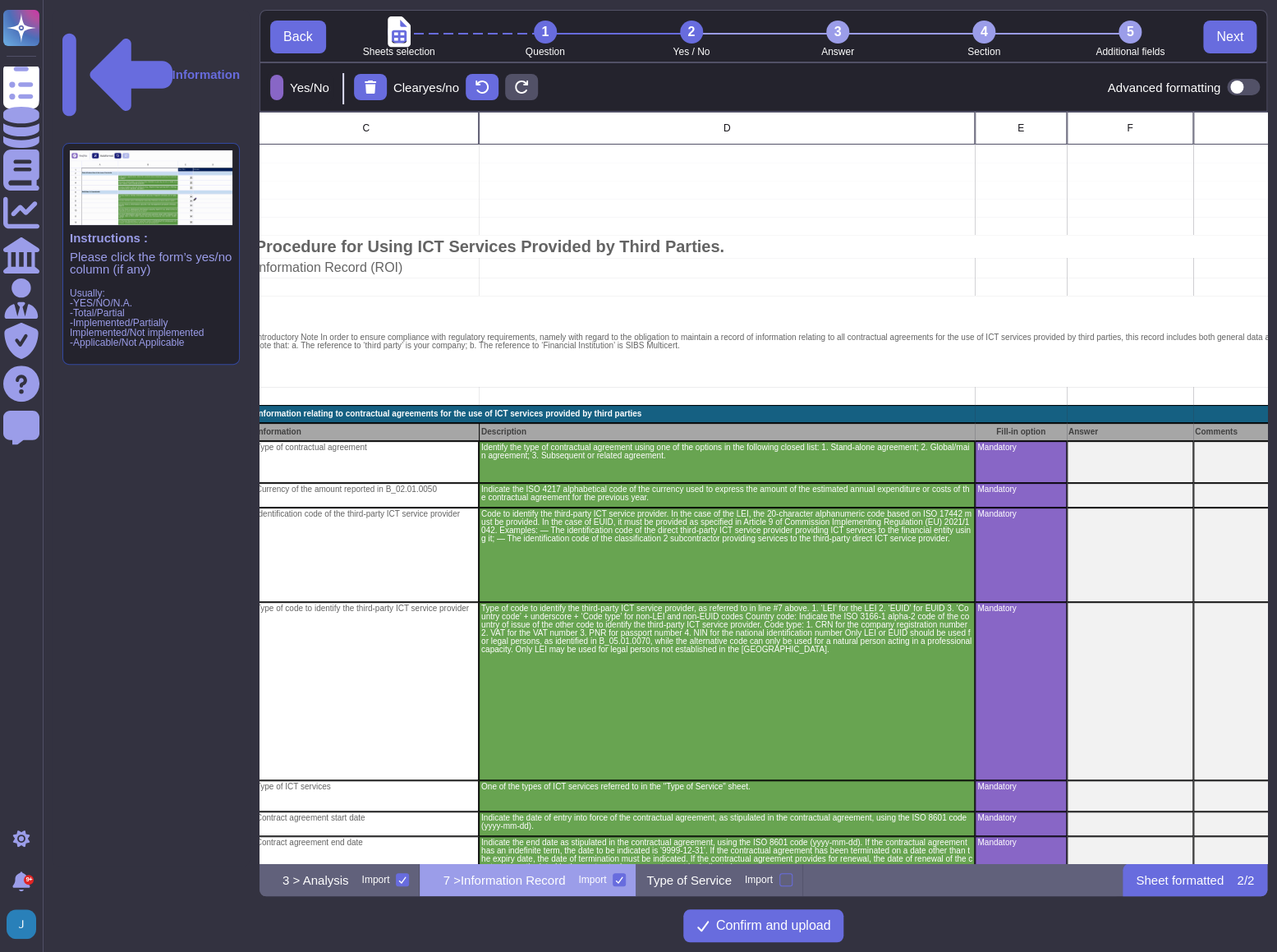
click at [841, 27] on div "3" at bounding box center [838, 32] width 23 height 23
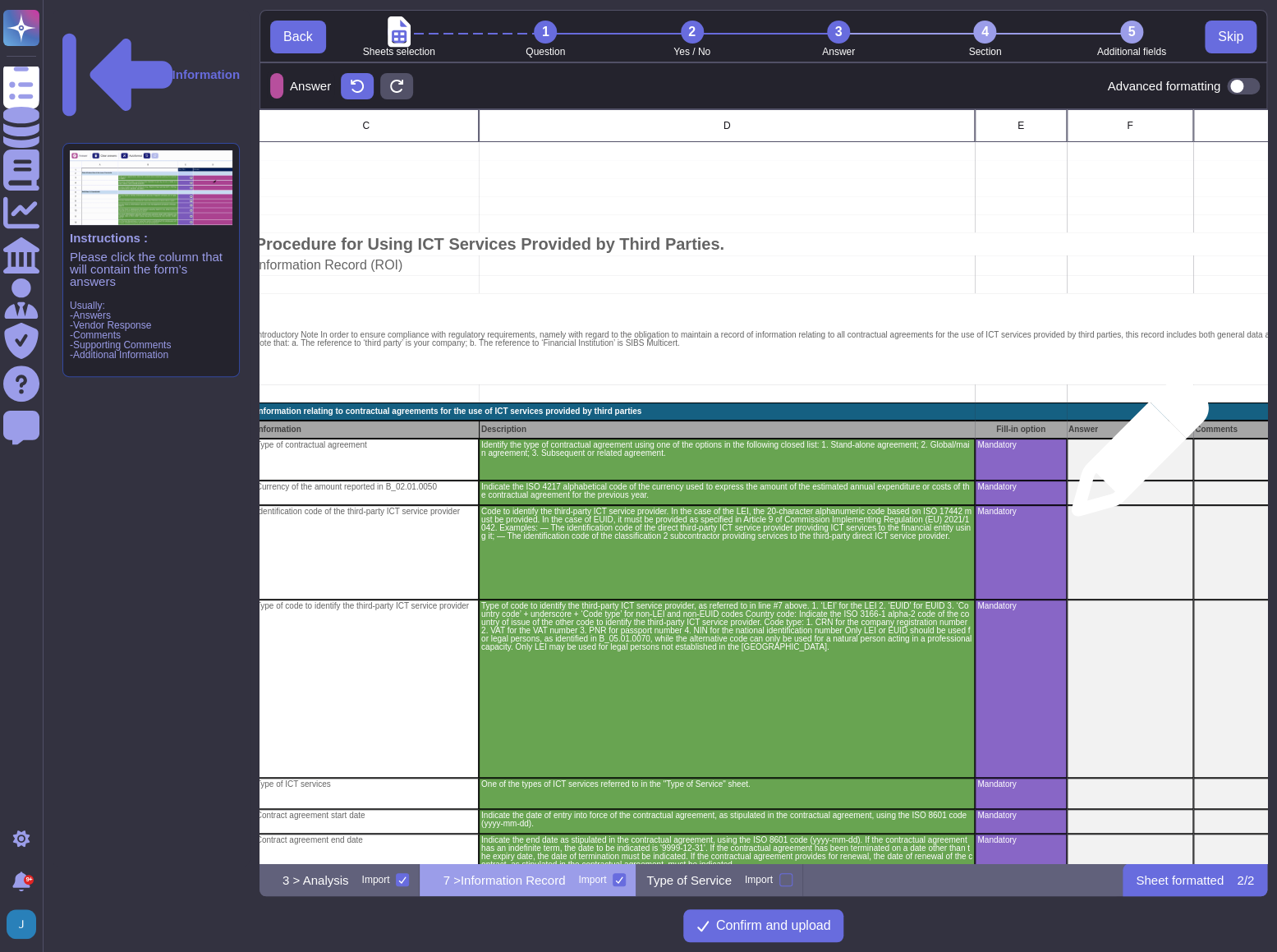
click at [1134, 456] on div "grid" at bounding box center [1130, 459] width 126 height 41
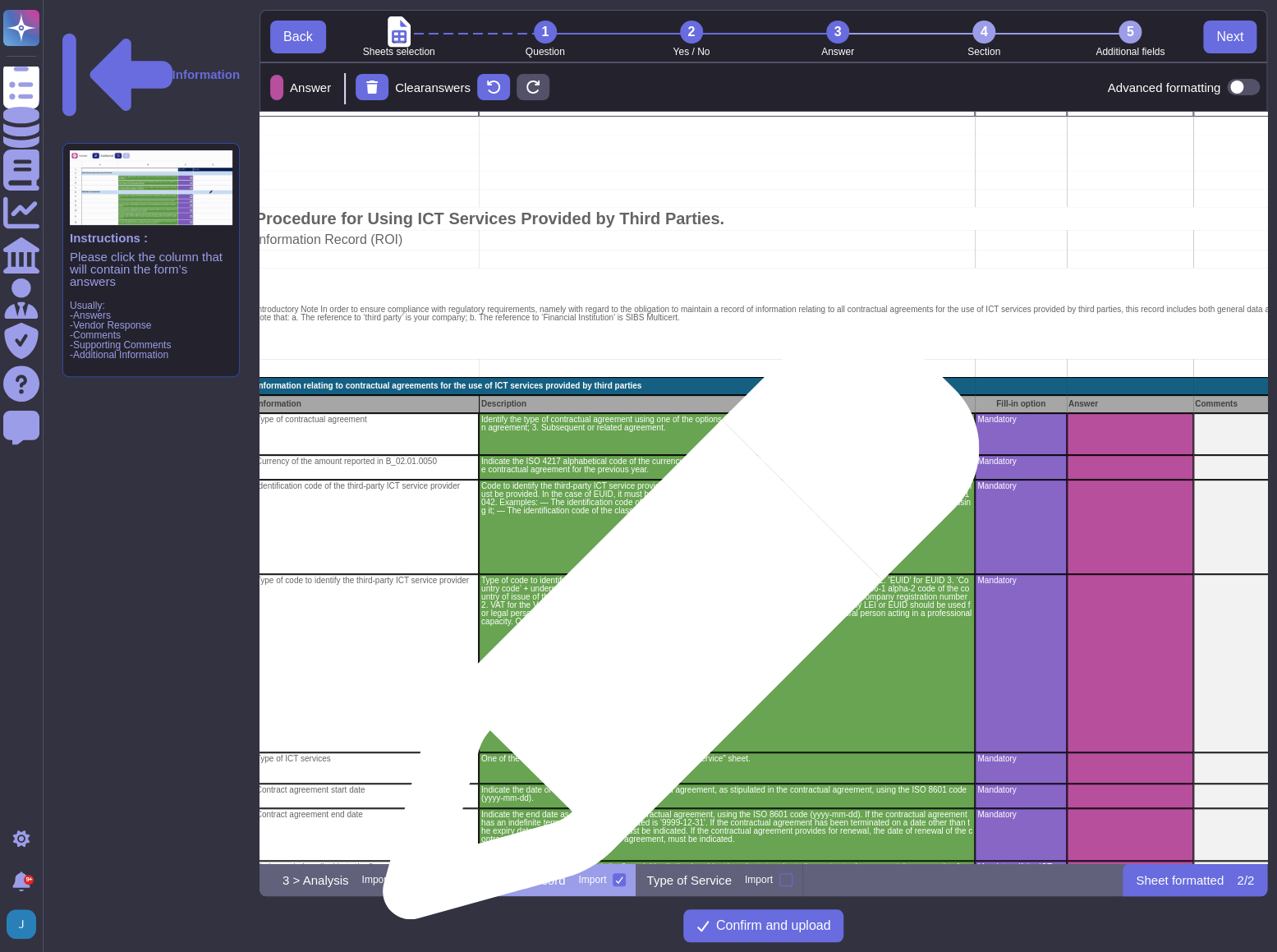
scroll to position [0, 136]
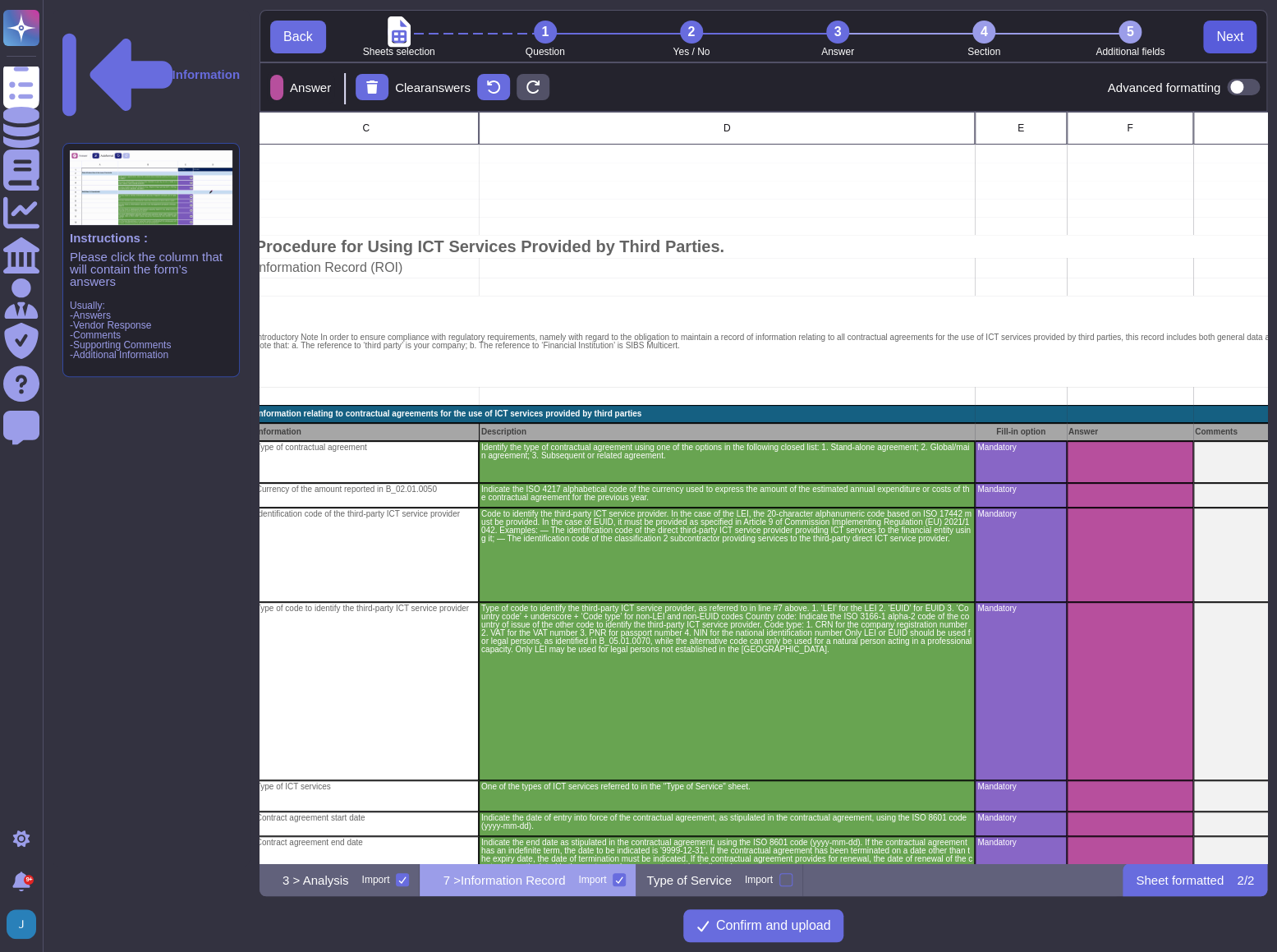
click at [1214, 28] on button "Next" at bounding box center [1230, 37] width 54 height 33
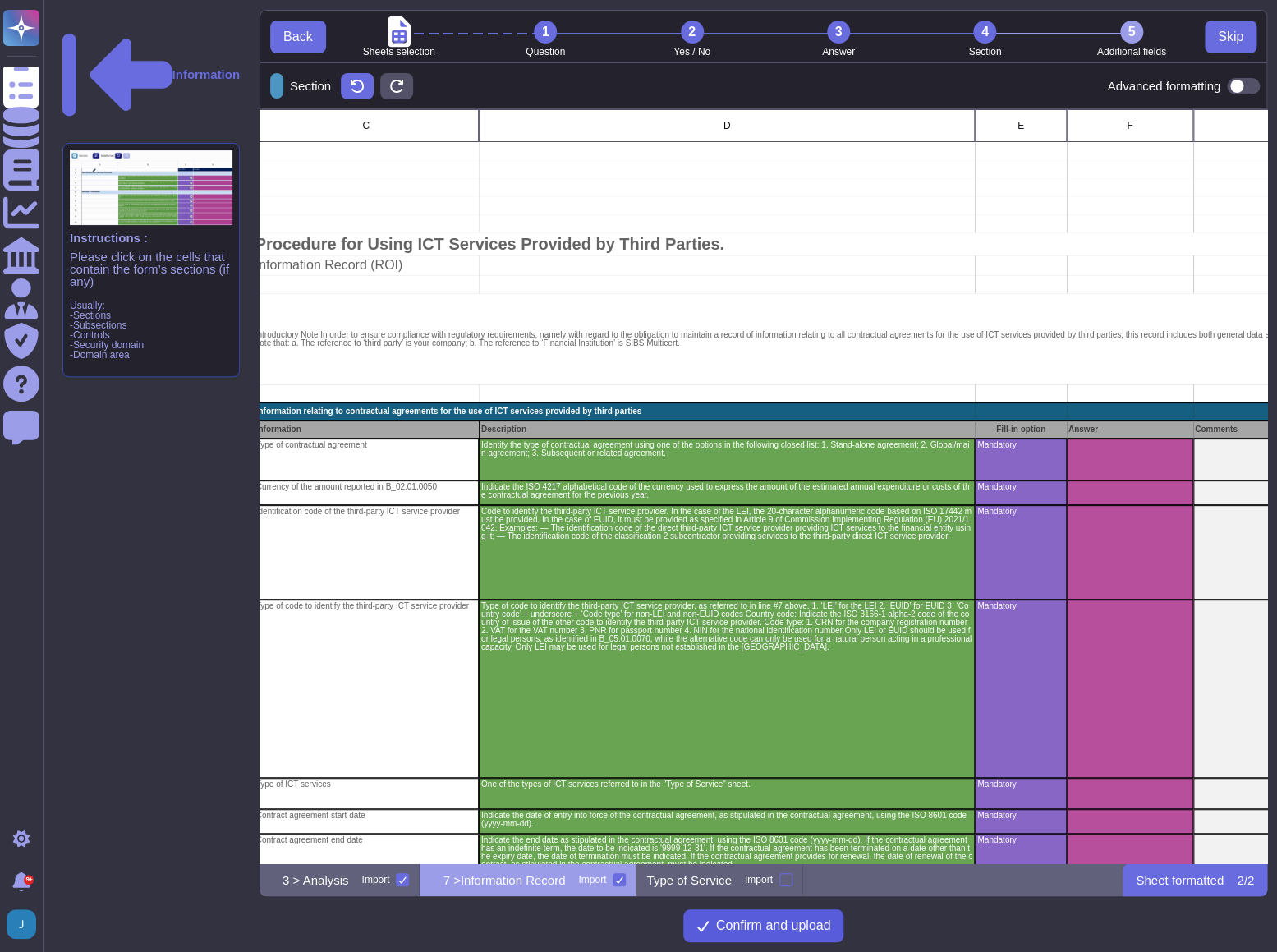
click at [706, 927] on icon at bounding box center [703, 926] width 13 height 13
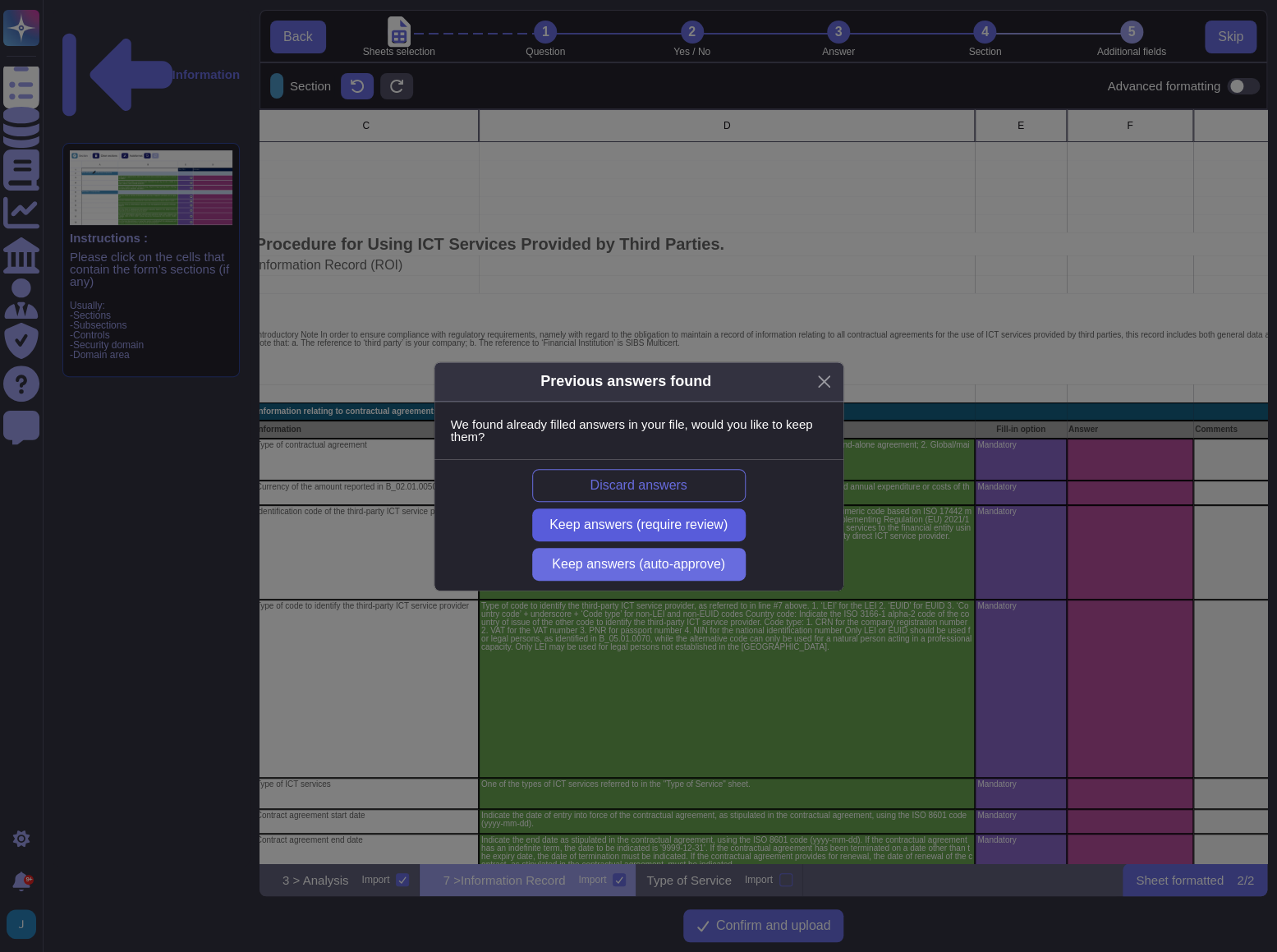
click at [580, 523] on span "Keep answers (require review)" at bounding box center [638, 525] width 178 height 13
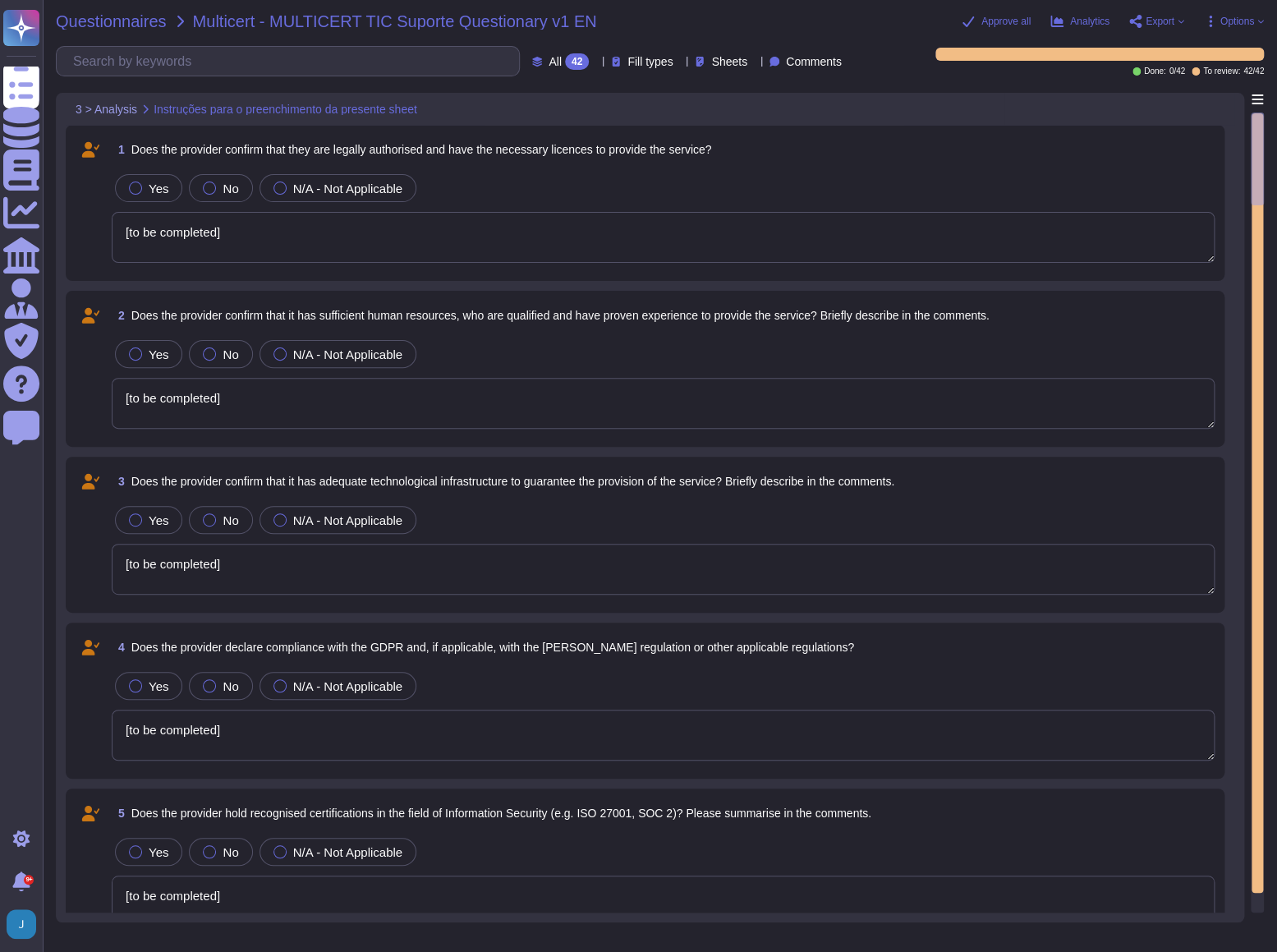
click at [129, 24] on span "Questionnaires" at bounding box center [111, 21] width 111 height 16
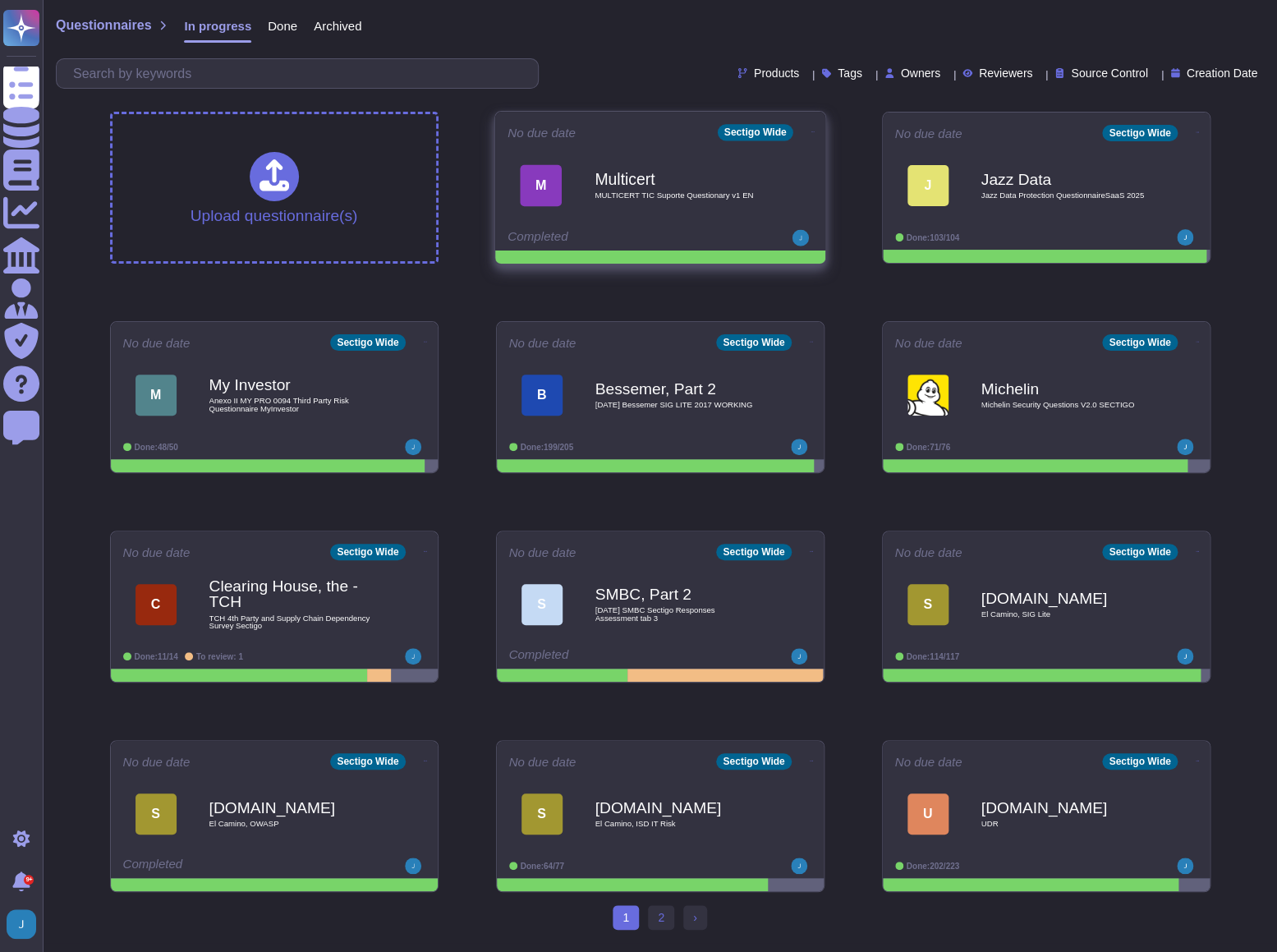
click at [618, 162] on div "Multicert MULTICERT TIC Suporte Questionary v1 EN" at bounding box center [678, 185] width 166 height 67
click at [687, 205] on div "Multicert MULTICERT TIC Suporte Questionary v1 EN" at bounding box center [678, 185] width 166 height 67
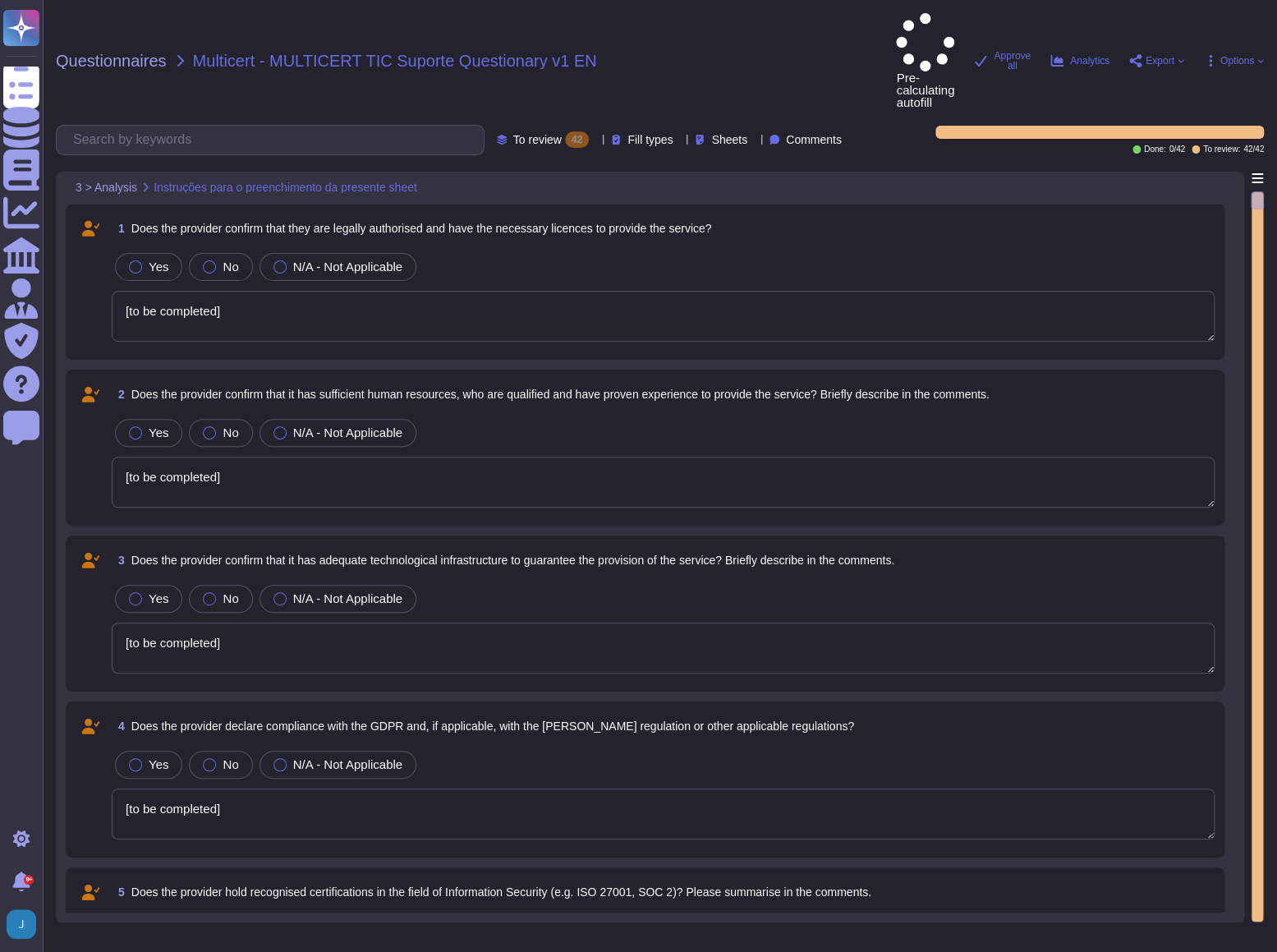
type textarea "[to be completed]"
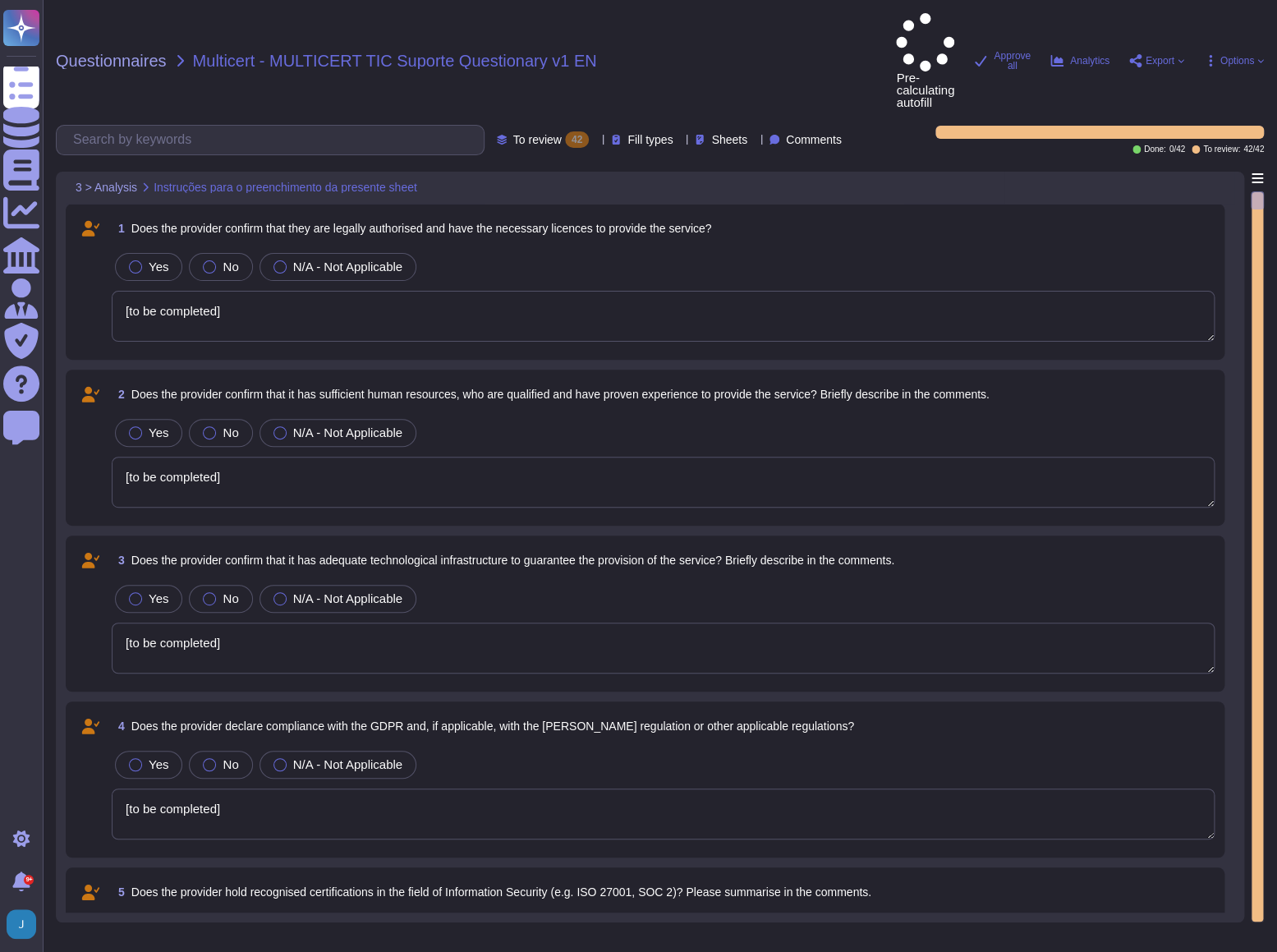
type textarea "[to be completed]"
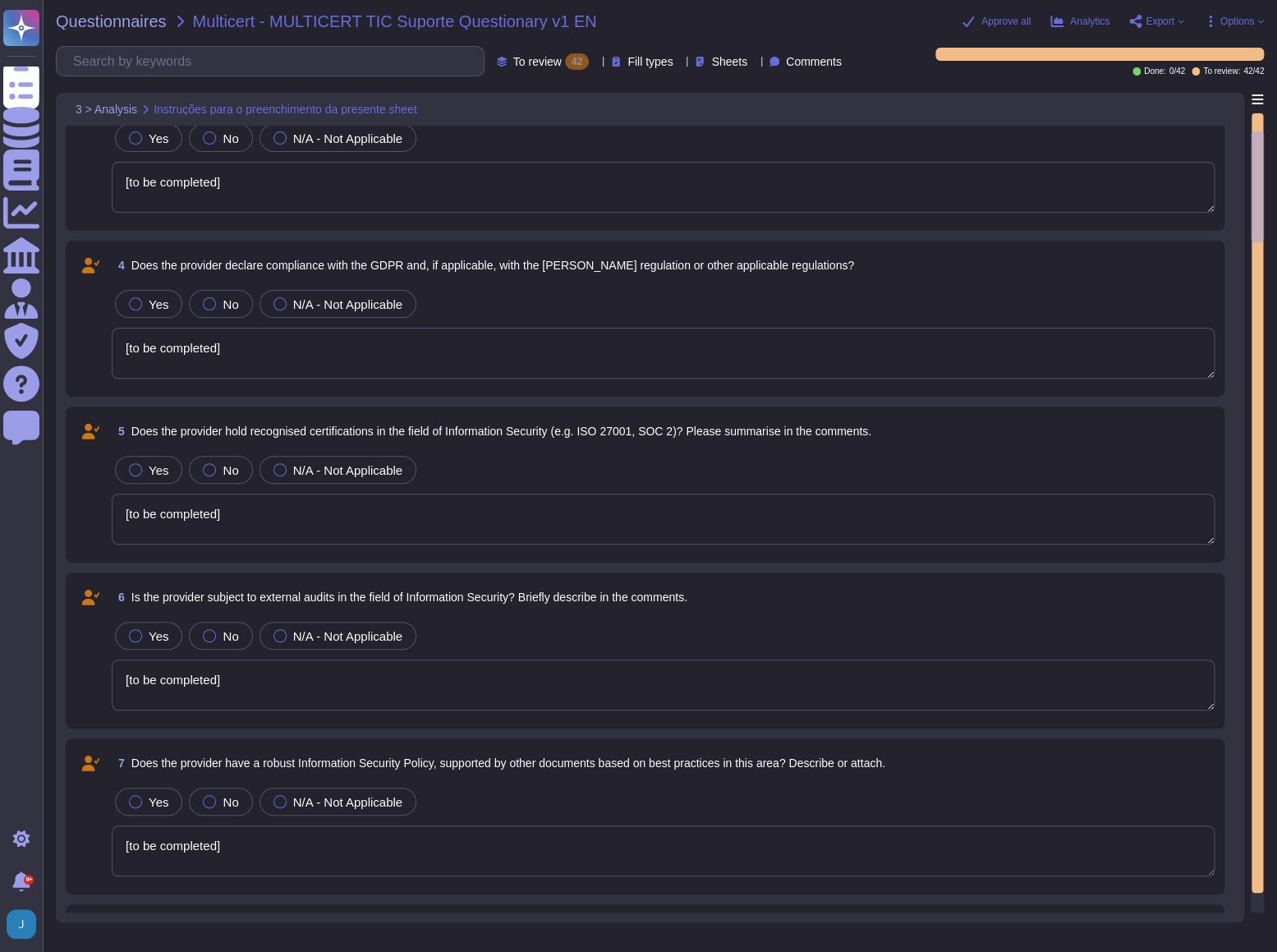
type textarea "[to be completed]"
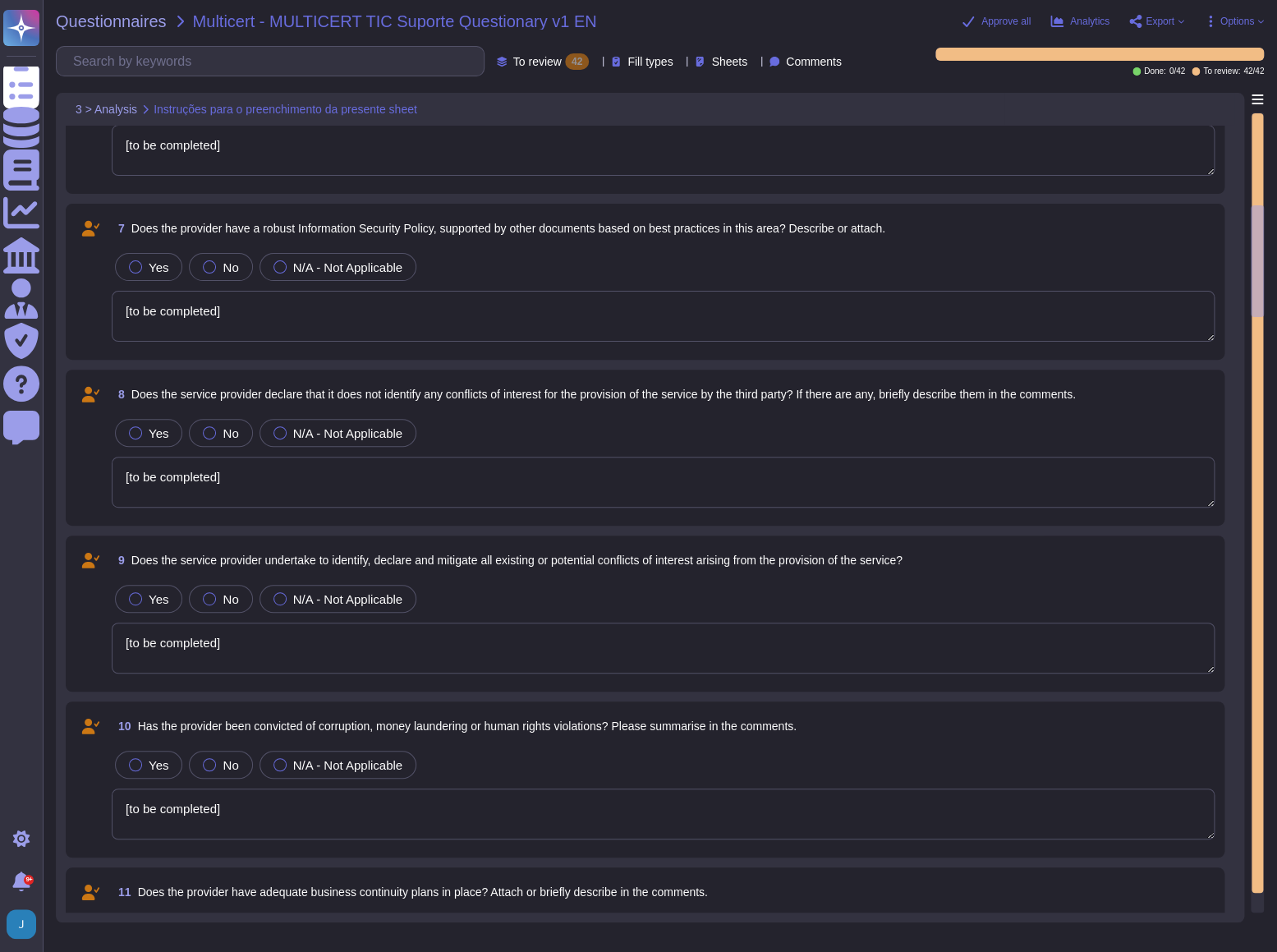
type textarea "[to be completed]"
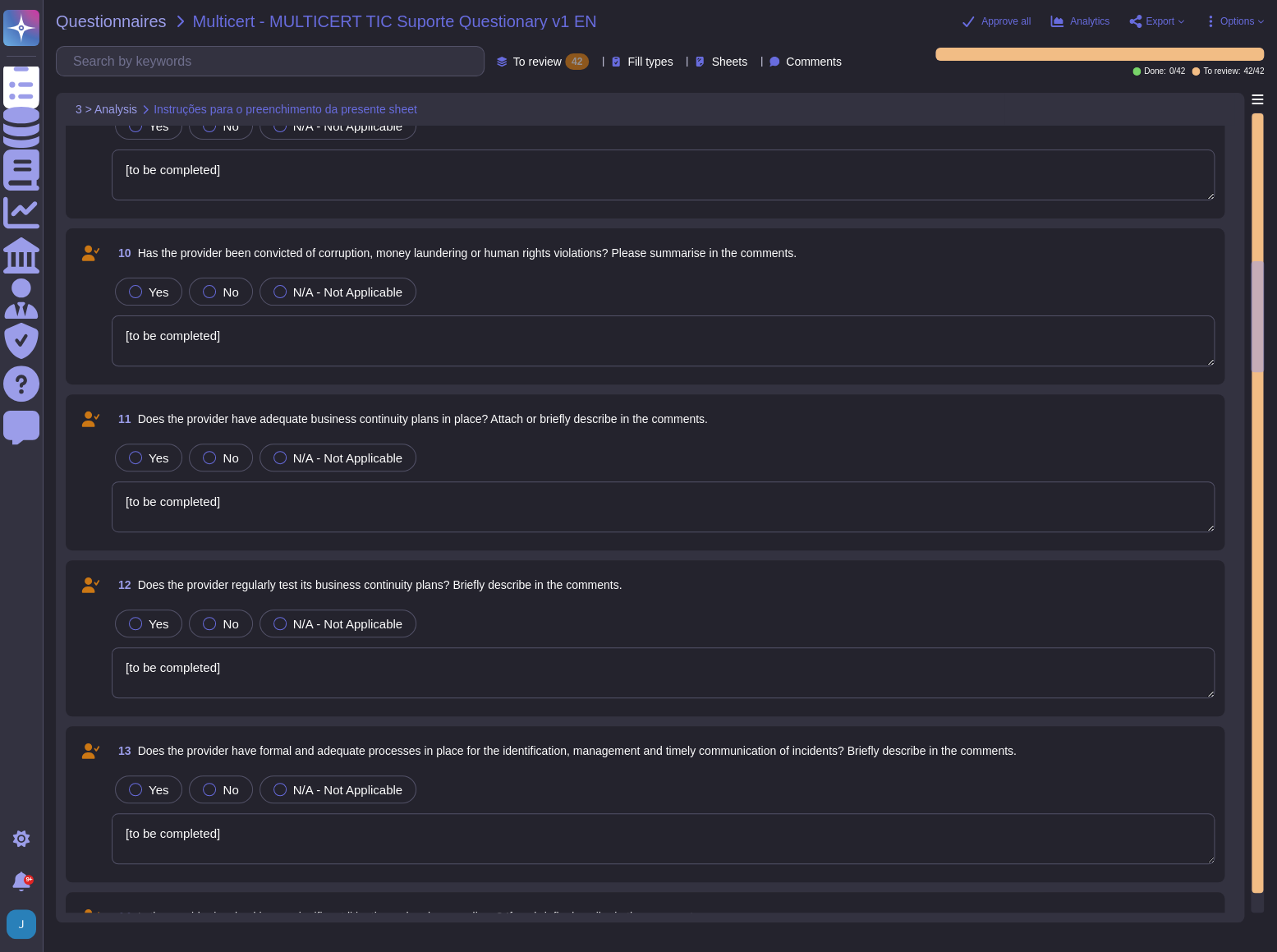
type textarea "[to be completed]"
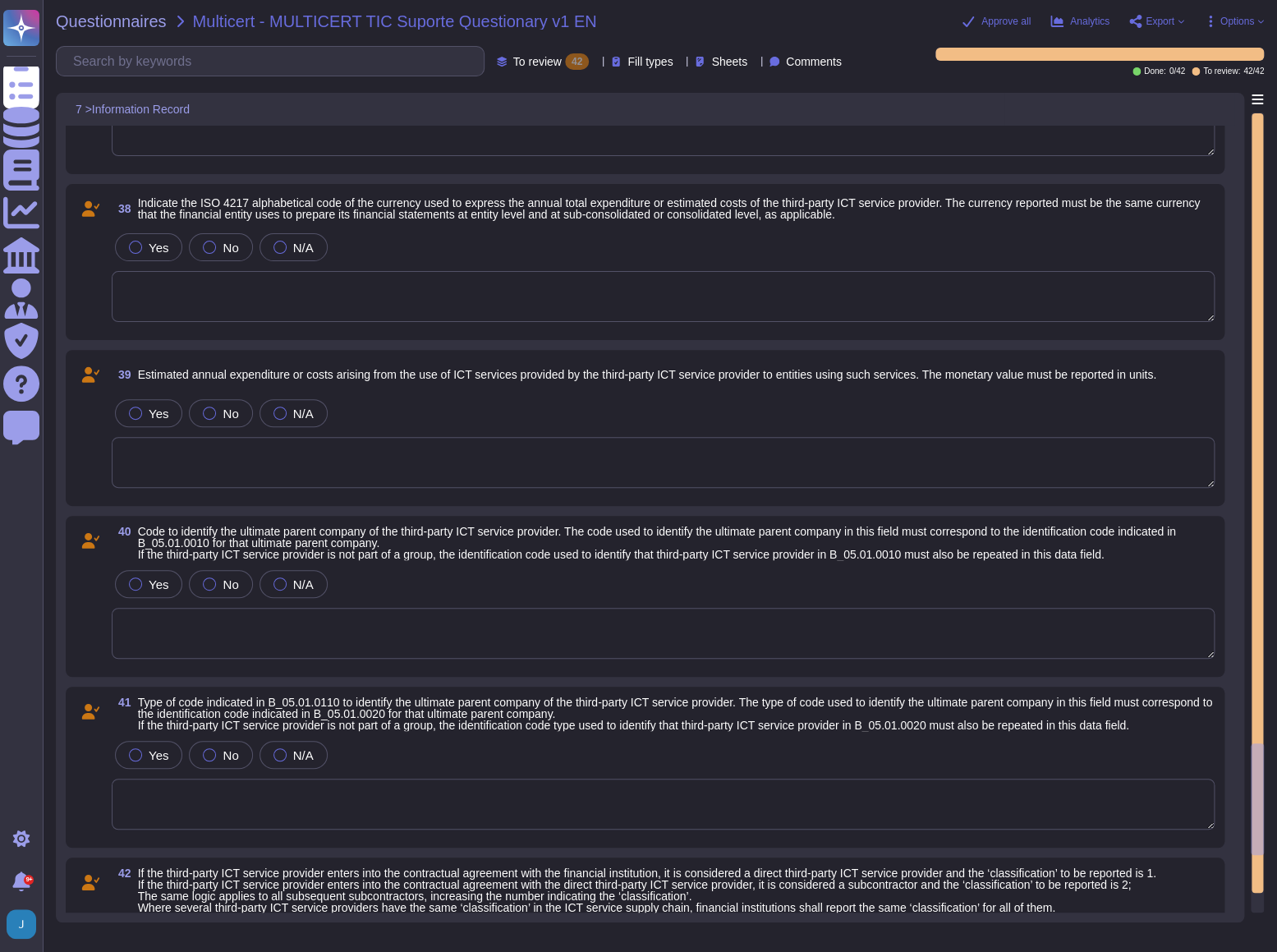
scroll to position [6151, 0]
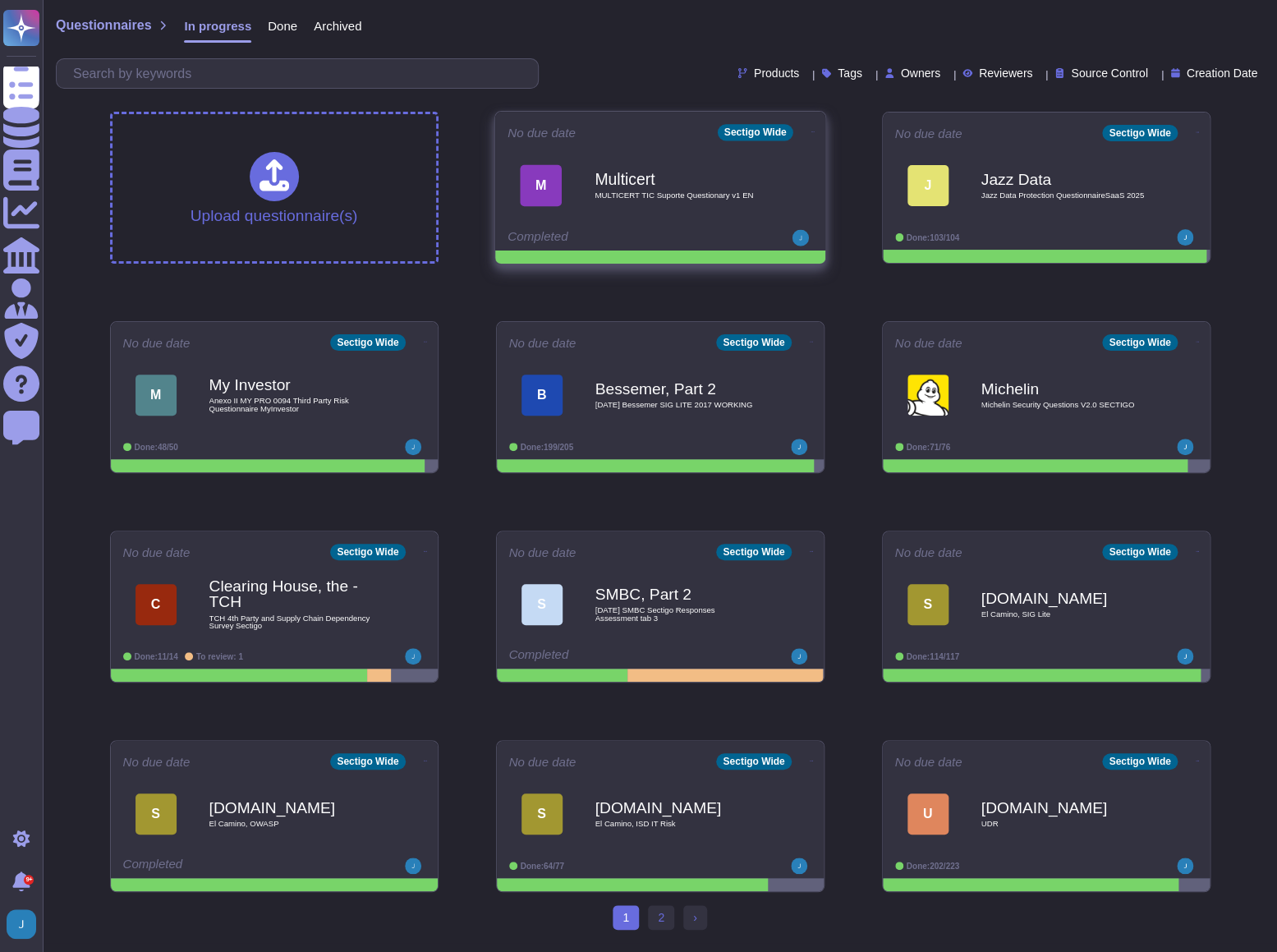
click at [695, 180] on b "Multicert" at bounding box center [678, 178] width 166 height 16
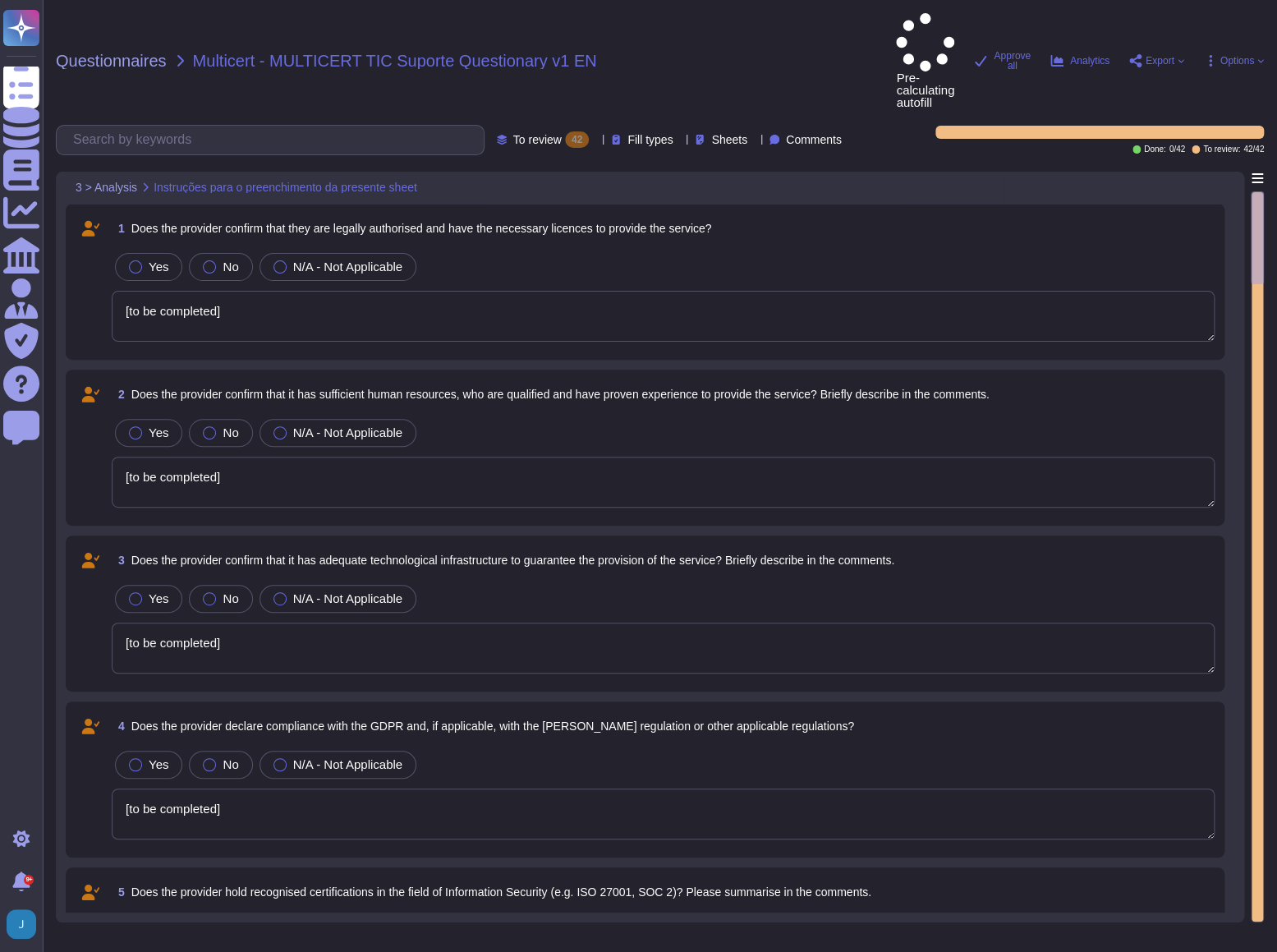
type textarea "[to be completed]"
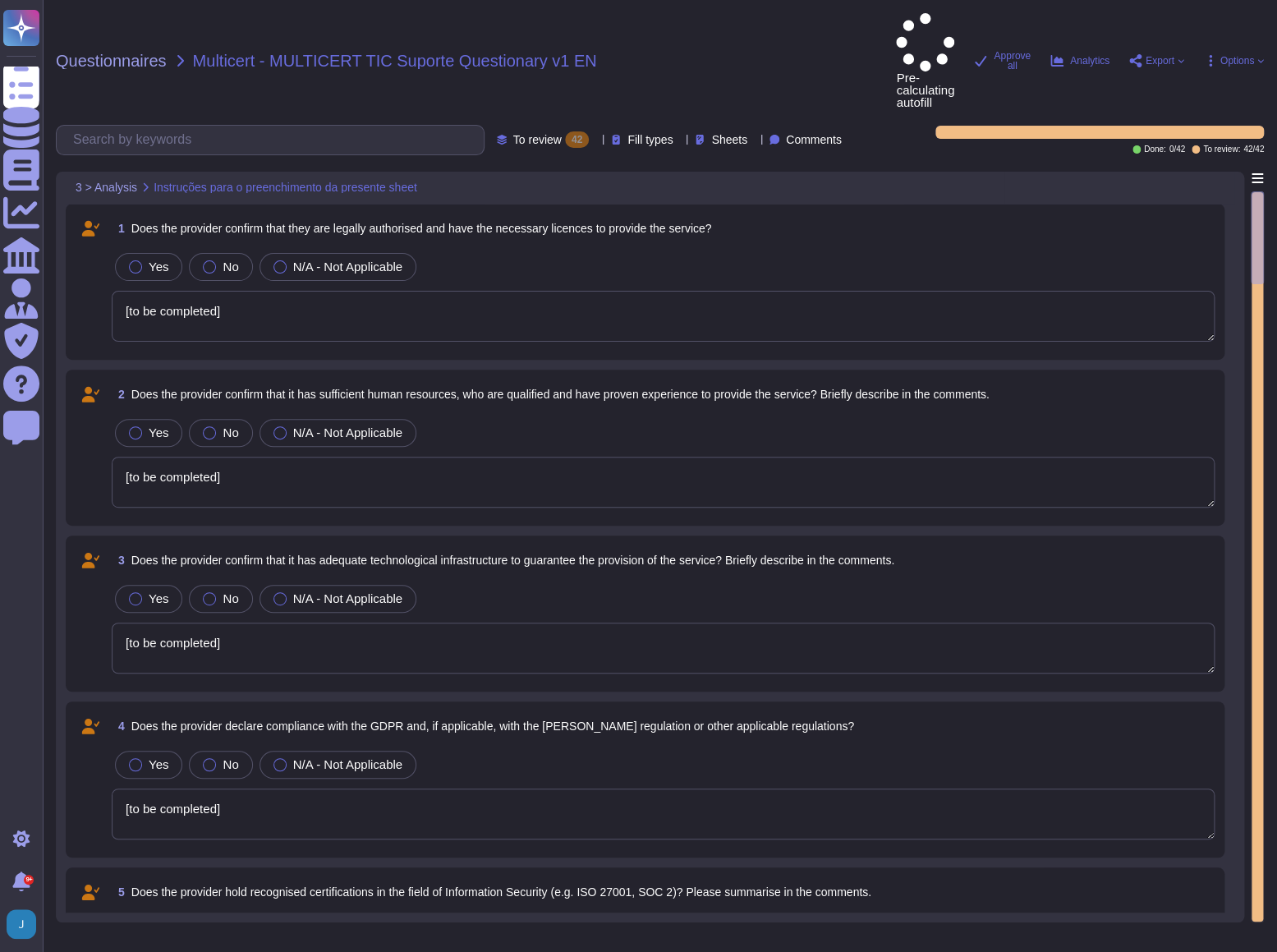
type textarea "[to be completed]"
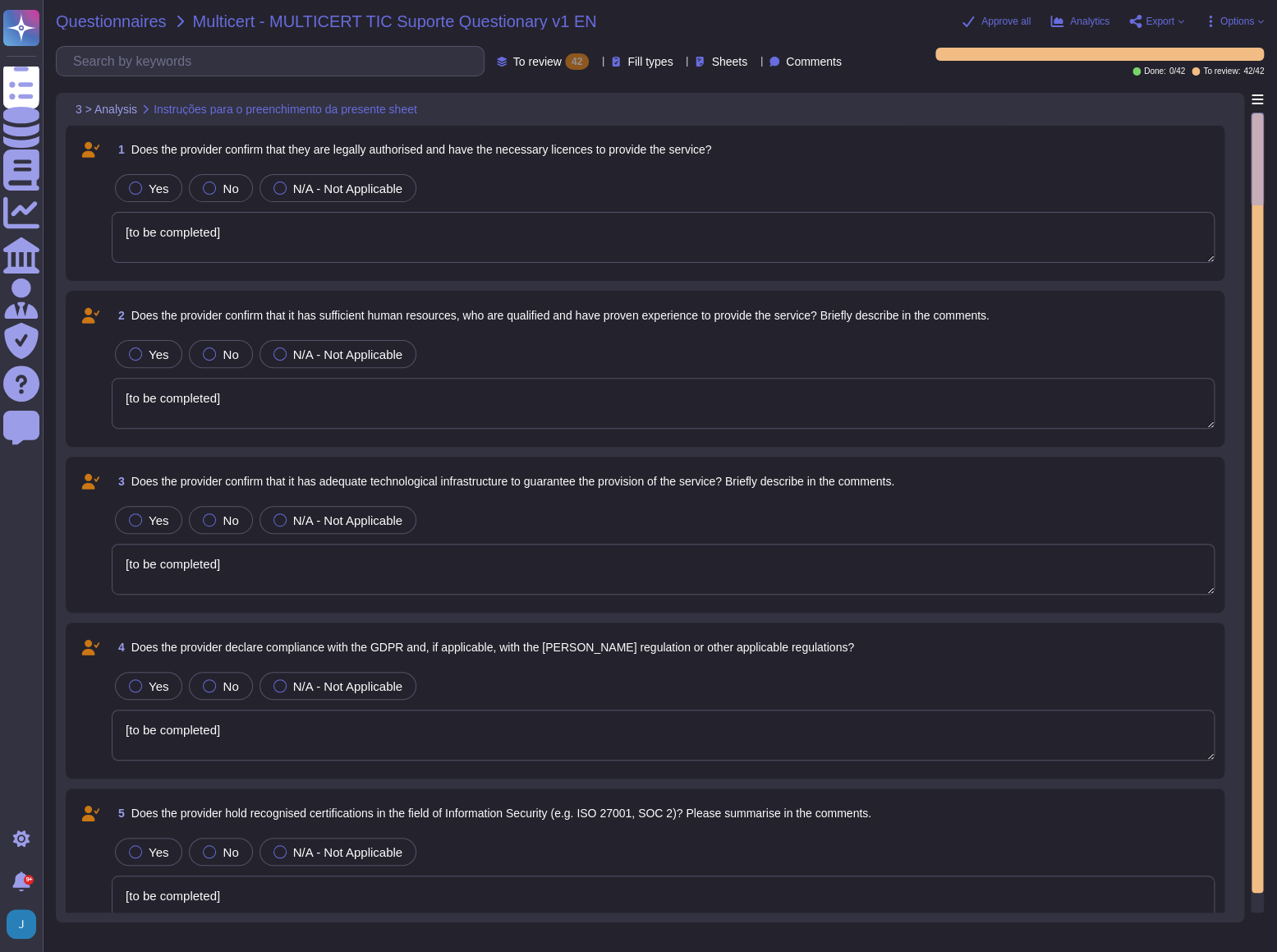
click at [138, 18] on span "Questionnaires" at bounding box center [111, 21] width 111 height 16
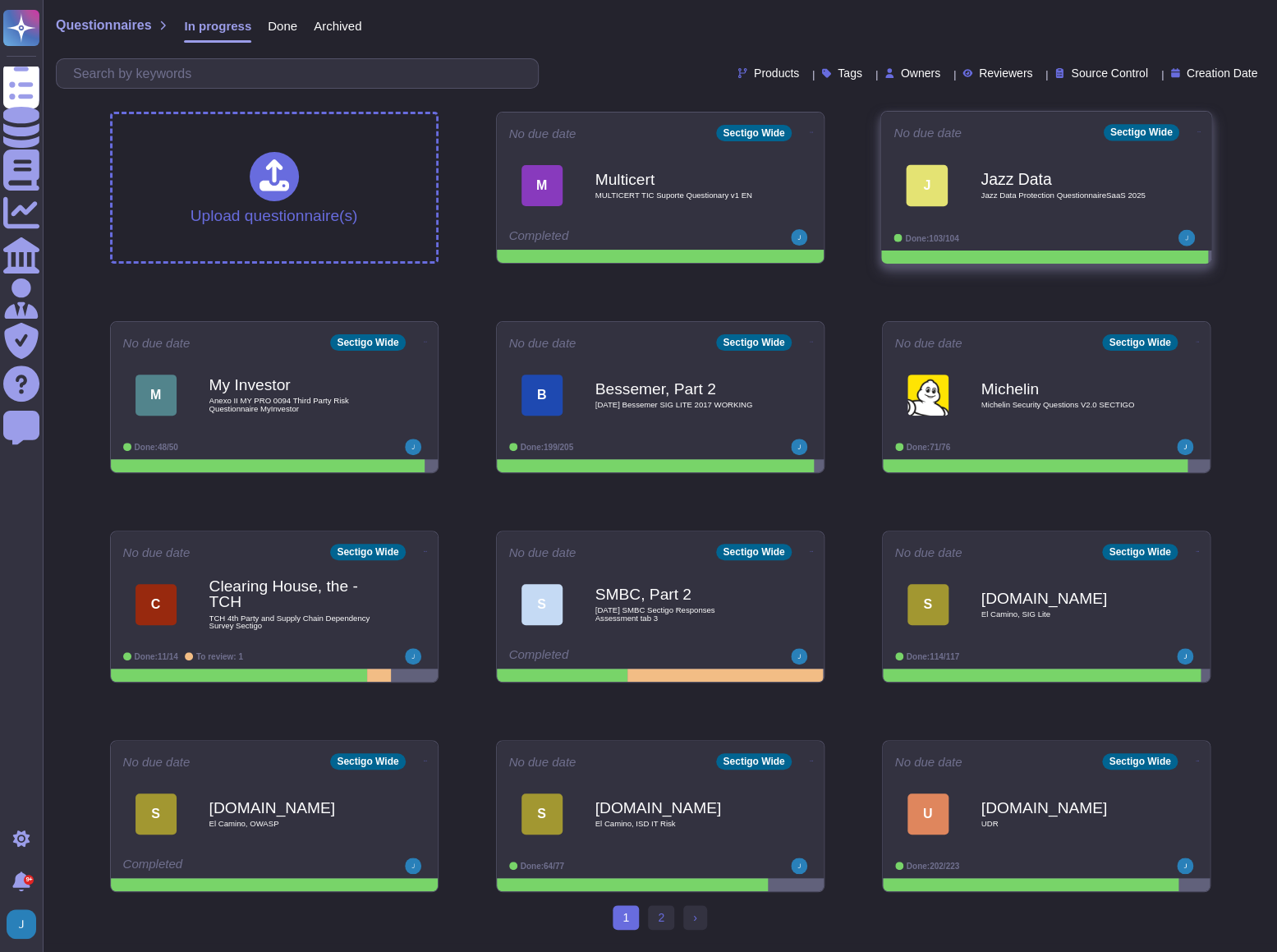
click at [1059, 201] on div "Jazz Data Jazz Data Protection QuestionnaireSaaS 2025" at bounding box center [1064, 185] width 166 height 67
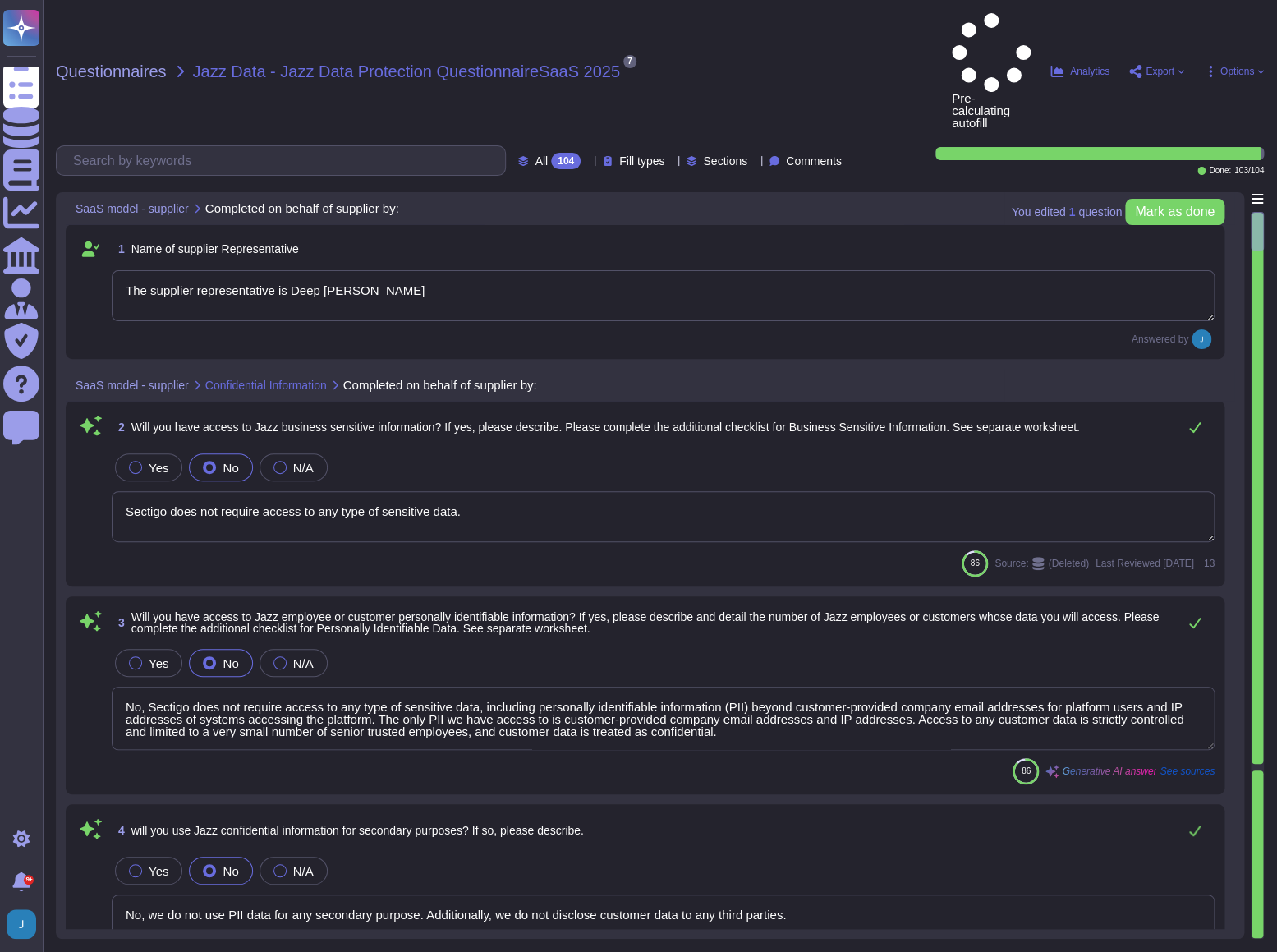
type textarea "The supplier representative is Deep [PERSON_NAME]"
type textarea "Sectigo does not require access to any type of sensitive data."
type textarea "No, Sectigo does not require access to any type of sensitive data, including pe…"
type textarea "No, we do not use PII data for any secondary purpose. Additionally, we do not d…"
type textarea "Yes, Sectigo has a comprehensive Data Classification Policy that categorizes in…"
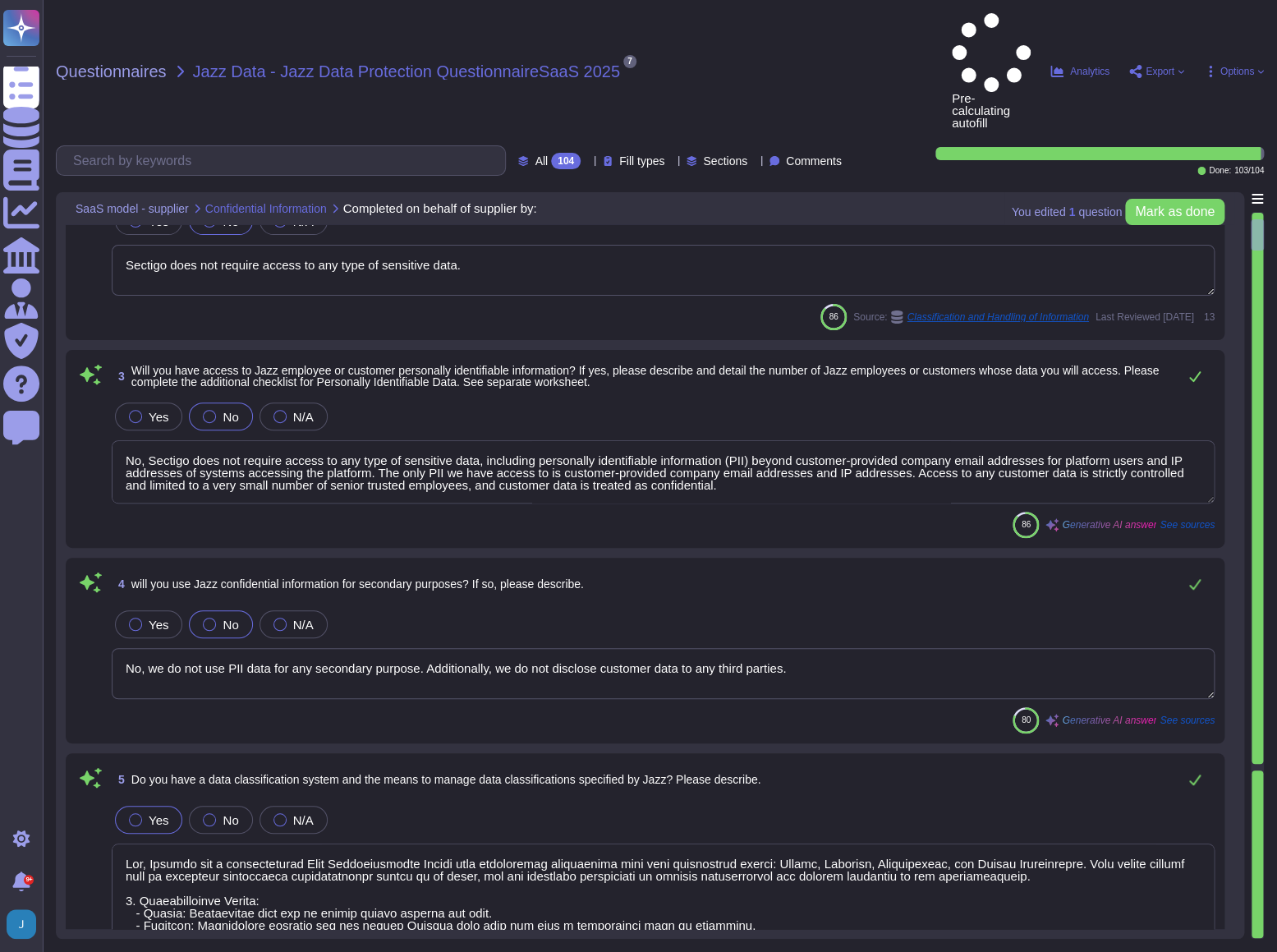
type textarea "Yes, we conduct privacy impact assessments (DPIAs) in connection with new produ…"
type textarea "We support file transfer via HTTPS and SFTP, ensuring secure data transfer. All…"
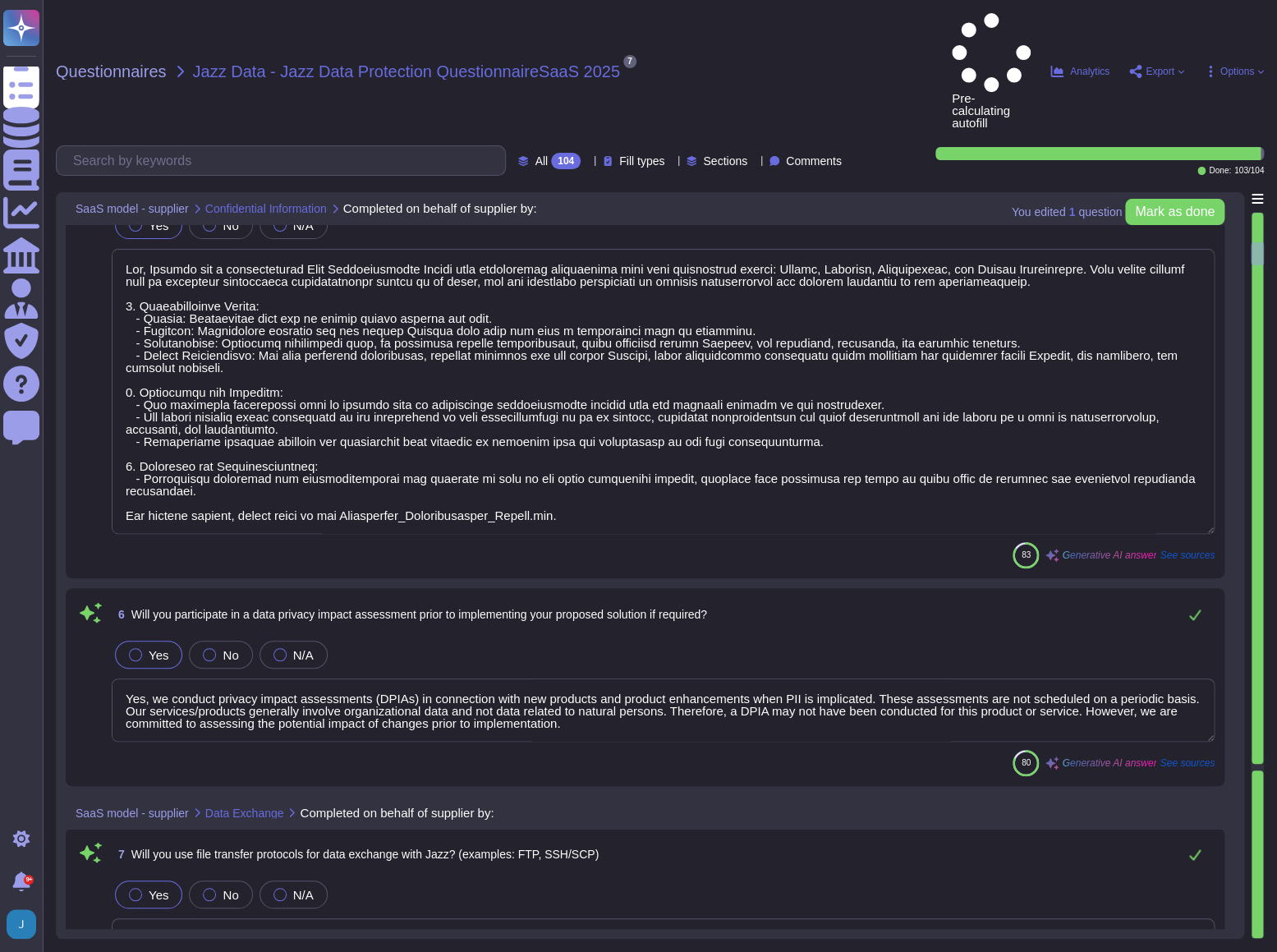
type textarea "No. The use of writable, removable media is restricted in organizational system…"
type textarea "No, our SCM is a SaaS product that is accessible through popular browsers and i…"
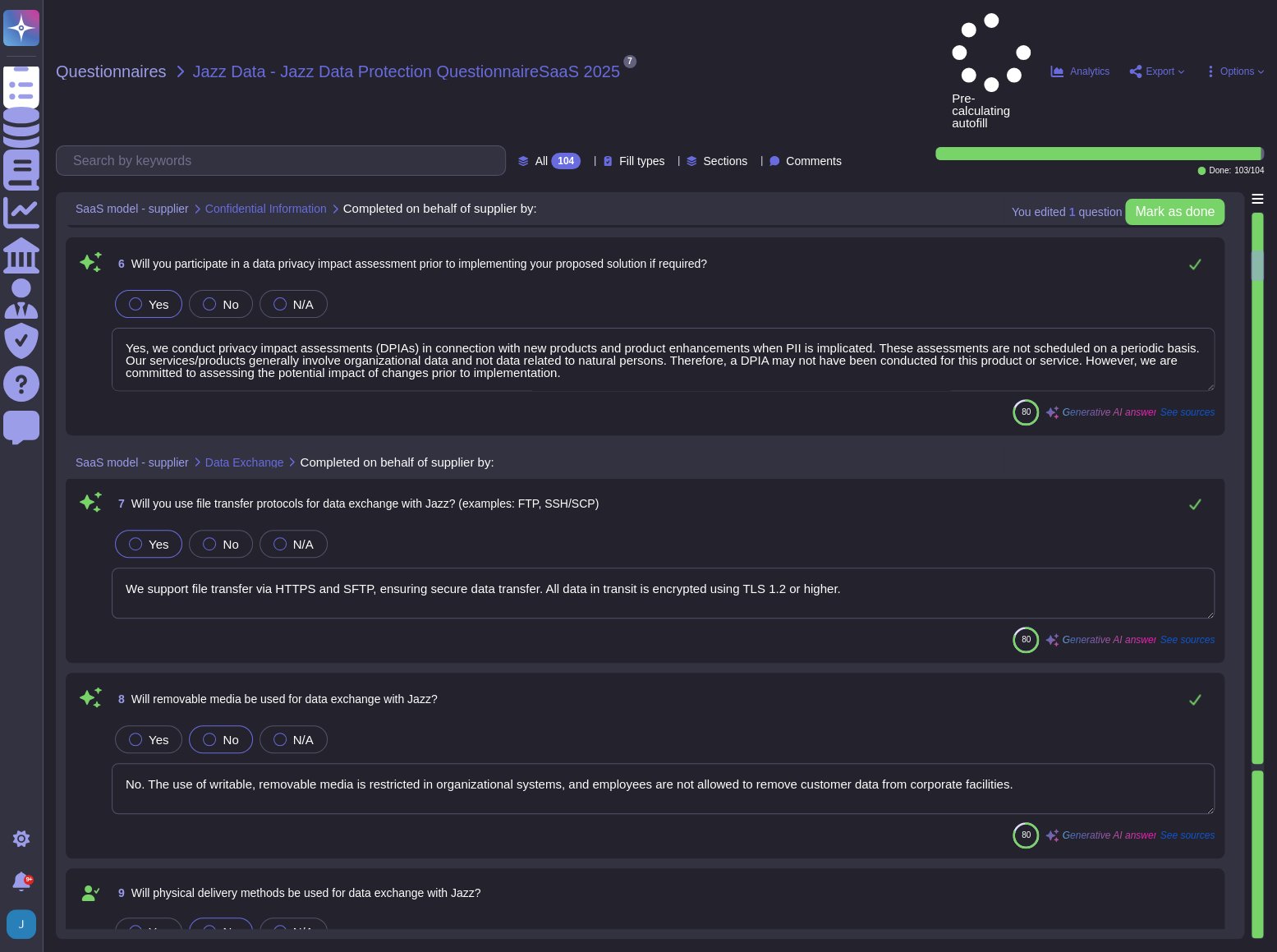
type textarea "The proposed solution employs the following methods of data exchange: 1. File T…"
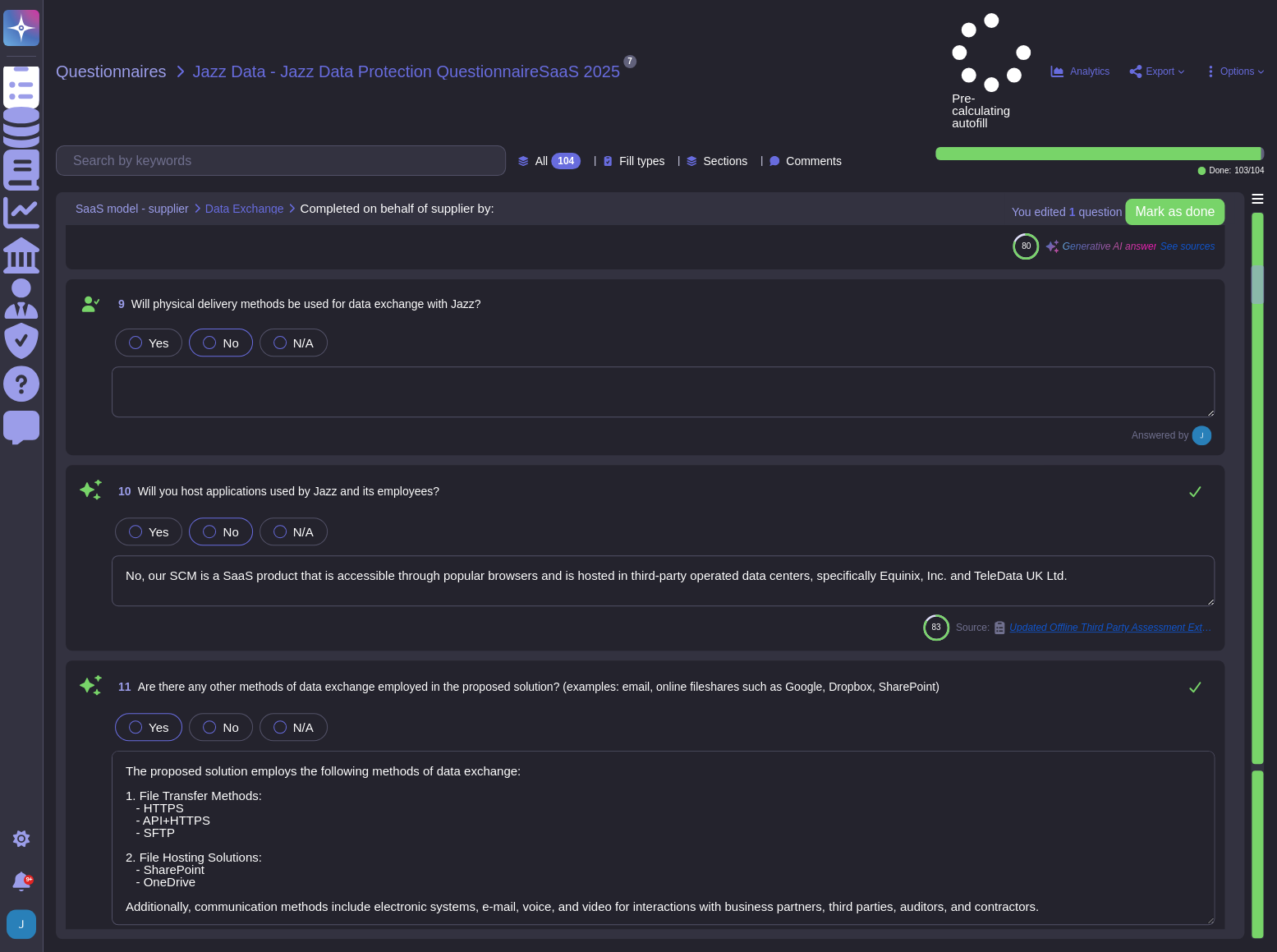
type textarea "We will not host data in [GEOGRAPHIC_DATA]. Data will be hosted in colocation c…"
type textarea "The data centers are operated by independent commercial organizations, specific…"
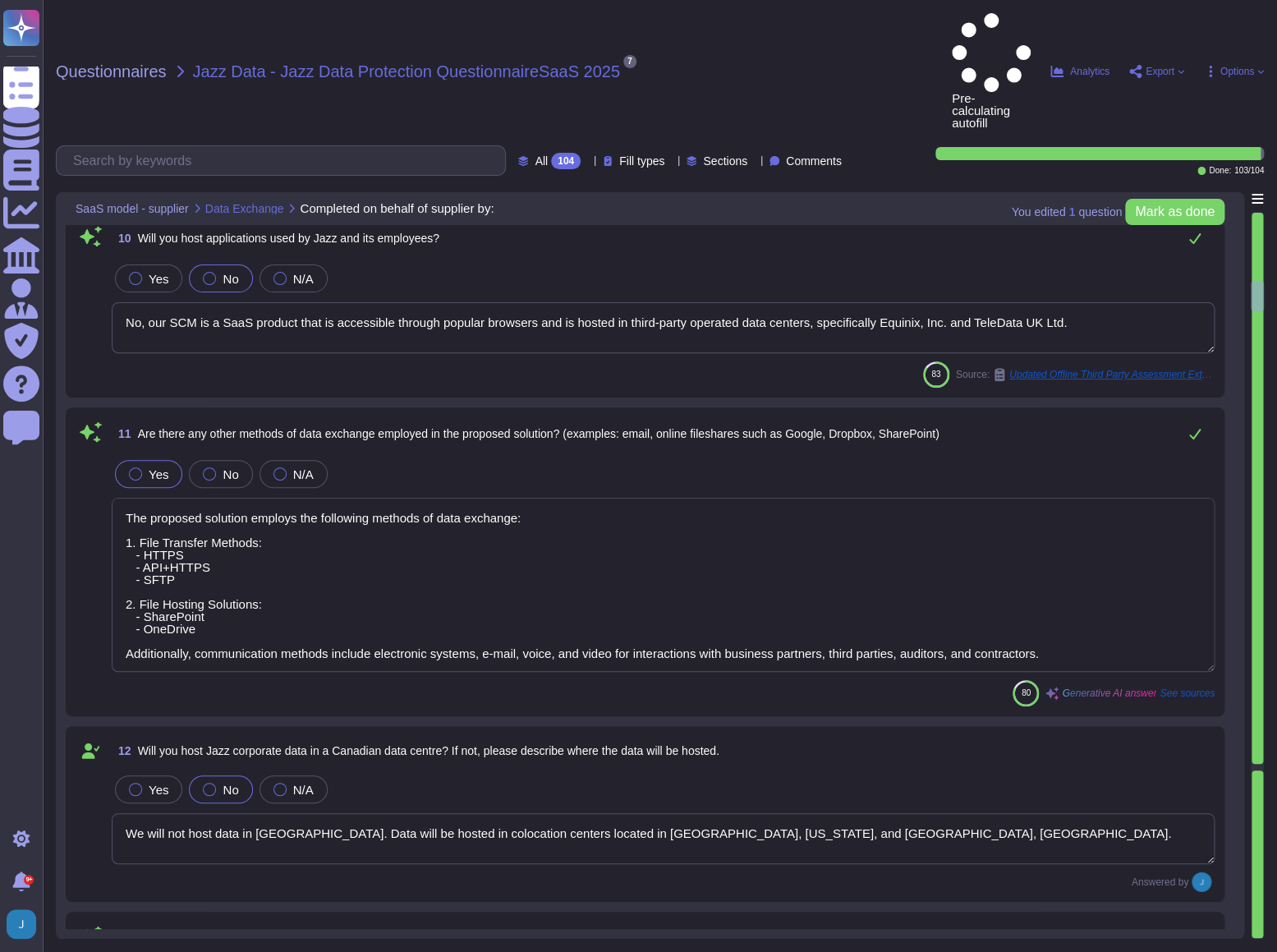
type textarea "No. Our SCM is a SaaS offering. It can be accessed through internet."
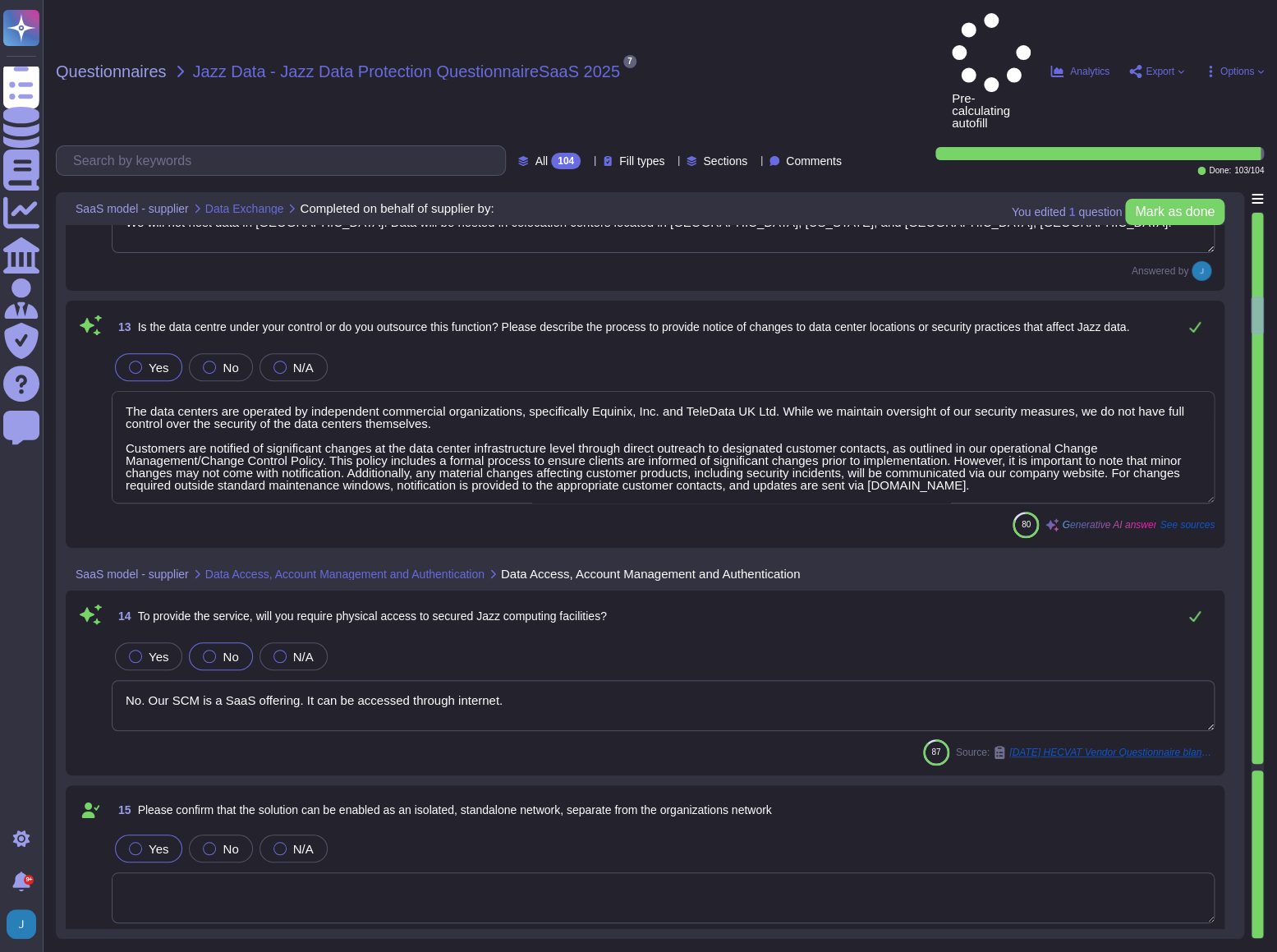
type textarea "Lo, ipsu dolors ametc adip elitsed doeiusmodt inc utla etdolo ma aliquaenim adm…"
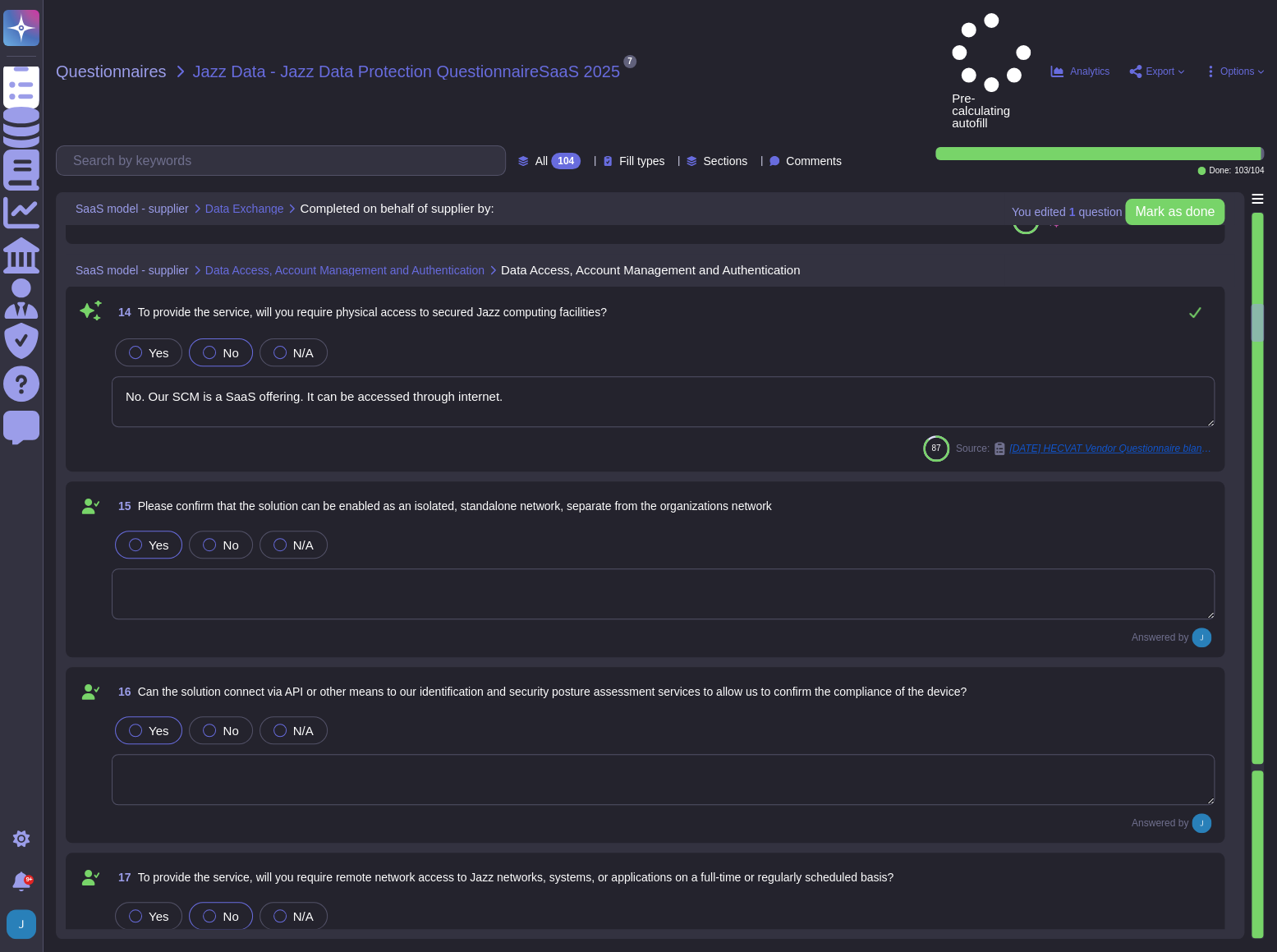
type textarea "Yes, we operate on the principle of least privilege. Access to resources is pro…"
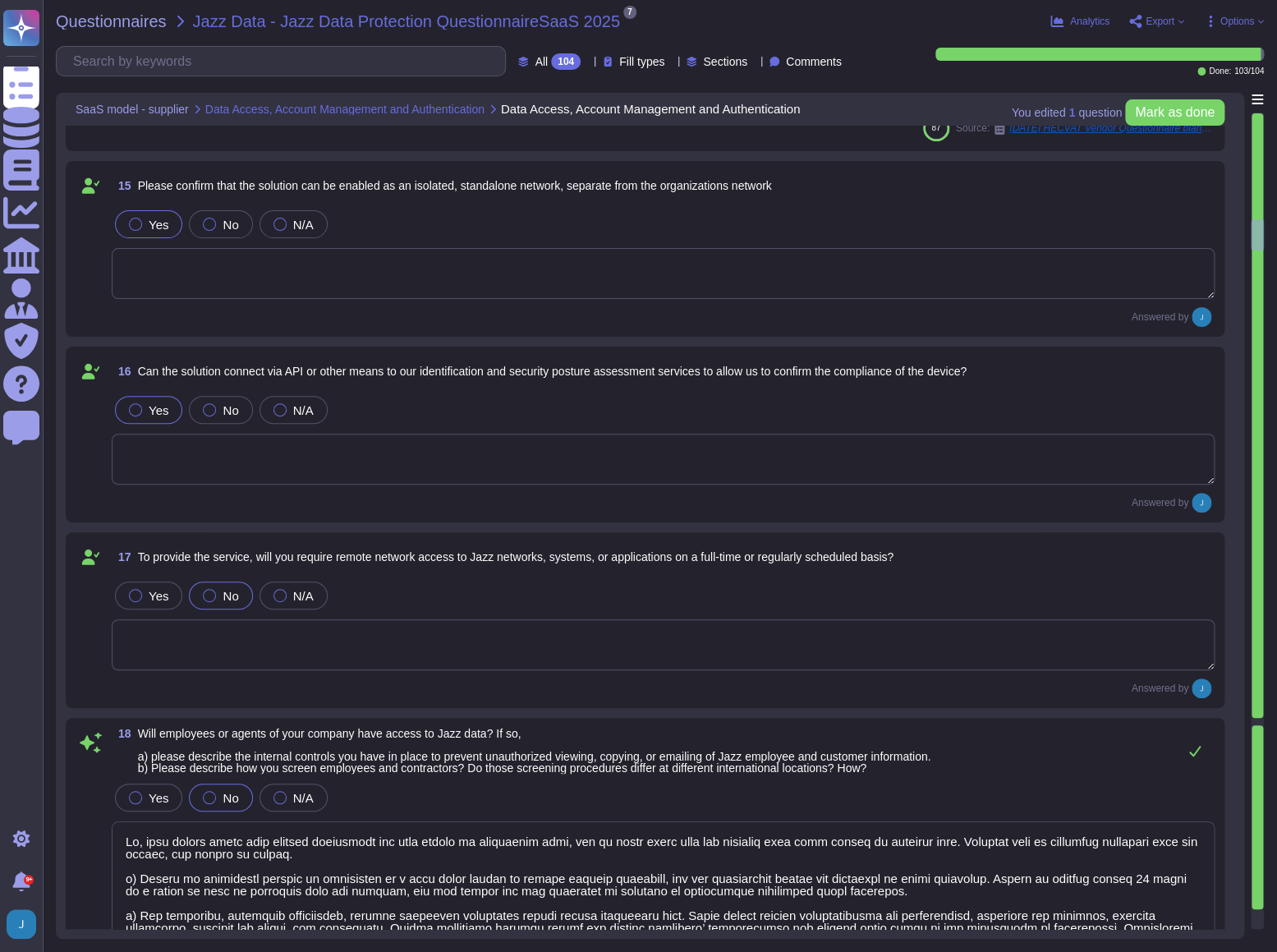
type textarea "Yes, individuals holding both administrator and regular roles are required to h…"
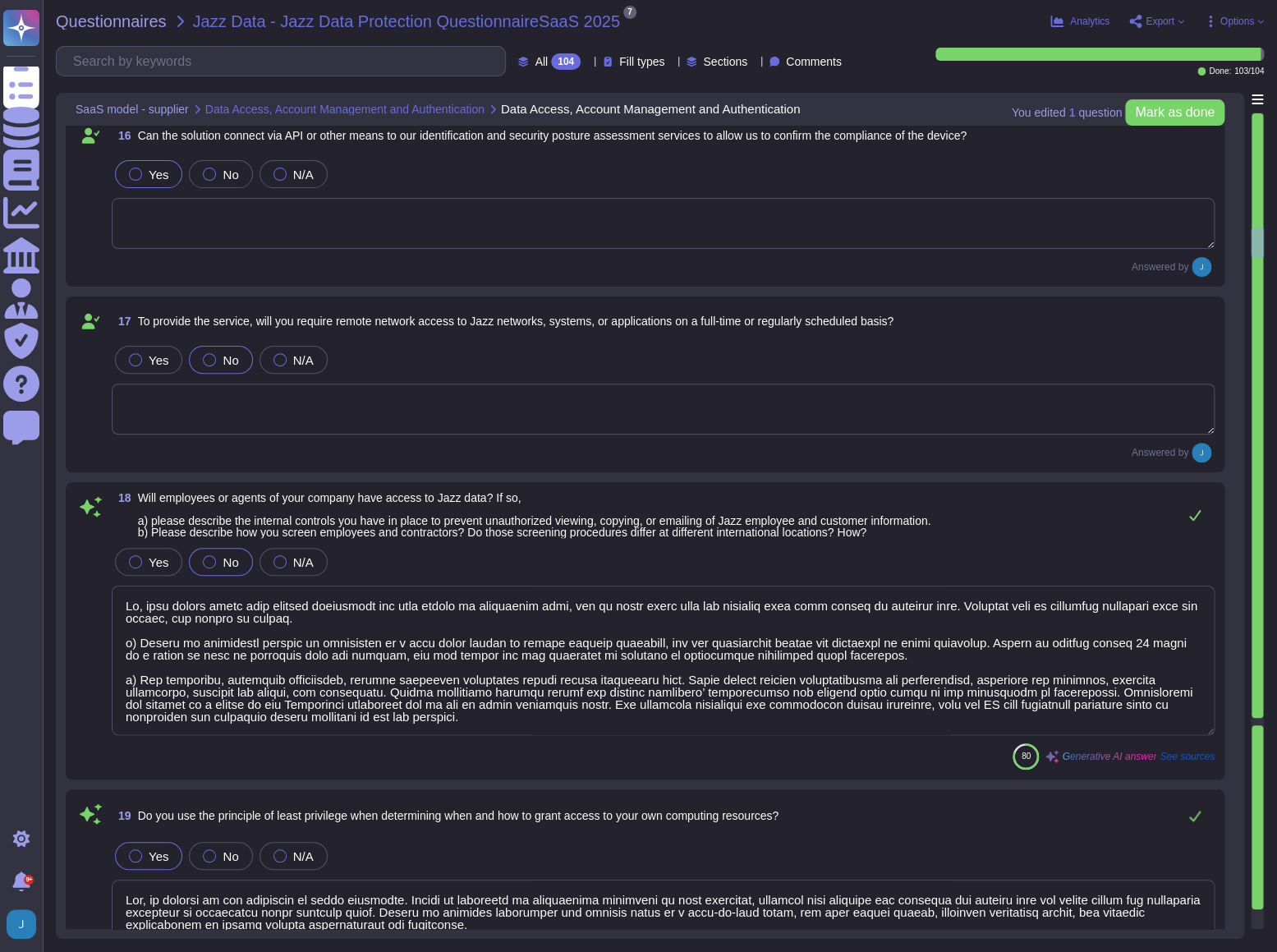
type textarea "Yes, multi-factor authentication (MFA) is required for admin level accounts on …"
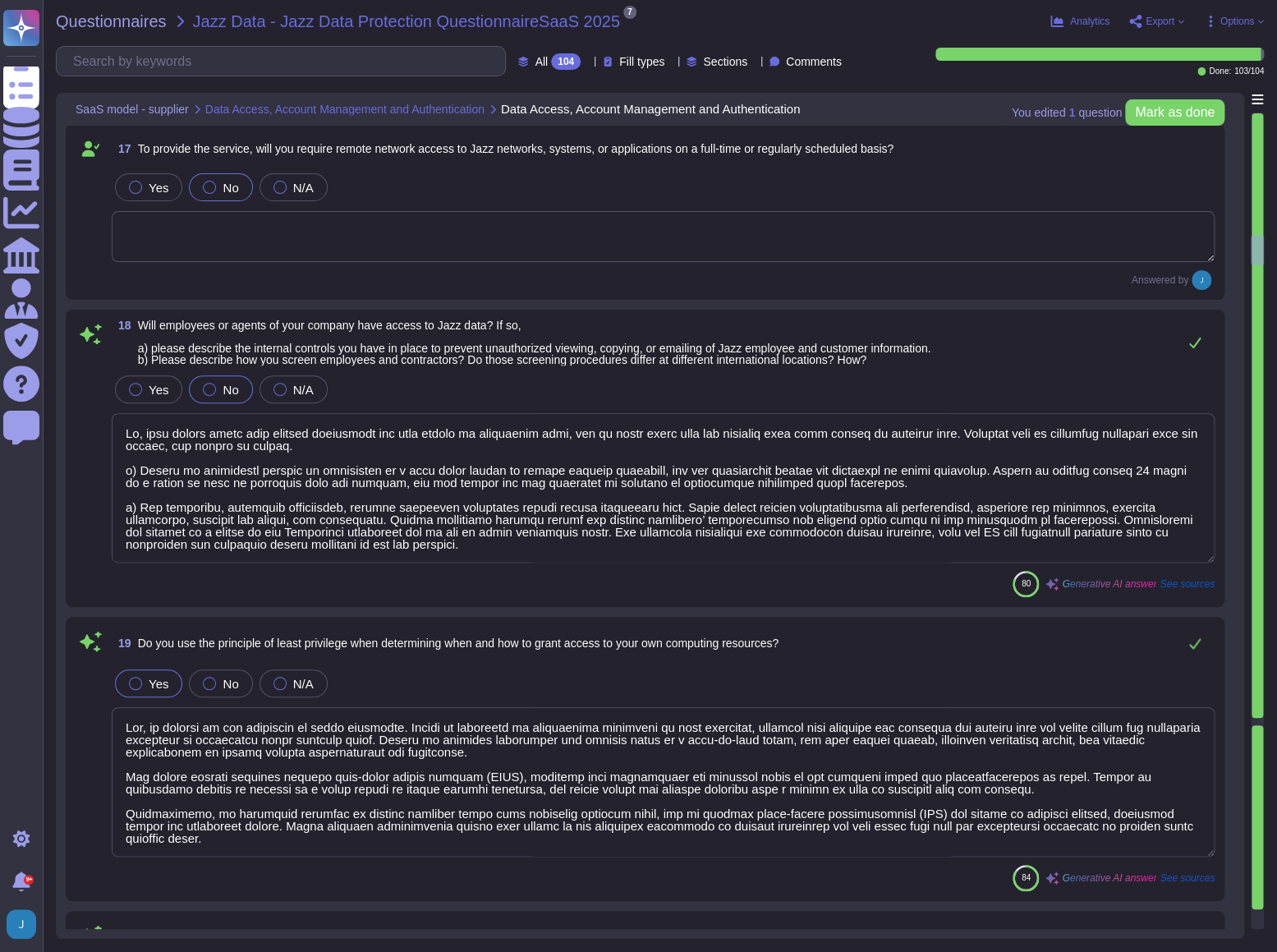
type textarea "For administrator accounts, the password policy includes the following key poin…"
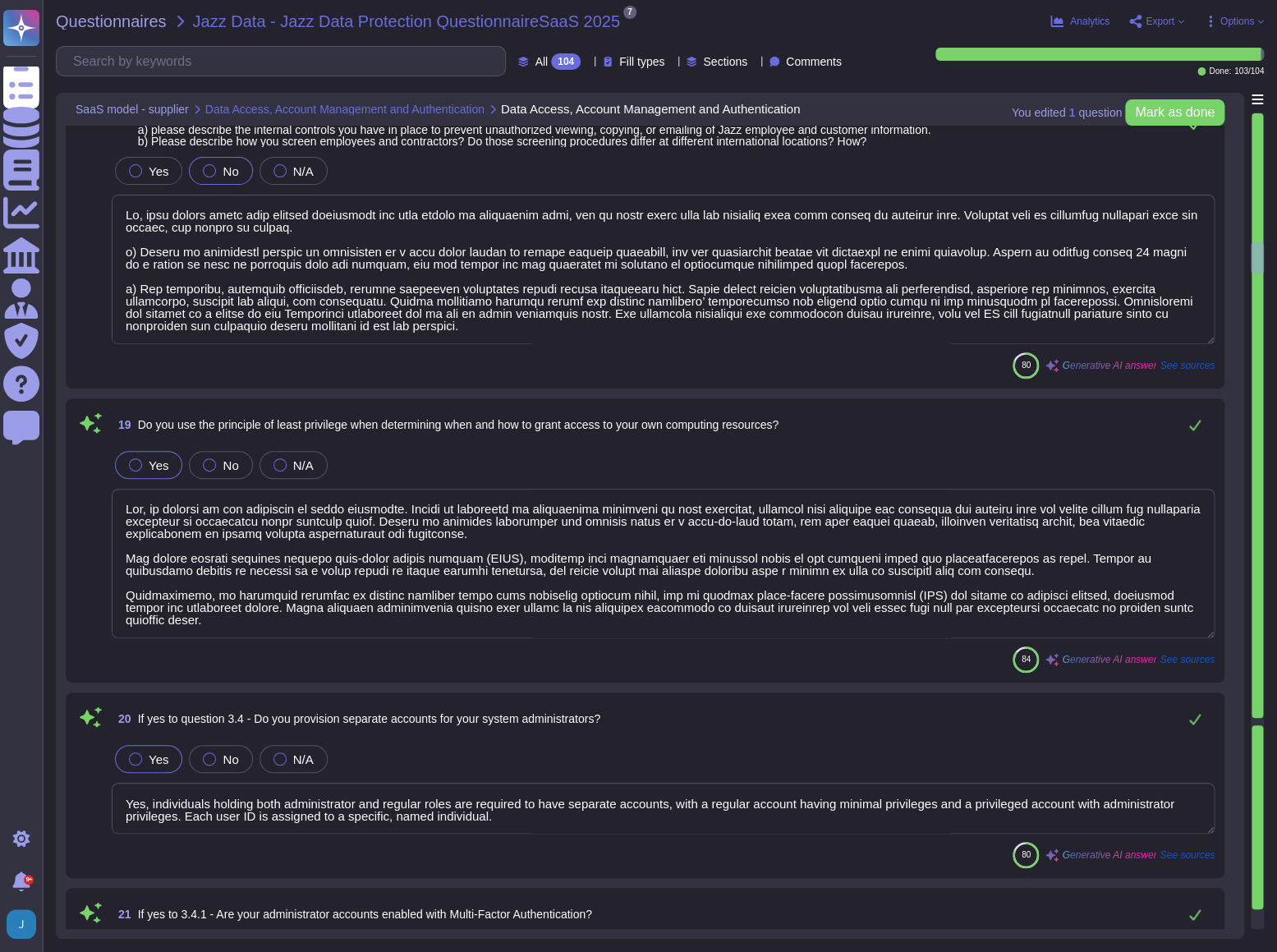
type textarea "Access to information and systems is denied by default unless explicitly author…"
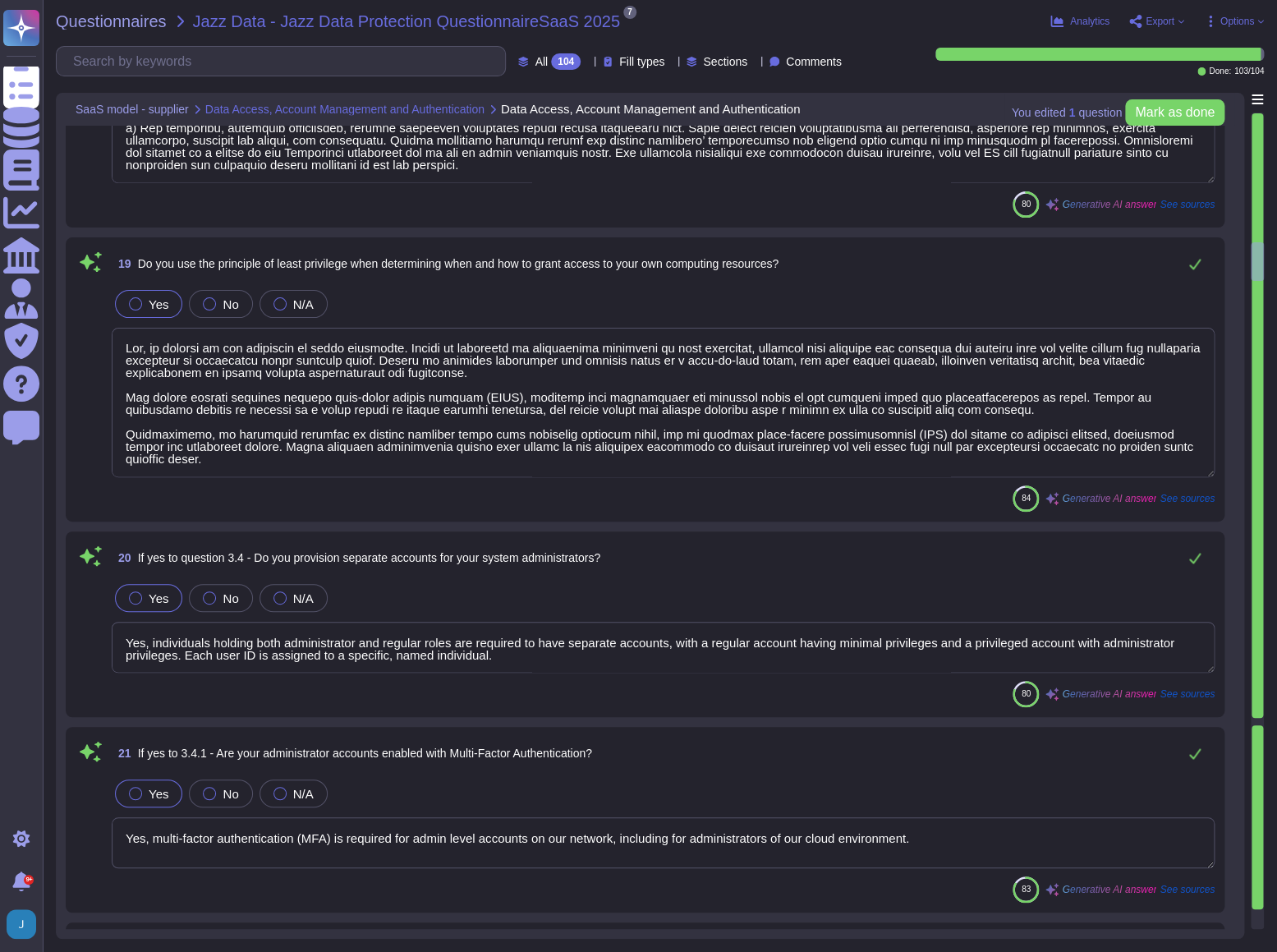
type textarea "Our company has formal provisioning procedures in place to ensure that only aut…"
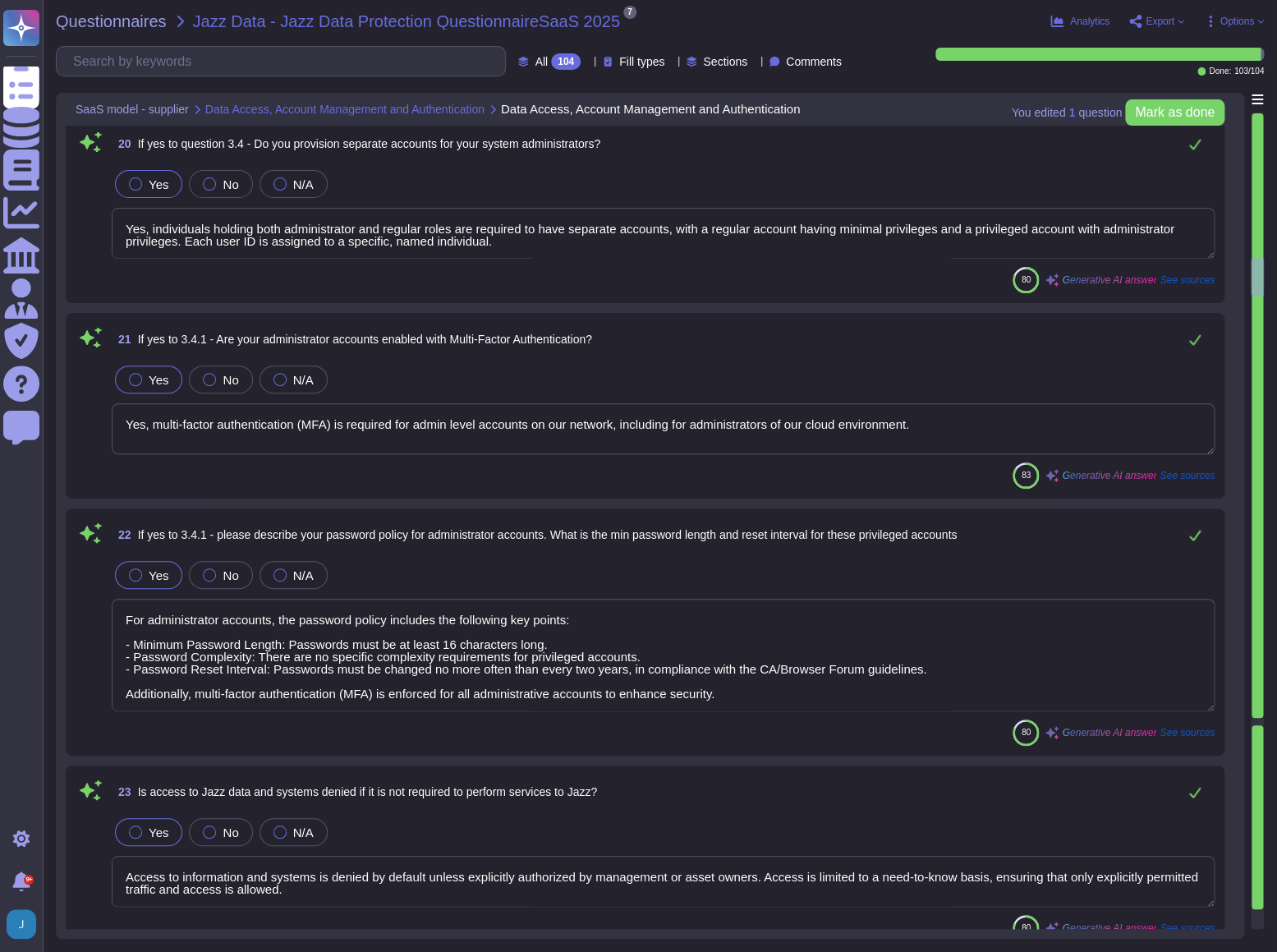
type textarea "Yes, our policy prohibits sharing of passwords. Users are required to keep pass…"
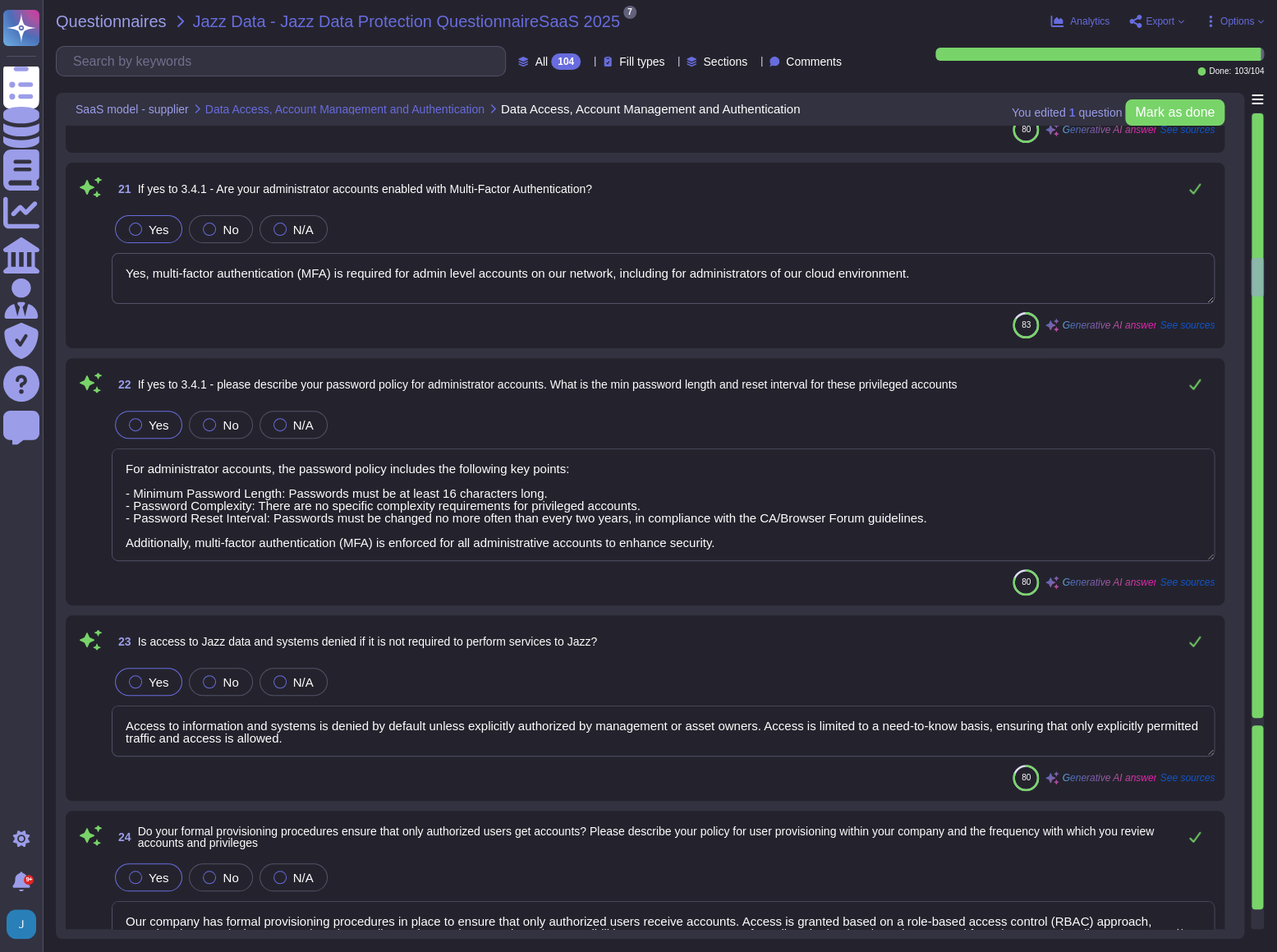
type textarea "System-to-system accounts are exempt from the user registration process and are…"
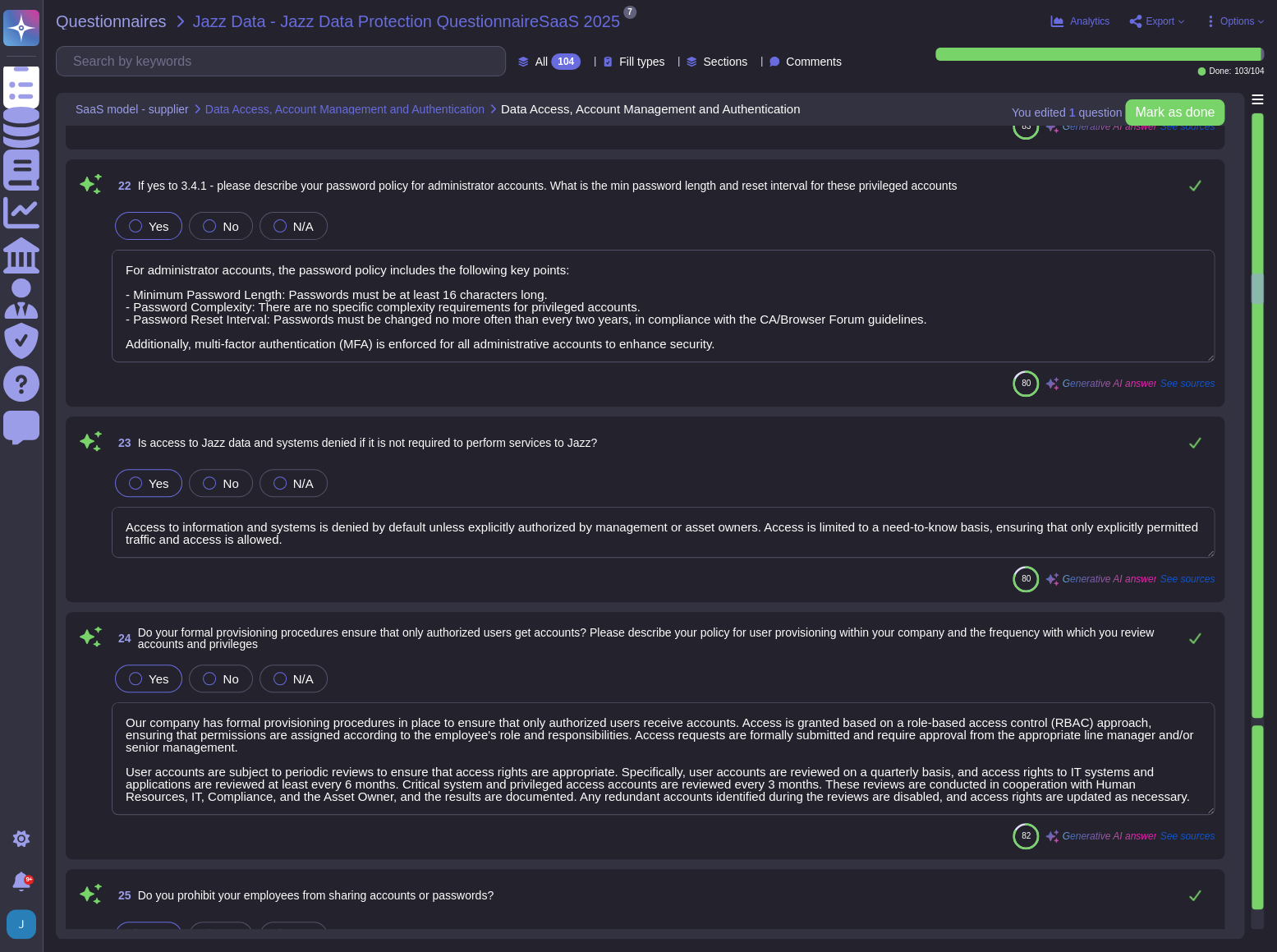
type textarea "Our access management procedures ensure that access for terminated employees is…"
type textarea "a) The minimum password length for our internal systems is 12 characters. b) Fo…"
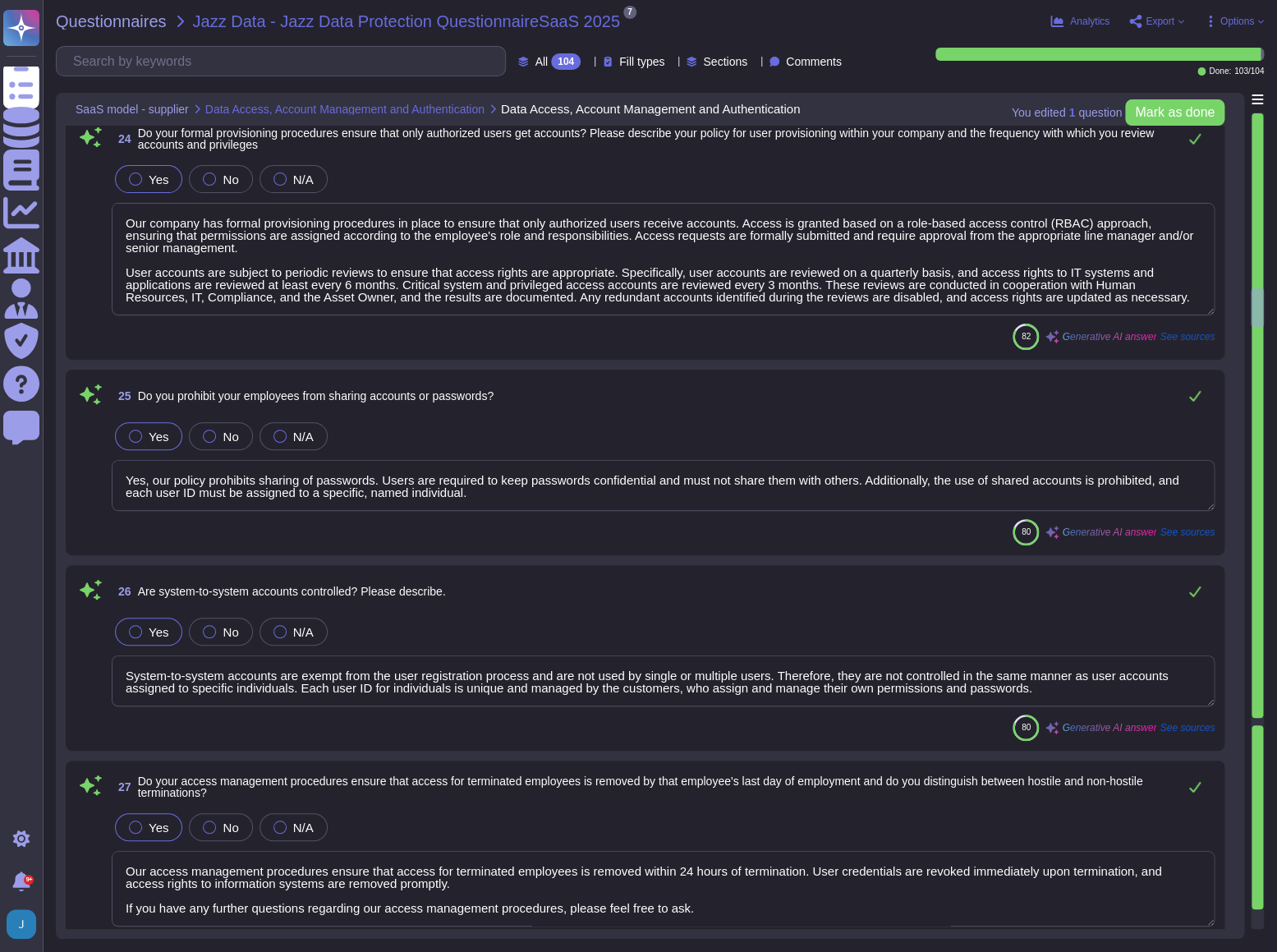
type textarea "Mandatory password updates occur no more often than every two years, in complia…"
type textarea "Yes, our company requires multi-factor authentication (MFA) for access to our i…"
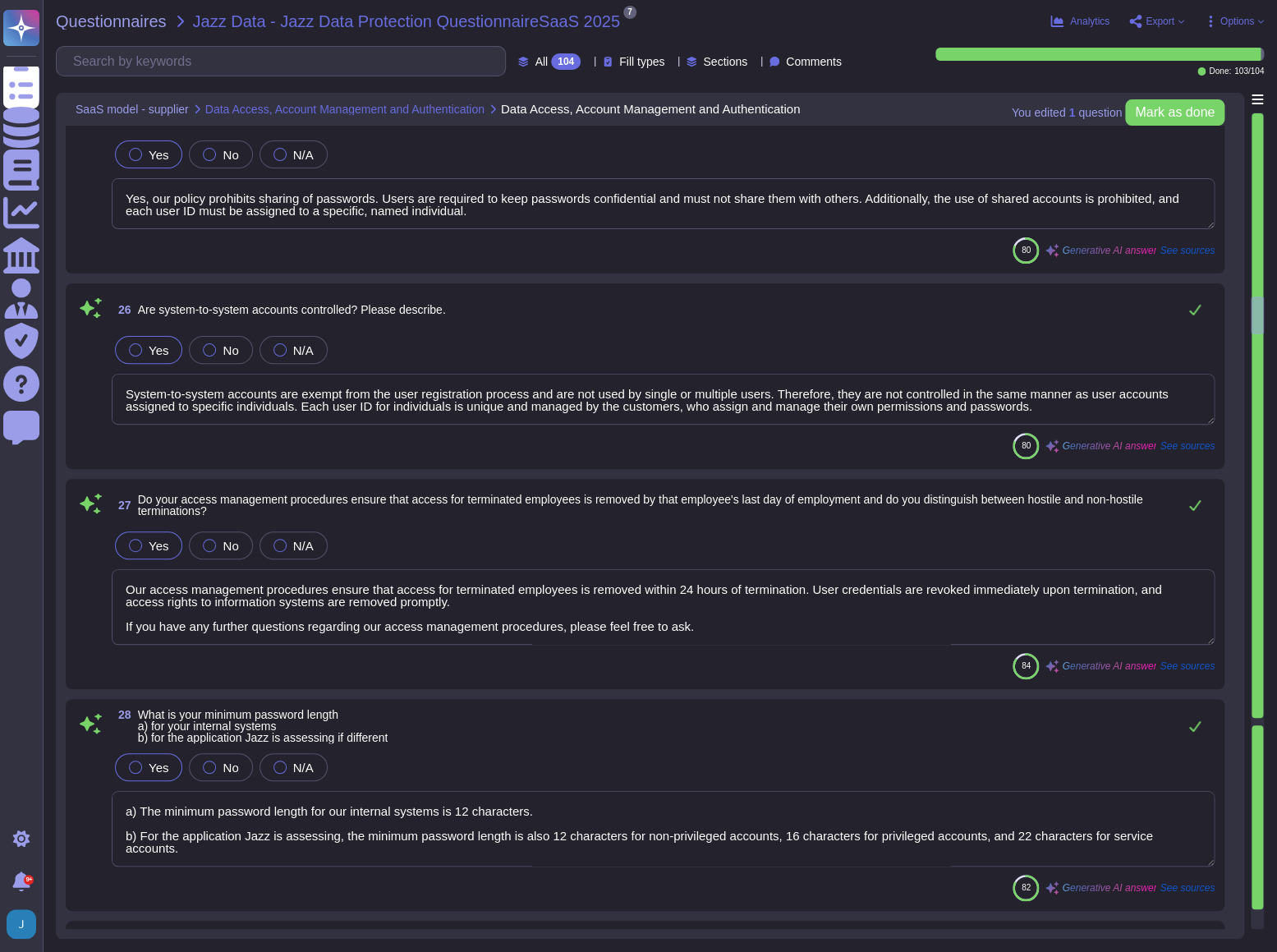
type textarea "Yes, Multi-Factor Authentication (MFA) is required for network access, privileg…"
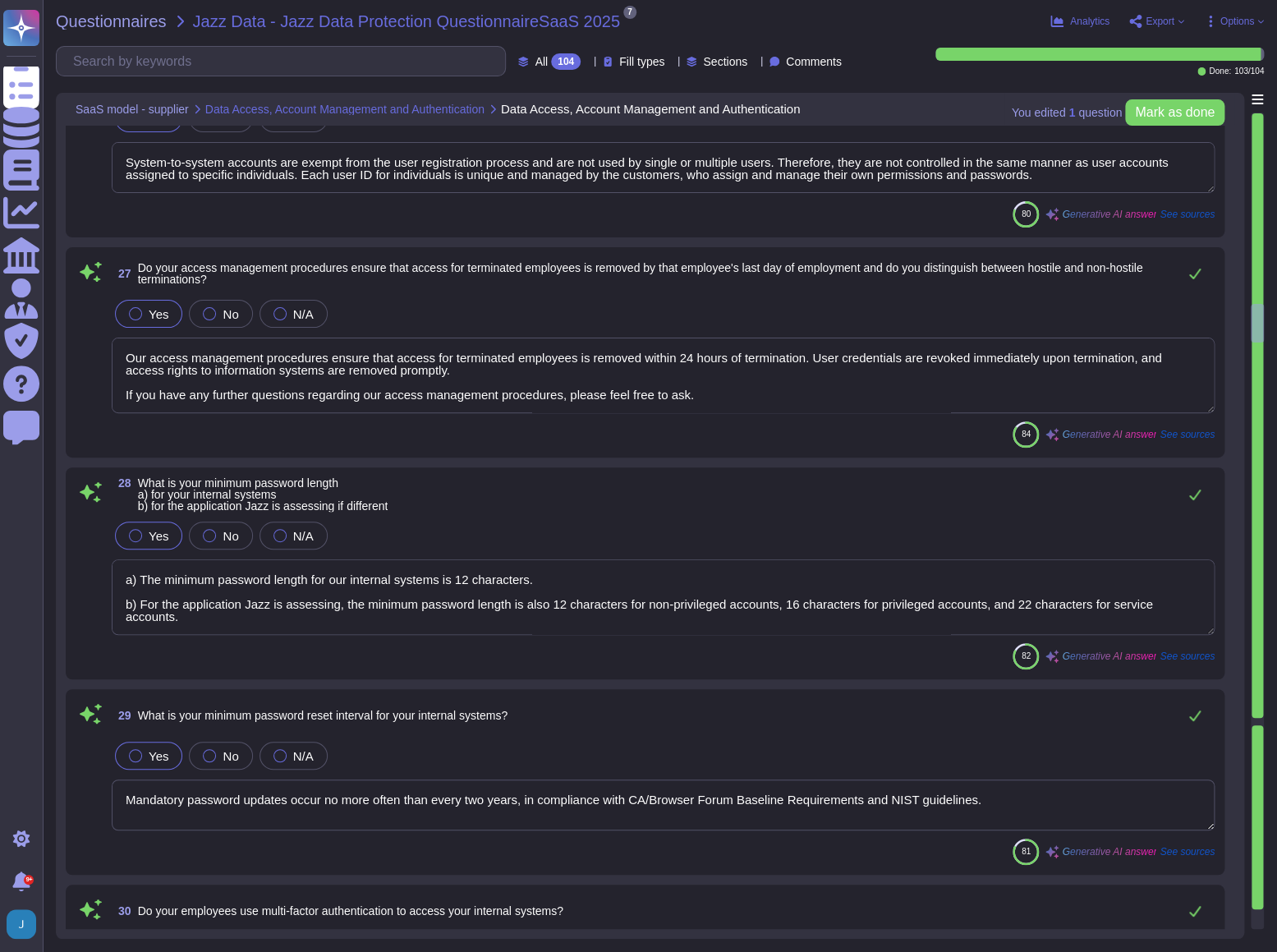
type textarea "Yes, multi-factor authentication (MFA) is applied to VPN access. All remote acc…"
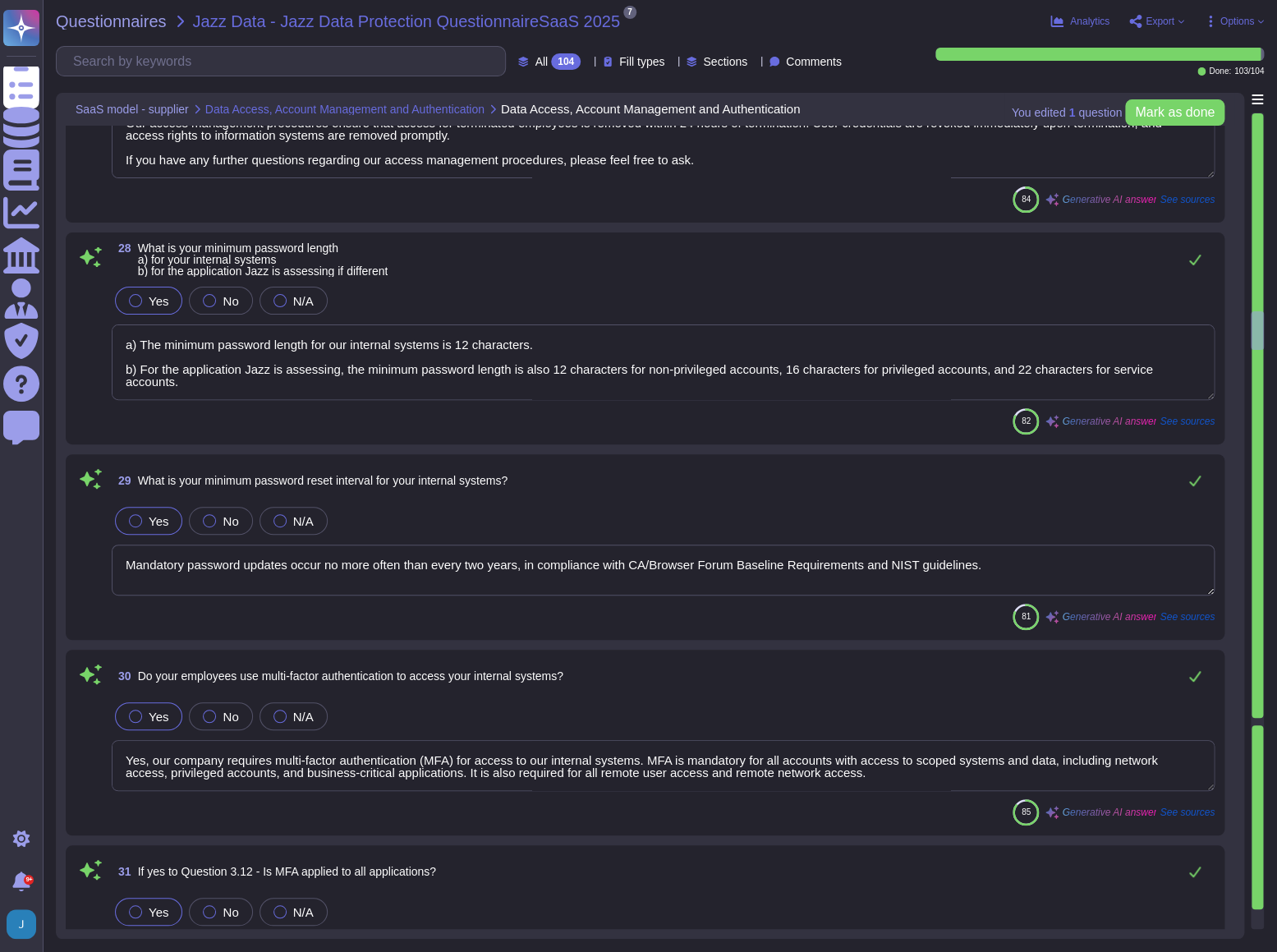
type textarea "Yes, we maintain an Information Security Policy that has been documented, appro…"
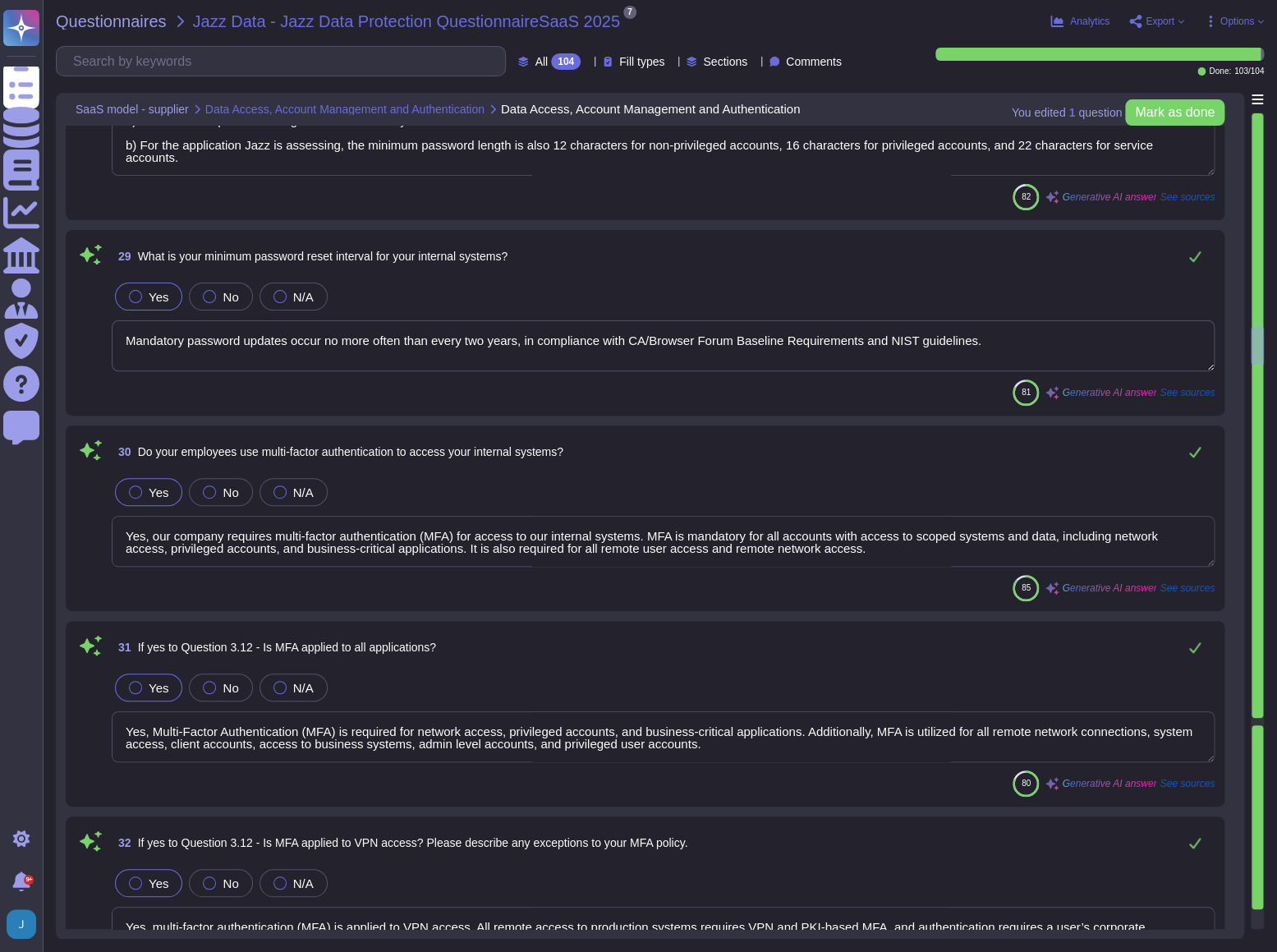
type textarea "Yes, we have a dedicated information security team composed of qualified IT sec…"
type textarea "We have not encountered a data security breach in the last 12 months, and there…"
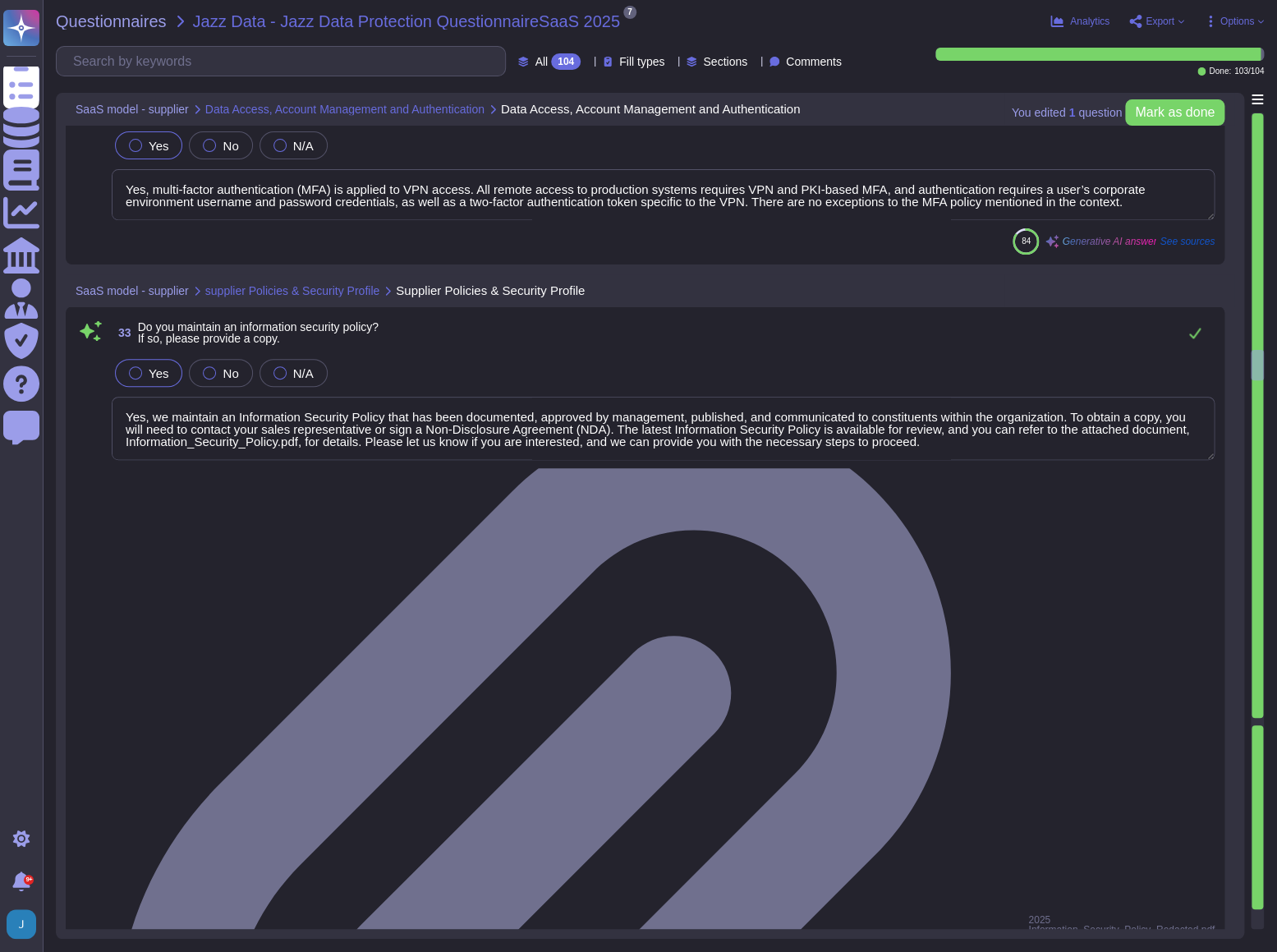
type textarea "Yes, our organization is certified by independent third parties for compliance …"
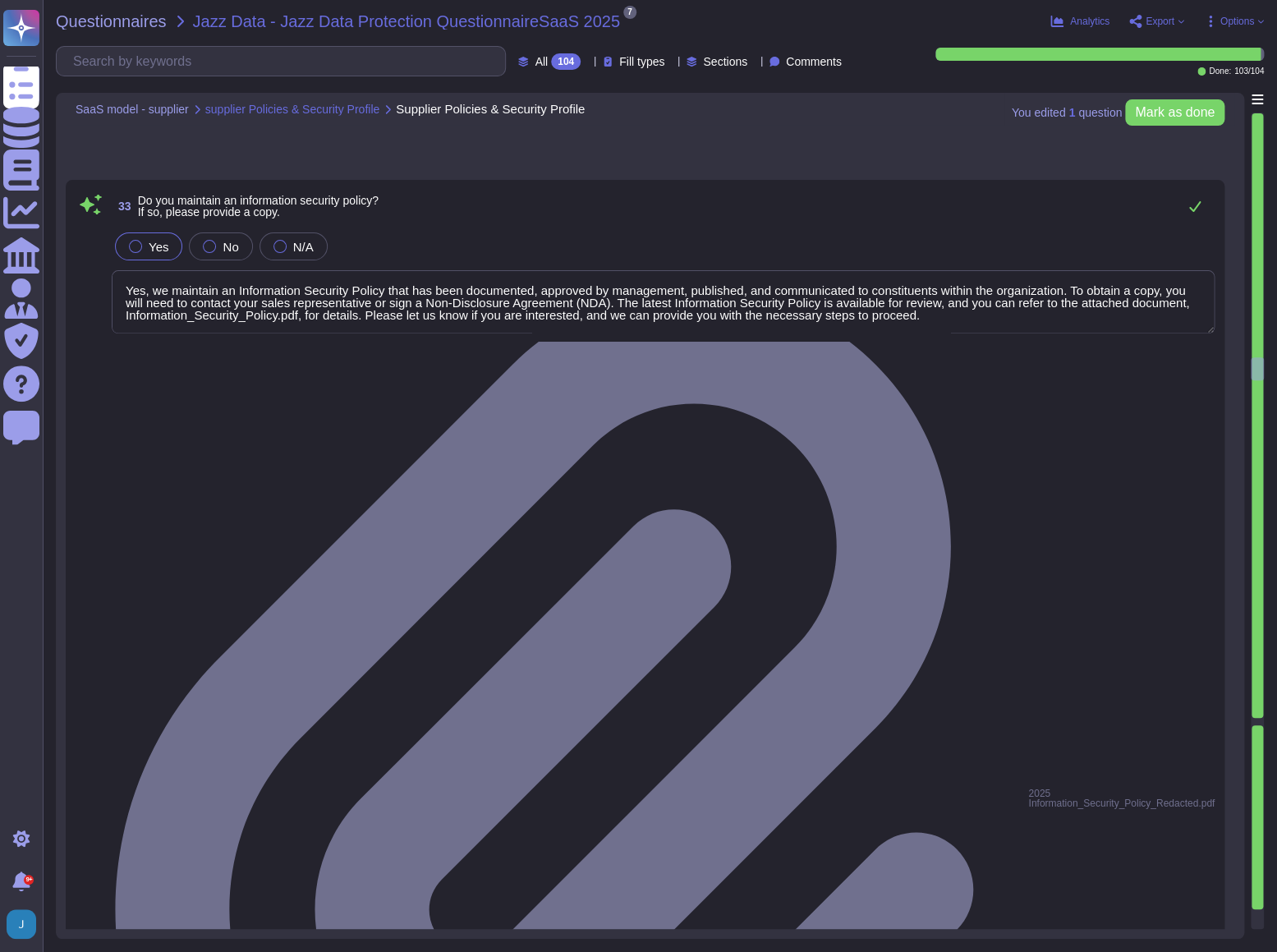
type textarea "We provide service reports within ten (10) business days at the end of every th…"
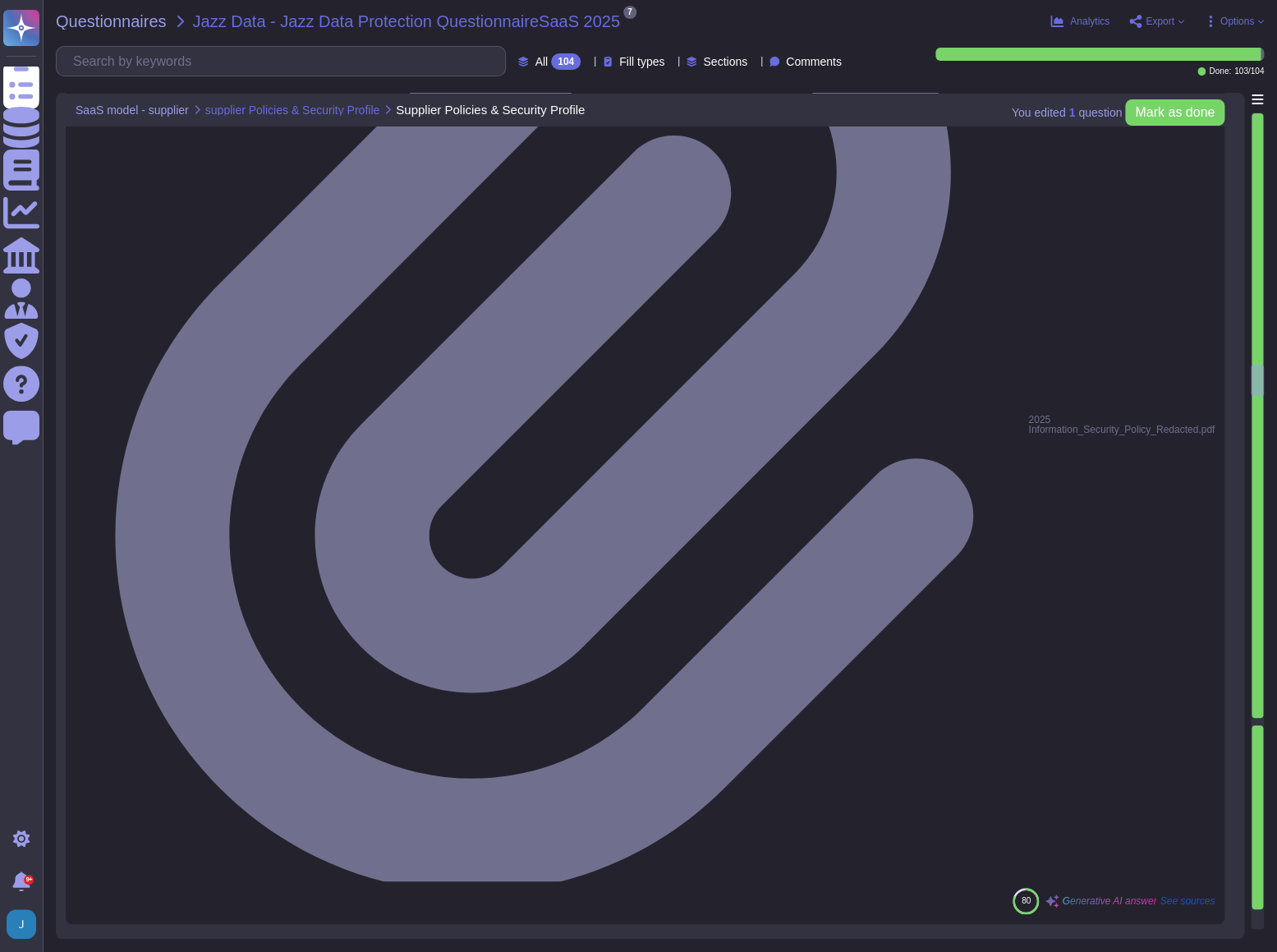
type textarea "Yes, we perform penetration testing with third-party auditors. - Frequency of T…"
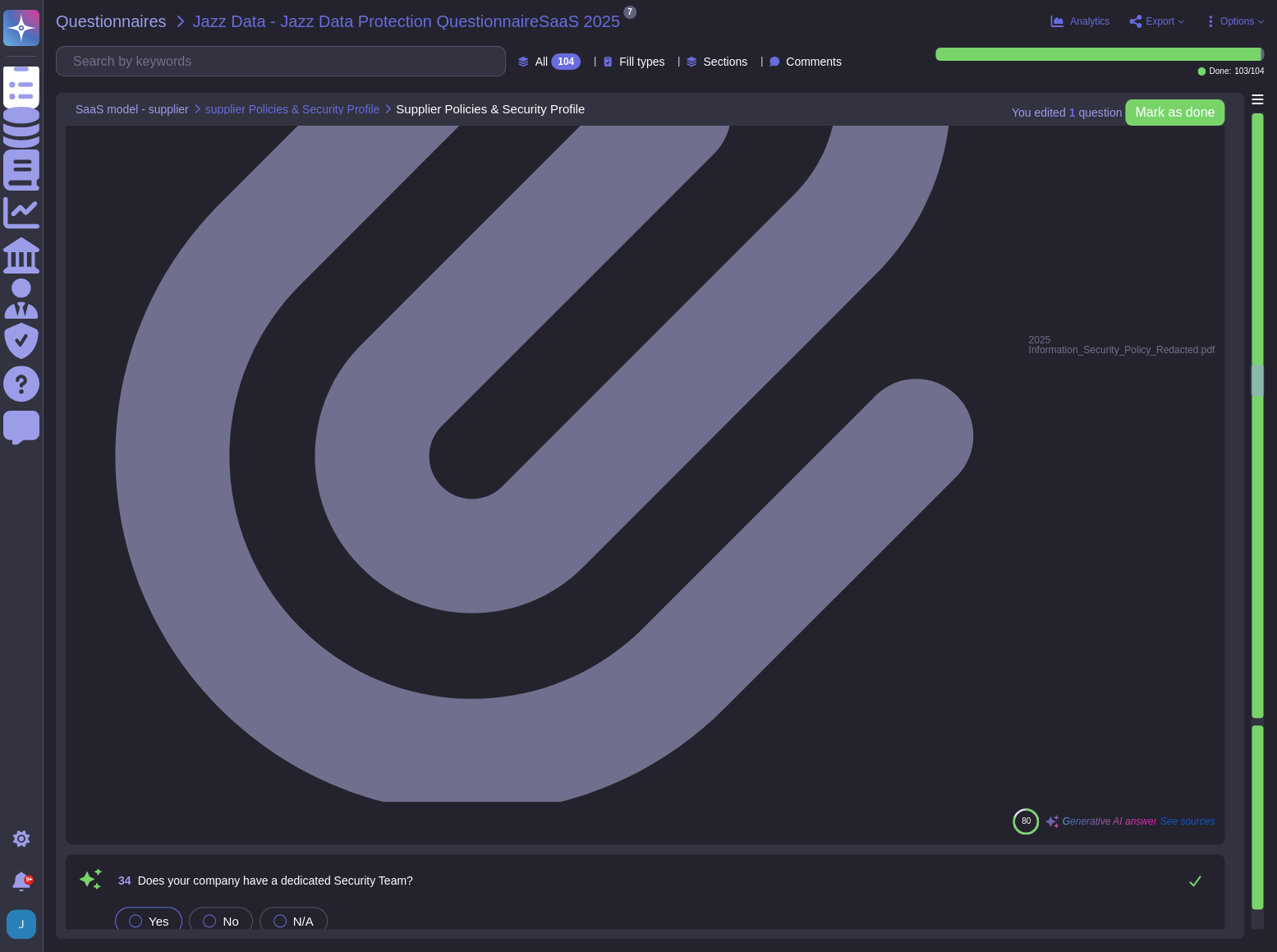
scroll to position [7223, 0]
